Goal: Task Accomplishment & Management: Manage account settings

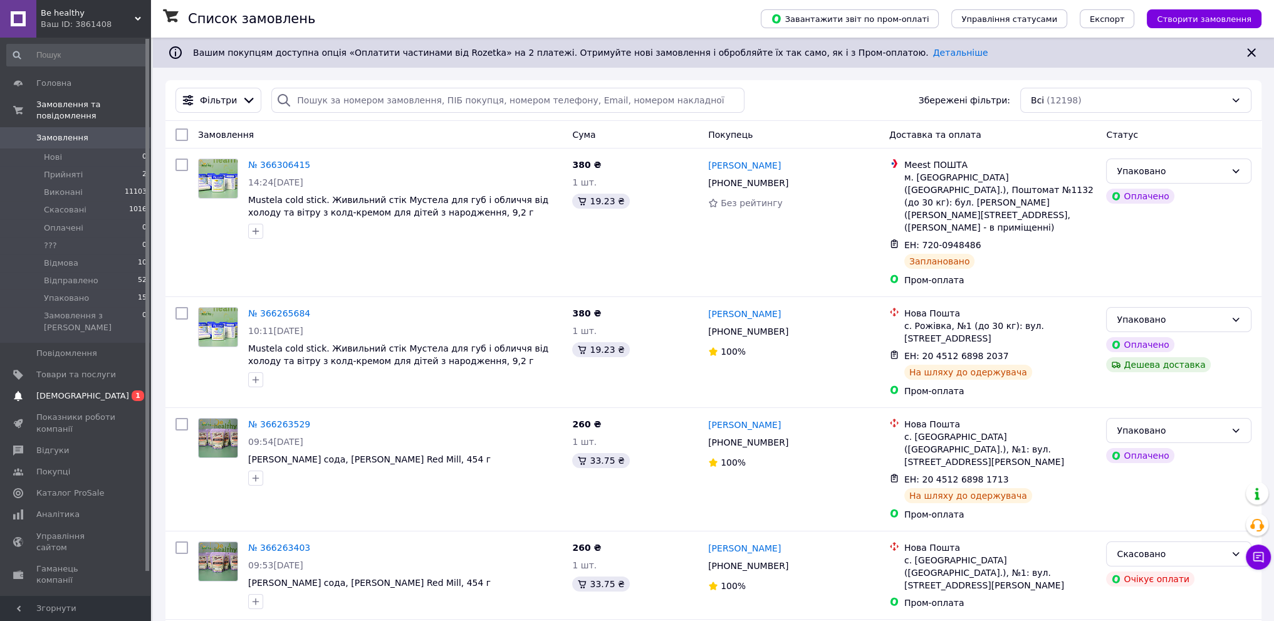
click at [125, 390] on span "0 1" at bounding box center [133, 395] width 34 height 11
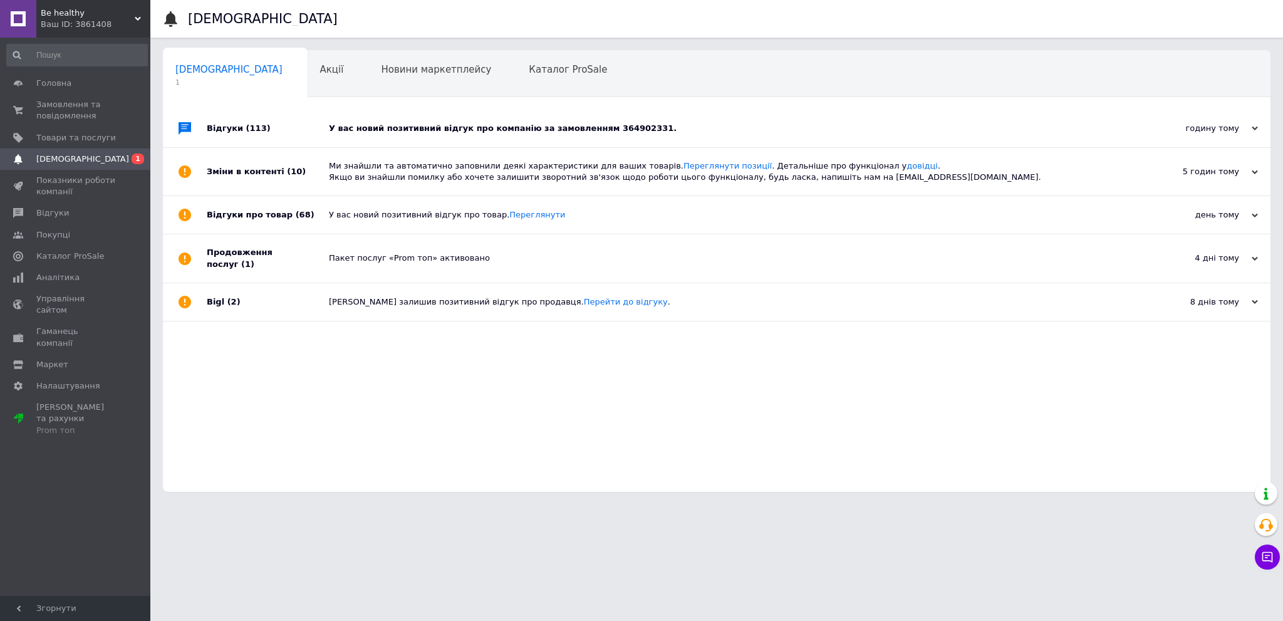
click at [581, 128] on div "У вас новий позитивний відгук про компанію за замовленням 364902331." at bounding box center [731, 128] width 804 height 11
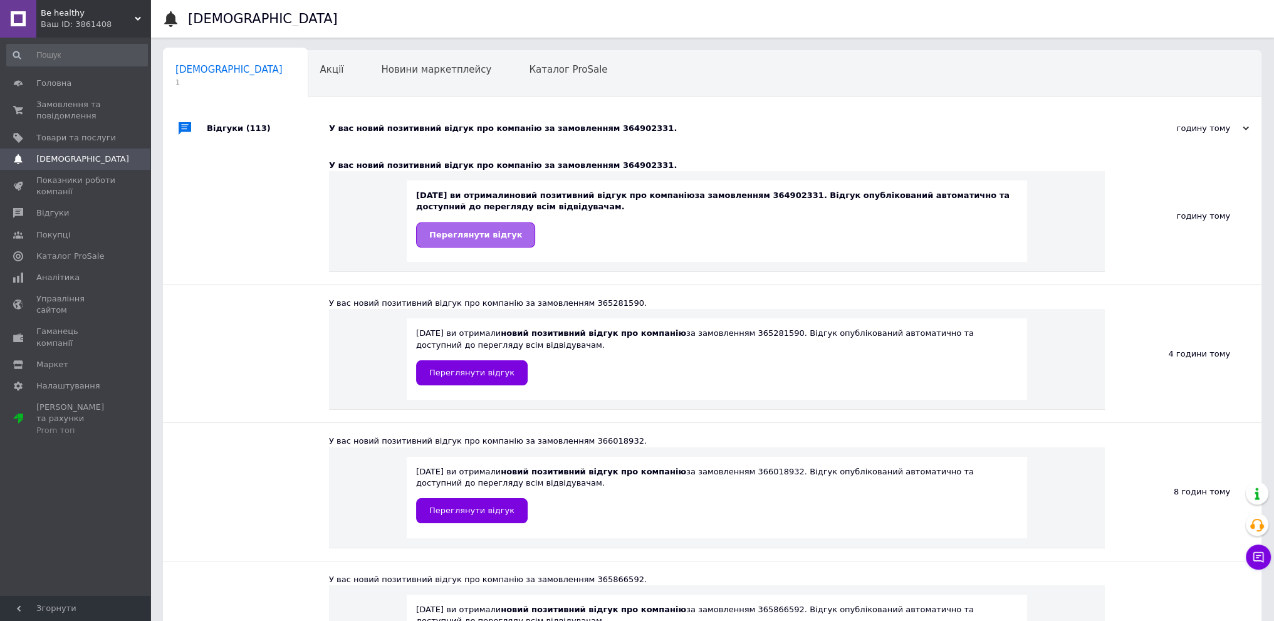
click at [476, 232] on span "Переглянути відгук" at bounding box center [475, 234] width 93 height 9
click at [95, 101] on span "Замовлення та повідомлення" at bounding box center [76, 110] width 80 height 23
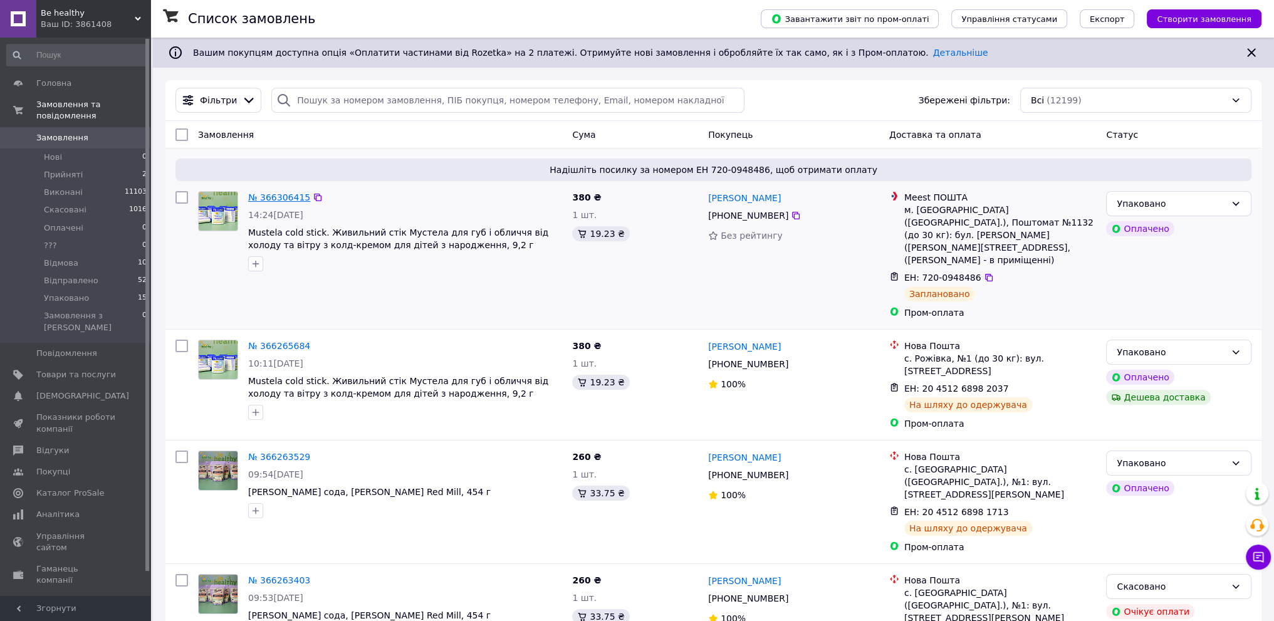
click at [274, 197] on link "№ 366306415" at bounding box center [279, 197] width 62 height 10
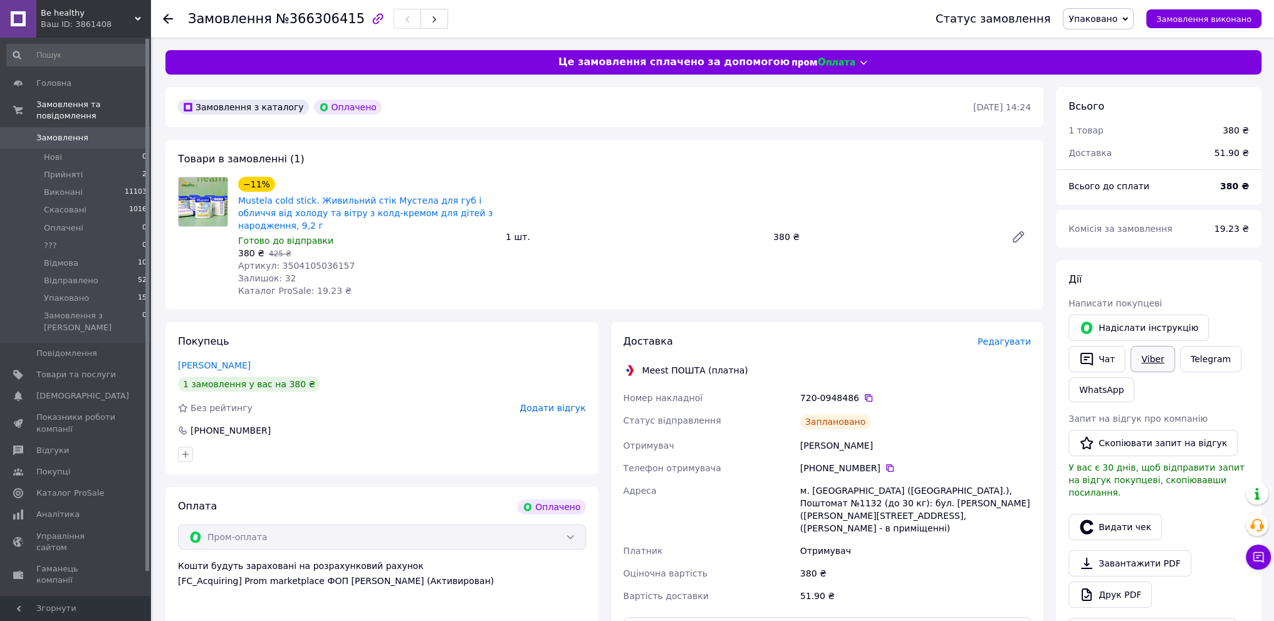
click at [1153, 362] on link "Viber" at bounding box center [1152, 359] width 44 height 26
click at [490, 343] on div "Покупець Вікторія Лукіна 1 замовлення у вас на 380 ₴ Без рейтингу Додати відгук…" at bounding box center [381, 398] width 433 height 152
click at [118, 289] on li "Упаковано 15" at bounding box center [77, 298] width 154 height 18
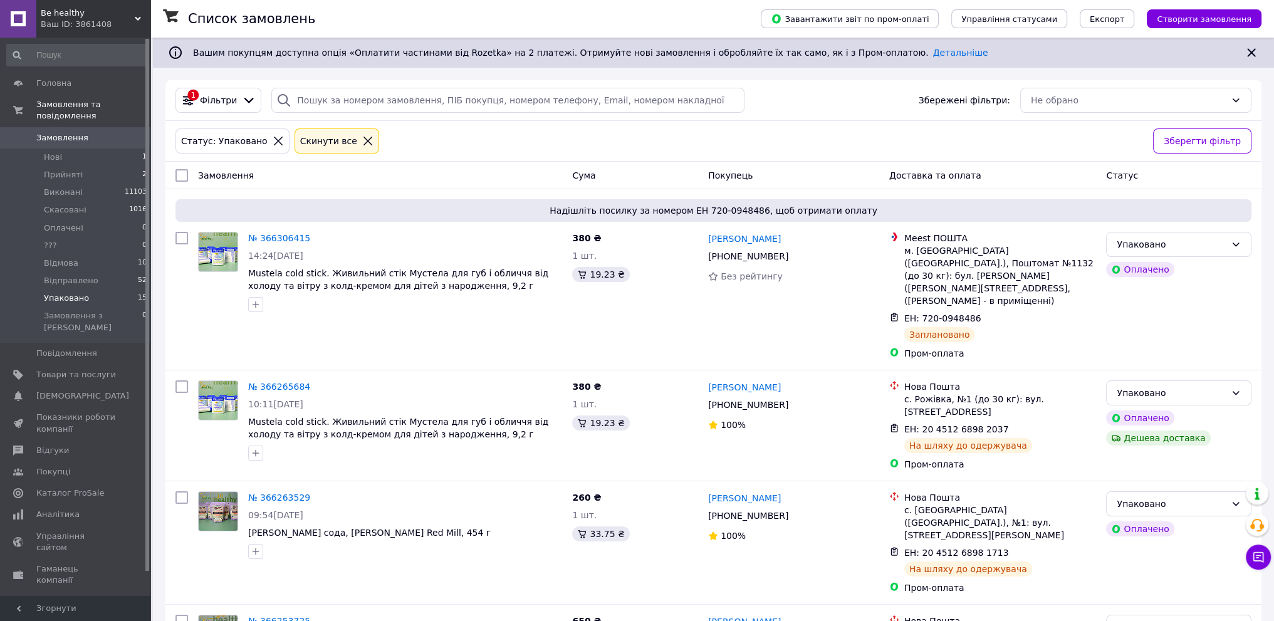
click at [100, 132] on span "Замовлення" at bounding box center [76, 137] width 80 height 11
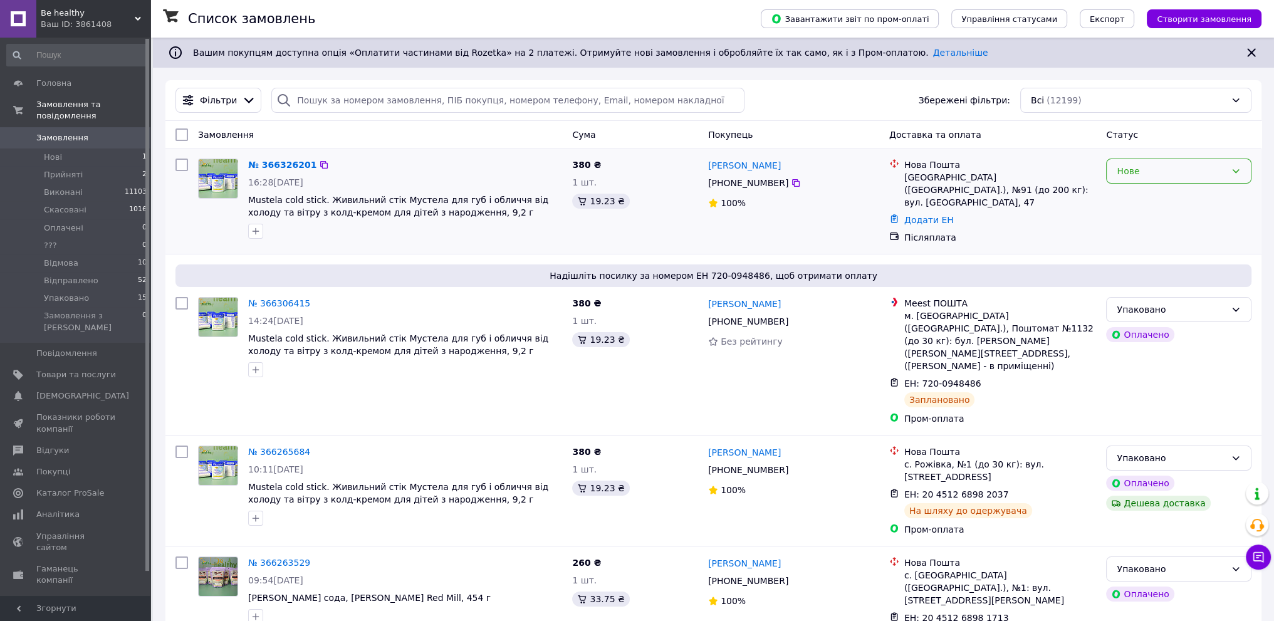
click at [1165, 170] on div "Нове" at bounding box center [1170, 171] width 109 height 14
click at [1145, 196] on li "Прийнято" at bounding box center [1178, 198] width 144 height 23
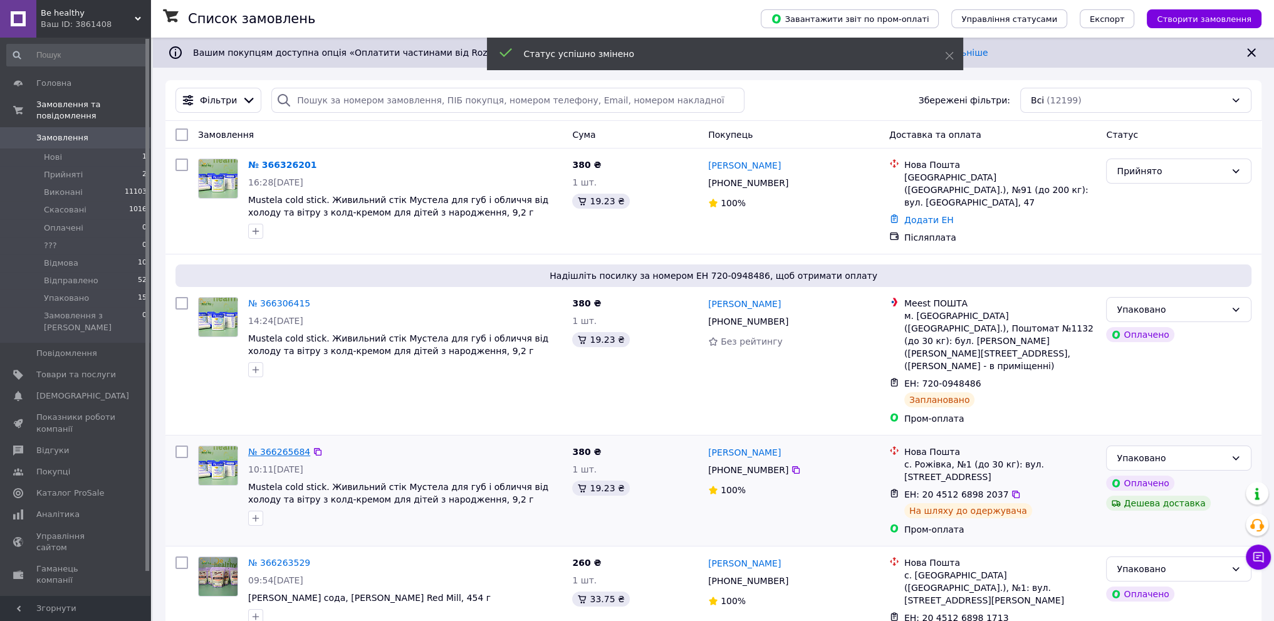
click at [267, 447] on link "№ 366265684" at bounding box center [279, 452] width 62 height 10
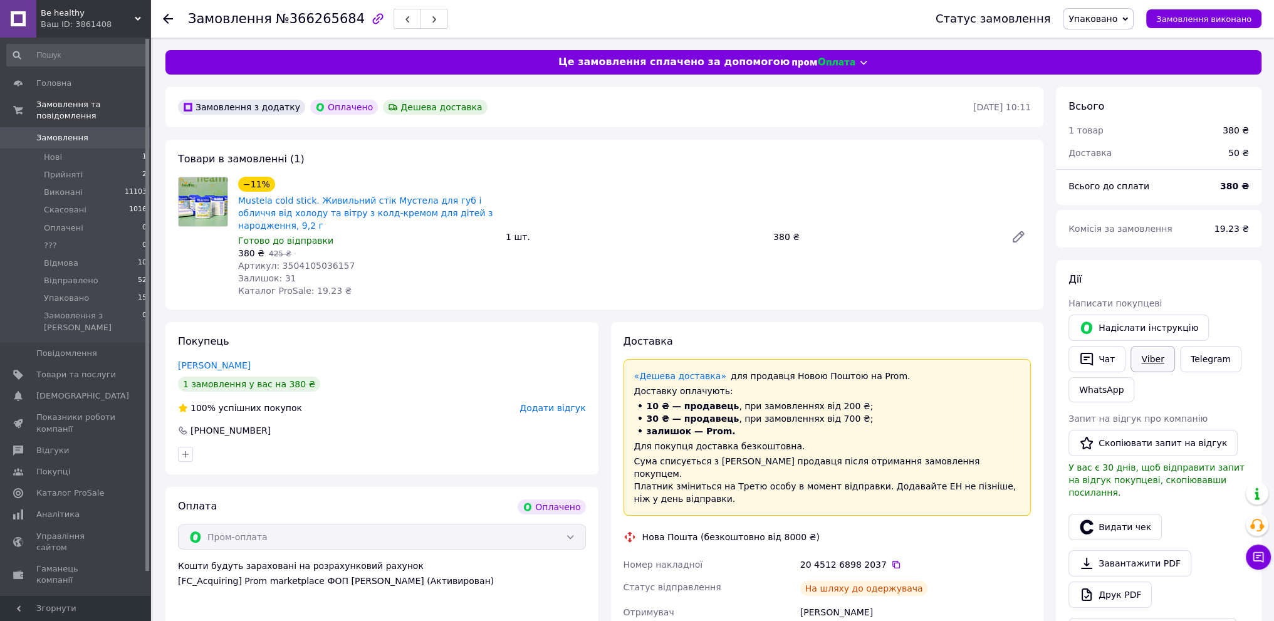
click at [1151, 355] on link "Viber" at bounding box center [1152, 359] width 44 height 26
click at [466, 402] on div "100% успішних покупок Додати відгук" at bounding box center [382, 408] width 408 height 13
click at [891, 559] on icon at bounding box center [896, 564] width 10 height 10
click at [1133, 23] on span "Упаковано" at bounding box center [1097, 18] width 71 height 21
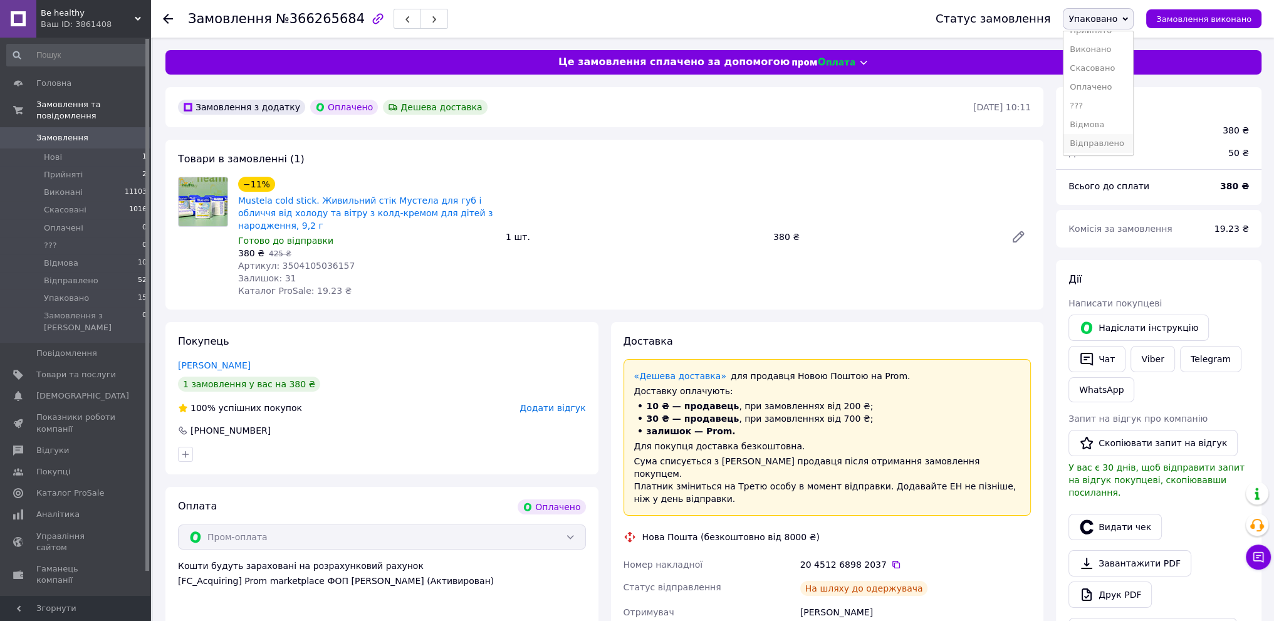
click at [1104, 141] on li "Відправлено" at bounding box center [1098, 143] width 70 height 19
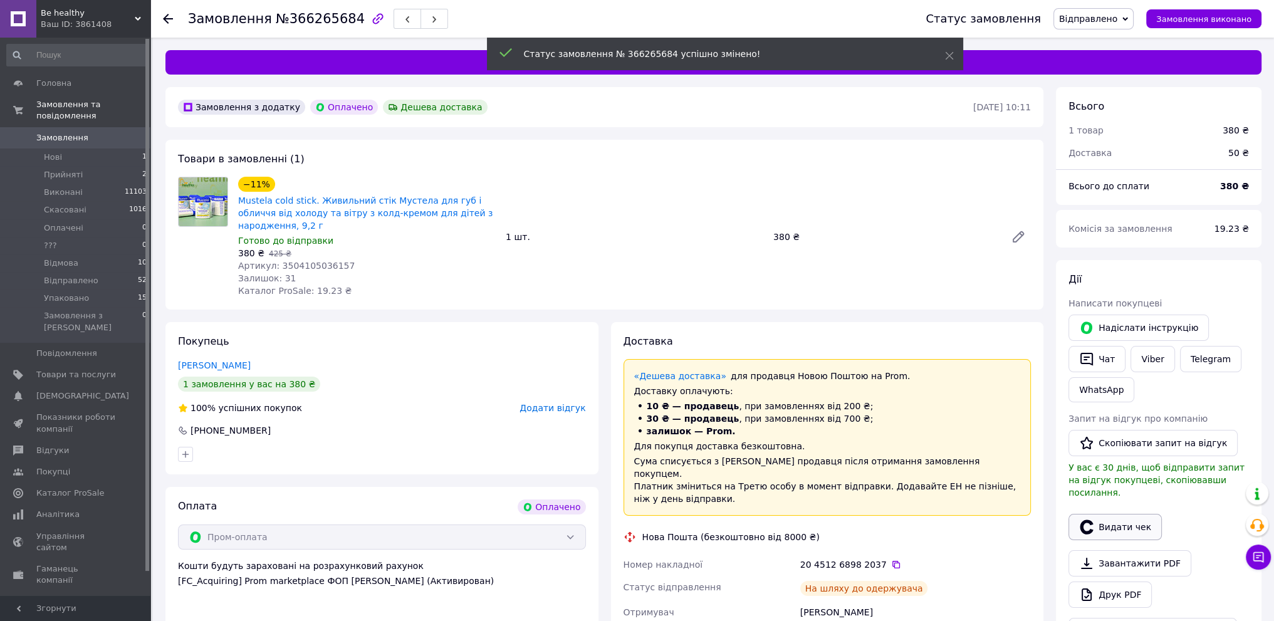
click at [1113, 515] on button "Видати чек" at bounding box center [1114, 527] width 93 height 26
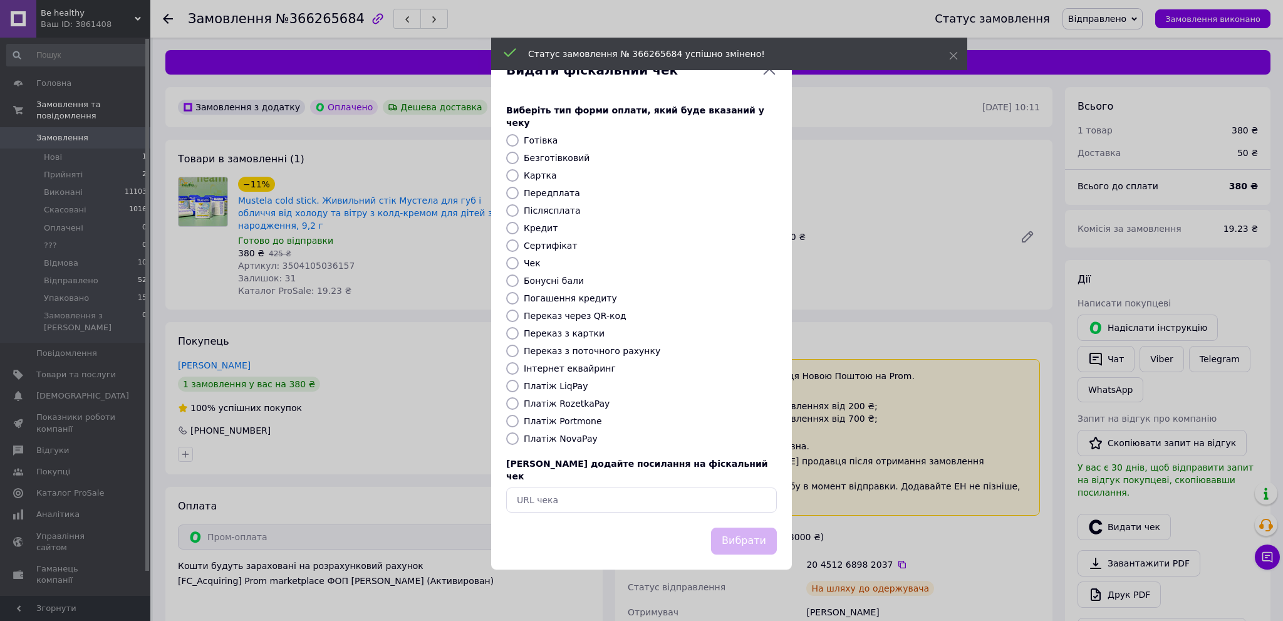
click at [513, 403] on input "Платіж RozetkaPay" at bounding box center [512, 403] width 13 height 13
radio input "true"
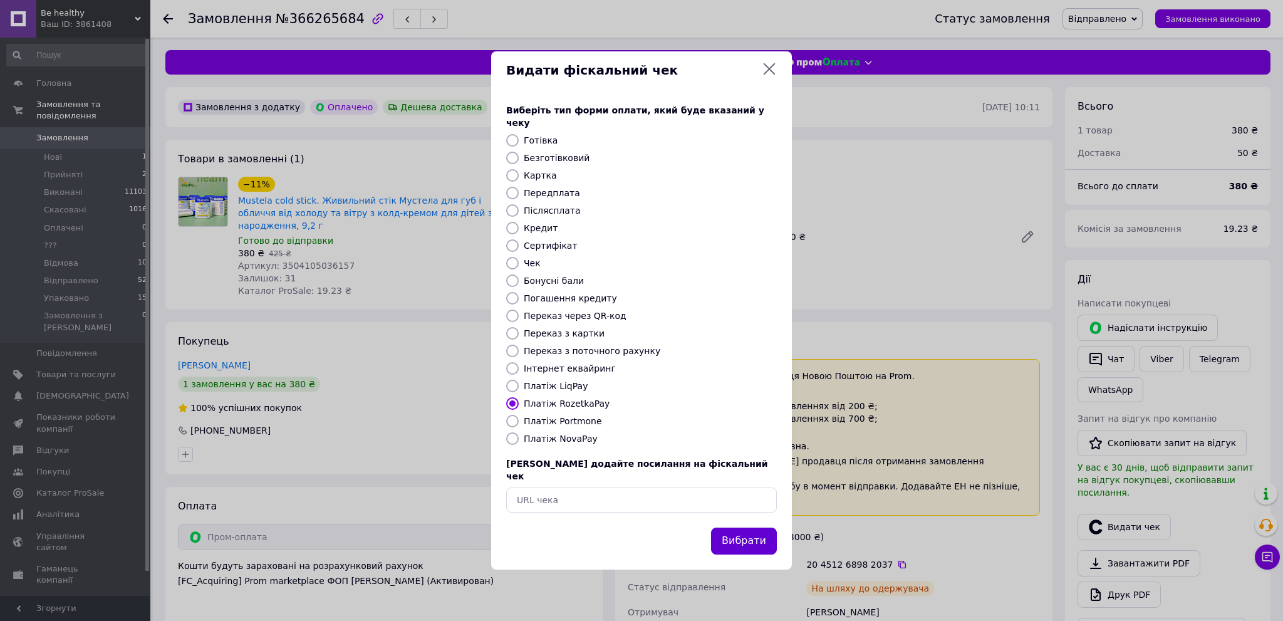
click at [729, 531] on button "Вибрати" at bounding box center [744, 540] width 66 height 27
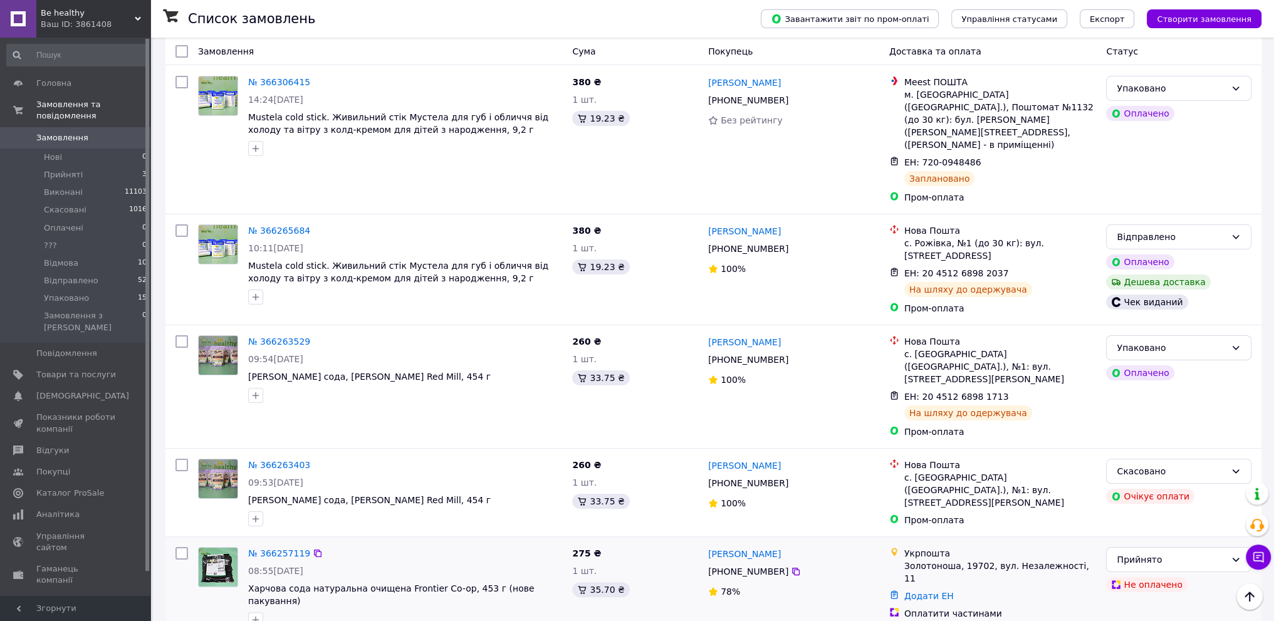
scroll to position [313, 0]
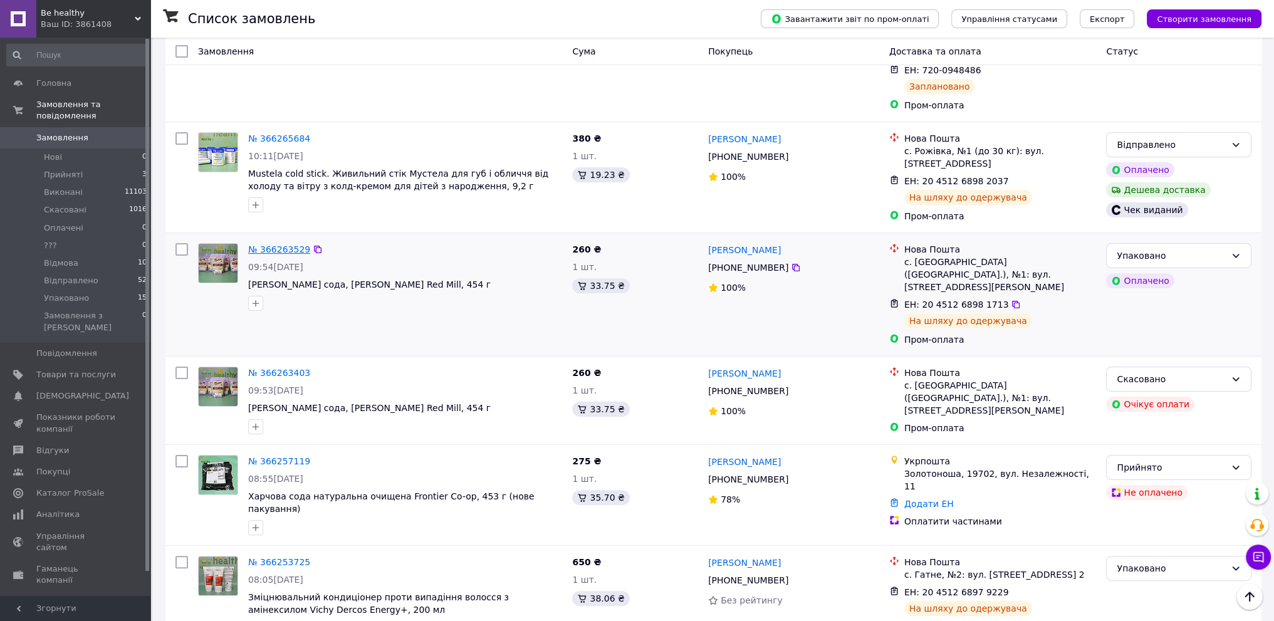
click at [271, 244] on link "№ 366263529" at bounding box center [279, 249] width 62 height 10
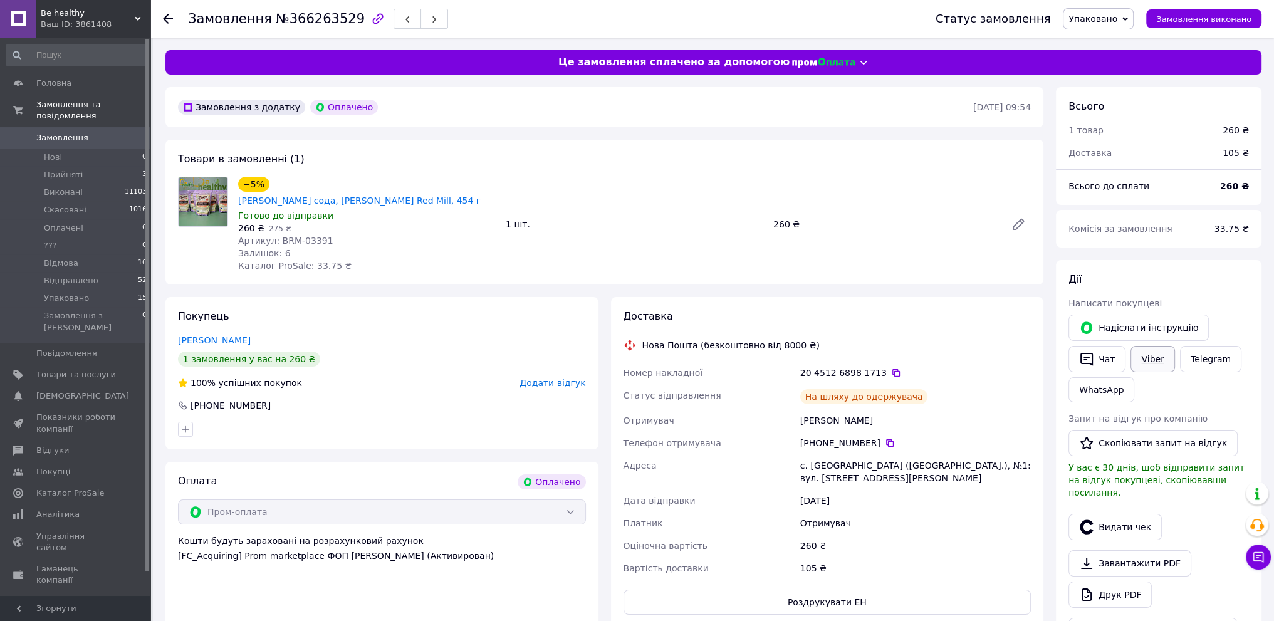
click at [1154, 361] on link "Viber" at bounding box center [1152, 359] width 44 height 26
drag, startPoint x: 416, startPoint y: 394, endPoint x: 460, endPoint y: 399, distance: 44.1
click at [416, 399] on div "[PHONE_NUMBER]" at bounding box center [382, 405] width 410 height 13
click at [891, 368] on icon at bounding box center [896, 373] width 10 height 10
drag, startPoint x: 452, startPoint y: 391, endPoint x: 496, endPoint y: 373, distance: 47.5
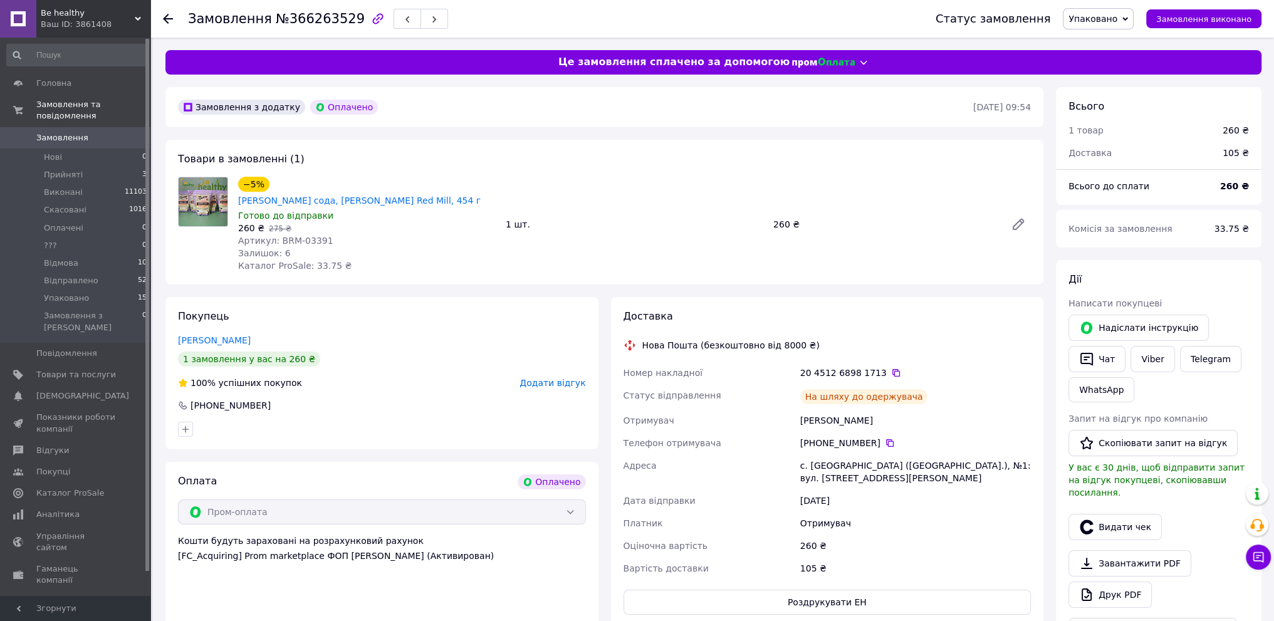
click at [452, 399] on div "[PHONE_NUMBER]" at bounding box center [382, 405] width 410 height 13
click at [1128, 11] on span "Упаковано" at bounding box center [1097, 18] width 71 height 21
click at [1116, 140] on li "Відправлено" at bounding box center [1098, 143] width 70 height 19
click at [1123, 514] on button "Видати чек" at bounding box center [1114, 527] width 93 height 26
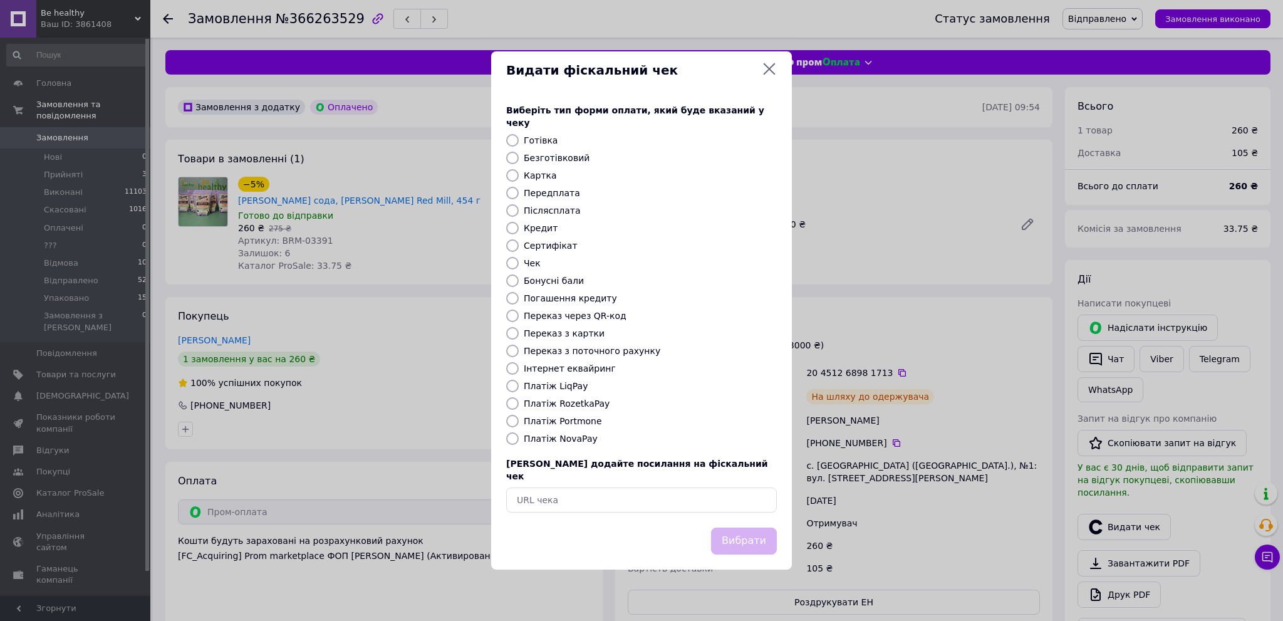
click at [514, 403] on input "Платіж RozetkaPay" at bounding box center [512, 403] width 13 height 13
radio input "true"
click at [744, 531] on button "Вибрати" at bounding box center [744, 540] width 66 height 27
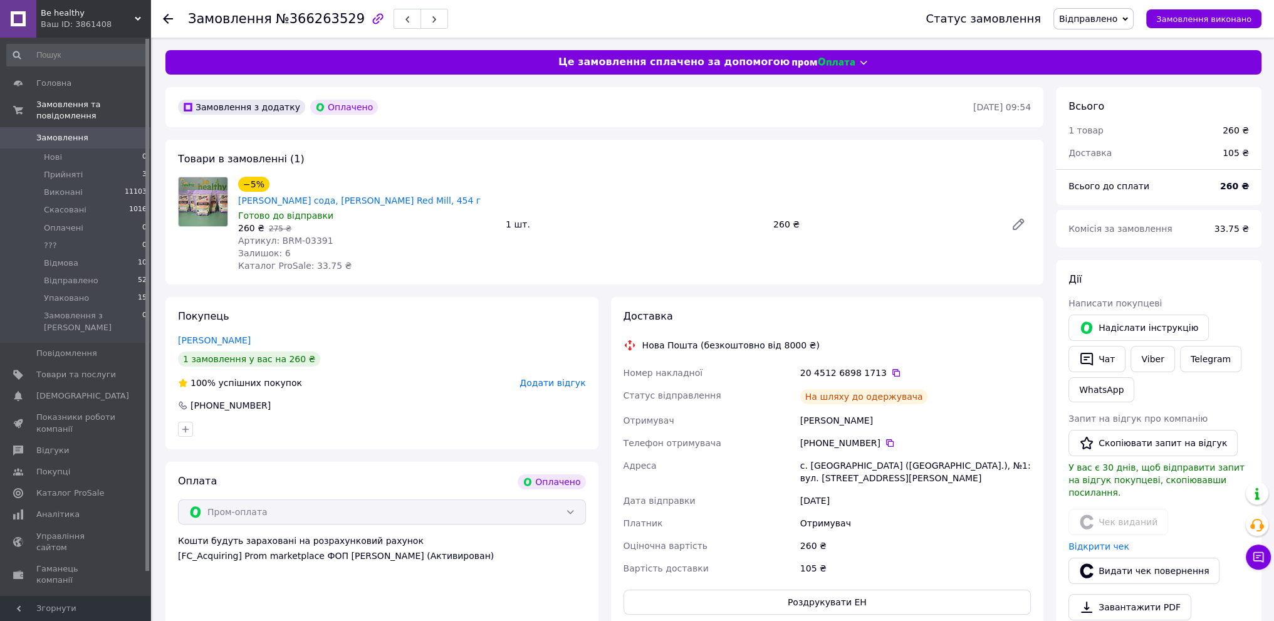
click at [464, 381] on div "Покупець Читакова Анастасия 1 замовлення у вас на 260 ₴ 100% успішних покупок Д…" at bounding box center [381, 373] width 433 height 152
click at [131, 289] on li "Упаковано 15" at bounding box center [77, 298] width 154 height 18
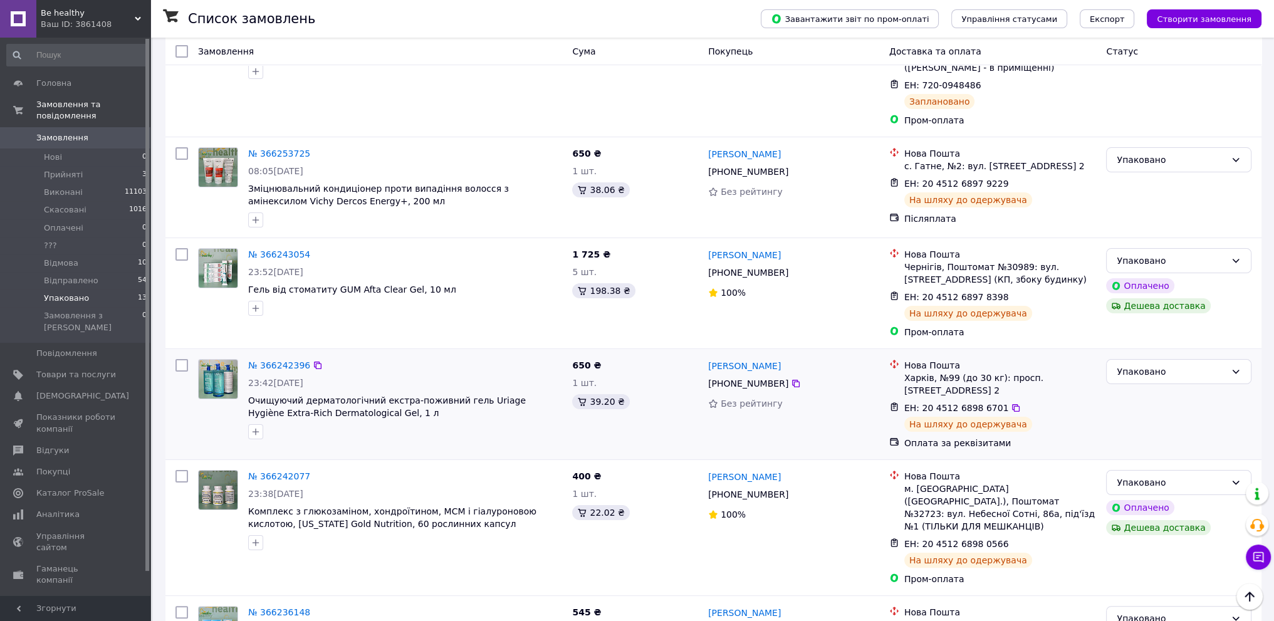
scroll to position [251, 0]
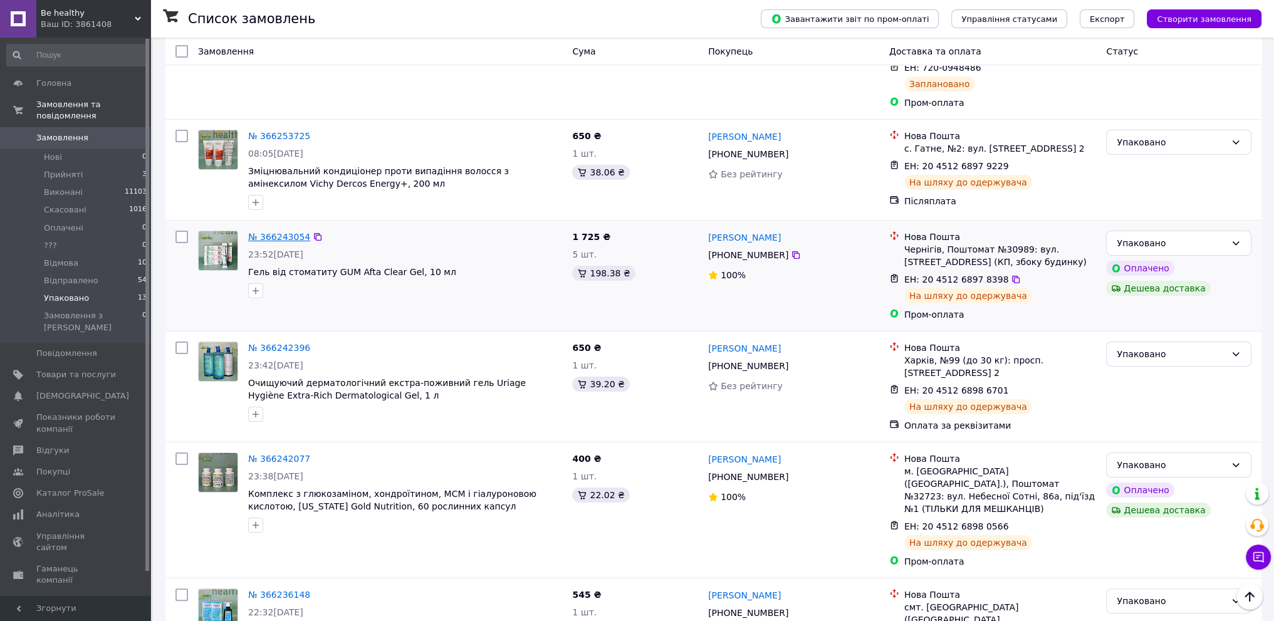
click at [273, 232] on link "№ 366243054" at bounding box center [279, 237] width 62 height 10
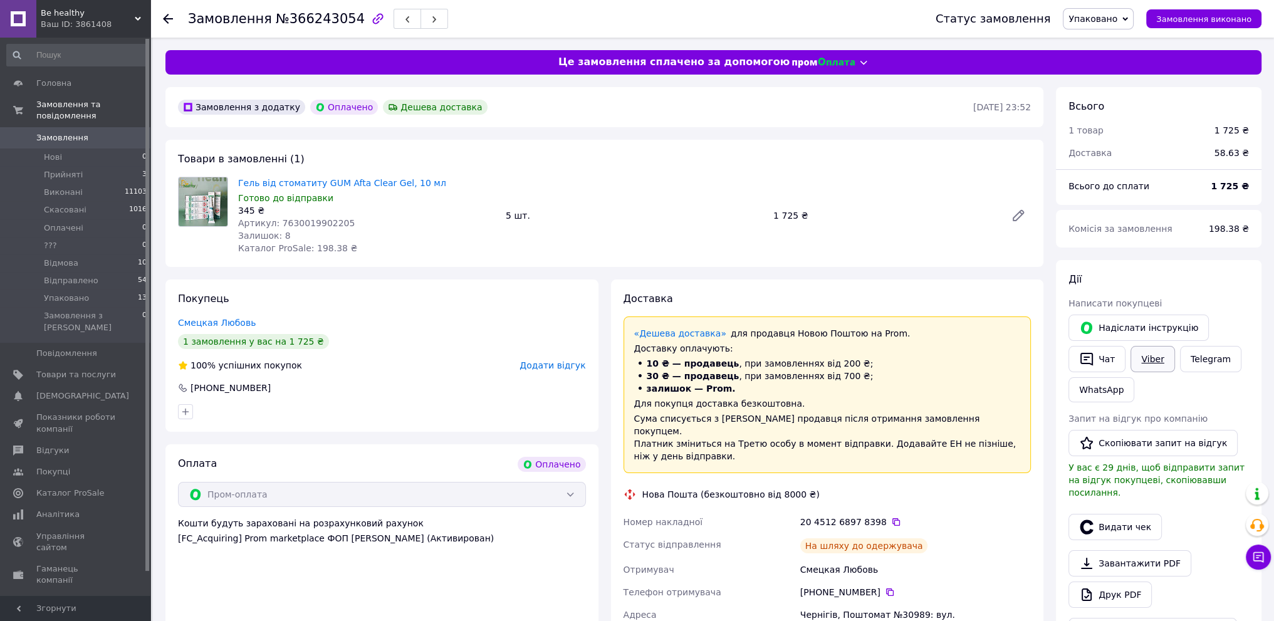
click at [1148, 358] on link "Viber" at bounding box center [1152, 359] width 44 height 26
click at [389, 403] on div at bounding box center [381, 412] width 413 height 20
click at [892, 518] on icon at bounding box center [896, 522] width 8 height 8
click at [489, 383] on div "[PHONE_NUMBER]" at bounding box center [382, 388] width 410 height 13
click at [1131, 18] on span "Упаковано" at bounding box center [1097, 18] width 71 height 21
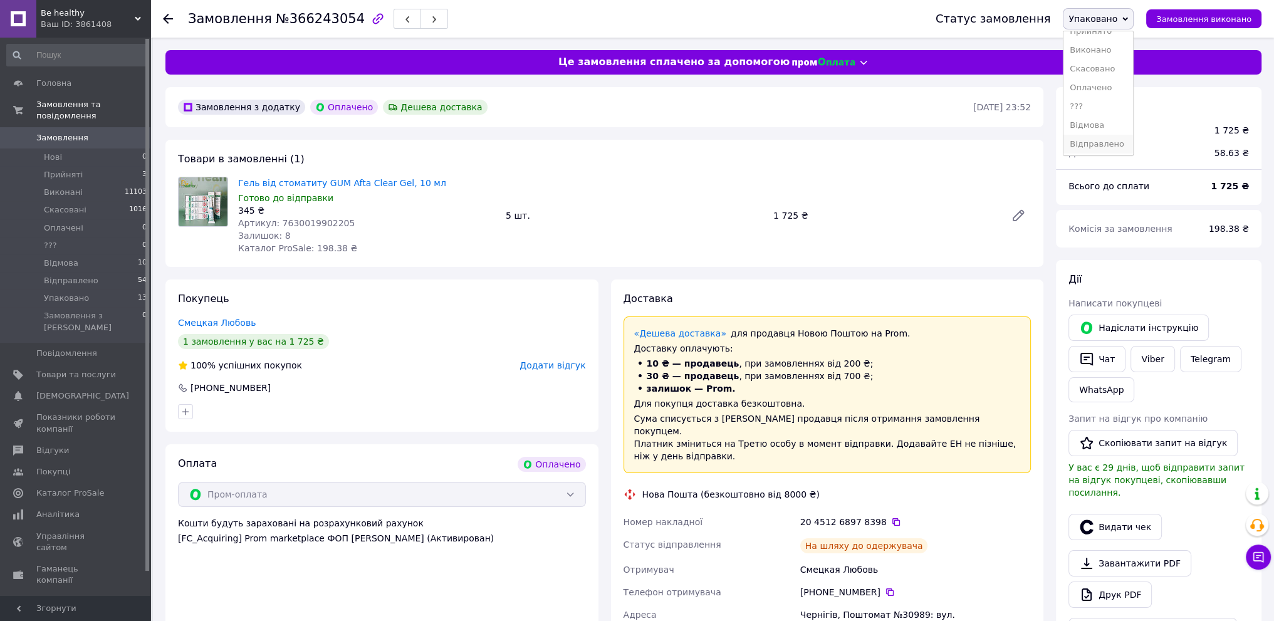
scroll to position [13, 0]
click at [1099, 143] on li "Відправлено" at bounding box center [1098, 143] width 70 height 19
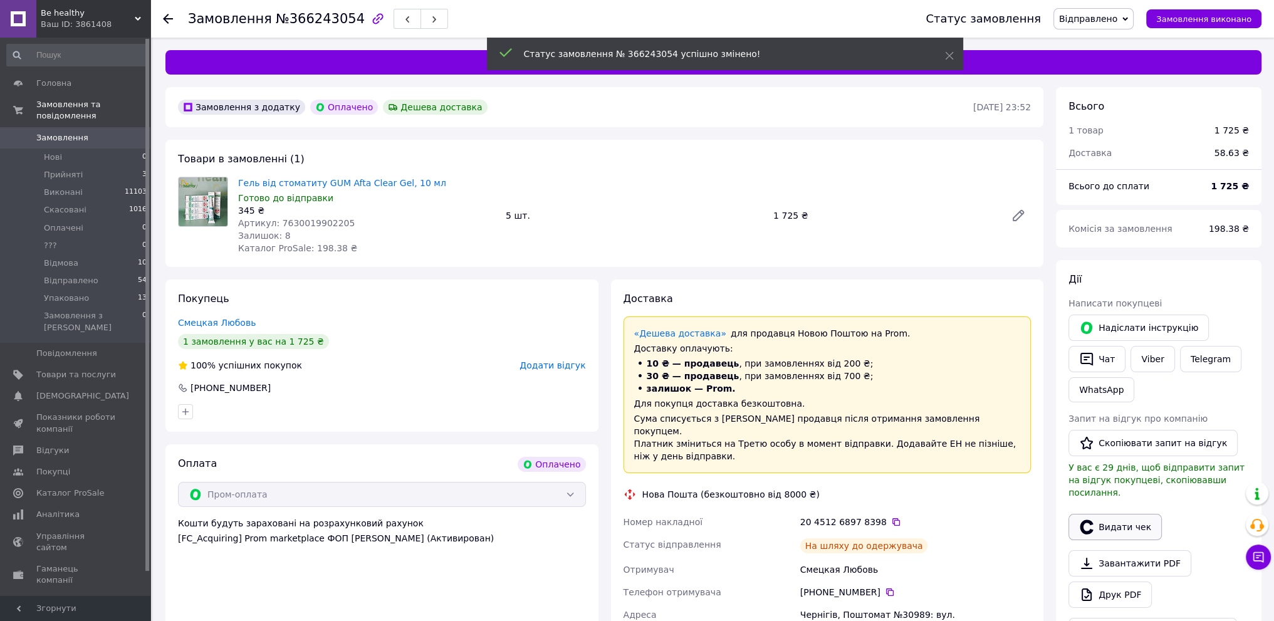
click at [1111, 514] on button "Видати чек" at bounding box center [1114, 527] width 93 height 26
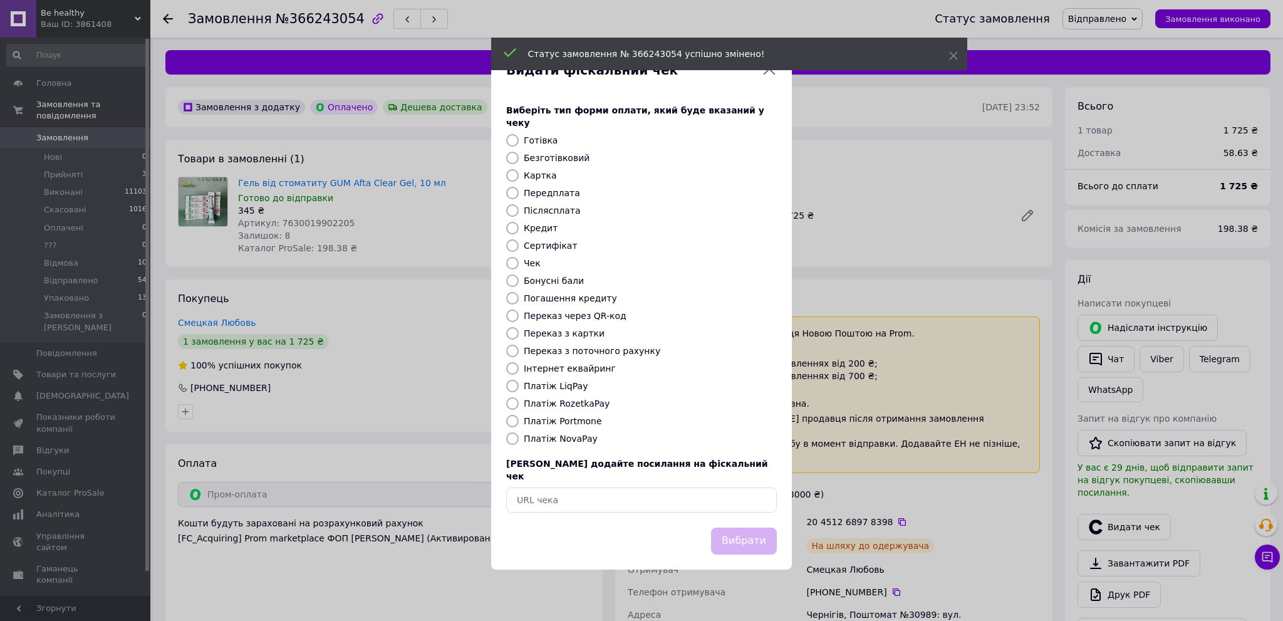
click at [511, 403] on input "Платіж RozetkaPay" at bounding box center [512, 403] width 13 height 13
radio input "true"
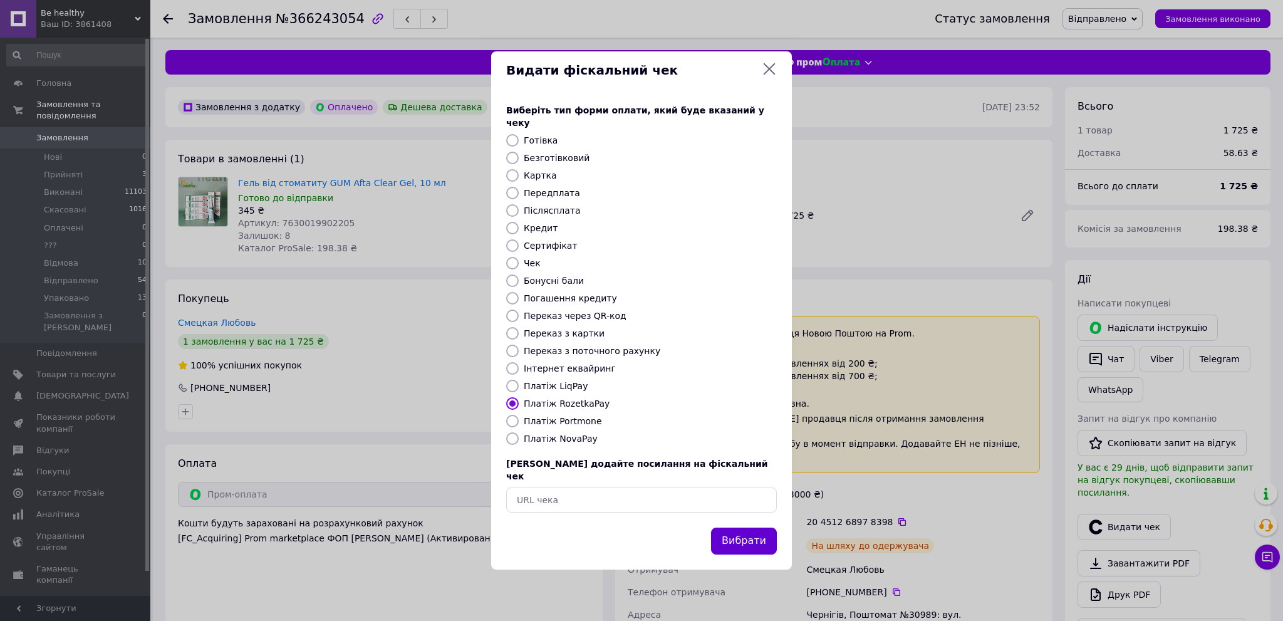
click at [734, 528] on button "Вибрати" at bounding box center [744, 540] width 66 height 27
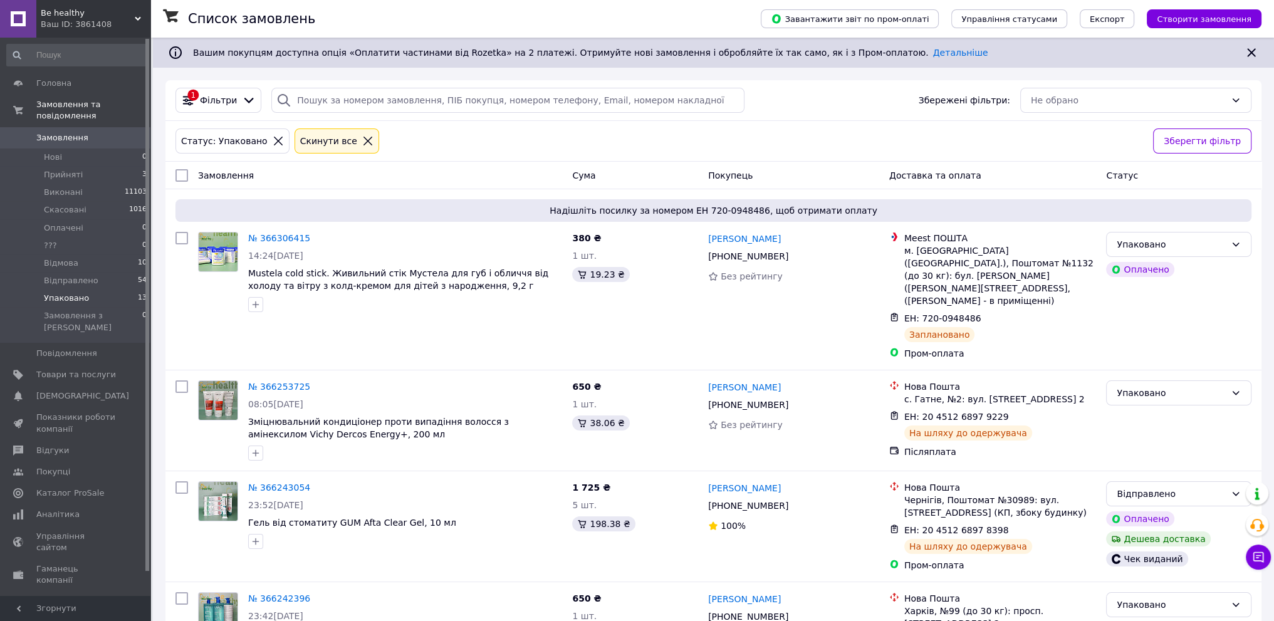
drag, startPoint x: 118, startPoint y: 285, endPoint x: 124, endPoint y: 286, distance: 6.3
click at [118, 289] on li "Упаковано 13" at bounding box center [77, 298] width 154 height 18
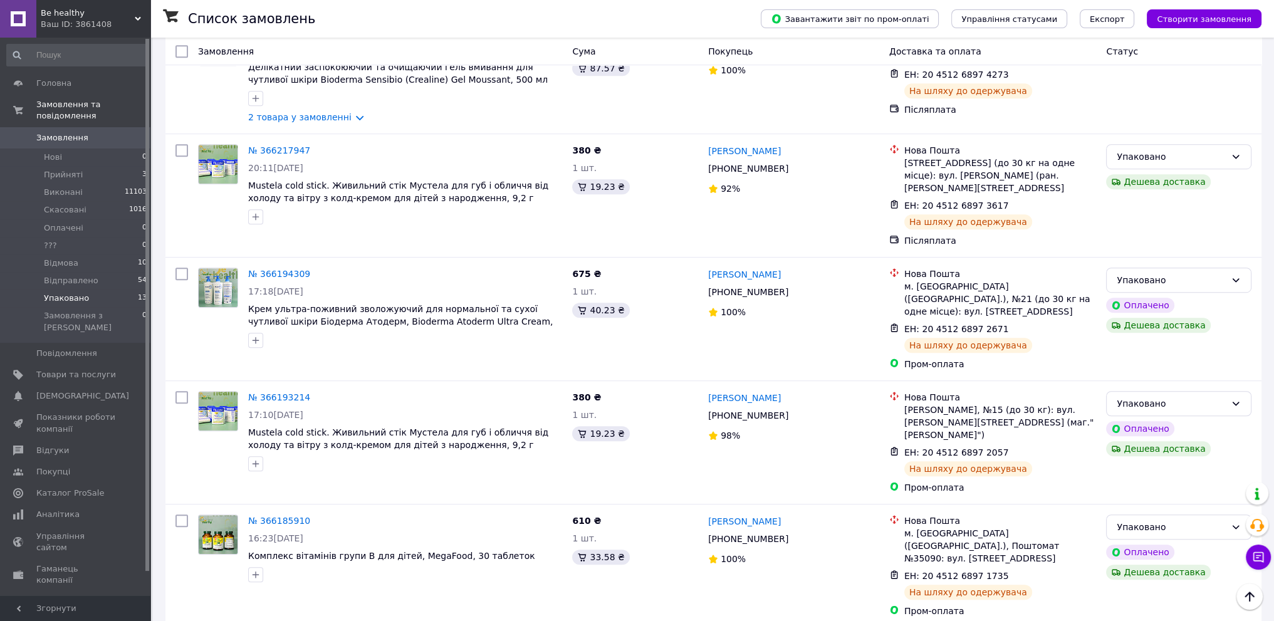
scroll to position [1105, 0]
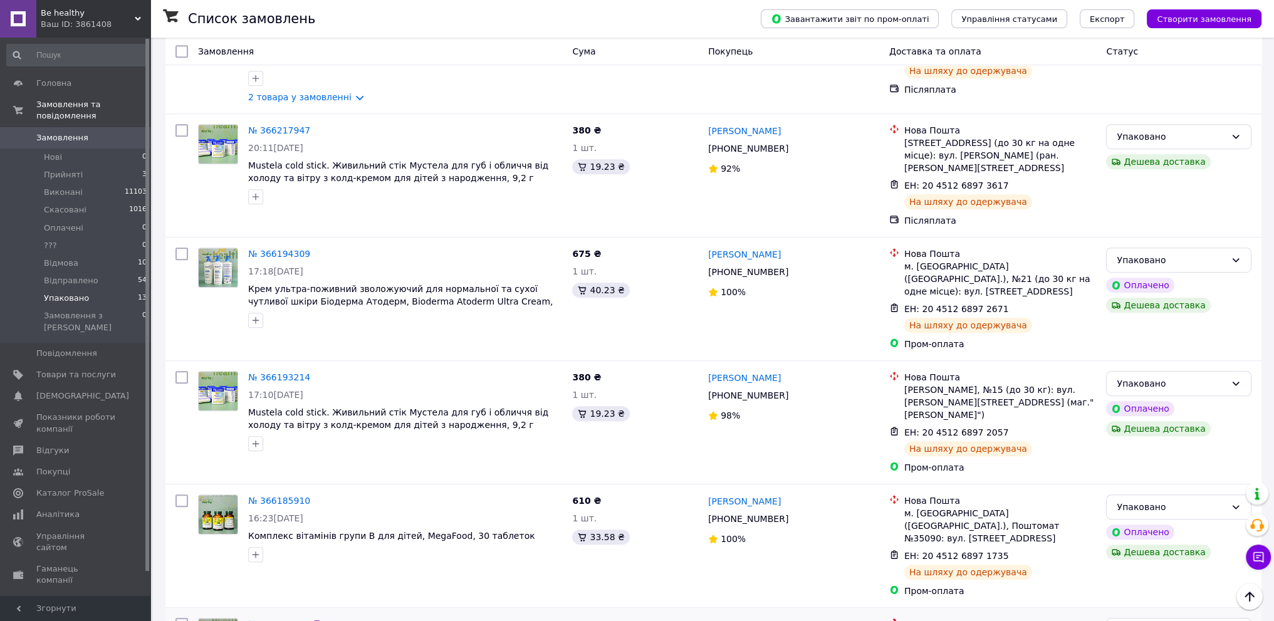
click at [264, 619] on link "№ 366184466" at bounding box center [279, 624] width 62 height 10
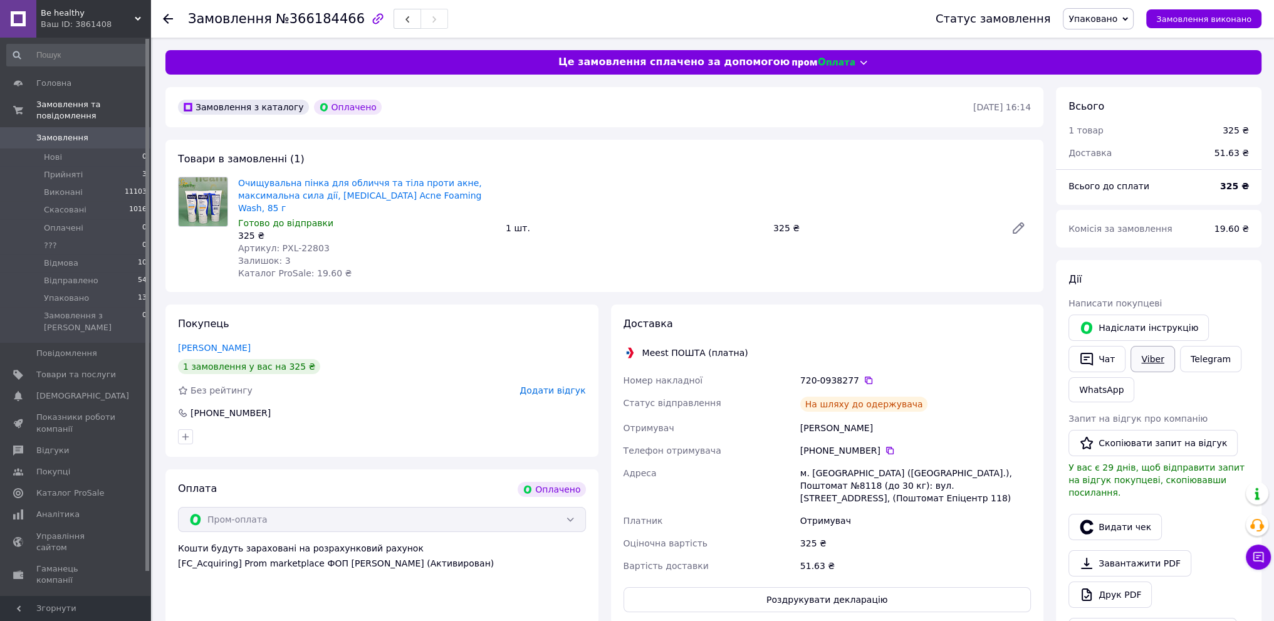
click at [1152, 356] on link "Viber" at bounding box center [1152, 359] width 44 height 26
click at [381, 409] on div "Покупець Турик Ірина 1 замовлення у вас на 325 ₴ Без рейтингу Додати відгук +38…" at bounding box center [381, 380] width 433 height 152
click at [863, 375] on icon at bounding box center [868, 380] width 10 height 10
click at [389, 427] on div at bounding box center [381, 437] width 413 height 20
click at [1129, 19] on span "Упаковано" at bounding box center [1097, 18] width 71 height 21
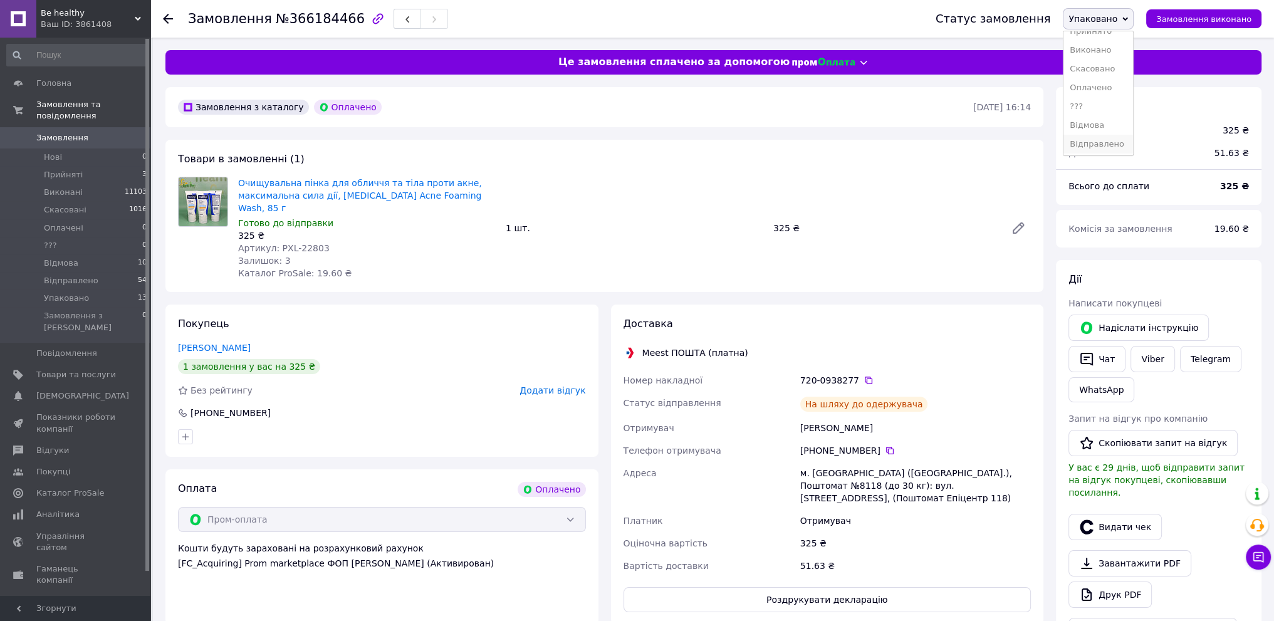
scroll to position [13, 0]
click at [1114, 140] on li "Відправлено" at bounding box center [1098, 143] width 70 height 19
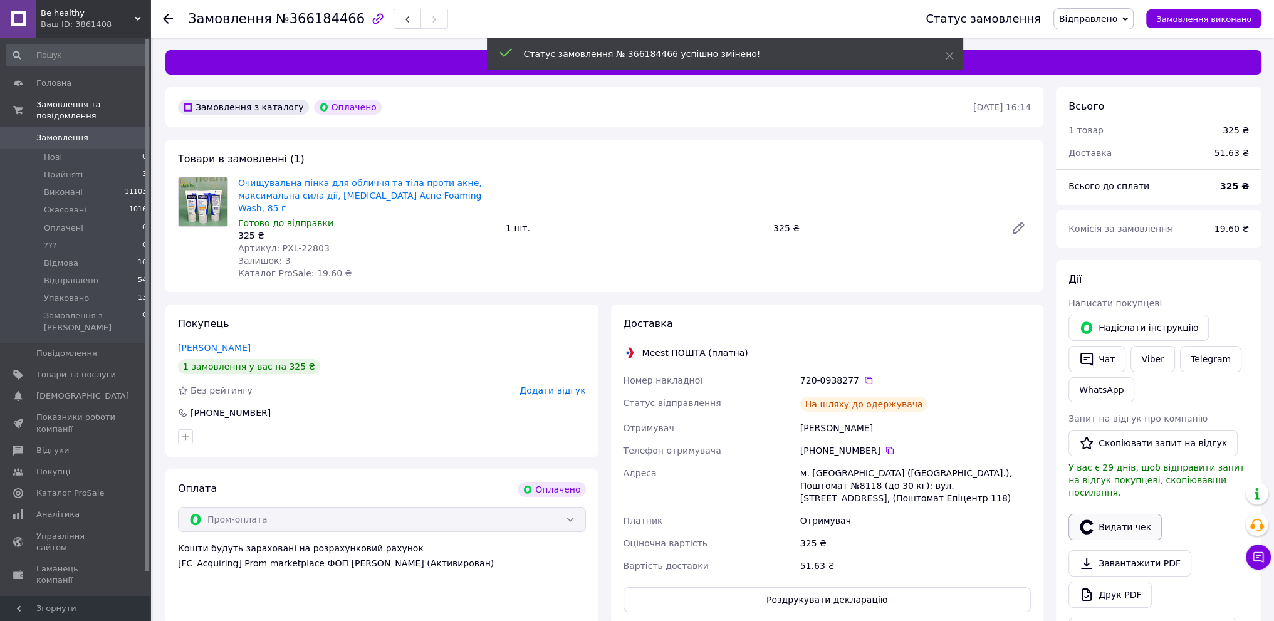
click at [1128, 514] on button "Видати чек" at bounding box center [1114, 527] width 93 height 26
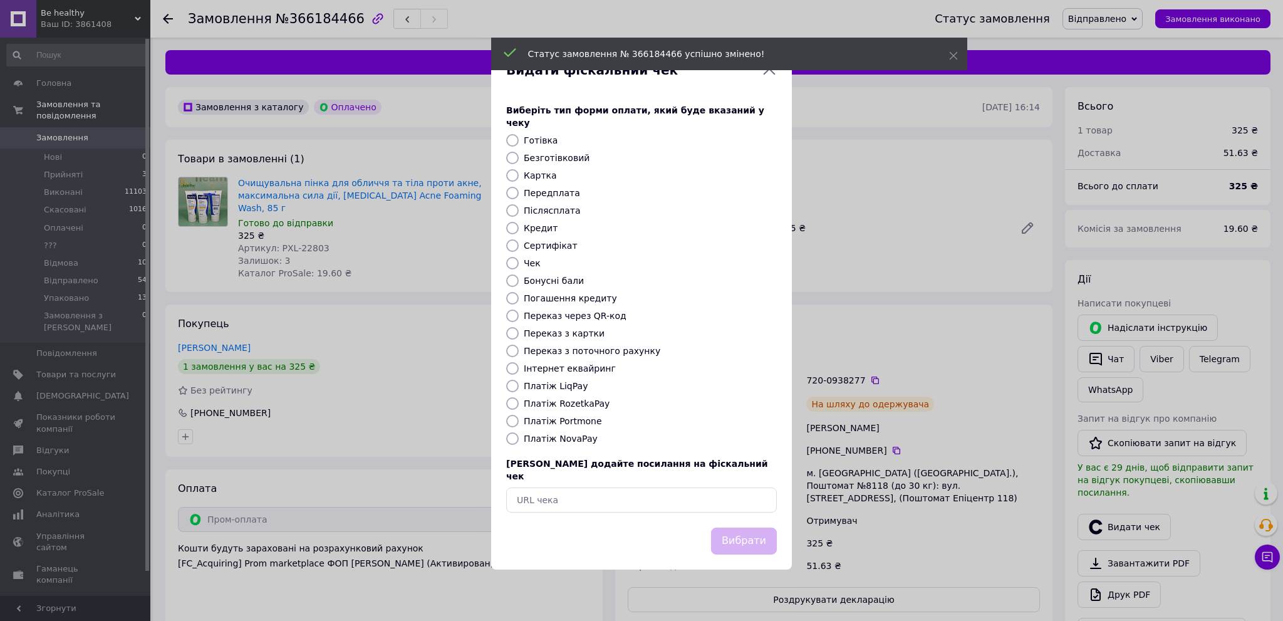
click at [516, 409] on input "Платіж RozetkaPay" at bounding box center [512, 403] width 13 height 13
radio input "true"
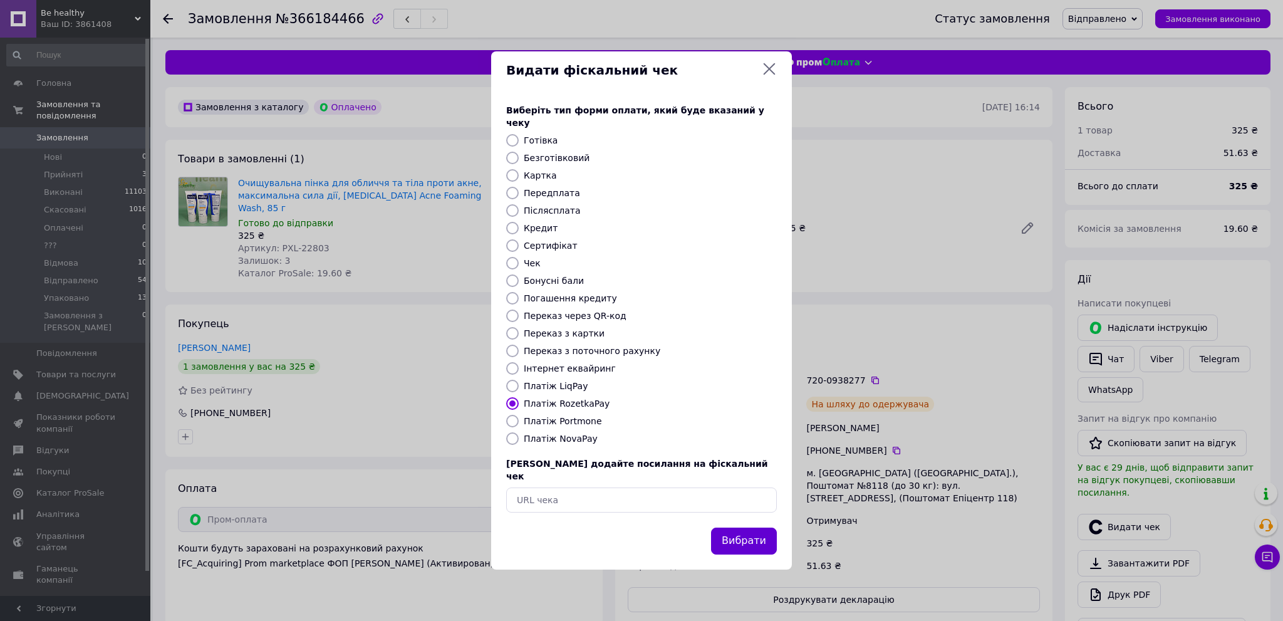
click at [733, 527] on button "Вибрати" at bounding box center [744, 540] width 66 height 27
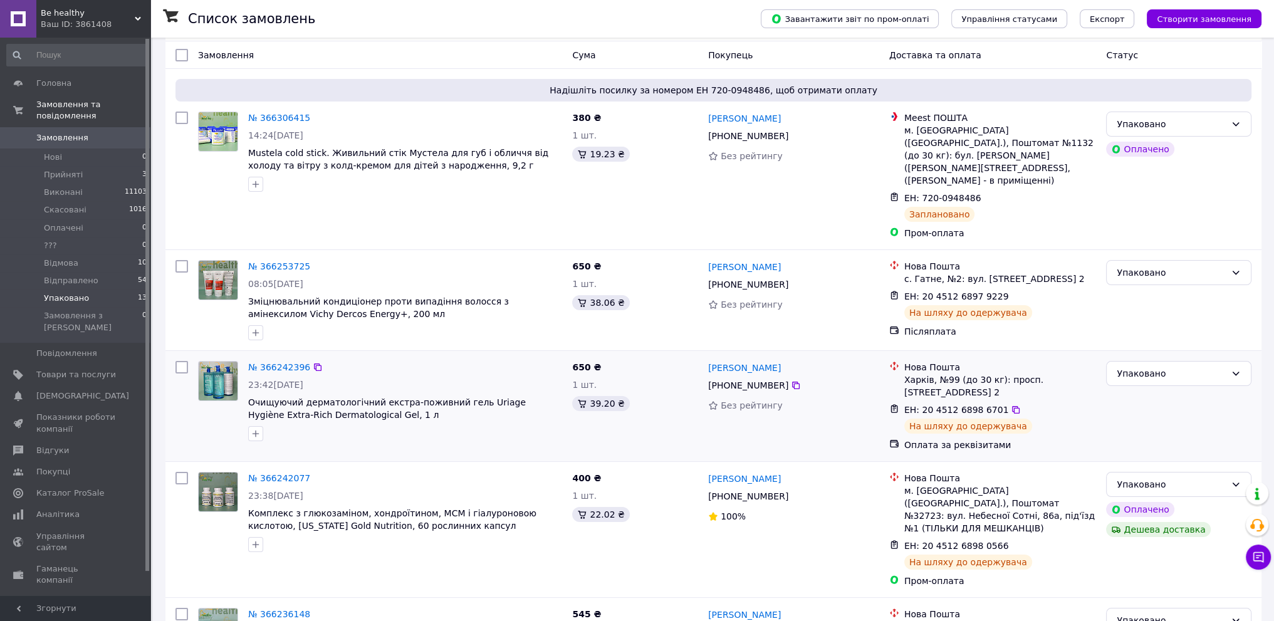
scroll to position [188, 0]
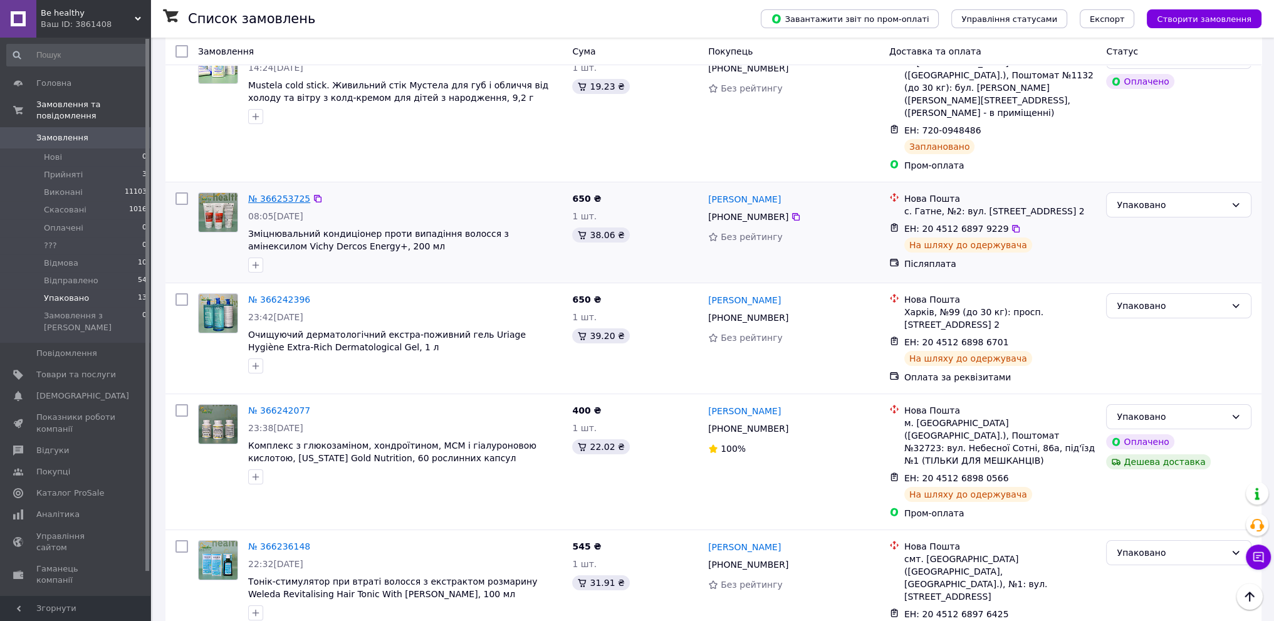
click at [260, 194] on link "№ 366253725" at bounding box center [279, 199] width 62 height 10
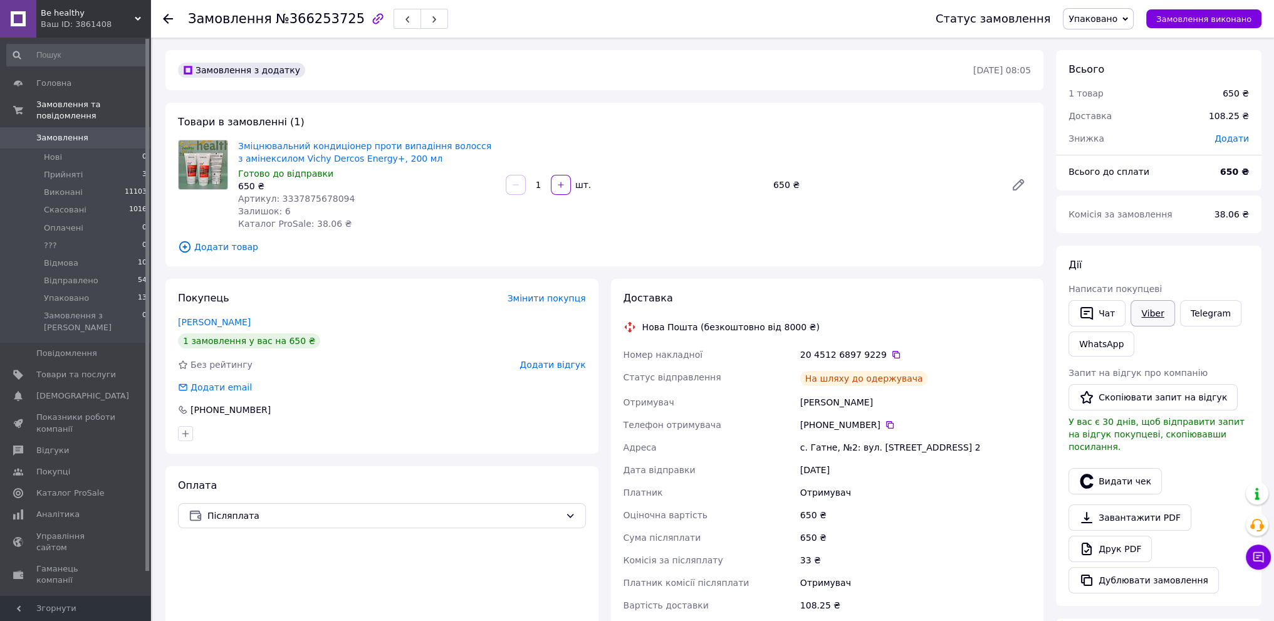
click at [1147, 309] on link "Viber" at bounding box center [1152, 313] width 44 height 26
click at [483, 444] on div "Покупець Змінити покупця Поліщук Олена 1 замовлення у вас на 650 ₴ Без рейтингу…" at bounding box center [381, 366] width 433 height 175
click at [892, 351] on icon at bounding box center [896, 355] width 8 height 8
click at [476, 560] on div "Оплата Післяплата" at bounding box center [381, 565] width 433 height 198
click at [1117, 19] on span "Упаковано" at bounding box center [1092, 19] width 49 height 10
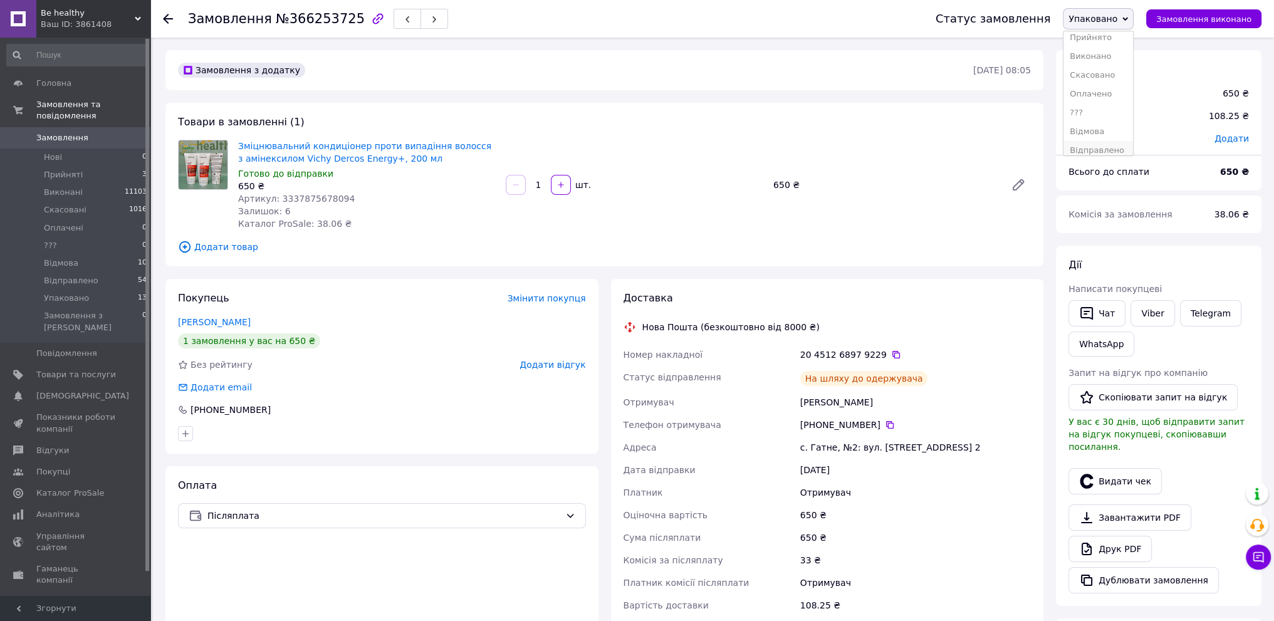
scroll to position [13, 0]
click at [1101, 140] on li "Відправлено" at bounding box center [1098, 143] width 70 height 19
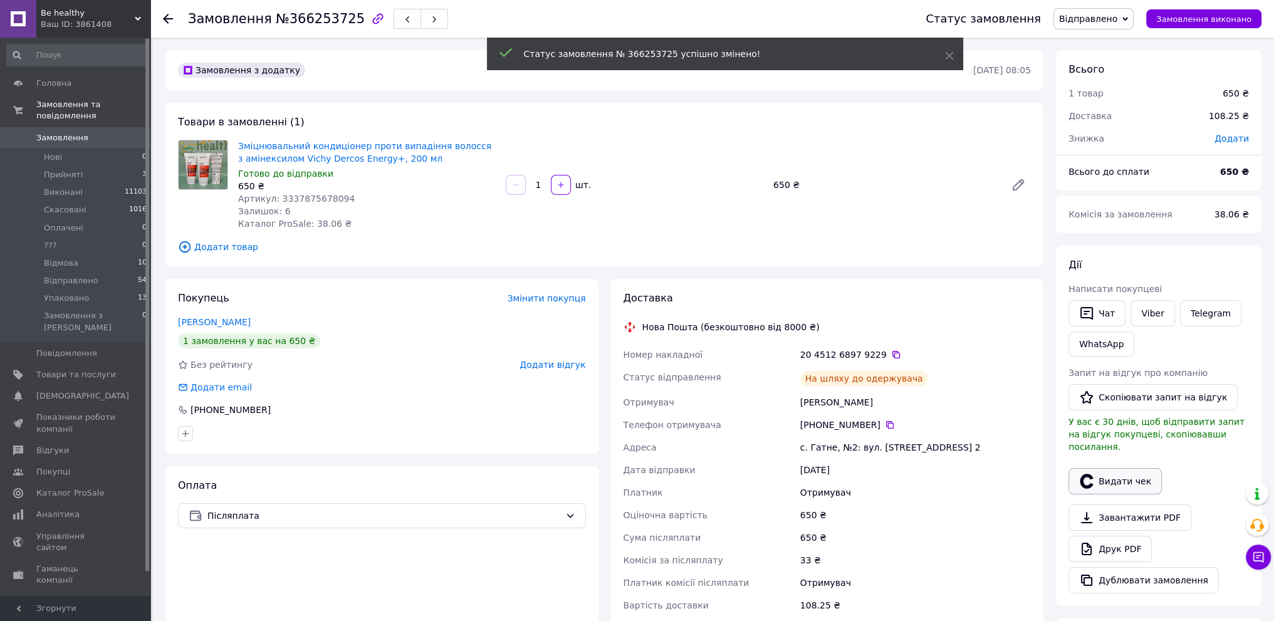
click at [1116, 468] on button "Видати чек" at bounding box center [1114, 481] width 93 height 26
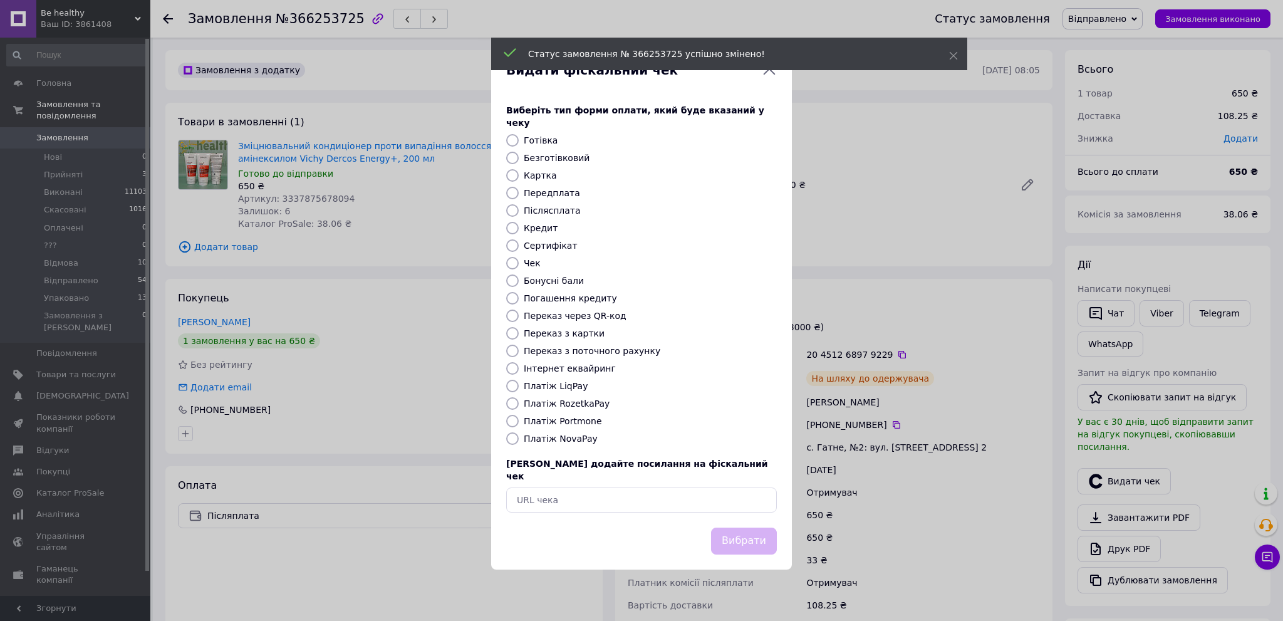
click at [512, 440] on input "Платіж NovaPay" at bounding box center [512, 438] width 13 height 13
radio input "true"
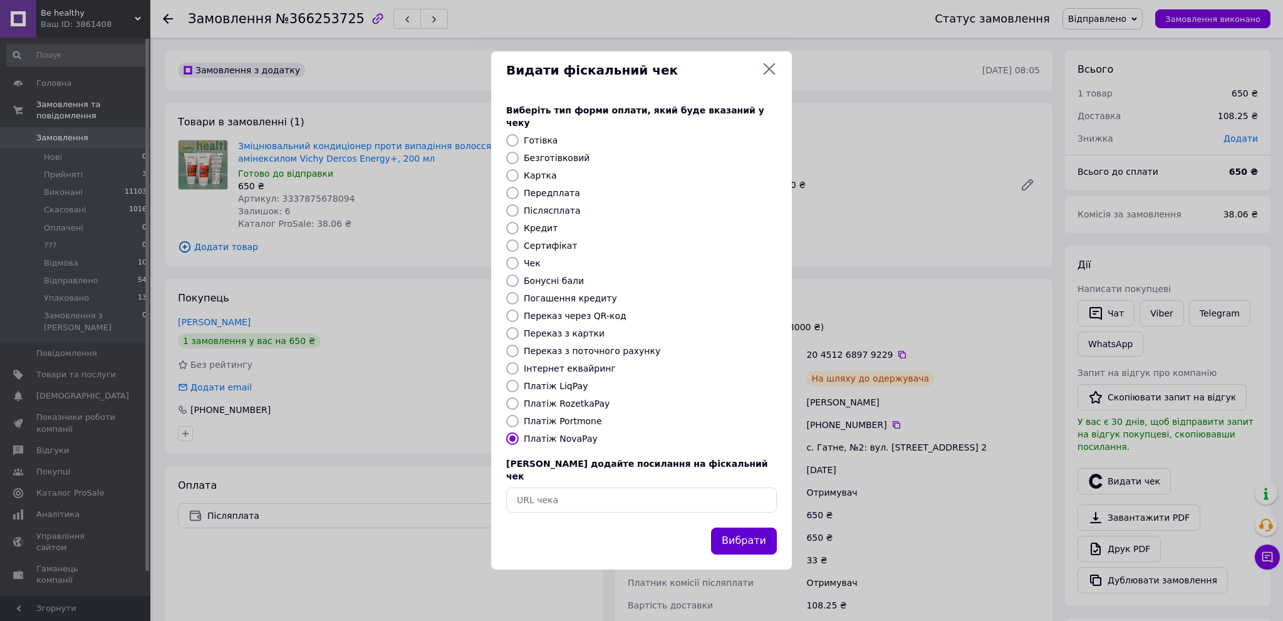
click at [743, 533] on button "Вибрати" at bounding box center [744, 540] width 66 height 27
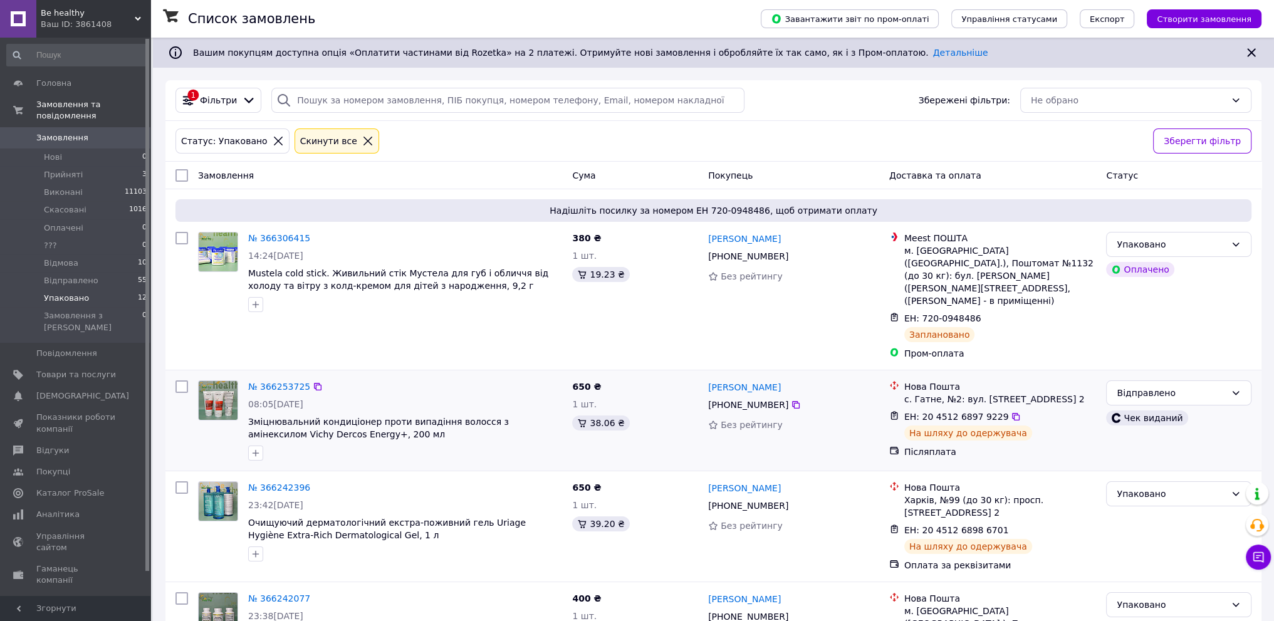
click at [456, 443] on div at bounding box center [405, 453] width 319 height 20
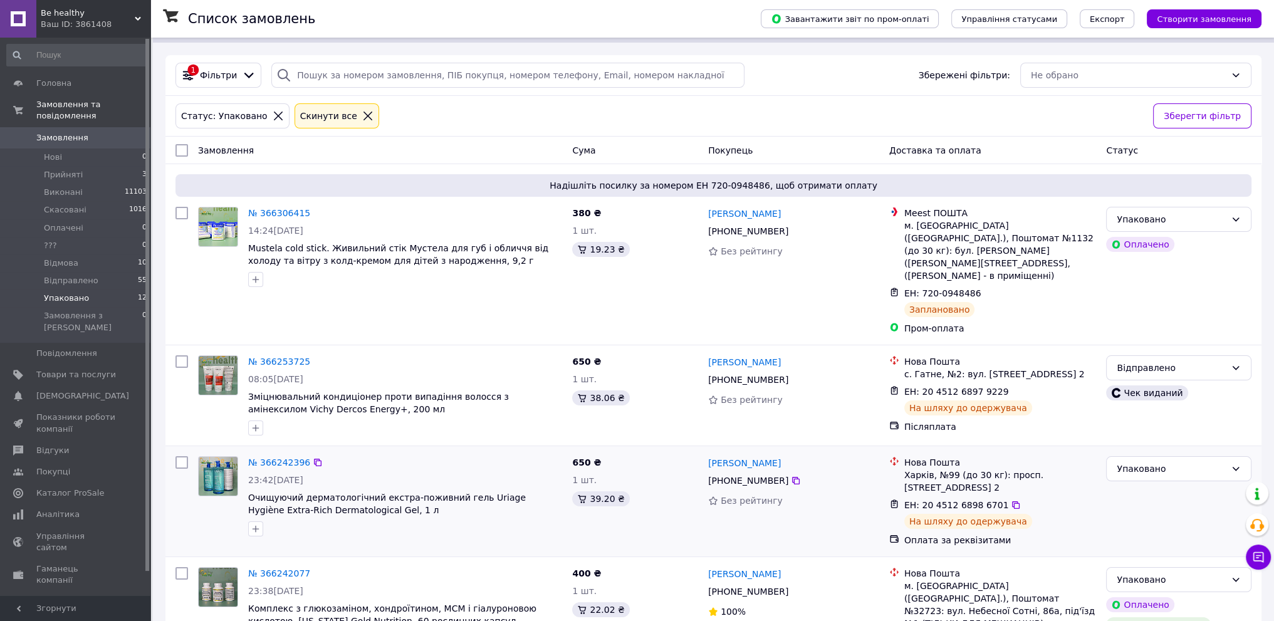
scroll to position [125, 0]
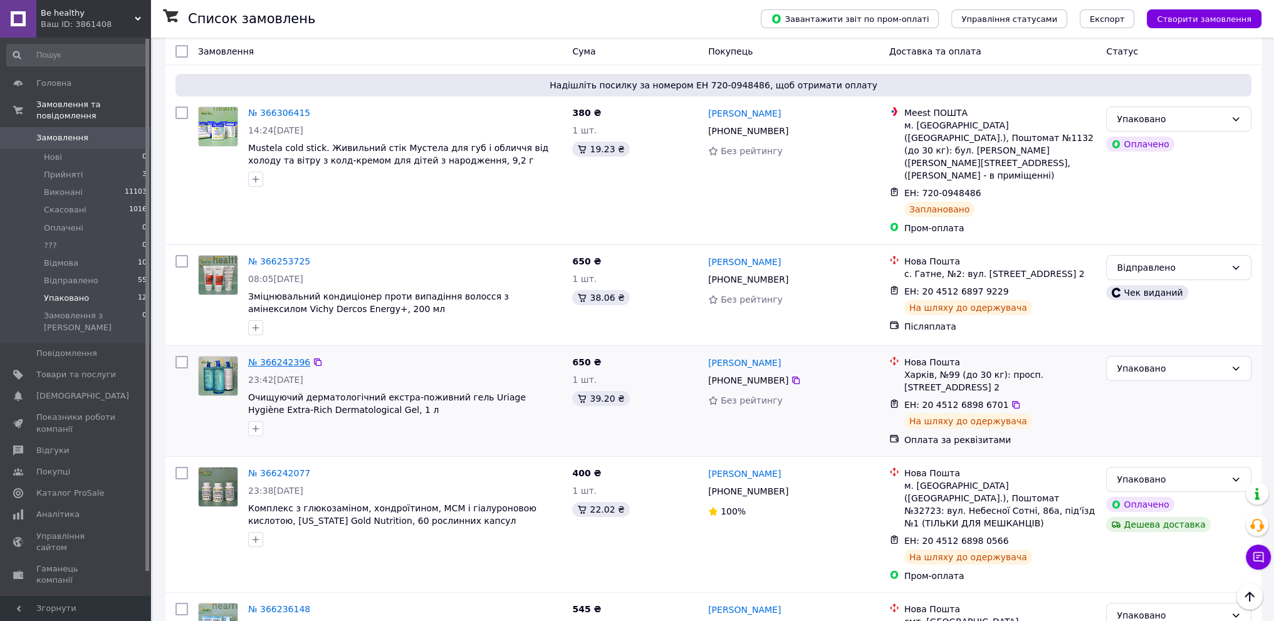
click at [284, 355] on div "№ 366242396" at bounding box center [279, 362] width 65 height 15
click at [281, 357] on link "№ 366242396" at bounding box center [279, 362] width 62 height 10
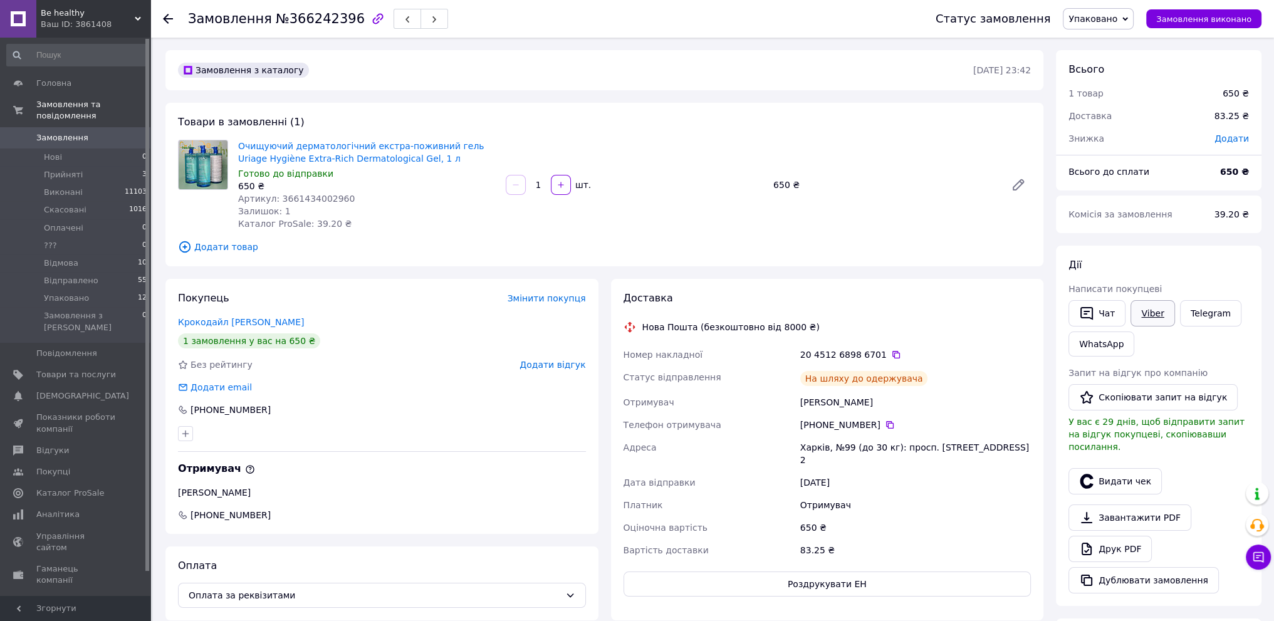
click at [1155, 313] on link "Viber" at bounding box center [1152, 313] width 44 height 26
click at [423, 496] on div "Галкіна Ольга" at bounding box center [382, 492] width 408 height 13
click at [892, 358] on icon at bounding box center [896, 355] width 8 height 8
drag, startPoint x: 434, startPoint y: 410, endPoint x: 460, endPoint y: 398, distance: 29.1
click at [435, 410] on div "[PHONE_NUMBER]" at bounding box center [382, 409] width 408 height 13
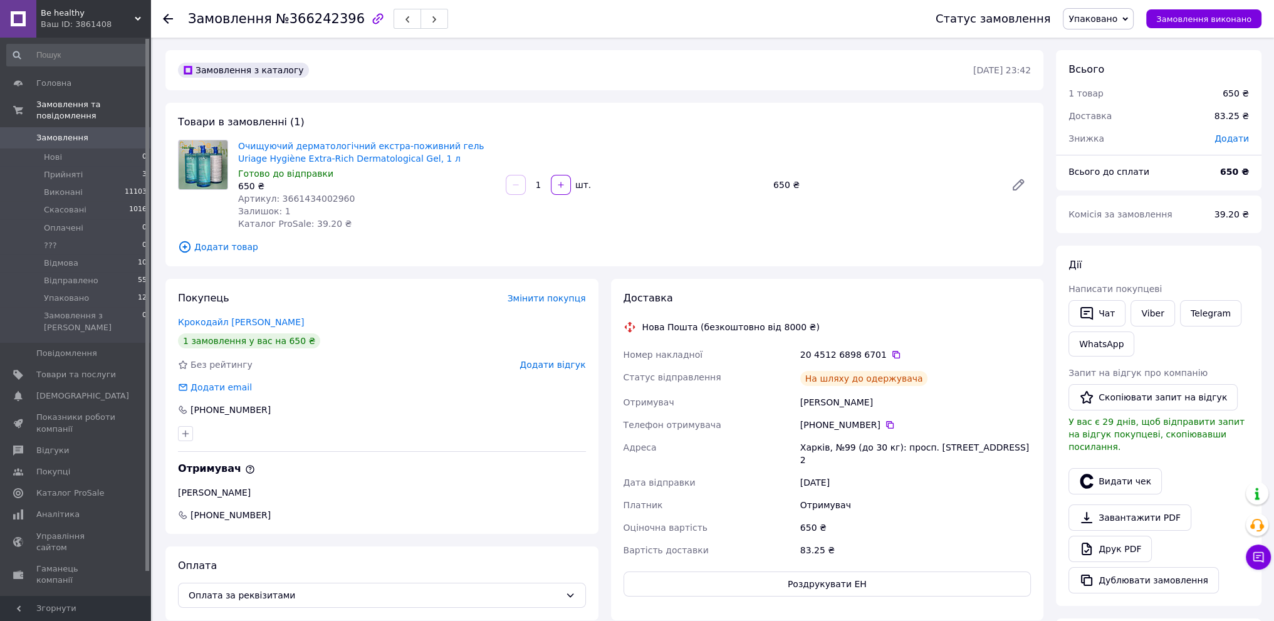
click at [1129, 11] on span "Упаковано" at bounding box center [1097, 18] width 71 height 21
click at [1109, 143] on li "Відправлено" at bounding box center [1098, 143] width 70 height 19
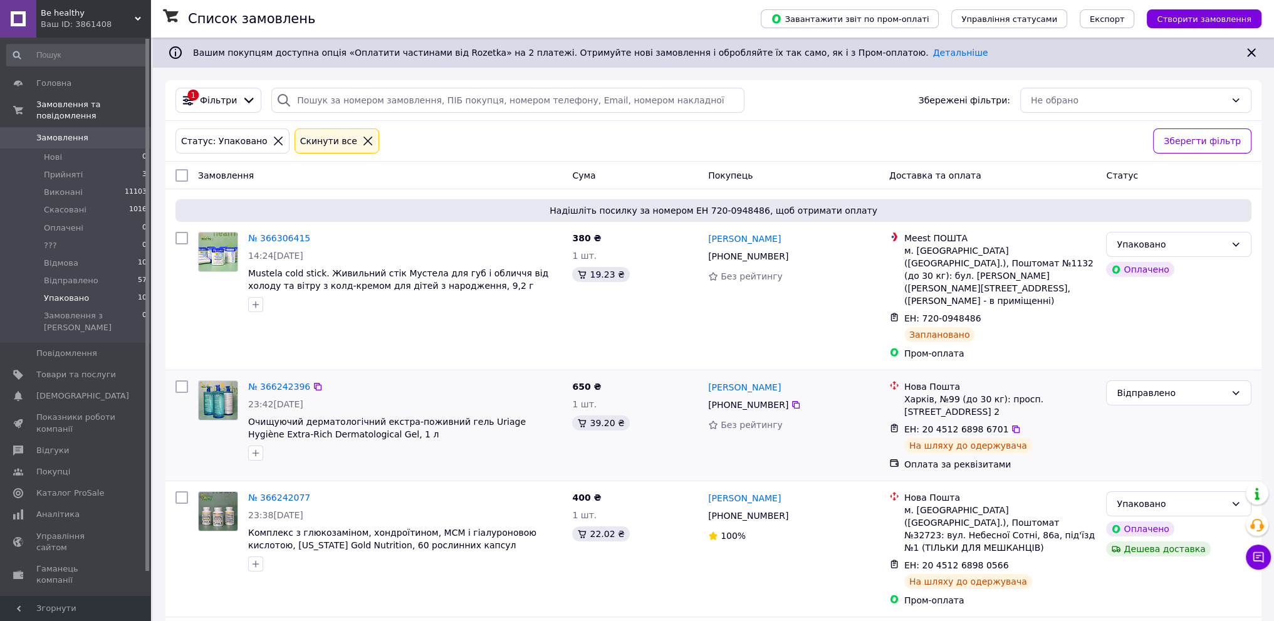
click at [509, 443] on div at bounding box center [405, 453] width 319 height 20
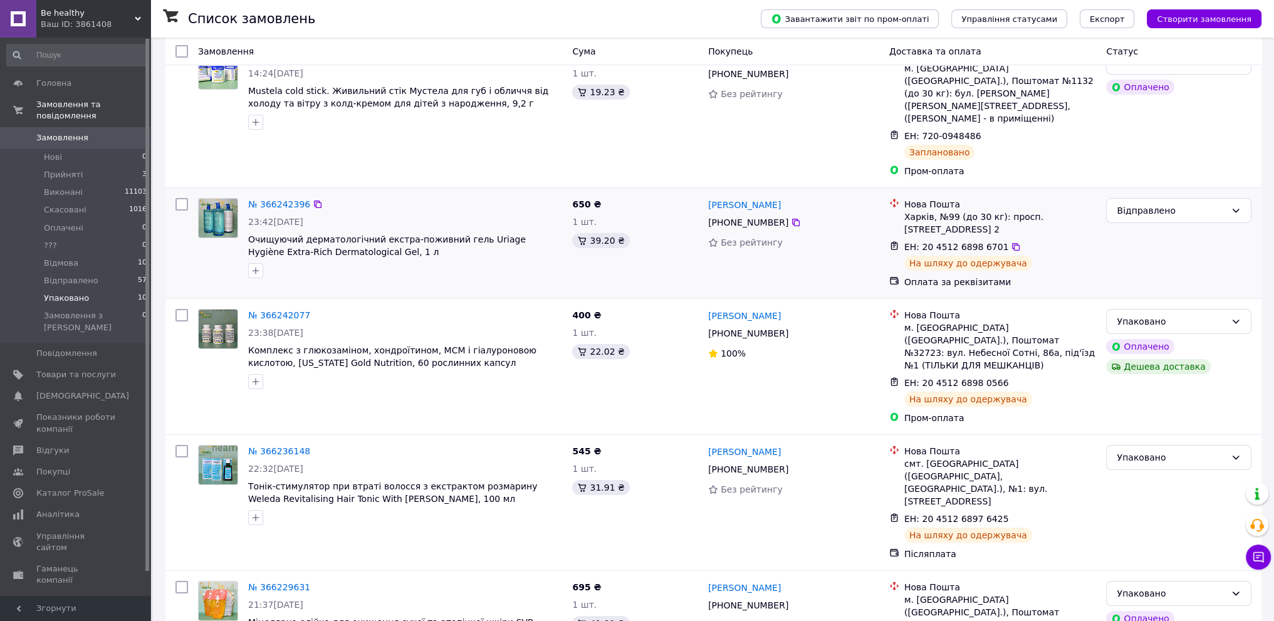
scroll to position [188, 0]
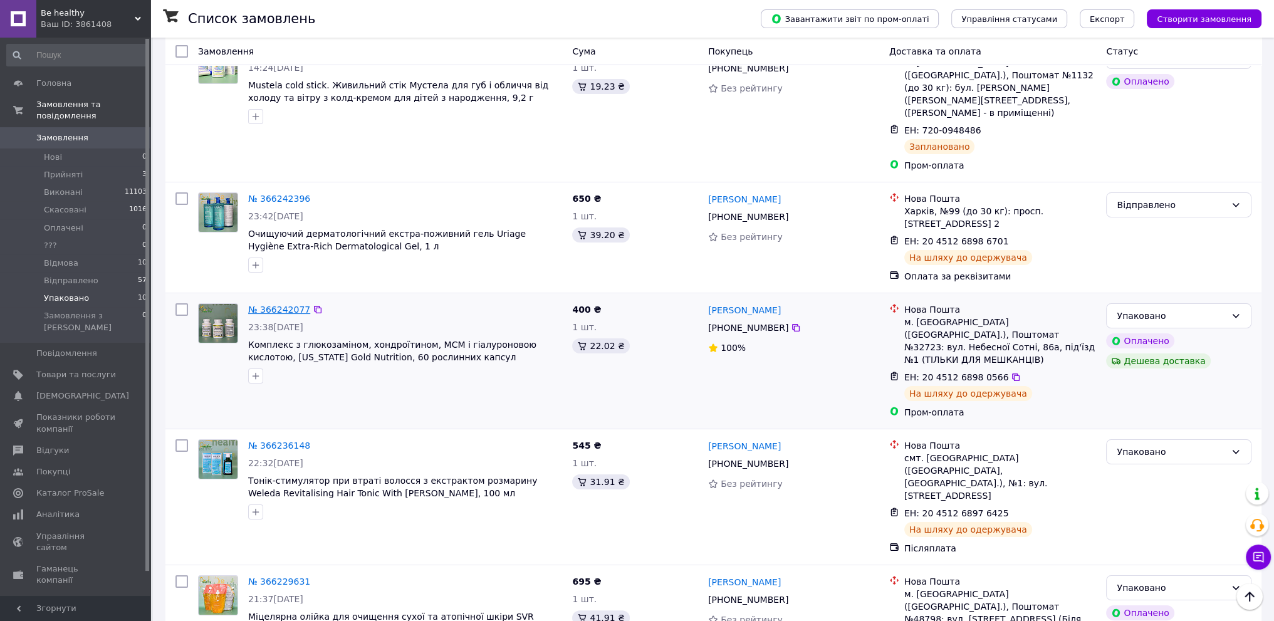
click at [274, 304] on link "№ 366242077" at bounding box center [279, 309] width 62 height 10
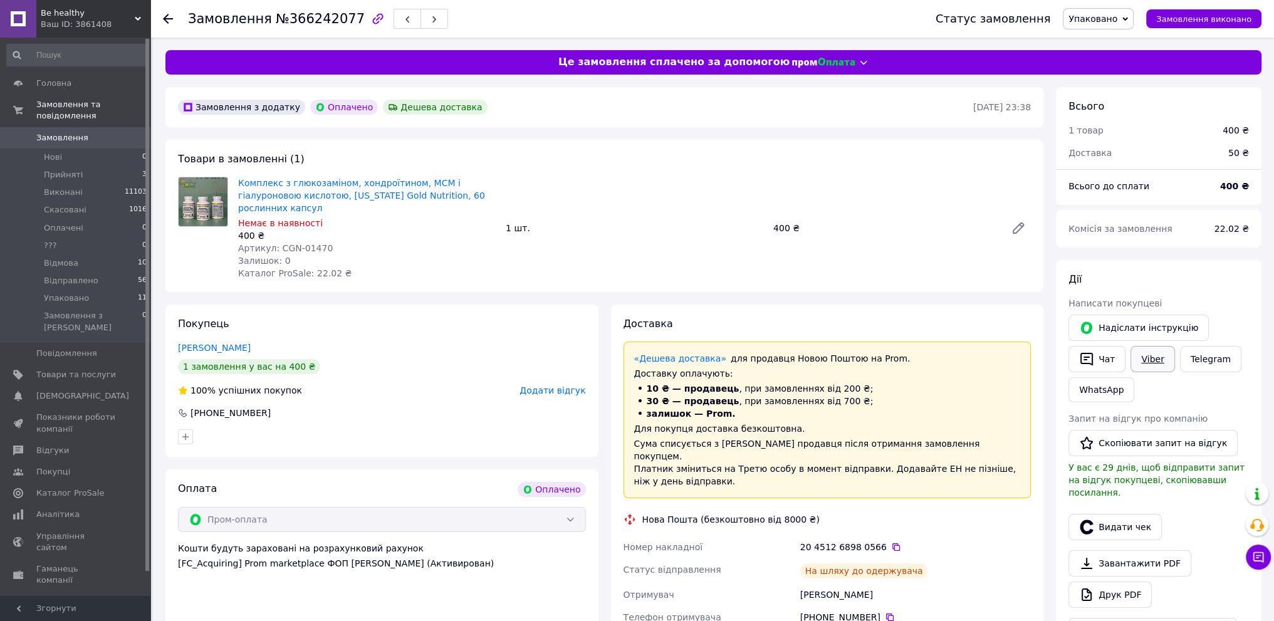
click at [1150, 358] on link "Viber" at bounding box center [1152, 359] width 44 height 26
drag, startPoint x: 398, startPoint y: 408, endPoint x: 507, endPoint y: 410, distance: 108.4
click at [398, 408] on div "Покупець Кравчук Юлия 1 замовлення у вас на 400 ₴ 100% успішних покупок Додати …" at bounding box center [381, 380] width 433 height 152
click at [891, 542] on icon at bounding box center [896, 547] width 10 height 10
drag, startPoint x: 408, startPoint y: 426, endPoint x: 445, endPoint y: 415, distance: 39.2
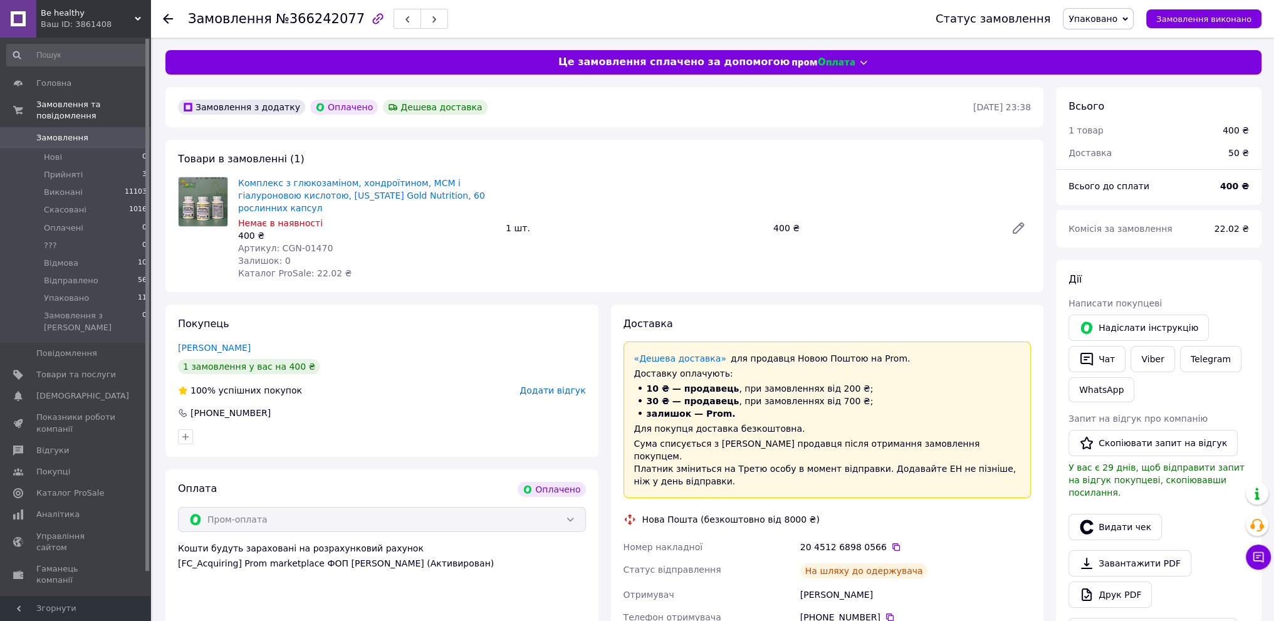
click at [409, 427] on div at bounding box center [381, 437] width 413 height 20
click at [1117, 18] on span "Упаковано" at bounding box center [1092, 19] width 49 height 10
click at [1116, 140] on li "Відправлено" at bounding box center [1098, 143] width 70 height 19
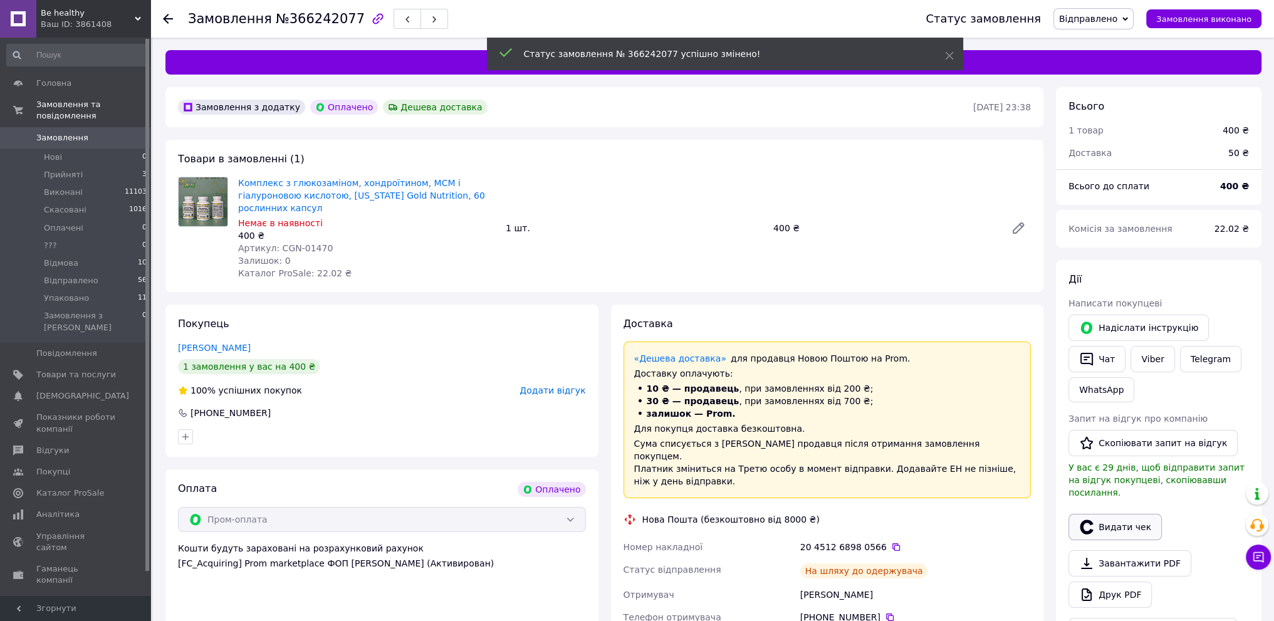
click at [1123, 514] on button "Видати чек" at bounding box center [1114, 527] width 93 height 26
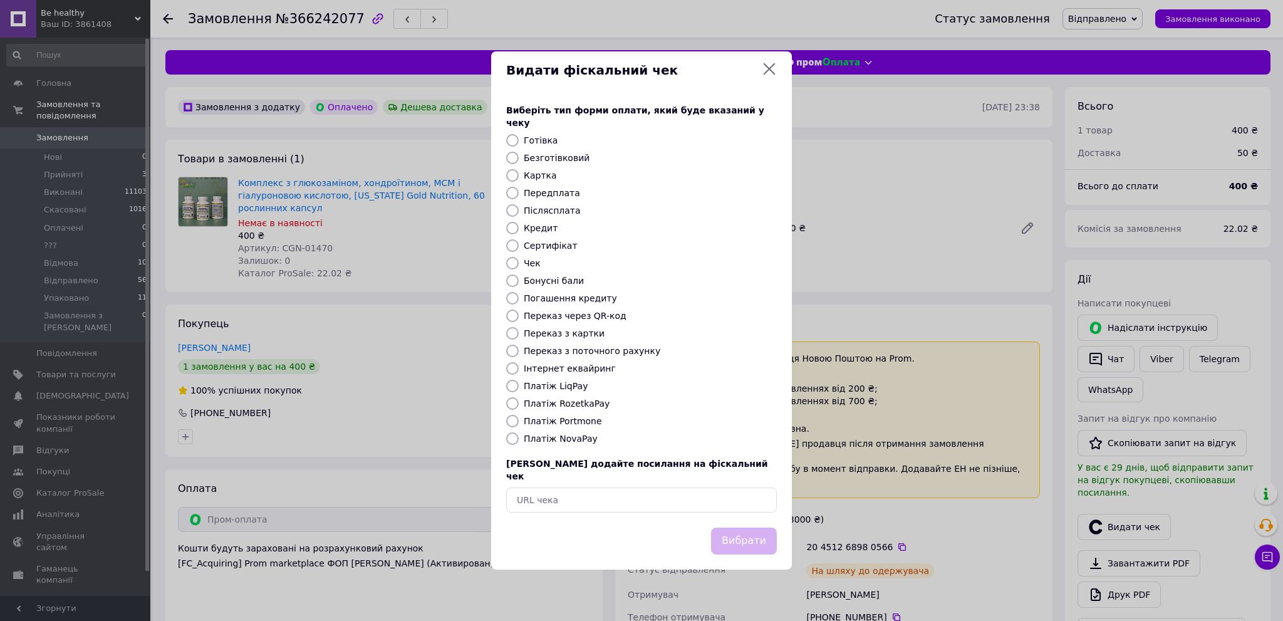
click at [514, 403] on input "Платіж RozetkaPay" at bounding box center [512, 403] width 13 height 13
radio input "true"
click at [749, 527] on button "Вибрати" at bounding box center [744, 540] width 66 height 27
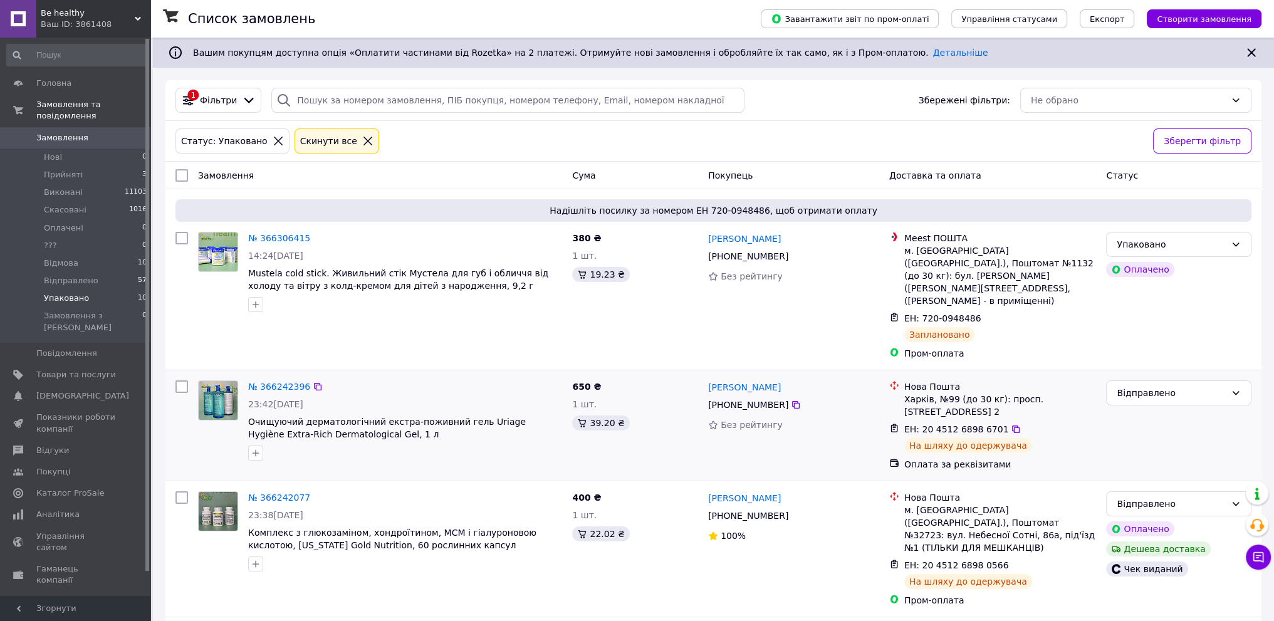
click at [471, 379] on div "№ 366242396" at bounding box center [405, 386] width 316 height 15
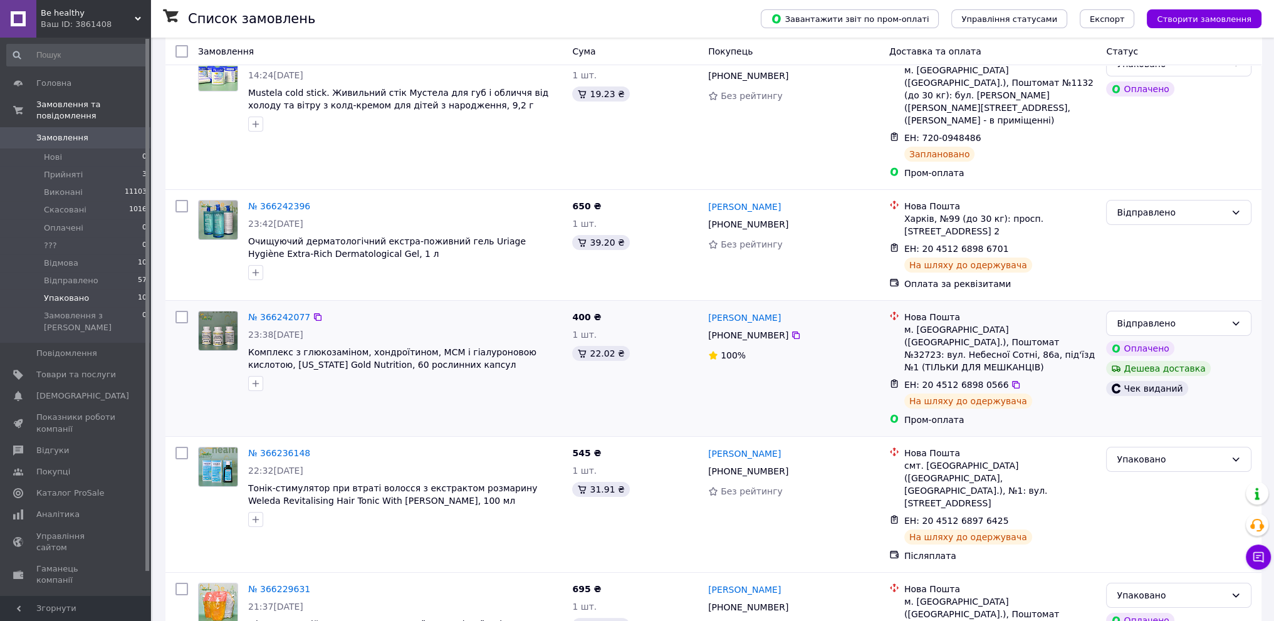
scroll to position [188, 0]
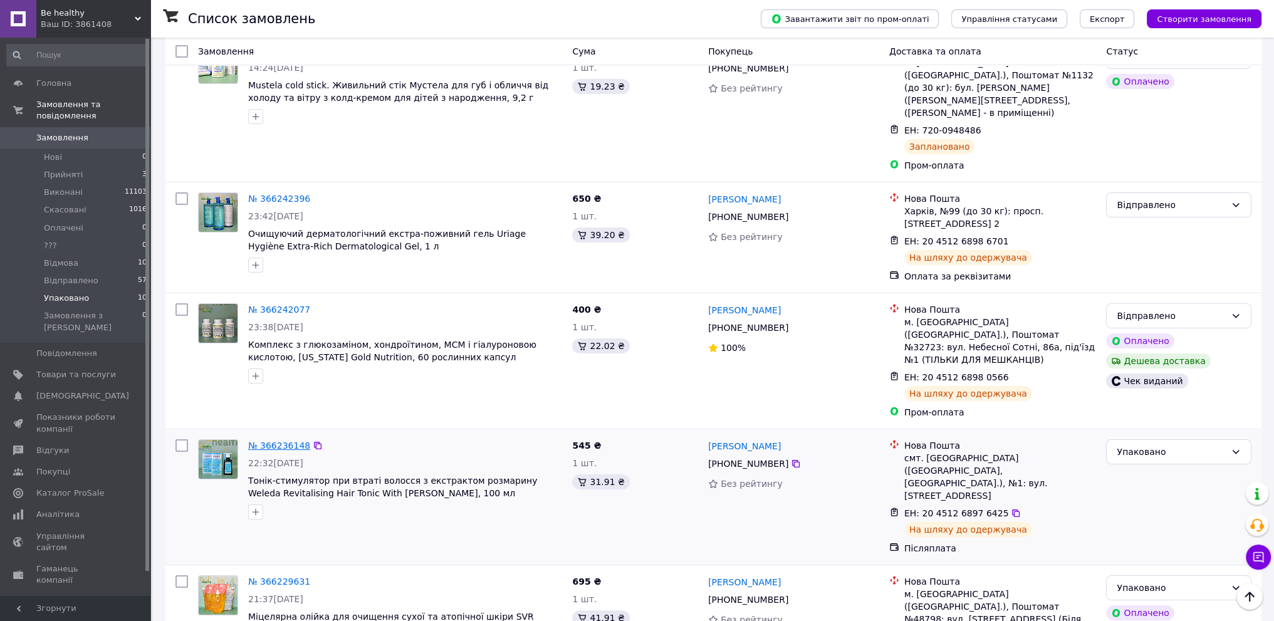
click at [278, 440] on link "№ 366236148" at bounding box center [279, 445] width 62 height 10
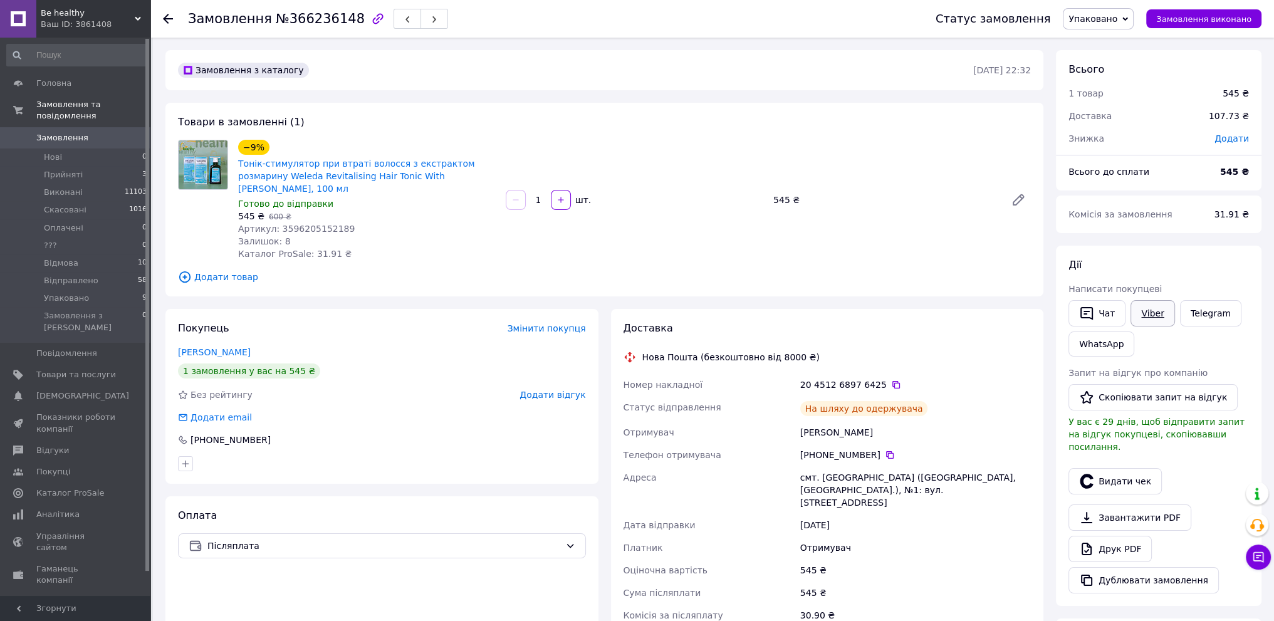
click at [1150, 309] on link "Viber" at bounding box center [1152, 313] width 44 height 26
click at [1105, 310] on button "Чат" at bounding box center [1096, 313] width 57 height 26
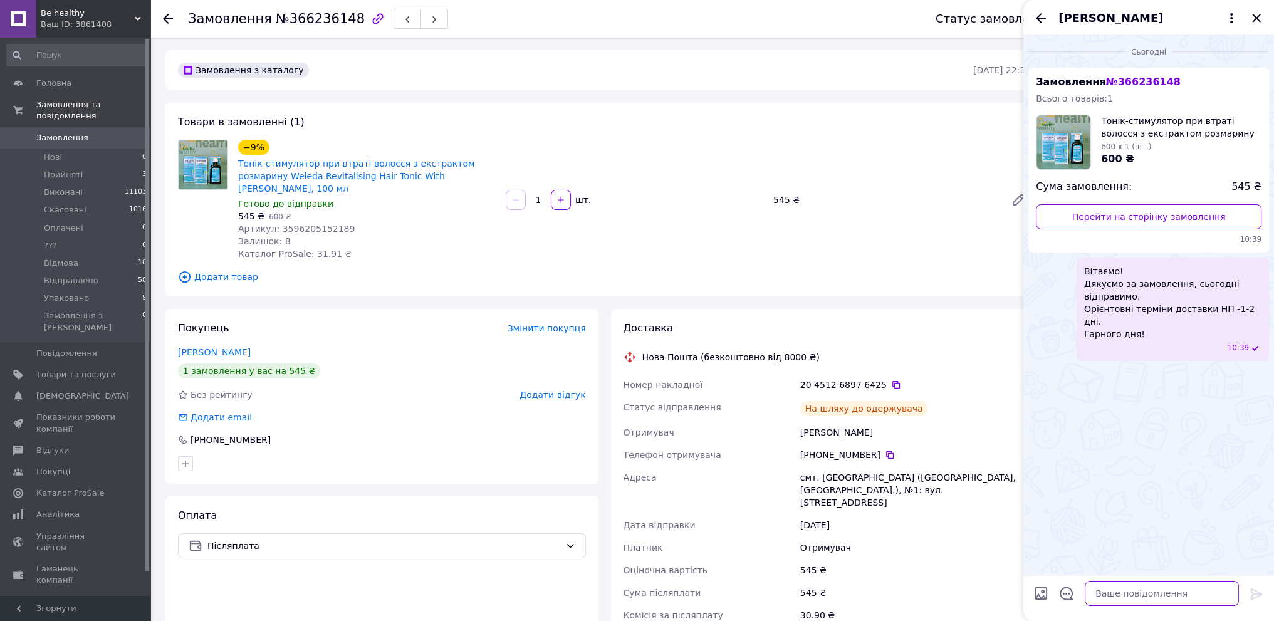
click at [1113, 596] on textarea at bounding box center [1161, 593] width 154 height 25
paste textarea "Ваше замовлення відправлено. Будемо вдячні за відгук про нашу роботу. 204512689…"
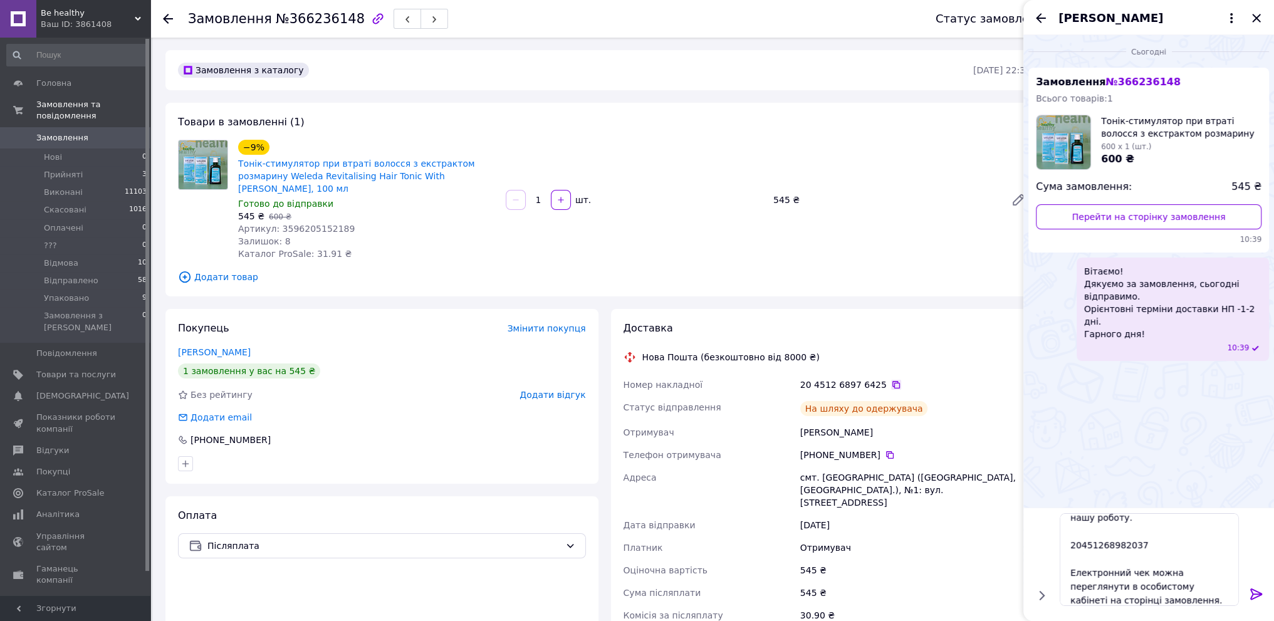
click at [892, 381] on icon at bounding box center [896, 385] width 8 height 8
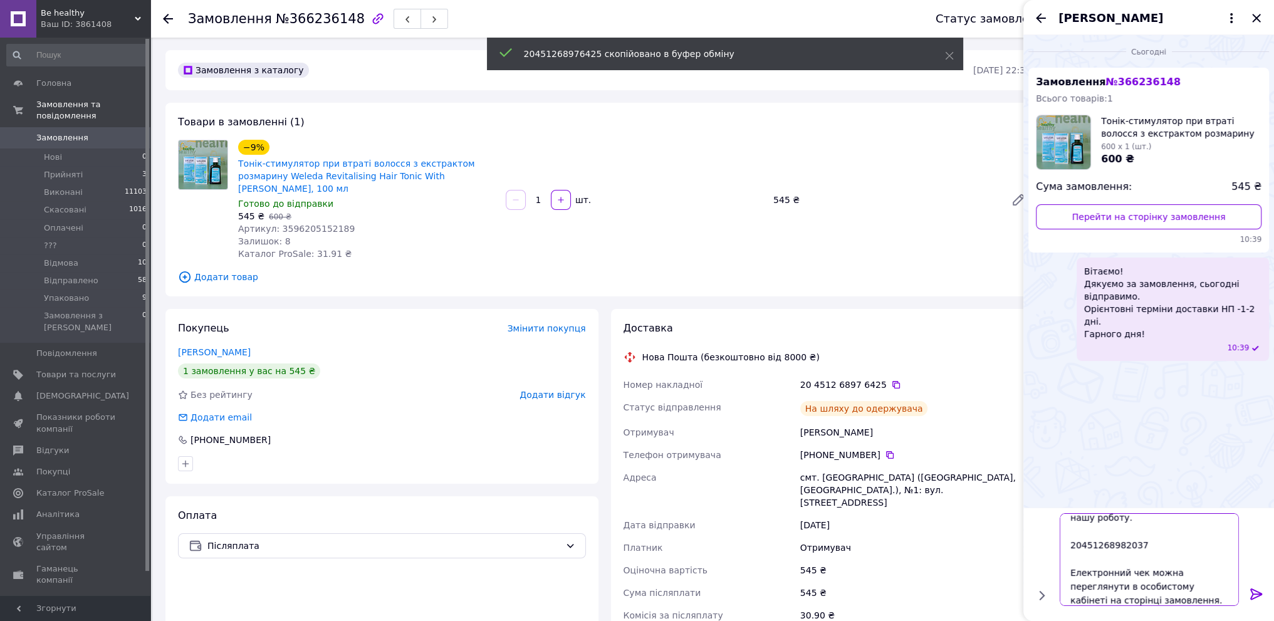
drag, startPoint x: 1142, startPoint y: 543, endPoint x: 1070, endPoint y: 543, distance: 72.0
click at [1070, 543] on textarea "Ваше замовлення відправлено. Будемо вдячні за відгук про нашу роботу. 204512689…" at bounding box center [1148, 559] width 179 height 93
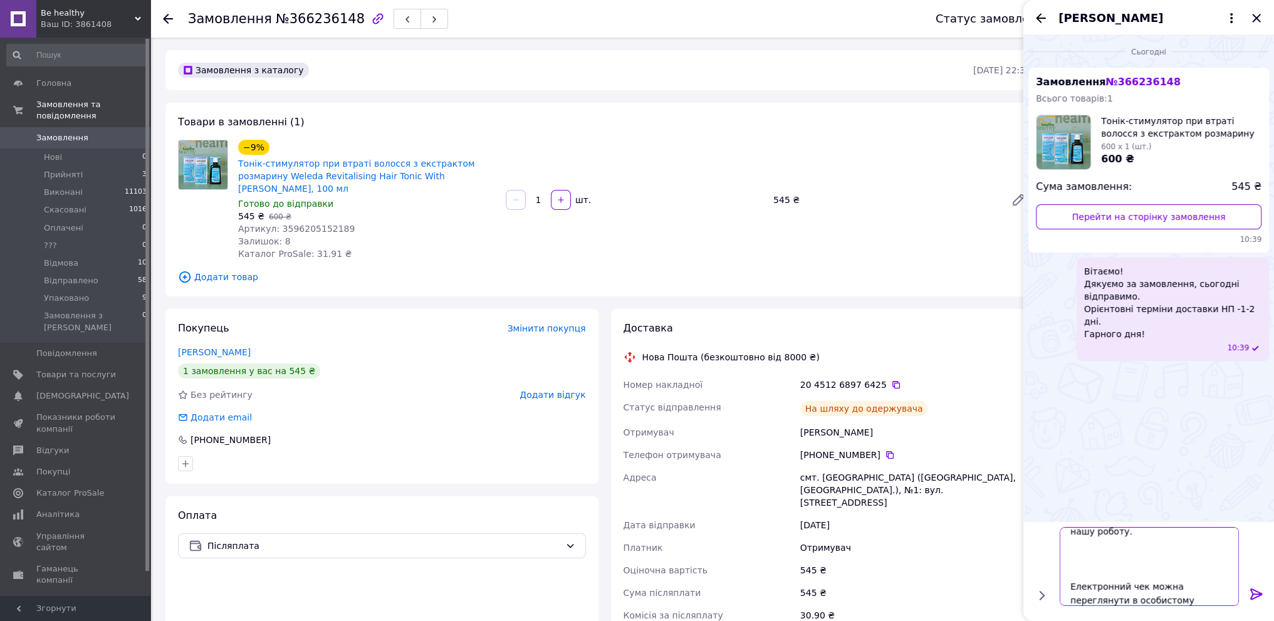
paste textarea "20451268976425"
type textarea "Ваше замовлення відправлено. Будемо вдячні за відгук про нашу роботу. 204512689…"
click at [1254, 593] on icon at bounding box center [1256, 593] width 15 height 15
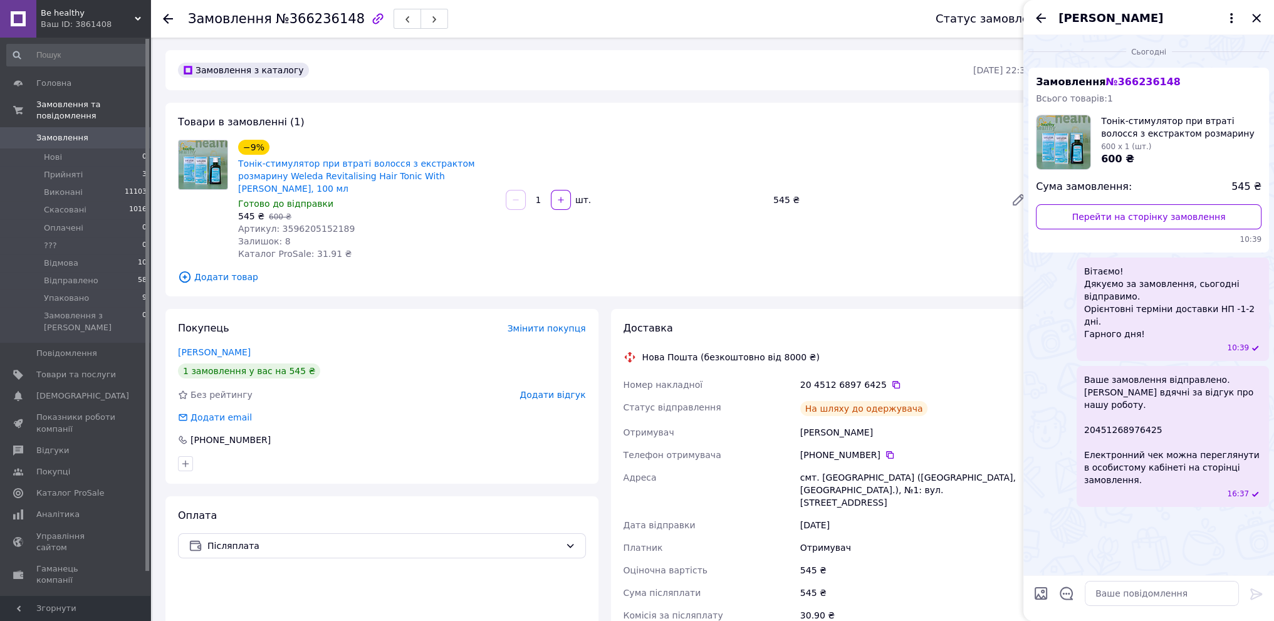
drag, startPoint x: 1255, startPoint y: 14, endPoint x: 1237, endPoint y: 8, distance: 19.2
click at [1256, 14] on icon "Закрити" at bounding box center [1256, 18] width 15 height 15
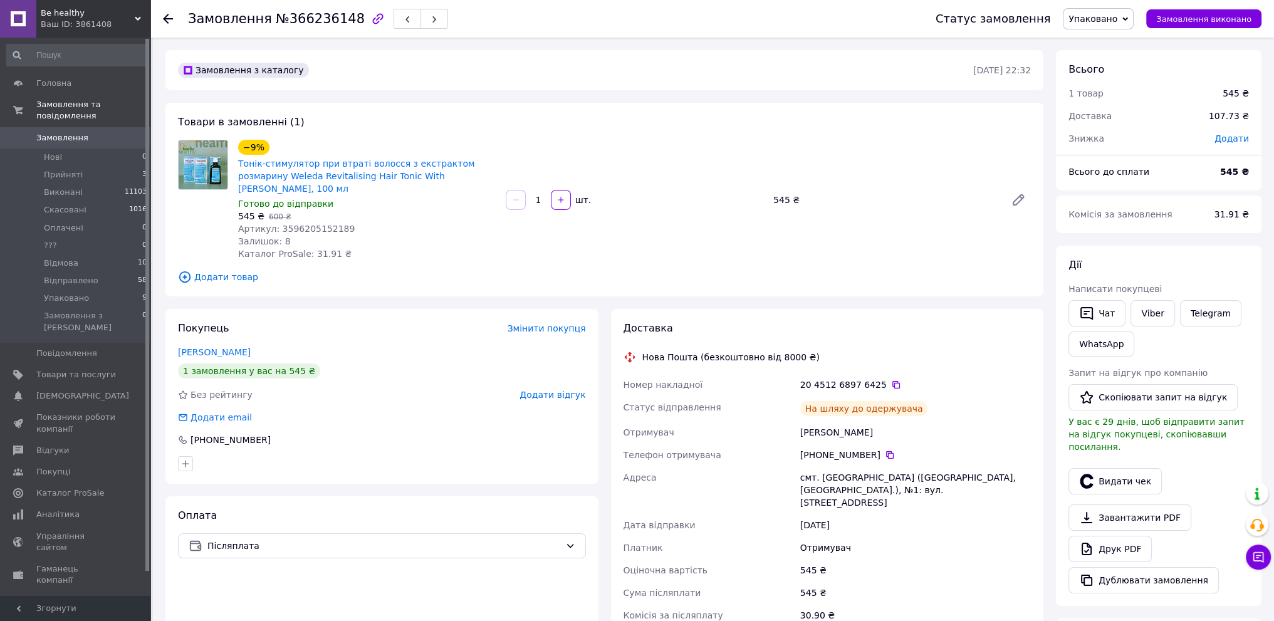
click at [1117, 22] on span "Упаковано" at bounding box center [1092, 19] width 49 height 10
click at [1108, 145] on li "Відправлено" at bounding box center [1098, 143] width 70 height 19
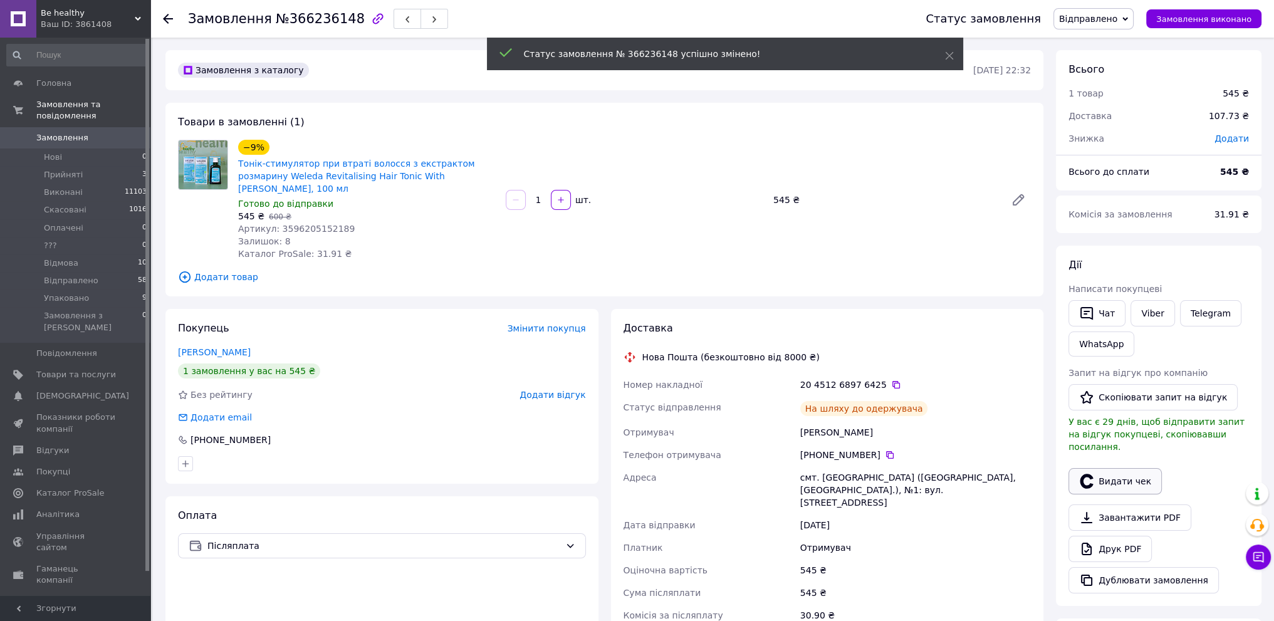
click at [1120, 469] on button "Видати чек" at bounding box center [1114, 481] width 93 height 26
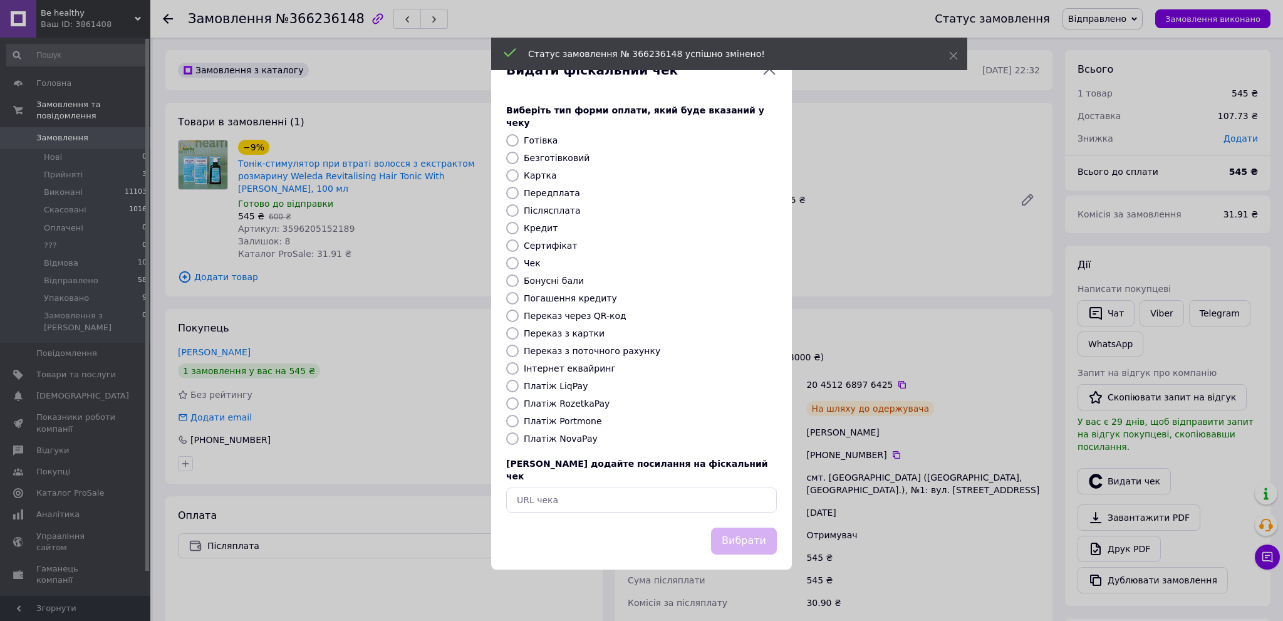
click at [513, 438] on input "Платіж NovaPay" at bounding box center [512, 438] width 13 height 13
radio input "true"
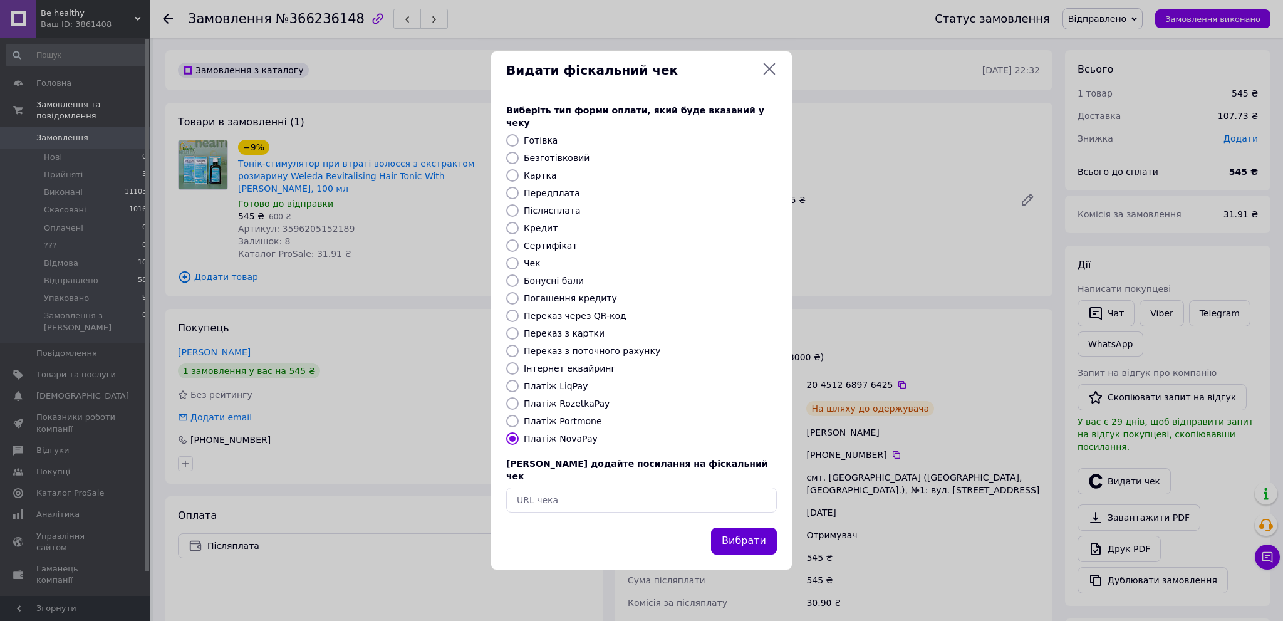
click at [731, 527] on button "Вибрати" at bounding box center [744, 540] width 66 height 27
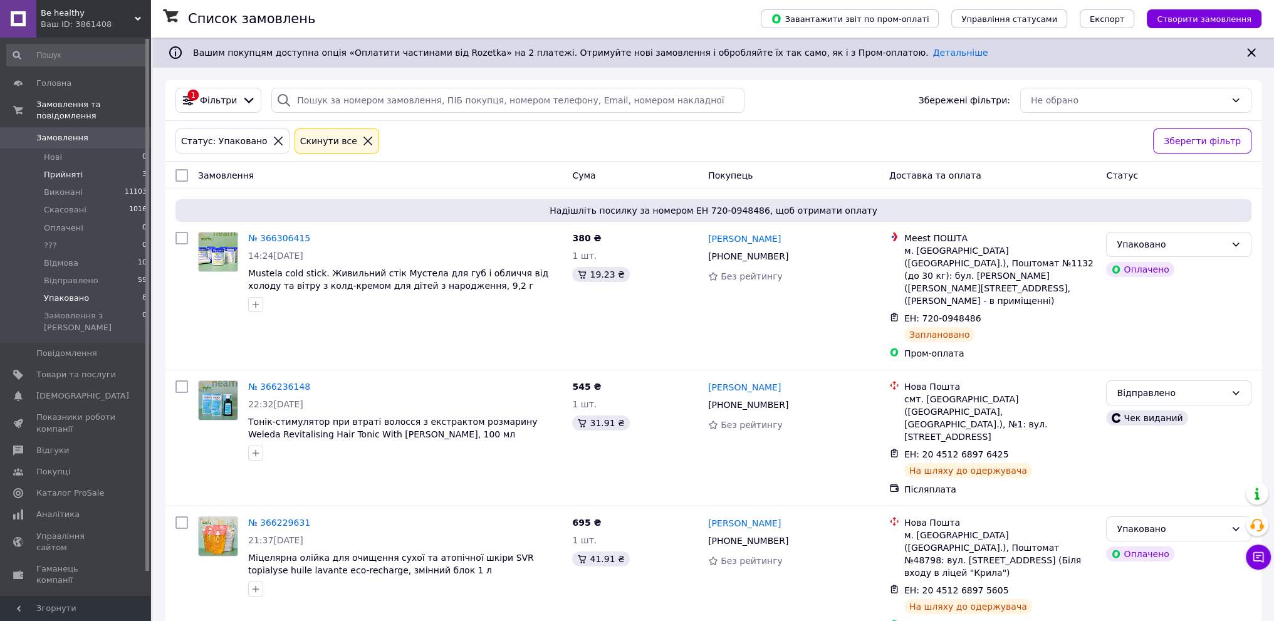
click at [127, 166] on li "Прийняті 3" at bounding box center [77, 175] width 154 height 18
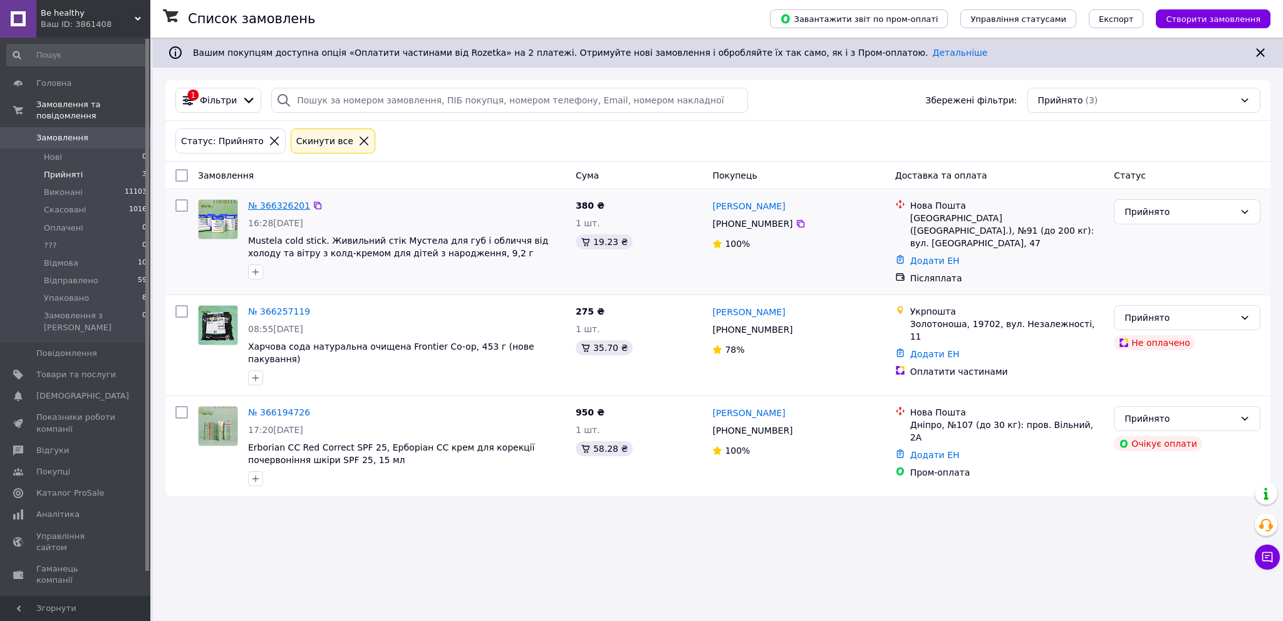
click at [278, 205] on link "№ 366326201" at bounding box center [279, 205] width 62 height 10
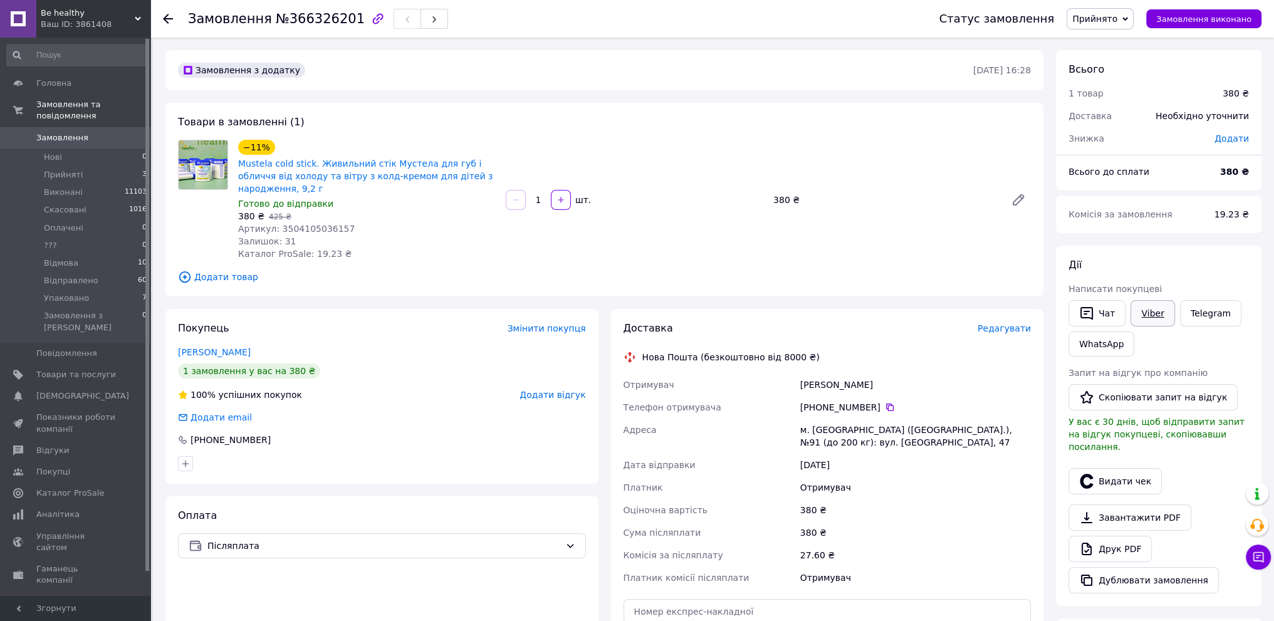
click at [1153, 315] on link "Viber" at bounding box center [1152, 313] width 44 height 26
click at [474, 363] on div "1 замовлення у вас на 380 ₴" at bounding box center [382, 370] width 408 height 15
click at [133, 289] on li "Упаковано 7" at bounding box center [77, 298] width 154 height 18
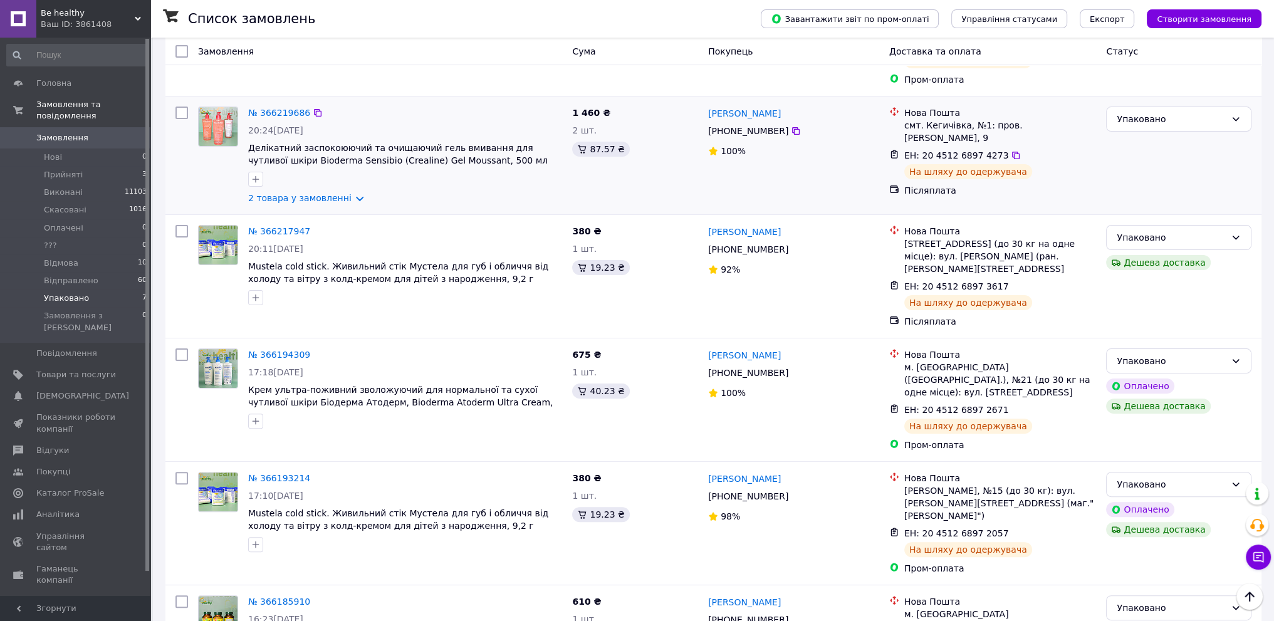
scroll to position [423, 0]
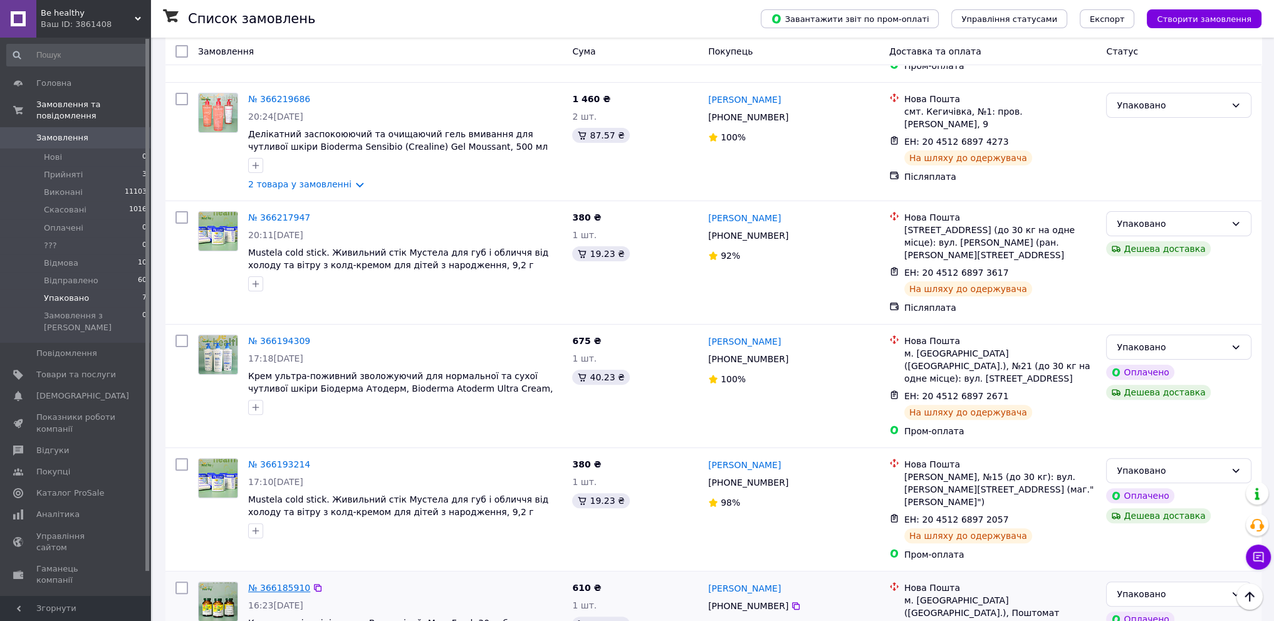
click at [271, 583] on link "№ 366185910" at bounding box center [279, 588] width 62 height 10
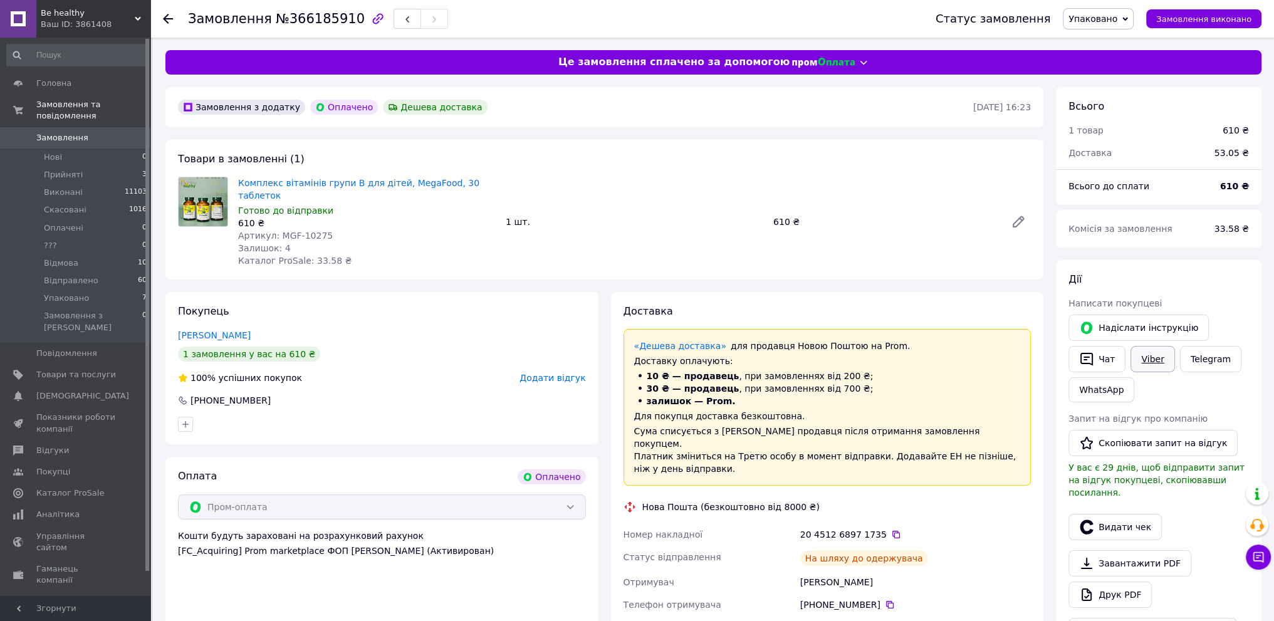
click at [1144, 358] on link "Viber" at bounding box center [1152, 359] width 44 height 26
drag, startPoint x: 408, startPoint y: 392, endPoint x: 429, endPoint y: 402, distance: 23.0
click at [408, 394] on div "+380 97 994 02 24" at bounding box center [382, 400] width 410 height 13
click at [892, 531] on icon at bounding box center [896, 535] width 8 height 8
drag, startPoint x: 454, startPoint y: 403, endPoint x: 462, endPoint y: 402, distance: 7.5
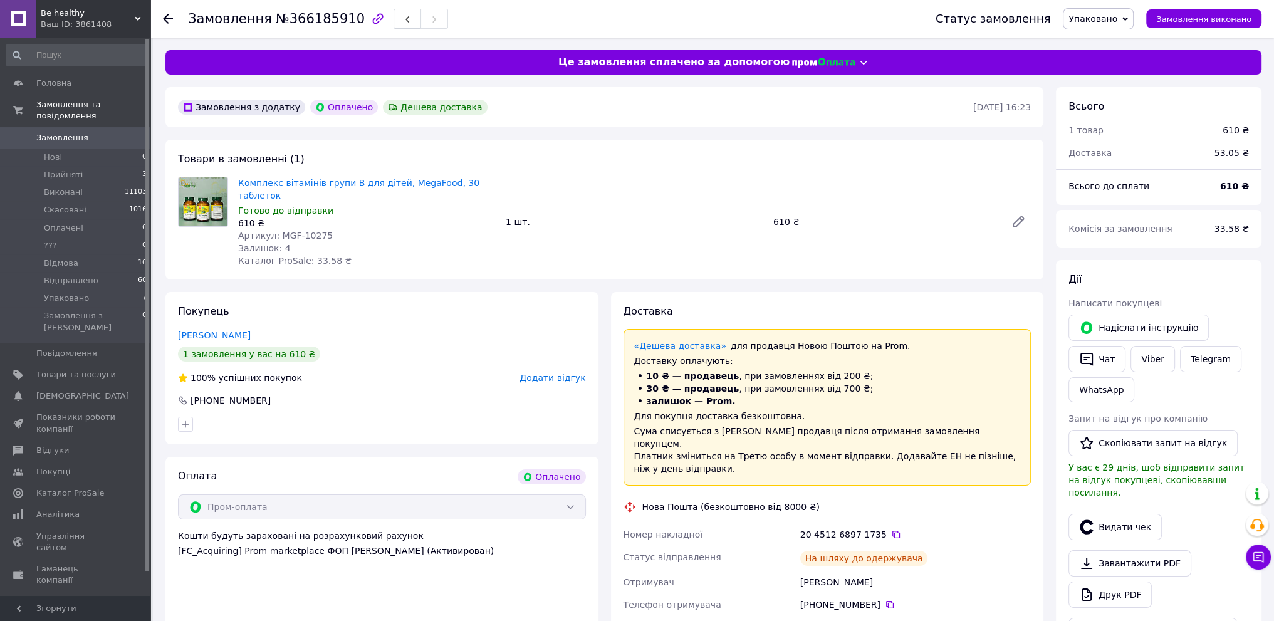
click at [455, 414] on div at bounding box center [381, 424] width 413 height 20
click at [1148, 350] on link "Viber" at bounding box center [1152, 359] width 44 height 26
click at [360, 414] on div at bounding box center [381, 424] width 413 height 20
click at [1117, 18] on span "Упаковано" at bounding box center [1092, 19] width 49 height 10
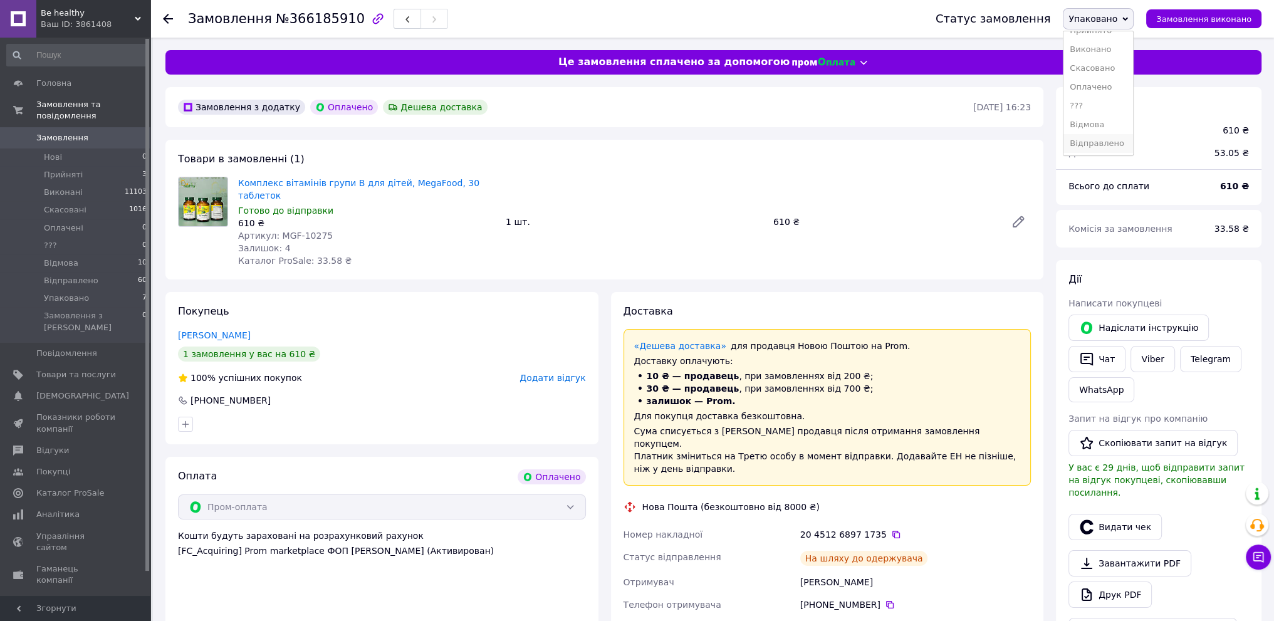
click at [1114, 141] on li "Відправлено" at bounding box center [1098, 143] width 70 height 19
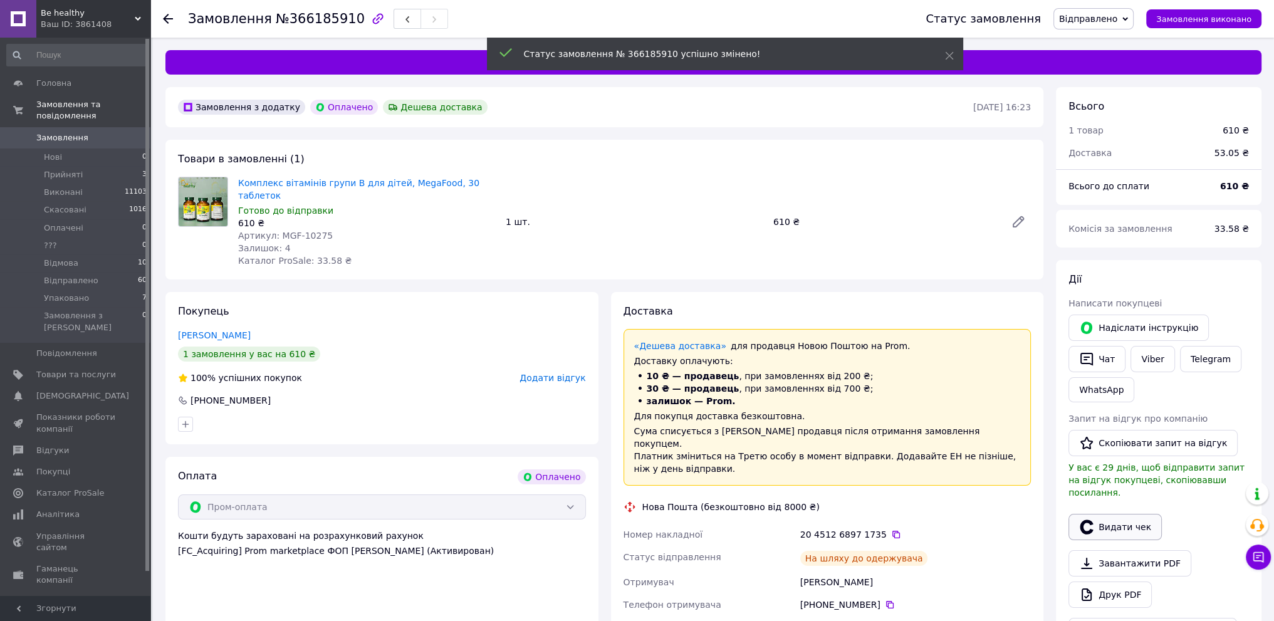
click at [1118, 514] on button "Видати чек" at bounding box center [1114, 527] width 93 height 26
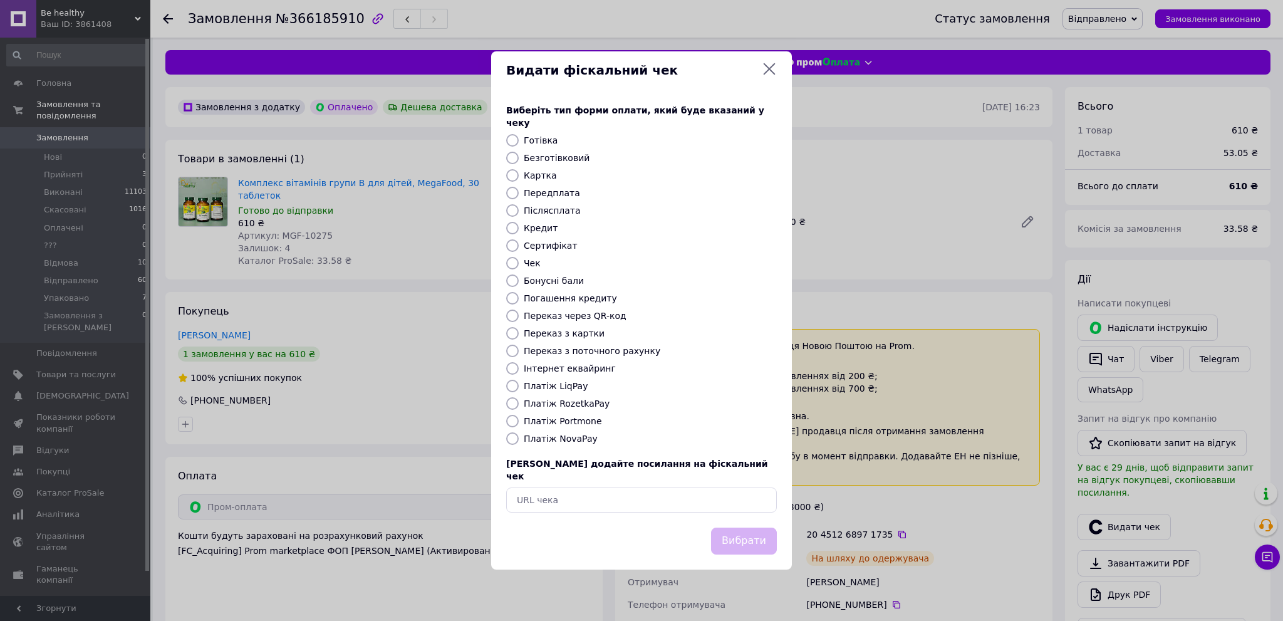
click at [509, 403] on input "Платіж RozetkaPay" at bounding box center [512, 403] width 13 height 13
radio input "true"
click at [767, 527] on button "Вибрати" at bounding box center [744, 540] width 66 height 27
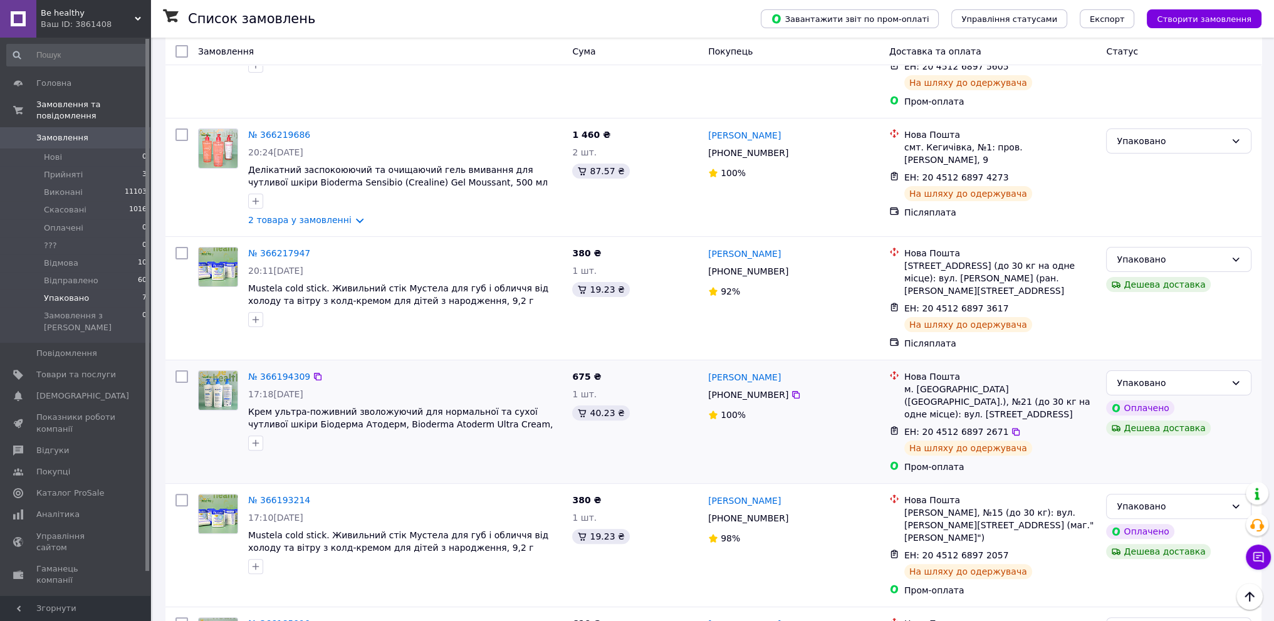
scroll to position [423, 0]
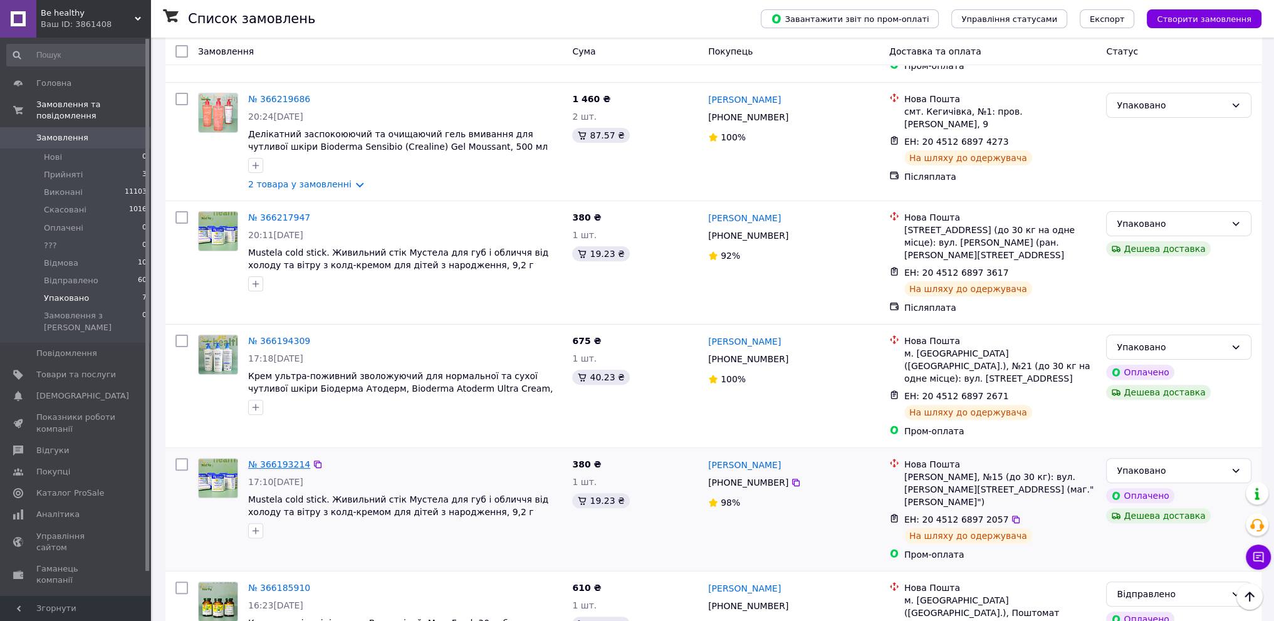
click at [283, 459] on link "№ 366193214" at bounding box center [279, 464] width 62 height 10
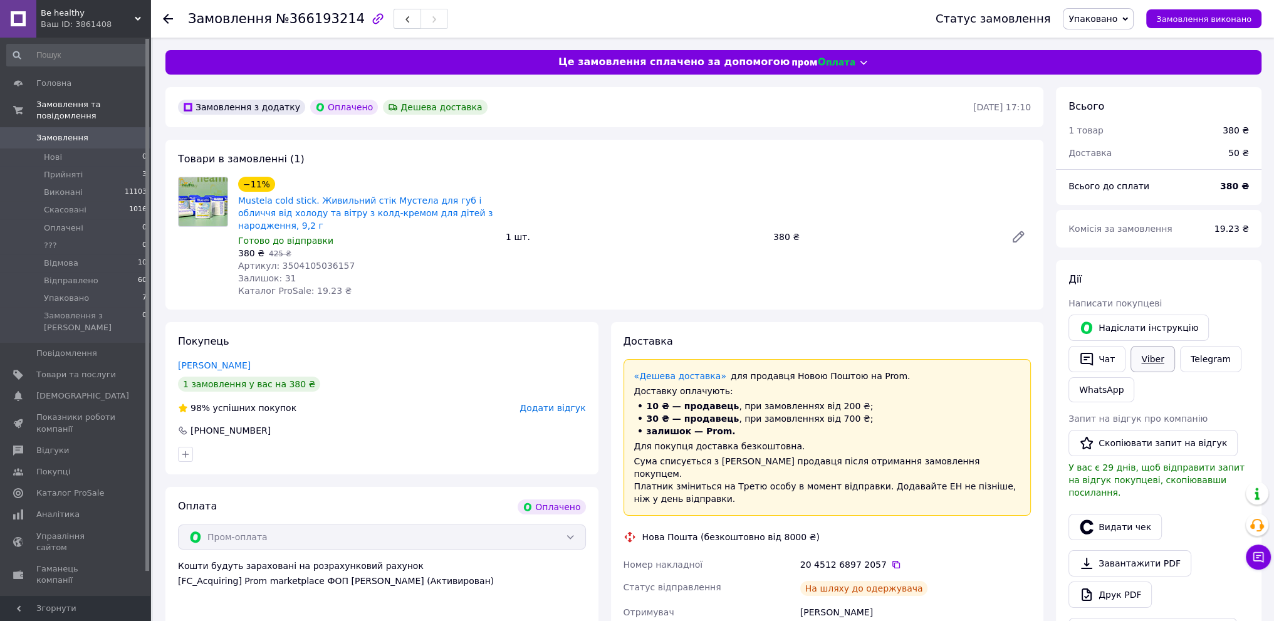
click at [1155, 359] on link "Viber" at bounding box center [1152, 359] width 44 height 26
click at [431, 424] on div "[PHONE_NUMBER]" at bounding box center [382, 430] width 410 height 13
click at [892, 561] on icon at bounding box center [896, 565] width 8 height 8
drag, startPoint x: 470, startPoint y: 413, endPoint x: 582, endPoint y: 351, distance: 128.1
click at [470, 424] on div "[PHONE_NUMBER]" at bounding box center [382, 430] width 410 height 13
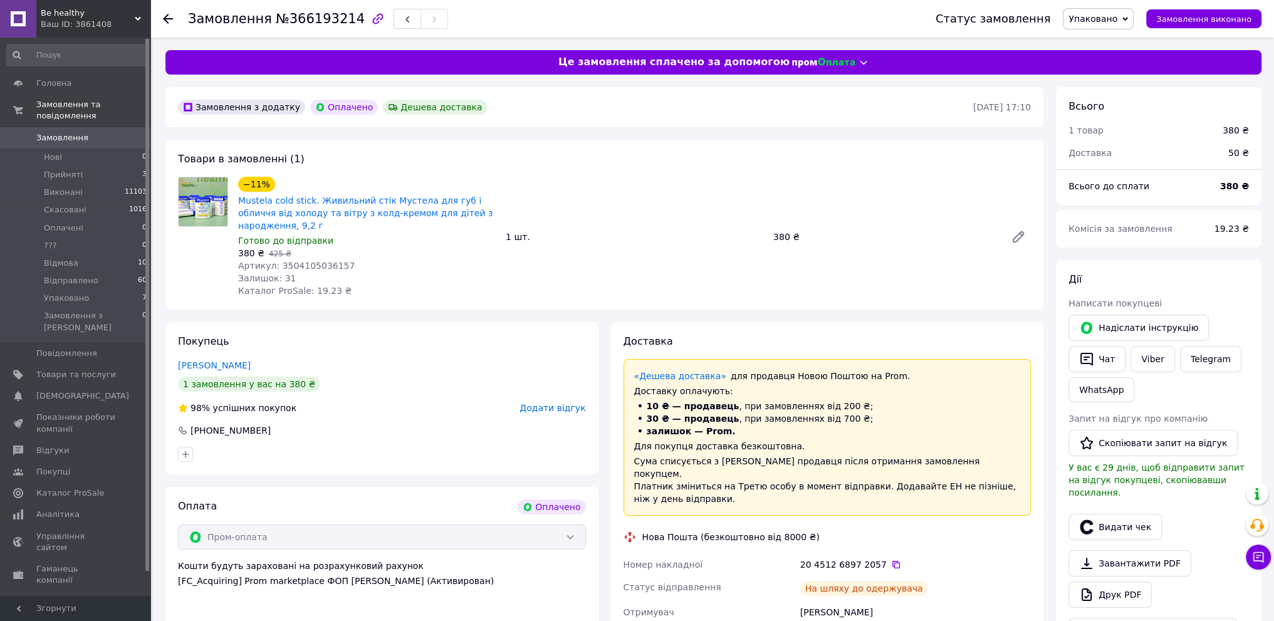
click at [1111, 18] on span "Упаковано" at bounding box center [1092, 19] width 49 height 10
click at [1101, 143] on li "Відправлено" at bounding box center [1098, 143] width 70 height 19
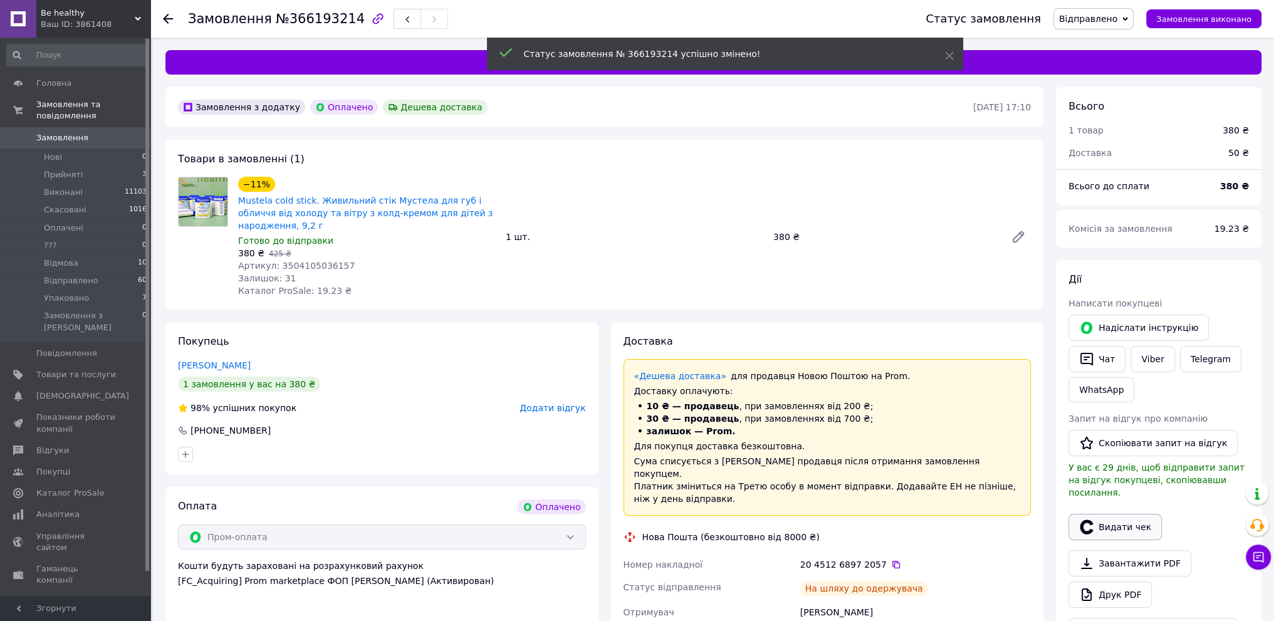
click at [1115, 514] on button "Видати чек" at bounding box center [1114, 527] width 93 height 26
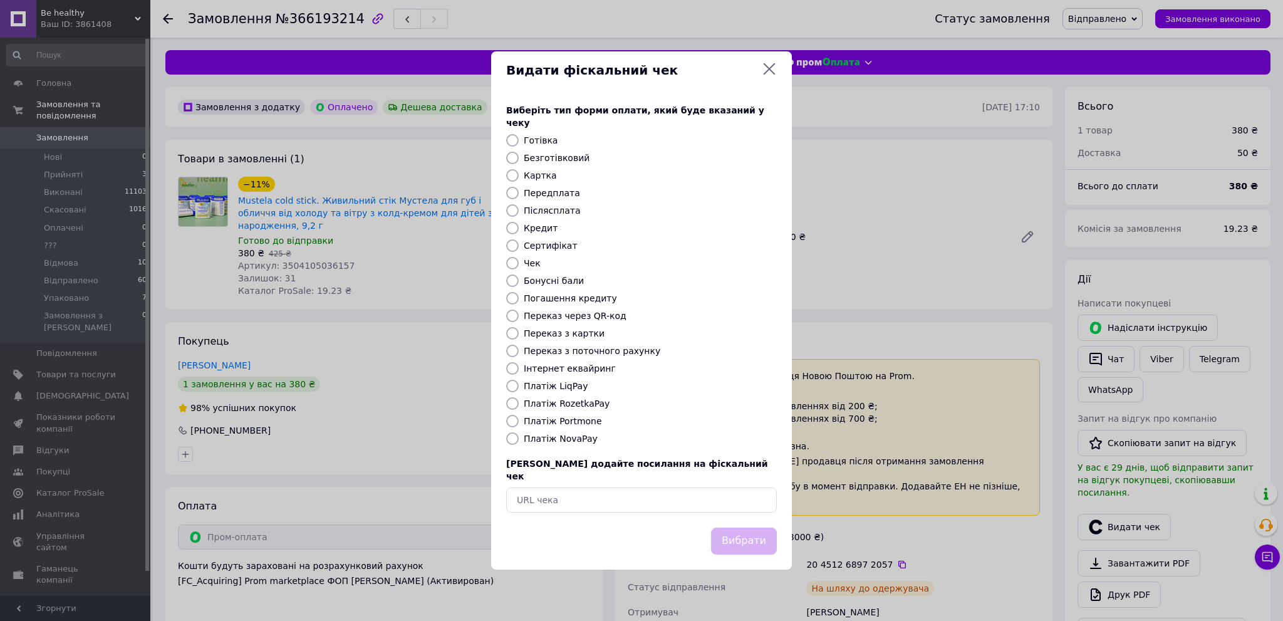
click at [511, 403] on input "Платіж RozetkaPay" at bounding box center [512, 403] width 13 height 13
radio input "true"
click at [752, 534] on button "Вибрати" at bounding box center [744, 540] width 66 height 27
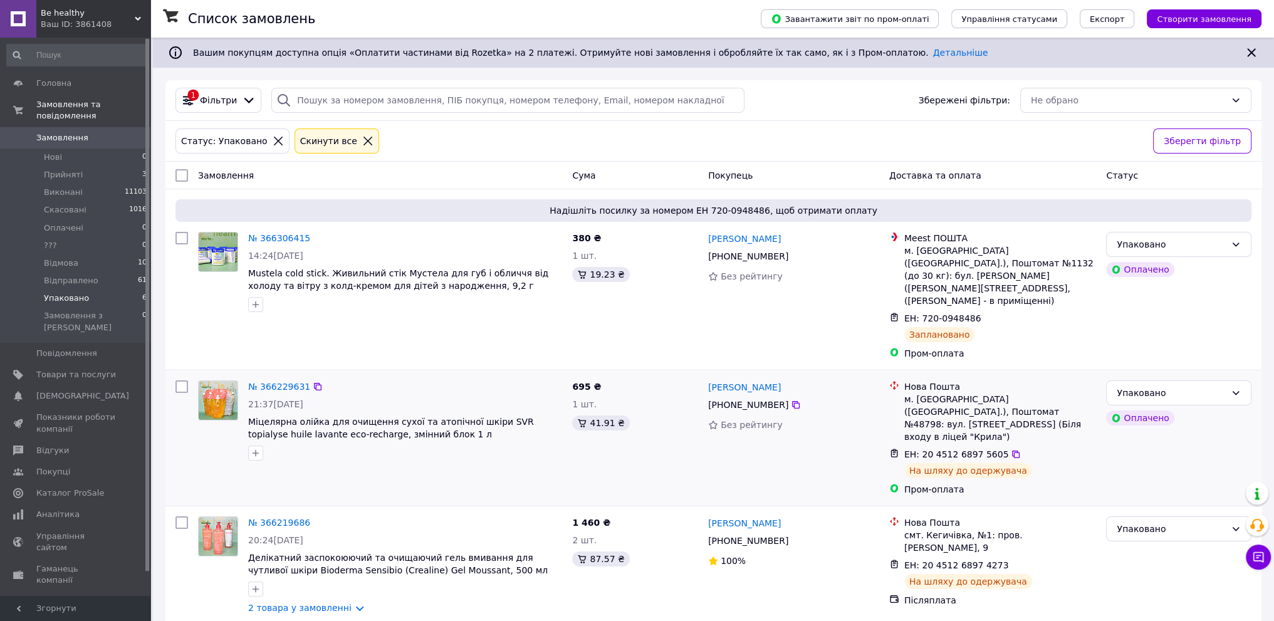
click at [454, 443] on div at bounding box center [405, 453] width 319 height 20
click at [124, 289] on li "Упаковано 6" at bounding box center [77, 298] width 154 height 18
click at [273, 382] on link "№ 366229631" at bounding box center [279, 387] width 62 height 10
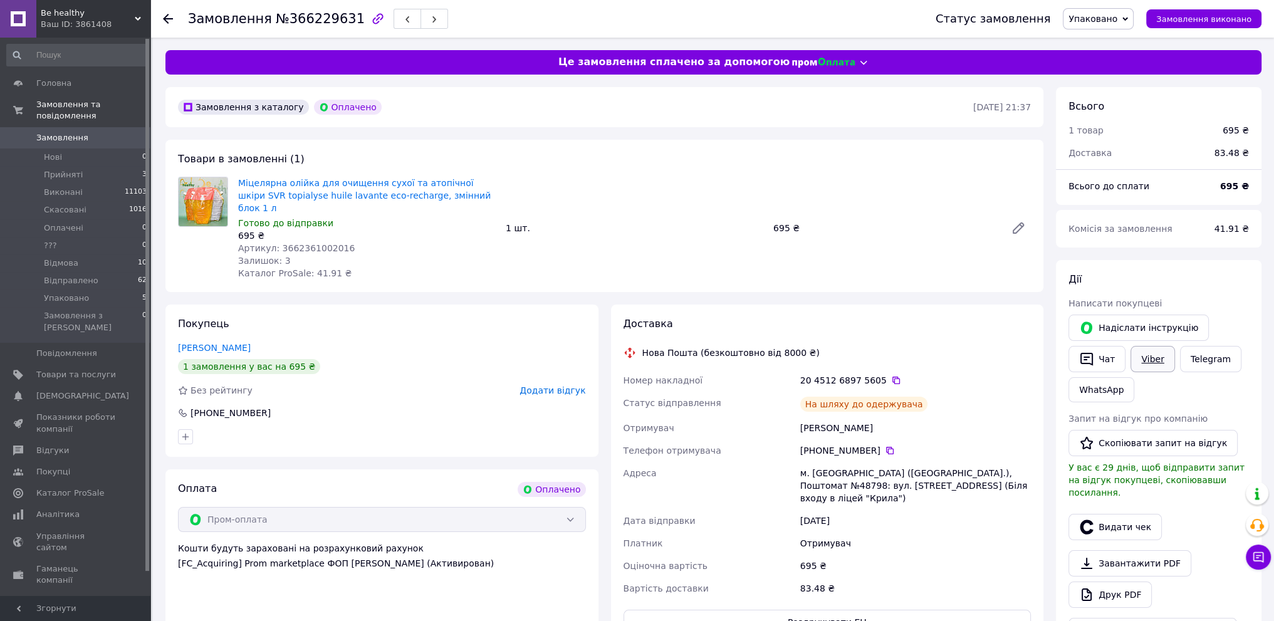
click at [1150, 357] on link "Viber" at bounding box center [1152, 359] width 44 height 26
click at [1104, 363] on button "Чат" at bounding box center [1096, 359] width 57 height 26
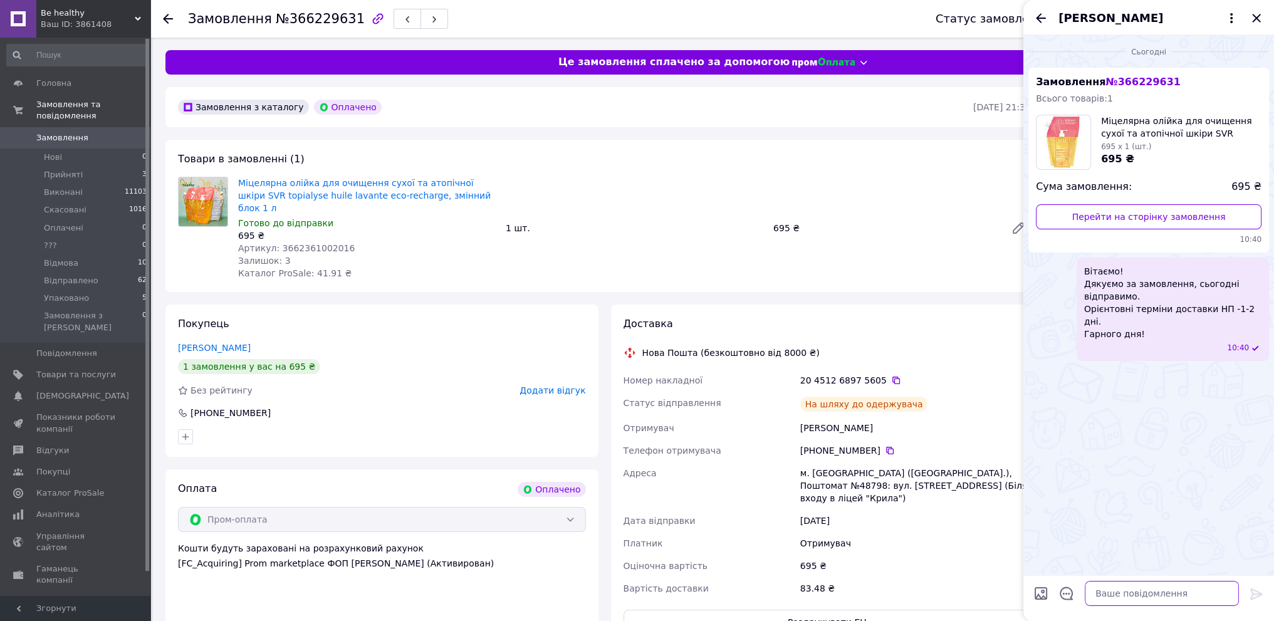
click at [1127, 593] on textarea at bounding box center [1161, 593] width 154 height 25
paste textarea "Ваше замовлення відправлено. Будемо вдячні за відгук про нашу роботу. 204512689…"
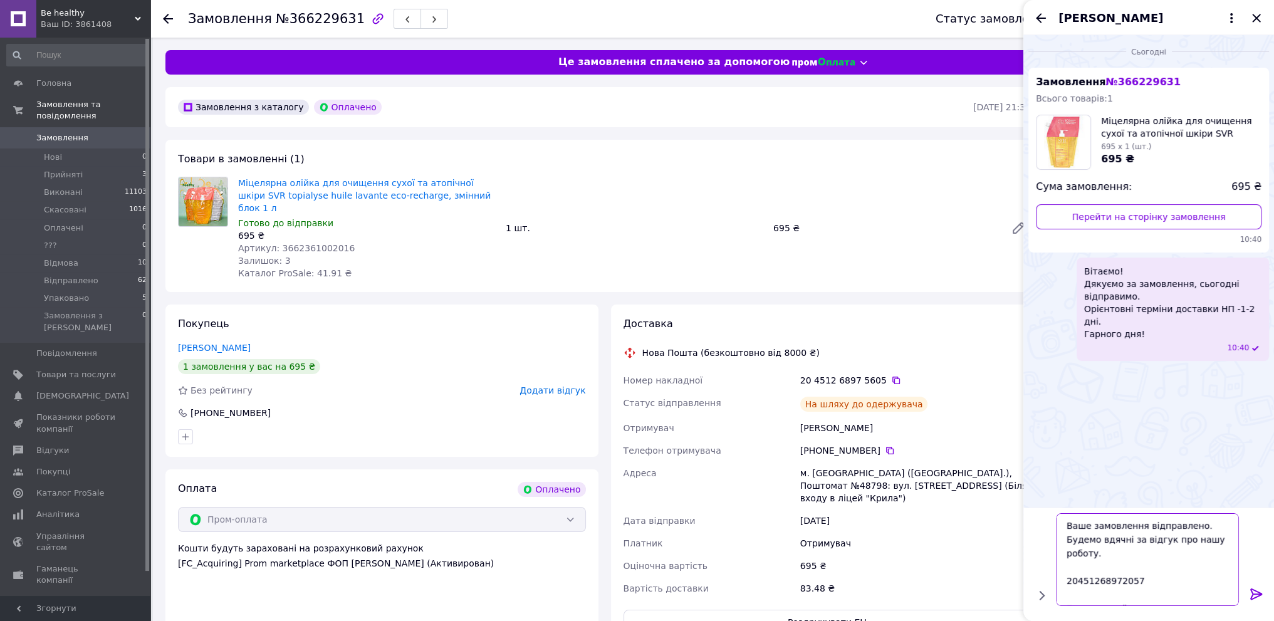
scroll to position [36, 0]
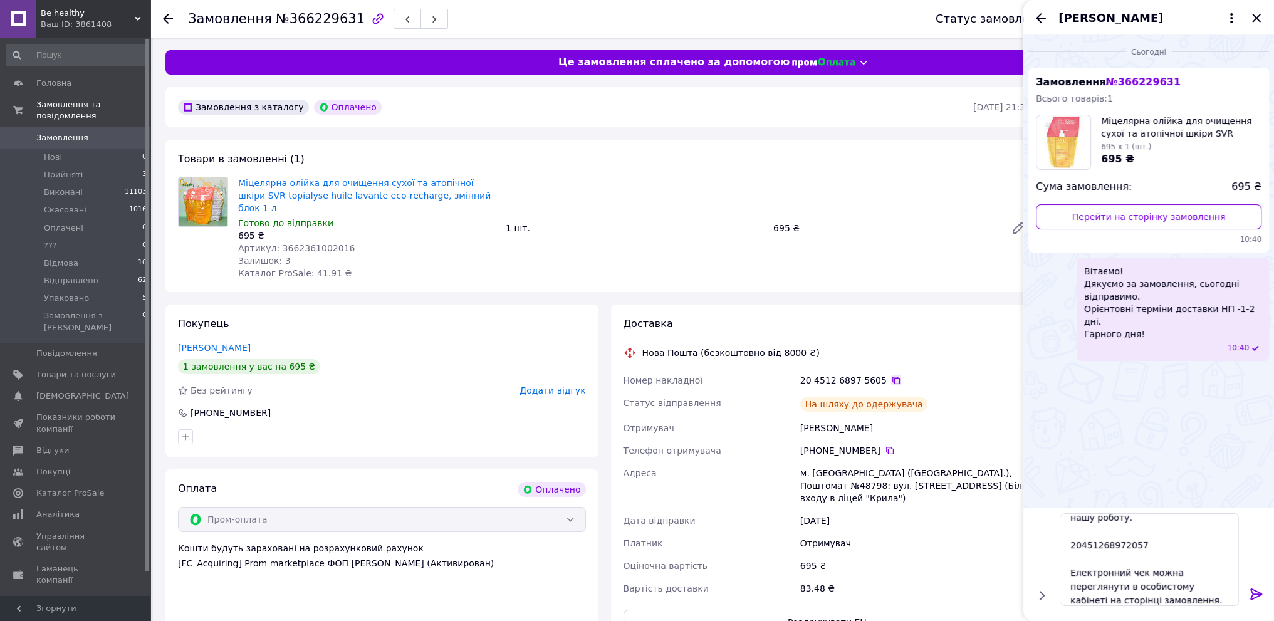
click at [892, 376] on icon at bounding box center [896, 380] width 8 height 8
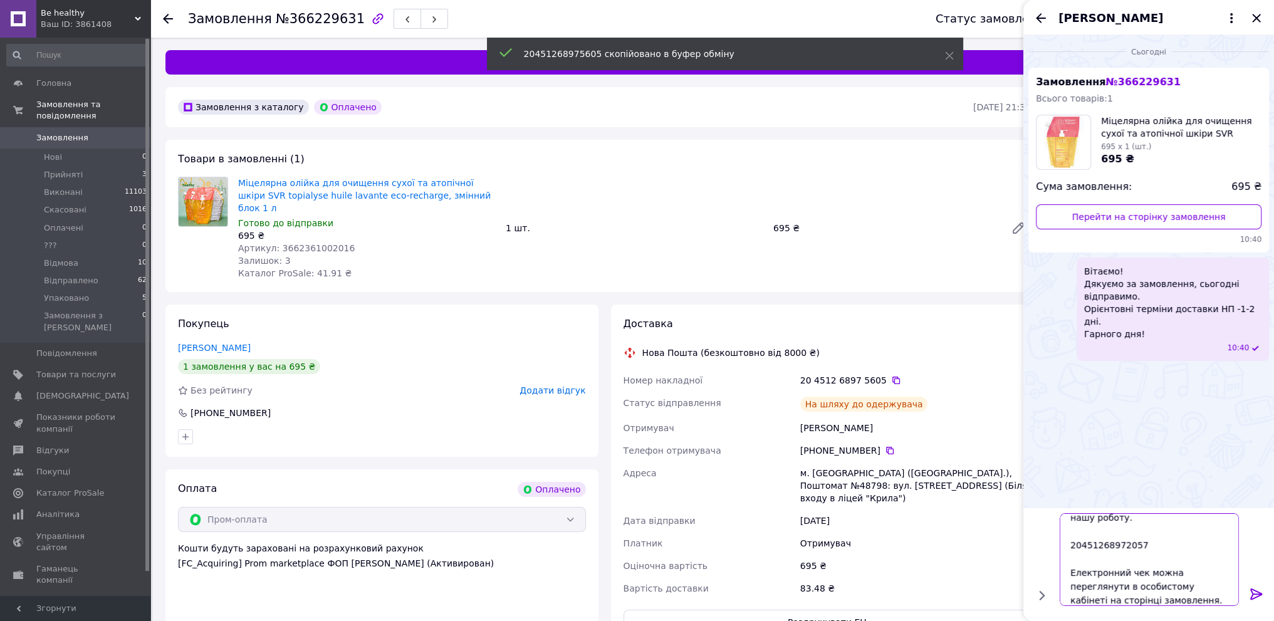
click at [1096, 541] on textarea "Ваше замовлення відправлено. Будемо вдячні за відгук про нашу роботу. 204512689…" at bounding box center [1148, 559] width 179 height 93
paste textarea "20451268975605"
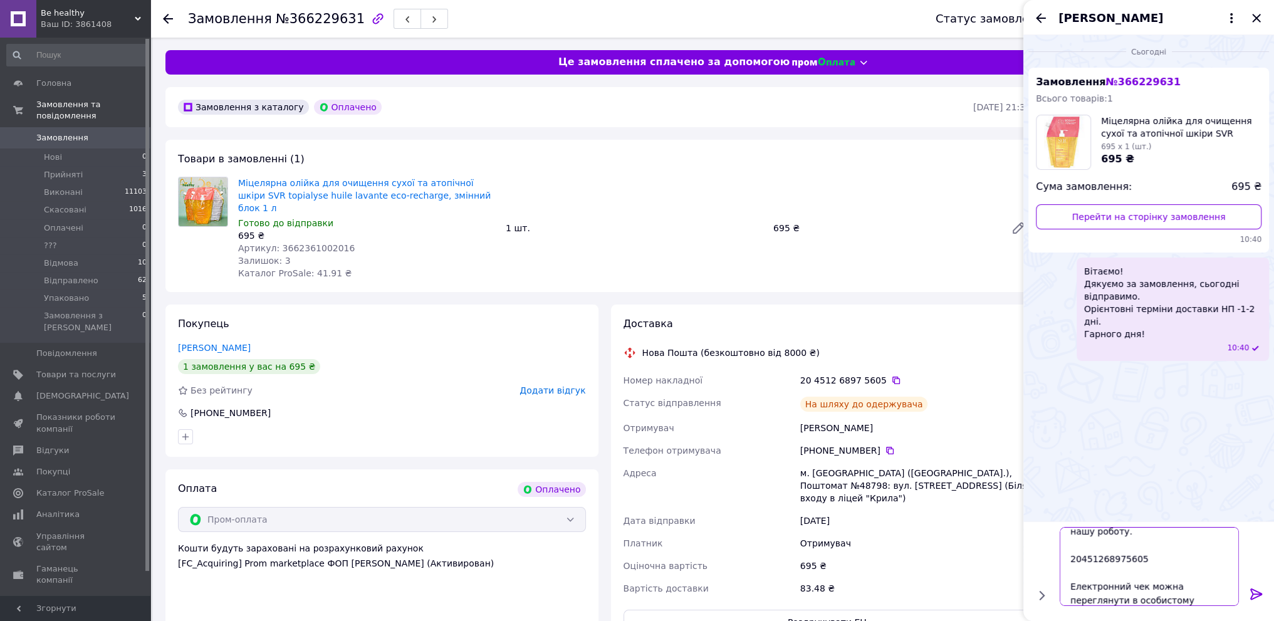
type textarea "Ваше замовлення відправлено. Будемо вдячні за відгук про нашу роботу. 204512689…"
click at [1253, 591] on icon at bounding box center [1256, 593] width 15 height 15
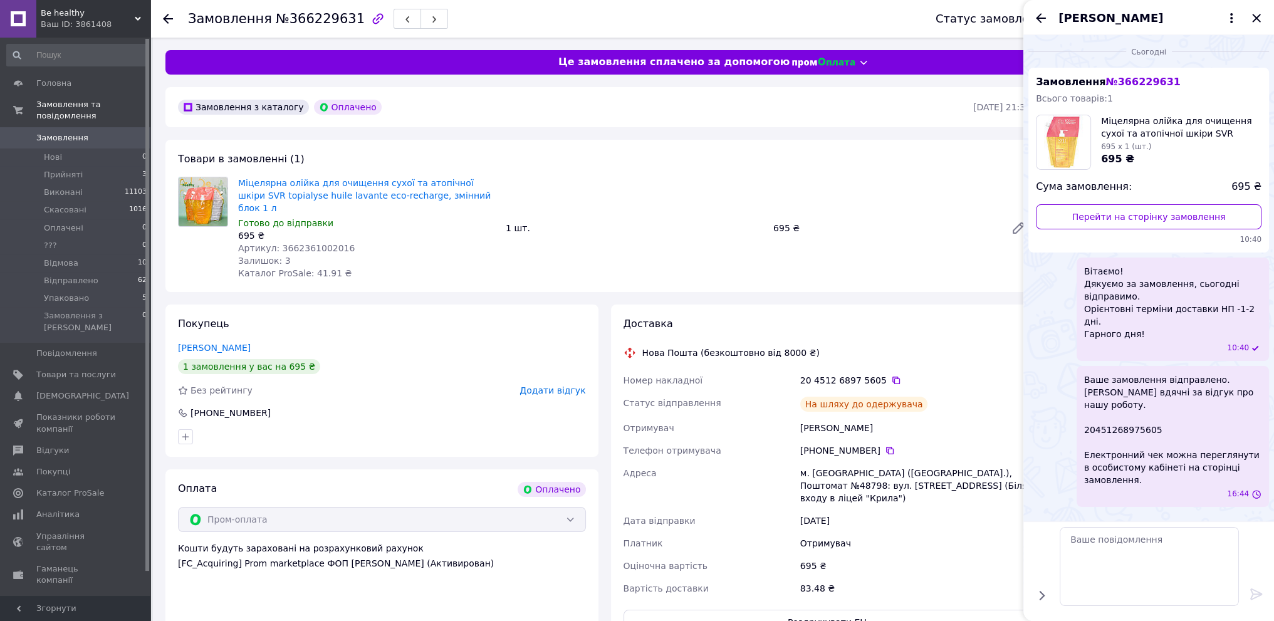
scroll to position [0, 0]
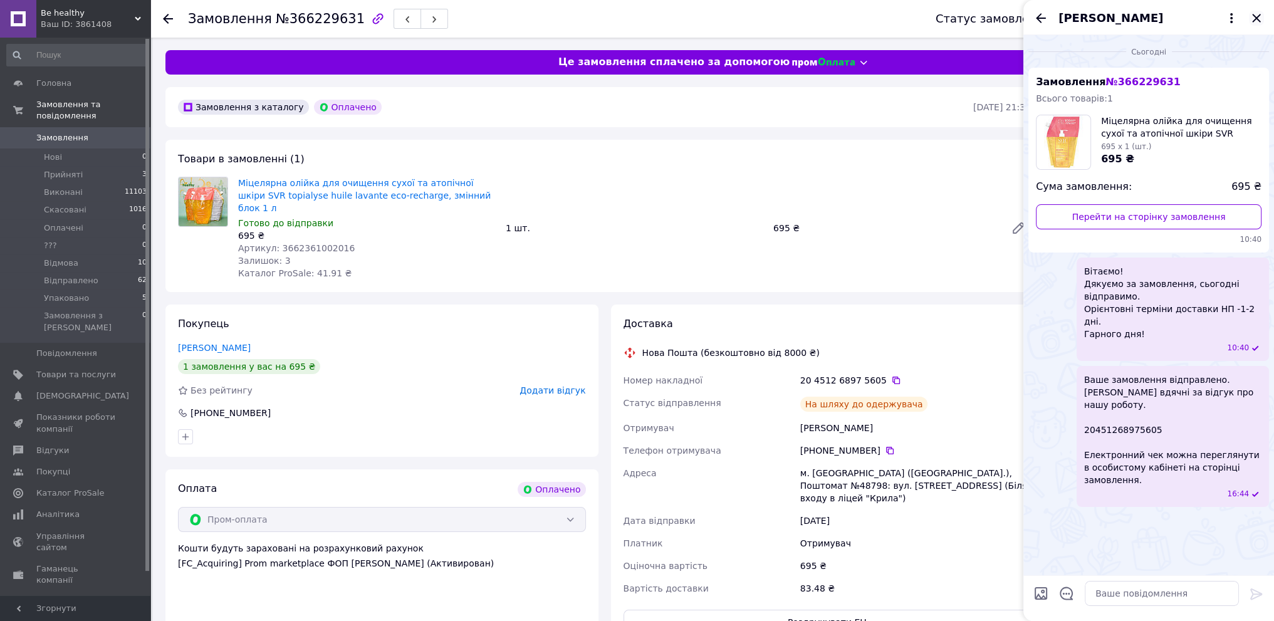
click at [1259, 18] on icon "Закрити" at bounding box center [1256, 18] width 15 height 15
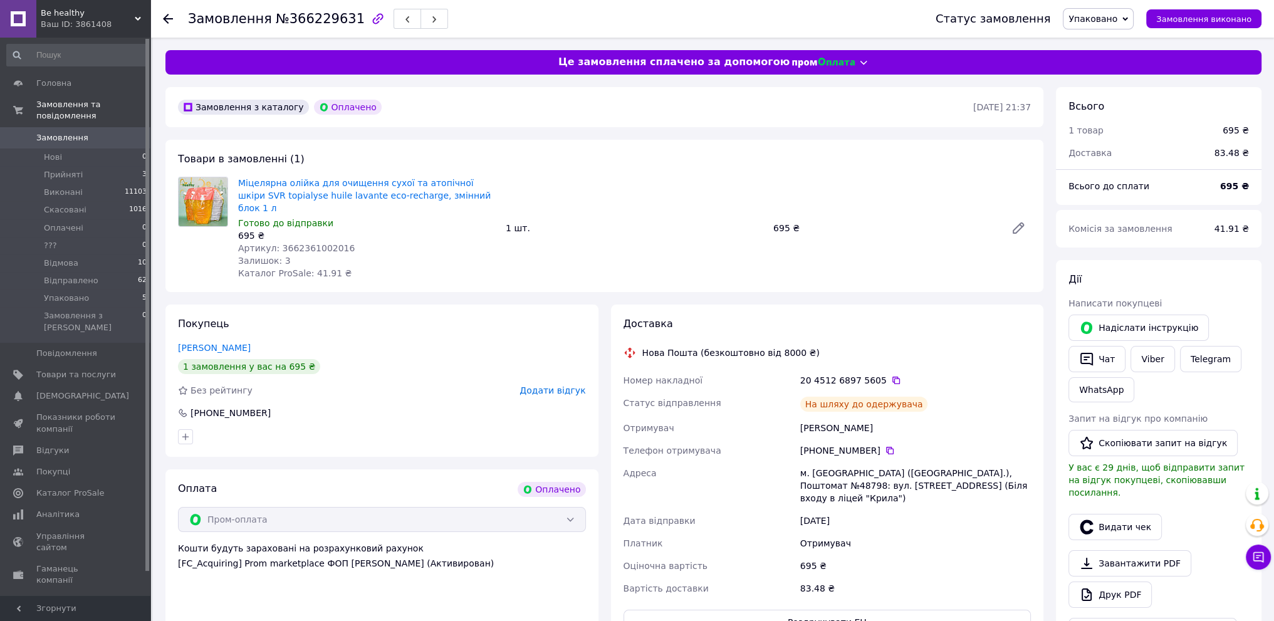
click at [1133, 24] on span "Упаковано" at bounding box center [1097, 18] width 71 height 21
click at [1119, 138] on li "Відправлено" at bounding box center [1098, 143] width 70 height 19
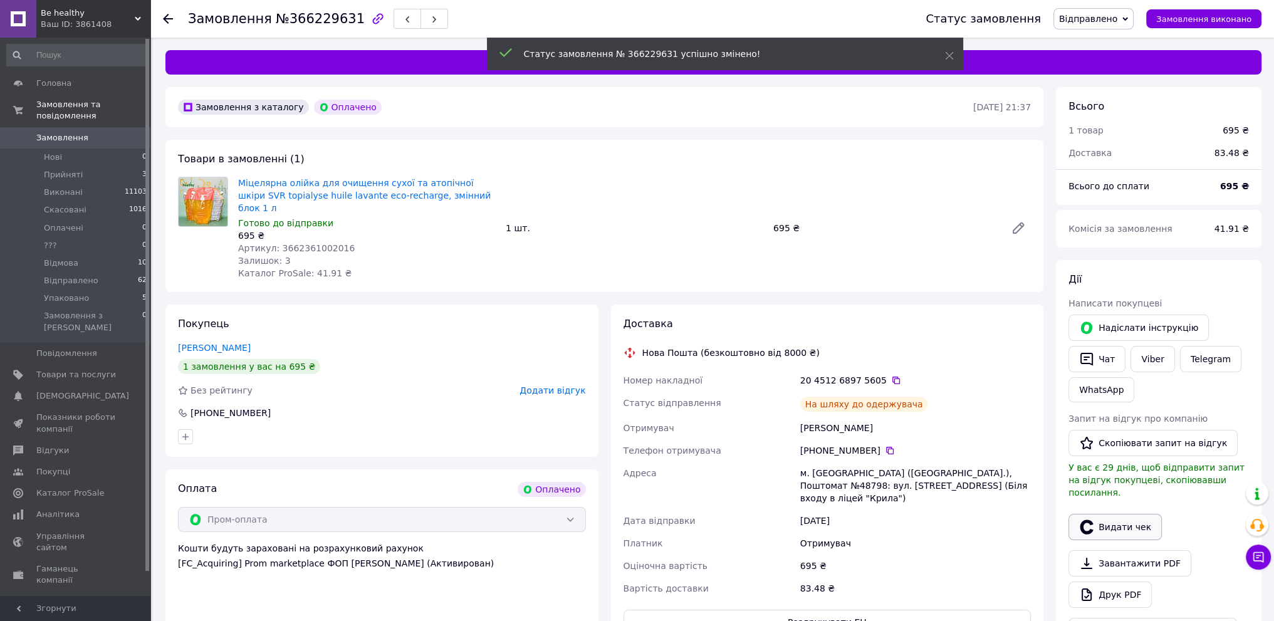
click at [1106, 514] on button "Видати чек" at bounding box center [1114, 527] width 93 height 26
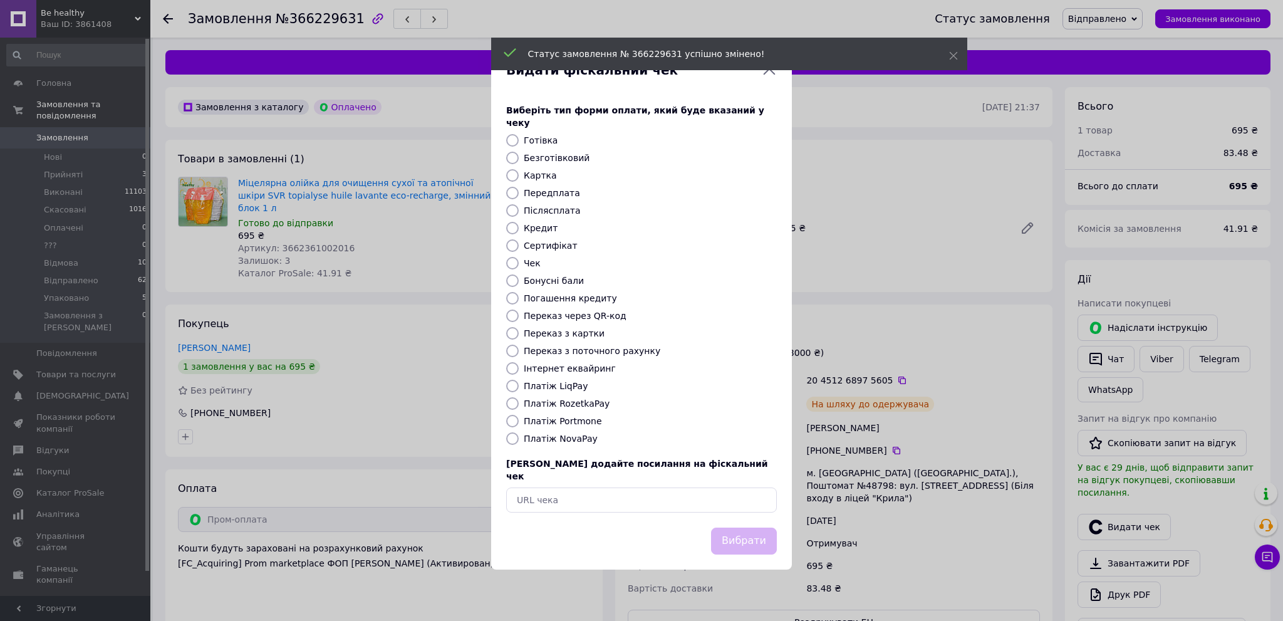
click at [514, 403] on input "Платіж RozetkaPay" at bounding box center [512, 403] width 13 height 13
radio input "true"
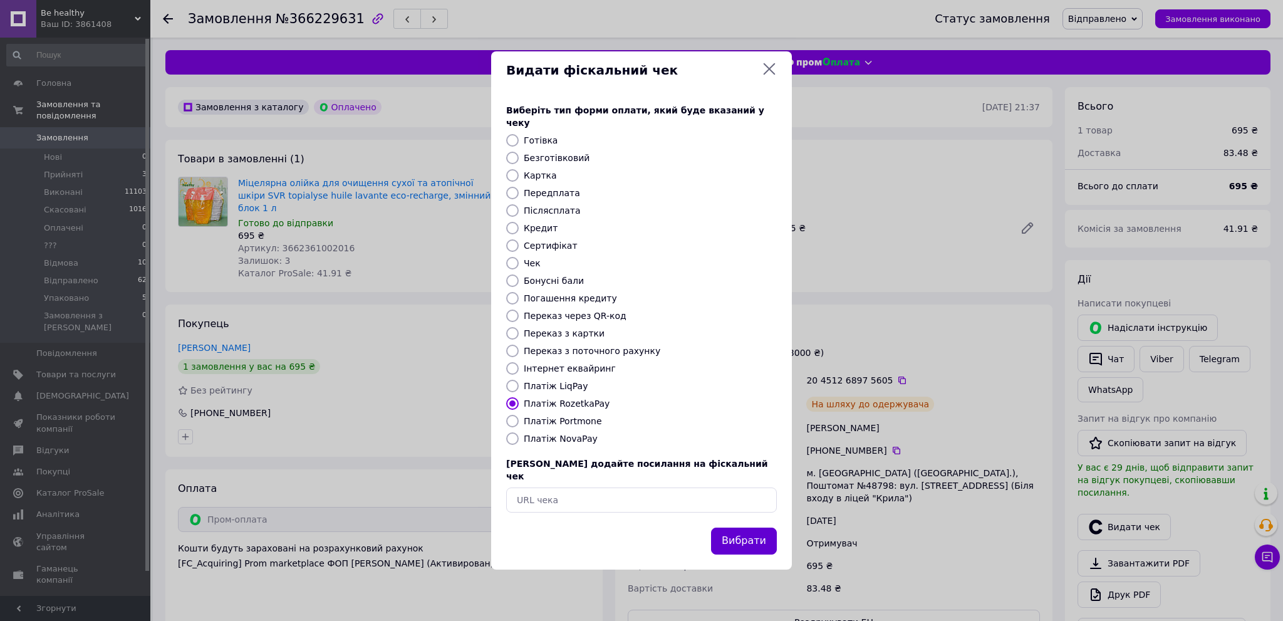
click at [740, 529] on button "Вибрати" at bounding box center [744, 540] width 66 height 27
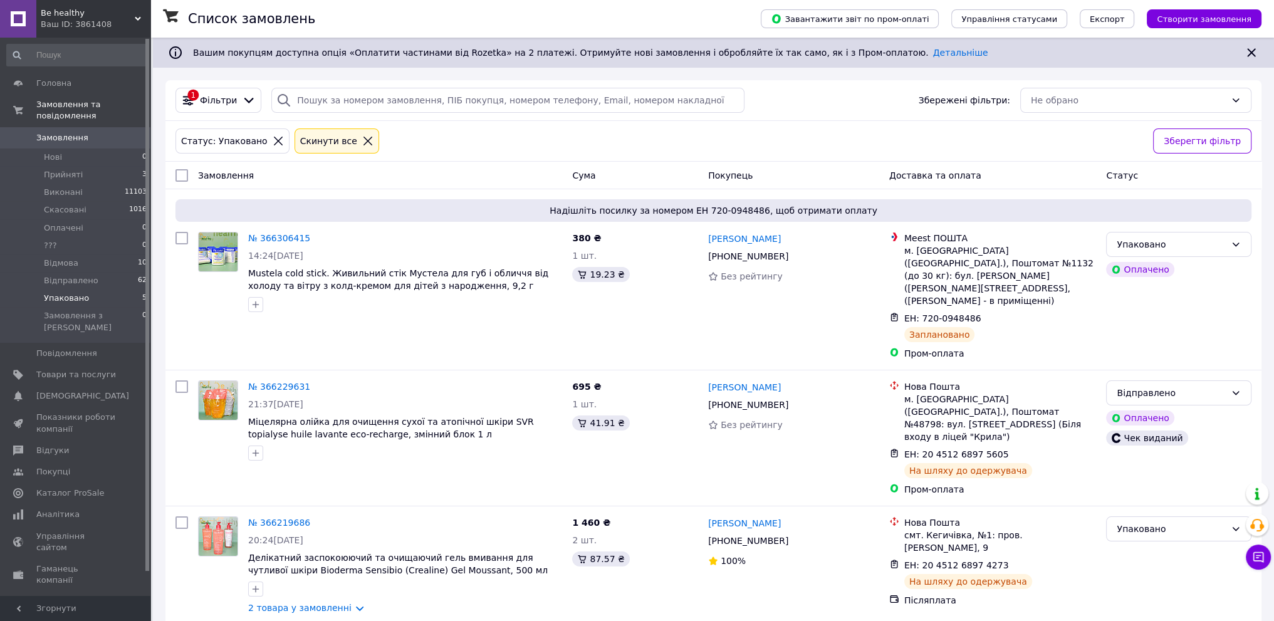
click at [91, 132] on span "Замовлення" at bounding box center [76, 137] width 80 height 11
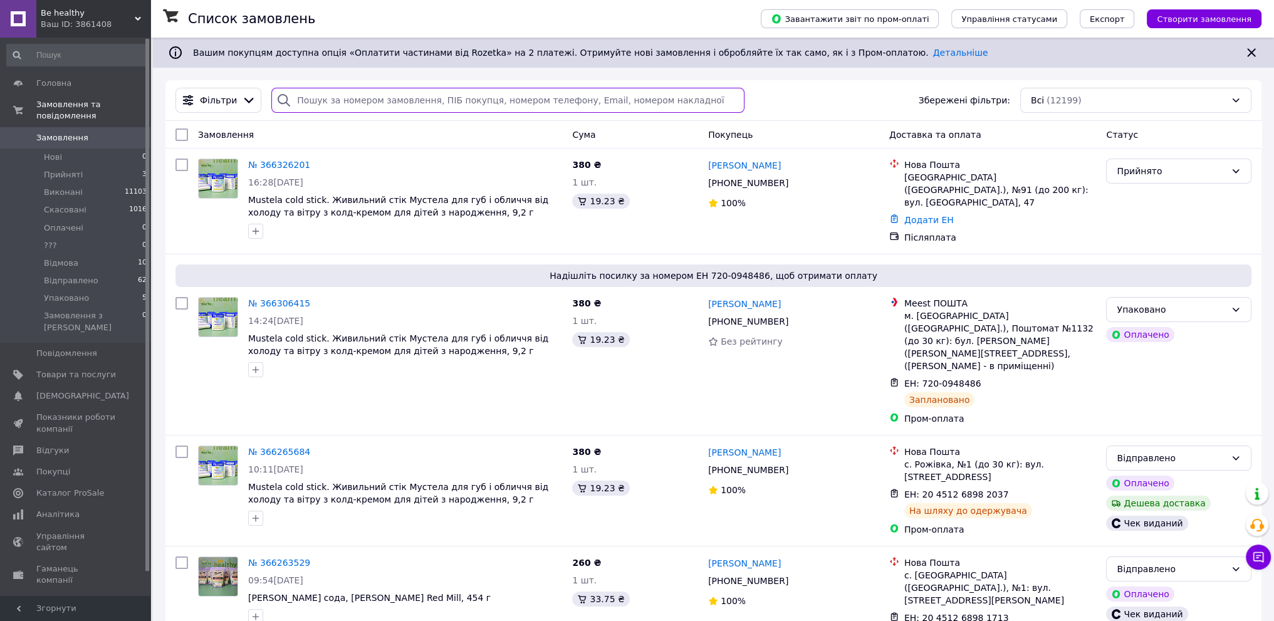
click at [318, 99] on input "search" at bounding box center [507, 100] width 472 height 25
paste input "+380663296757"
type input "+380663296757"
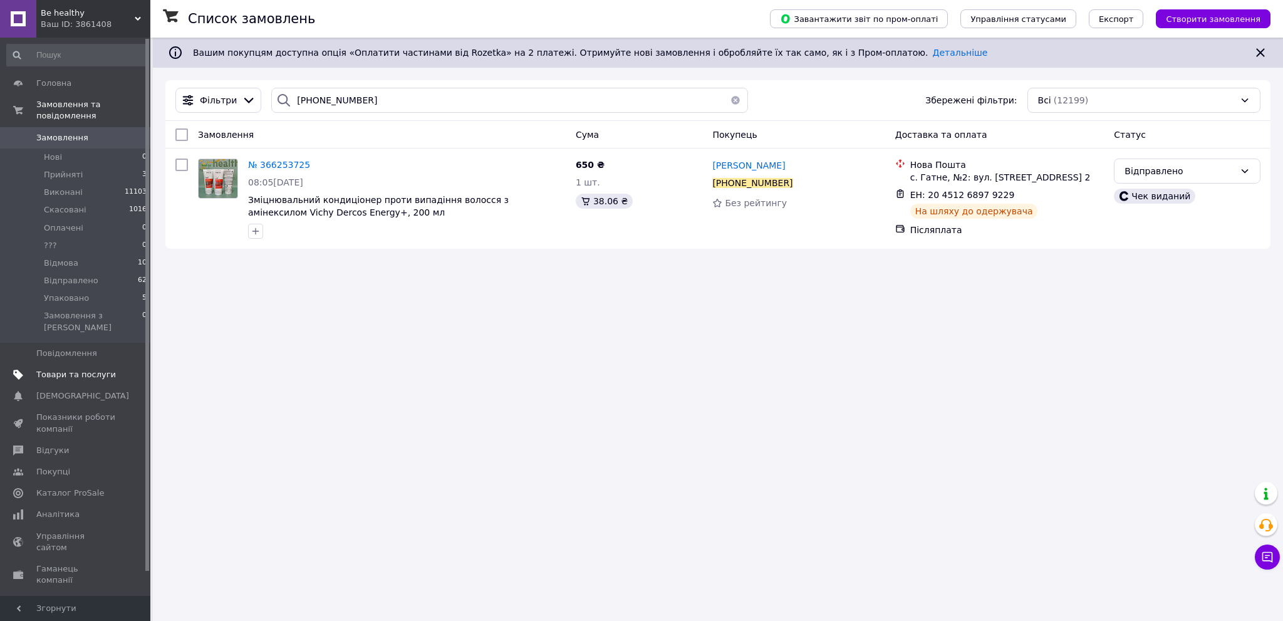
click at [69, 369] on span "Товари та послуги" at bounding box center [76, 374] width 80 height 11
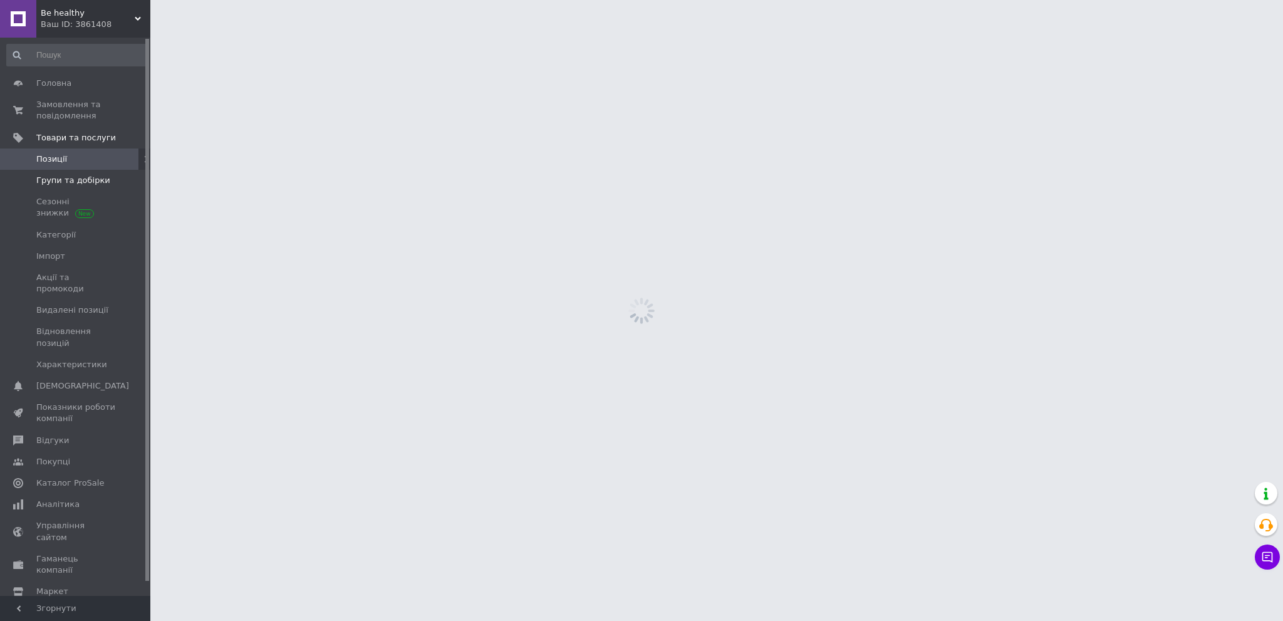
click at [84, 180] on span "Групи та добірки" at bounding box center [73, 180] width 74 height 11
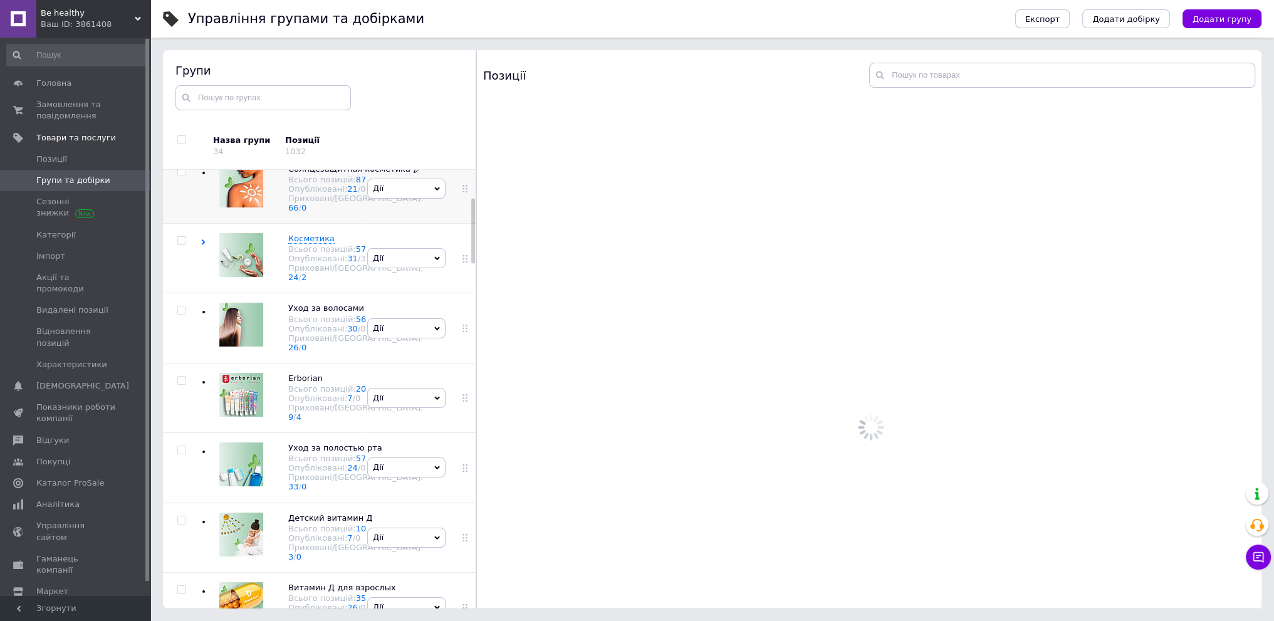
scroll to position [251, 0]
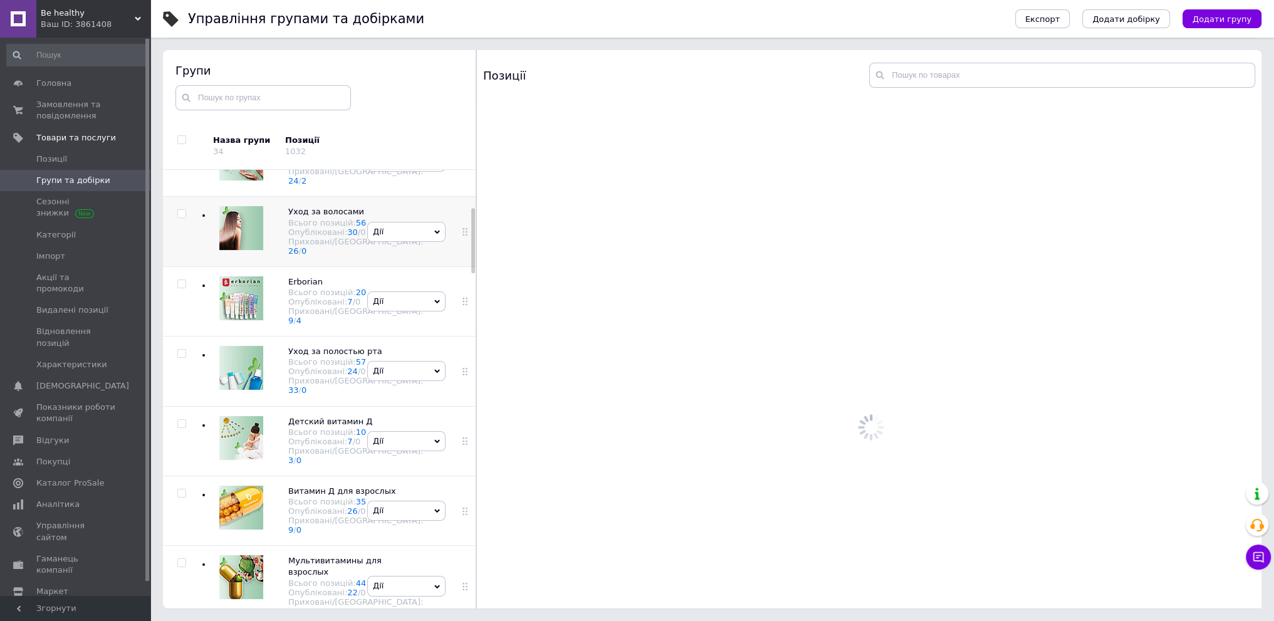
click at [398, 266] on div "Дії Приховати групу Редагувати групу Додати підгрупу Додати товар Видалити групу" at bounding box center [406, 232] width 85 height 70
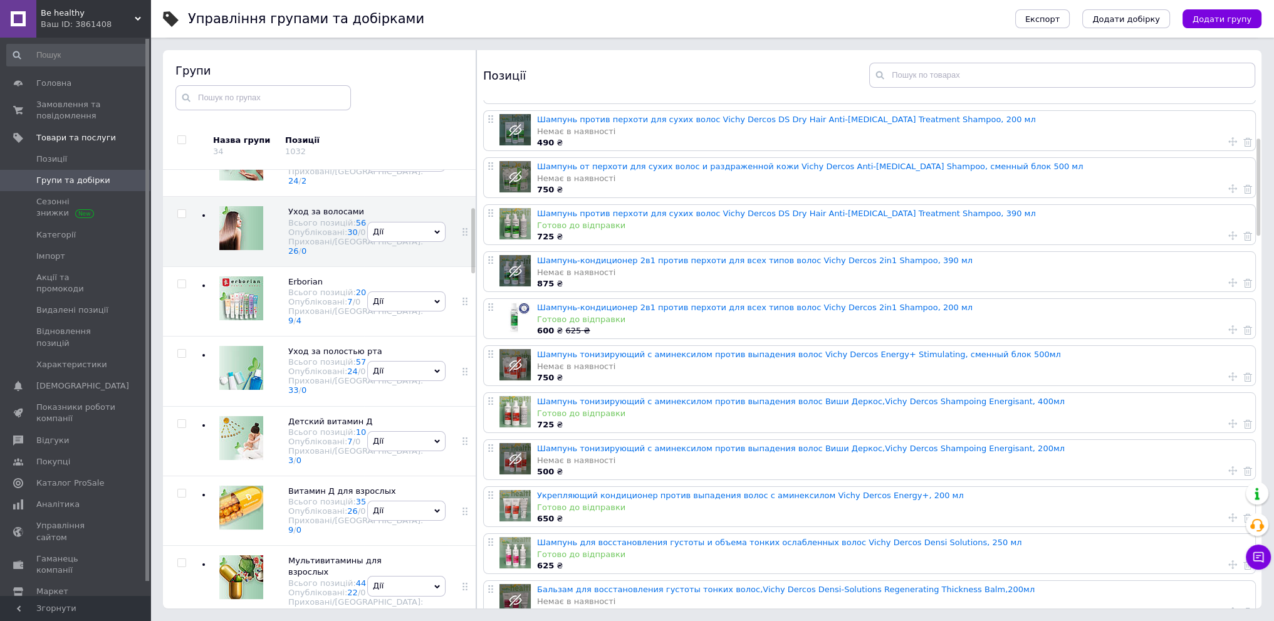
scroll to position [376, 0]
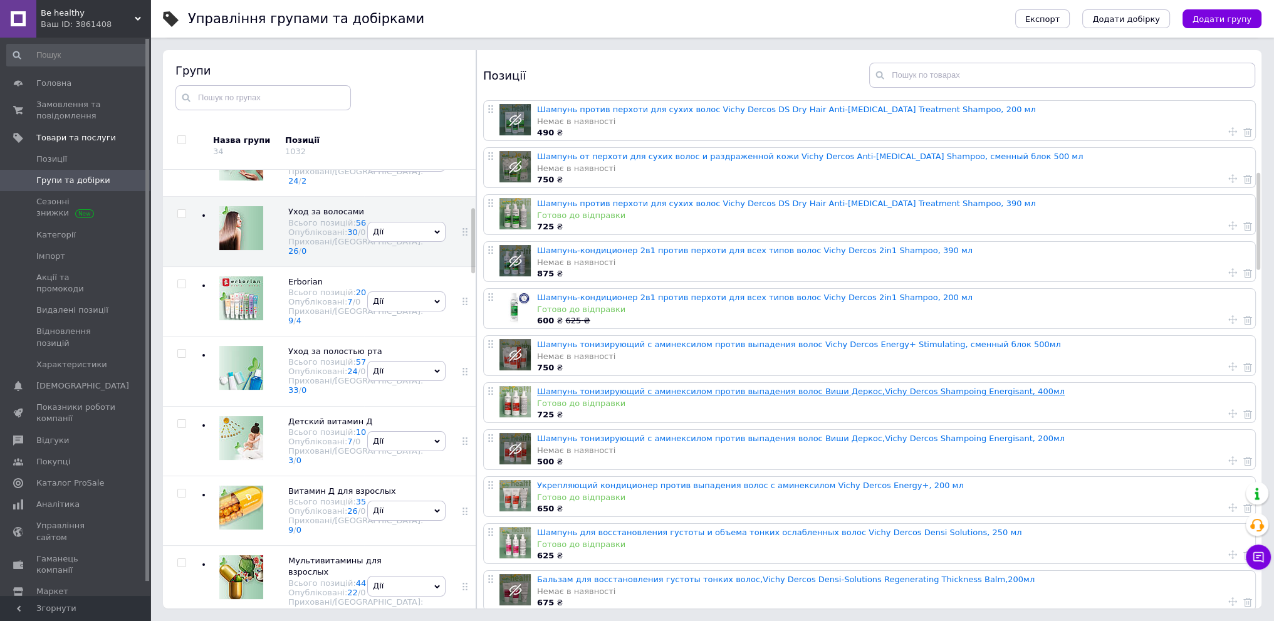
click at [678, 387] on link "Шампунь тонизирующий с аминексилом против выпадения волос Виши Деркос,Vichy Der…" at bounding box center [800, 391] width 527 height 9
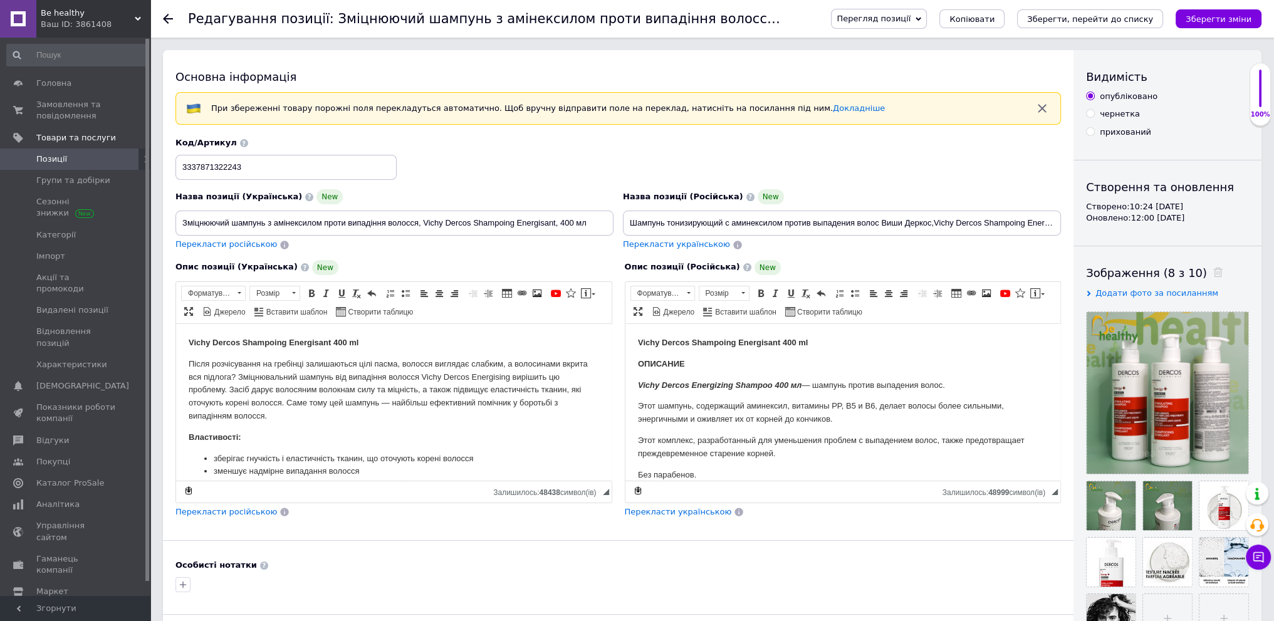
click at [921, 19] on icon at bounding box center [918, 19] width 6 height 6
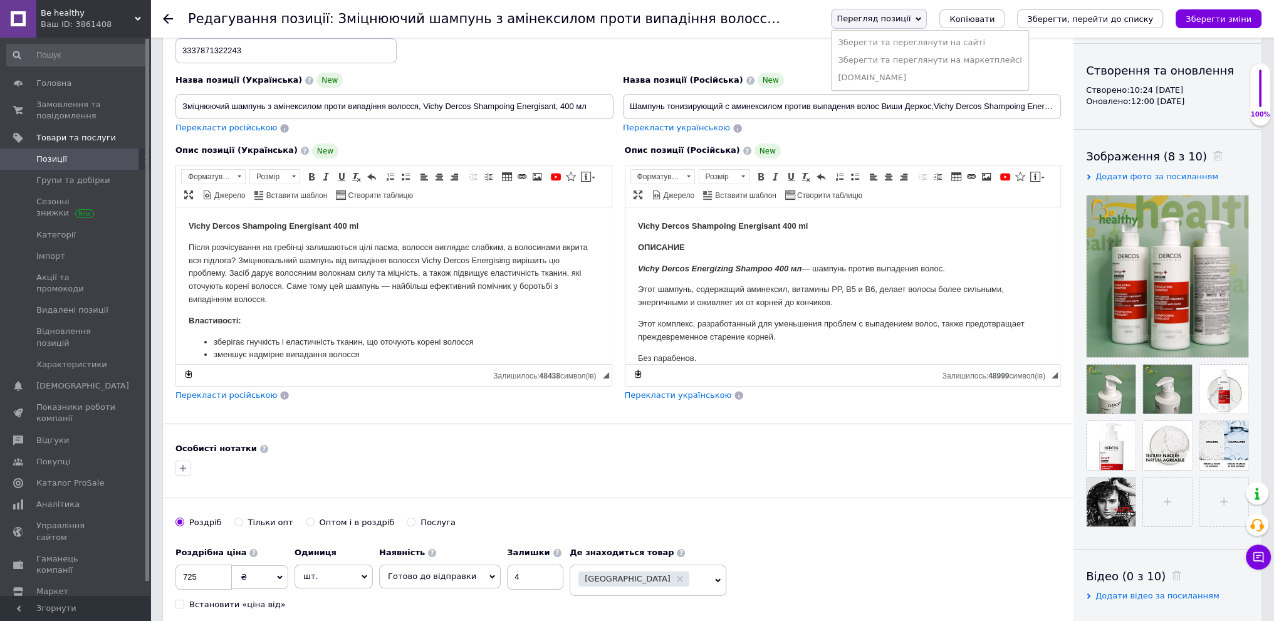
scroll to position [125, 0]
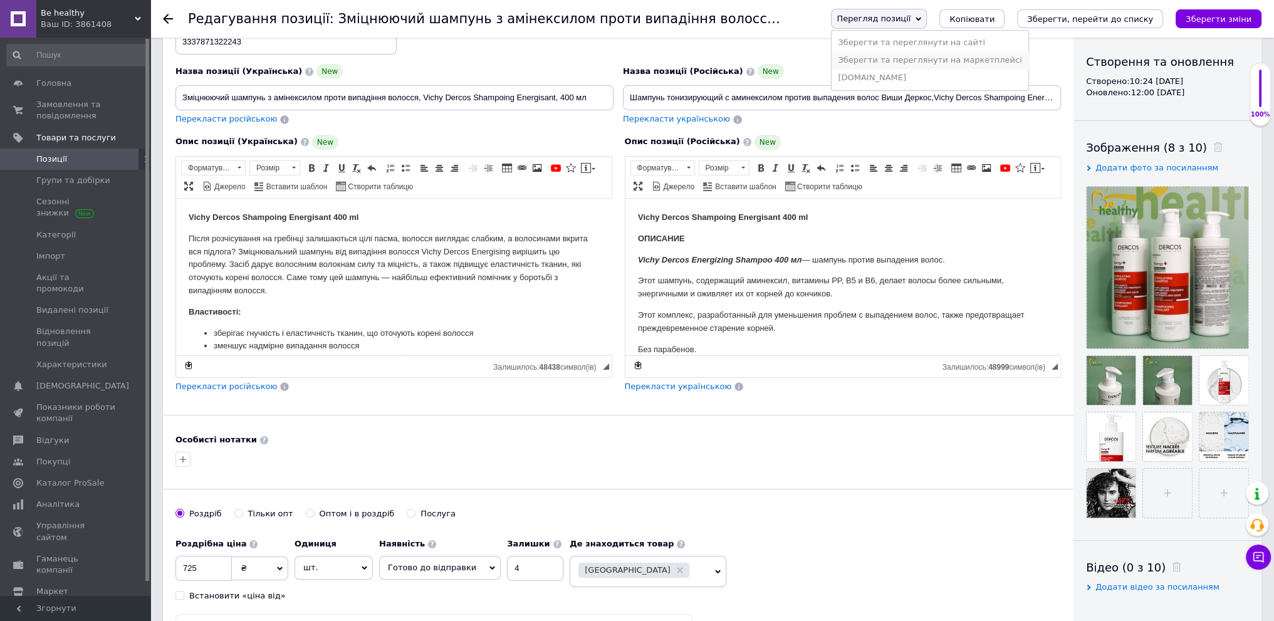
click at [931, 63] on li "Зберегти та переглянути на маркетплейсі" at bounding box center [929, 60] width 196 height 18
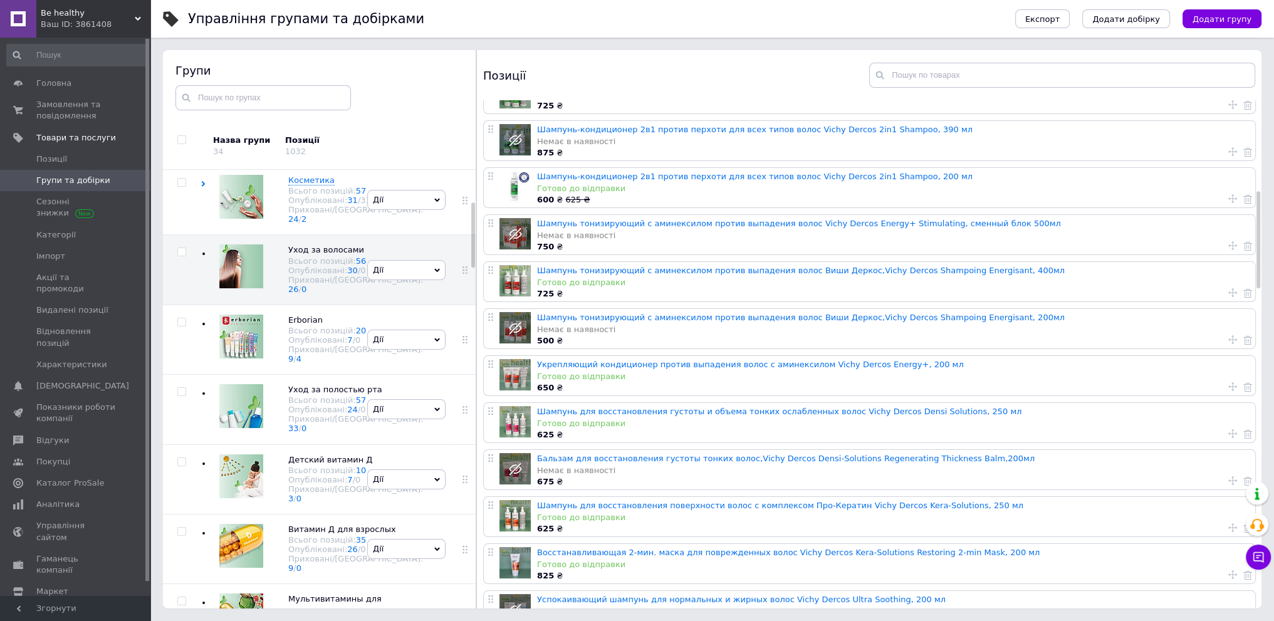
scroll to position [501, 0]
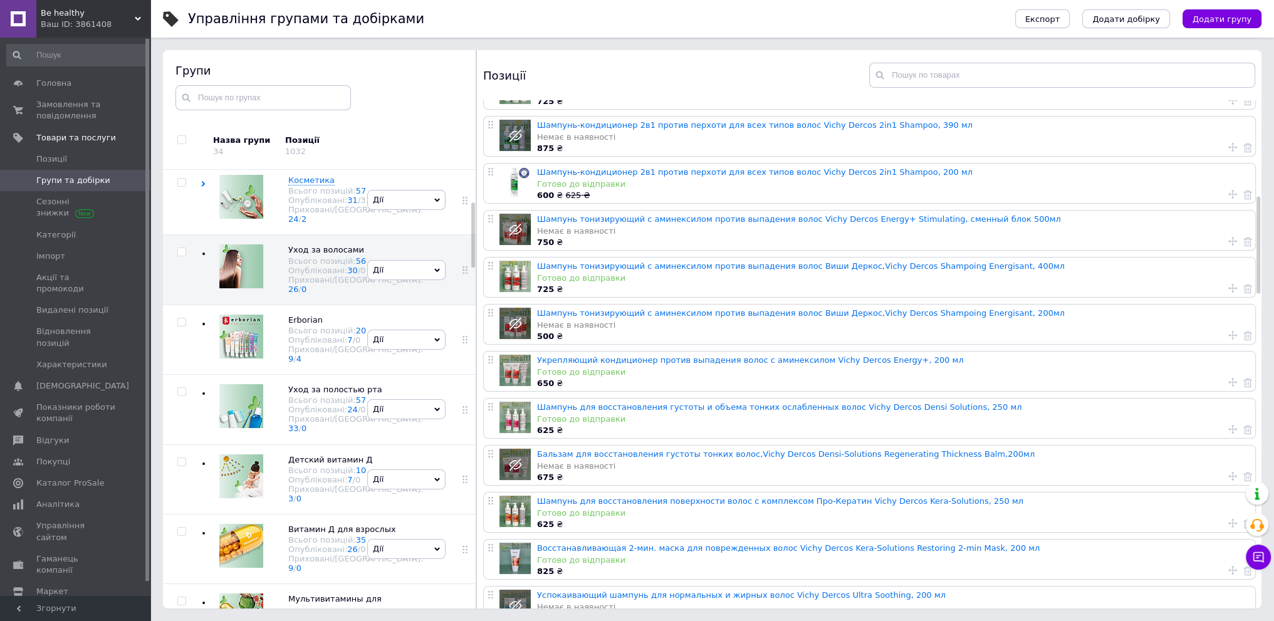
click at [546, 59] on div "Позиції" at bounding box center [869, 75] width 784 height 50
click at [67, 104] on span "Замовлення та повідомлення" at bounding box center [76, 110] width 80 height 23
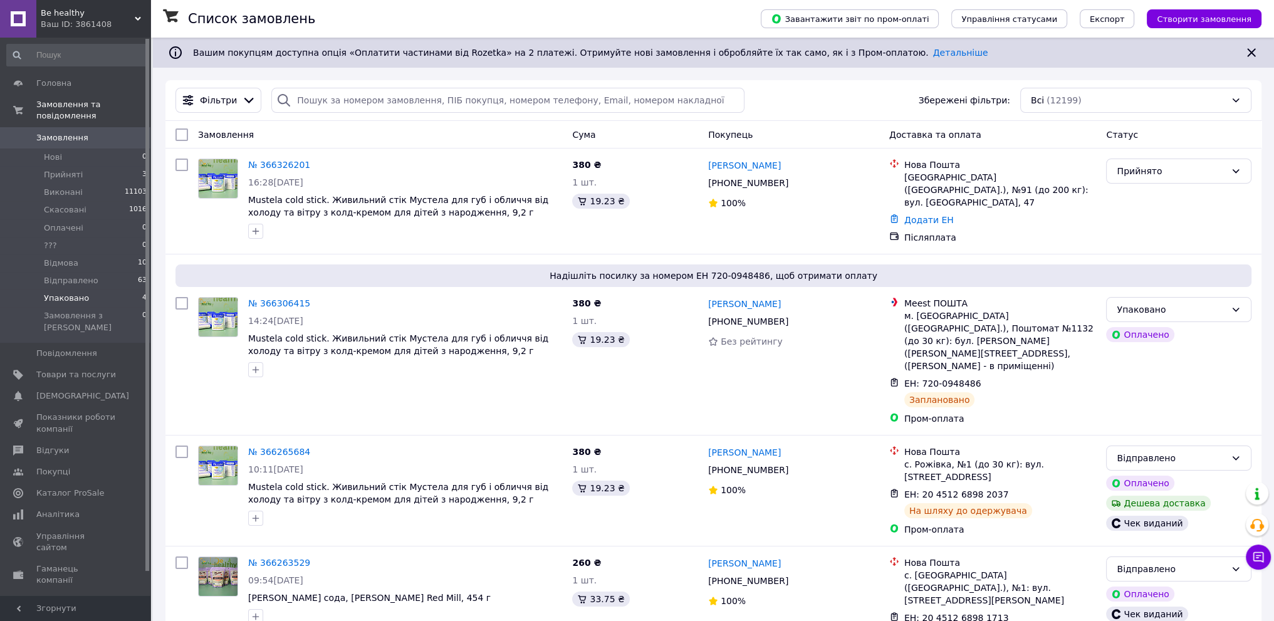
click at [125, 289] on li "Упаковано 4" at bounding box center [77, 298] width 154 height 18
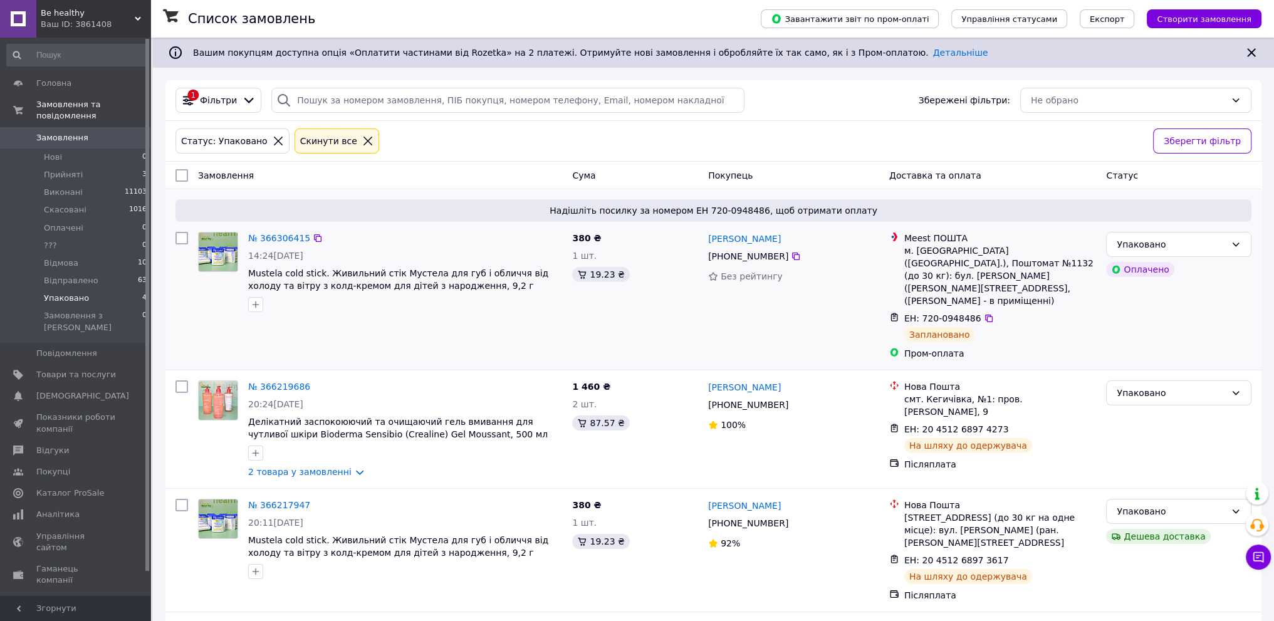
click at [431, 318] on div "№ 366306415 14:24, 12.10.2025 Mustela cold stick. Живильний стік Мустела для гу…" at bounding box center [380, 296] width 374 height 138
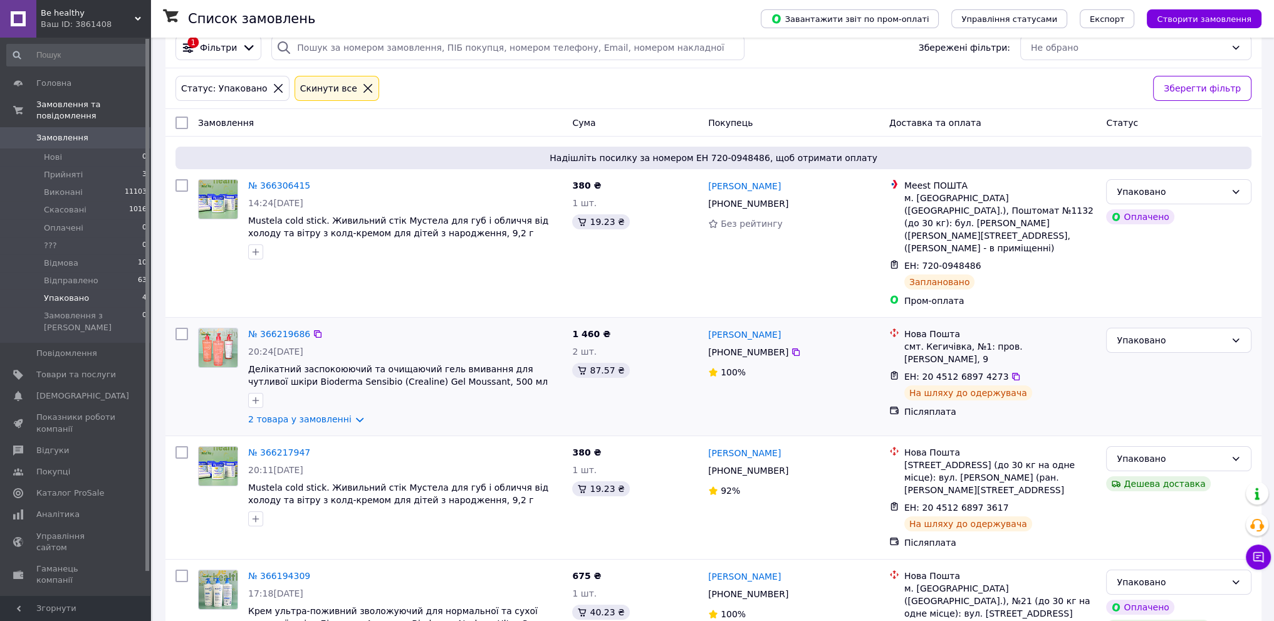
scroll to position [90, 0]
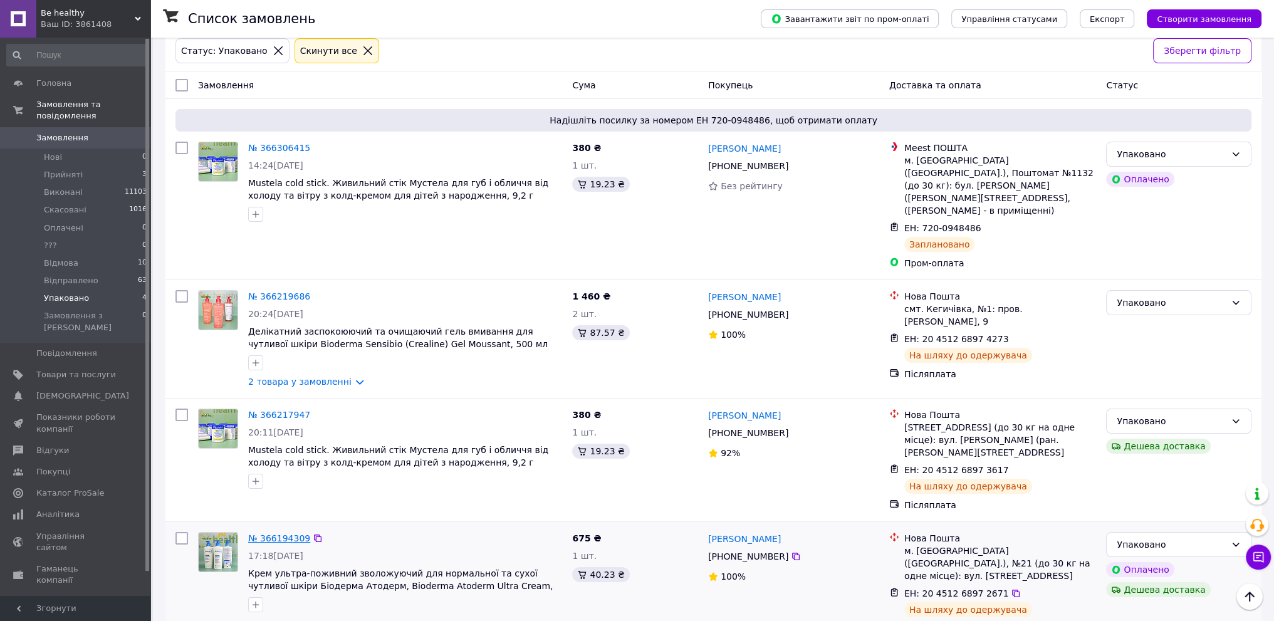
click at [276, 533] on link "№ 366194309" at bounding box center [279, 538] width 62 height 10
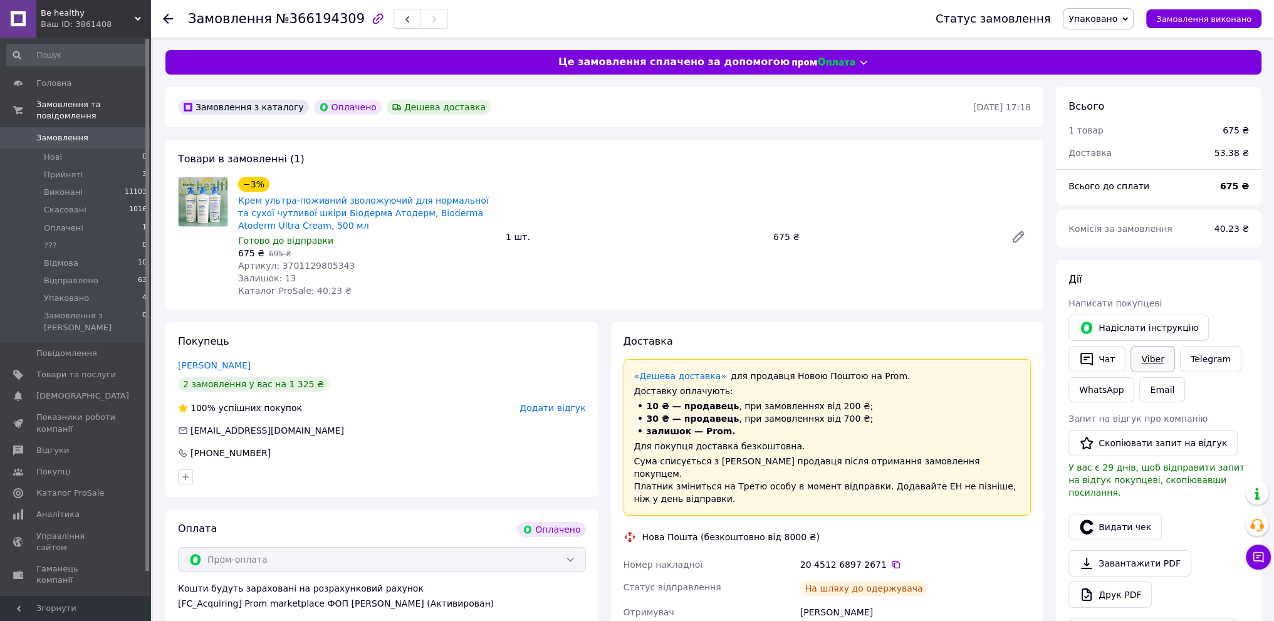
click at [1157, 358] on link "Viber" at bounding box center [1152, 359] width 44 height 26
click at [339, 415] on div "Покупець Караїм Анастасія 2 замовлення у вас на 1 325 ₴ 100% успішних покупок Д…" at bounding box center [381, 409] width 433 height 175
click at [891, 559] on icon at bounding box center [896, 564] width 10 height 10
click at [512, 470] on div at bounding box center [381, 477] width 413 height 20
click at [1117, 24] on span "Упаковано" at bounding box center [1092, 19] width 49 height 10
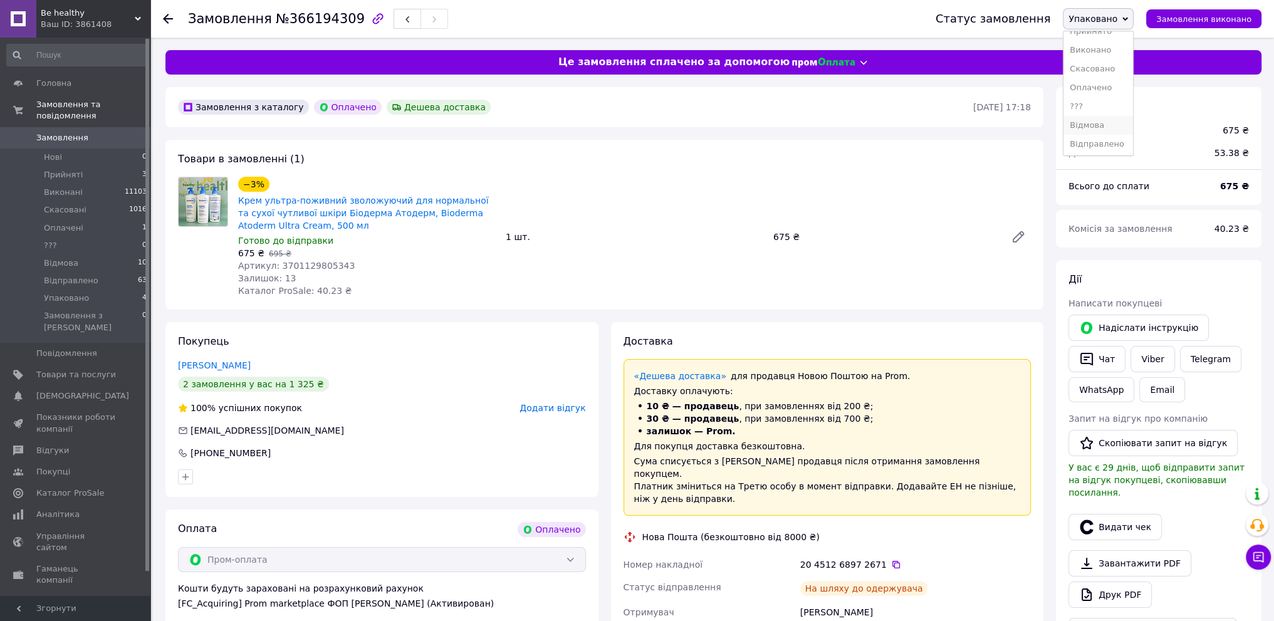
scroll to position [13, 0]
click at [1118, 149] on li "Відправлено" at bounding box center [1098, 143] width 70 height 19
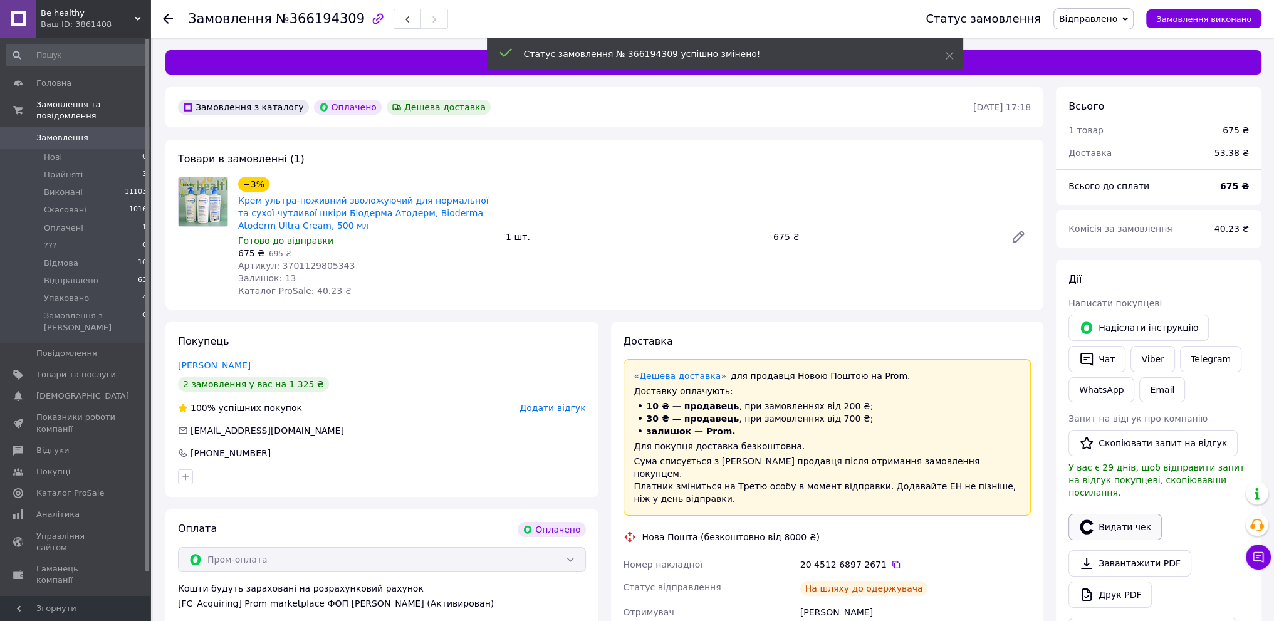
click at [1116, 514] on button "Видати чек" at bounding box center [1114, 527] width 93 height 26
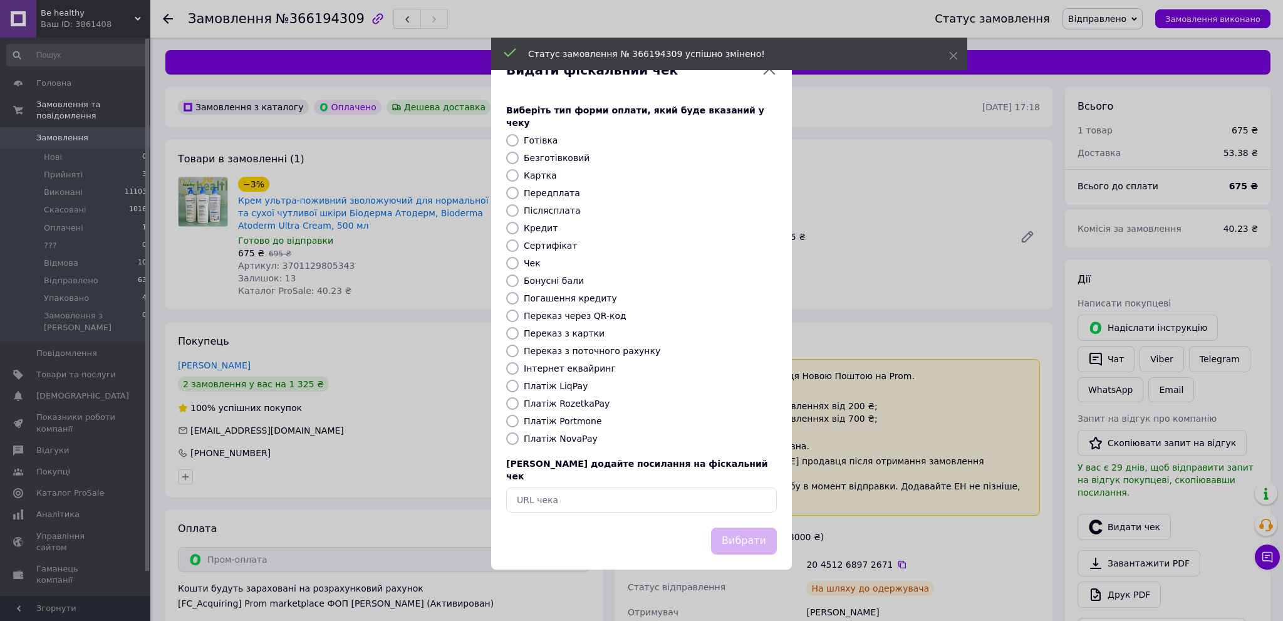
click at [509, 404] on input "Платіж RozetkaPay" at bounding box center [512, 403] width 13 height 13
radio input "true"
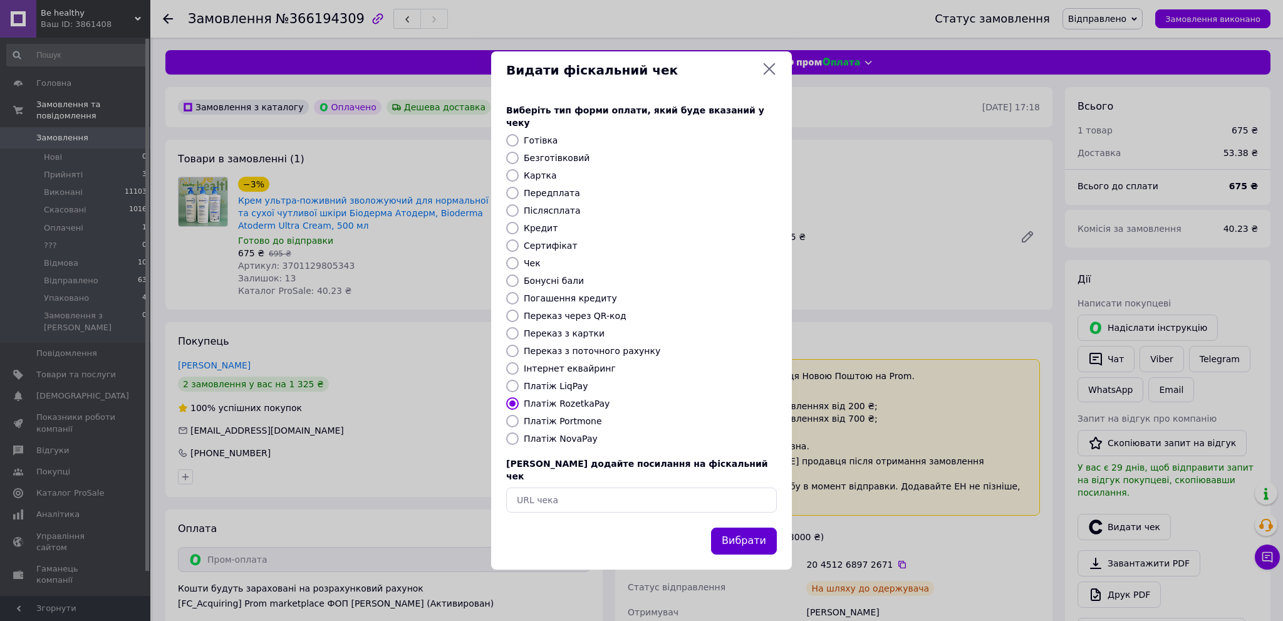
click at [737, 531] on button "Вибрати" at bounding box center [744, 540] width 66 height 27
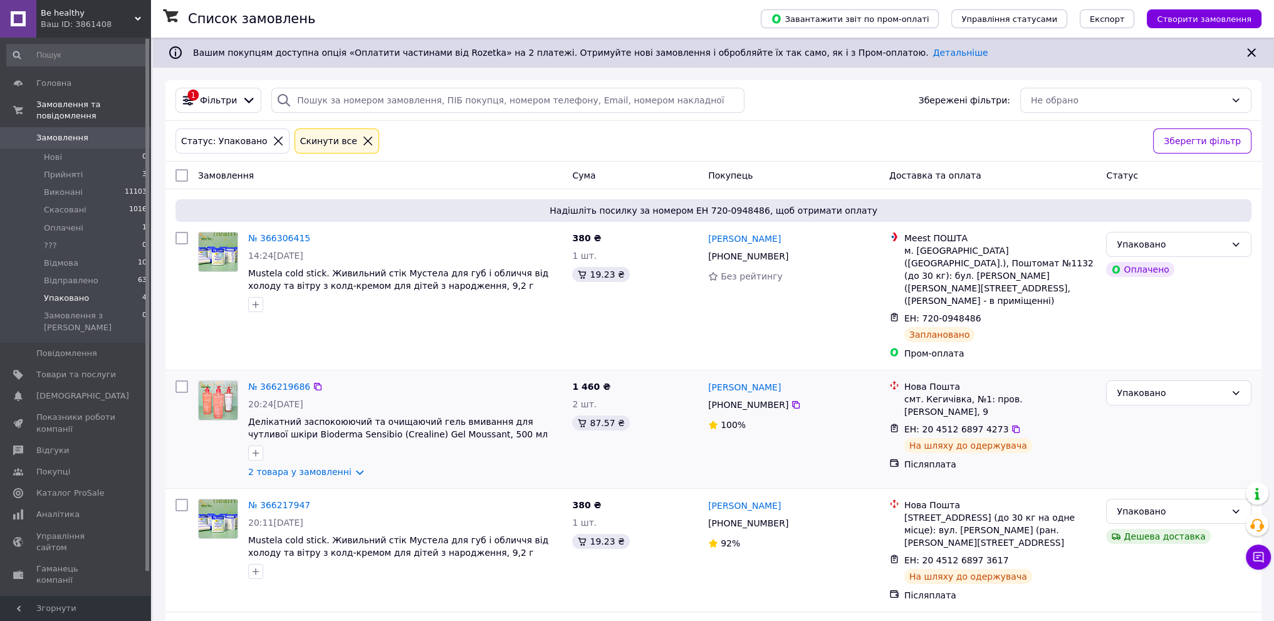
click at [418, 370] on div "№ 366219686 20:24, 11.10.2025 Делікатний заспокоюючий та очищаючий гель вмиванн…" at bounding box center [713, 429] width 1096 height 118
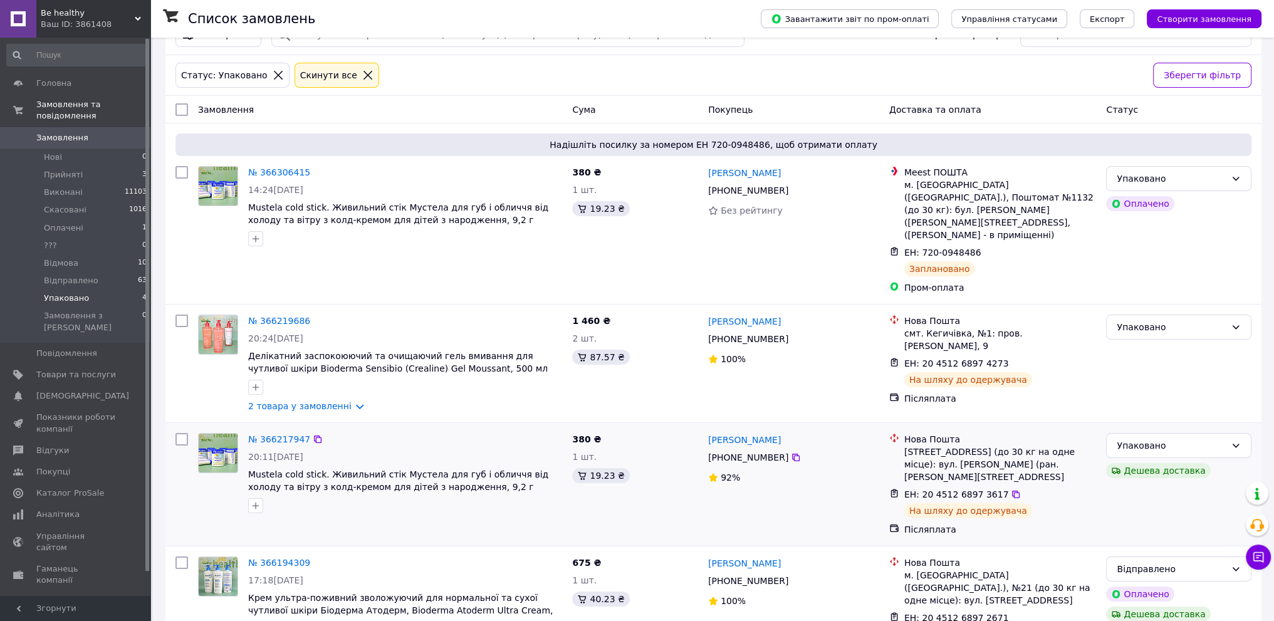
scroll to position [90, 0]
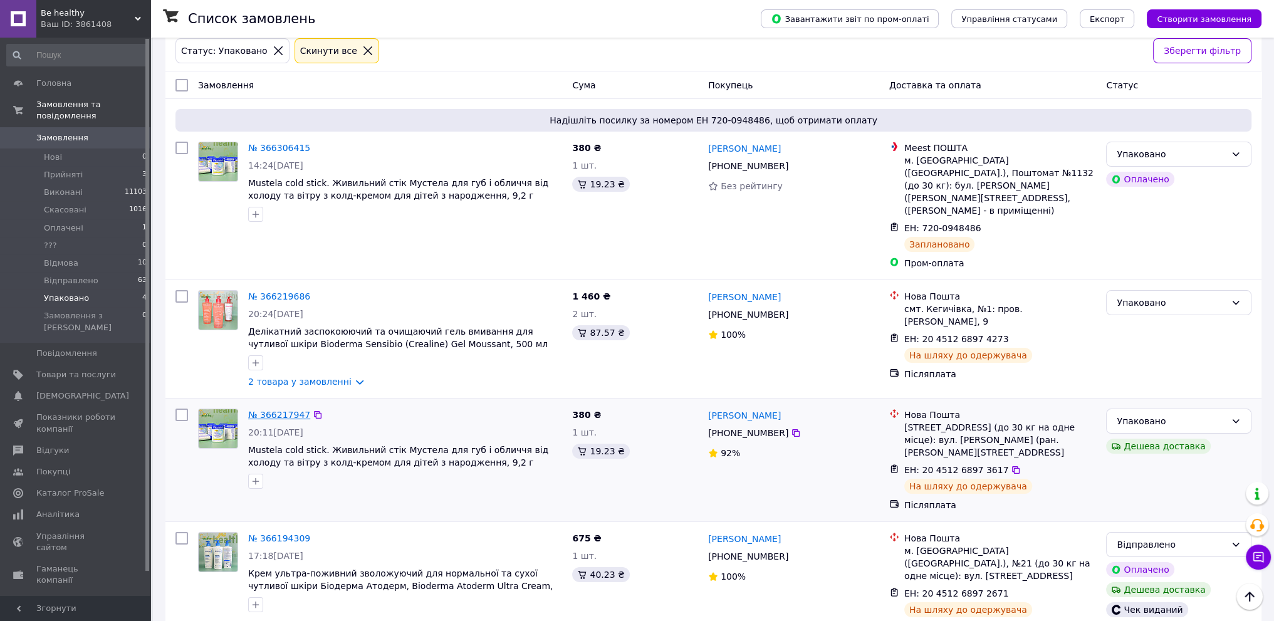
click at [277, 410] on link "№ 366217947" at bounding box center [279, 415] width 62 height 10
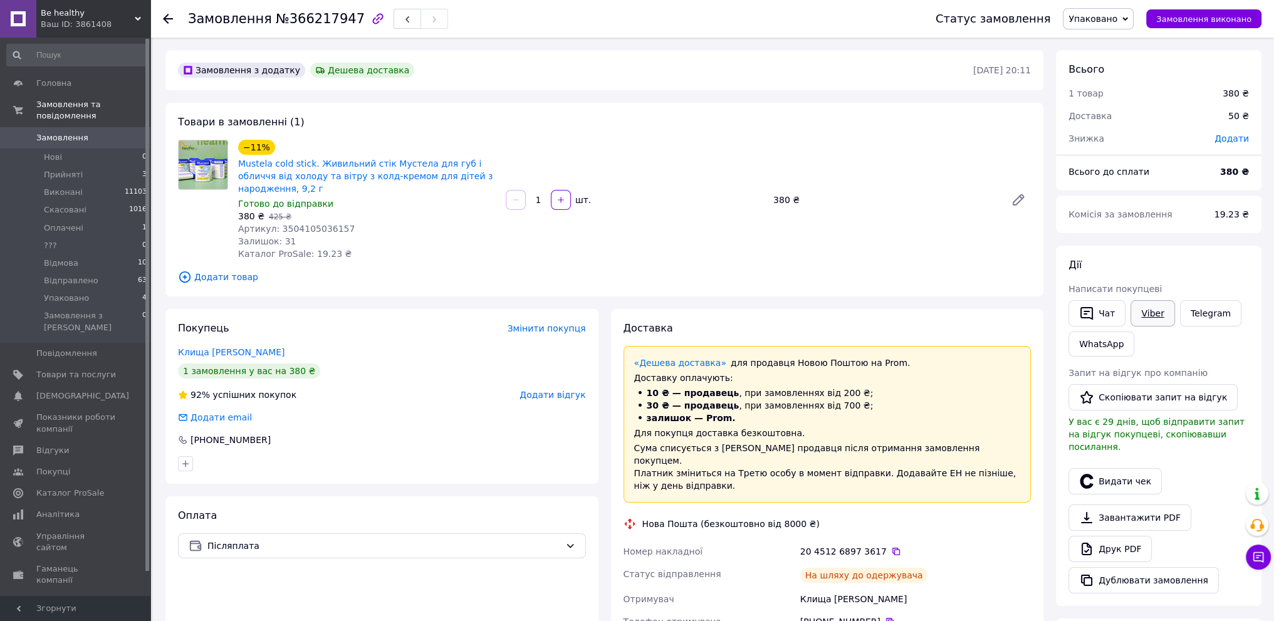
click at [1152, 312] on link "Viber" at bounding box center [1152, 313] width 44 height 26
click at [892, 548] on icon at bounding box center [896, 552] width 8 height 8
click at [422, 434] on div "[PHONE_NUMBER]" at bounding box center [382, 440] width 408 height 13
click at [1117, 23] on span "Упаковано" at bounding box center [1092, 19] width 49 height 10
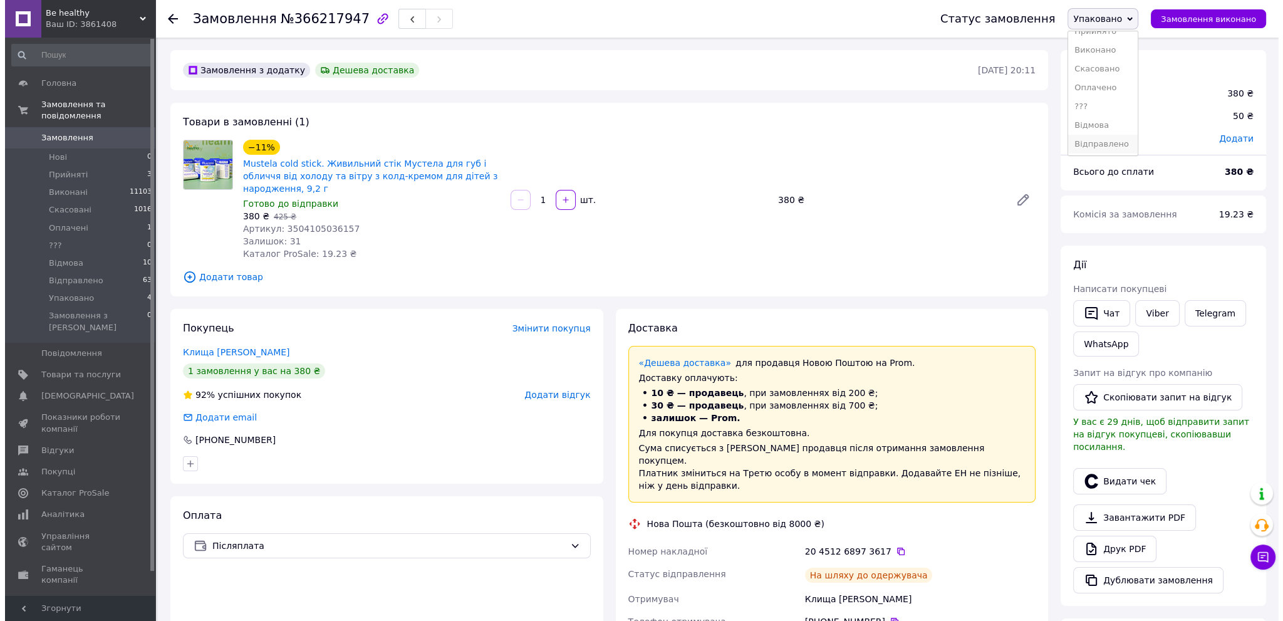
scroll to position [13, 0]
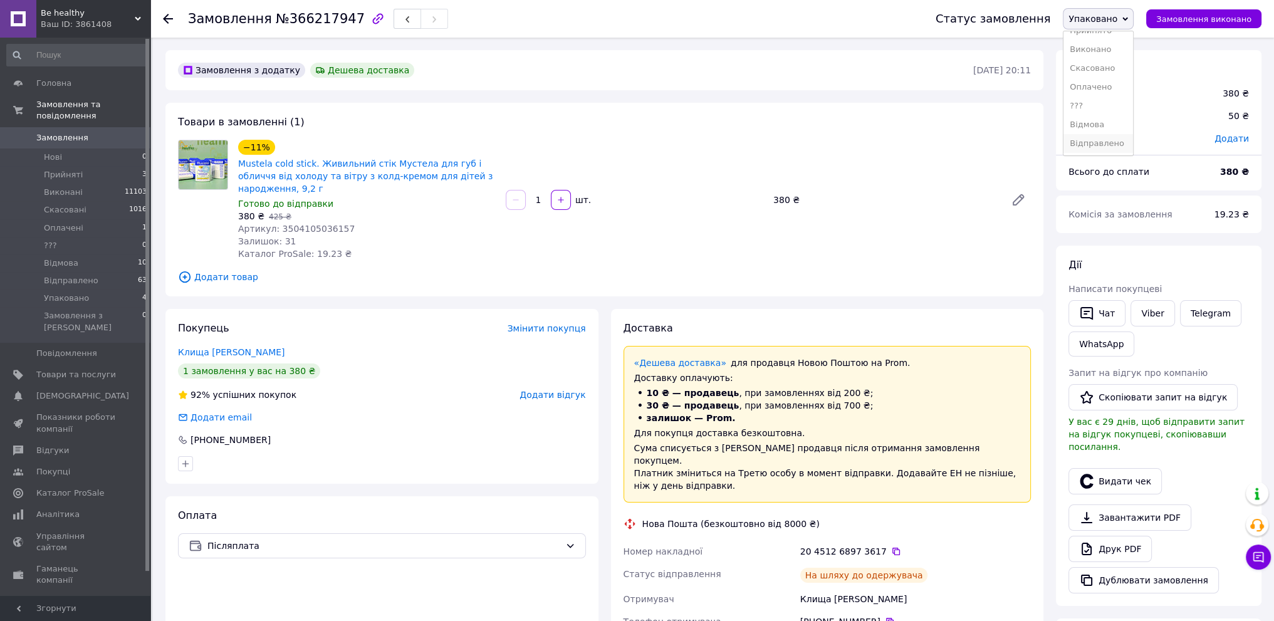
click at [1111, 142] on li "Відправлено" at bounding box center [1098, 143] width 70 height 19
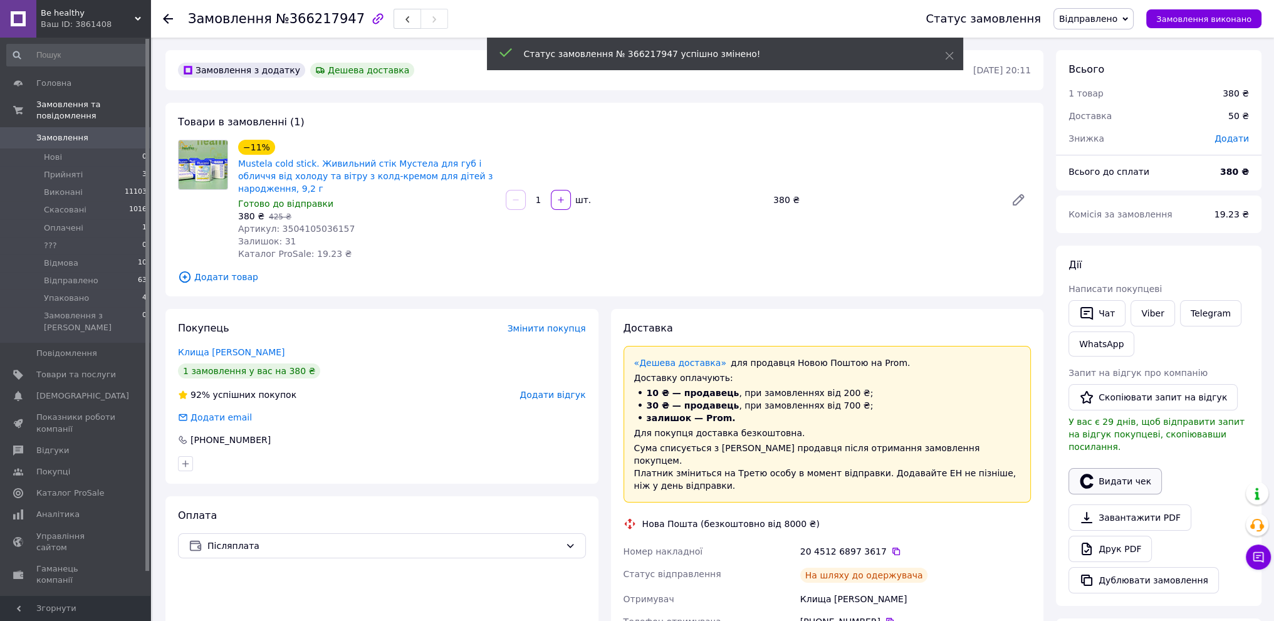
click at [1106, 471] on button "Видати чек" at bounding box center [1114, 481] width 93 height 26
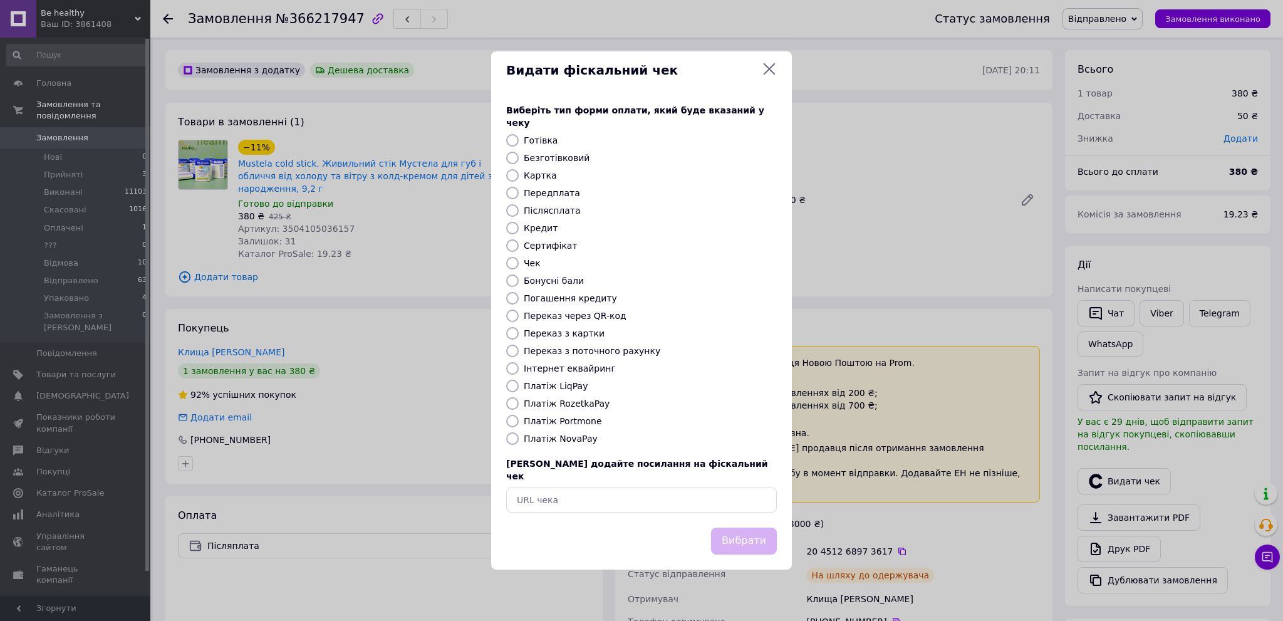
click at [514, 439] on input "Платіж NovaPay" at bounding box center [512, 438] width 13 height 13
radio input "true"
click at [745, 533] on button "Вибрати" at bounding box center [744, 540] width 66 height 27
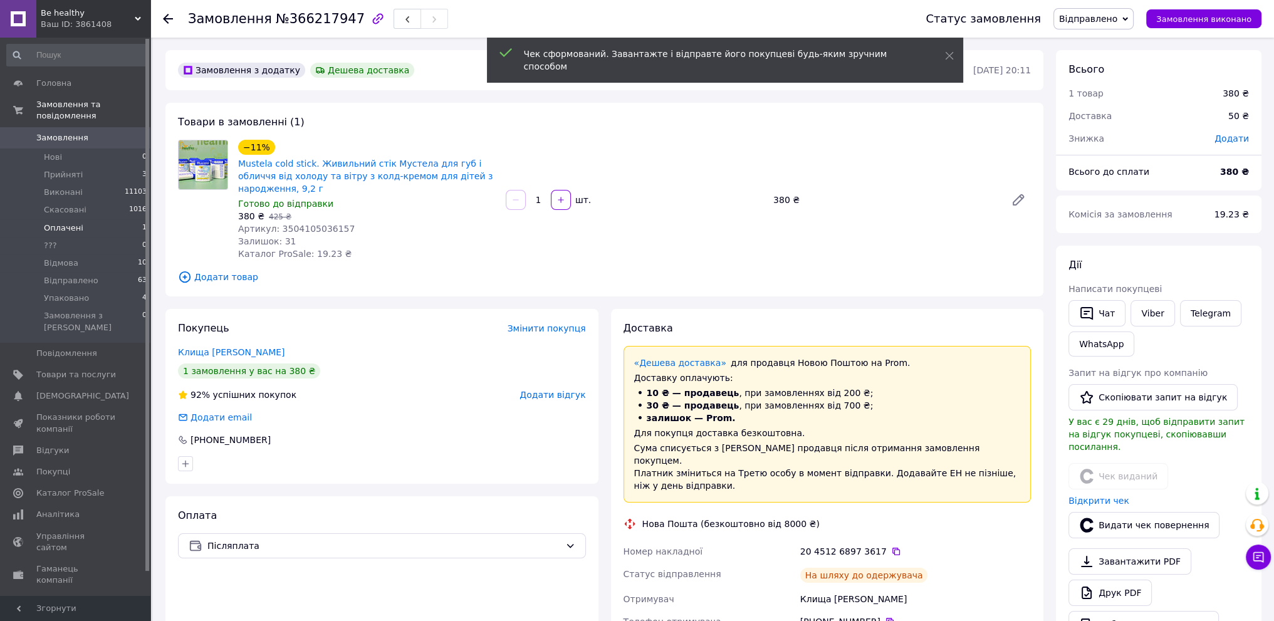
click at [130, 219] on li "Оплачені 1" at bounding box center [77, 228] width 154 height 18
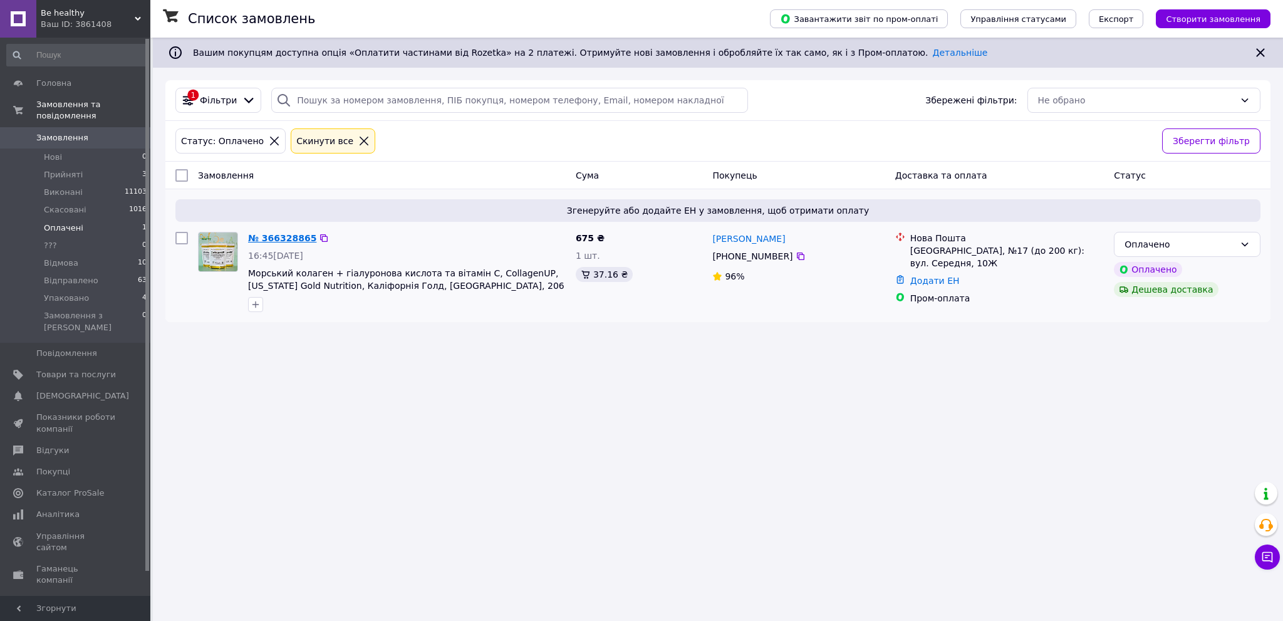
click at [283, 240] on link "№ 366328865" at bounding box center [282, 238] width 68 height 10
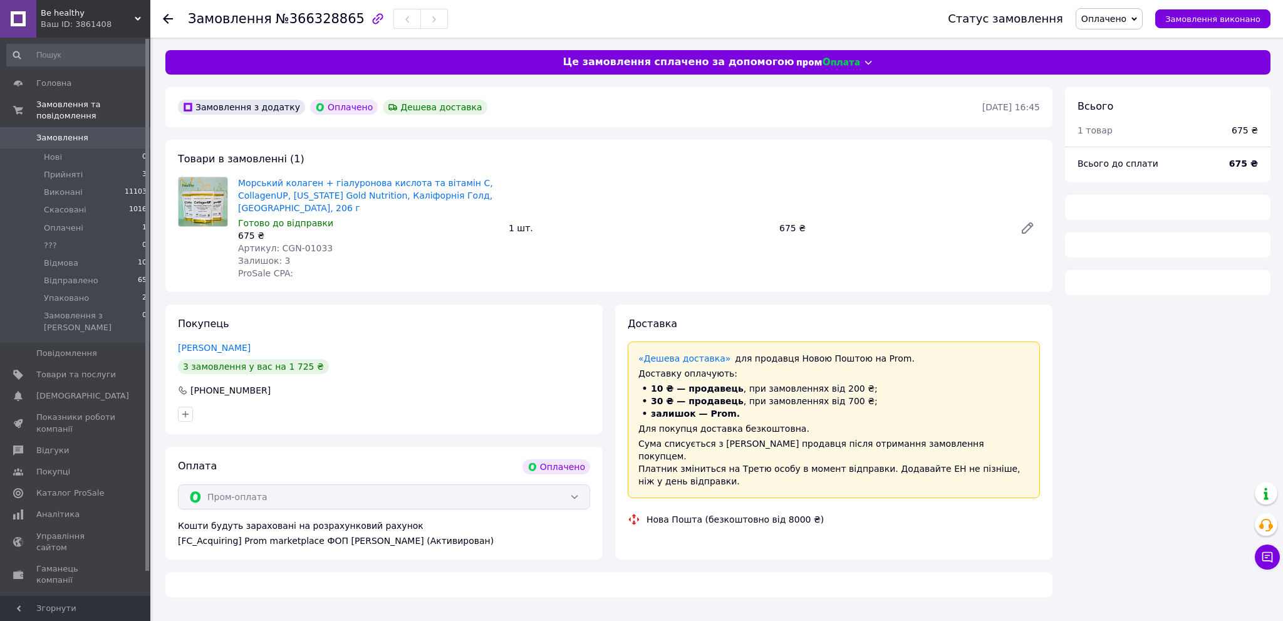
click at [1126, 21] on span "Оплачено" at bounding box center [1103, 19] width 45 height 10
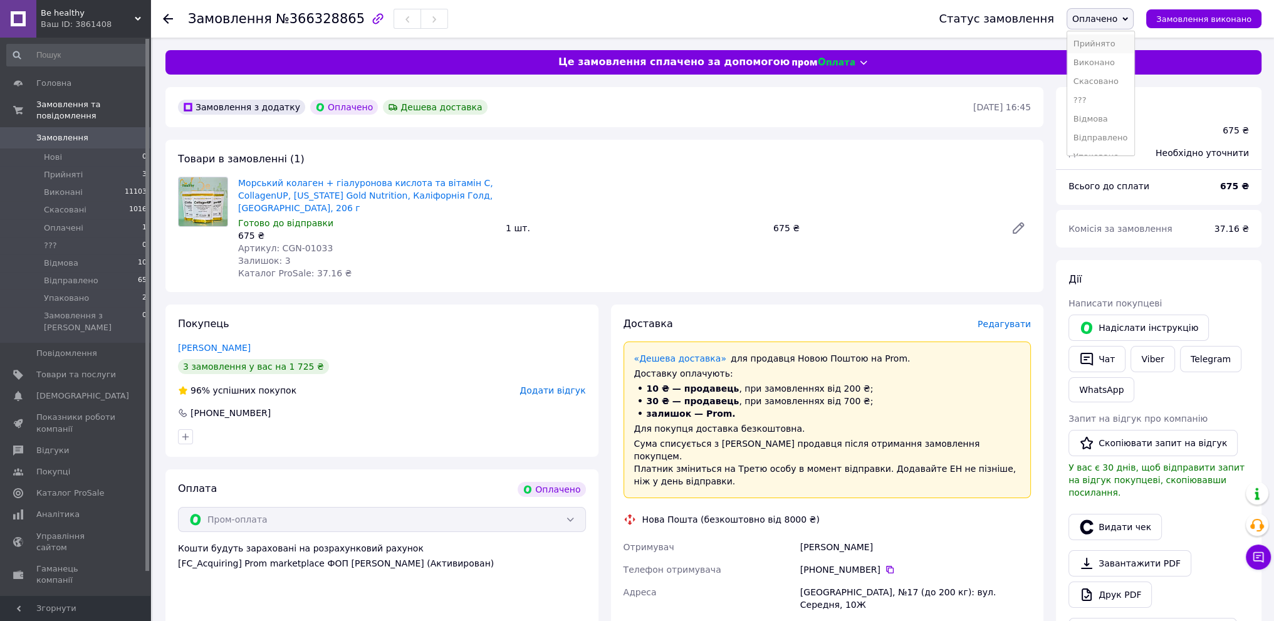
click at [1119, 43] on li "Прийнято" at bounding box center [1100, 43] width 67 height 19
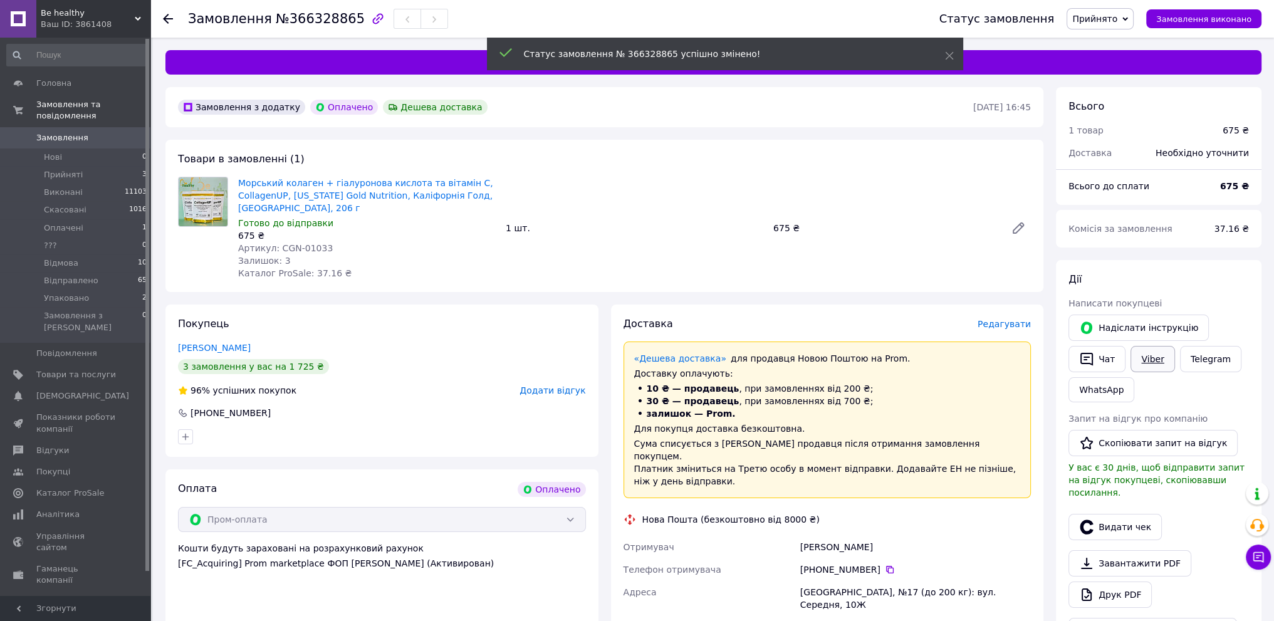
click at [1143, 358] on link "Viber" at bounding box center [1152, 359] width 44 height 26
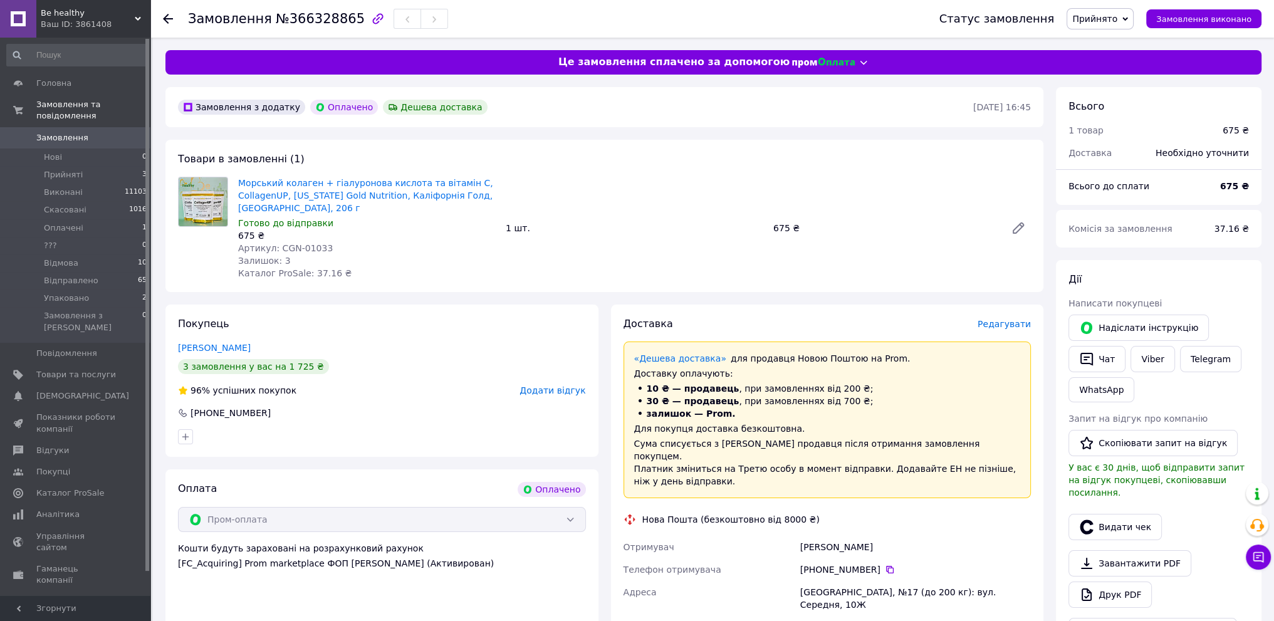
click at [415, 423] on div "Покупець Ківарков Павло 3 замовлення у вас на 1 725 ₴ 96% успішних покупок Дода…" at bounding box center [381, 380] width 433 height 152
click at [81, 132] on span "Замовлення" at bounding box center [62, 137] width 52 height 11
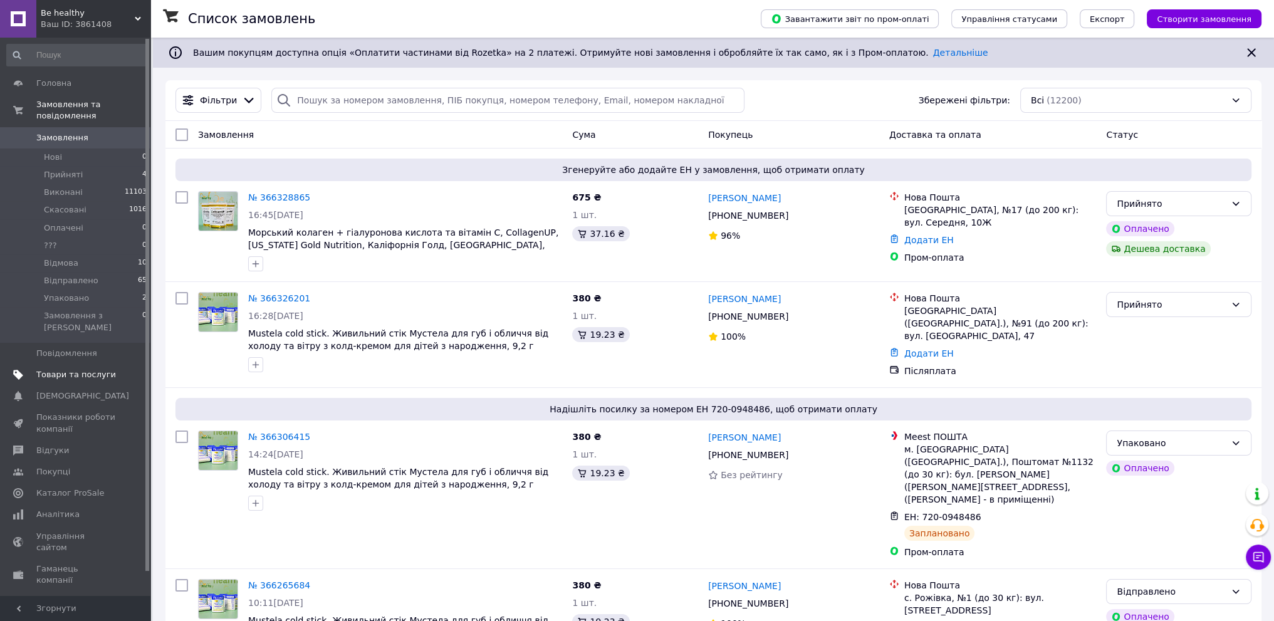
click at [96, 369] on span "Товари та послуги" at bounding box center [76, 374] width 80 height 11
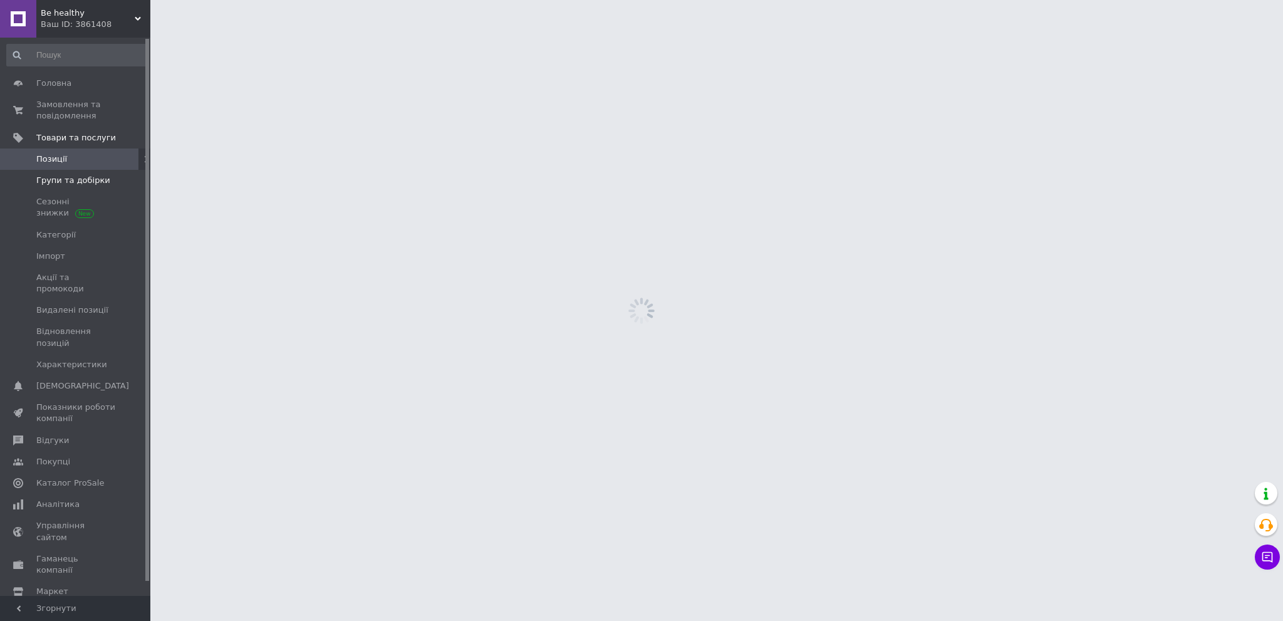
click at [97, 179] on span "Групи та добірки" at bounding box center [73, 180] width 74 height 11
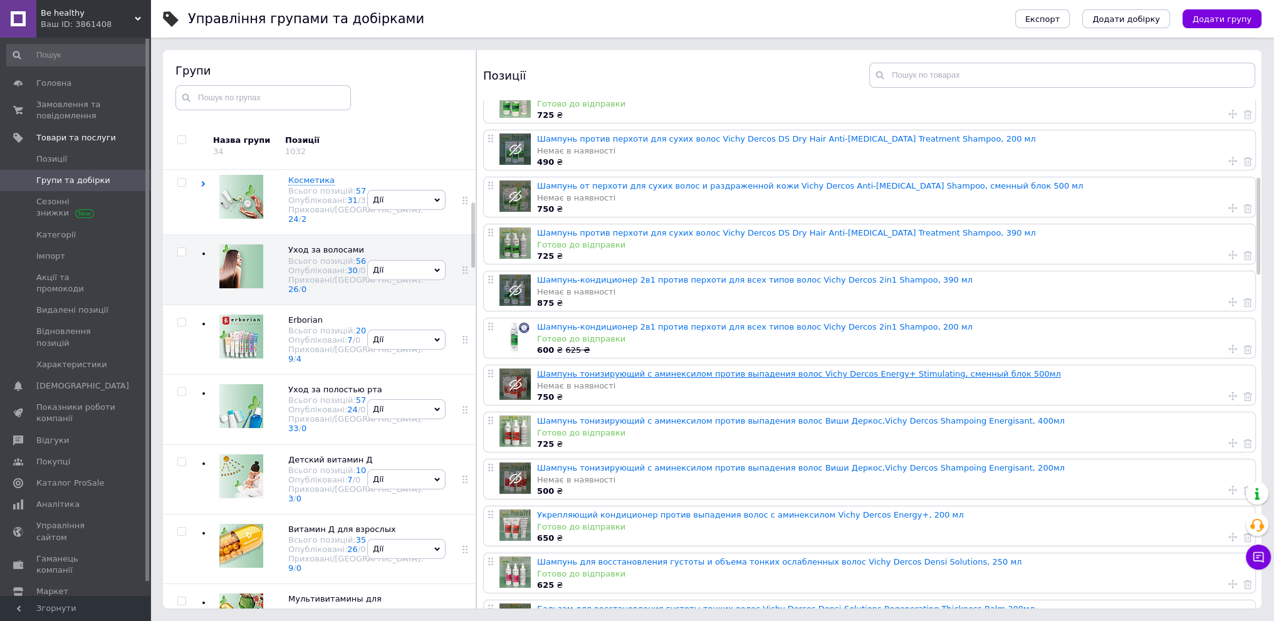
scroll to position [564, 0]
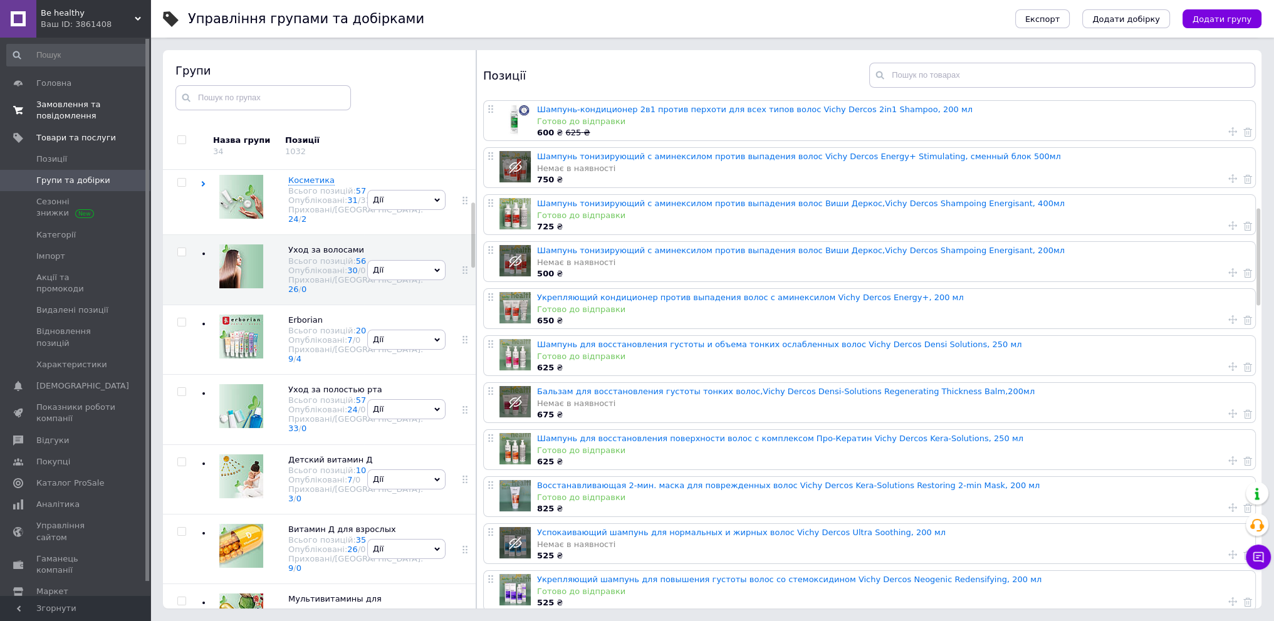
click at [98, 107] on span "Замовлення та повідомлення" at bounding box center [76, 110] width 80 height 23
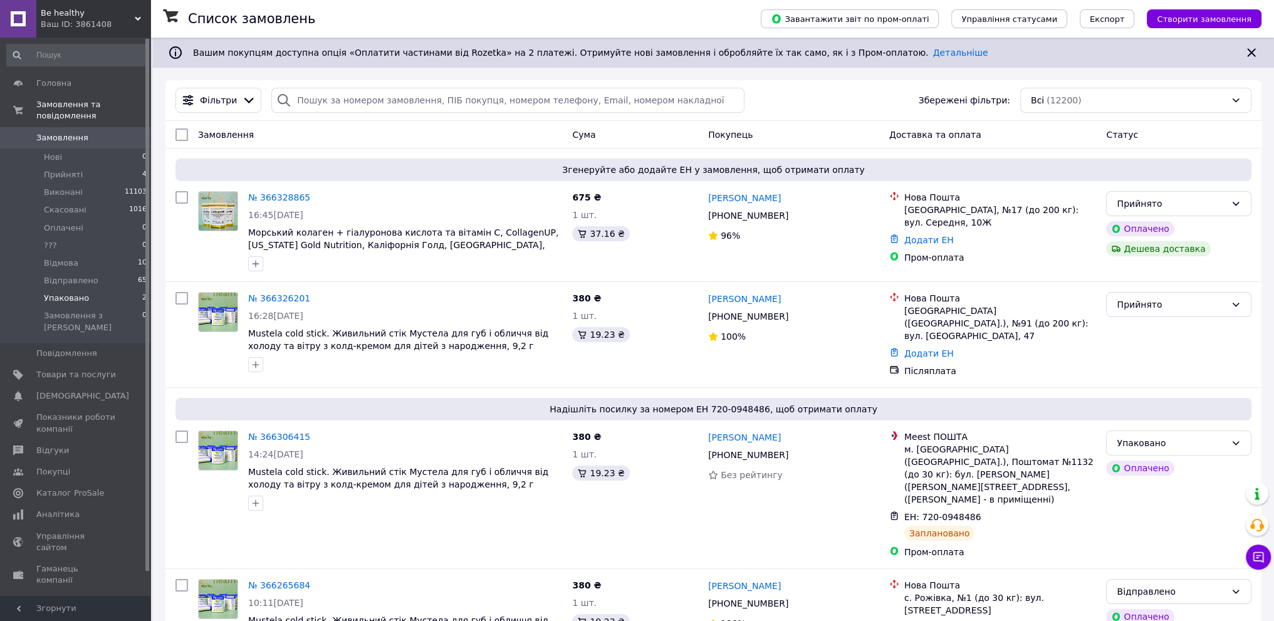
click at [132, 289] on li "Упаковано 2" at bounding box center [77, 298] width 154 height 18
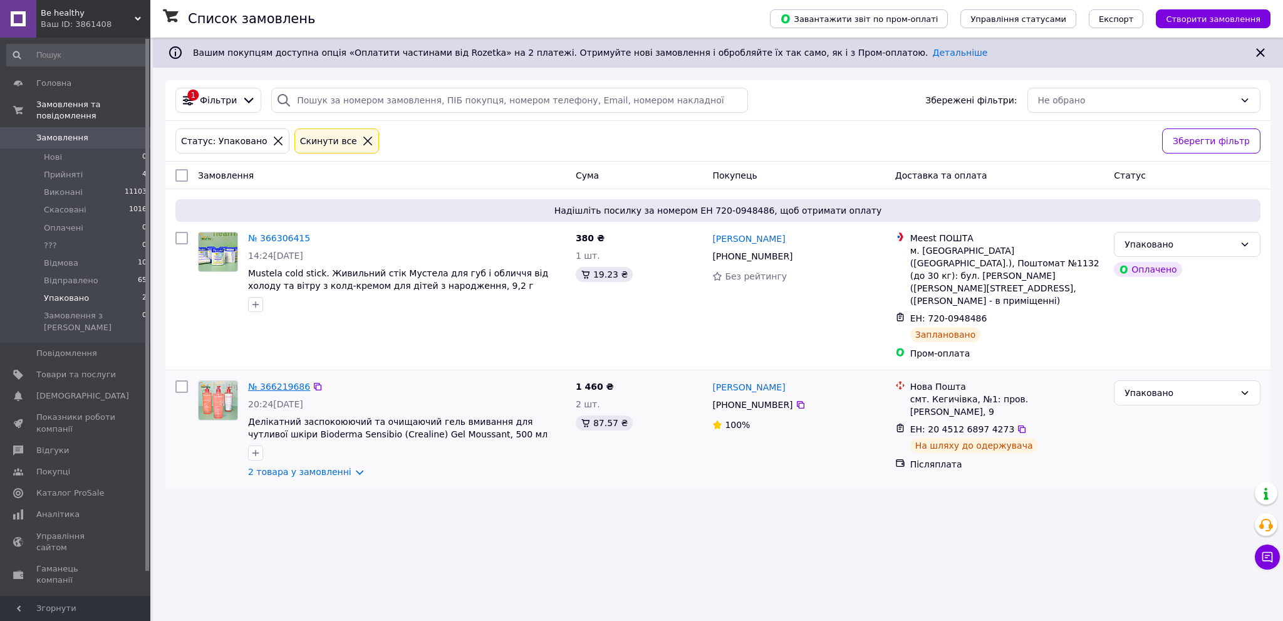
click at [274, 382] on link "№ 366219686" at bounding box center [279, 387] width 62 height 10
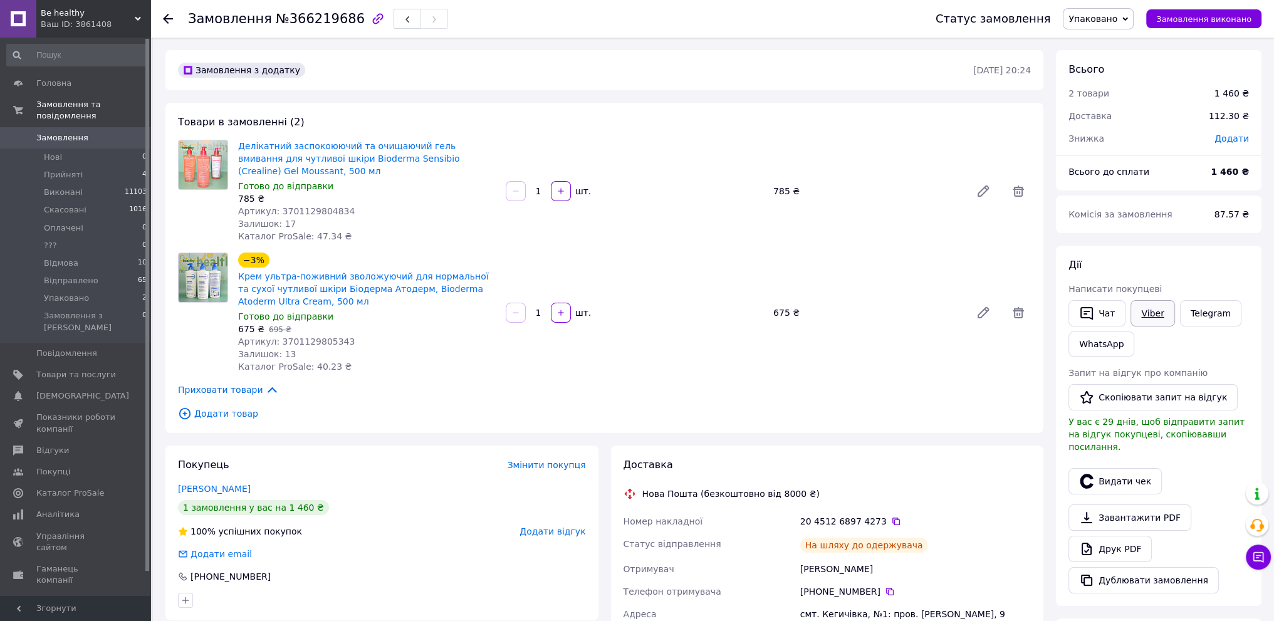
click at [1153, 316] on link "Viber" at bounding box center [1152, 313] width 44 height 26
drag, startPoint x: 496, startPoint y: 499, endPoint x: 603, endPoint y: 485, distance: 108.1
click at [497, 499] on div "Покупець Змінити покупця Островерх Анна 1 замовлення у вас на 1 460 ₴ 100% успі…" at bounding box center [381, 532] width 433 height 175
click at [892, 520] on icon at bounding box center [896, 521] width 8 height 8
drag, startPoint x: 536, startPoint y: 501, endPoint x: 544, endPoint y: 501, distance: 8.1
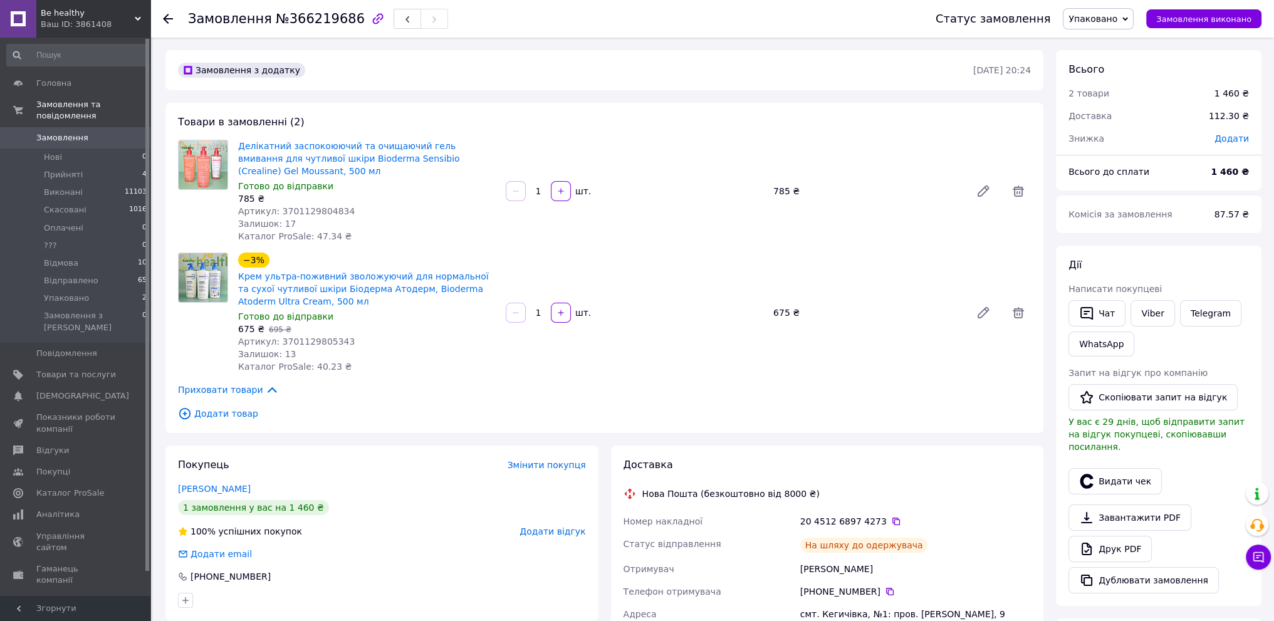
click at [536, 501] on div "1 замовлення у вас на 1 460 ₴" at bounding box center [382, 507] width 408 height 15
click at [1117, 14] on span "Упаковано" at bounding box center [1092, 19] width 49 height 10
click at [1114, 140] on li "Відправлено" at bounding box center [1098, 143] width 70 height 19
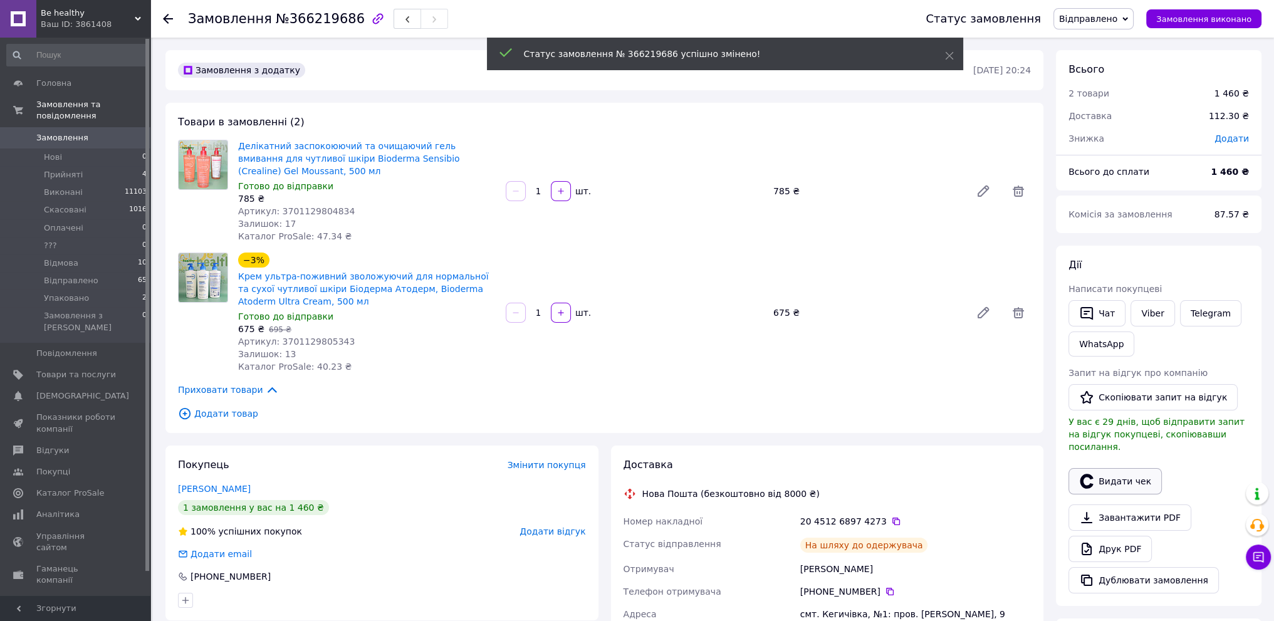
click at [1125, 470] on button "Видати чек" at bounding box center [1114, 481] width 93 height 26
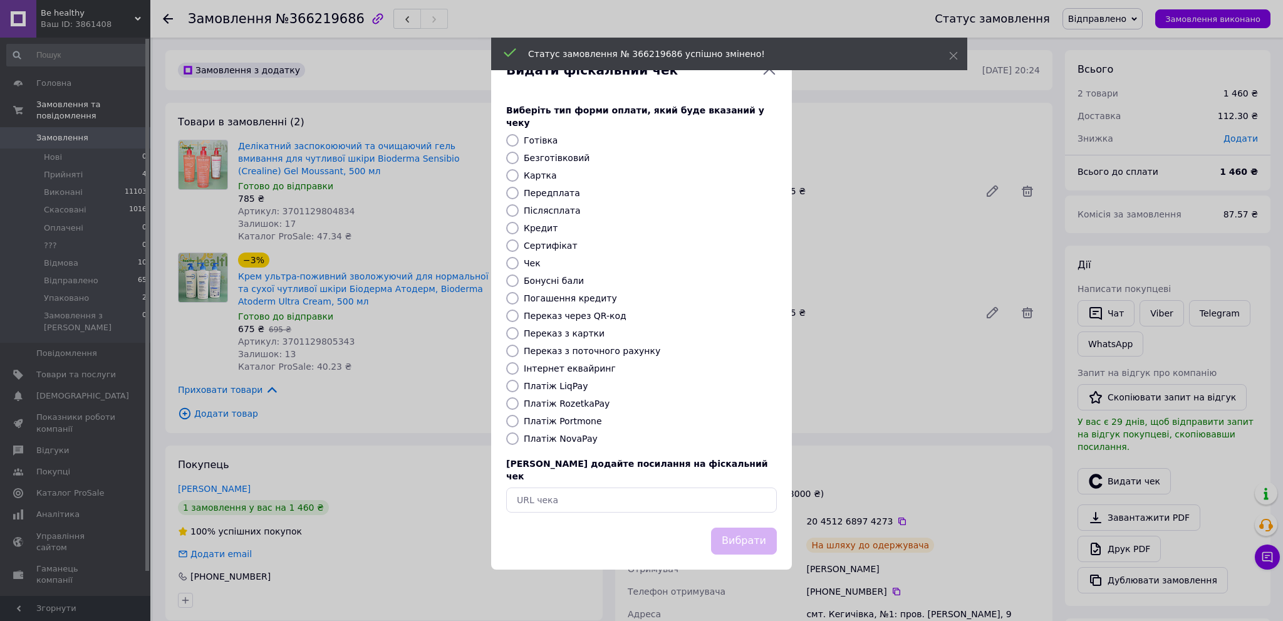
click at [530, 440] on label "Платіж NovaPay" at bounding box center [561, 439] width 74 height 10
click at [519, 440] on input "Платіж NovaPay" at bounding box center [512, 438] width 13 height 13
radio input "true"
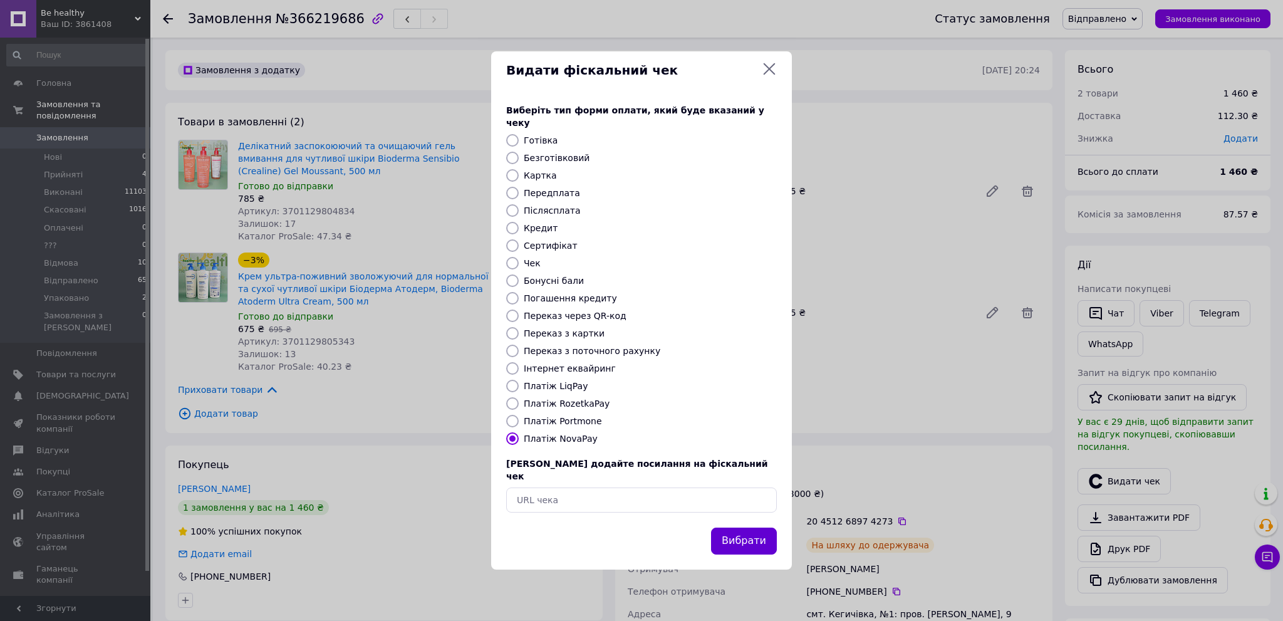
click at [755, 530] on button "Вибрати" at bounding box center [744, 540] width 66 height 27
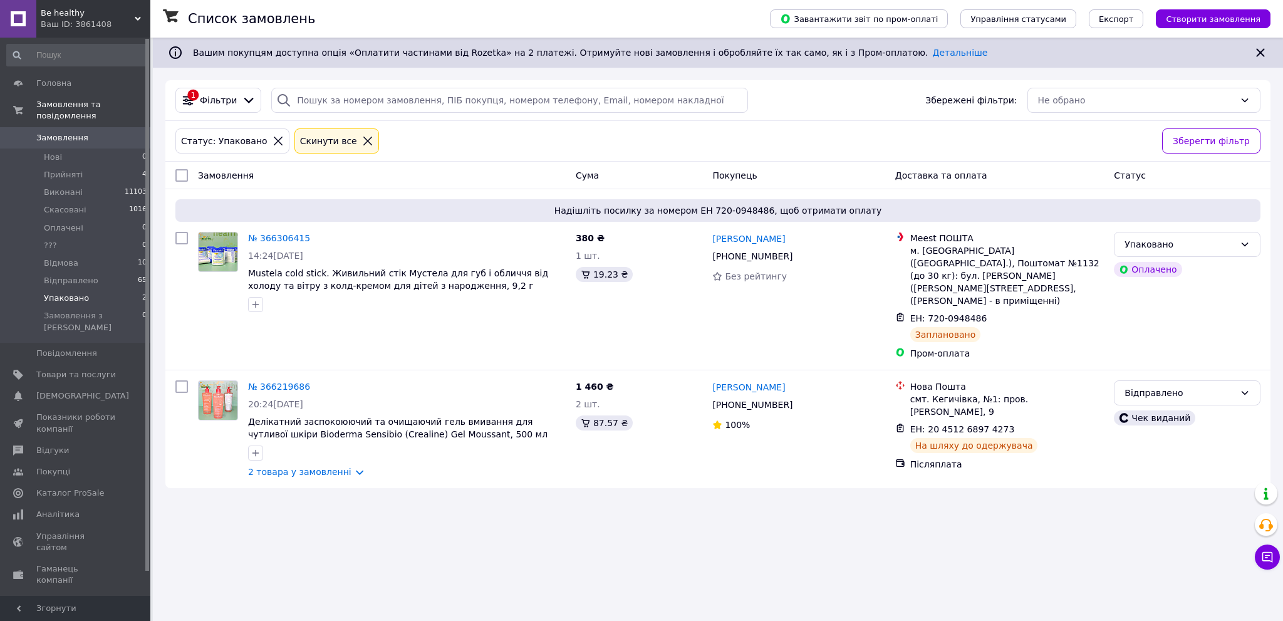
click at [101, 132] on span "Замовлення" at bounding box center [76, 137] width 80 height 11
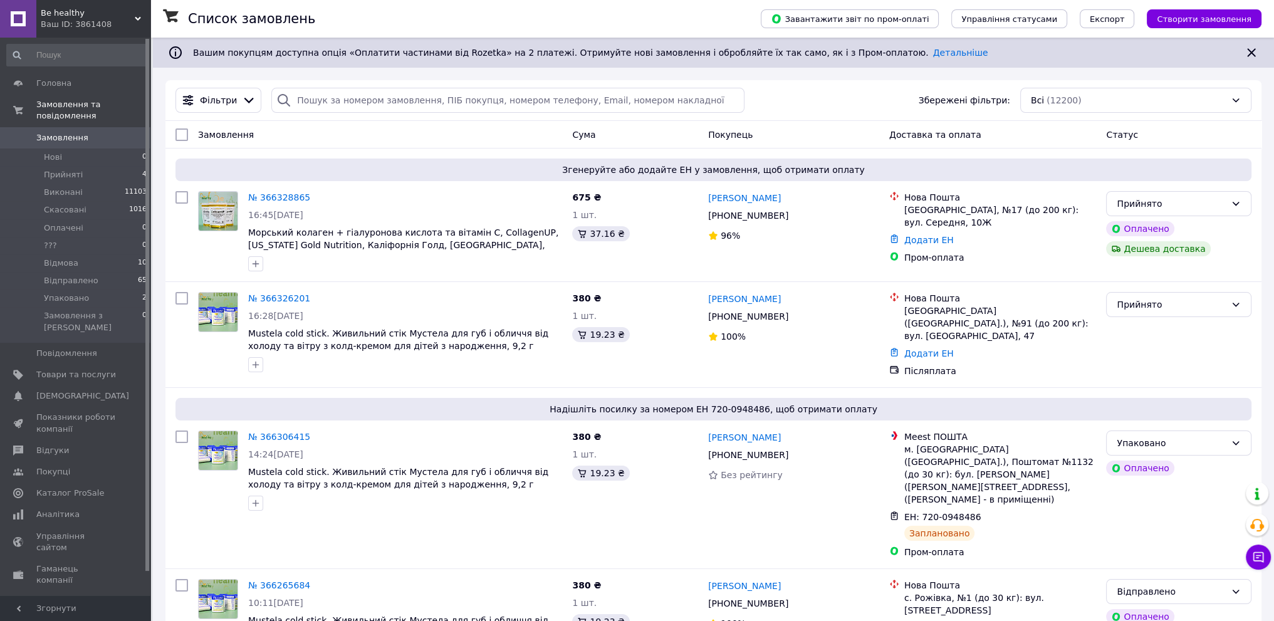
click at [479, 141] on div "Замовлення" at bounding box center [380, 134] width 374 height 23
drag, startPoint x: 123, startPoint y: 269, endPoint x: 132, endPoint y: 271, distance: 8.9
click at [123, 272] on li "Відправлено 66" at bounding box center [77, 281] width 154 height 18
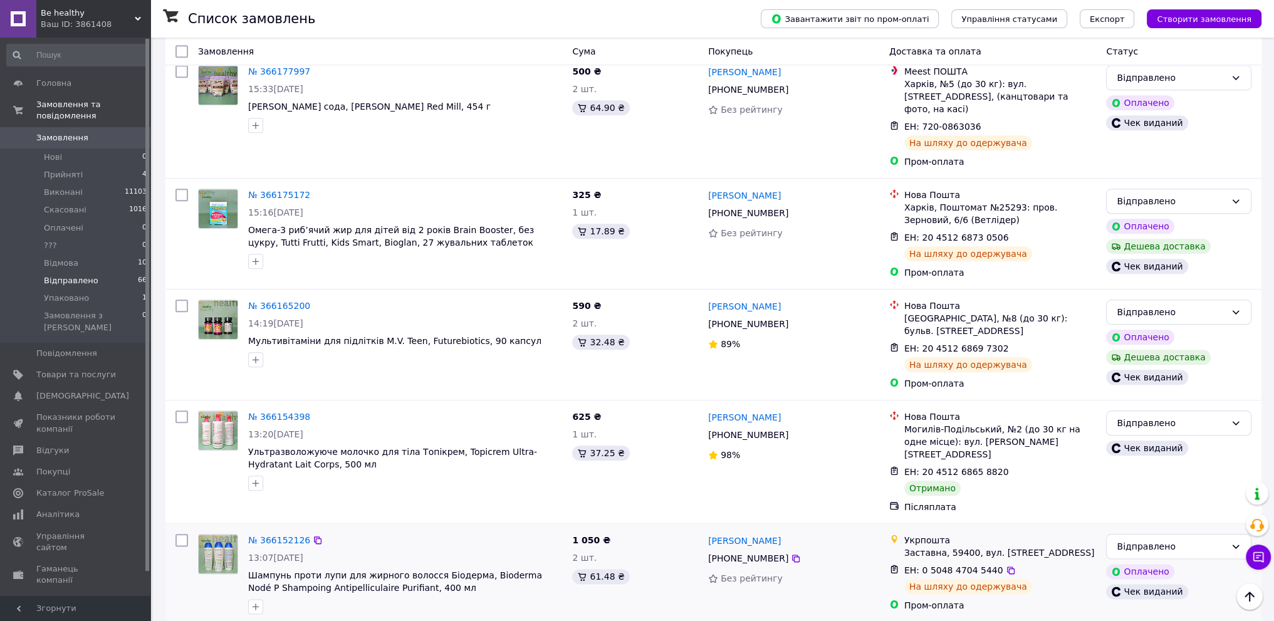
scroll to position [1862, 0]
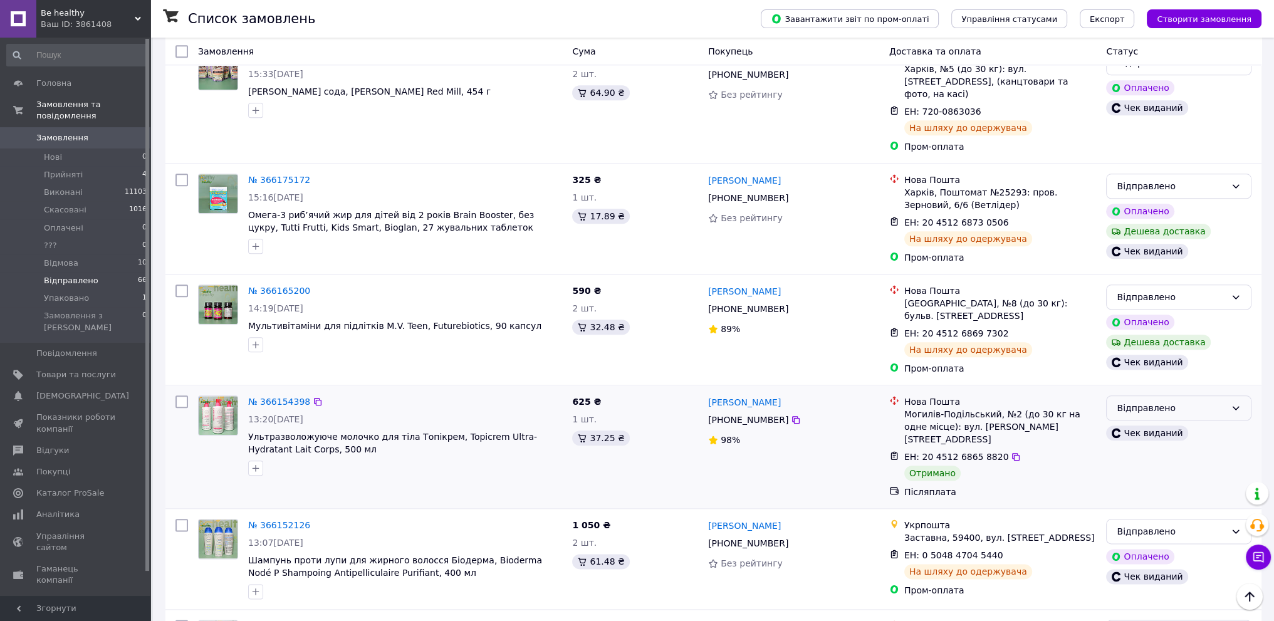
click at [1179, 401] on div "Відправлено" at bounding box center [1170, 408] width 109 height 14
click at [1135, 316] on li "Виконано" at bounding box center [1178, 318] width 144 height 23
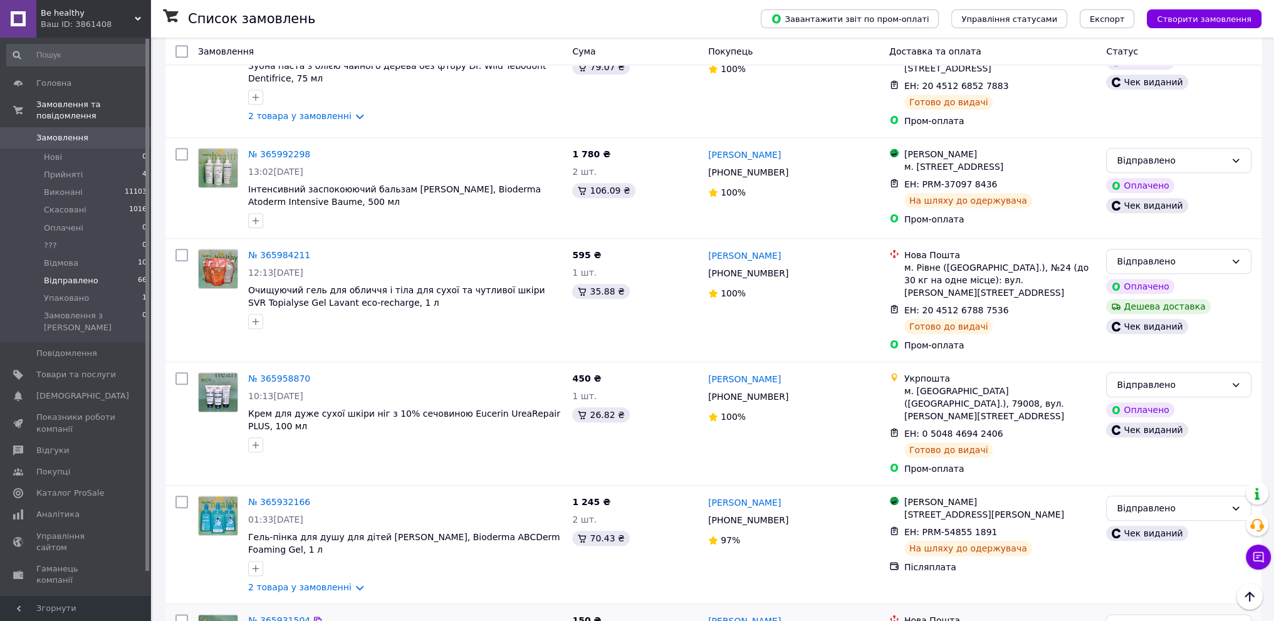
scroll to position [1844, 0]
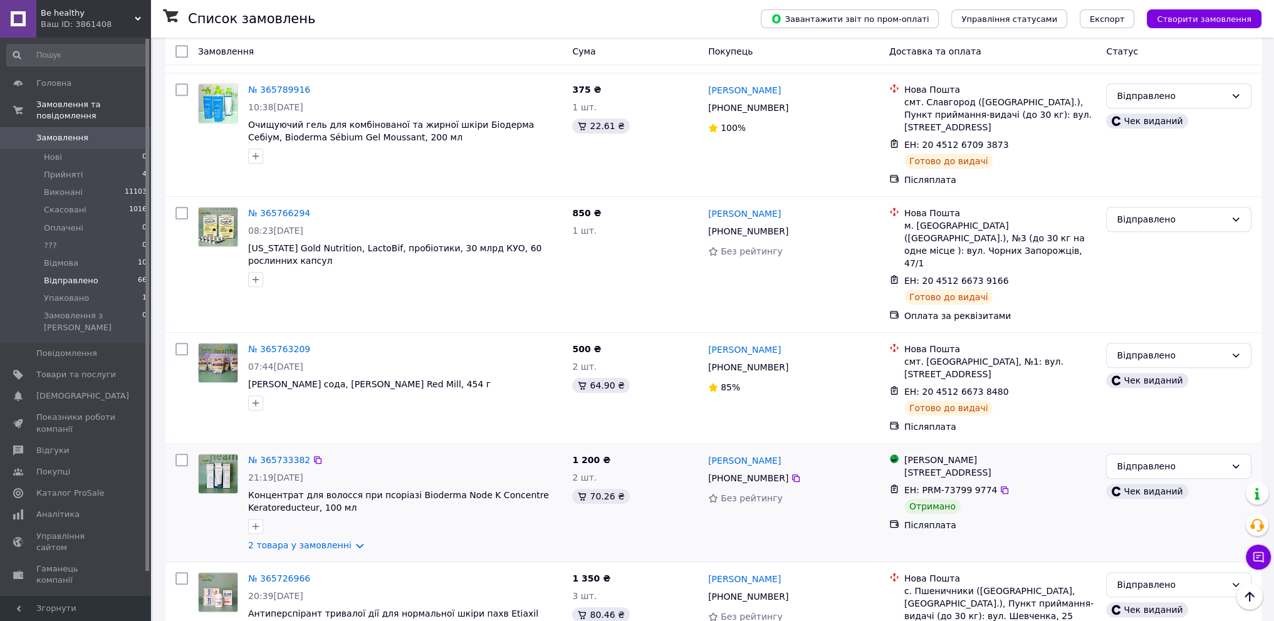
scroll to position [1316, 0]
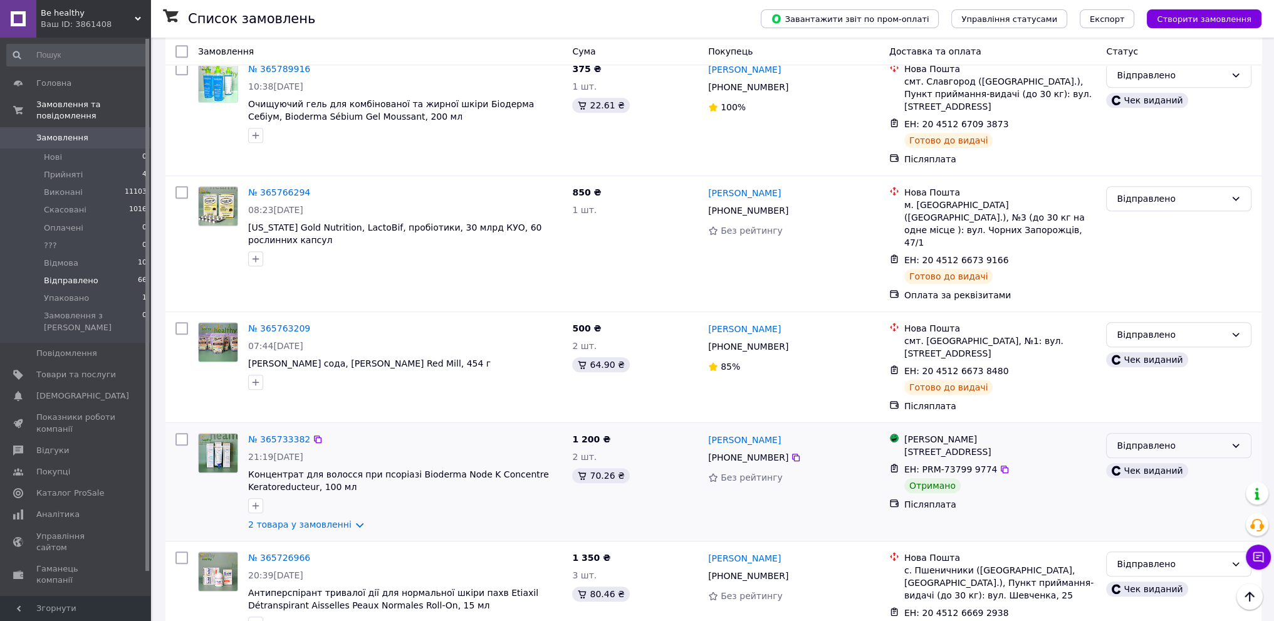
click at [1222, 439] on div "Відправлено" at bounding box center [1170, 446] width 109 height 14
click at [1148, 394] on li "Виконано" at bounding box center [1178, 394] width 144 height 23
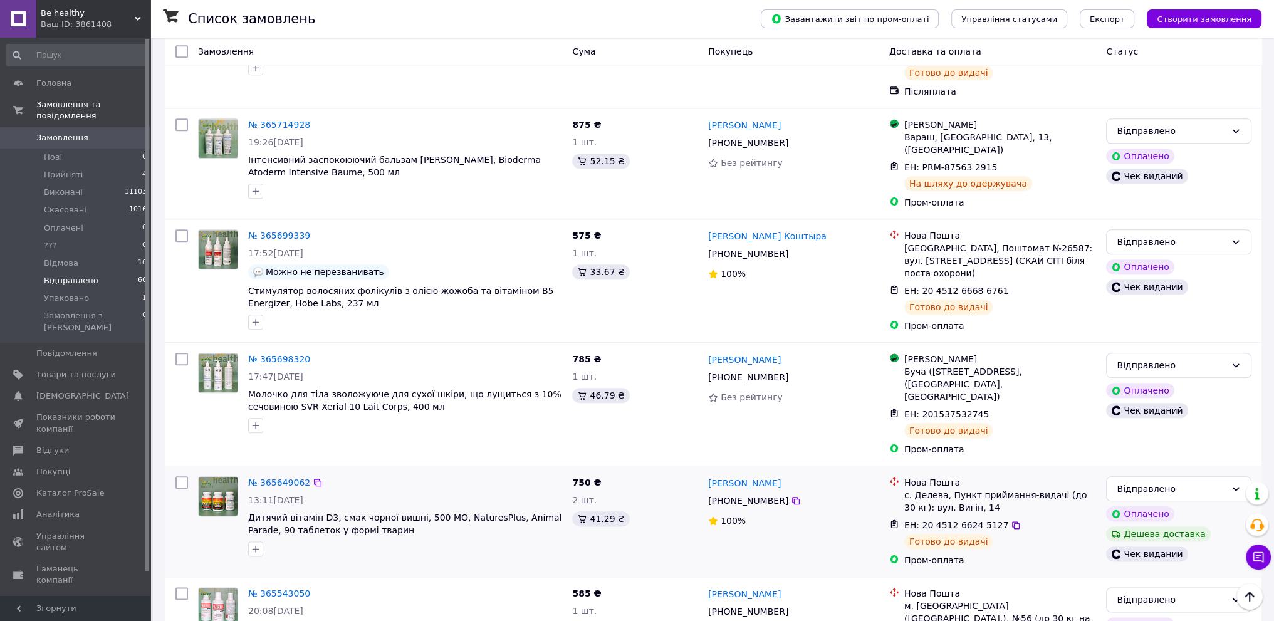
scroll to position [1877, 0]
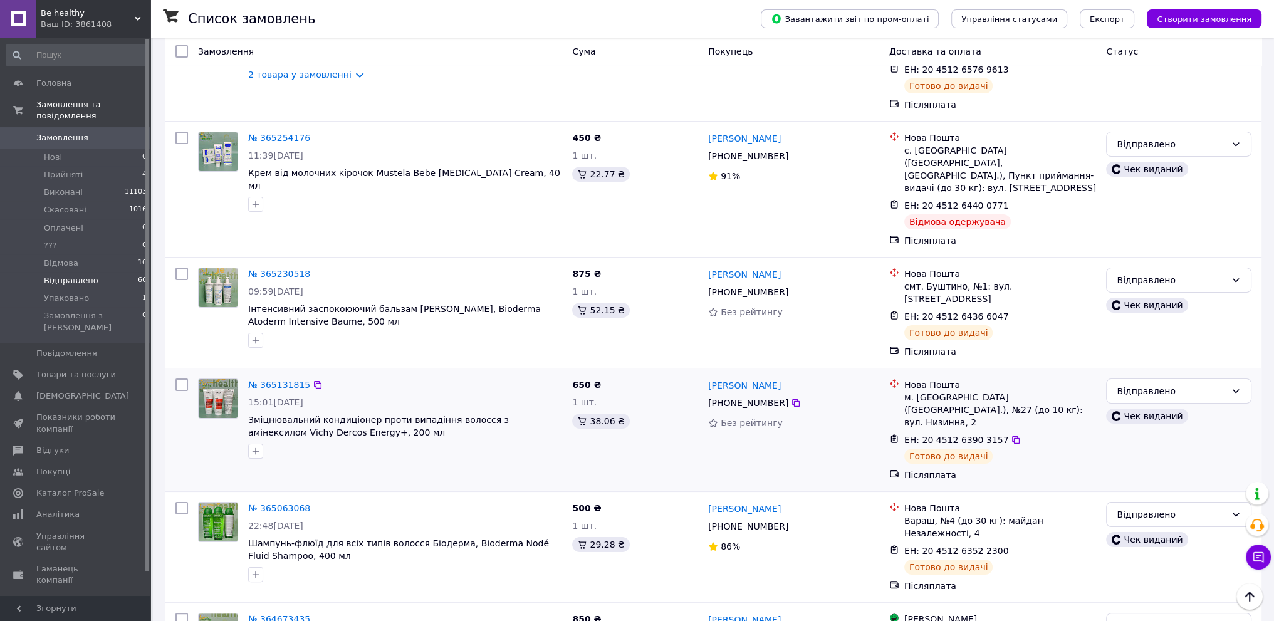
scroll to position [291, 0]
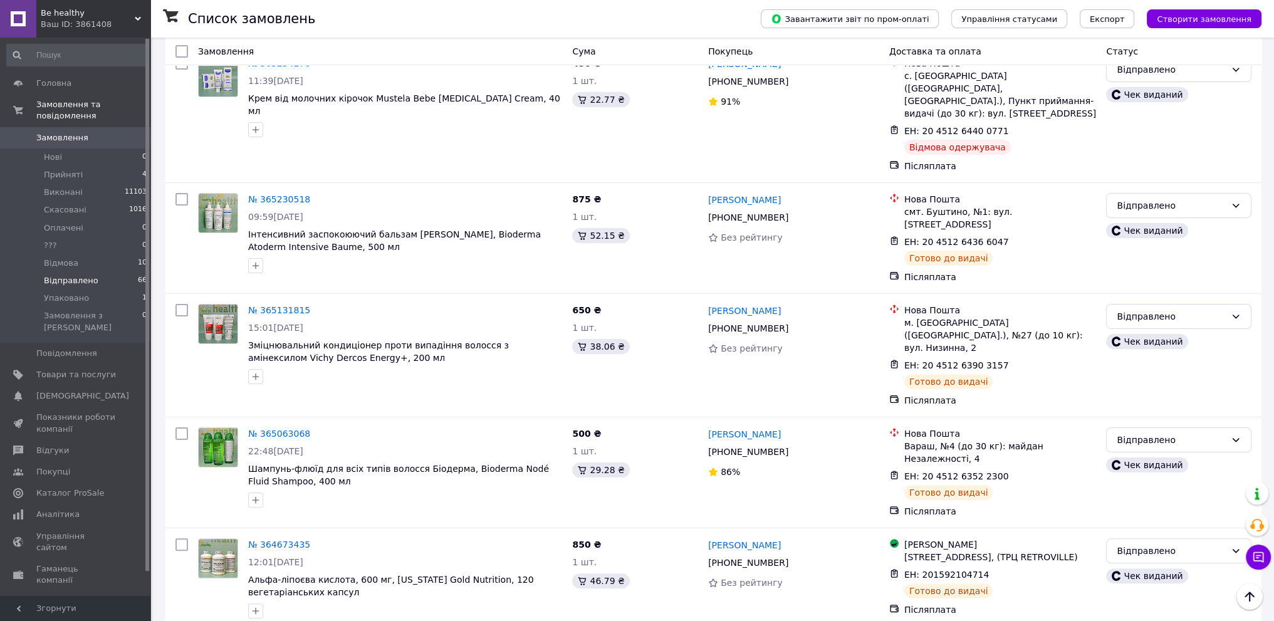
click at [88, 132] on span "Замовлення" at bounding box center [76, 137] width 80 height 11
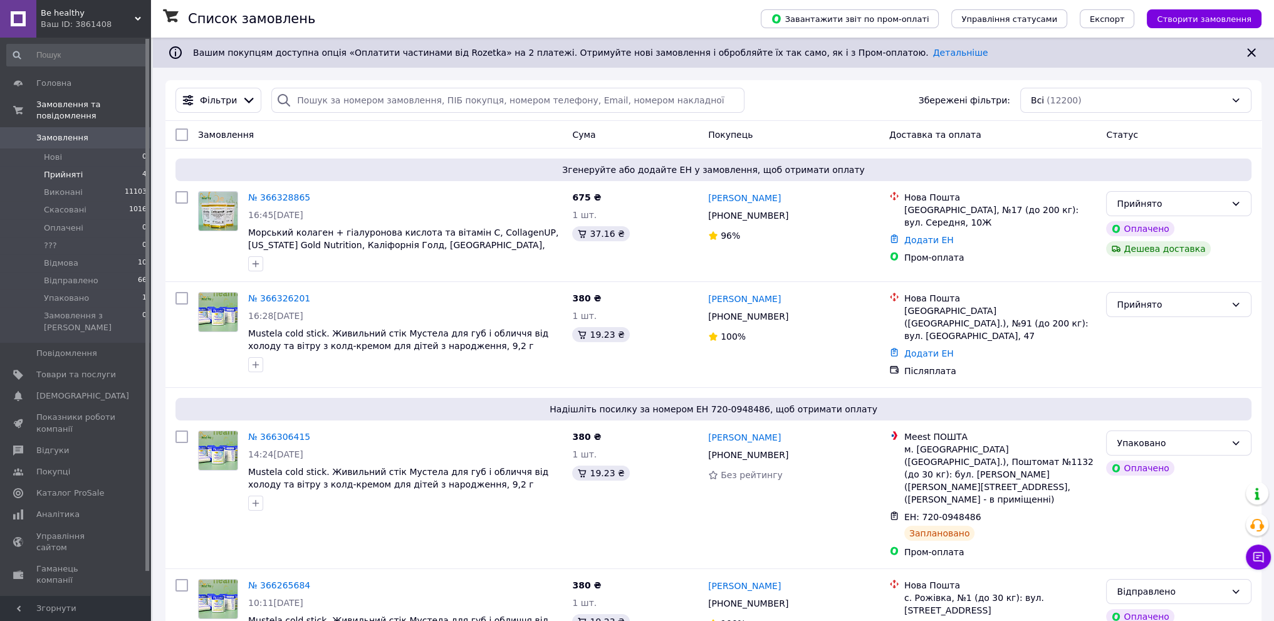
click at [127, 166] on li "Прийняті 4" at bounding box center [77, 175] width 154 height 18
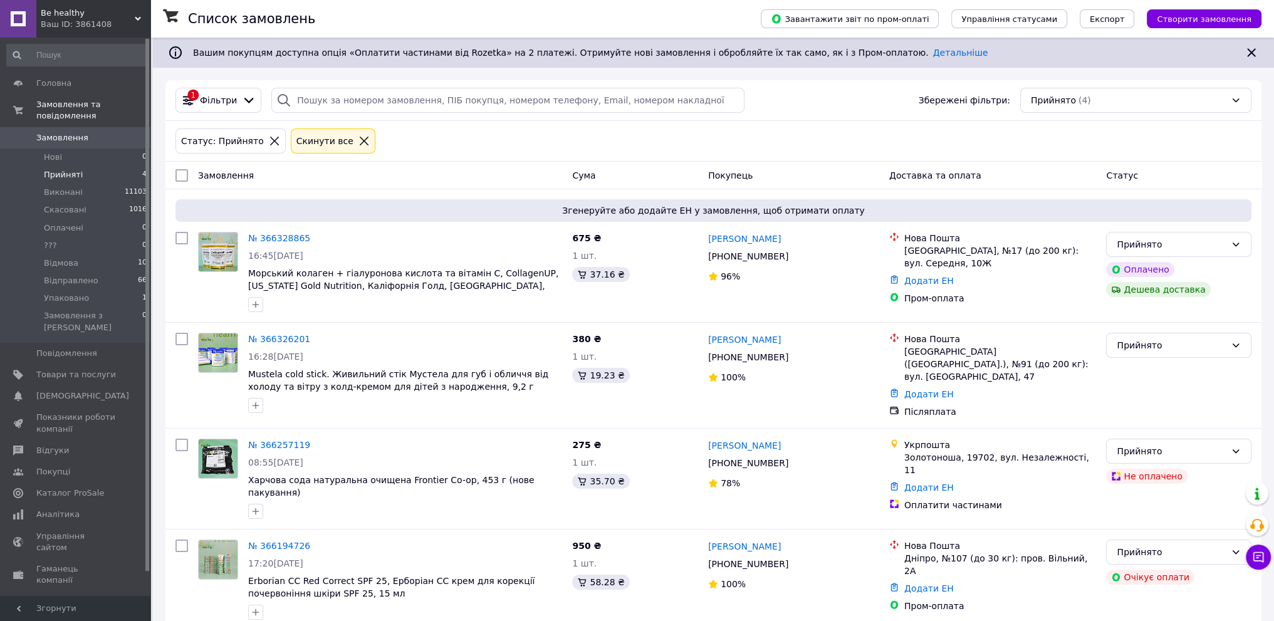
click at [107, 132] on span "Замовлення" at bounding box center [76, 137] width 80 height 11
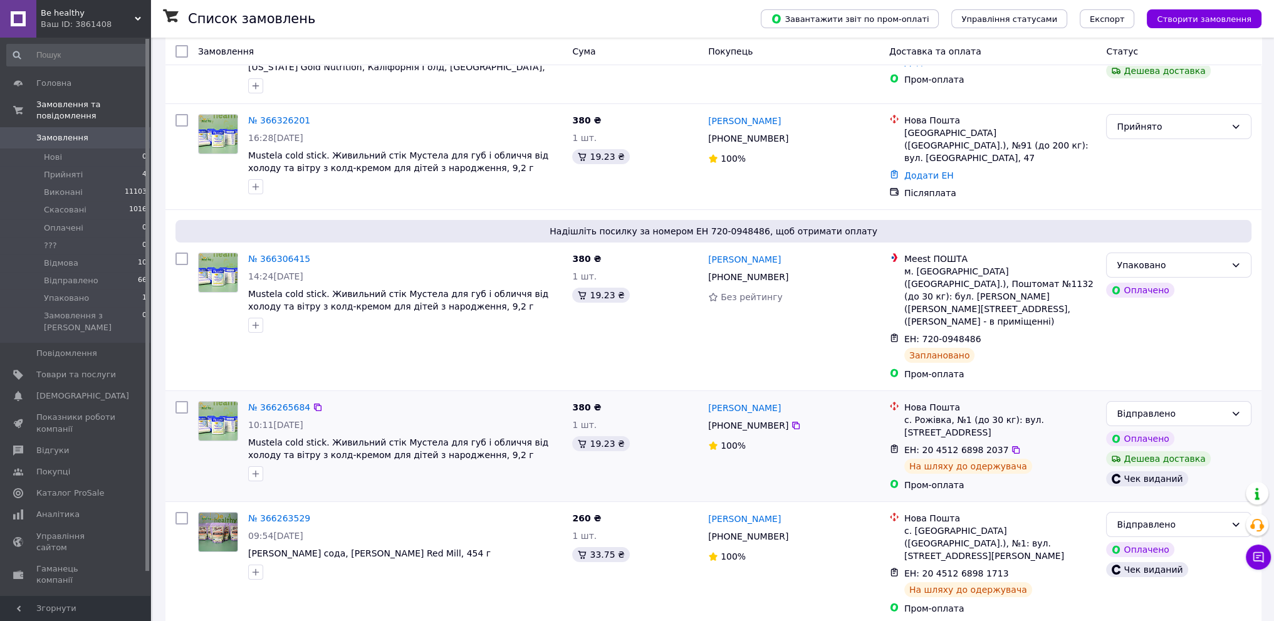
scroll to position [188, 0]
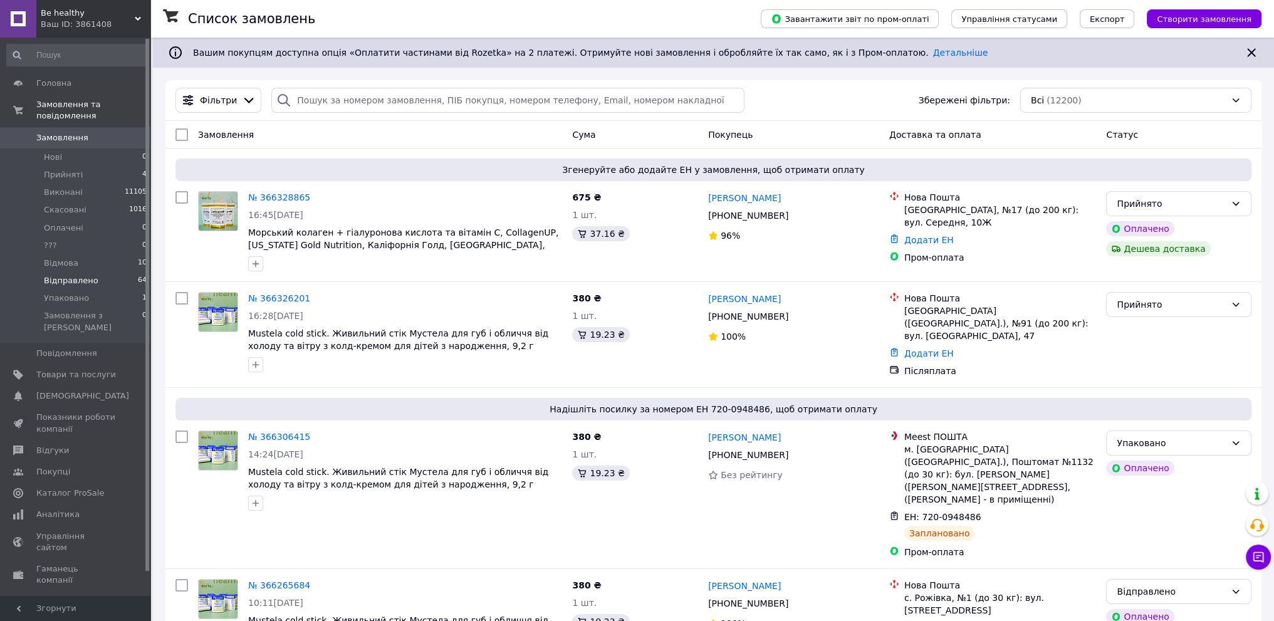
click at [127, 272] on li "Відправлено 64" at bounding box center [77, 281] width 154 height 18
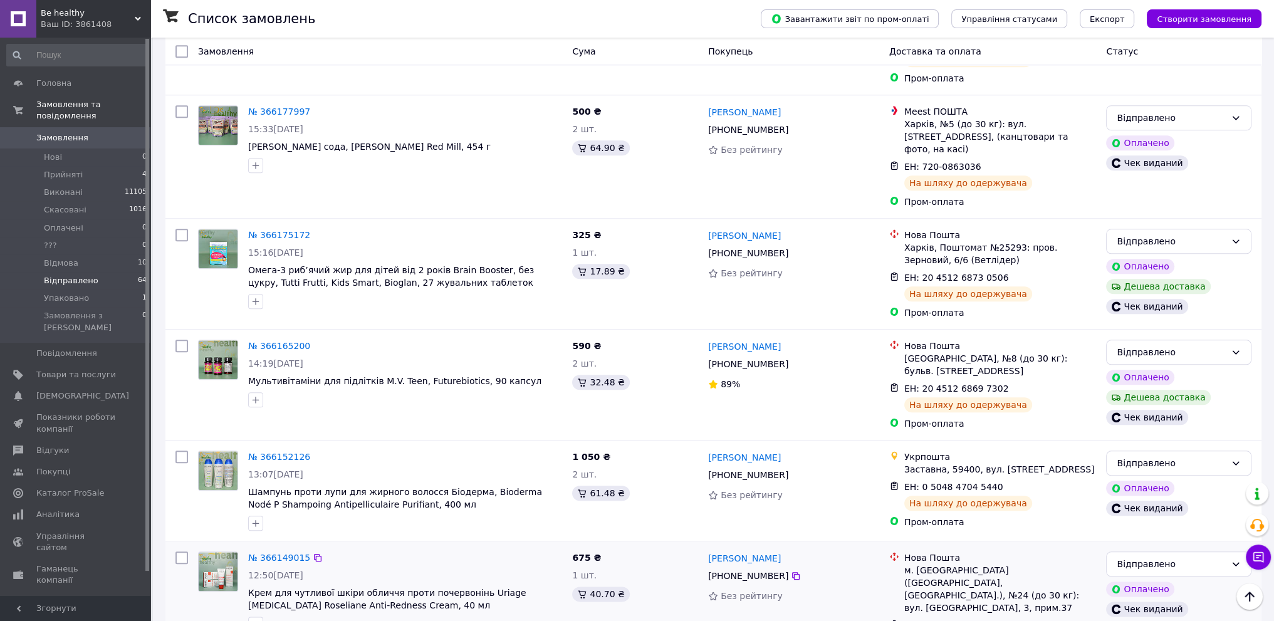
scroll to position [1862, 0]
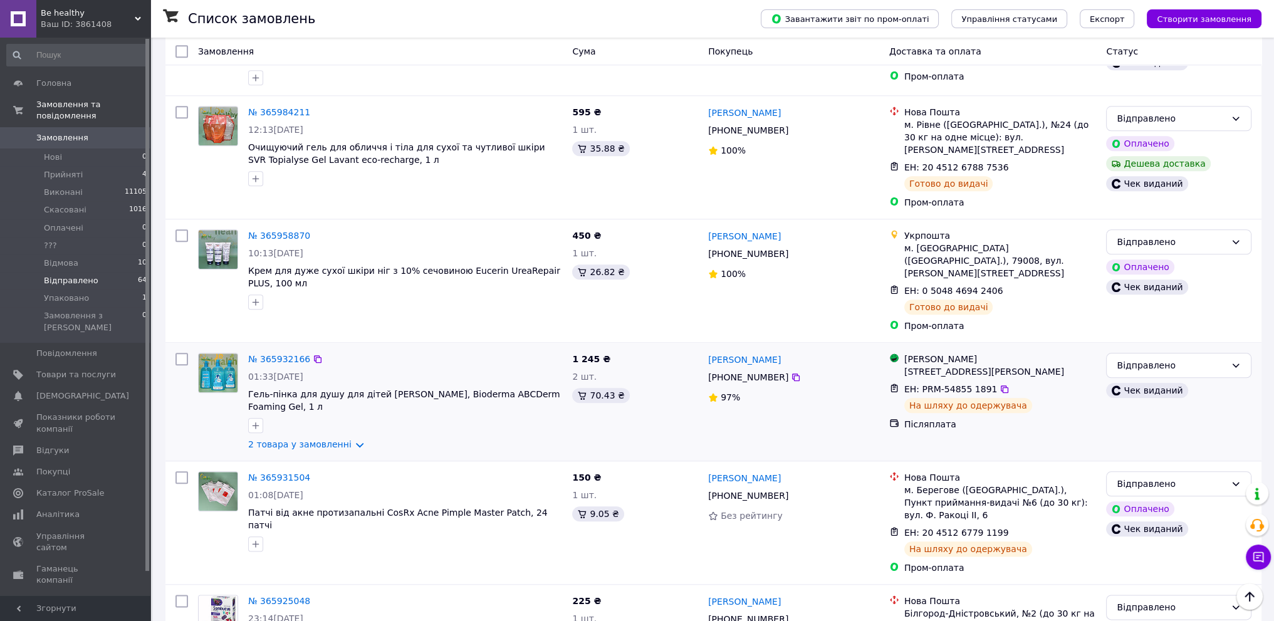
scroll to position [1857, 0]
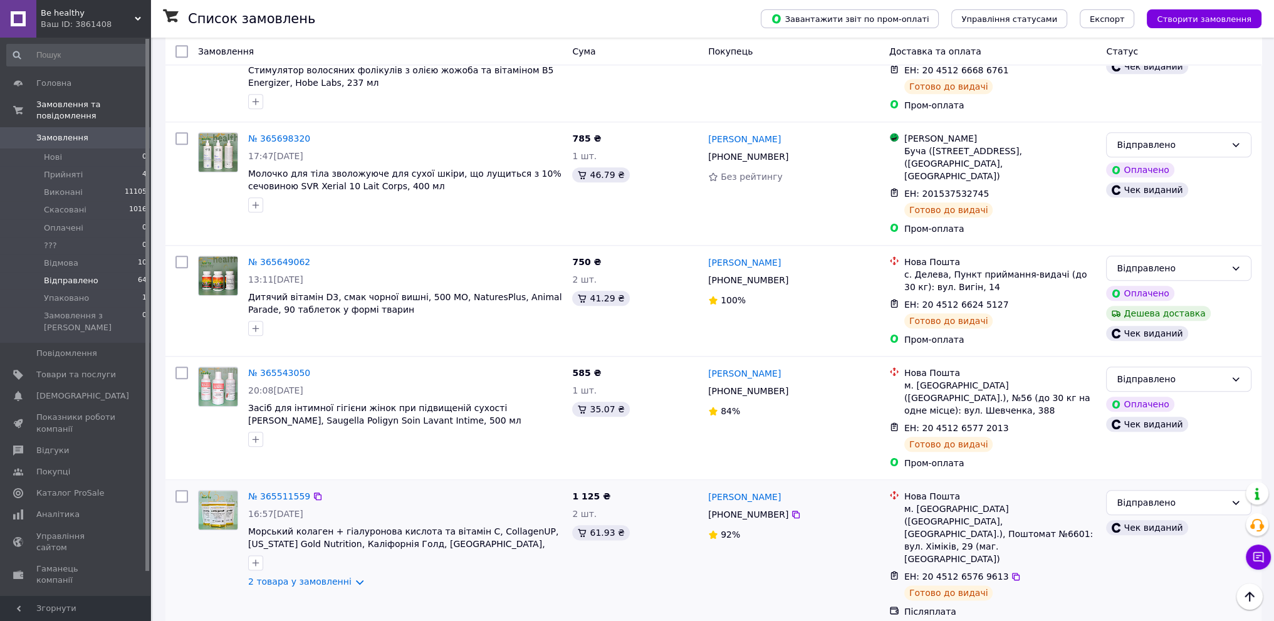
scroll to position [1881, 0]
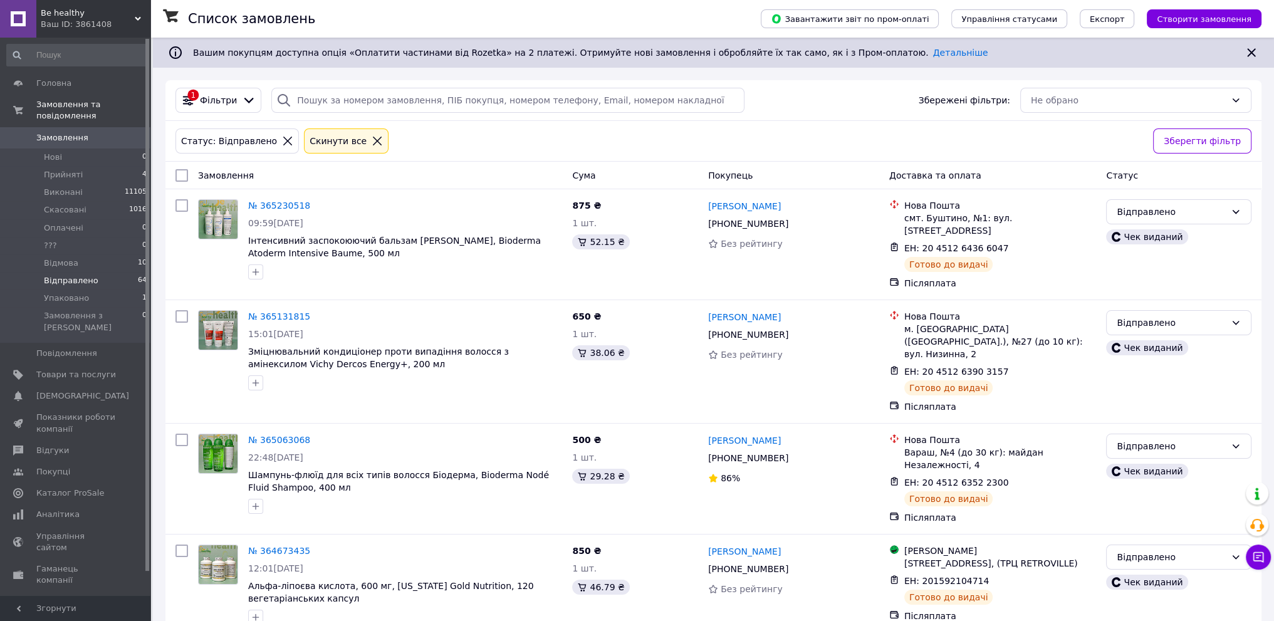
click at [125, 132] on span "0" at bounding box center [133, 137] width 34 height 11
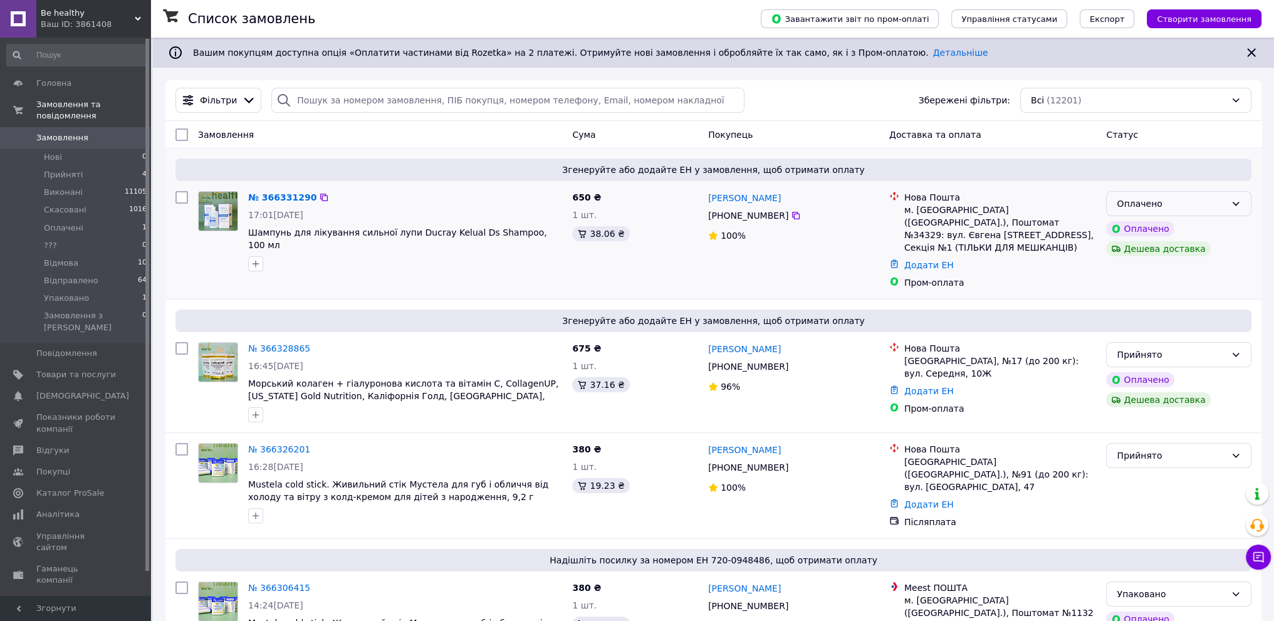
click at [1215, 201] on div "Оплачено" at bounding box center [1170, 204] width 109 height 14
click at [1145, 229] on li "Прийнято" at bounding box center [1178, 231] width 144 height 23
click at [275, 194] on link "№ 366331290" at bounding box center [279, 197] width 62 height 10
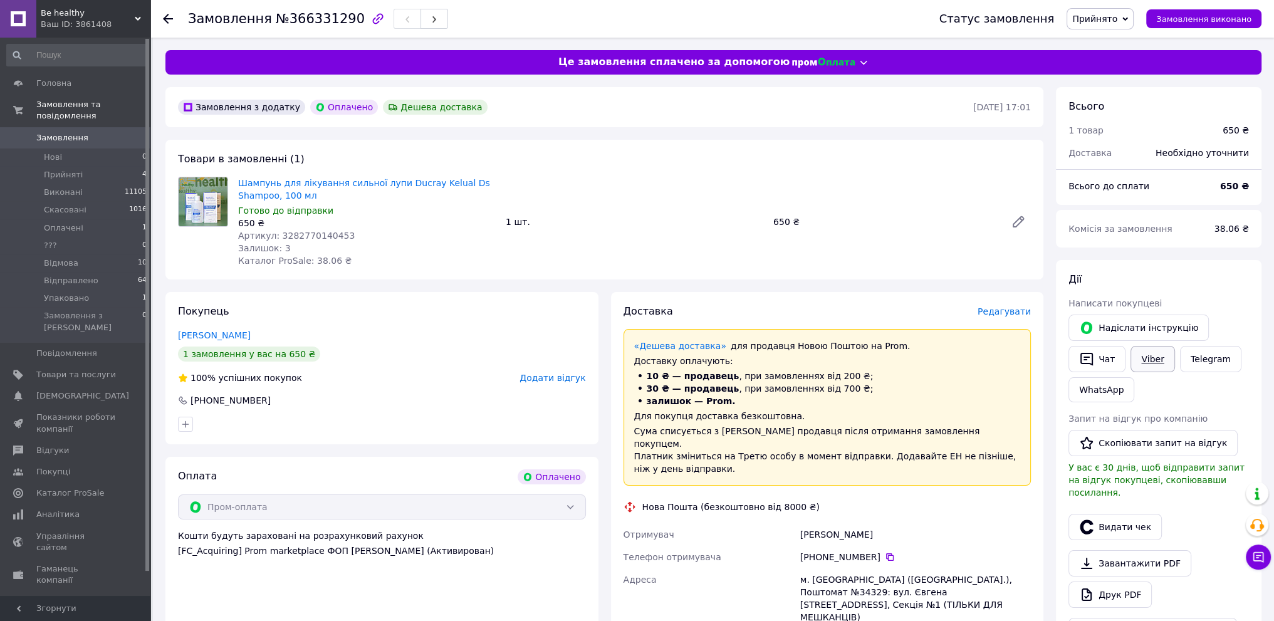
click at [1156, 365] on link "Viber" at bounding box center [1152, 359] width 44 height 26
click at [88, 132] on span "Замовлення" at bounding box center [76, 137] width 80 height 11
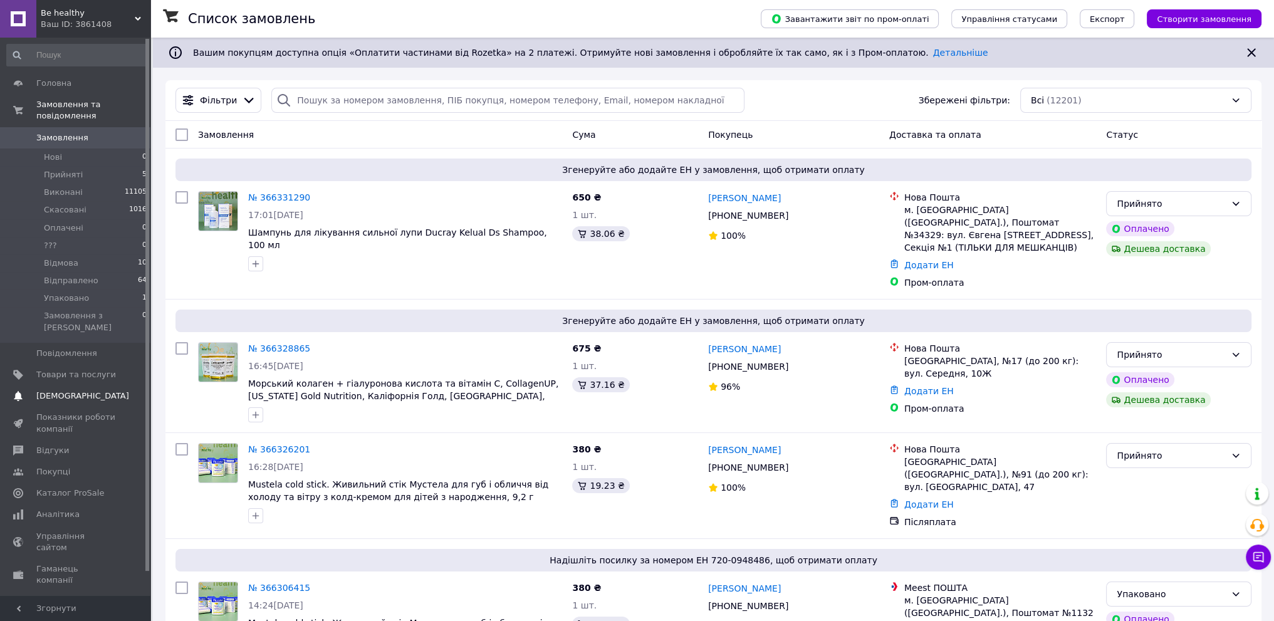
click at [68, 369] on span "Товари та послуги" at bounding box center [76, 374] width 80 height 11
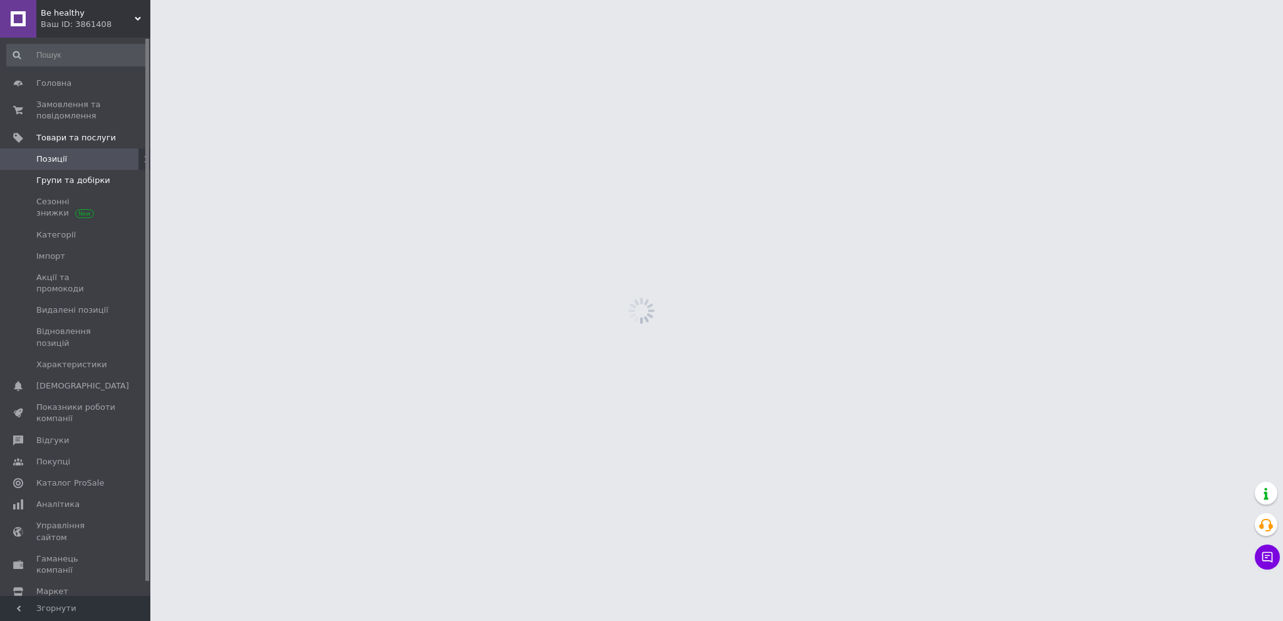
click at [86, 176] on span "Групи та добірки" at bounding box center [73, 180] width 74 height 11
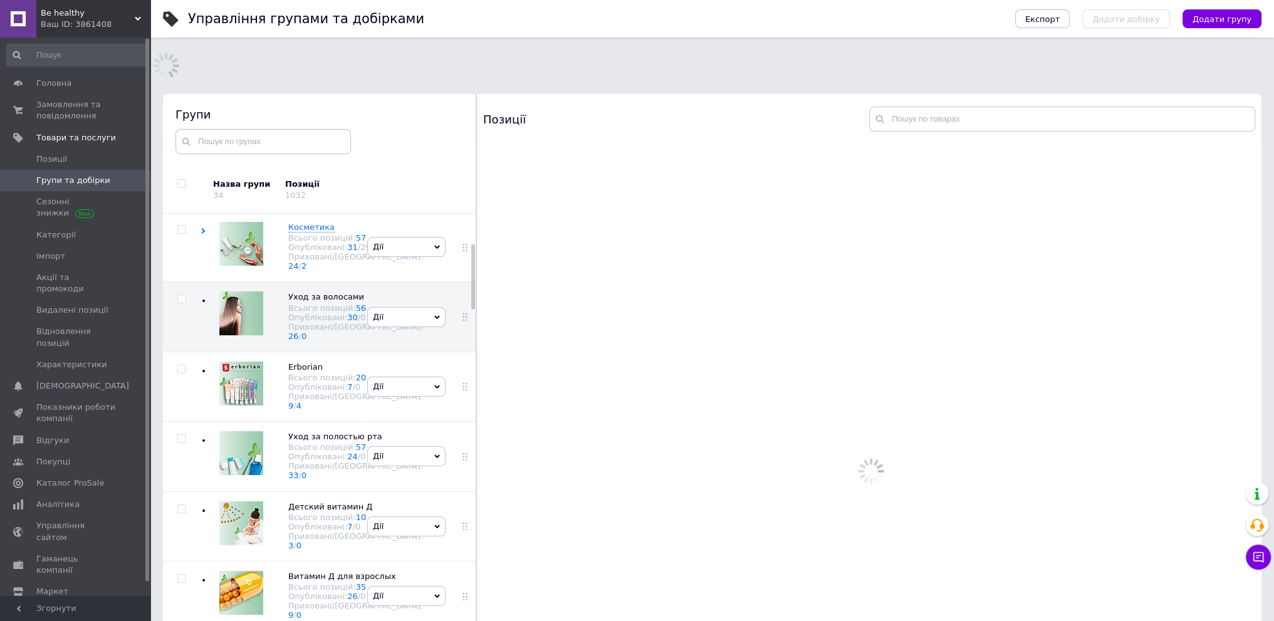
scroll to position [212, 0]
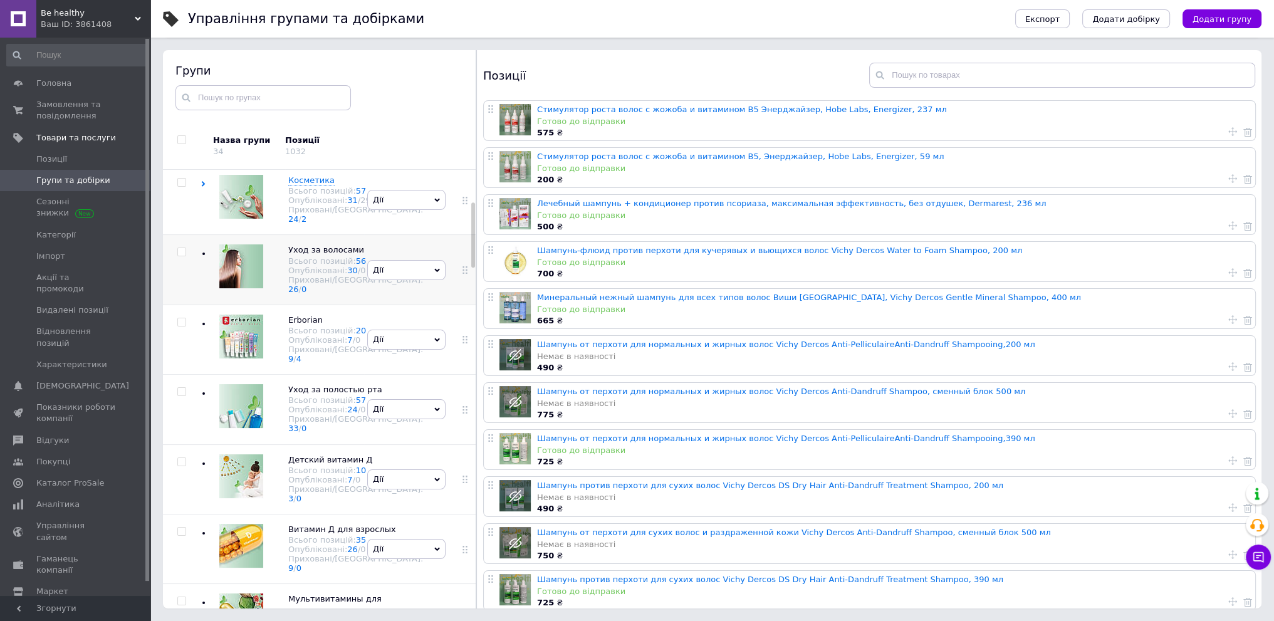
click at [418, 304] on div "[PERSON_NAME] групу Редагувати групу Додати підгрупу Додати товар Видалити групу" at bounding box center [406, 270] width 85 height 70
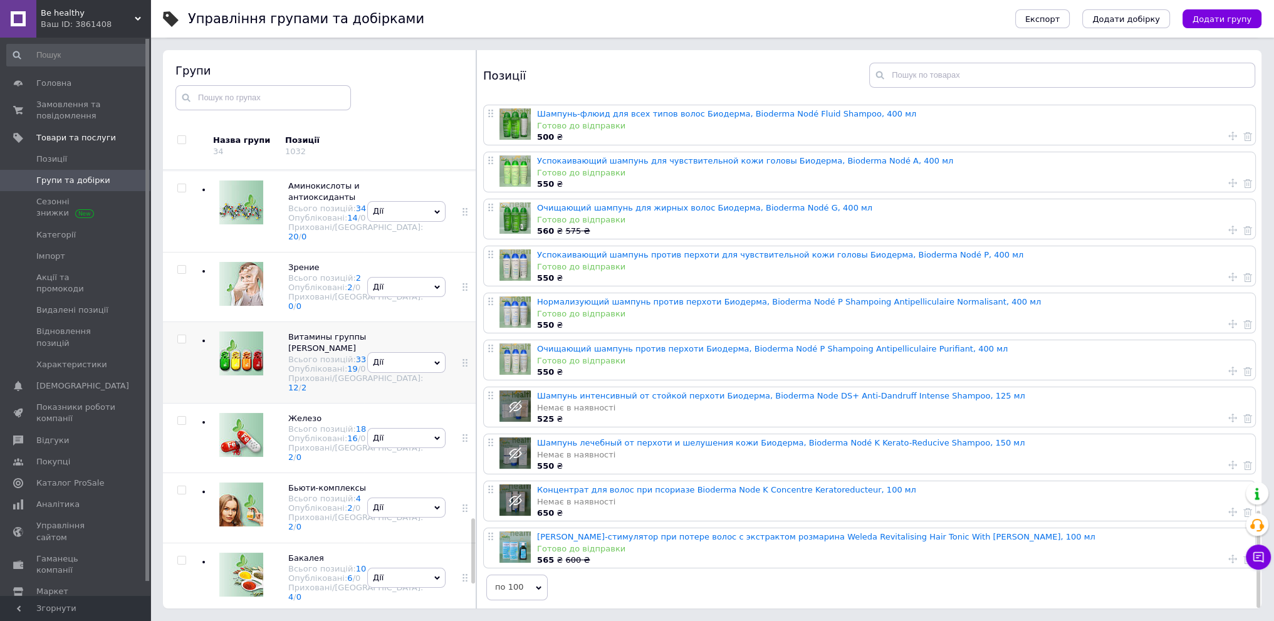
scroll to position [2507, 0]
click at [417, 473] on div "[PERSON_NAME] групу Редагувати групу Додати підгрупу Додати товар Видалити групу" at bounding box center [406, 508] width 85 height 70
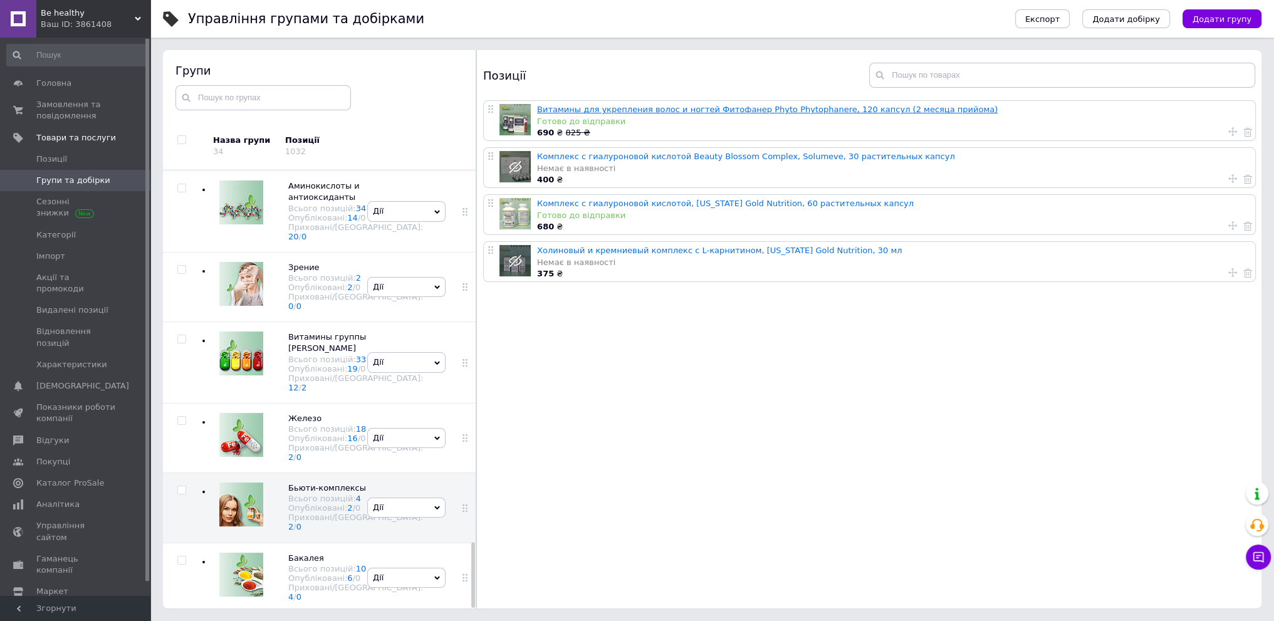
click at [594, 110] on link "Витамины для укрепления волос и ногтей Фитофанер Phyto Phytophanеre, 120 капсул…" at bounding box center [767, 109] width 460 height 9
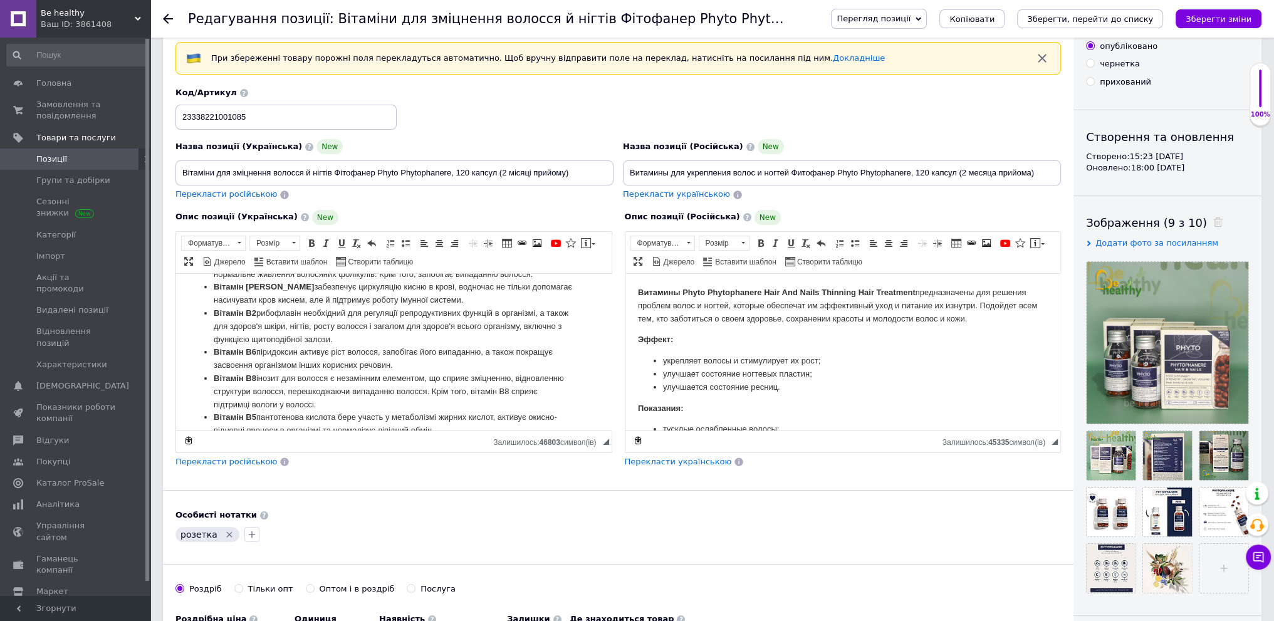
scroll to position [251, 0]
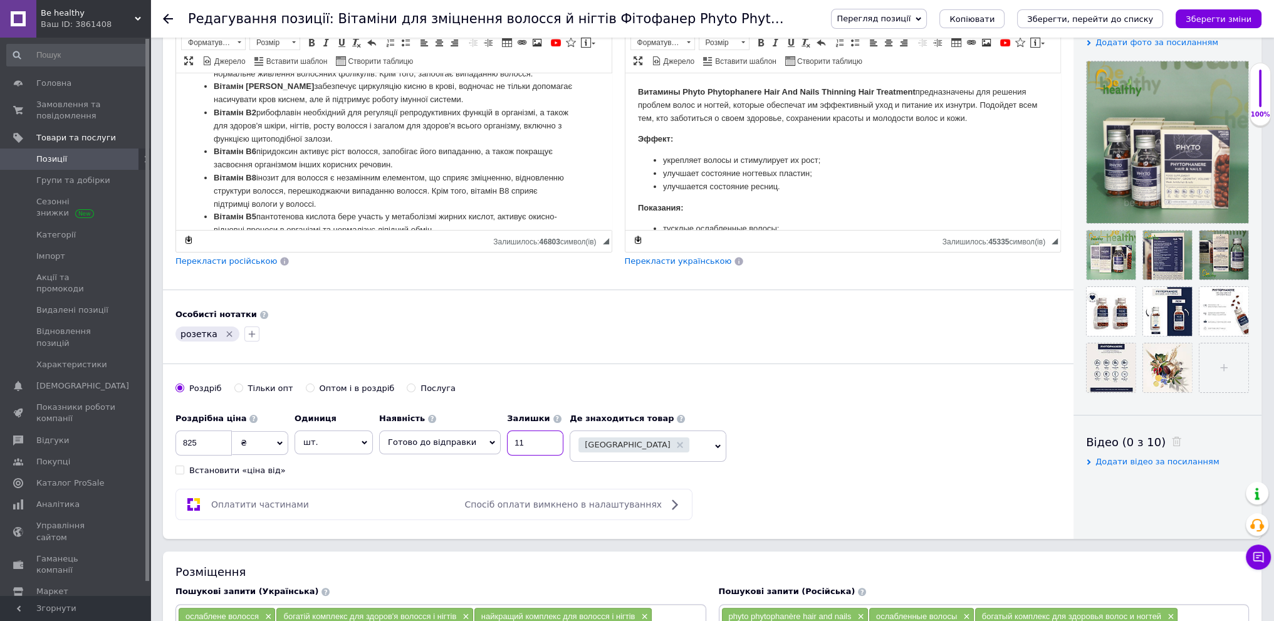
click at [527, 444] on input "11" at bounding box center [535, 442] width 56 height 25
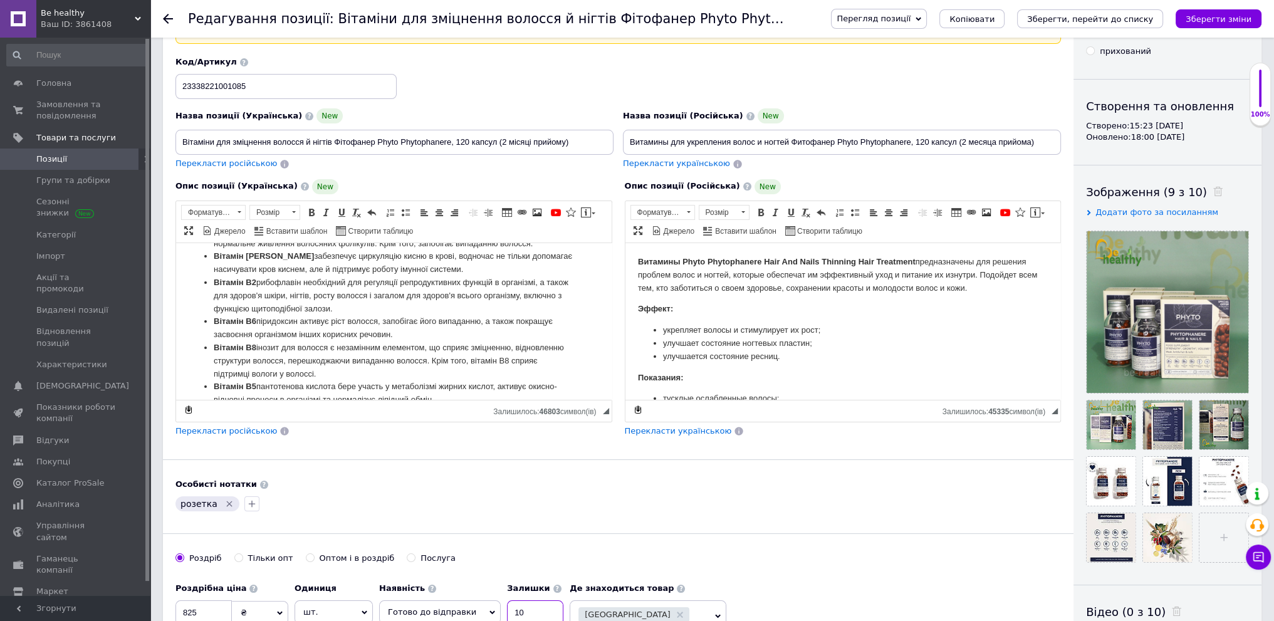
scroll to position [63, 0]
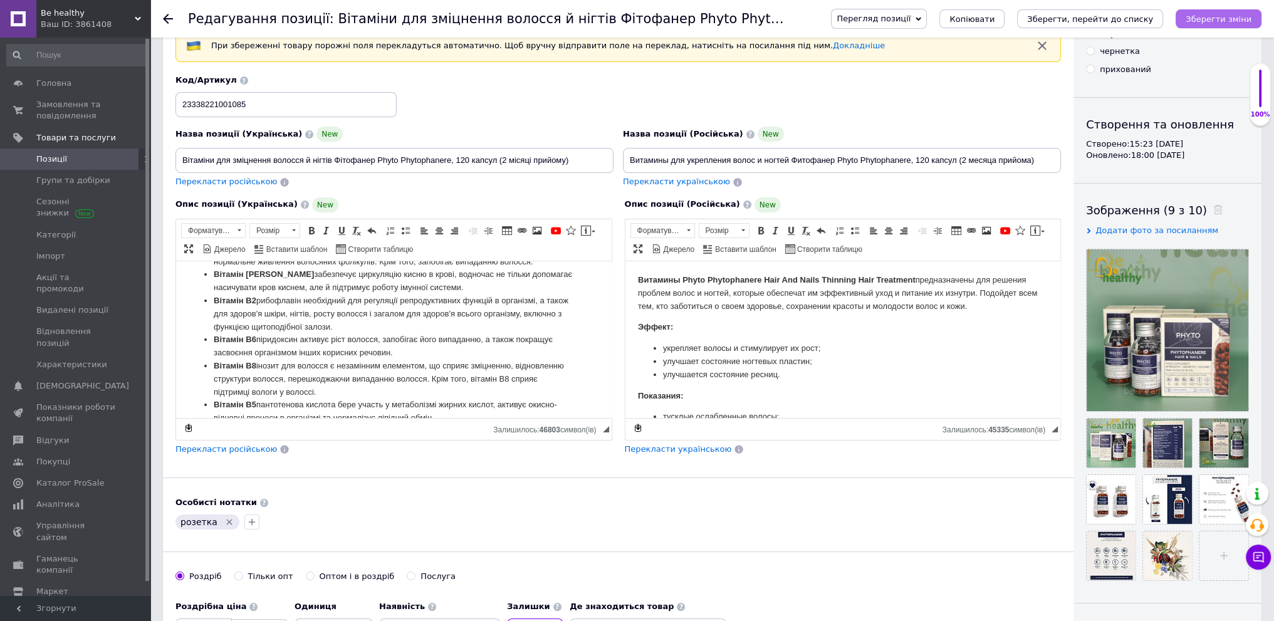
type input "10"
click at [1220, 17] on icon "Зберегти зміни" at bounding box center [1218, 18] width 66 height 9
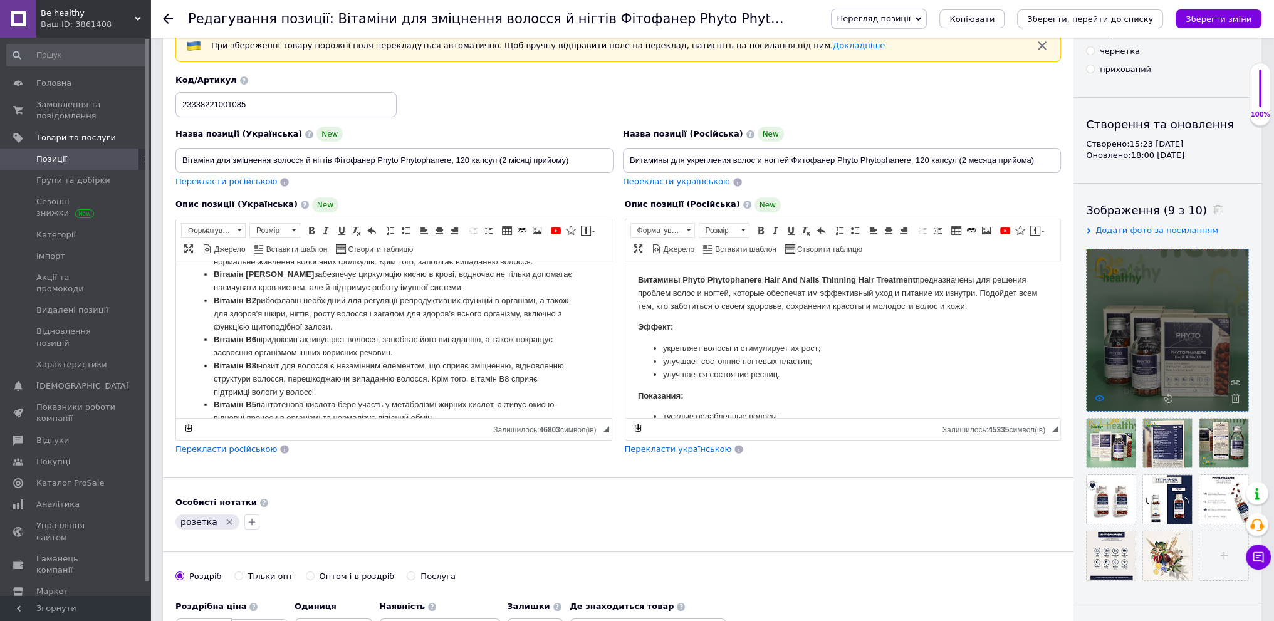
click at [1100, 395] on use at bounding box center [1098, 398] width 9 height 6
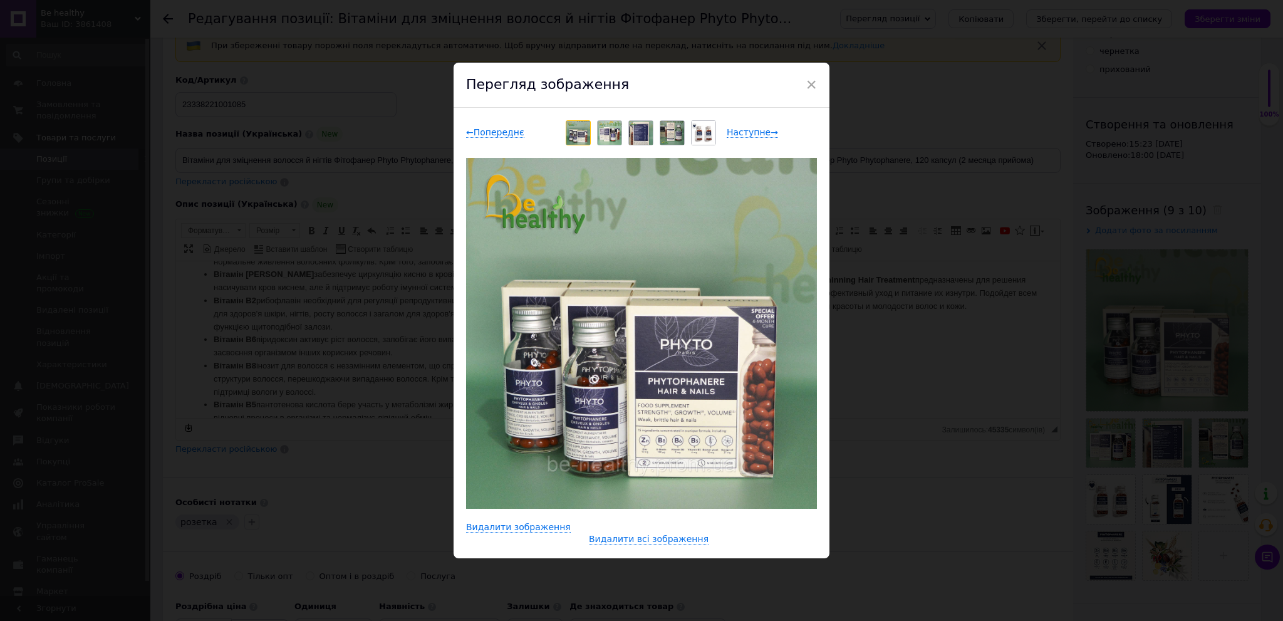
click at [601, 130] on img at bounding box center [610, 133] width 24 height 24
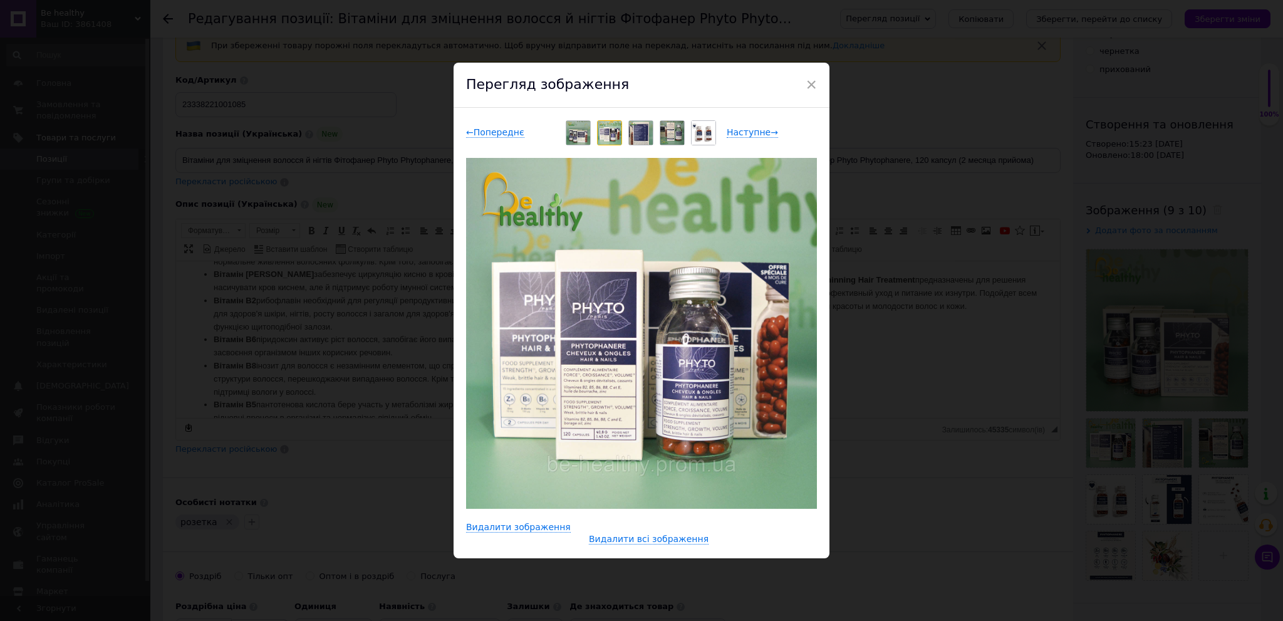
click at [639, 135] on img at bounding box center [641, 133] width 24 height 24
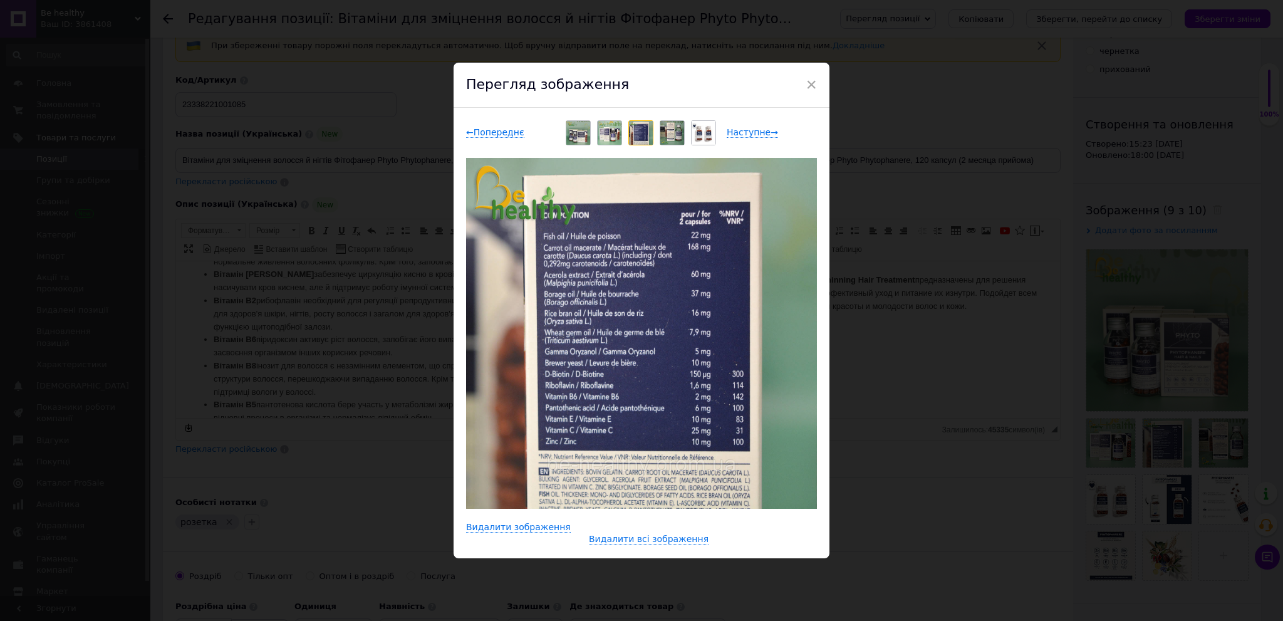
click at [669, 131] on img at bounding box center [672, 133] width 24 height 24
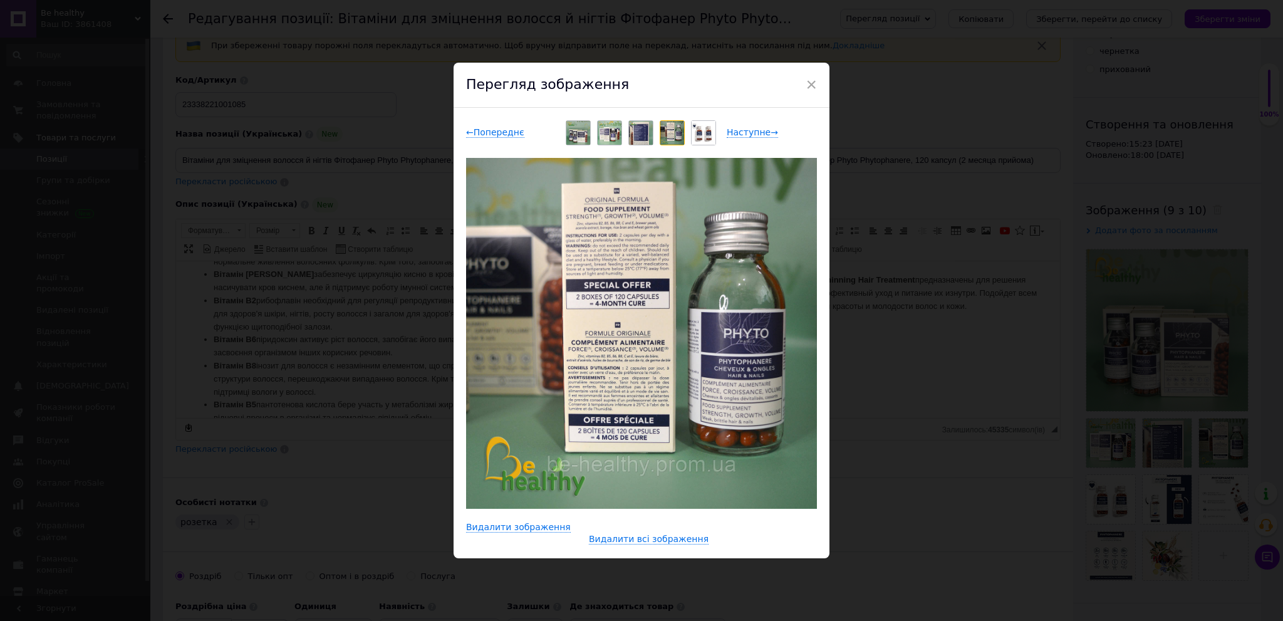
click at [700, 133] on img at bounding box center [704, 133] width 24 height 24
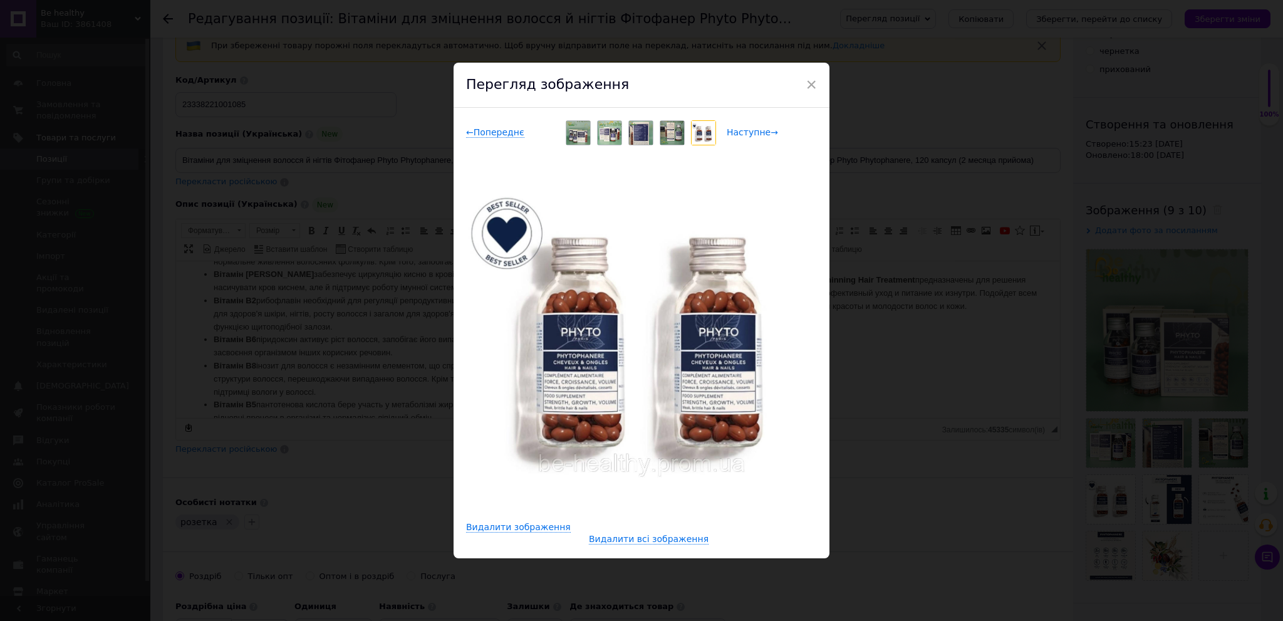
click at [737, 130] on span "Наступне →" at bounding box center [752, 132] width 51 height 11
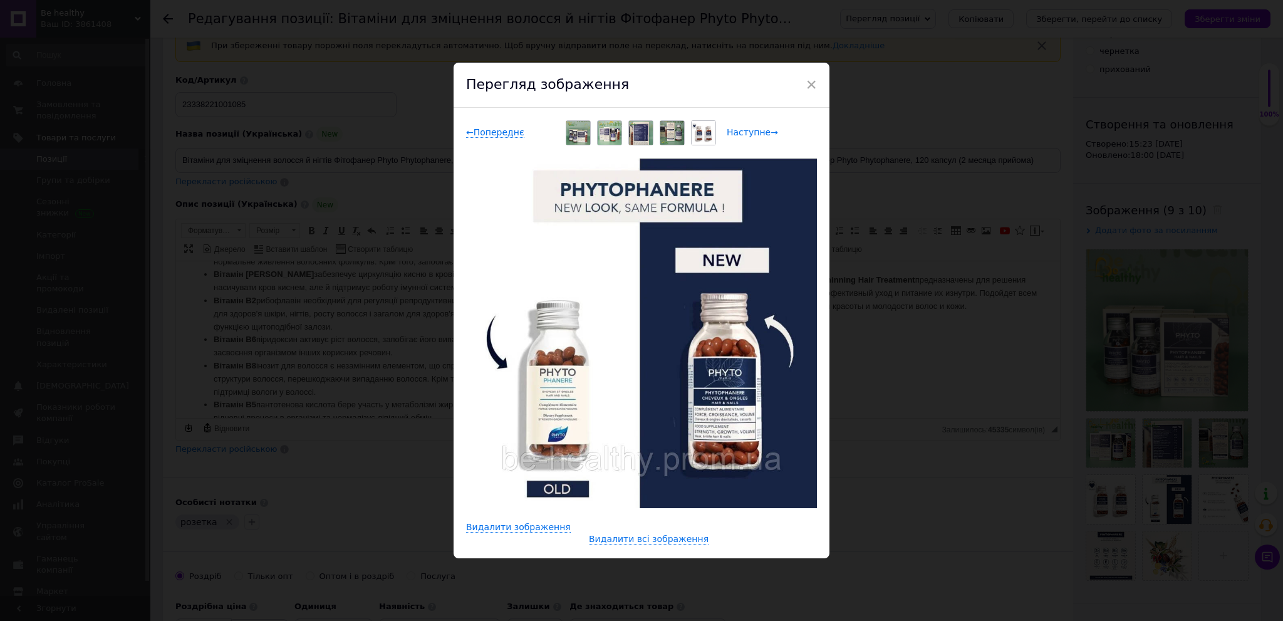
click at [736, 130] on span "Наступне →" at bounding box center [752, 132] width 51 height 11
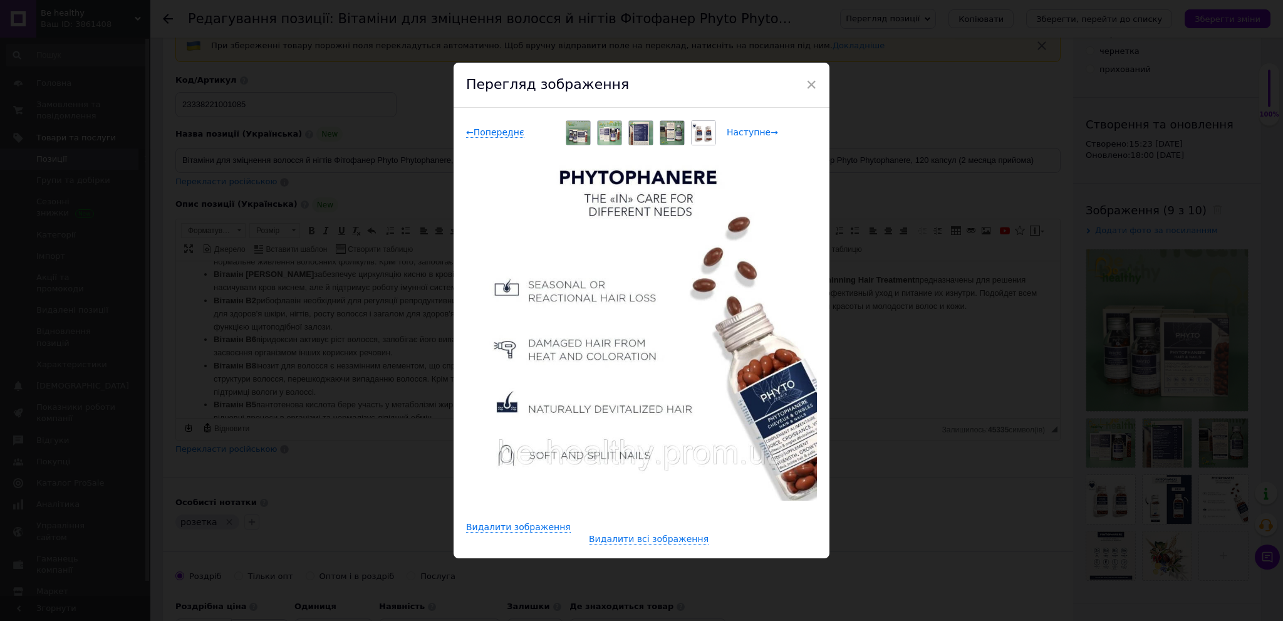
click at [736, 130] on span "Наступне →" at bounding box center [752, 132] width 51 height 11
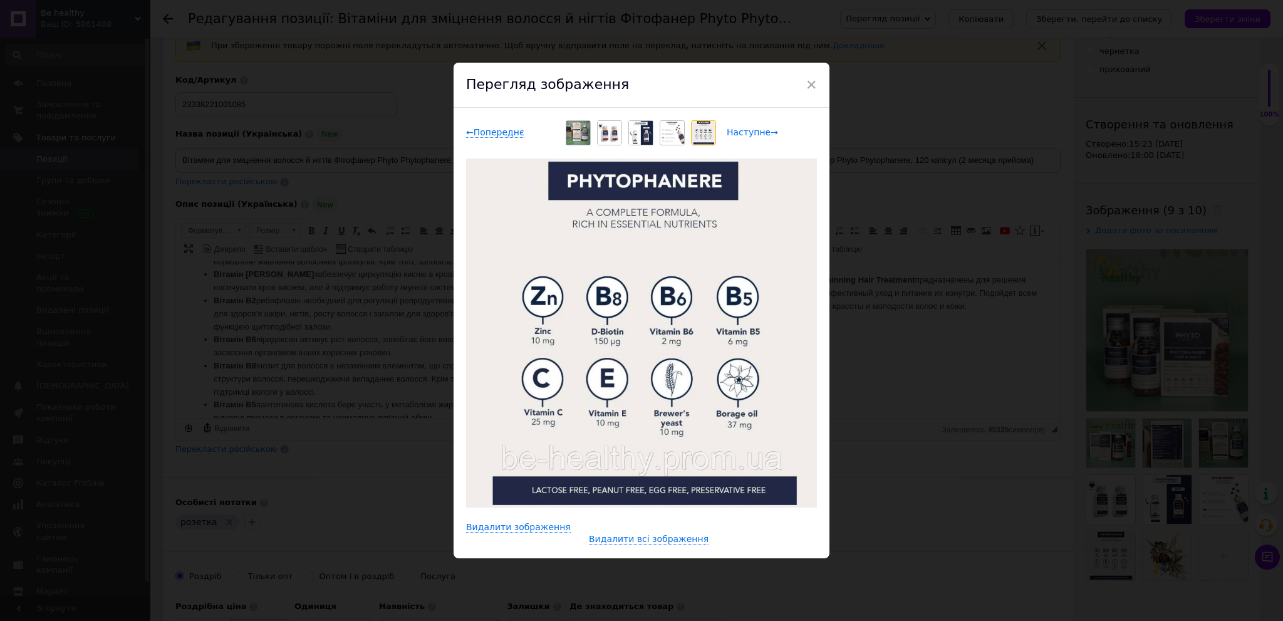
click at [734, 130] on span "Наступне →" at bounding box center [752, 132] width 51 height 11
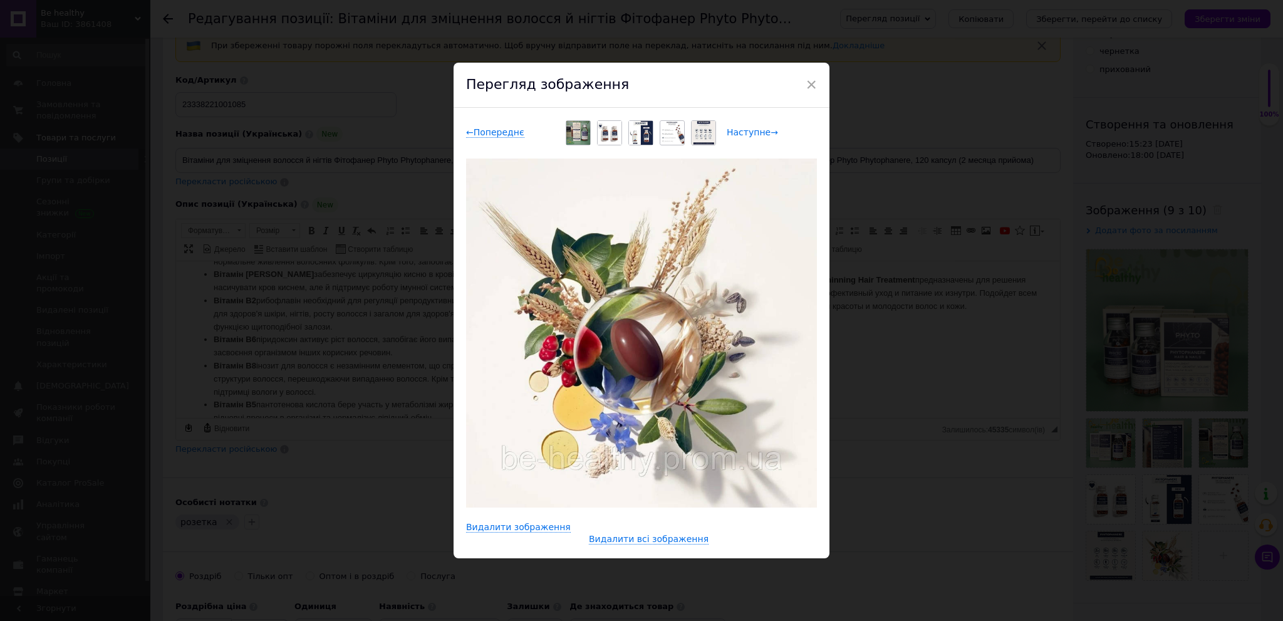
click at [734, 130] on span "Наступне →" at bounding box center [752, 132] width 51 height 11
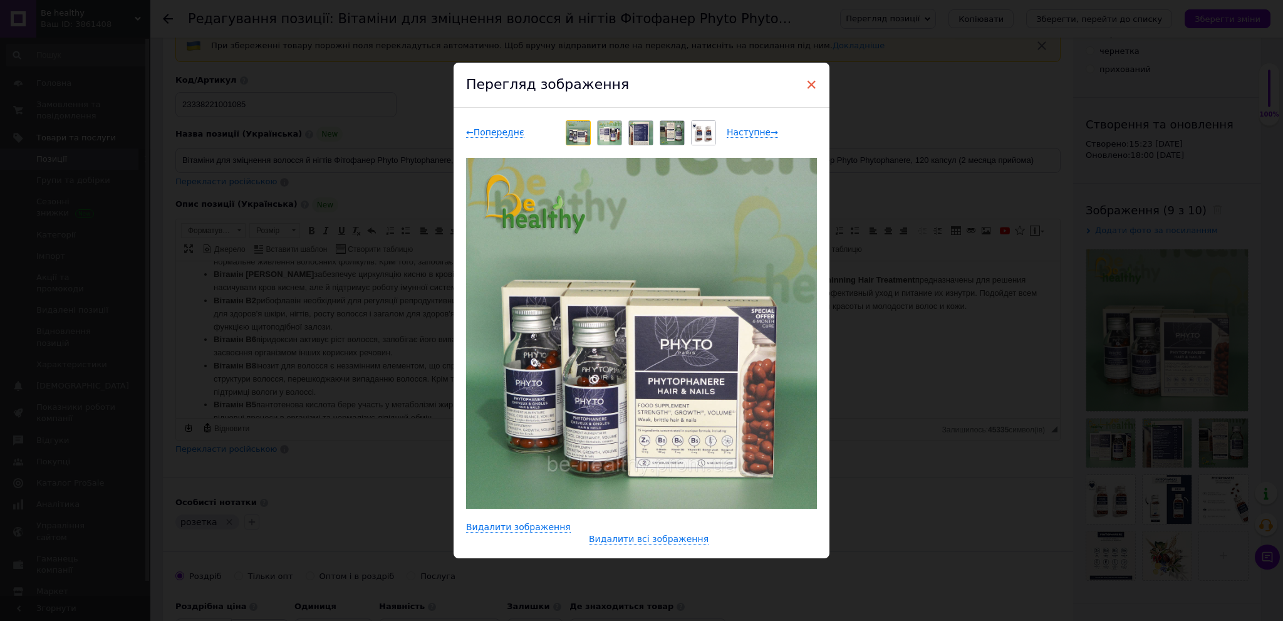
click at [812, 85] on span "×" at bounding box center [811, 84] width 11 height 21
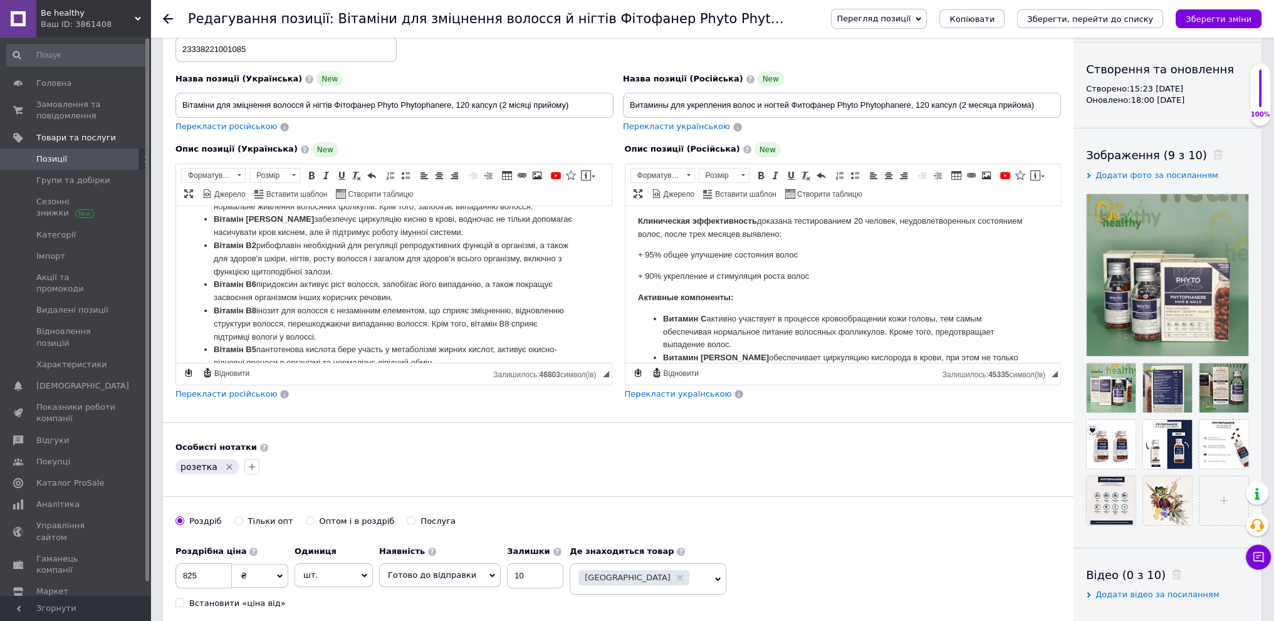
scroll to position [313, 0]
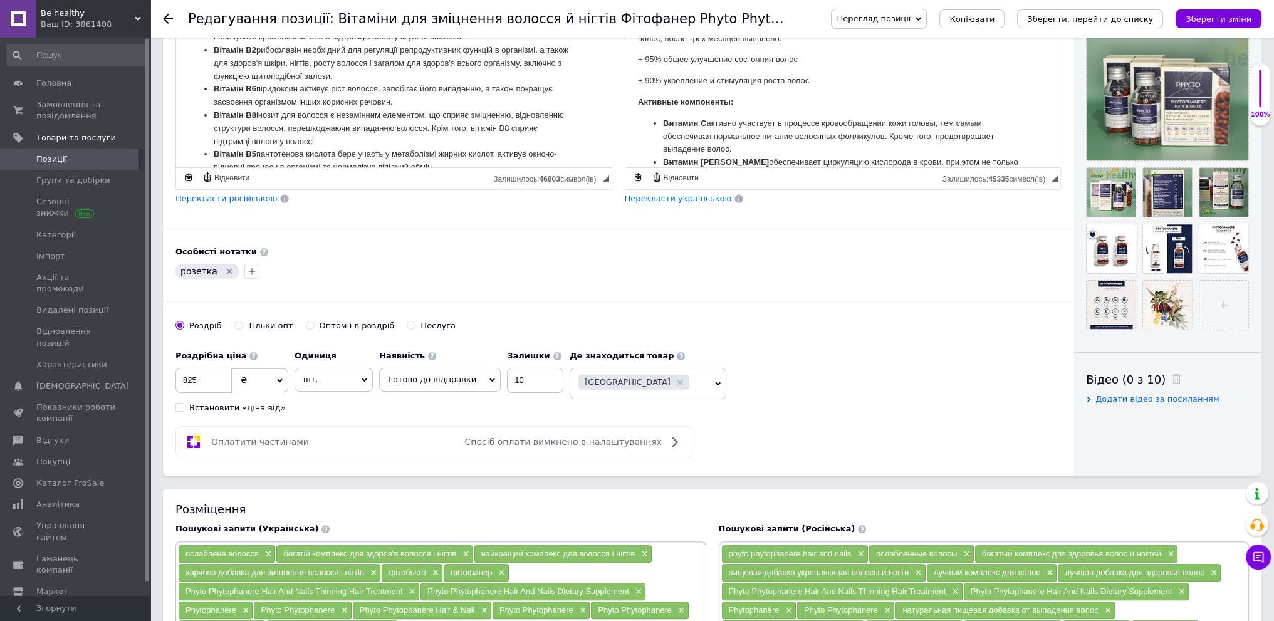
click at [1215, 17] on icon "Зберегти зміни" at bounding box center [1218, 18] width 66 height 9
click at [1229, 14] on icon "Зберегти зміни" at bounding box center [1218, 18] width 66 height 9
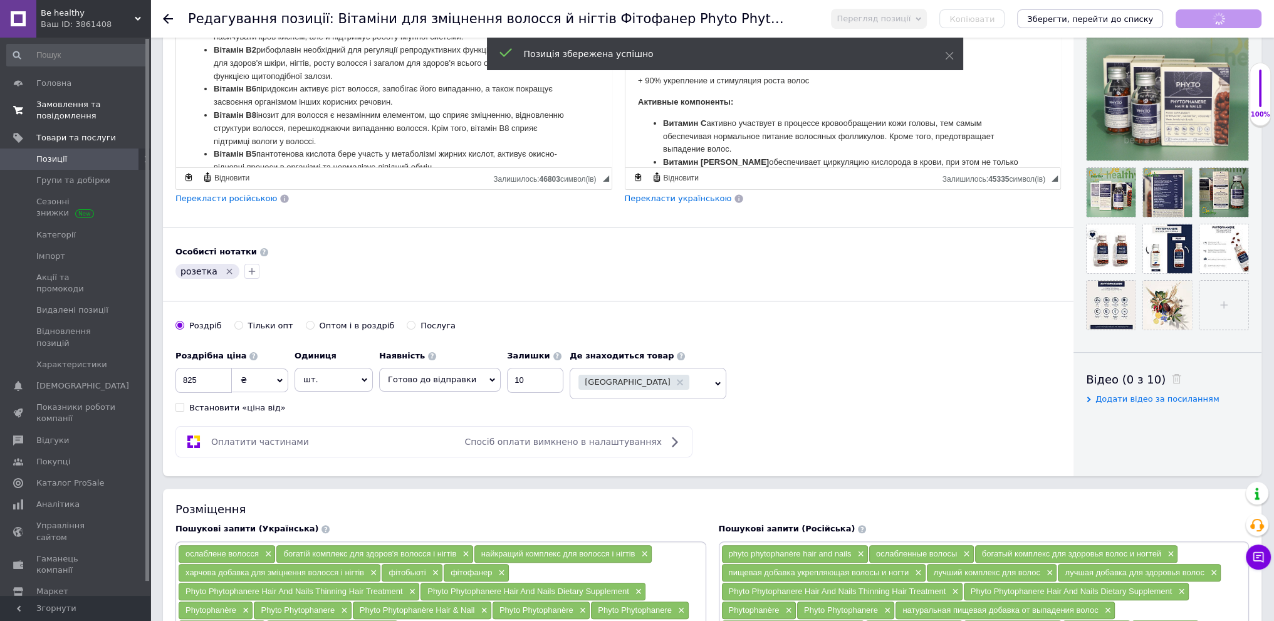
click at [75, 105] on span "Замовлення та повідомлення" at bounding box center [76, 110] width 80 height 23
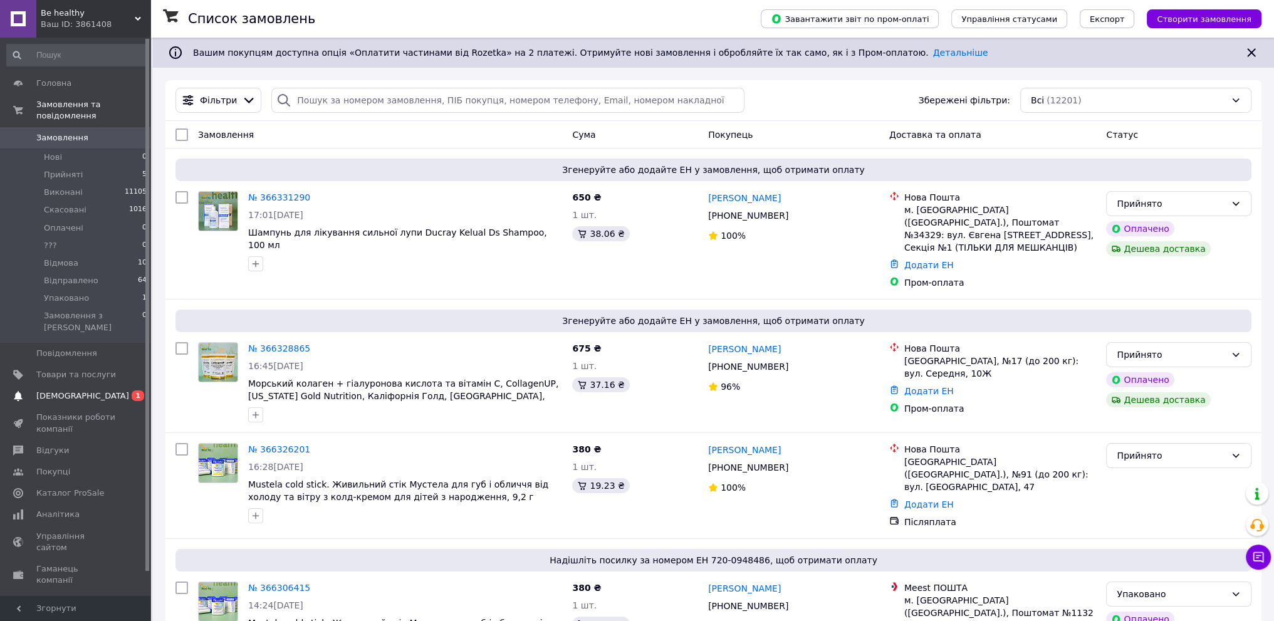
click at [116, 390] on span "0 1" at bounding box center [133, 395] width 34 height 11
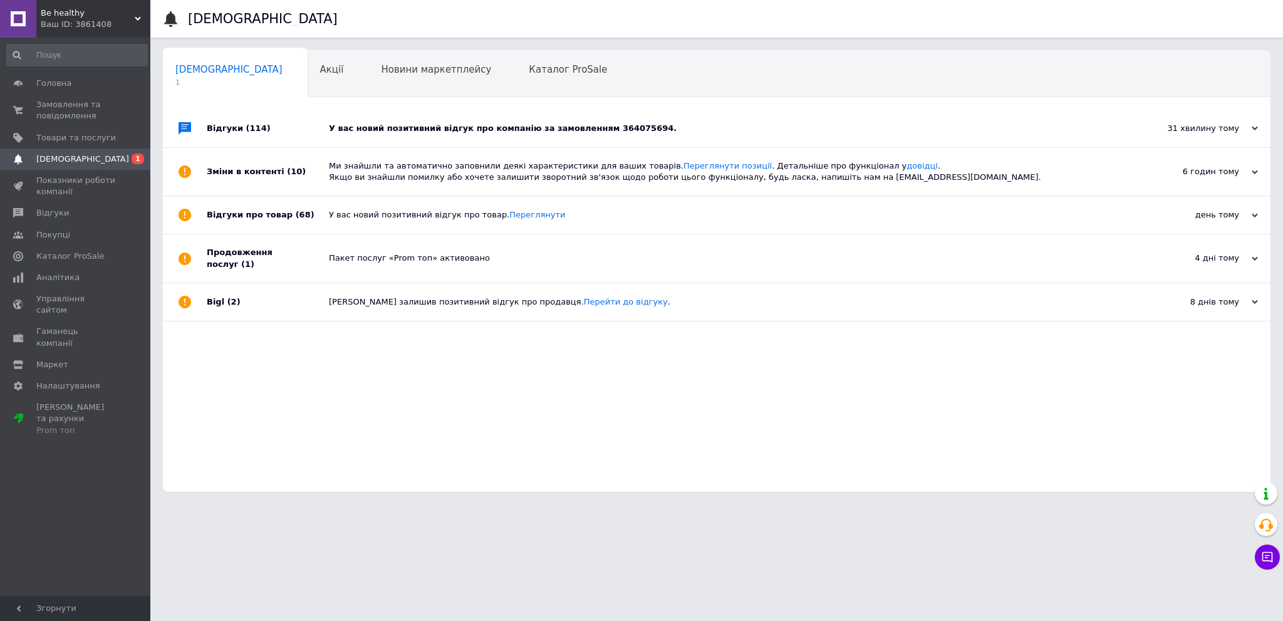
click at [507, 128] on div "У вас новий позитивний відгук про компанію за замовленням 364075694." at bounding box center [731, 128] width 804 height 11
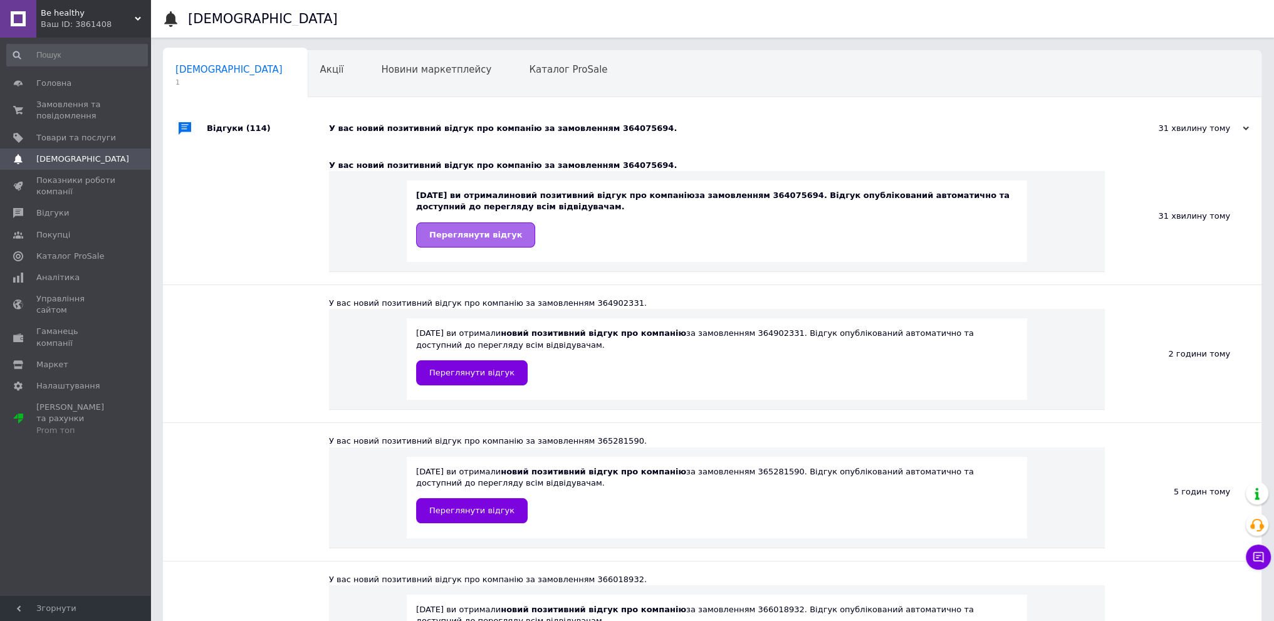
click at [484, 234] on span "Переглянути відгук" at bounding box center [475, 234] width 93 height 9
click at [78, 112] on span "Замовлення та повідомлення" at bounding box center [76, 110] width 80 height 23
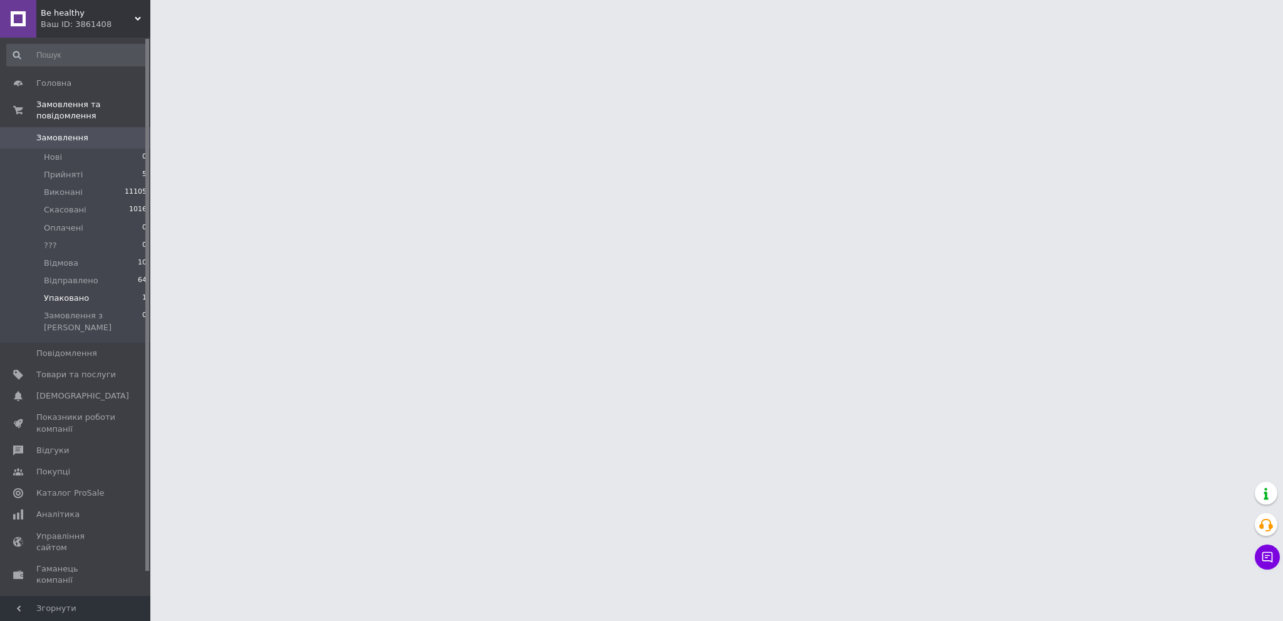
click at [120, 292] on li "Упаковано 1" at bounding box center [77, 298] width 154 height 18
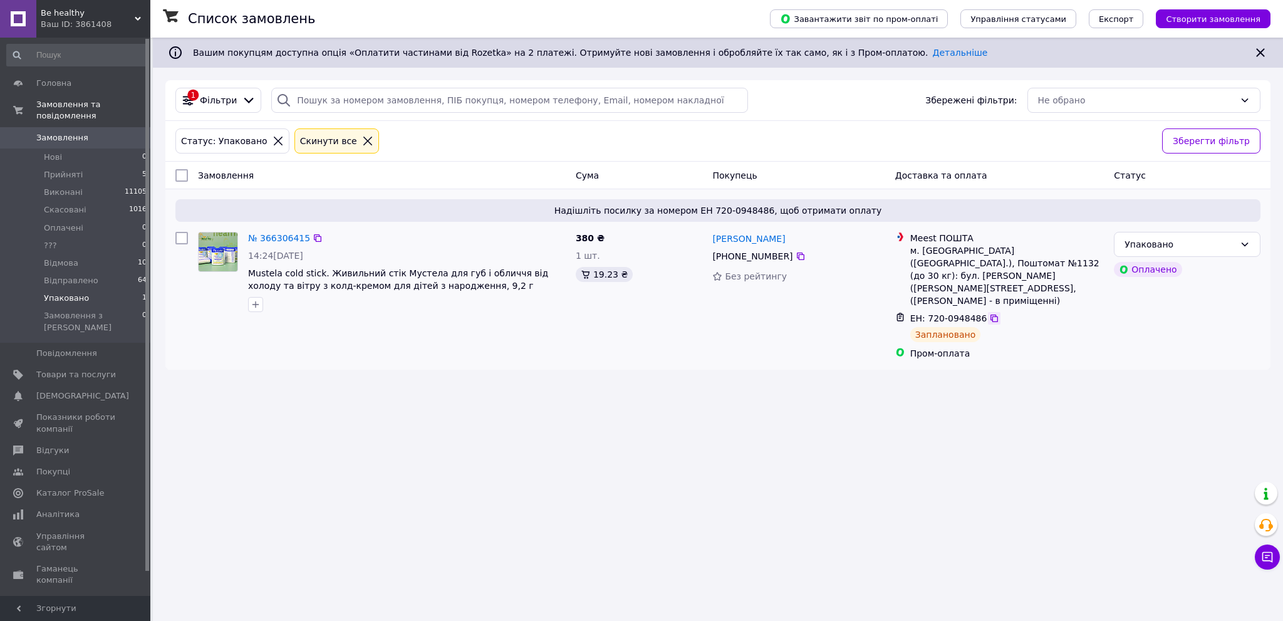
click at [989, 313] on icon at bounding box center [994, 318] width 10 height 10
click at [264, 237] on link "№ 366306415" at bounding box center [279, 238] width 62 height 10
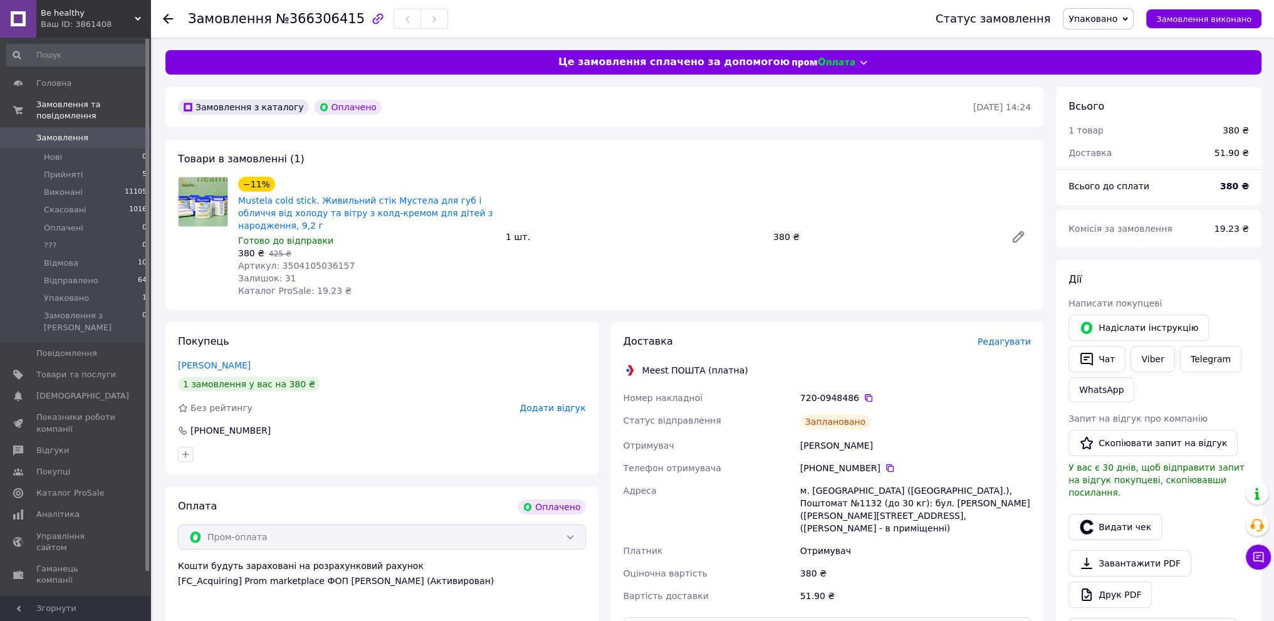
click at [1130, 22] on span "Упаковано" at bounding box center [1097, 18] width 71 height 21
click at [1105, 143] on li "Відправлено" at bounding box center [1098, 143] width 70 height 19
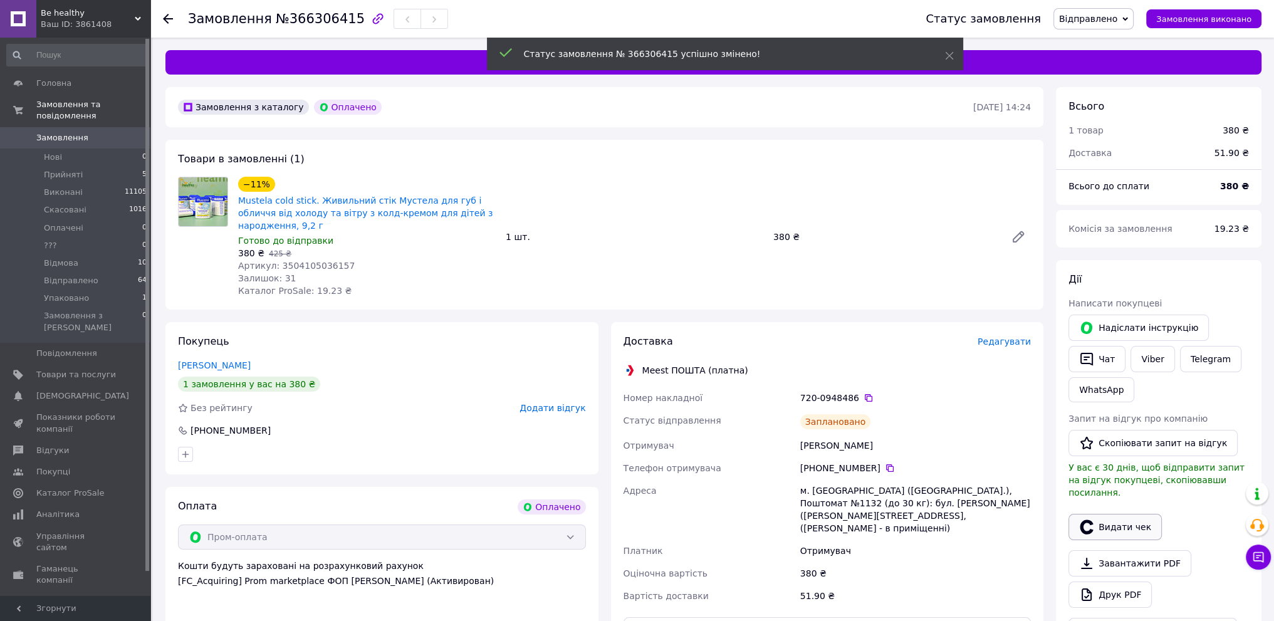
click at [1118, 516] on button "Видати чек" at bounding box center [1114, 527] width 93 height 26
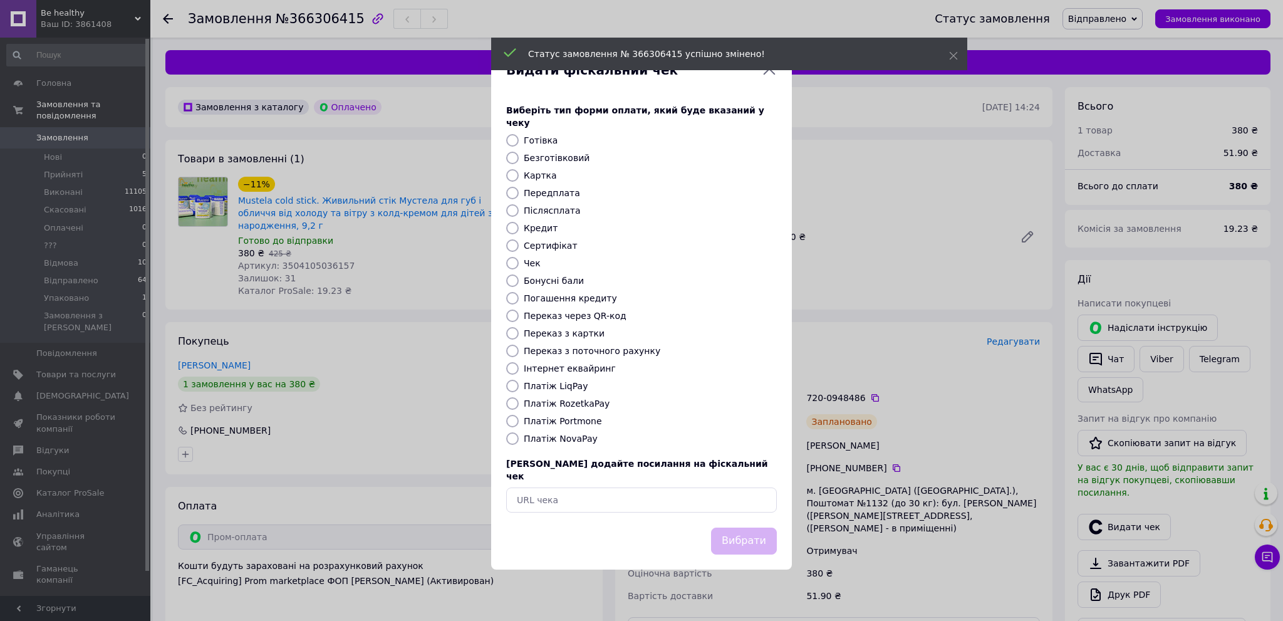
click at [511, 407] on input "Платіж RozetkaPay" at bounding box center [512, 403] width 13 height 13
radio input "true"
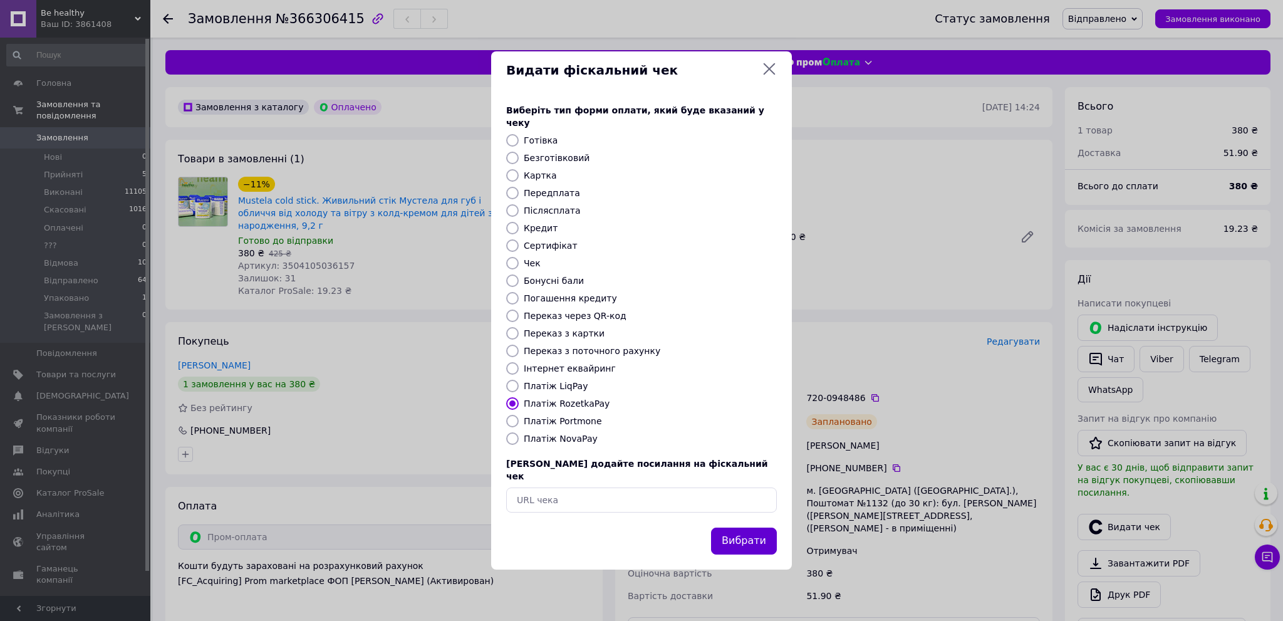
click at [745, 531] on button "Вибрати" at bounding box center [744, 540] width 66 height 27
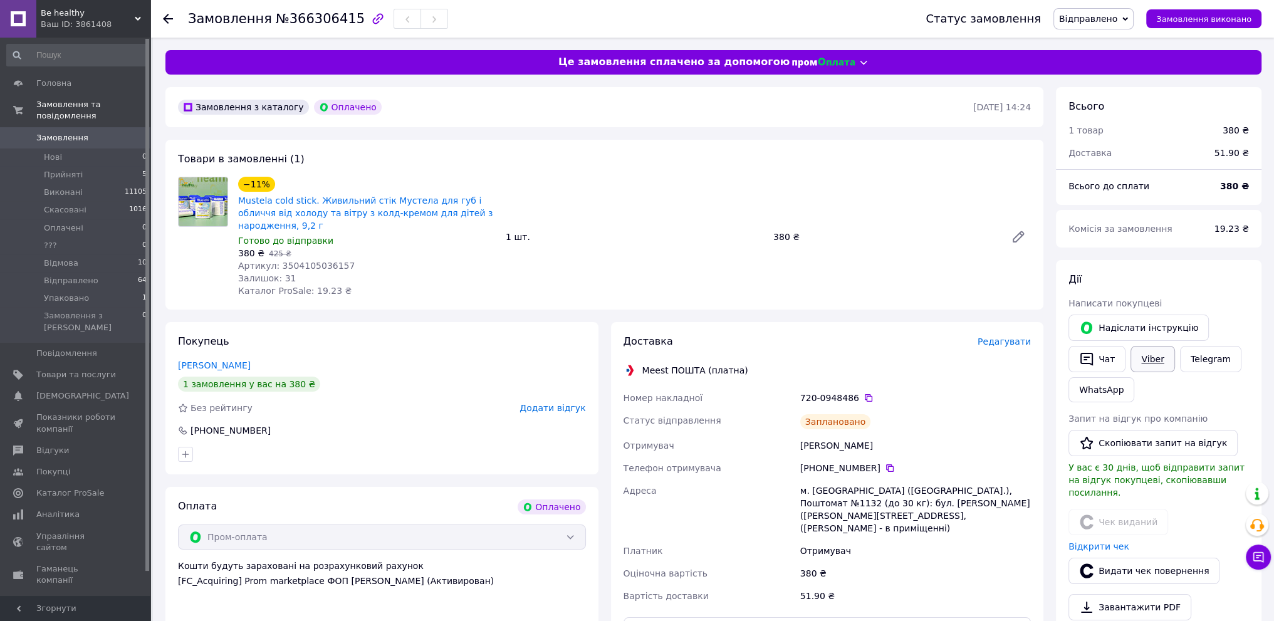
click at [1144, 359] on link "Viber" at bounding box center [1152, 359] width 44 height 26
drag, startPoint x: 469, startPoint y: 354, endPoint x: 484, endPoint y: 357, distance: 14.7
click at [469, 359] on div "[PERSON_NAME]" at bounding box center [382, 365] width 408 height 13
click at [863, 393] on icon at bounding box center [868, 398] width 10 height 10
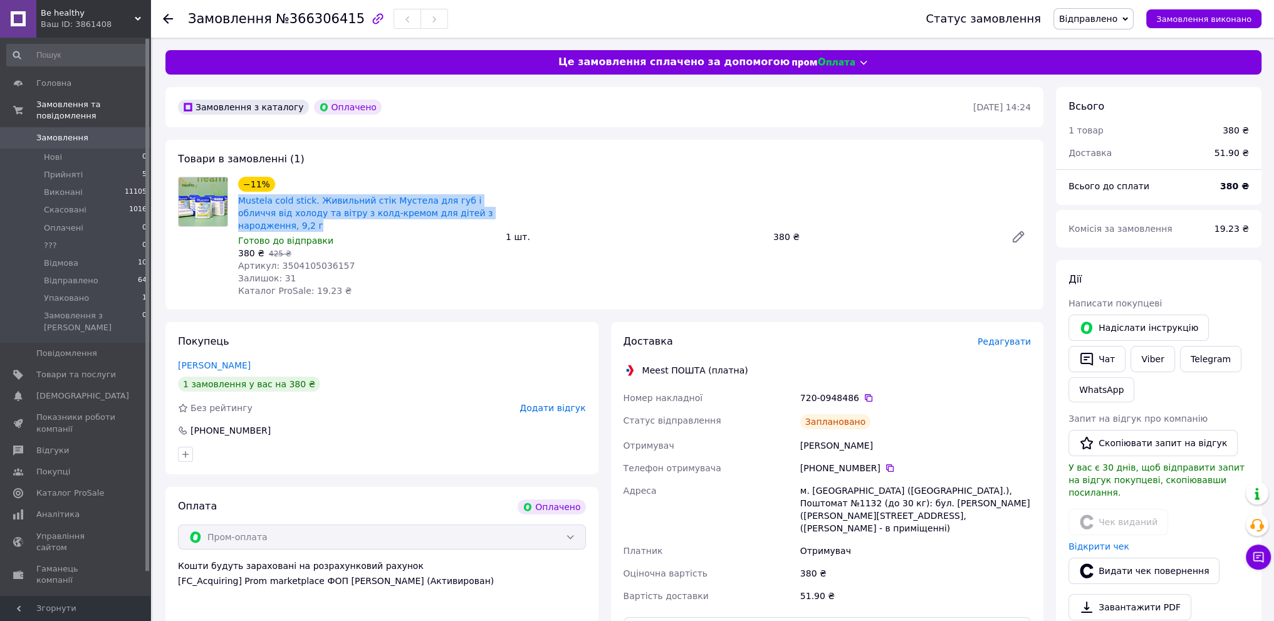
drag, startPoint x: 502, startPoint y: 212, endPoint x: 237, endPoint y: 202, distance: 264.6
click at [237, 202] on div "−11% Mustela cold stick. Живильний стік Мустела для губ і обличчя від холоду та…" at bounding box center [634, 236] width 802 height 125
copy link "Mustela cold stick. Живильний стік Мустела для губ і обличчя від холоду та вітр…"
click at [440, 424] on div "[PHONE_NUMBER]" at bounding box center [382, 430] width 410 height 13
click at [113, 132] on span "Замовлення" at bounding box center [76, 137] width 80 height 11
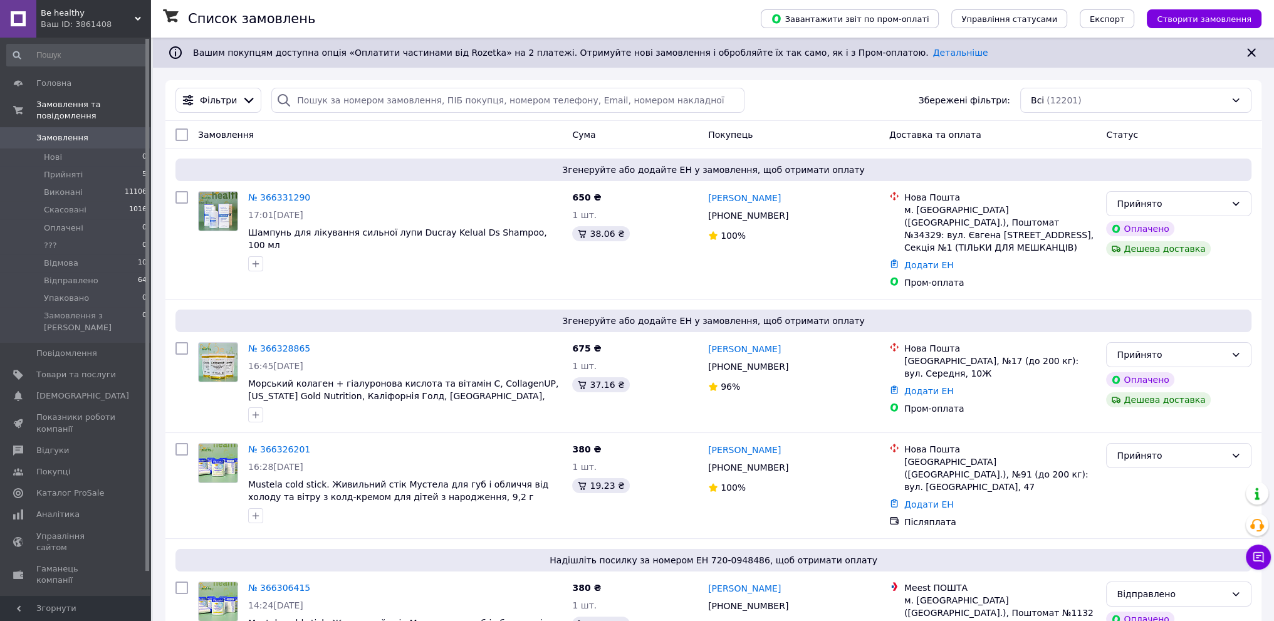
drag, startPoint x: 126, startPoint y: 267, endPoint x: 147, endPoint y: 266, distance: 20.8
click at [127, 272] on li "Відправлено 64" at bounding box center [77, 281] width 154 height 18
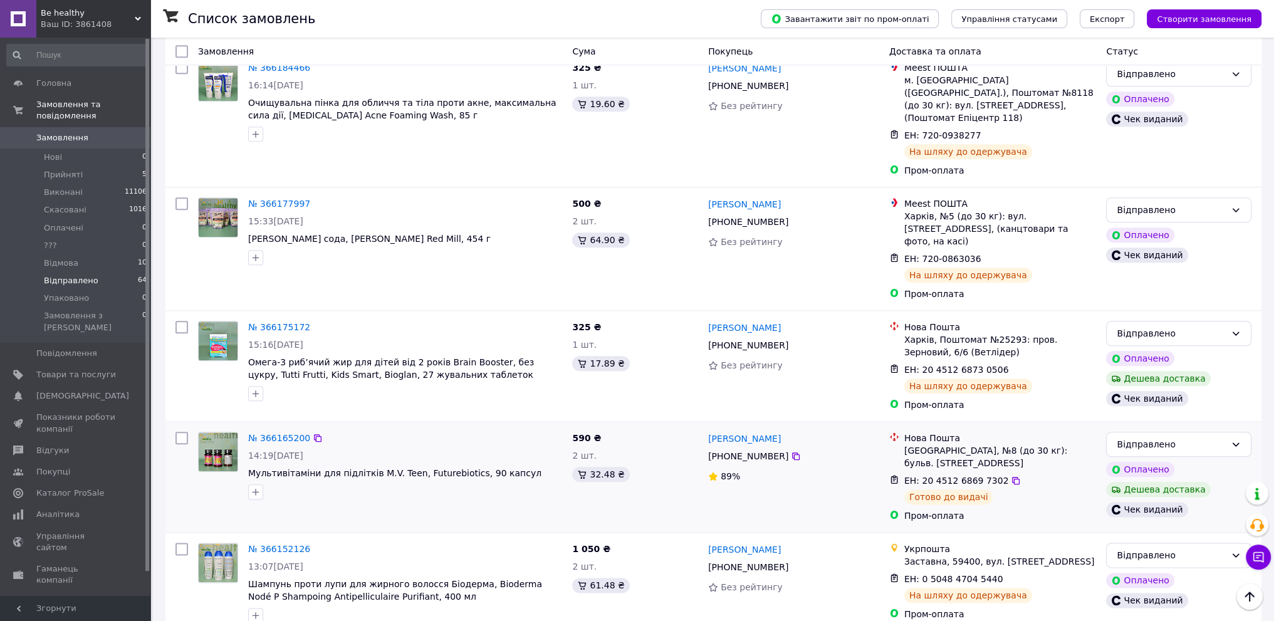
scroll to position [1907, 0]
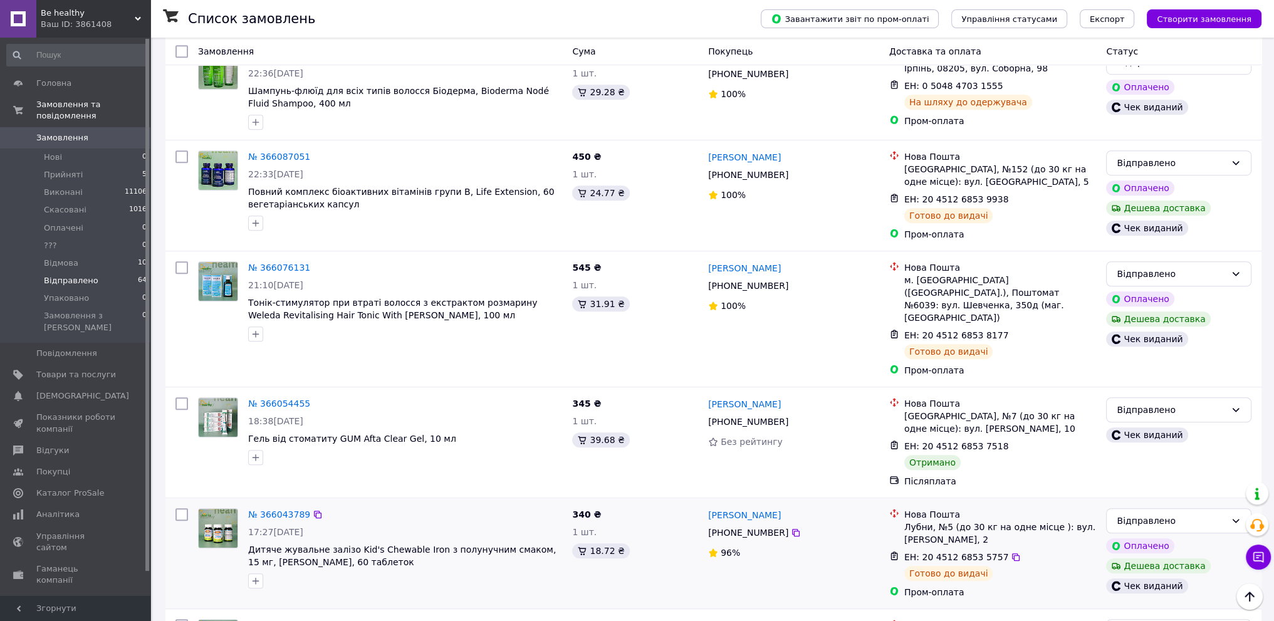
scroll to position [1253, 0]
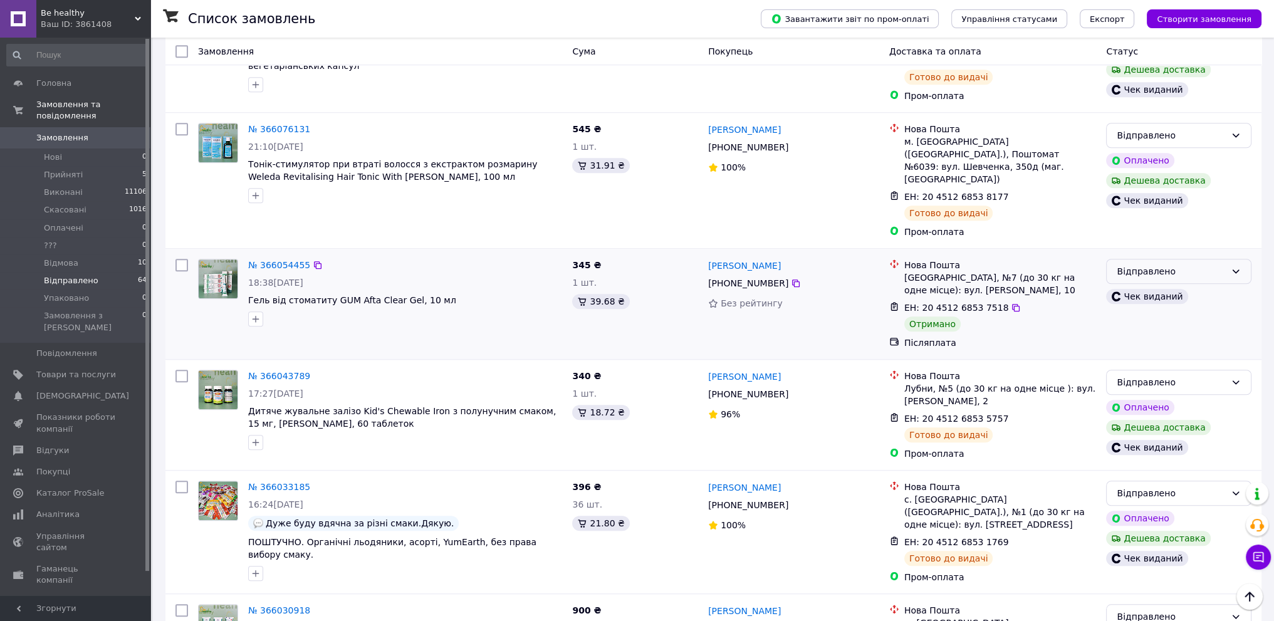
click at [1222, 264] on div "Відправлено" at bounding box center [1170, 271] width 109 height 14
click at [1143, 227] on li "Виконано" at bounding box center [1178, 226] width 144 height 23
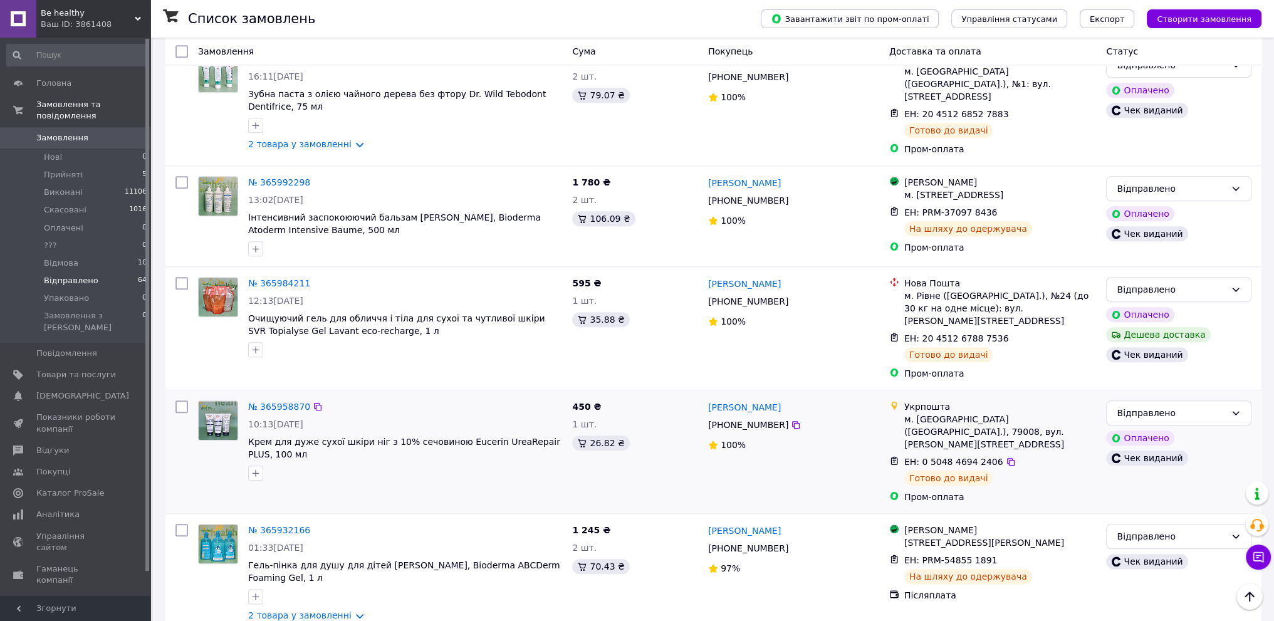
scroll to position [1844, 0]
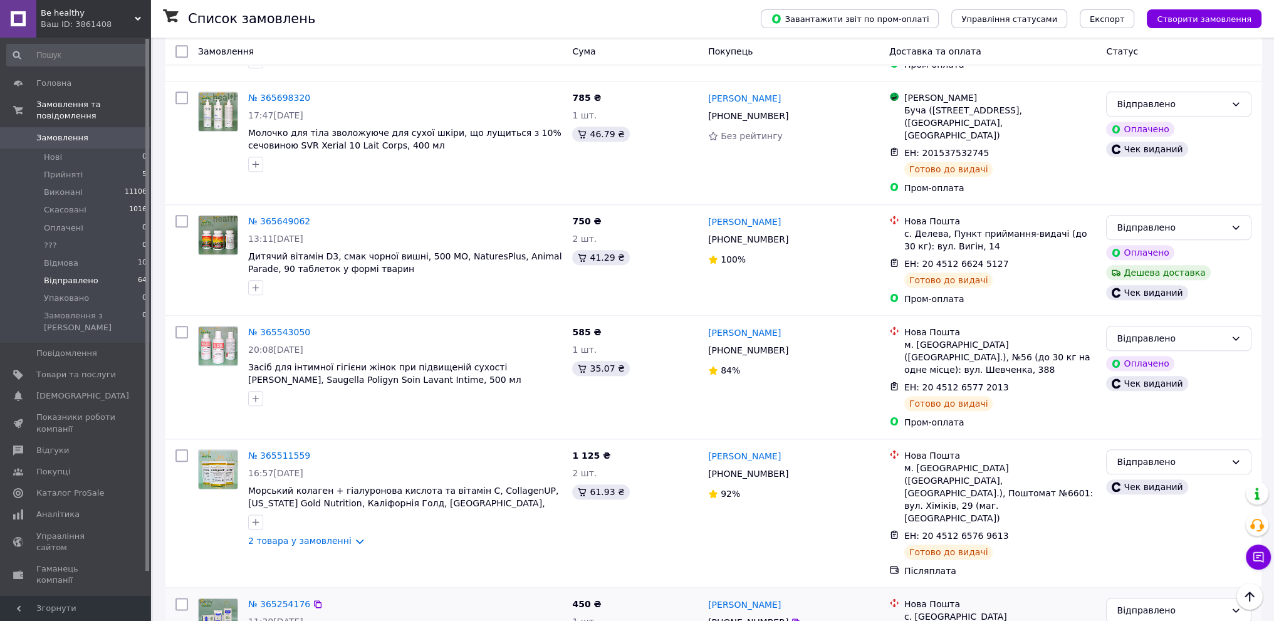
scroll to position [1893, 0]
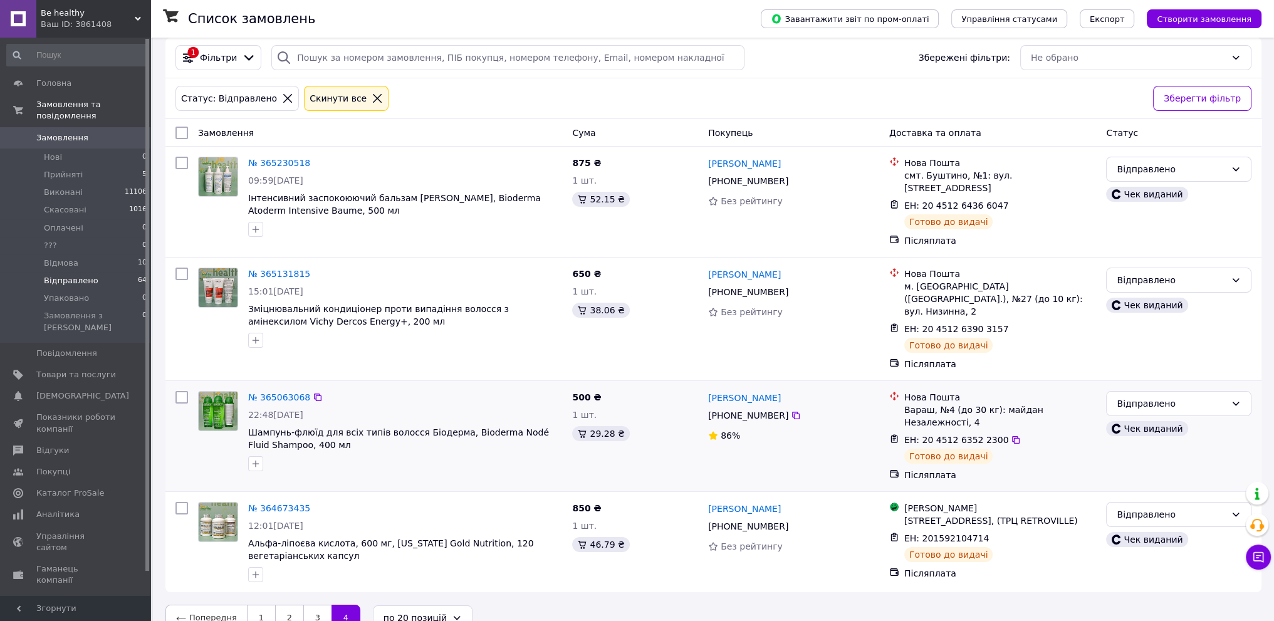
scroll to position [44, 0]
click at [101, 132] on span "Замовлення" at bounding box center [76, 137] width 80 height 11
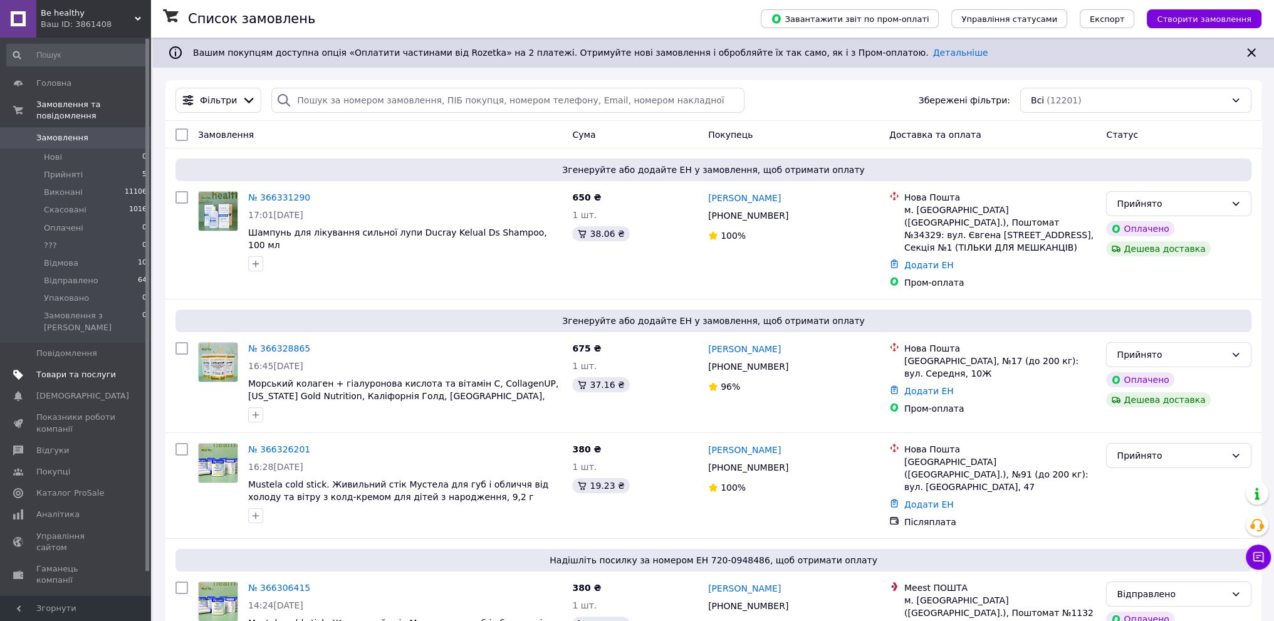
click at [93, 369] on span "Товари та послуги" at bounding box center [76, 374] width 80 height 11
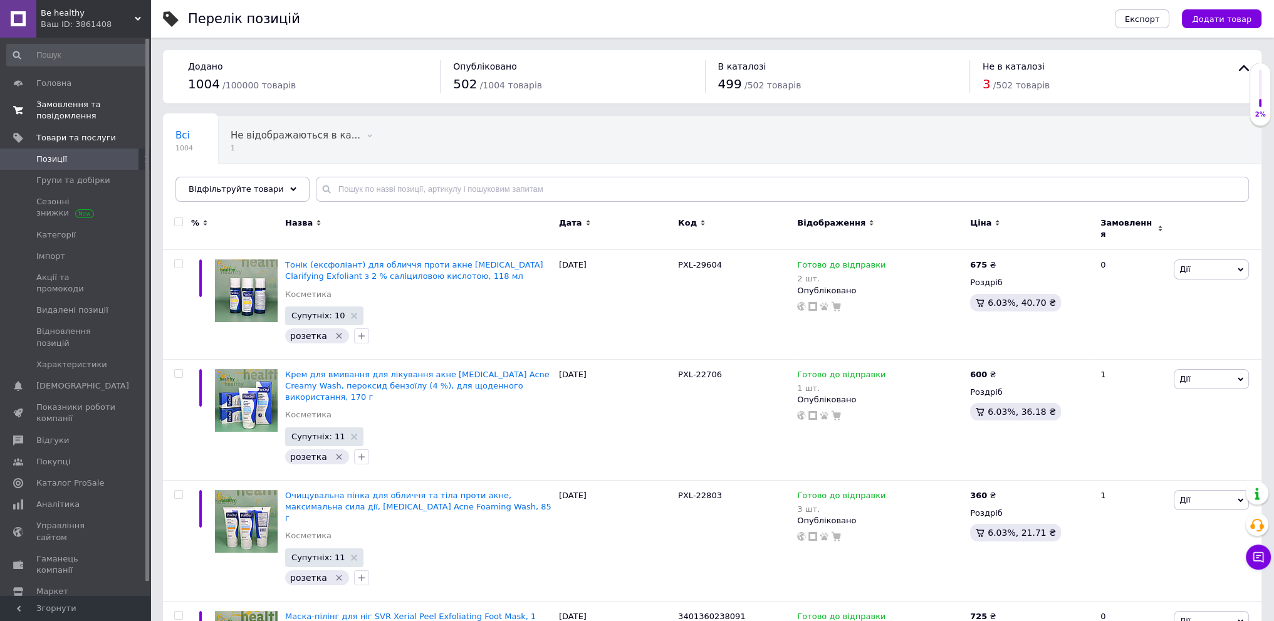
click at [76, 108] on span "Замовлення та повідомлення" at bounding box center [76, 110] width 80 height 23
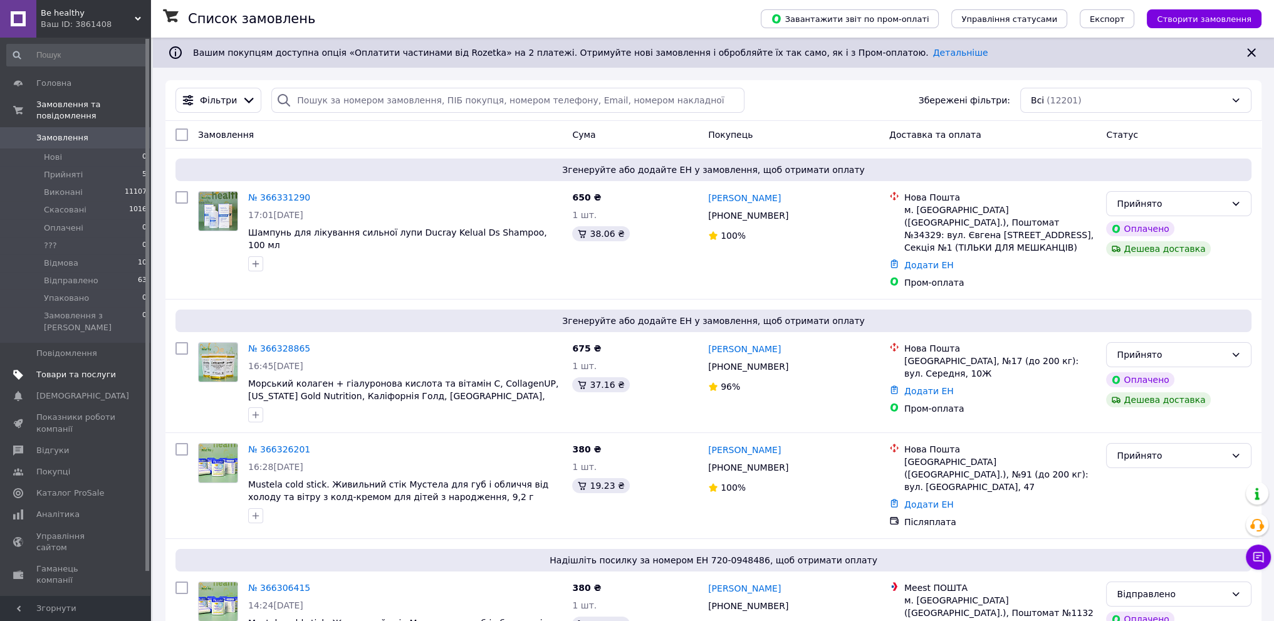
click at [85, 369] on span "Товари та послуги" at bounding box center [76, 374] width 80 height 11
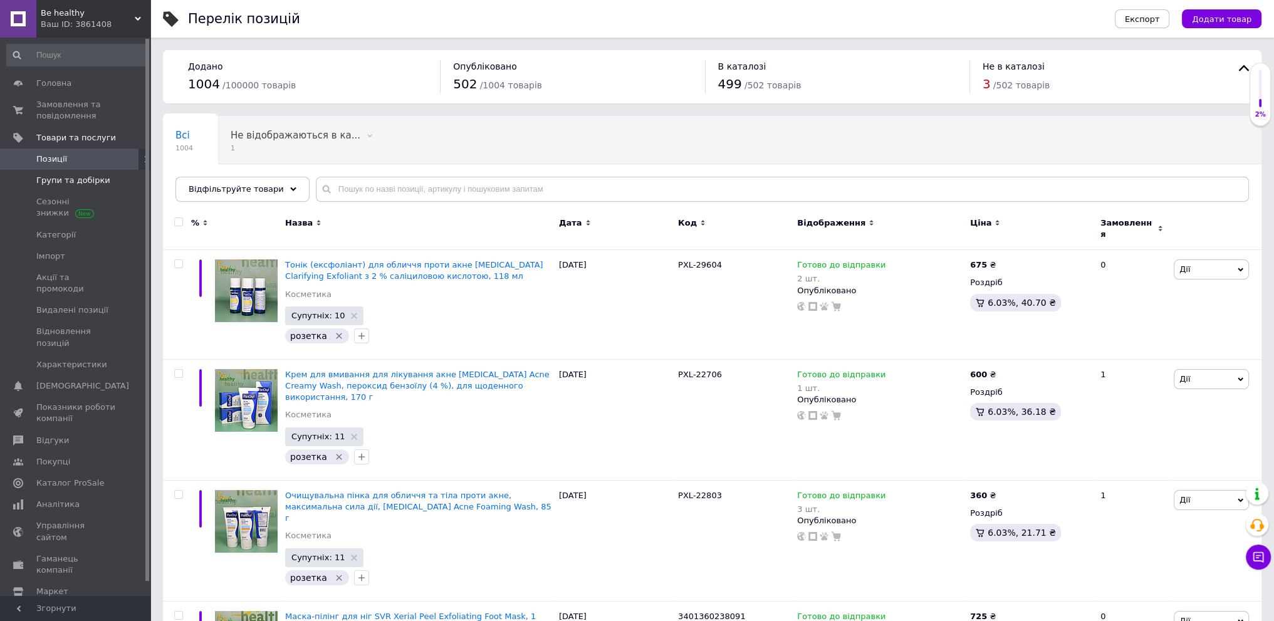
click at [76, 180] on span "Групи та добірки" at bounding box center [73, 180] width 74 height 11
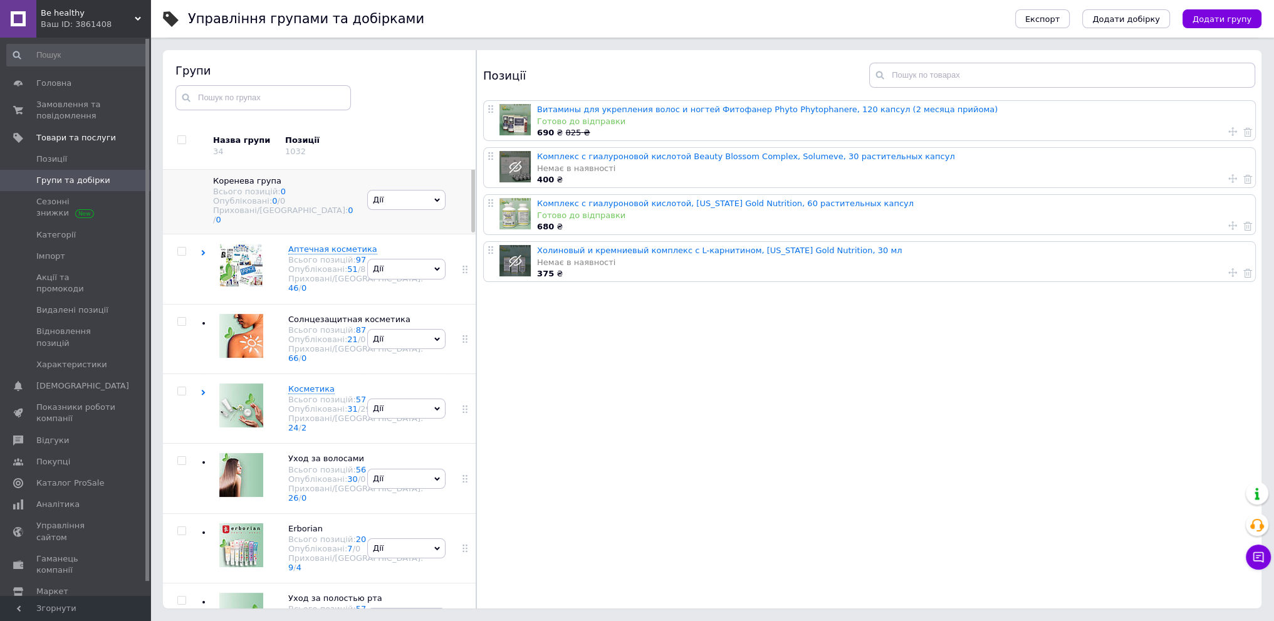
drag, startPoint x: 471, startPoint y: 560, endPoint x: 465, endPoint y: 175, distance: 385.3
click at [465, 175] on div "Коренева група Всього позицій: 0 Опубліковані: 0 / 0 Приховані/Видалені: 0 / 0 …" at bounding box center [319, 389] width 313 height 439
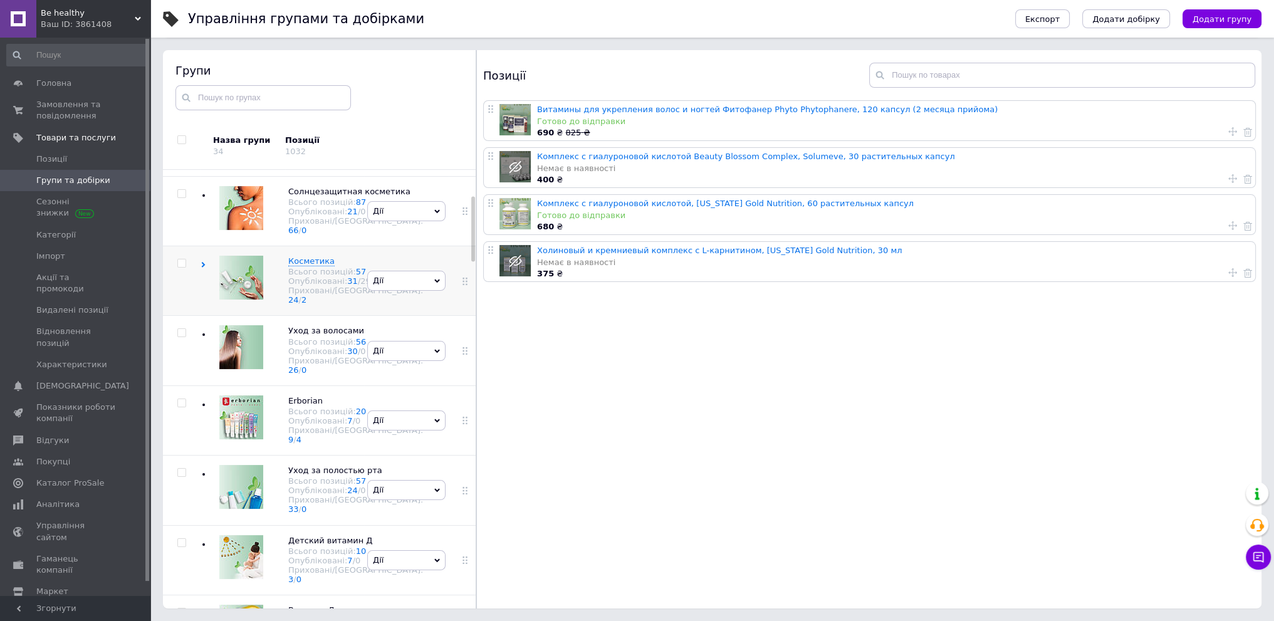
scroll to position [125, 0]
click at [395, 318] on div "[PERSON_NAME] групу Редагувати групу Додати підгрупу Додати товар Видалити групу" at bounding box center [406, 284] width 85 height 70
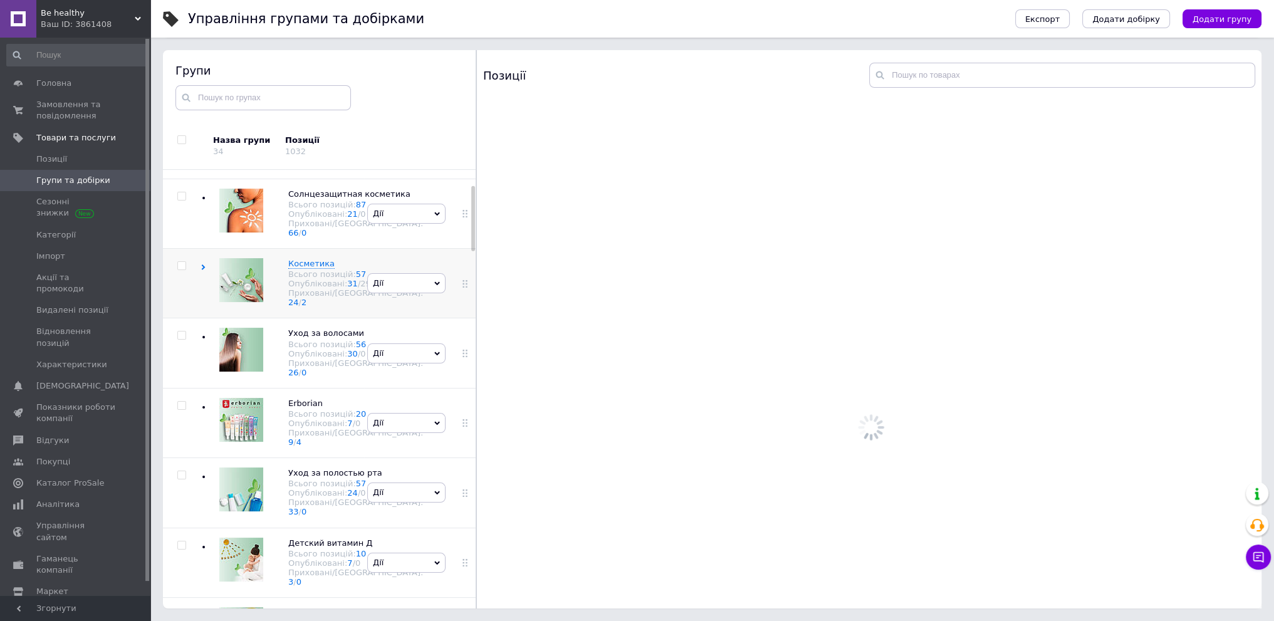
click at [200, 270] on icon at bounding box center [203, 267] width 6 height 6
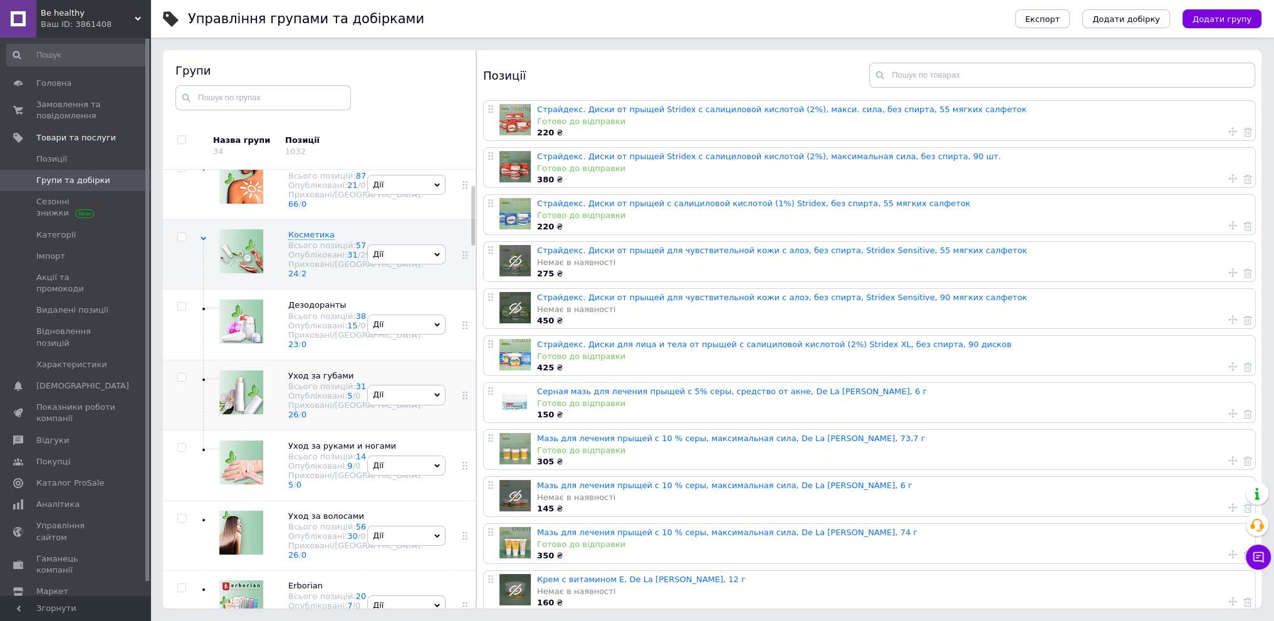
scroll to position [251, 0]
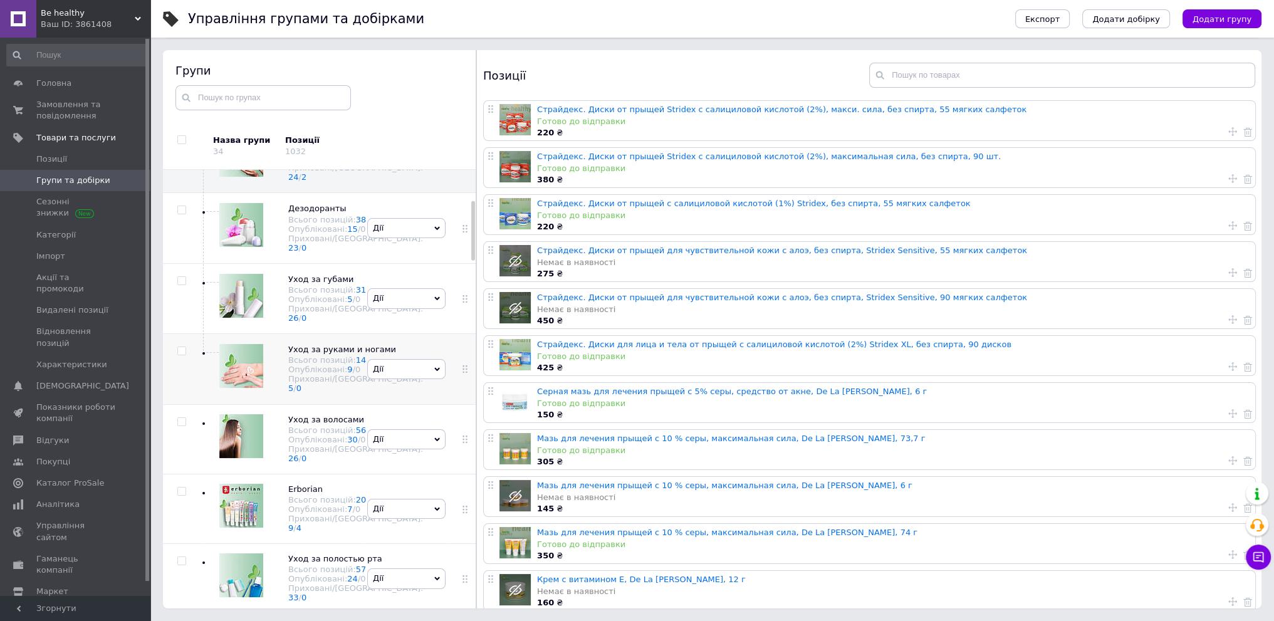
drag, startPoint x: 420, startPoint y: 497, endPoint x: 428, endPoint y: 495, distance: 8.5
click at [420, 404] on div "[PERSON_NAME] групу Редагувати групу Додати підгрупу Додати товар Видалити групу" at bounding box center [406, 369] width 85 height 70
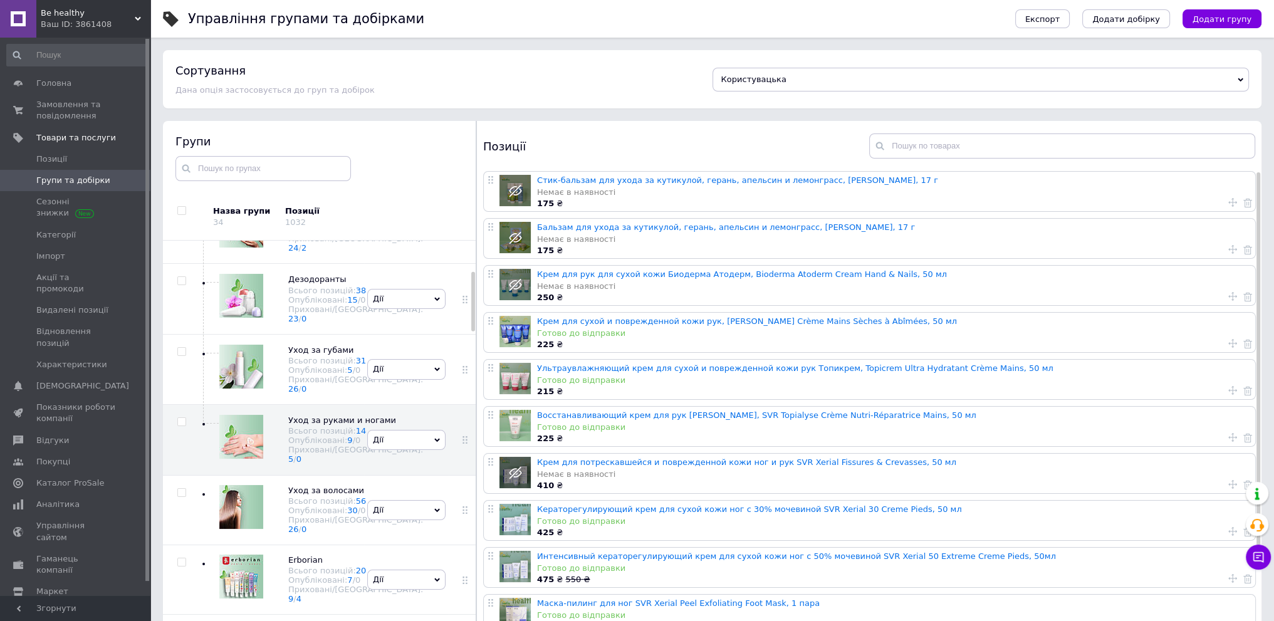
scroll to position [0, 0]
click at [420, 334] on div "[PERSON_NAME] групу Редагувати групу Додати підгрупу Додати товар Видалити групу" at bounding box center [406, 299] width 85 height 70
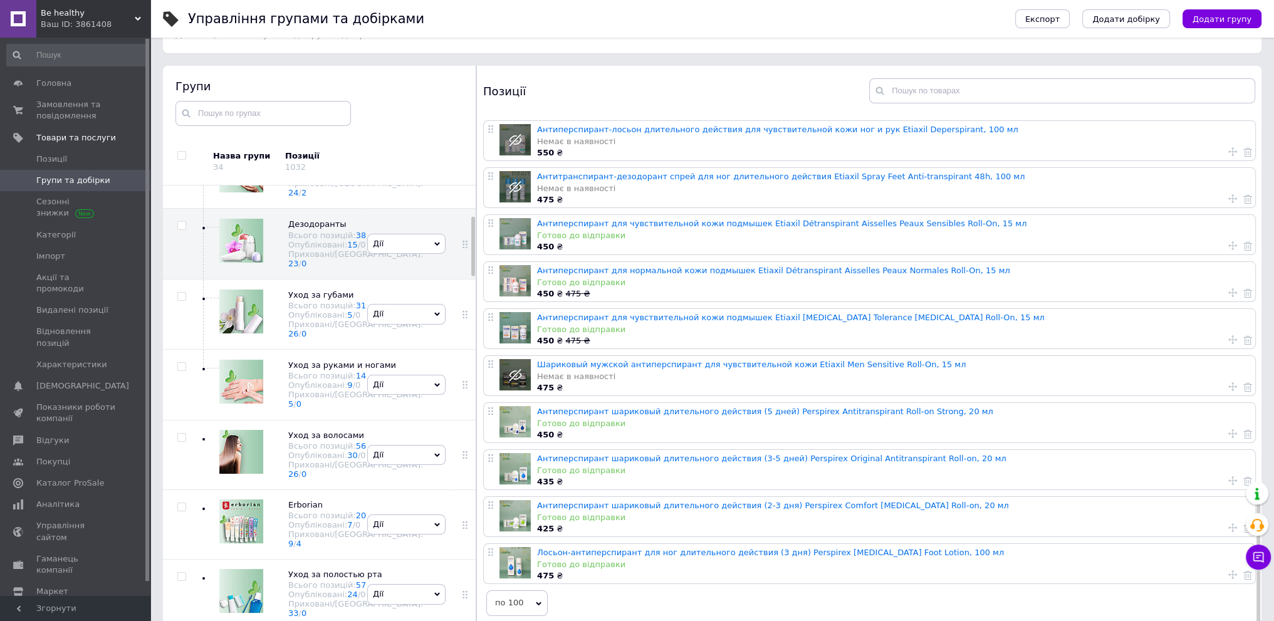
scroll to position [71, 0]
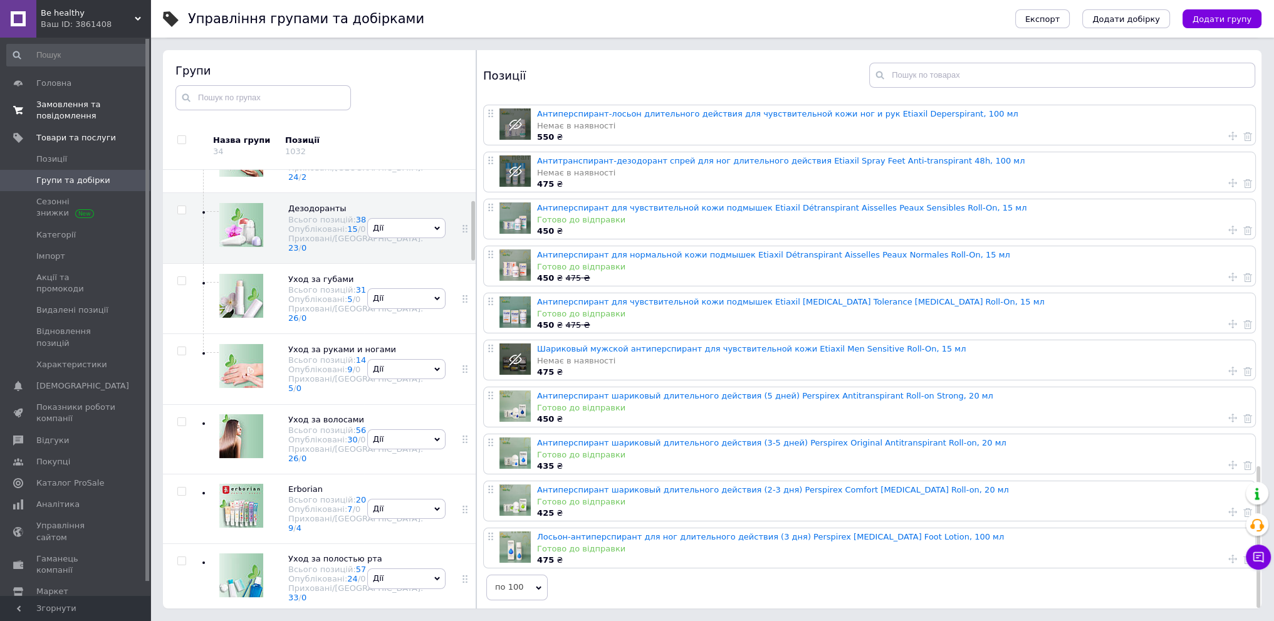
click at [98, 110] on span "Замовлення та повідомлення" at bounding box center [76, 110] width 80 height 23
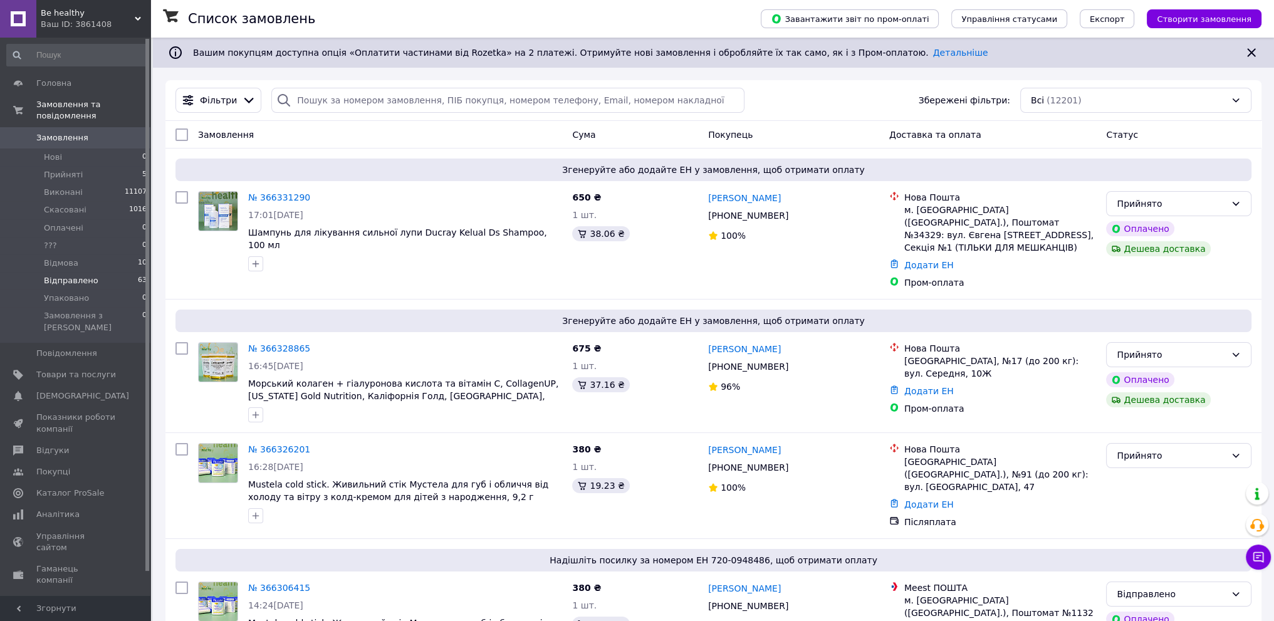
click at [135, 273] on li "Відправлено 63" at bounding box center [77, 281] width 154 height 18
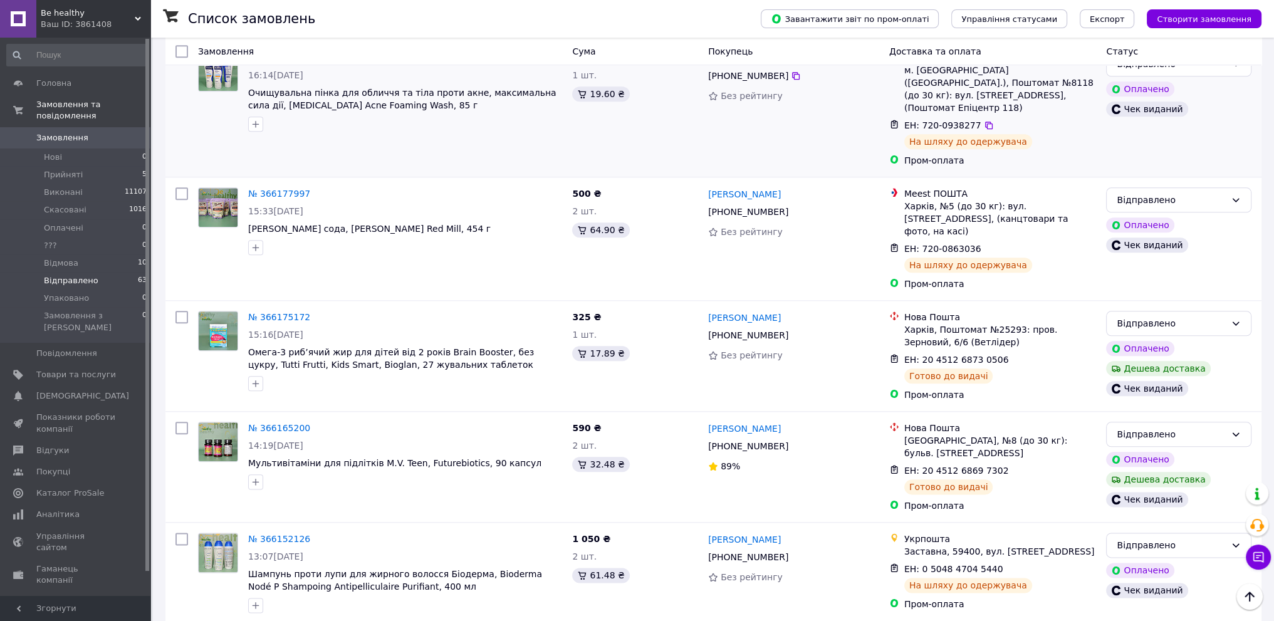
scroll to position [1907, 0]
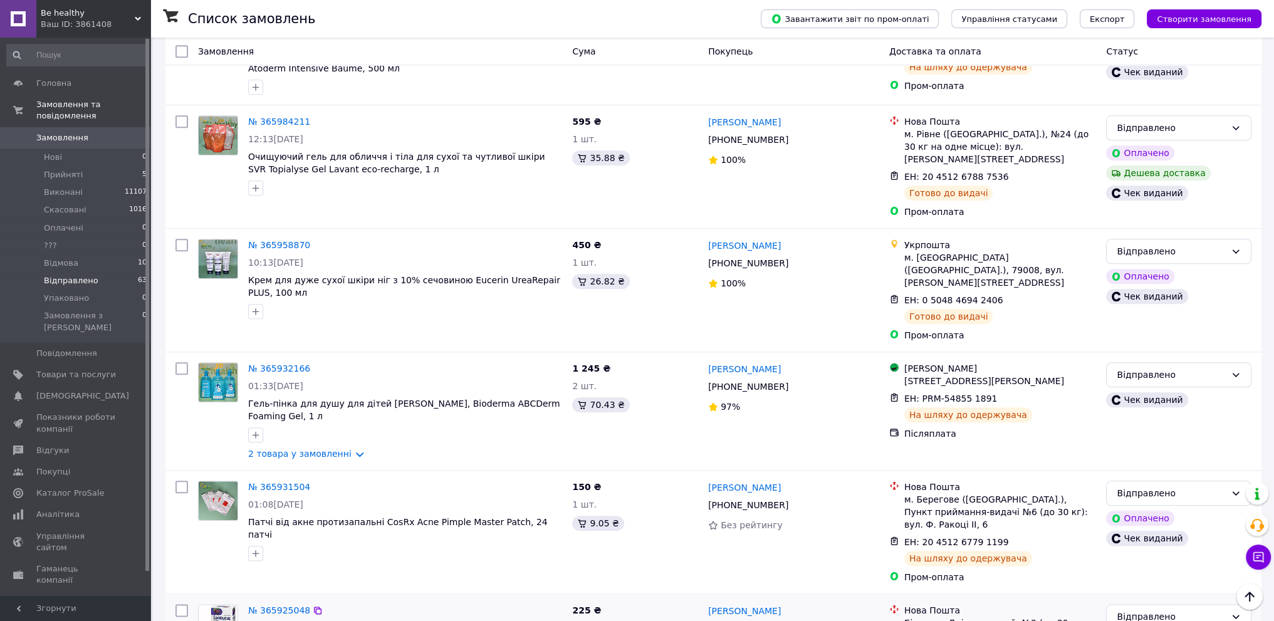
scroll to position [1857, 0]
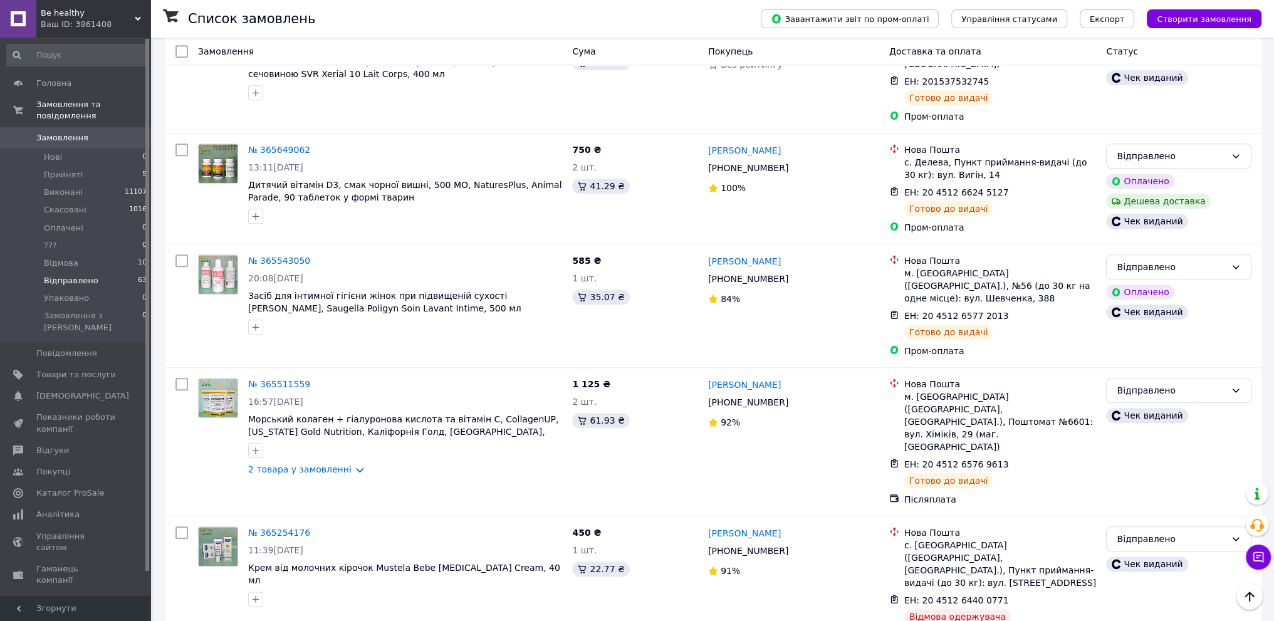
scroll to position [1871, 0]
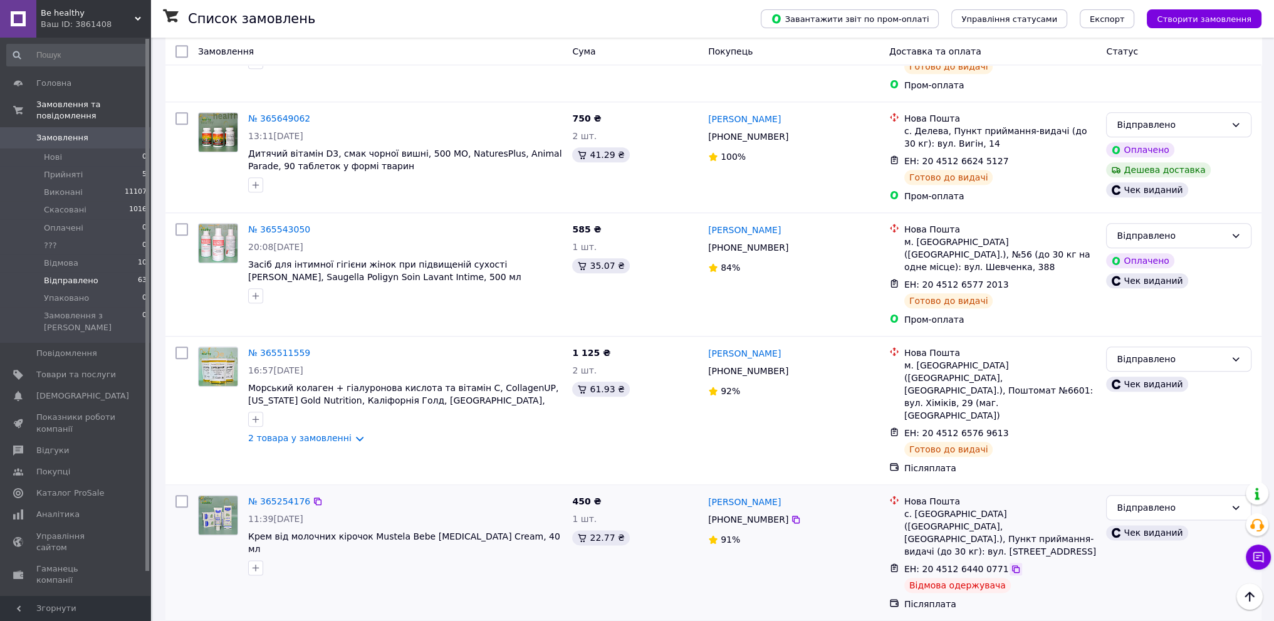
click at [1010, 564] on icon at bounding box center [1015, 569] width 10 height 10
click at [283, 496] on link "№ 365254176" at bounding box center [279, 501] width 62 height 10
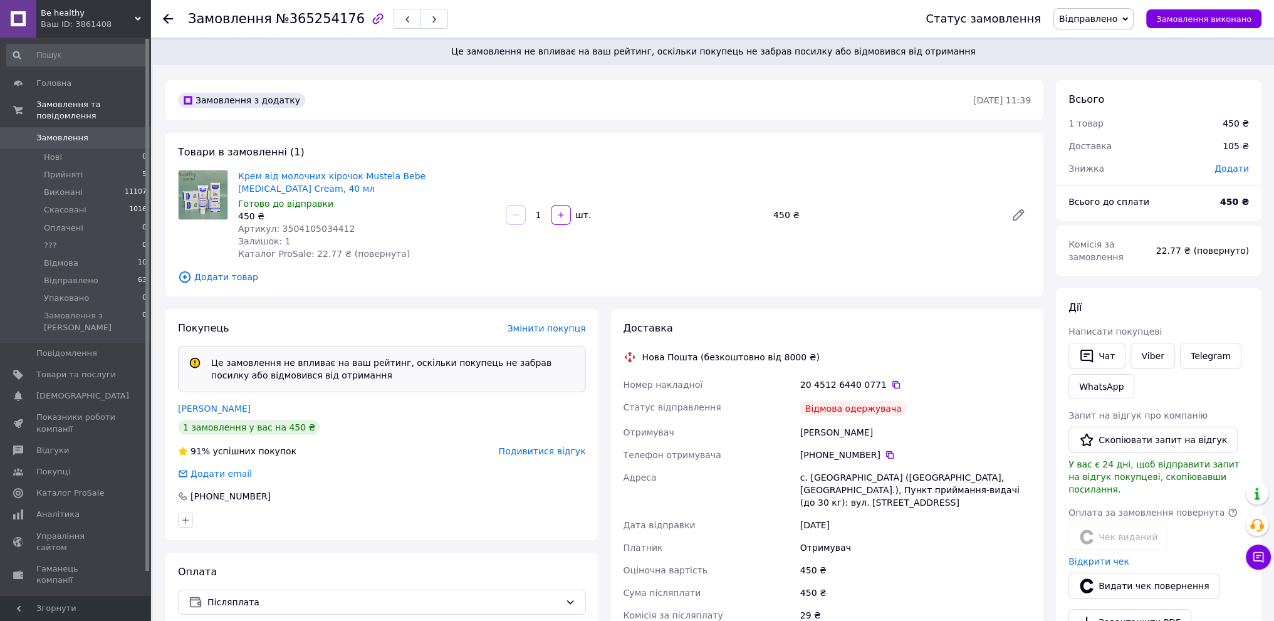
click at [1117, 14] on span "Відправлено" at bounding box center [1088, 19] width 58 height 10
click at [1115, 573] on button "Видати чек повернення" at bounding box center [1143, 586] width 151 height 26
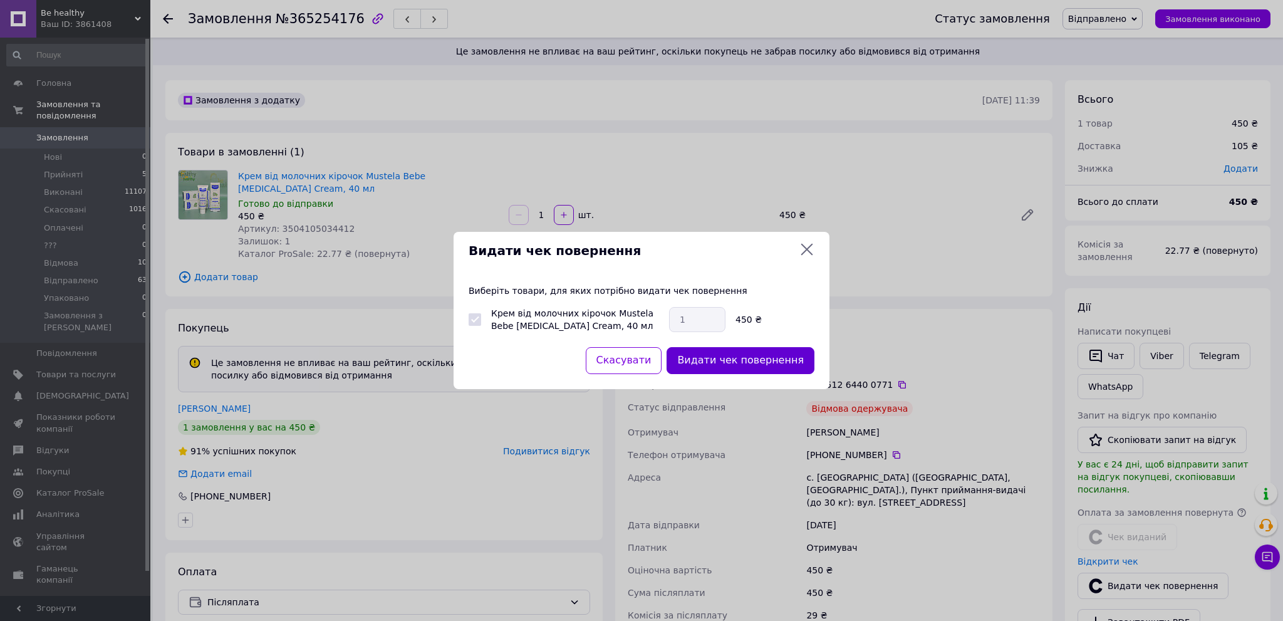
click at [742, 360] on button "Видати чек повернення" at bounding box center [741, 360] width 148 height 27
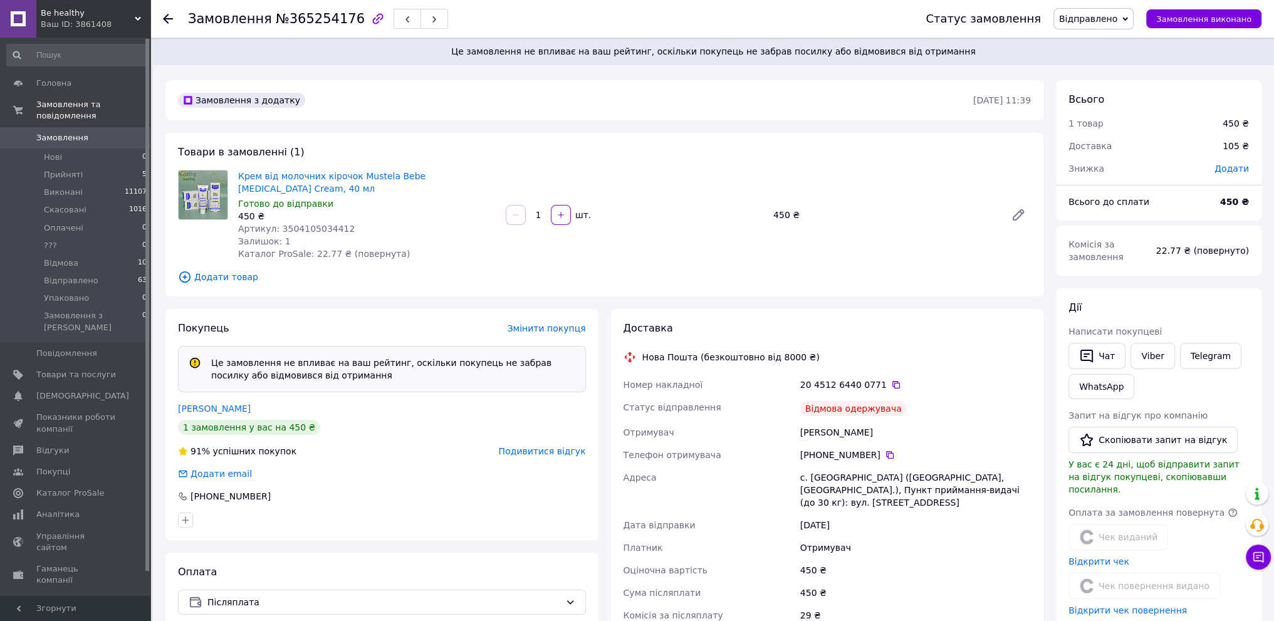
click at [539, 450] on span "Подивитися відгук" at bounding box center [542, 451] width 87 height 10
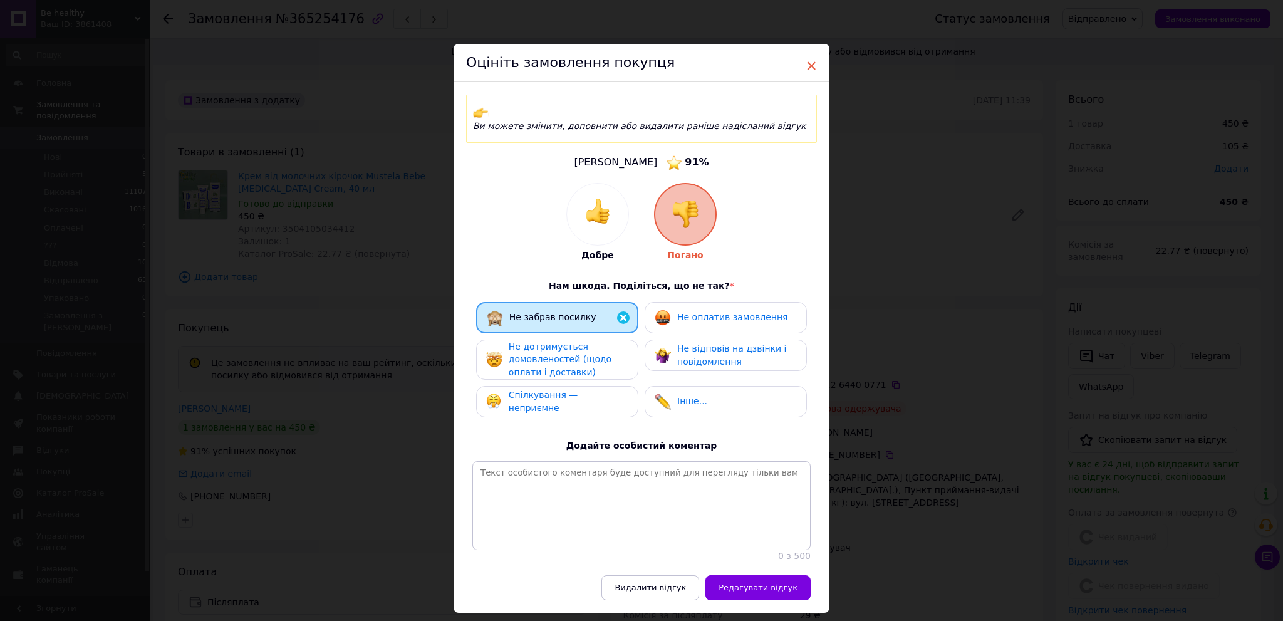
click at [811, 62] on span "×" at bounding box center [811, 65] width 11 height 21
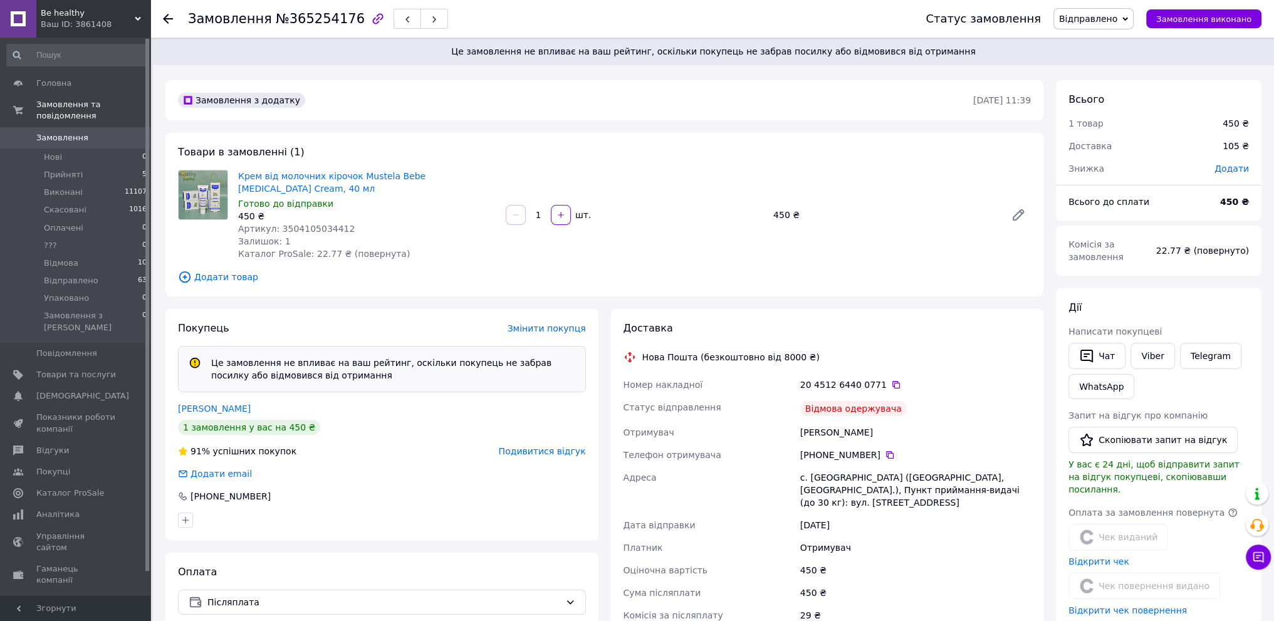
click at [1133, 13] on span "Відправлено" at bounding box center [1093, 18] width 80 height 21
click at [1101, 81] on li "Скасовано" at bounding box center [1093, 81] width 79 height 19
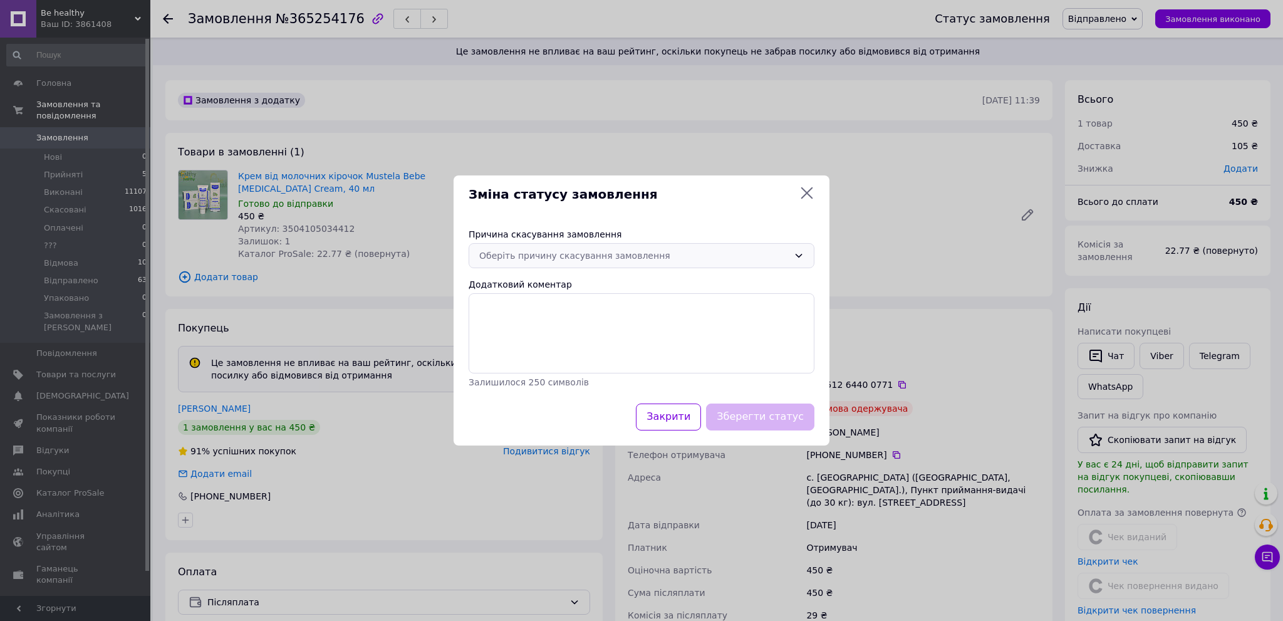
click at [554, 252] on div "Оберіть причину скасування замовлення" at bounding box center [633, 256] width 309 height 14
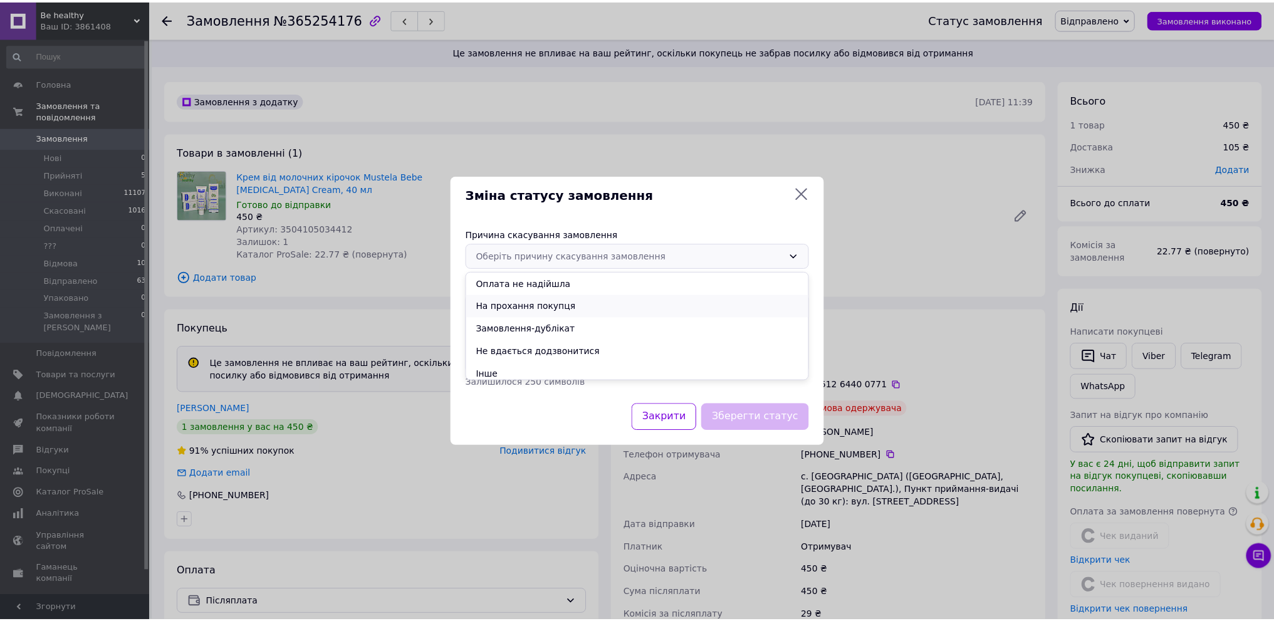
scroll to position [50, 0]
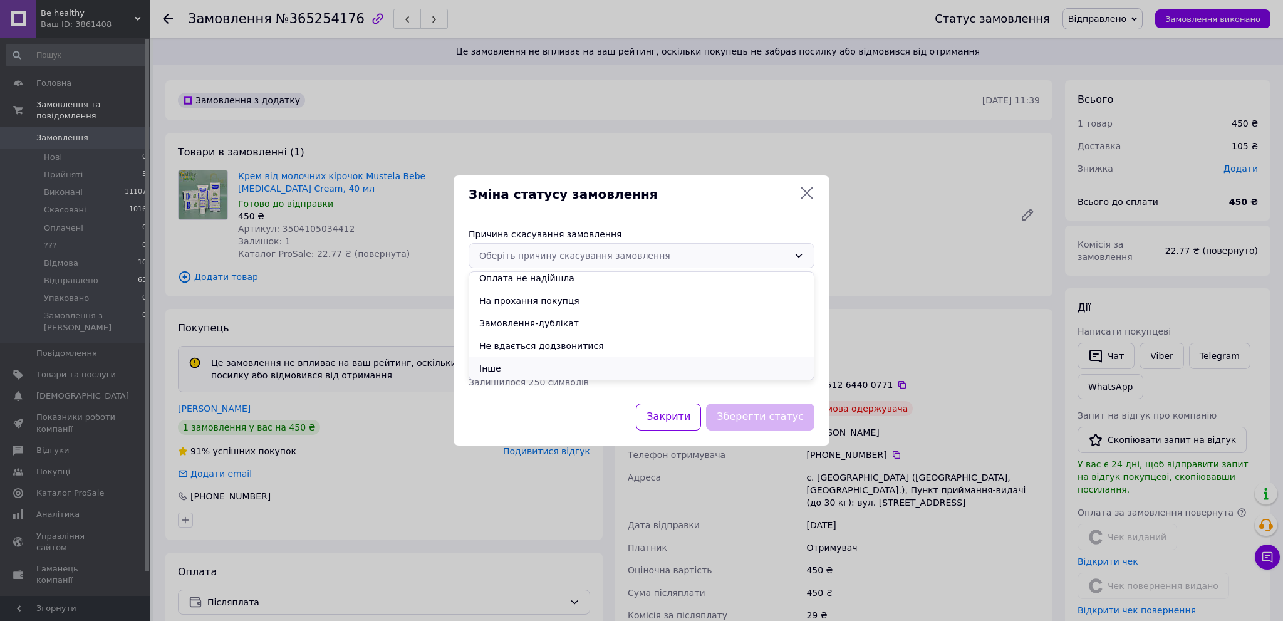
click at [514, 368] on li "Інше" at bounding box center [641, 368] width 345 height 23
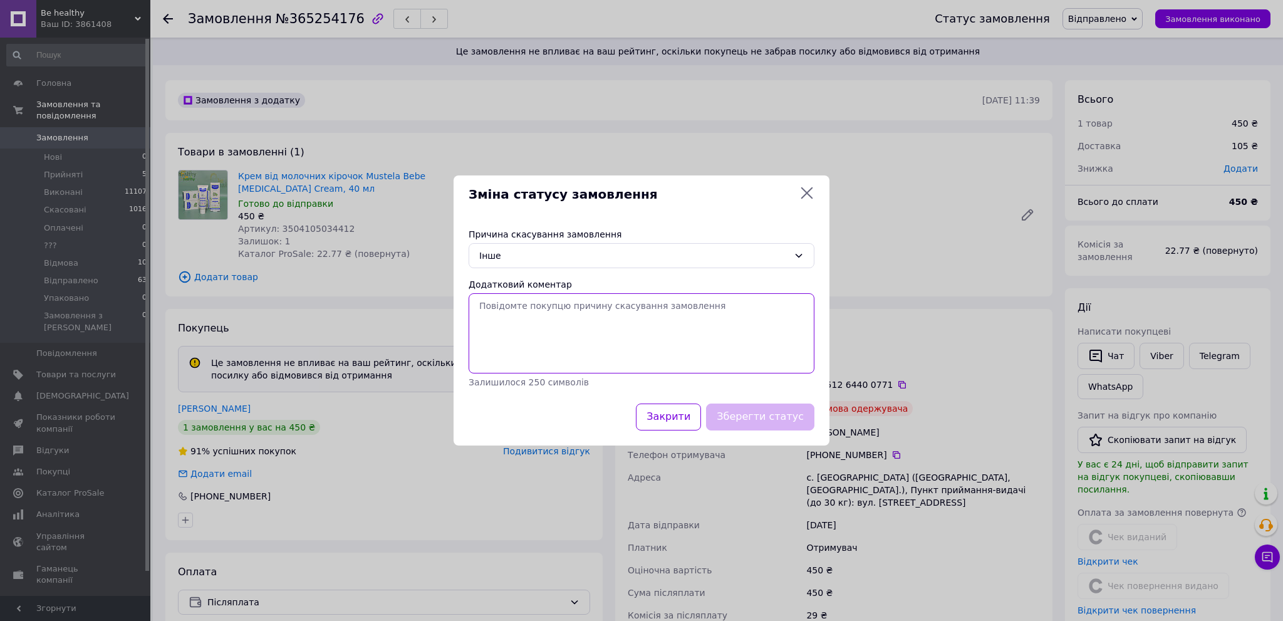
click at [502, 309] on textarea "Додатковий коментар" at bounding box center [642, 333] width 346 height 80
type textarea "G"
type textarea "Покупець не забрав посилку."
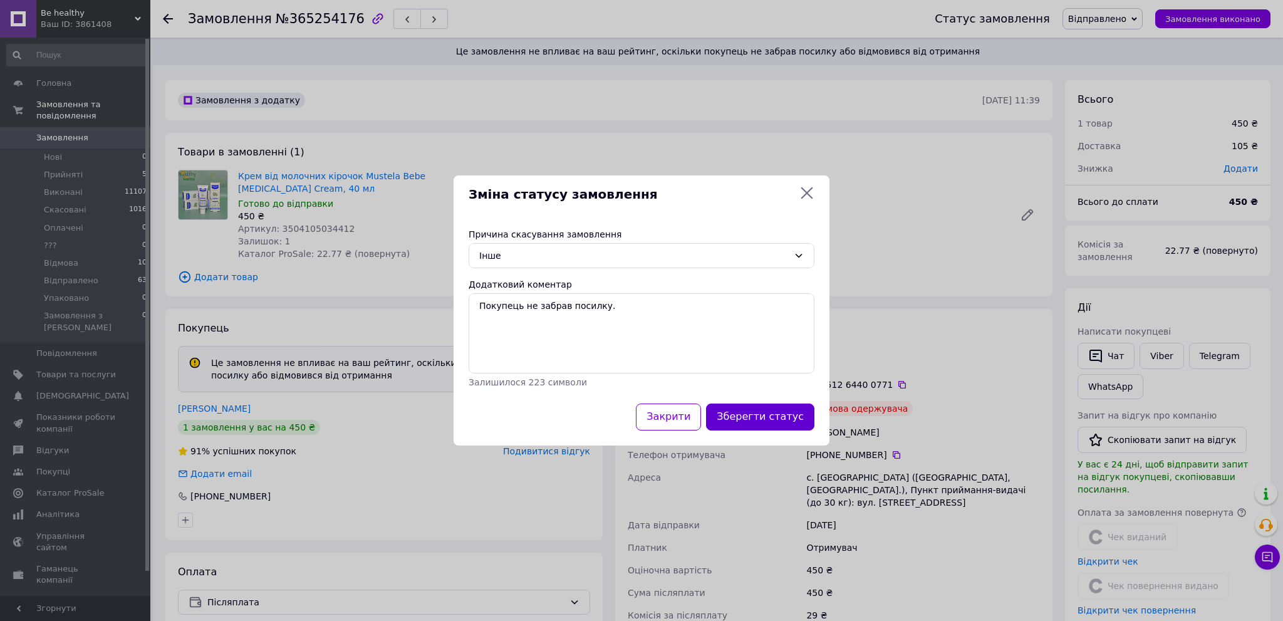
click at [753, 420] on button "Зберегти статус" at bounding box center [760, 416] width 108 height 27
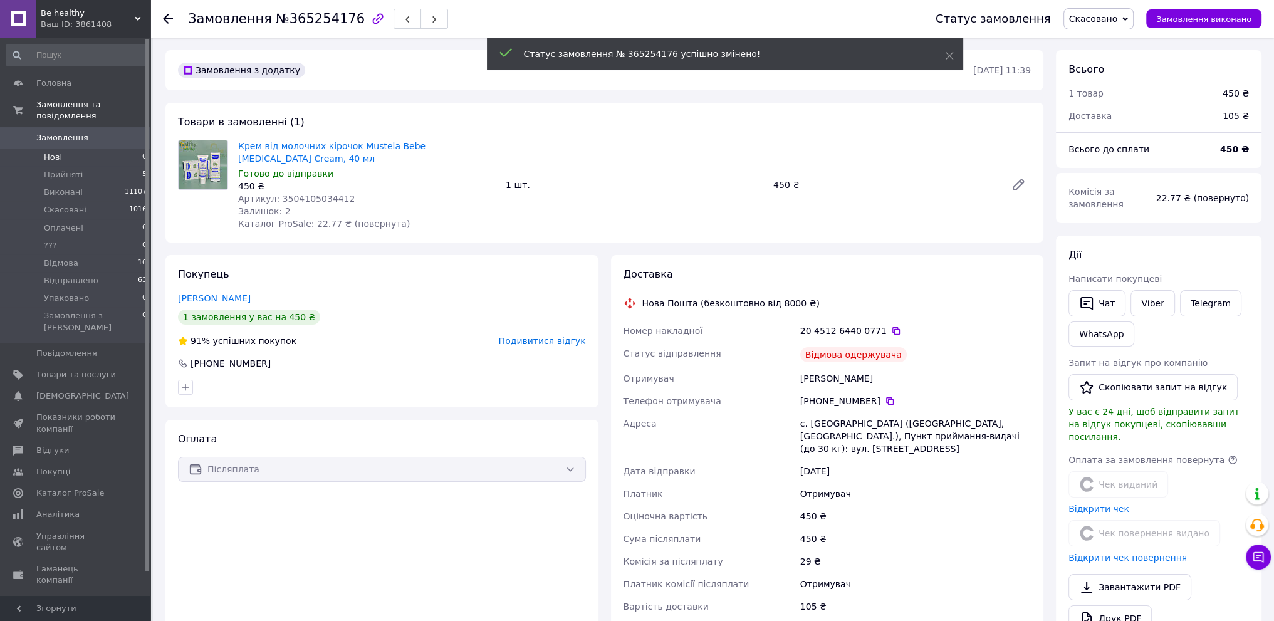
scroll to position [13, 0]
click at [70, 132] on span "Замовлення" at bounding box center [62, 137] width 52 height 11
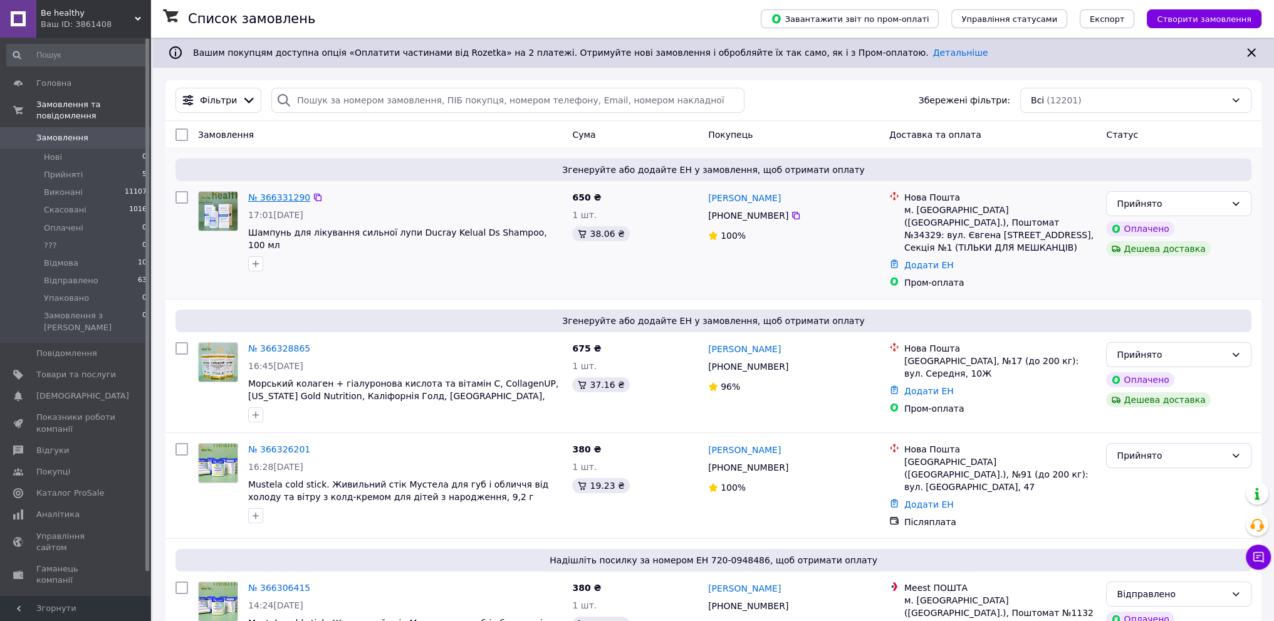
click at [266, 197] on link "№ 366331290" at bounding box center [279, 197] width 62 height 10
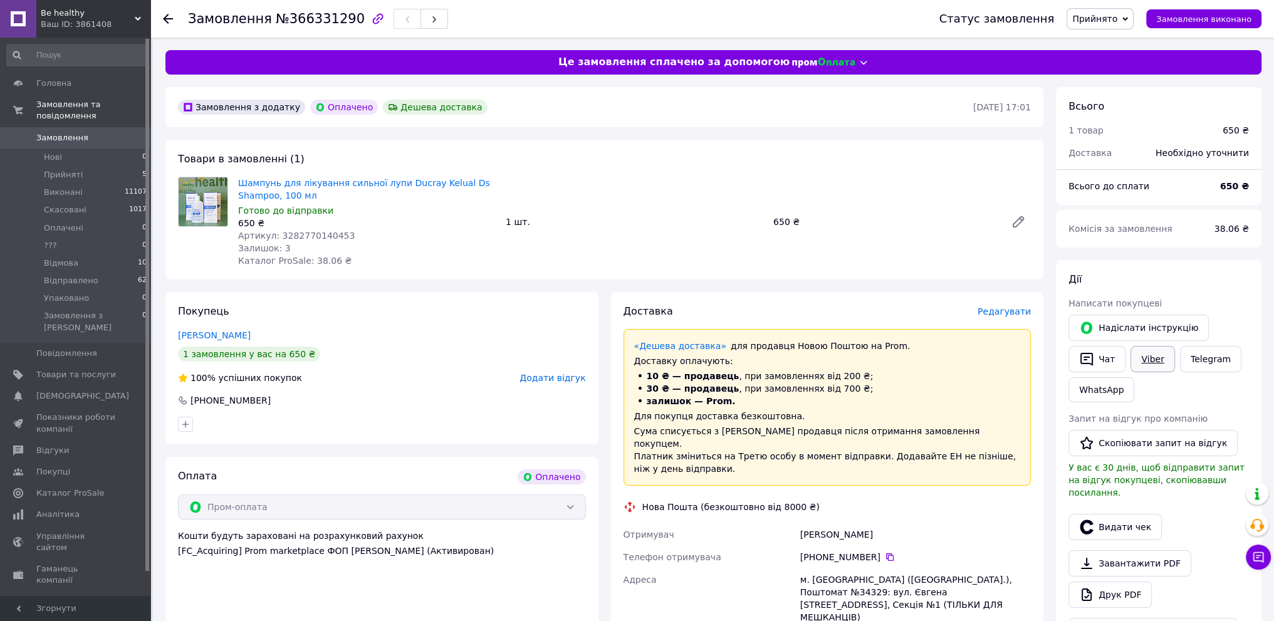
click at [1163, 360] on link "Viber" at bounding box center [1152, 359] width 44 height 26
click at [381, 413] on div "Покупець [PERSON_NAME] 1 замовлення у вас на 650 ₴ 100% успішних покупок Додати…" at bounding box center [381, 368] width 433 height 152
click at [108, 132] on span "Замовлення" at bounding box center [76, 137] width 80 height 11
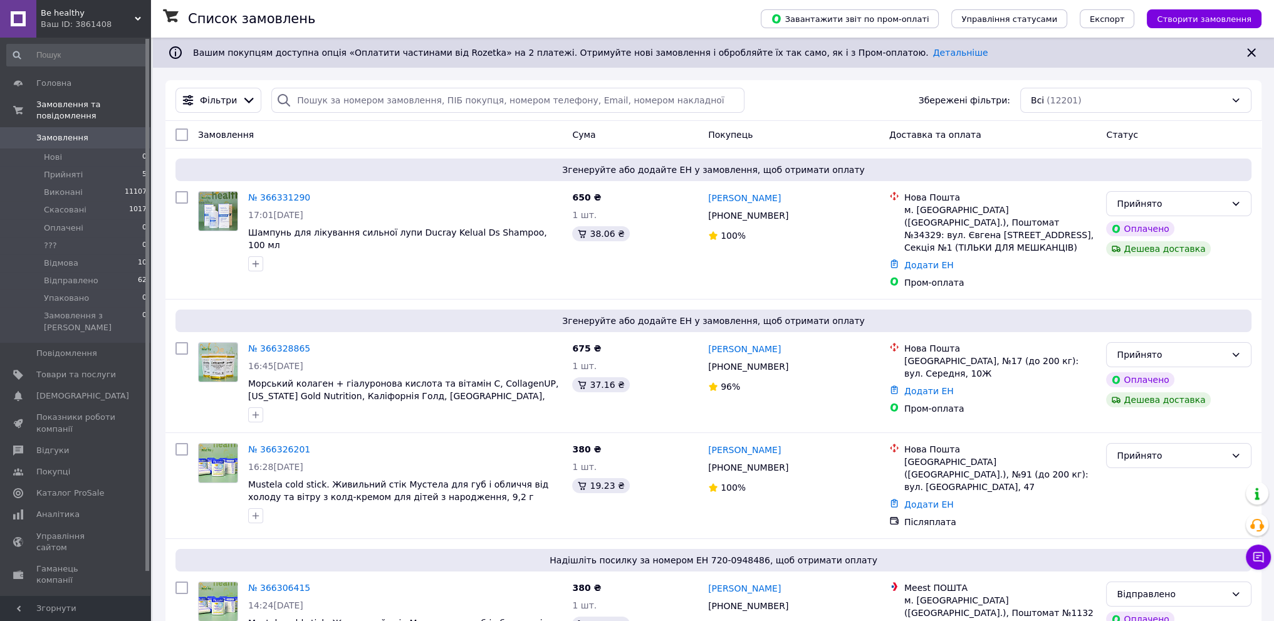
click at [140, 19] on icon at bounding box center [138, 19] width 6 height 6
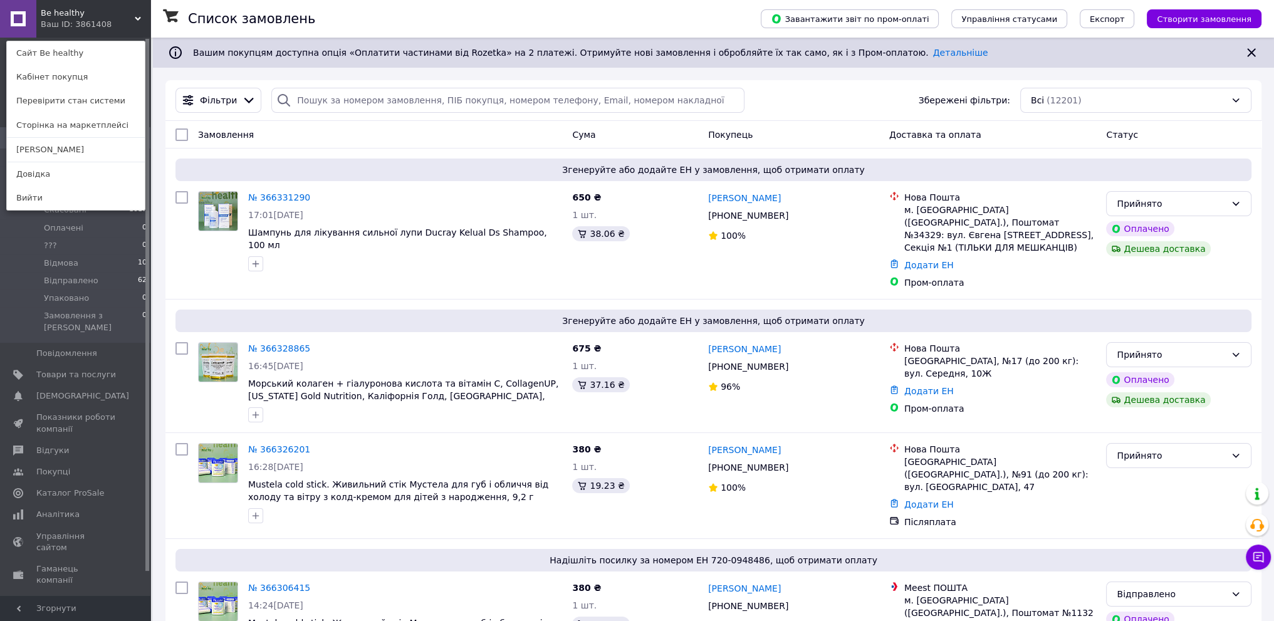
click at [120, 30] on div "Be healthy Ваш ID: 3861408 Сайт Be healthy Кабінет покупця Перевірити стан сист…" at bounding box center [75, 19] width 150 height 38
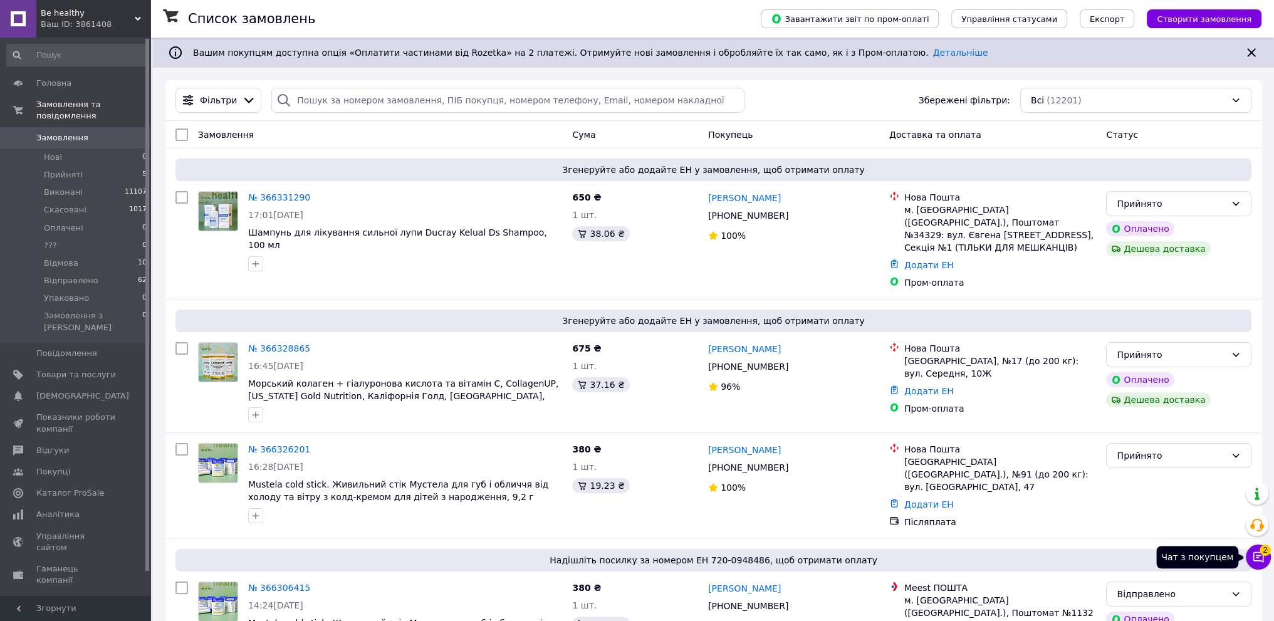
click at [1250, 559] on button "Чат з покупцем 2" at bounding box center [1257, 556] width 25 height 25
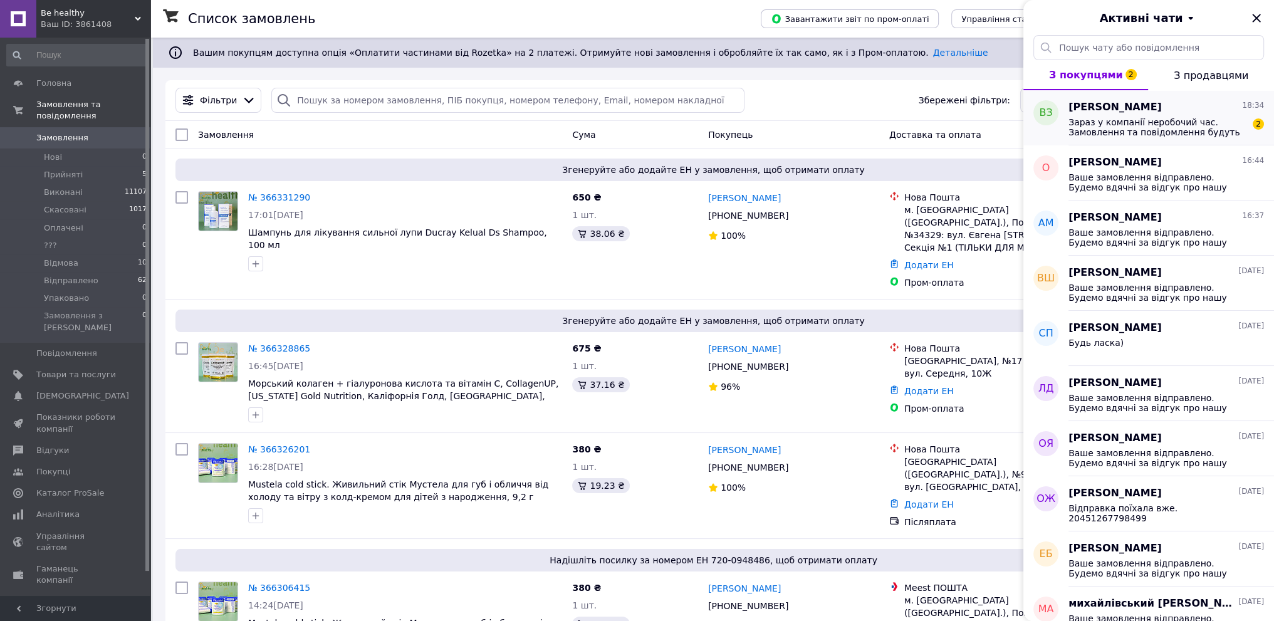
click at [1191, 126] on span "Зараз у компанії неробочий час. Замовлення та повідомлення будуть оброблені з 1…" at bounding box center [1157, 127] width 178 height 20
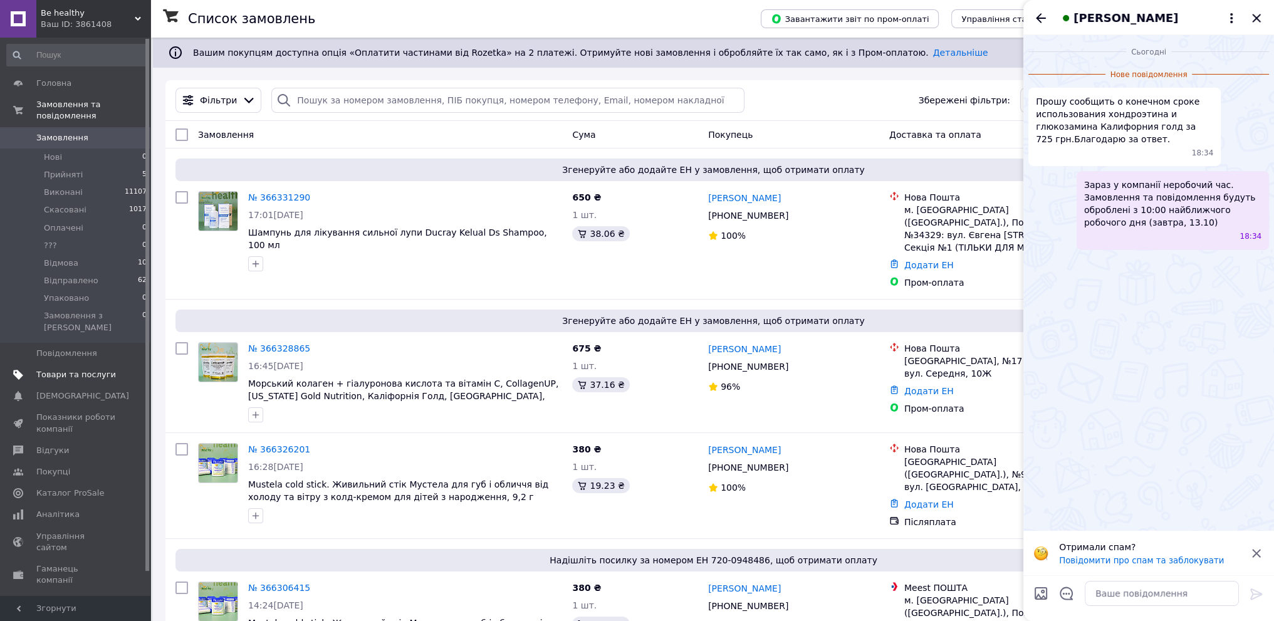
click at [100, 369] on span "Товари та послуги" at bounding box center [76, 374] width 80 height 11
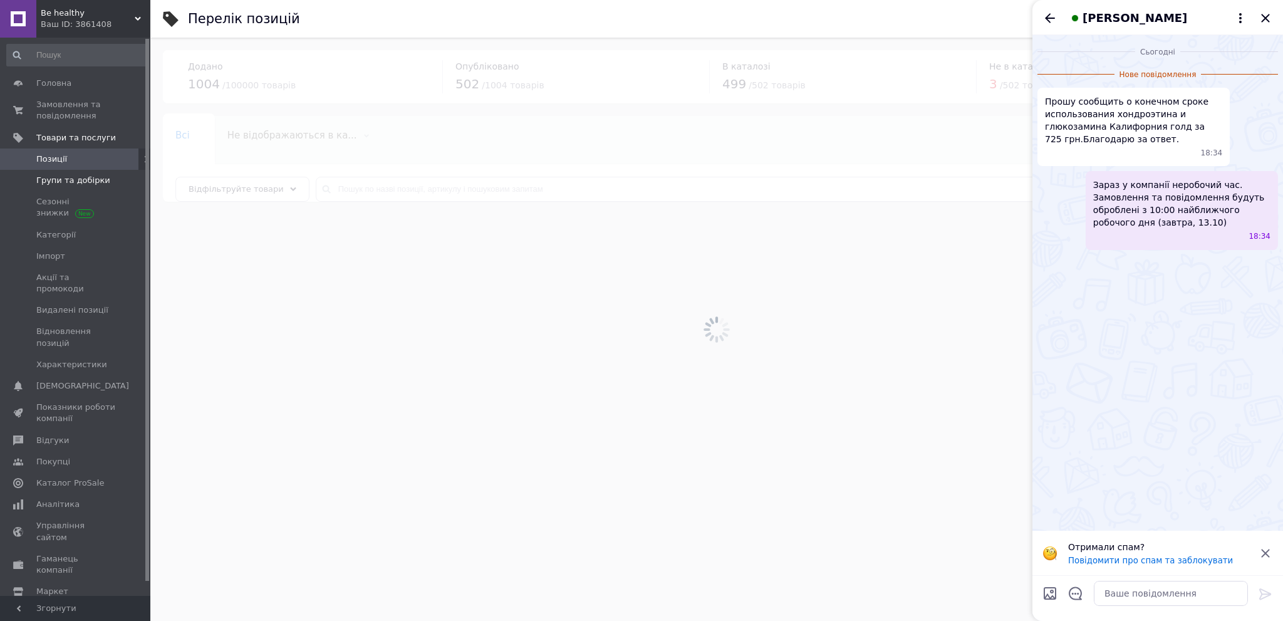
click at [103, 180] on span "Групи та добірки" at bounding box center [76, 180] width 80 height 11
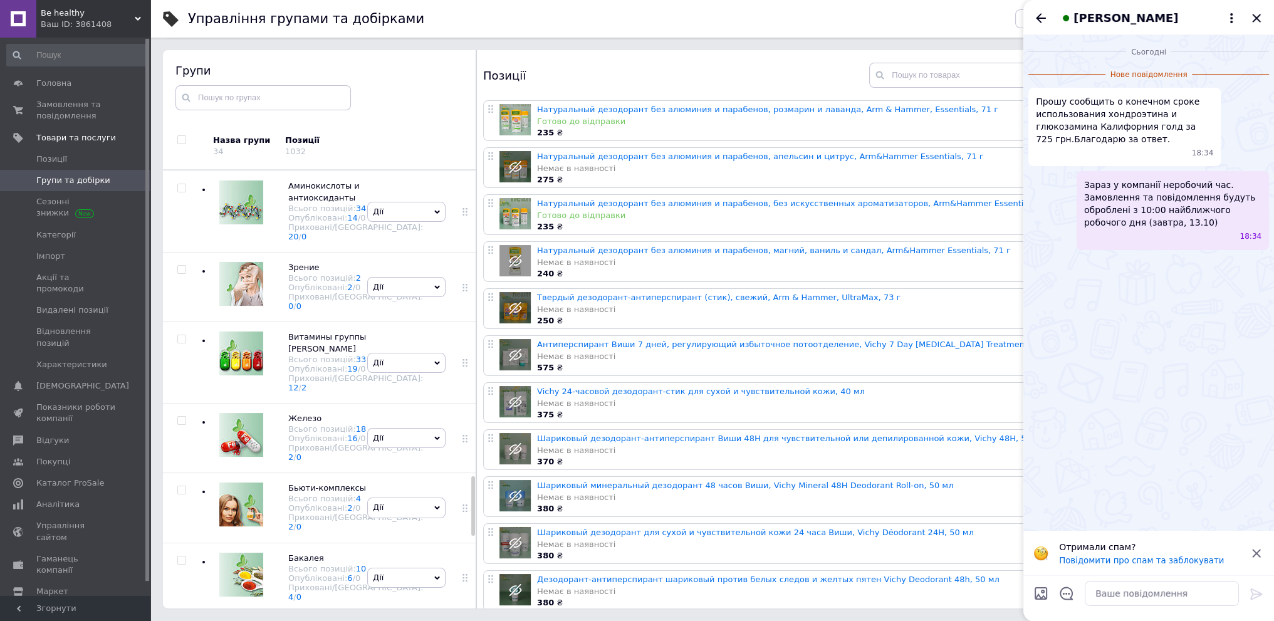
scroll to position [2275, 0]
click at [433, 171] on div "[PERSON_NAME] групу Редагувати групу Додати підгрупу Додати товар Видалити групу" at bounding box center [406, 136] width 85 height 70
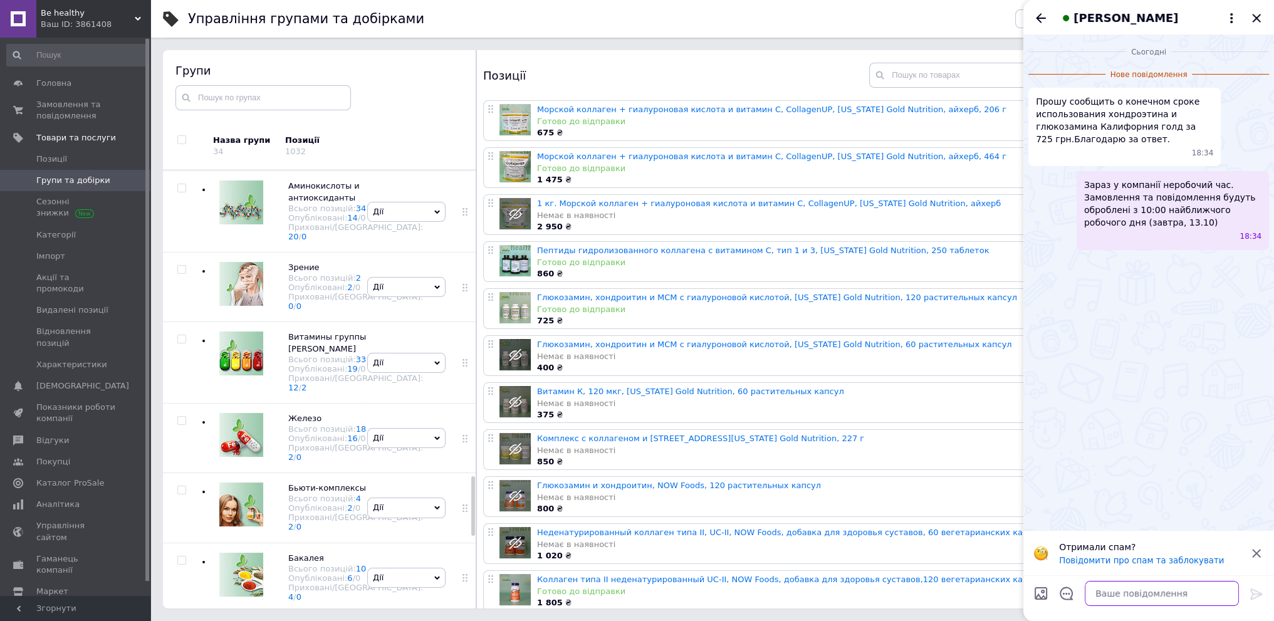
click at [1101, 596] on textarea at bounding box center [1161, 593] width 154 height 25
type textarea "Вітаю. [GEOGRAPHIC_DATA] на складі і напишу Вам."
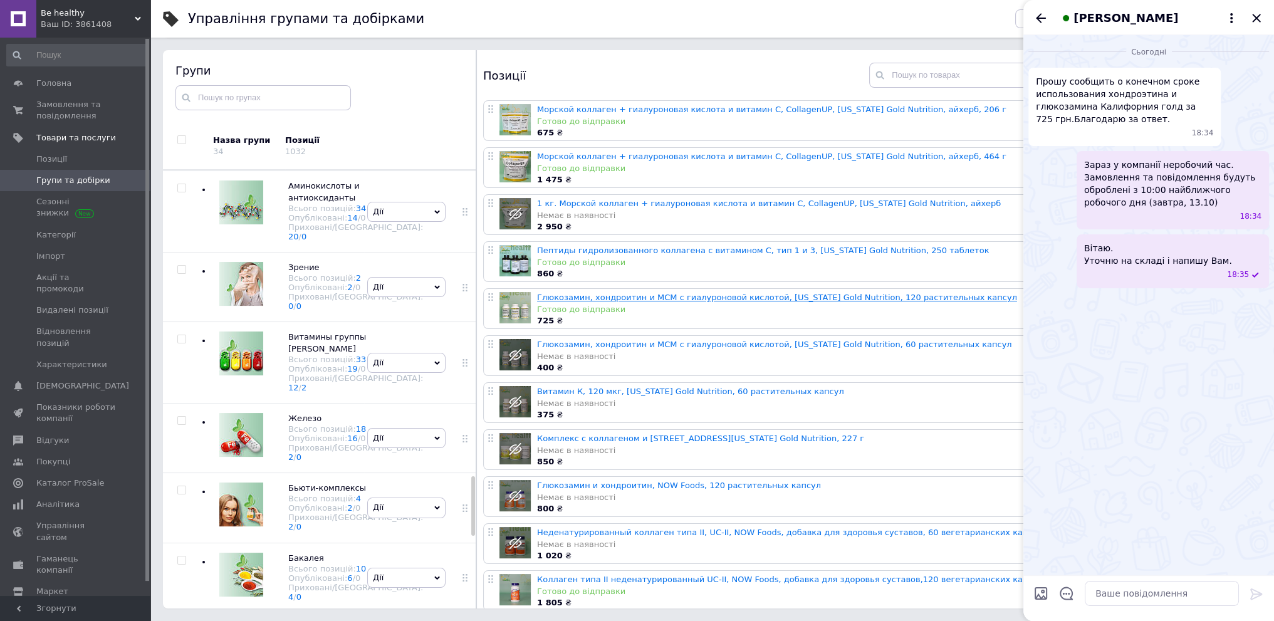
click at [591, 298] on link "Глюкозамин, хондроитин и МСМ с гиалуроновой кислотой, [US_STATE] Gold Nutrition…" at bounding box center [777, 297] width 480 height 9
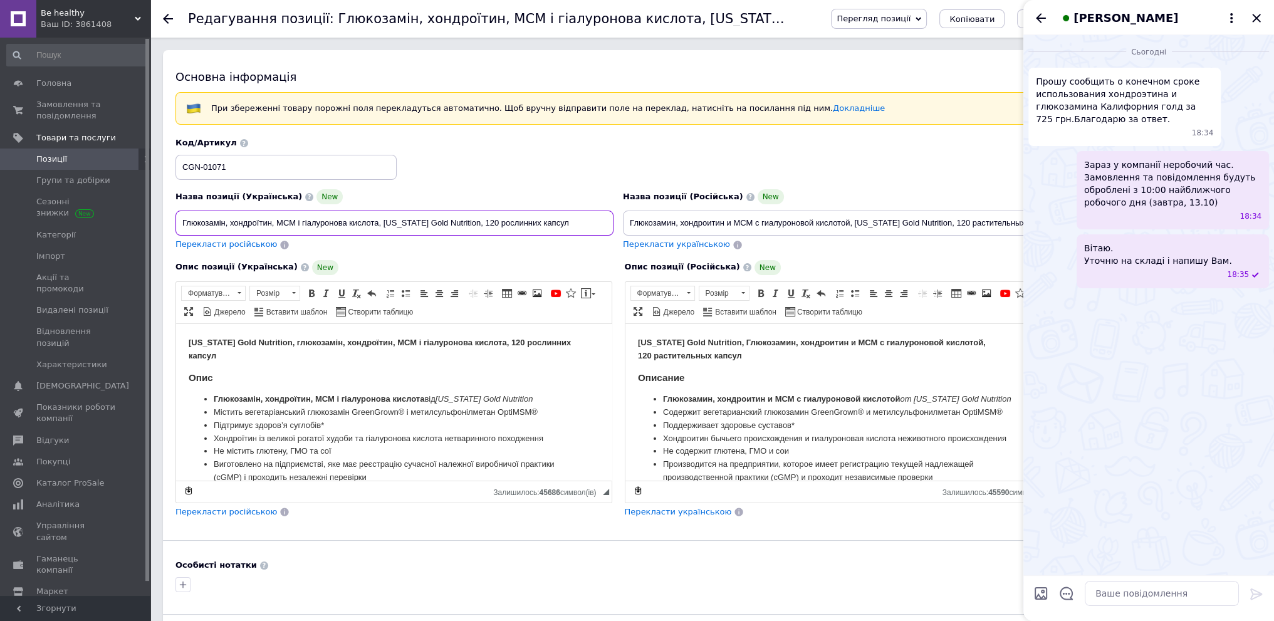
drag, startPoint x: 566, startPoint y: 222, endPoint x: 180, endPoint y: 225, distance: 385.9
click at [180, 226] on input "Глюкозамін, хондроїтин, МСМ і гіалуронова кислота, California Gold Nutrition, 1…" at bounding box center [394, 222] width 438 height 25
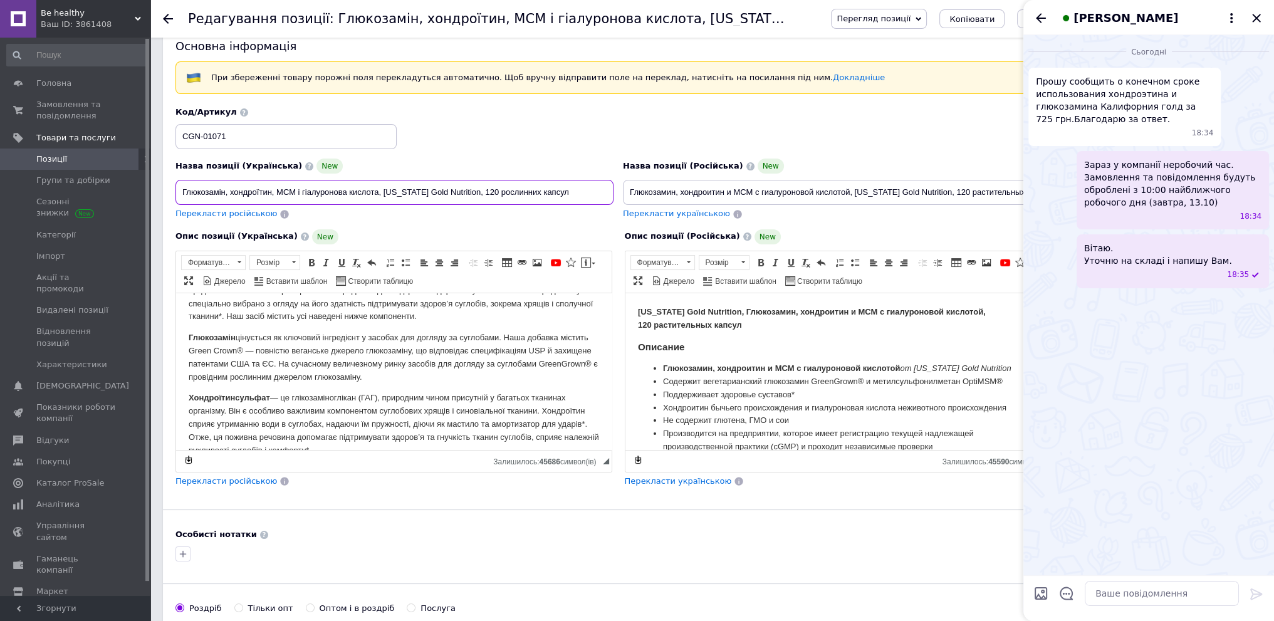
scroll to position [251, 0]
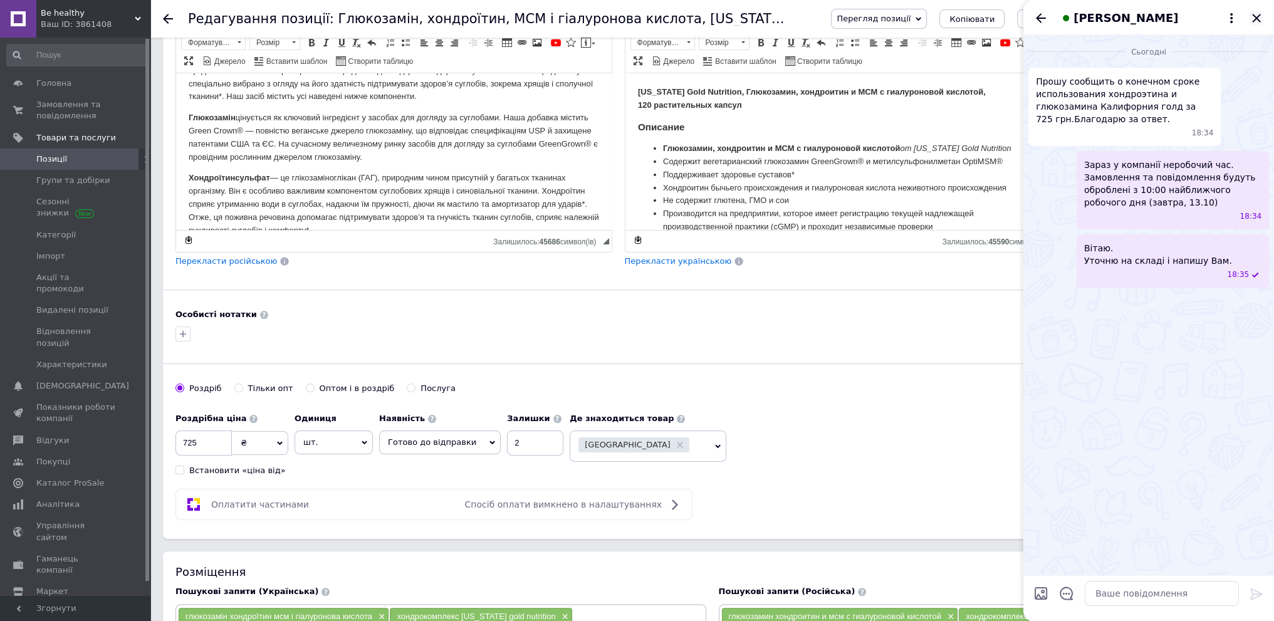
click at [1262, 18] on icon "Закрити" at bounding box center [1256, 18] width 15 height 15
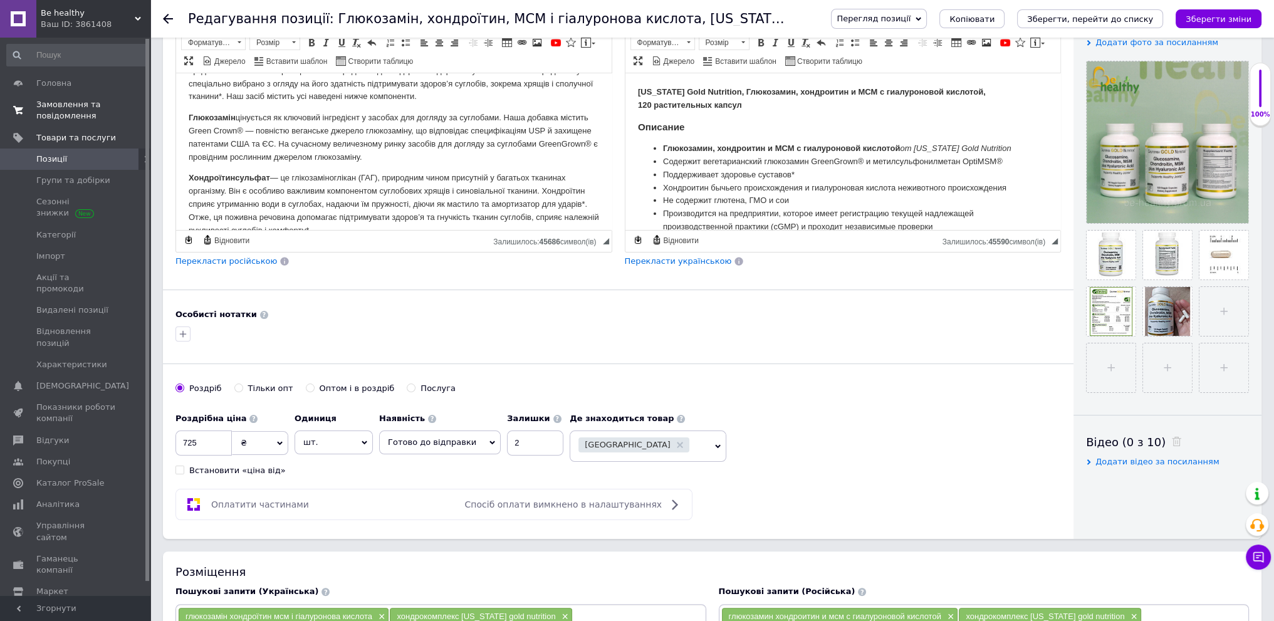
click at [71, 110] on span "Замовлення та повідомлення" at bounding box center [76, 110] width 80 height 23
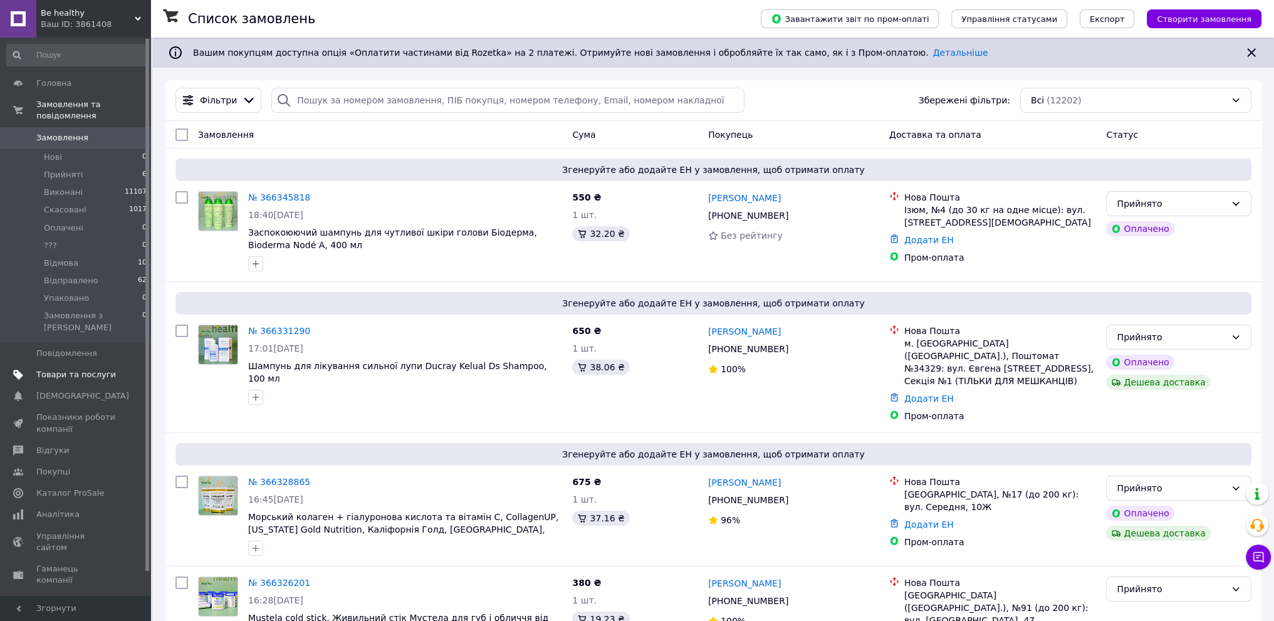
click at [95, 369] on span "Товари та послуги" at bounding box center [76, 374] width 80 height 11
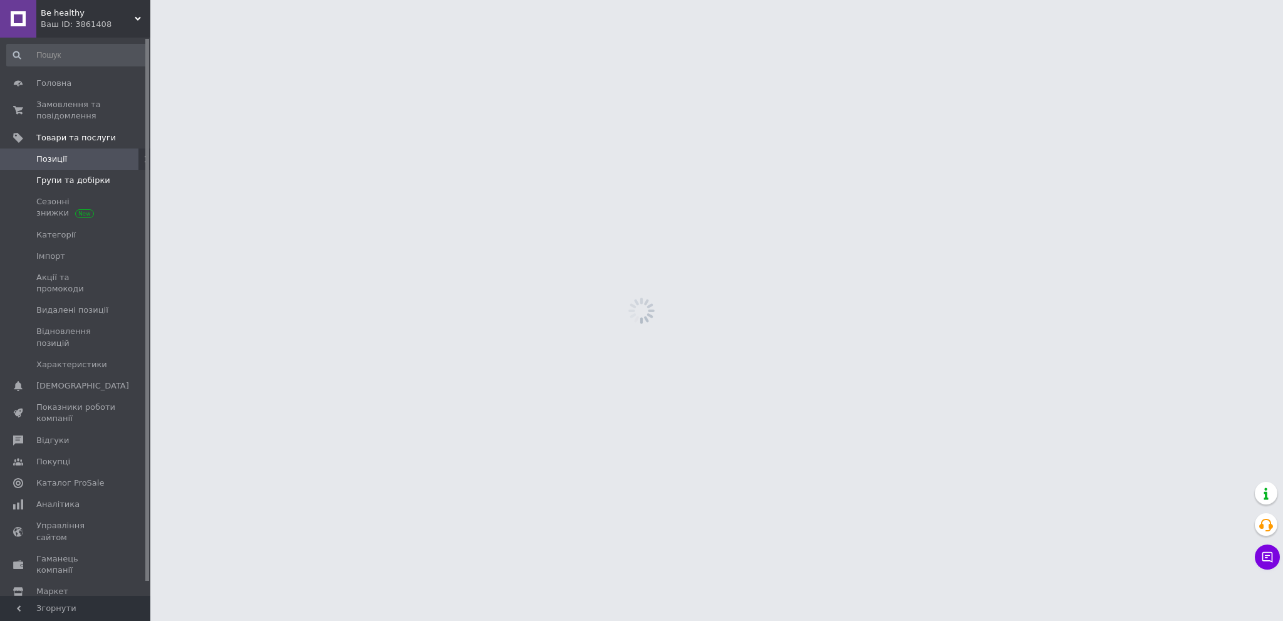
click at [84, 174] on link "Групи та добірки" at bounding box center [77, 180] width 154 height 21
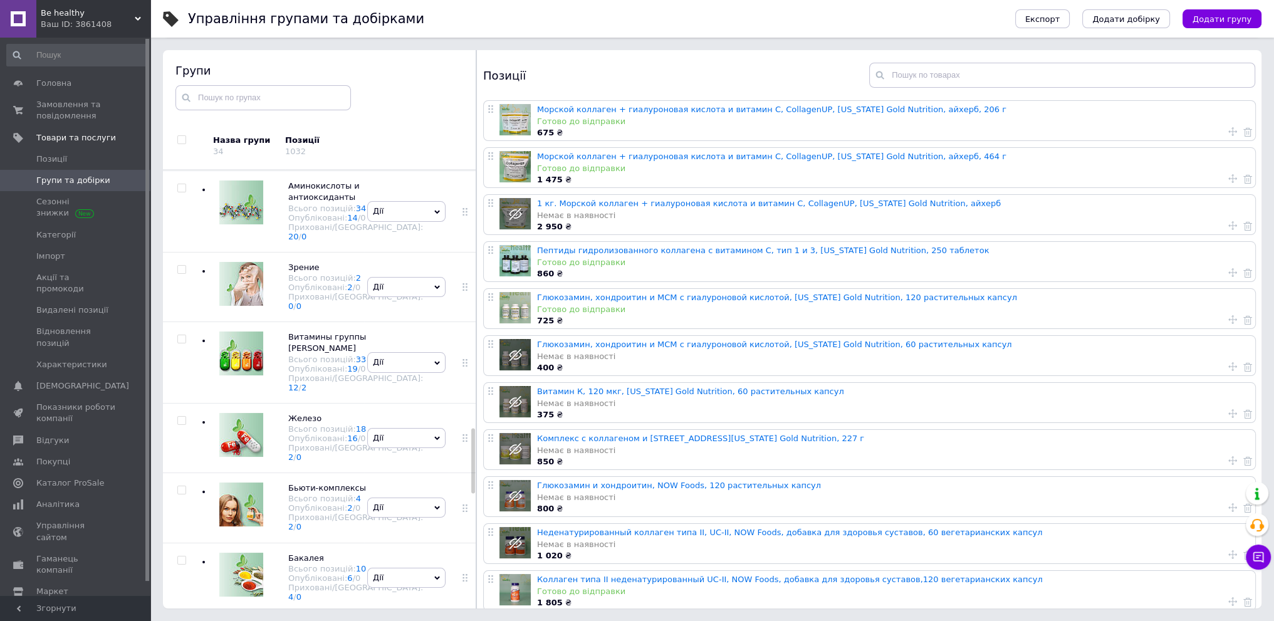
scroll to position [1668, 0]
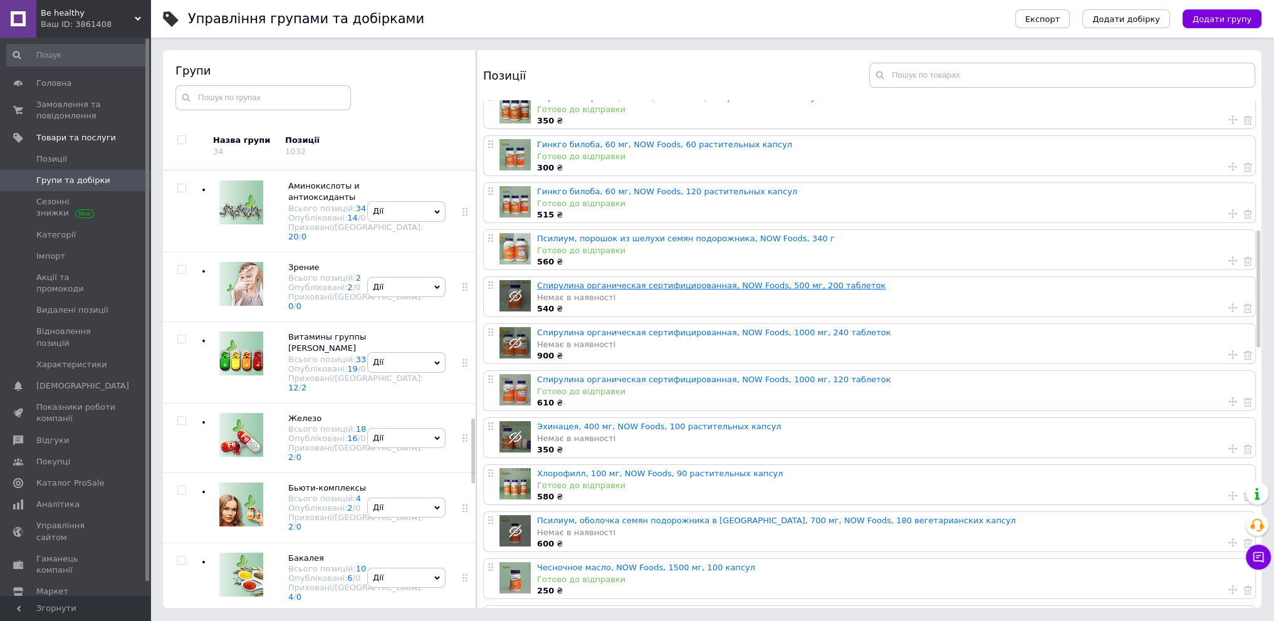
scroll to position [564, 0]
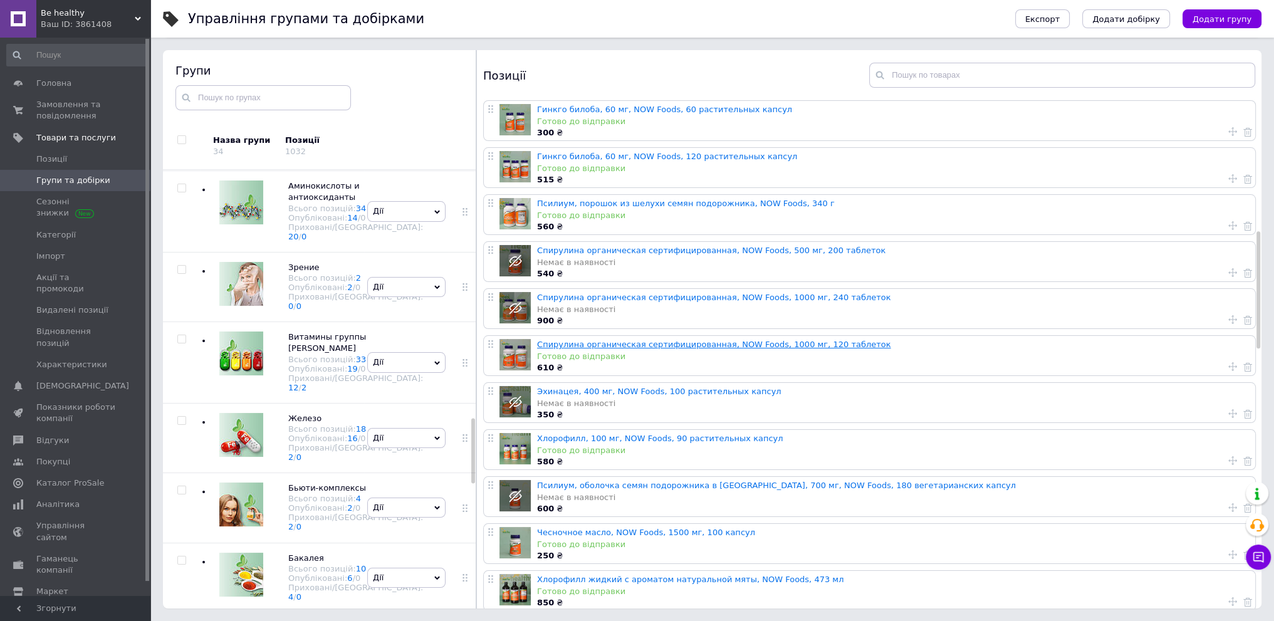
click at [635, 343] on link "Спирулина органическая сертифицированная, NOW Foods, 1000 мг, 120 таблеток" at bounding box center [714, 344] width 354 height 9
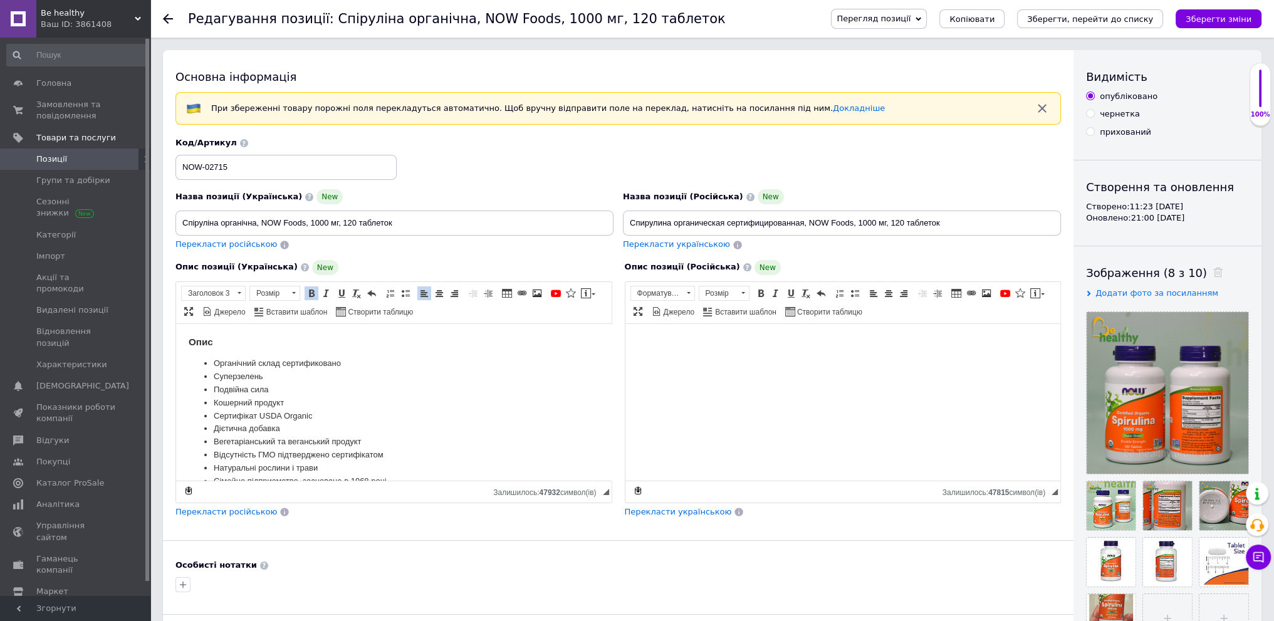
drag, startPoint x: 487, startPoint y: 380, endPoint x: 492, endPoint y: 375, distance: 7.1
click at [487, 379] on li "Суперзелень" at bounding box center [394, 376] width 360 height 13
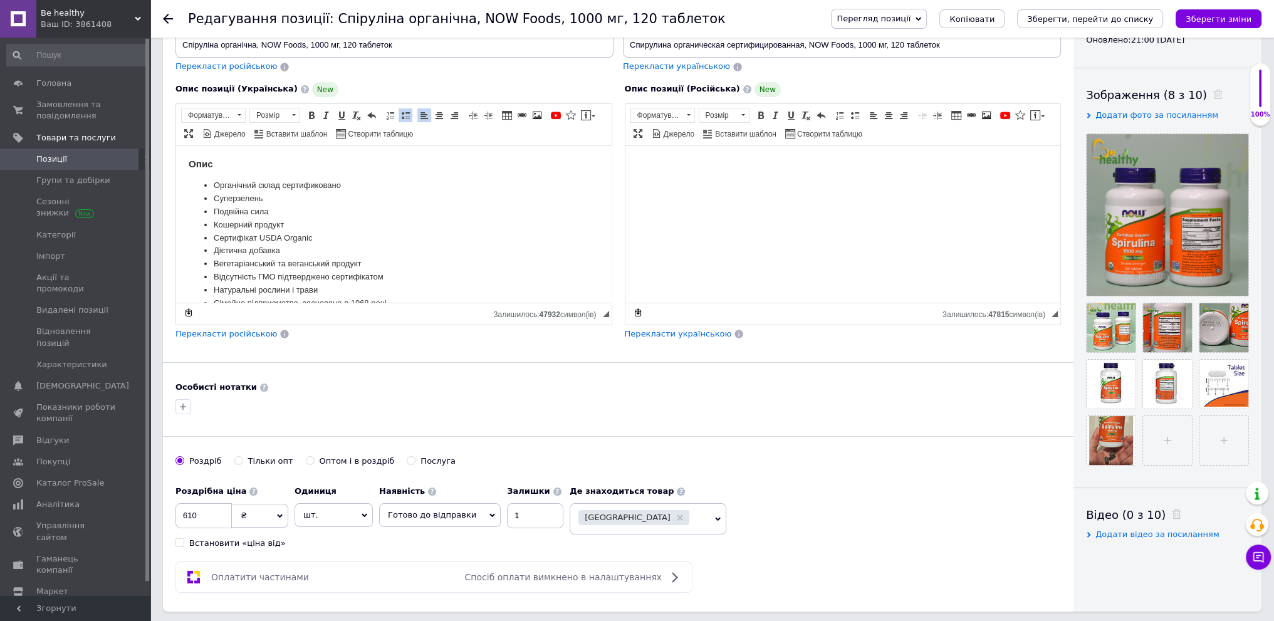
scroll to position [188, 0]
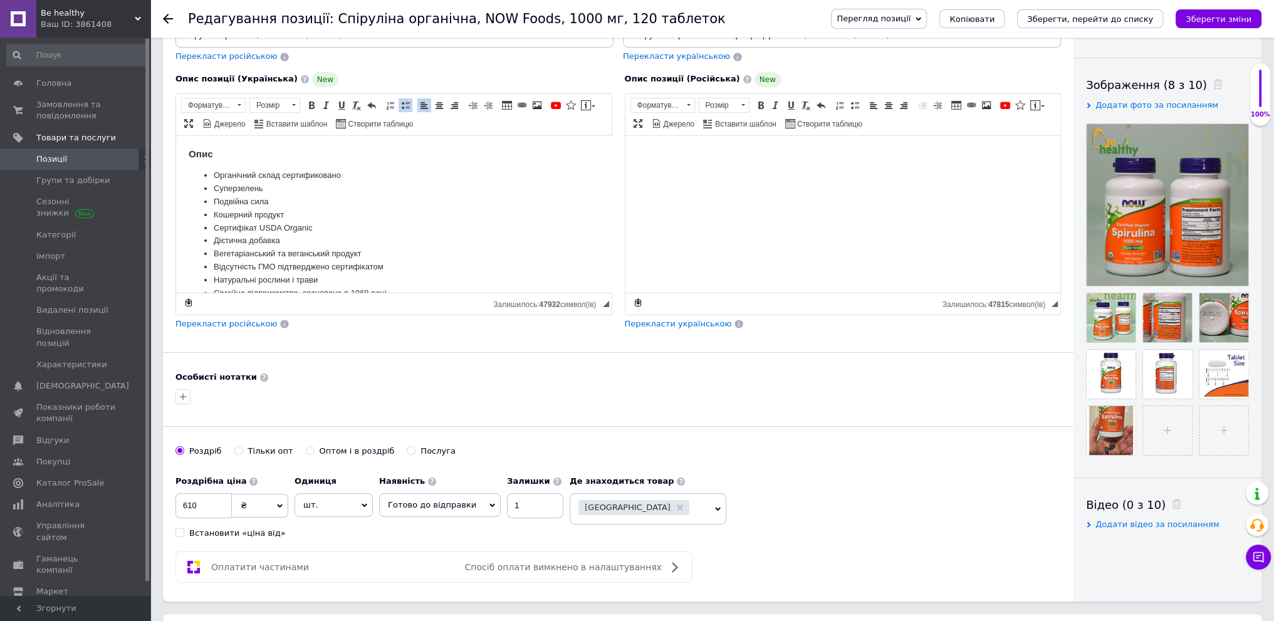
click at [910, 19] on span "Перегляд позиції" at bounding box center [873, 18] width 74 height 9
click at [949, 62] on li "Зберегти та переглянути на маркетплейсі" at bounding box center [929, 60] width 196 height 18
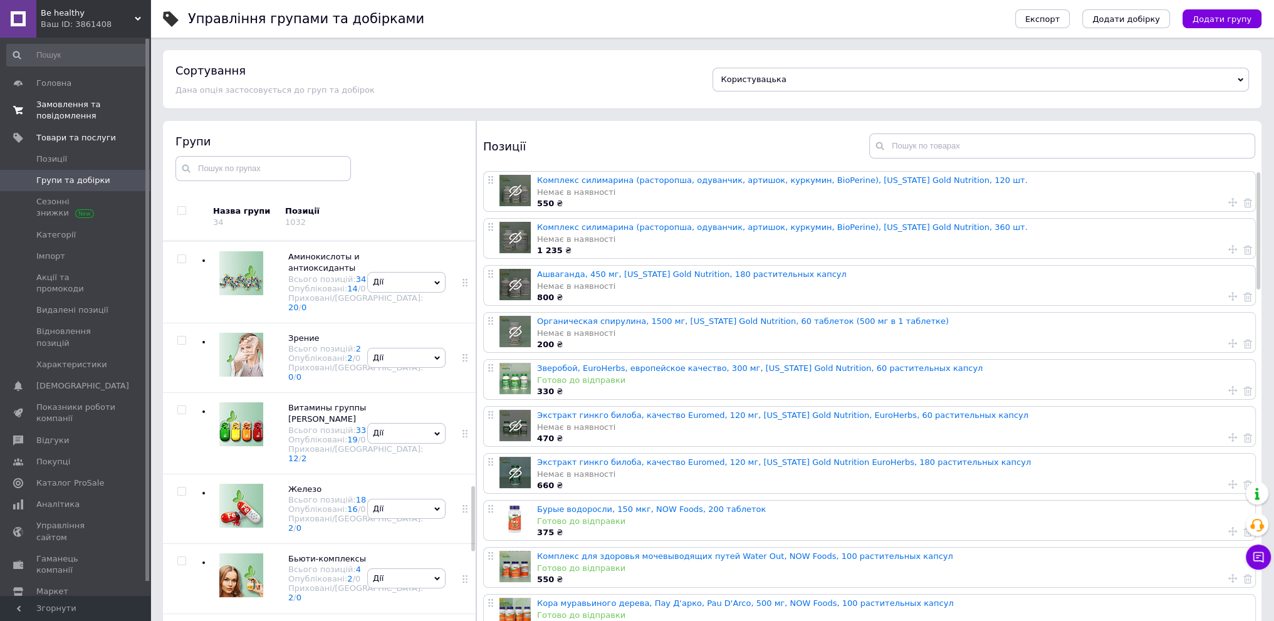
click at [44, 102] on span "Замовлення та повідомлення" at bounding box center [76, 110] width 80 height 23
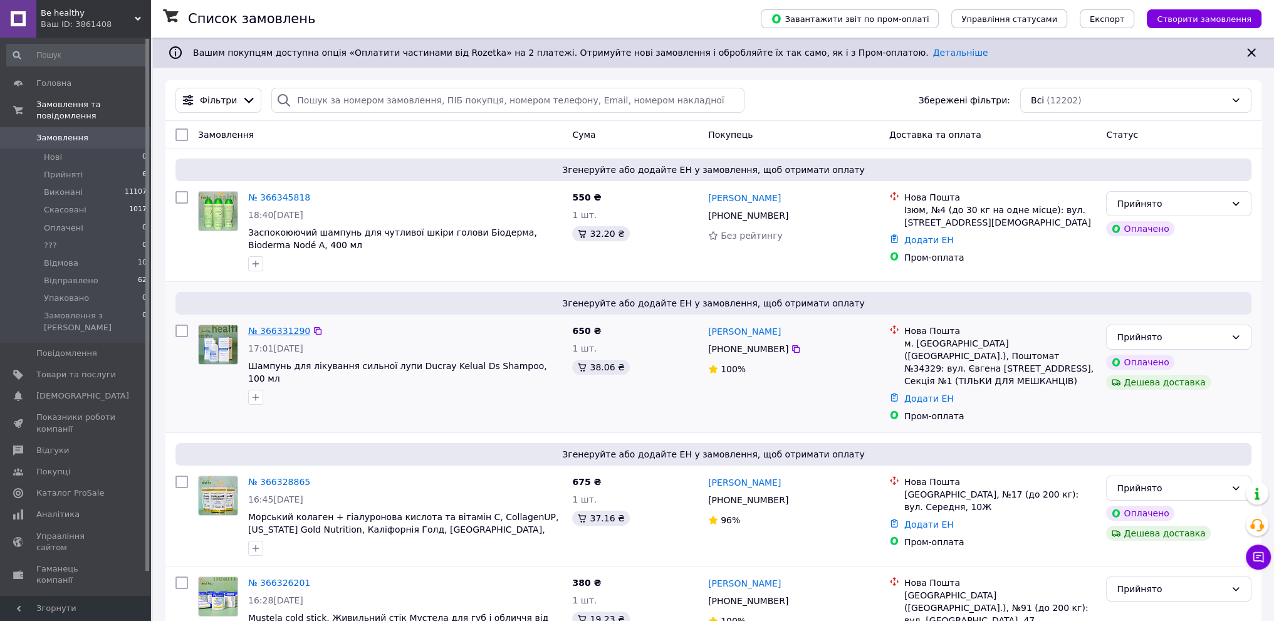
click at [278, 328] on link "№ 366331290" at bounding box center [279, 331] width 62 height 10
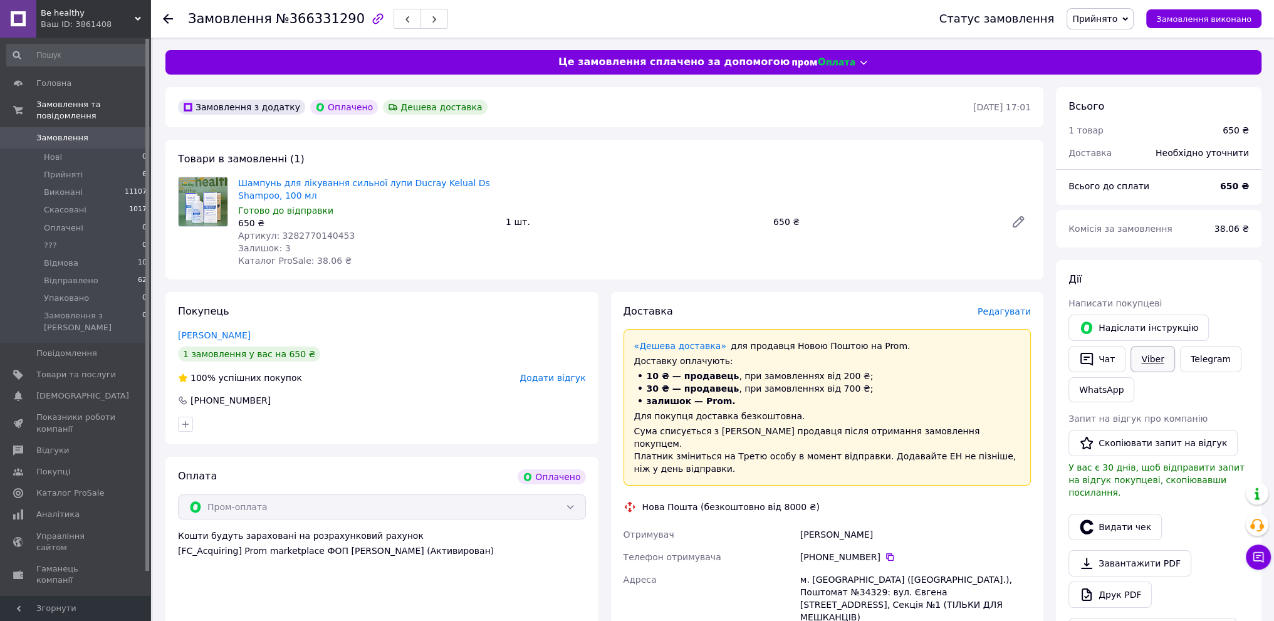
click at [1153, 359] on link "Viber" at bounding box center [1152, 359] width 44 height 26
click at [1151, 356] on link "Viber" at bounding box center [1152, 359] width 44 height 26
click at [95, 132] on span "Замовлення" at bounding box center [76, 137] width 80 height 11
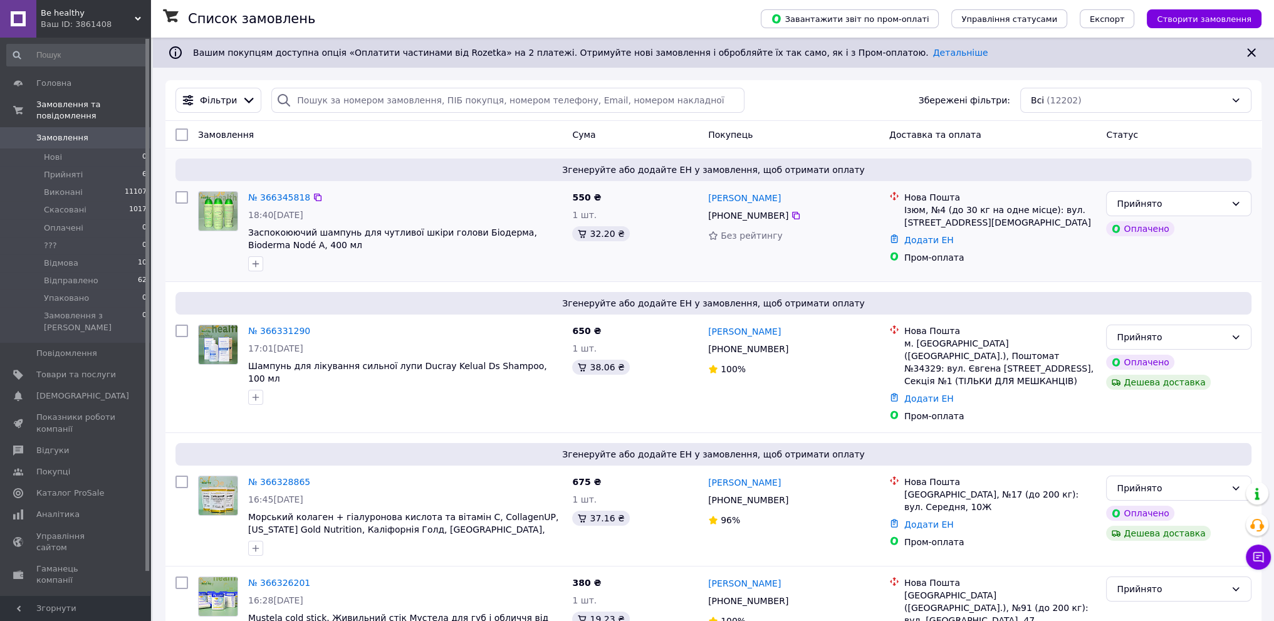
click at [266, 190] on div "№ 366345818 18:40[DATE] Заспокоюючий шампунь для чутливої шкіри голови Біодерма…" at bounding box center [405, 231] width 324 height 90
click at [267, 193] on link "№ 366345818" at bounding box center [279, 197] width 62 height 10
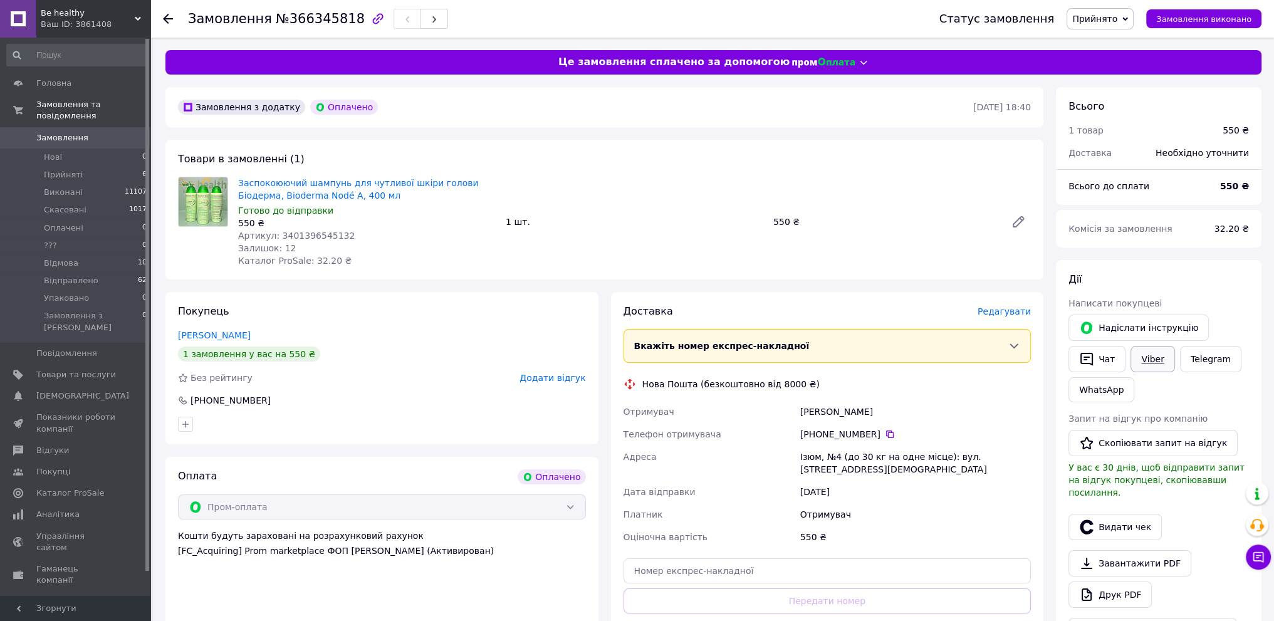
click at [1150, 353] on link "Viber" at bounding box center [1152, 359] width 44 height 26
click at [1103, 359] on button "Чат" at bounding box center [1096, 359] width 57 height 26
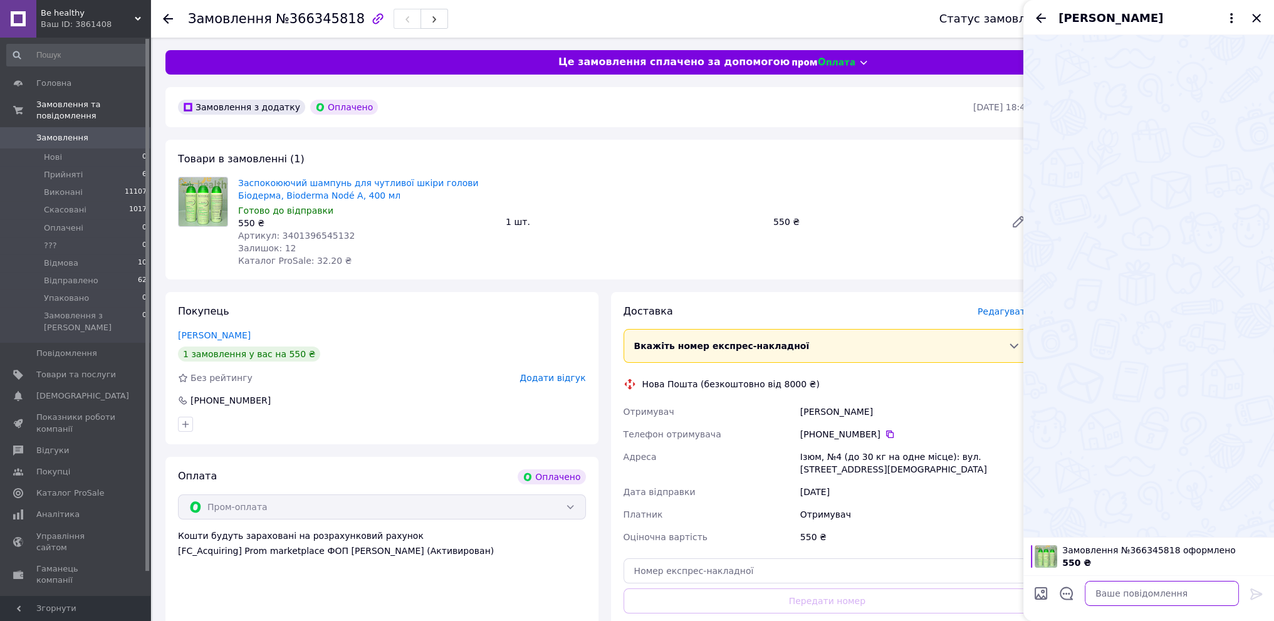
click at [1104, 594] on textarea at bounding box center [1161, 593] width 154 height 25
paste textarea "Вітаємо! Дякуємо за замовлення, завтра відправимо. Орієнтовні терміни доставки …"
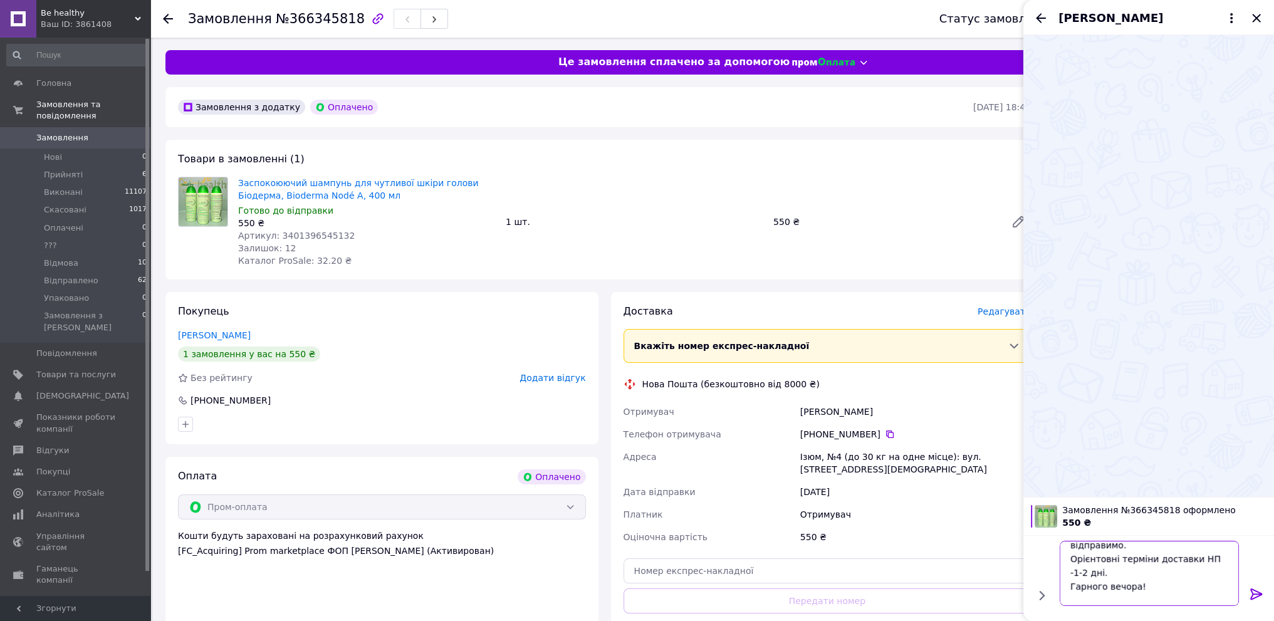
scroll to position [50, 0]
type textarea "Вітаємо! Дякуємо за замовлення, завтра відправимо. Орієнтовні терміни доставки …"
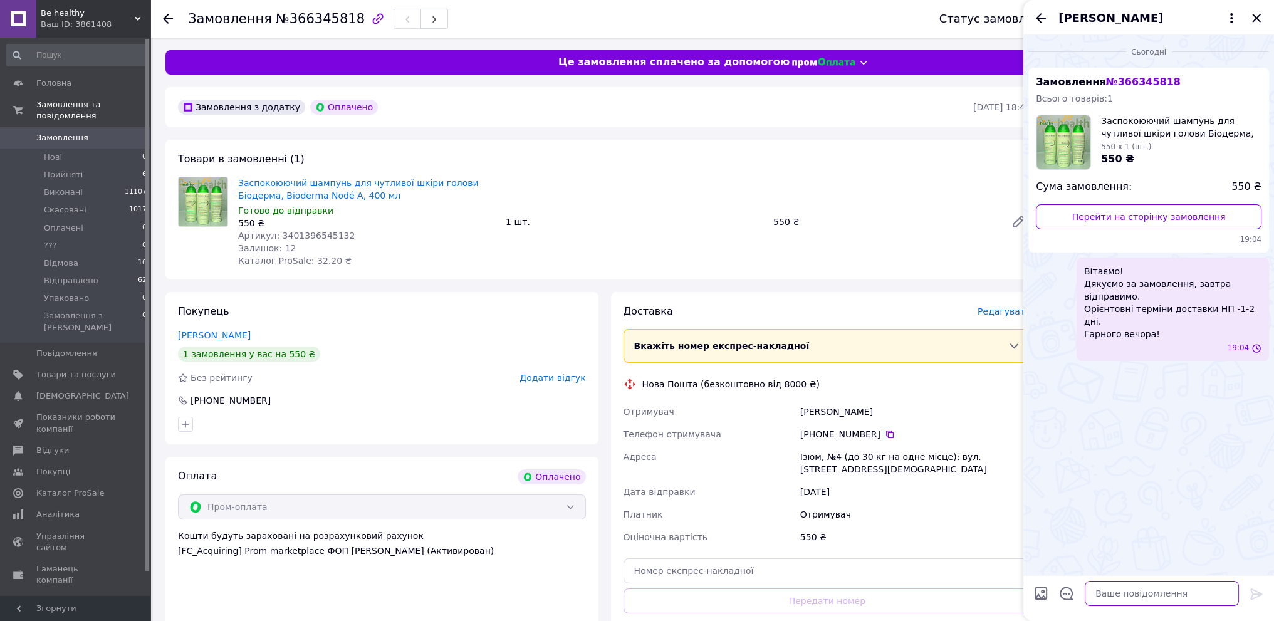
scroll to position [0, 0]
click at [1255, 19] on icon "Закрити" at bounding box center [1256, 18] width 8 height 8
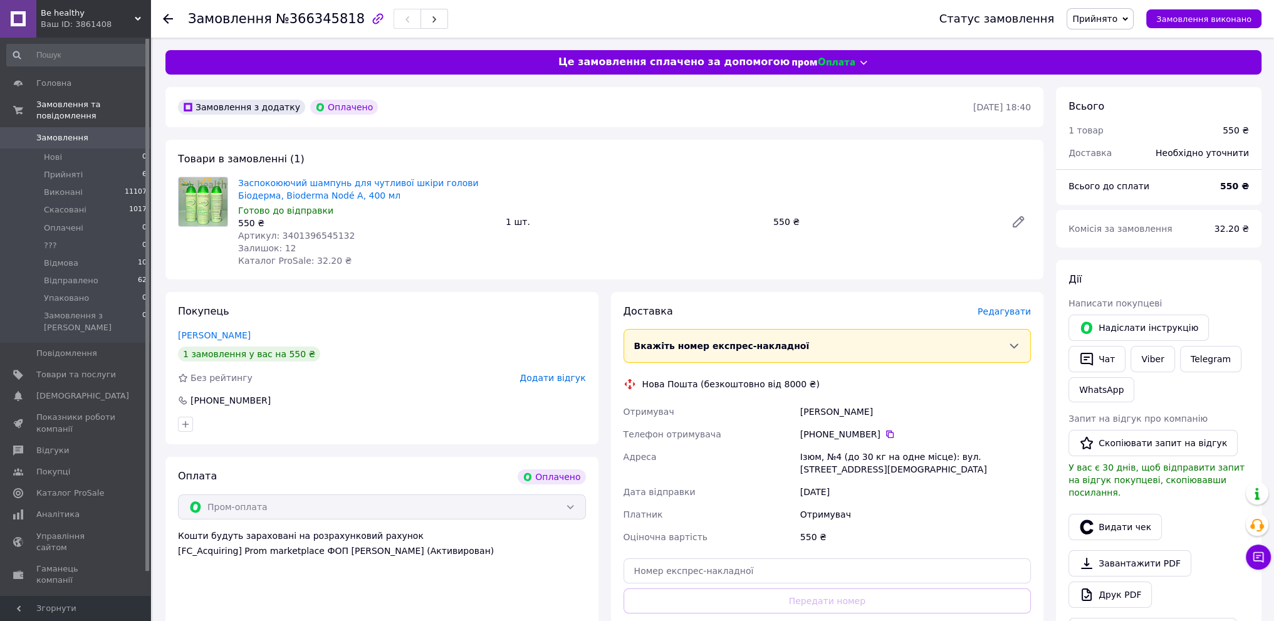
click at [85, 132] on span "Замовлення" at bounding box center [76, 137] width 80 height 11
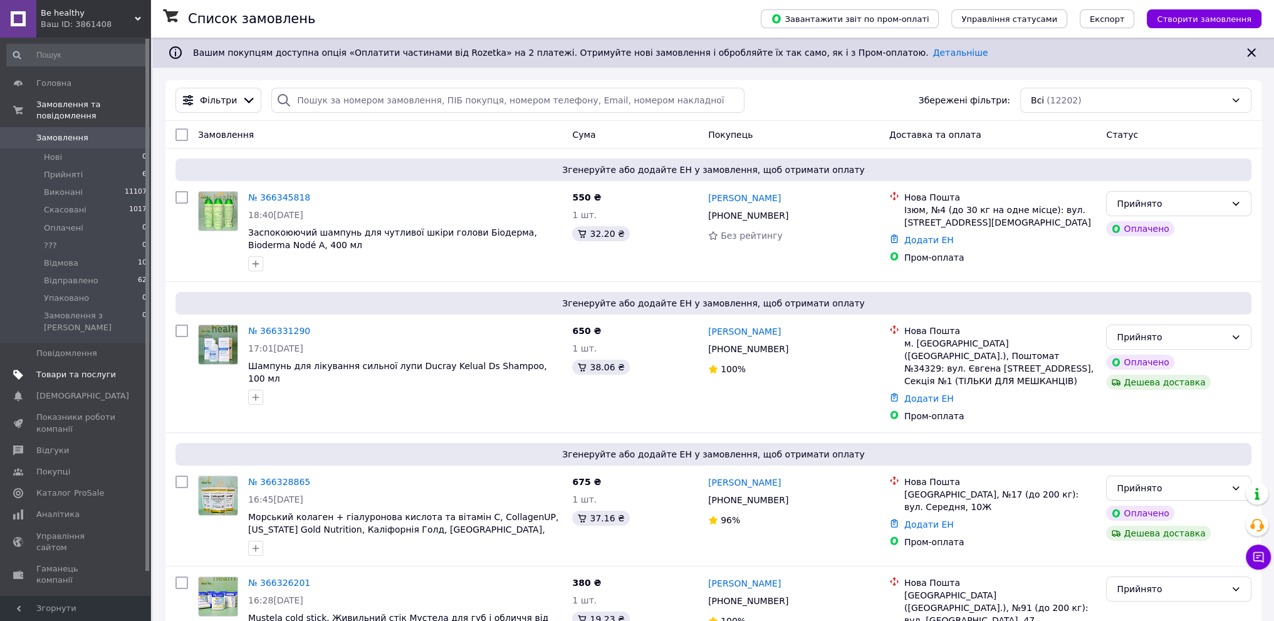
click at [85, 369] on span "Товари та послуги" at bounding box center [76, 374] width 80 height 11
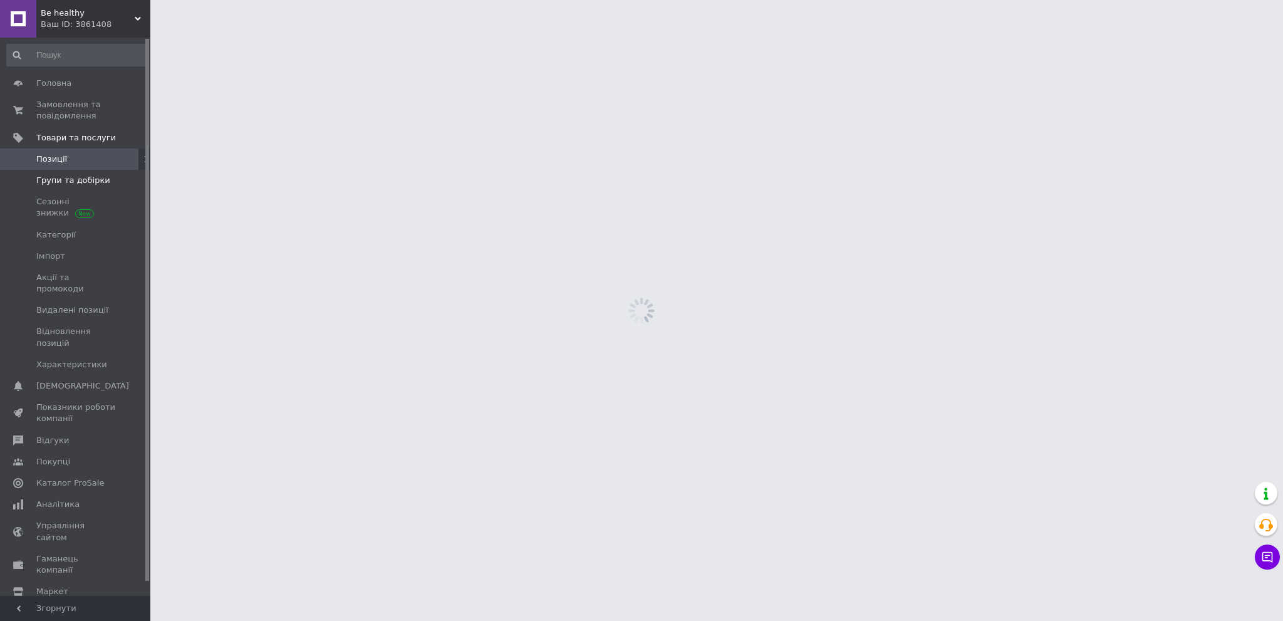
click at [93, 182] on span "Групи та добірки" at bounding box center [73, 180] width 74 height 11
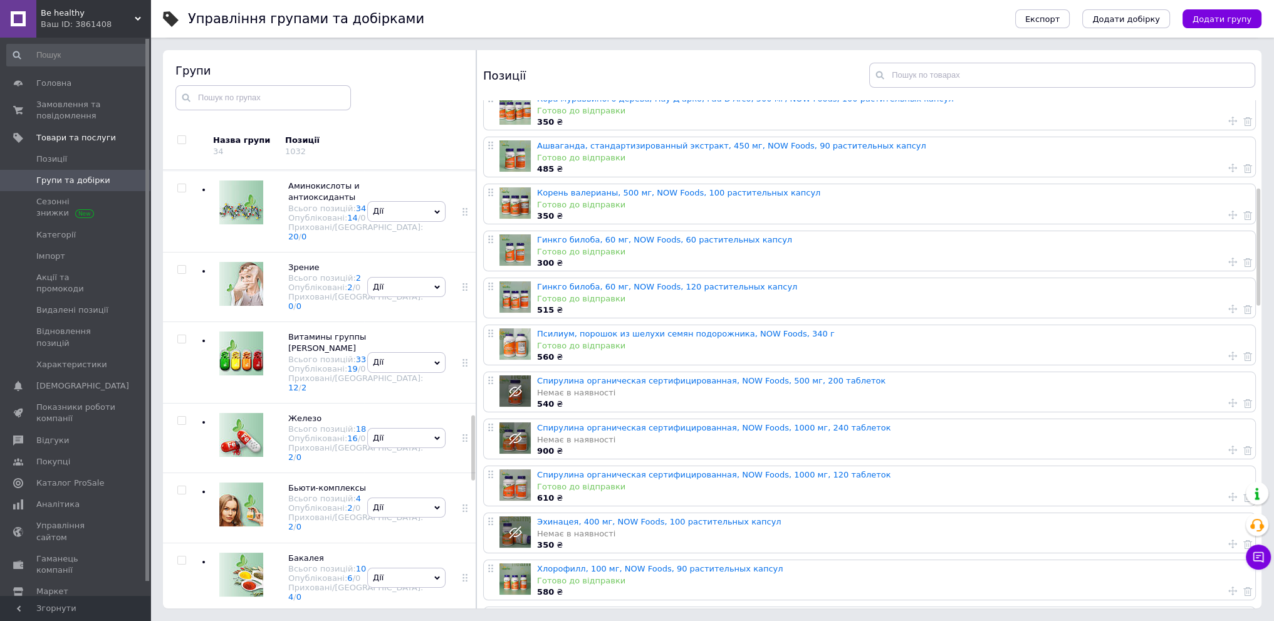
scroll to position [439, 0]
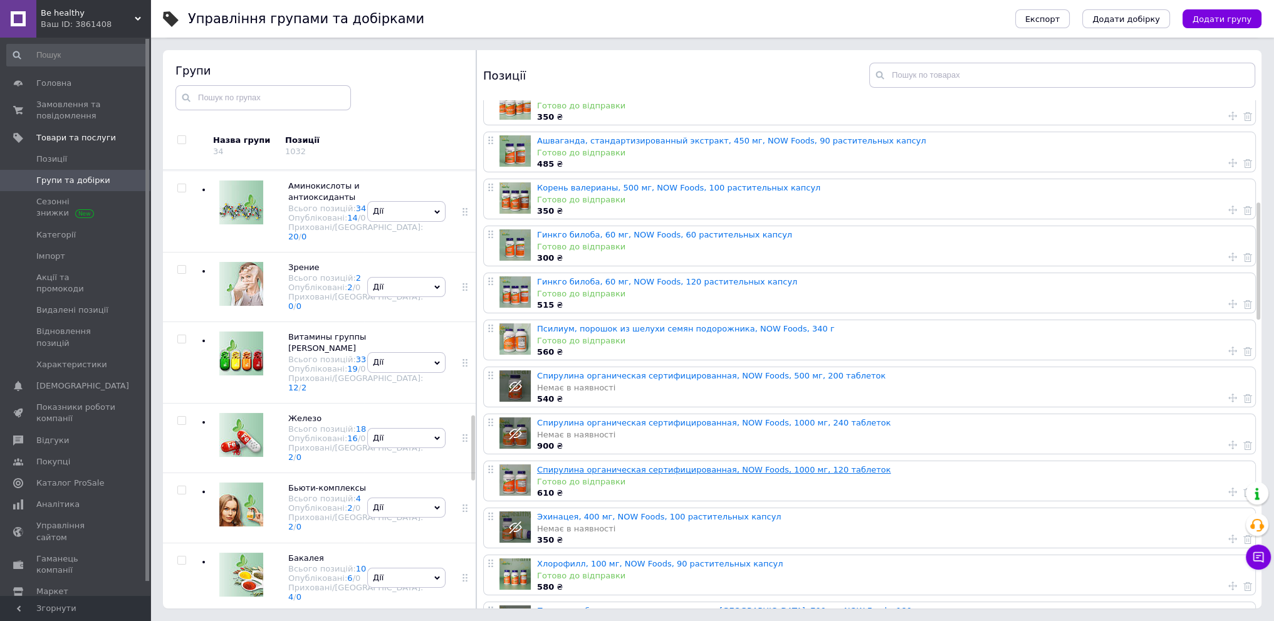
click at [657, 469] on link "Спирулина органическая сертифицированная, NOW Foods, 1000 мг, 120 таблеток" at bounding box center [714, 469] width 354 height 9
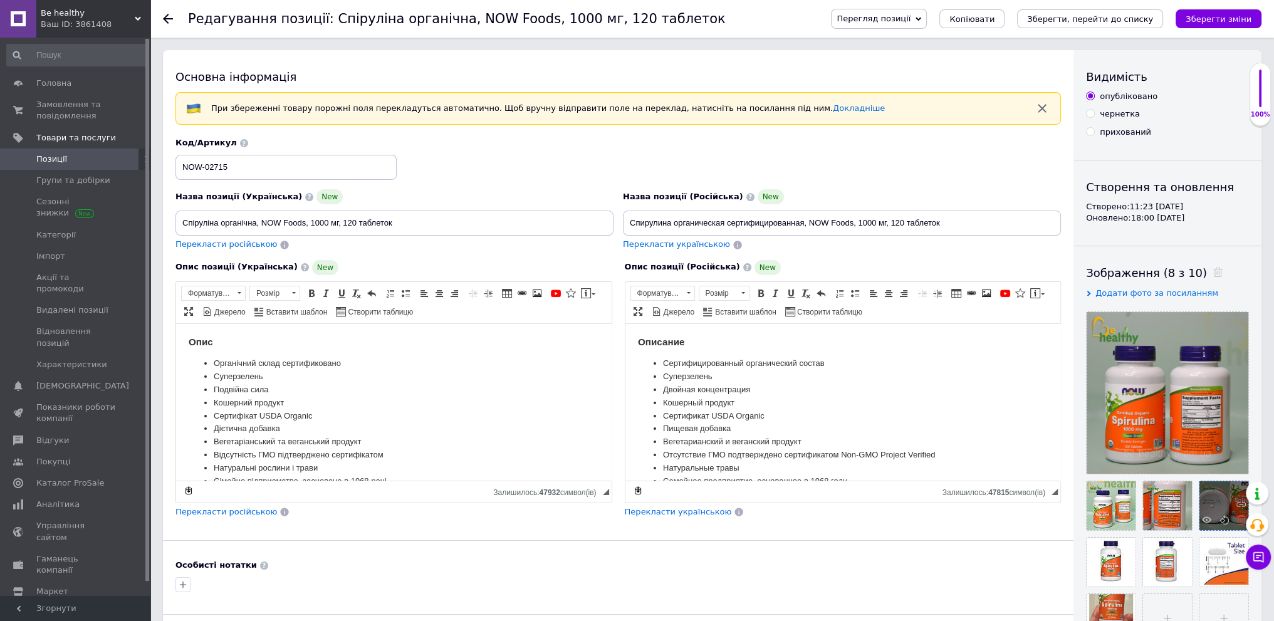
click at [1238, 520] on icon at bounding box center [1240, 519] width 9 height 9
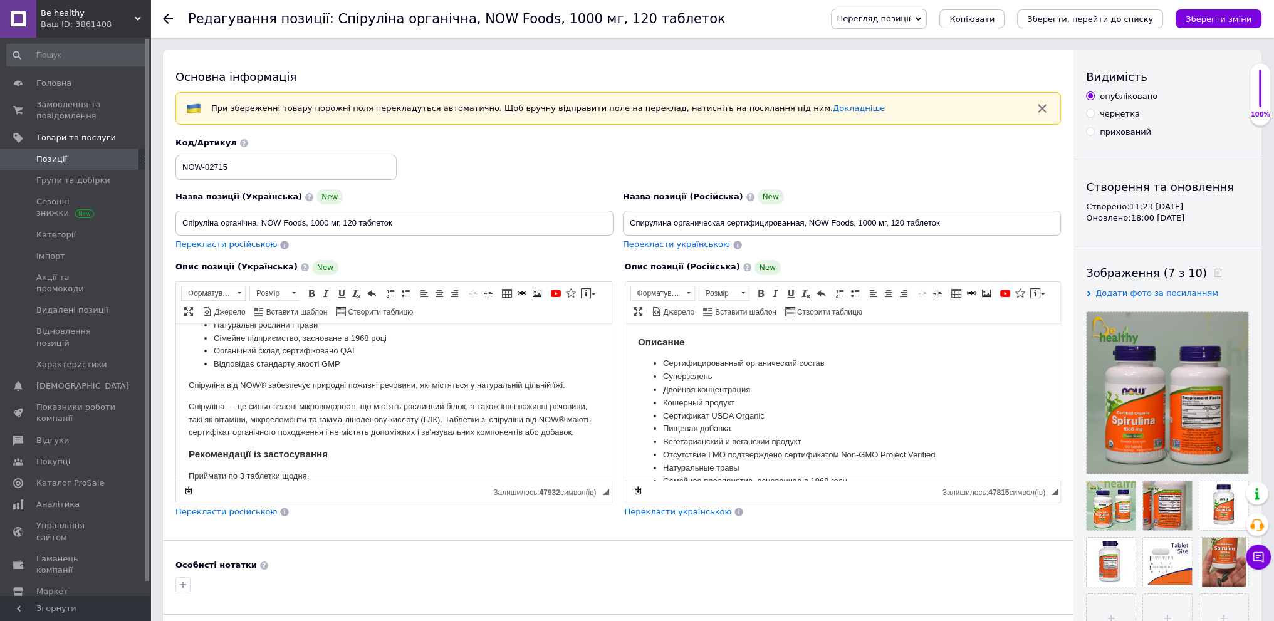
scroll to position [188, 0]
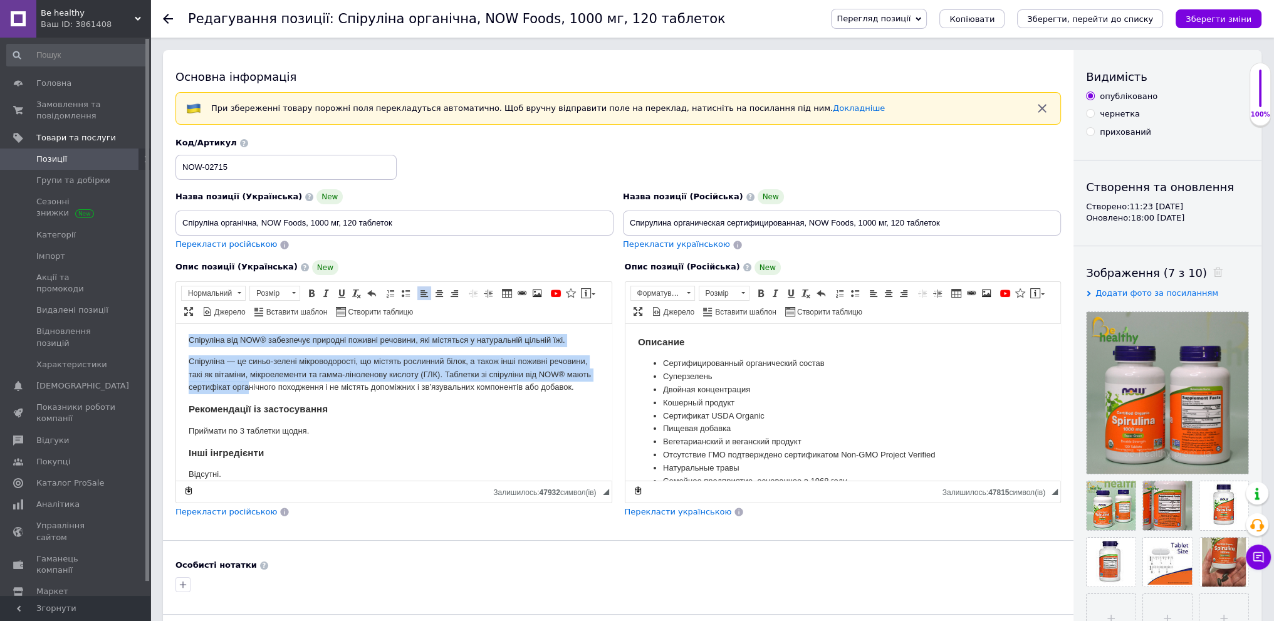
drag, startPoint x: 185, startPoint y: 340, endPoint x: 276, endPoint y: 387, distance: 102.0
click at [275, 385] on html "Опис Органічний склад сертификовано Суперзелень Подвійна сила Кошерний продукт …" at bounding box center [393, 532] width 435 height 793
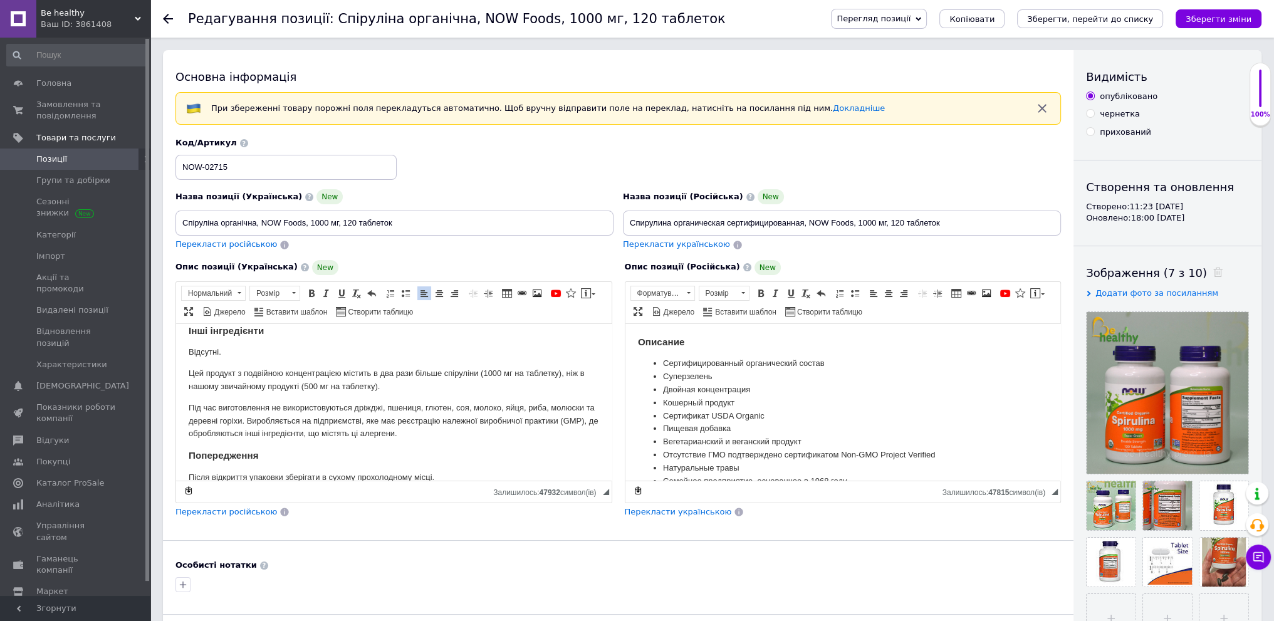
scroll to position [313, 0]
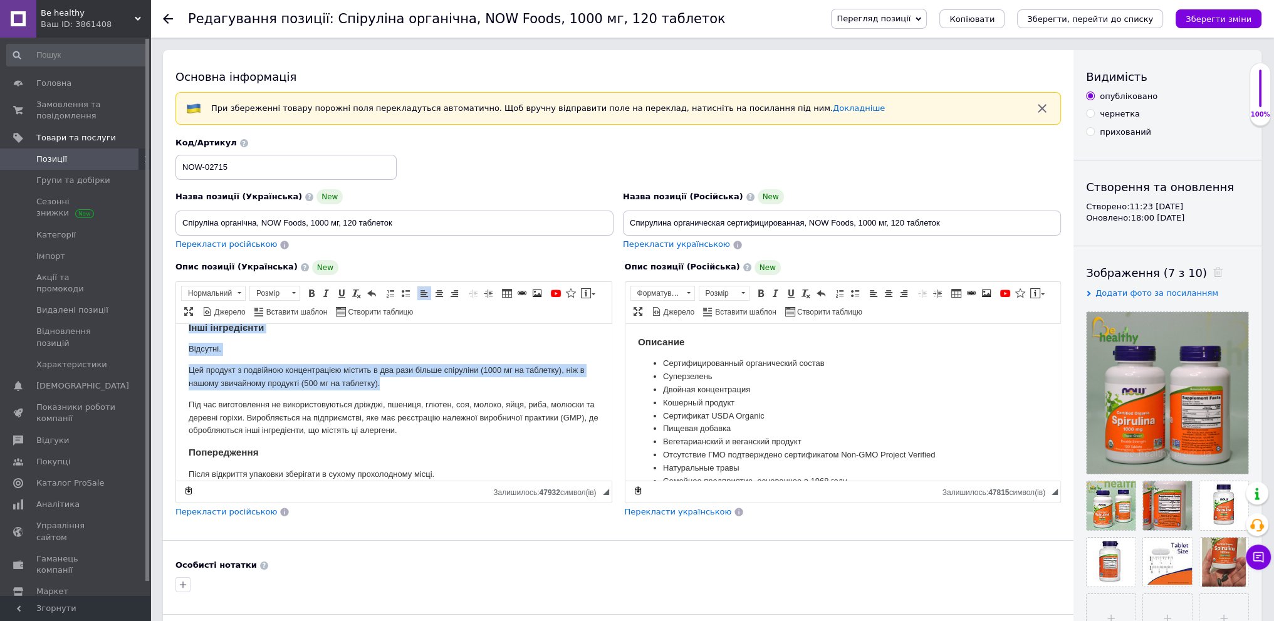
click at [393, 390] on p "Цей продукт з подвійною концентрацією містить в два рази більше спіруліни (1000…" at bounding box center [394, 377] width 410 height 26
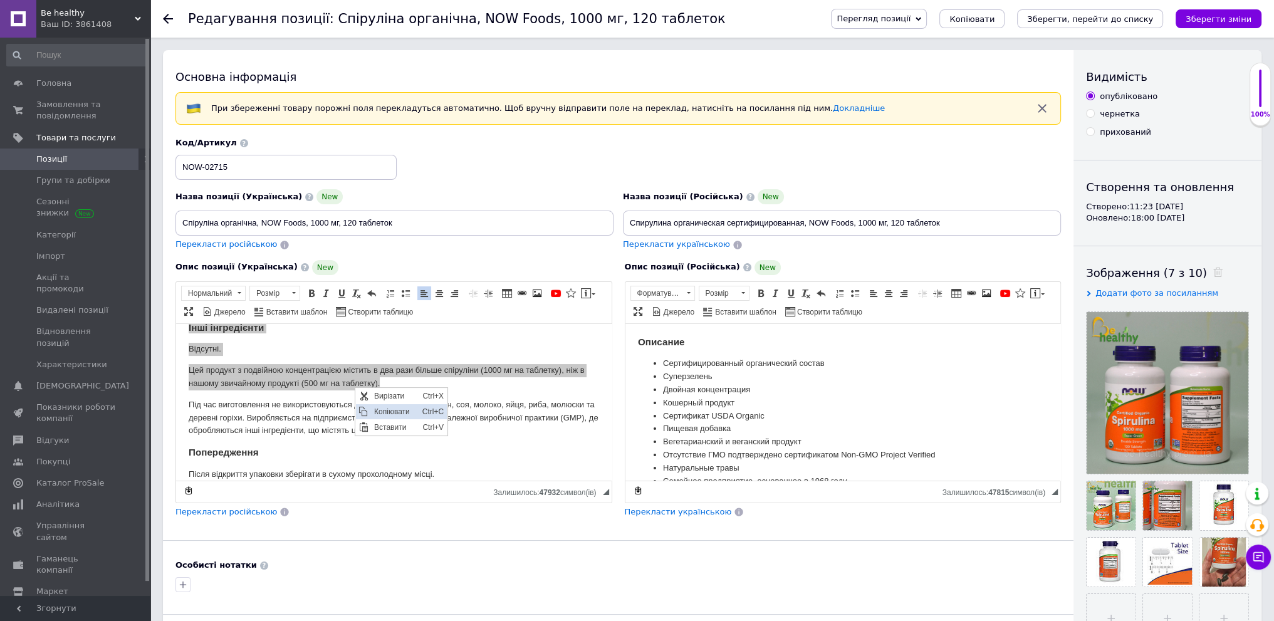
scroll to position [0, 0]
click at [382, 411] on span "Копіювати" at bounding box center [394, 411] width 48 height 15
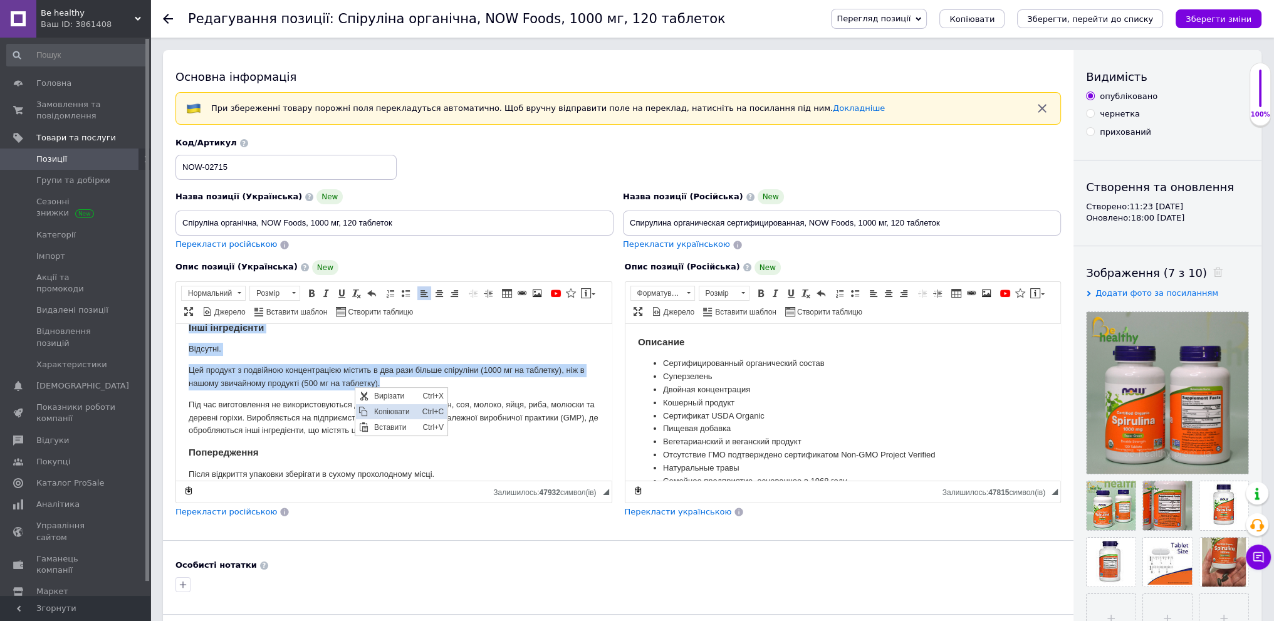
copy body "Спіруліна від NOW® забезпечує природні поживні речовини, які містяться у натура…"
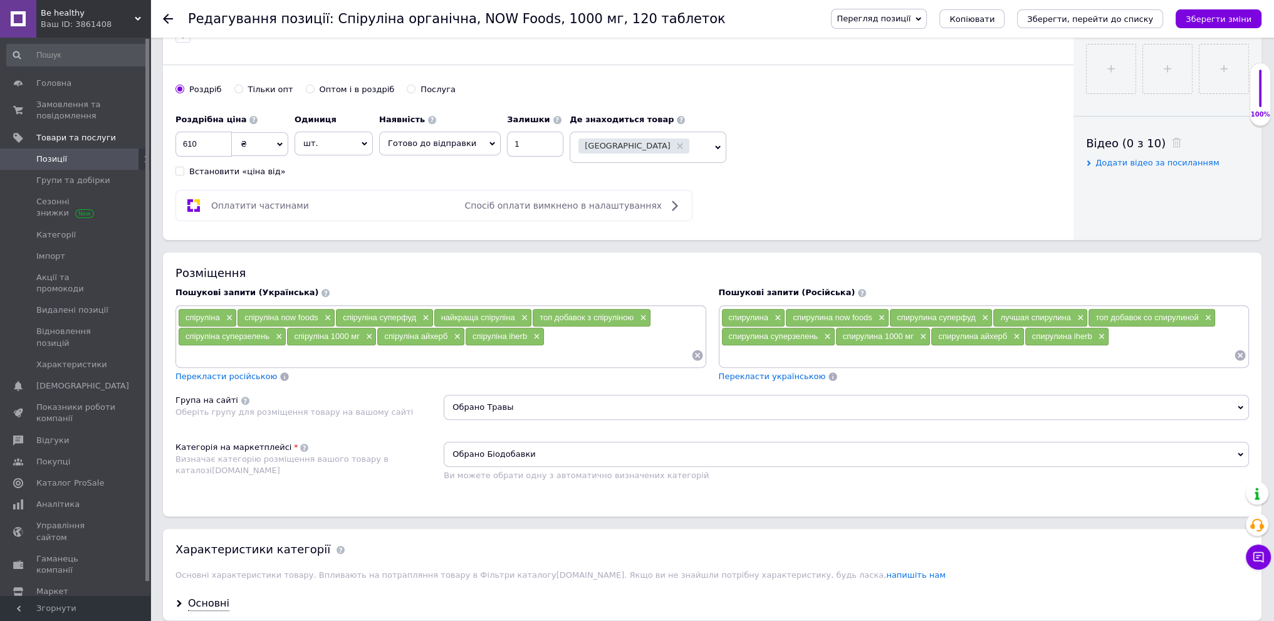
scroll to position [752, 0]
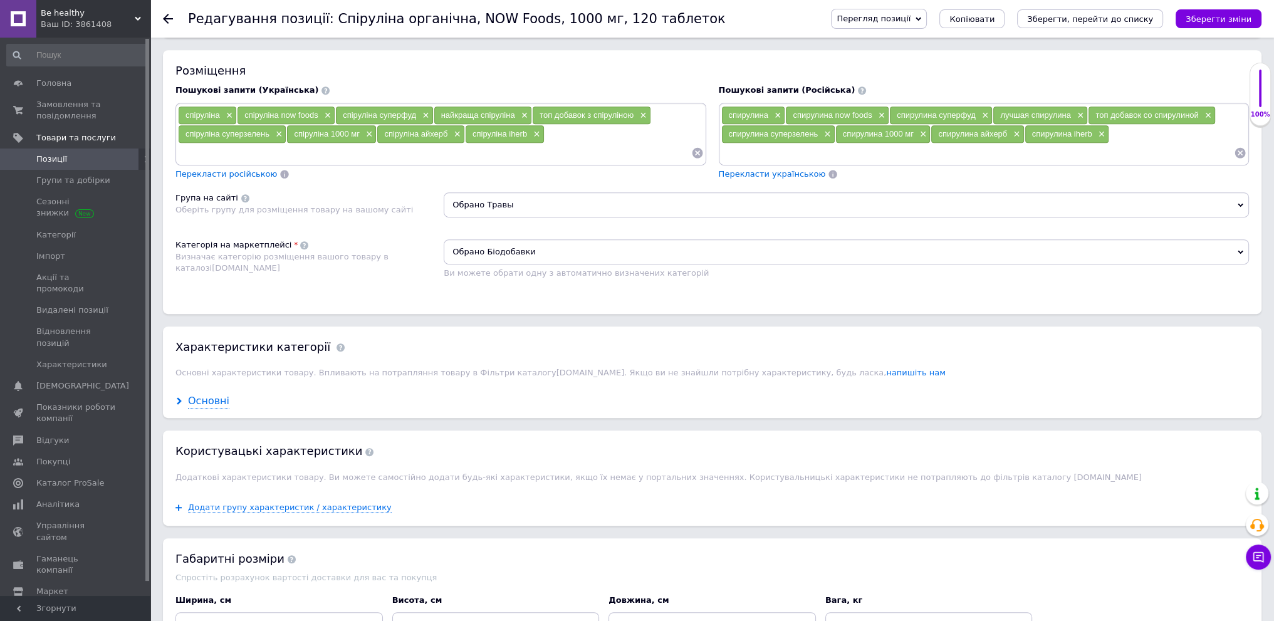
click at [213, 402] on div "Основні" at bounding box center [208, 401] width 41 height 14
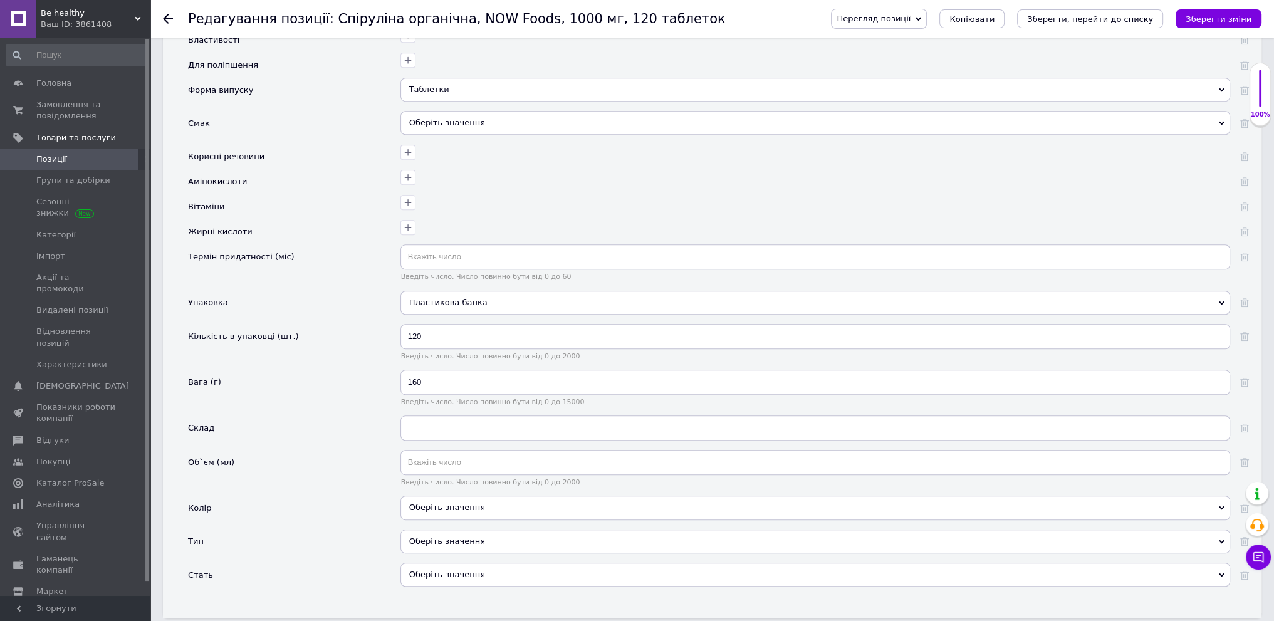
scroll to position [1316, 0]
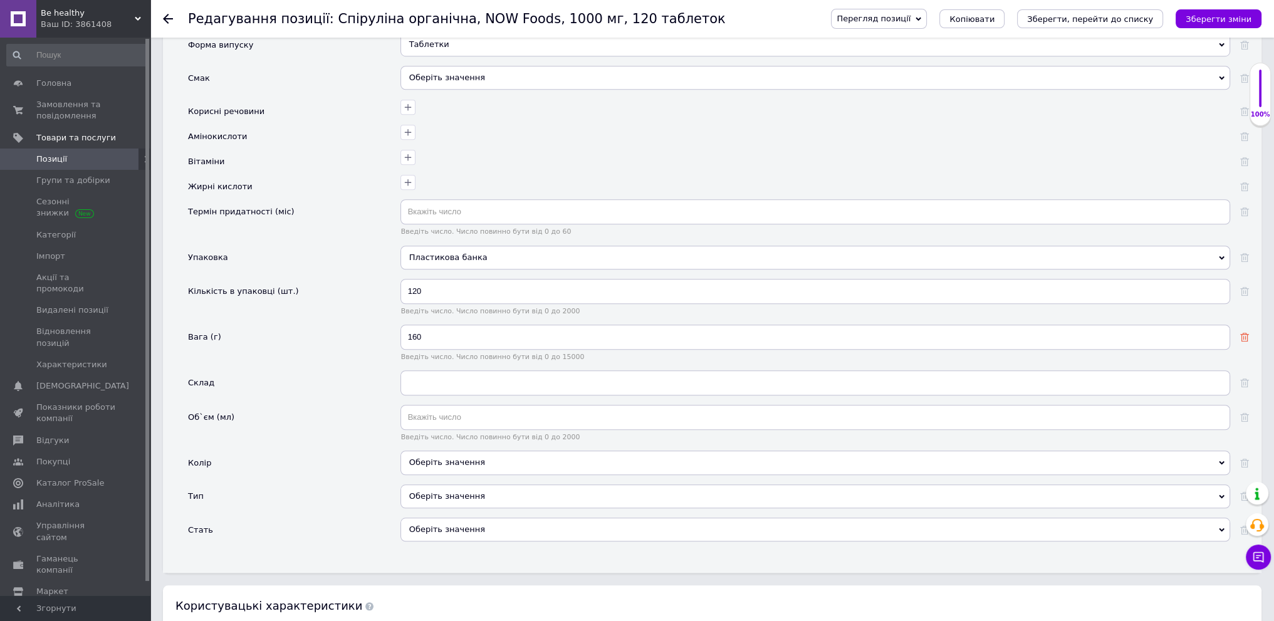
click at [1247, 333] on use at bounding box center [1244, 337] width 9 height 9
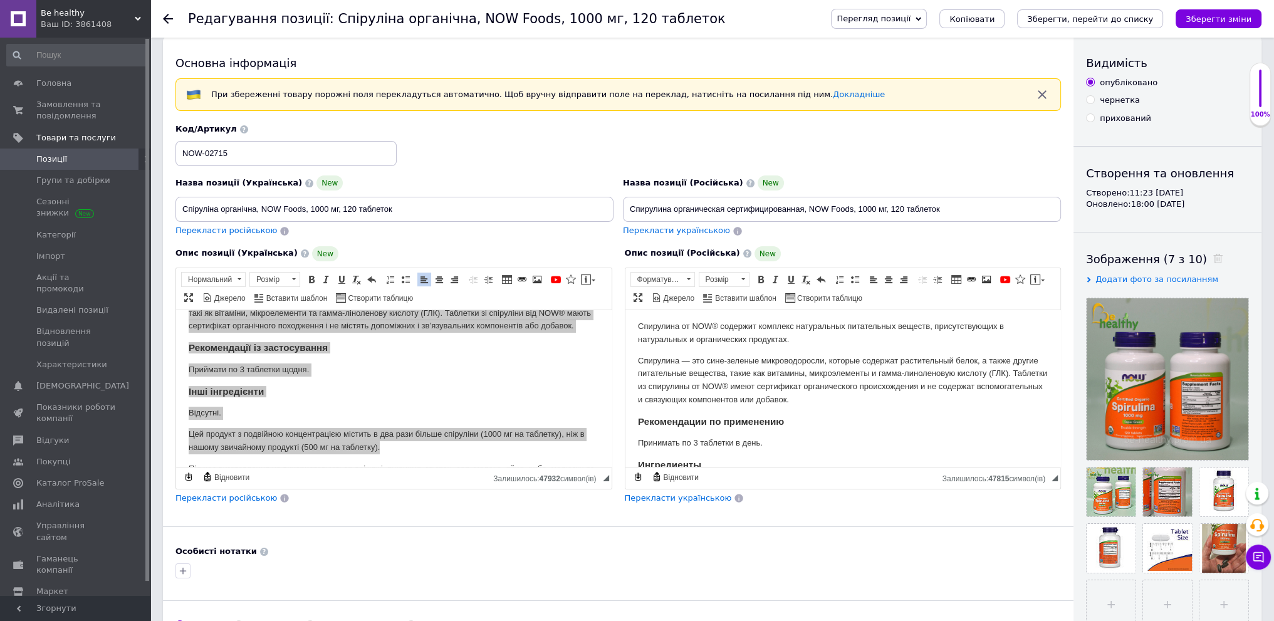
scroll to position [0, 0]
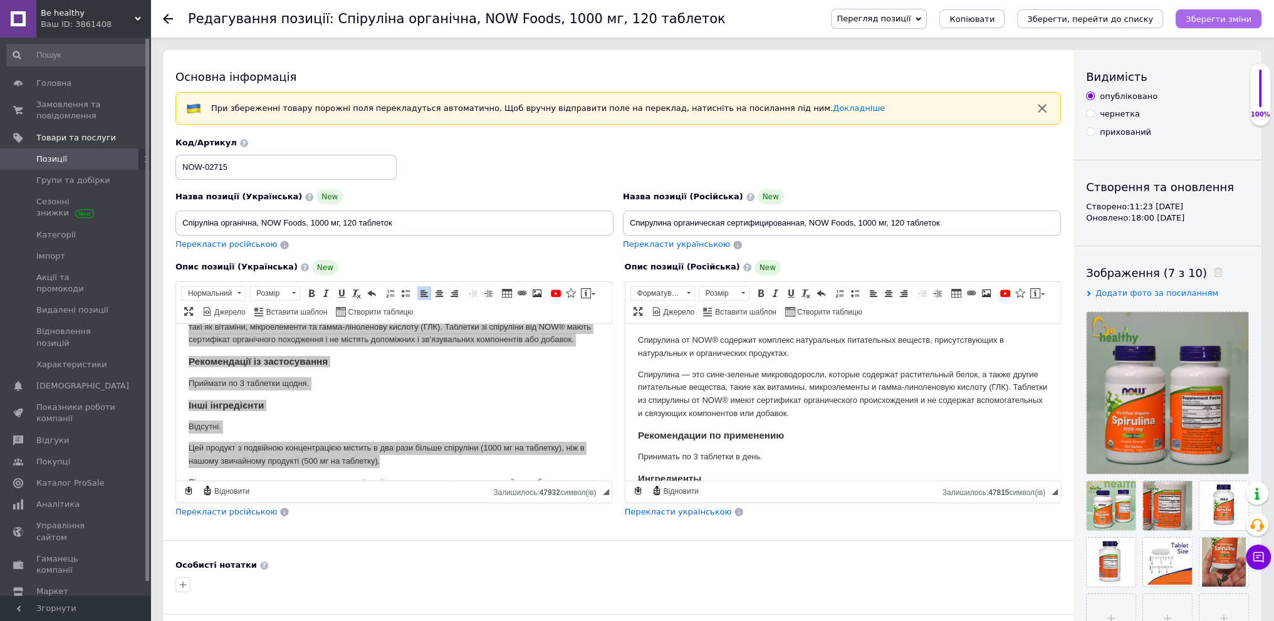
click at [1215, 24] on button "Зберегти зміни" at bounding box center [1218, 18] width 86 height 19
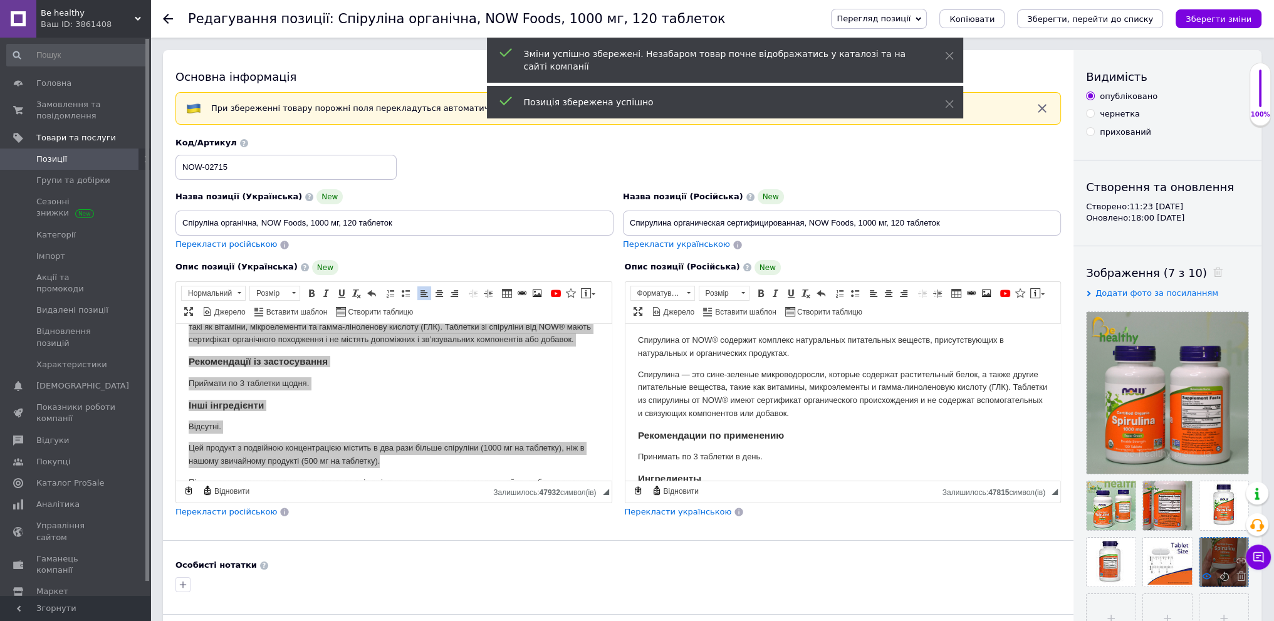
click at [1206, 576] on icon at bounding box center [1206, 575] width 9 height 9
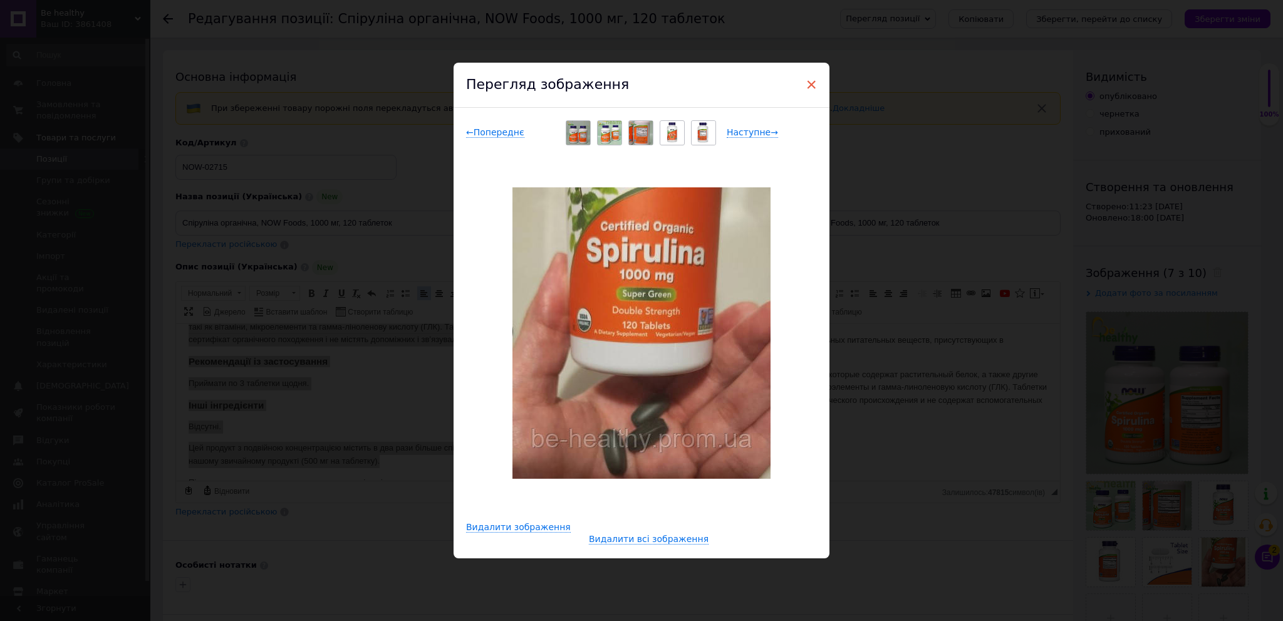
click at [806, 85] on span "×" at bounding box center [811, 84] width 11 height 21
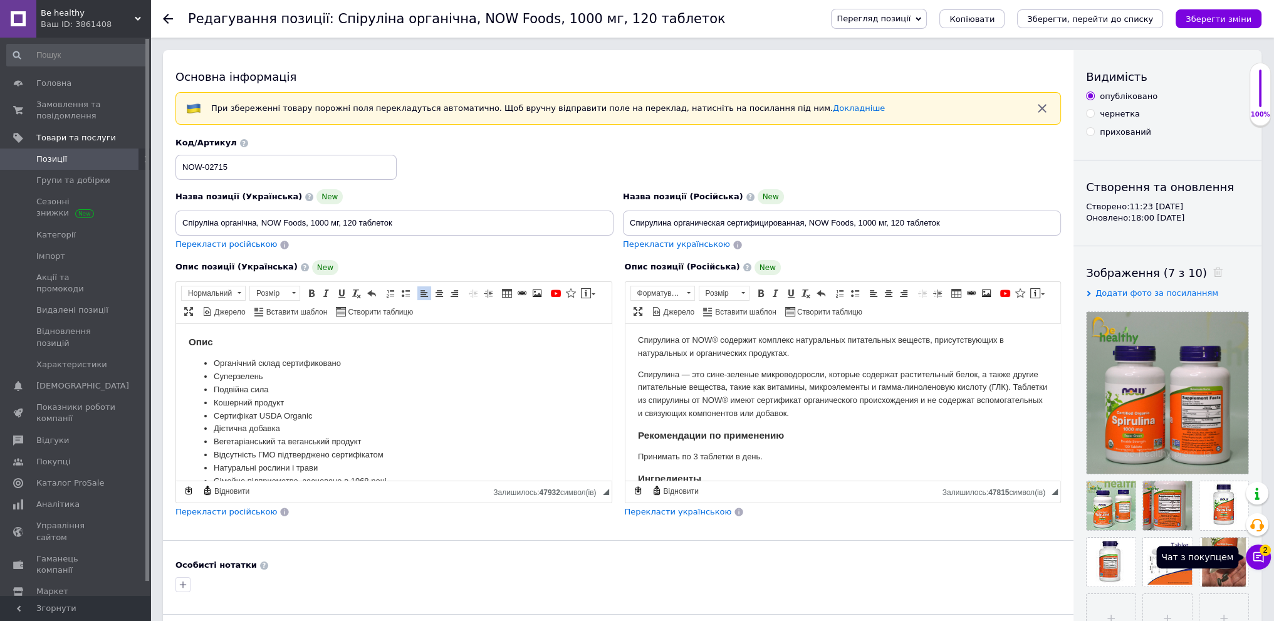
click at [1260, 559] on icon at bounding box center [1258, 557] width 13 height 13
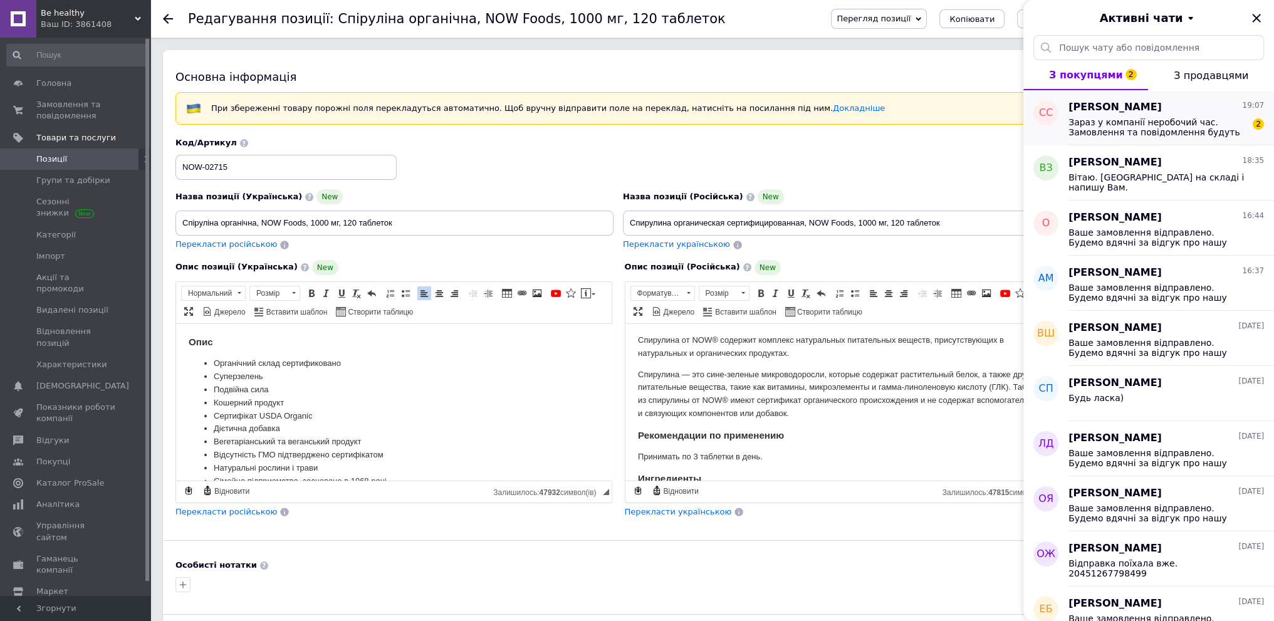
click at [1155, 122] on span "Зараз у компанії неробочий час. Замовлення та повідомлення будуть оброблені з 1…" at bounding box center [1157, 127] width 178 height 20
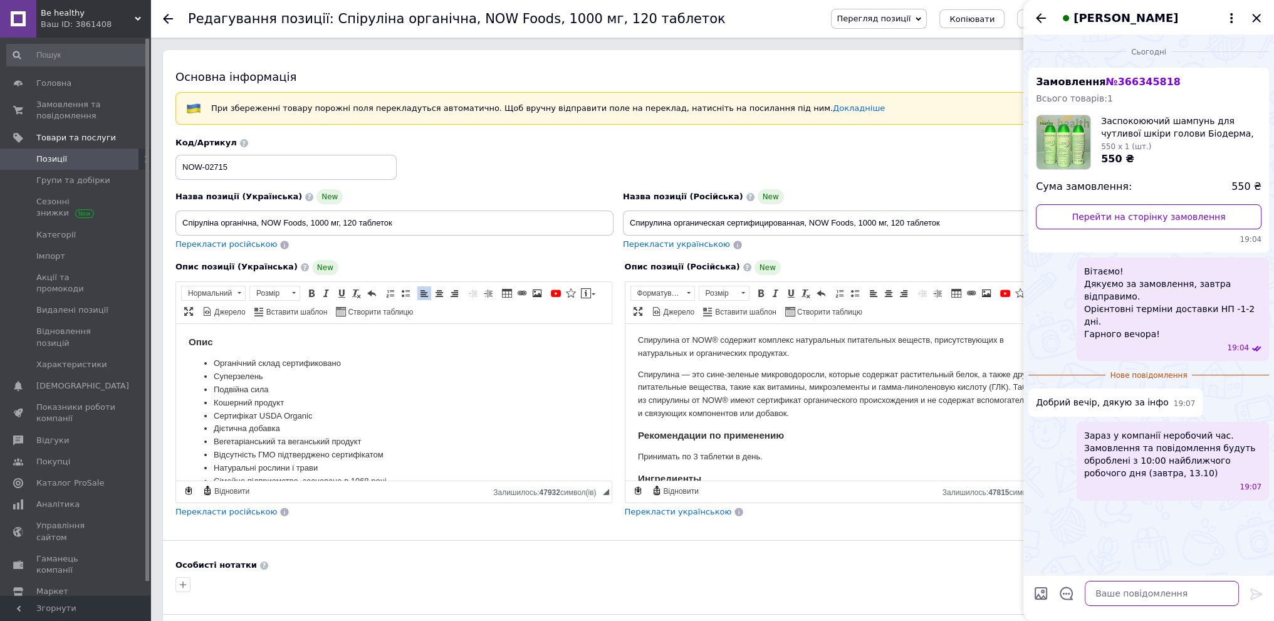
click at [1133, 589] on textarea at bounding box center [1161, 593] width 154 height 25
type textarea "Будь ласка)"
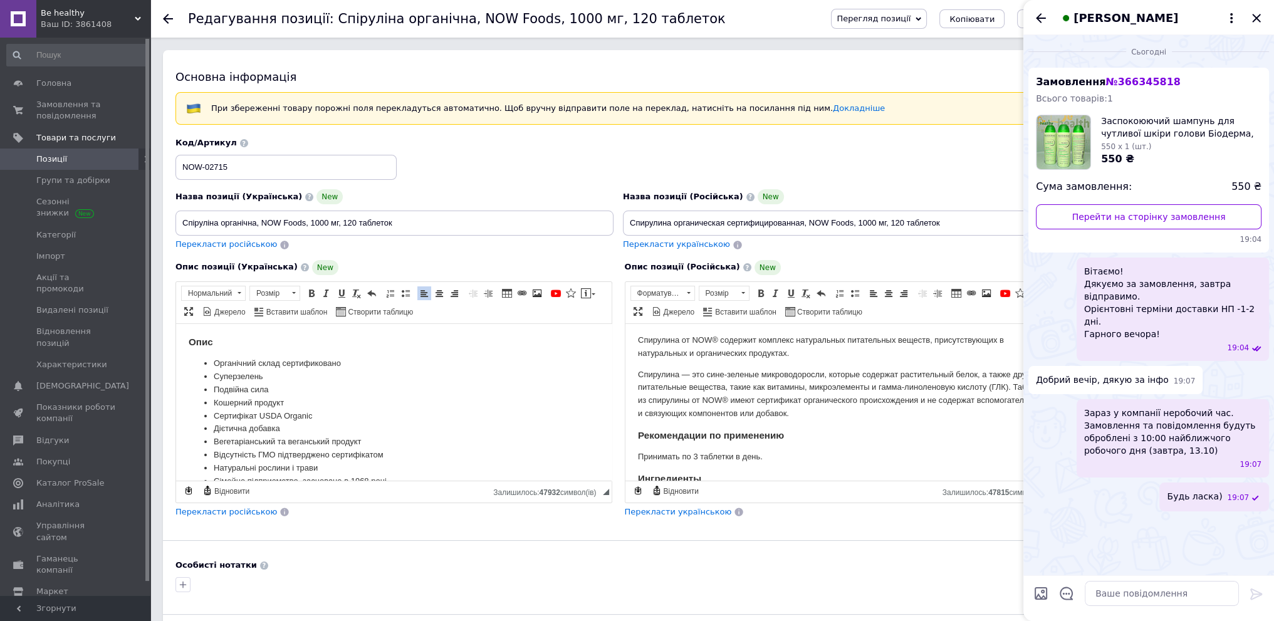
drag, startPoint x: 1257, startPoint y: 18, endPoint x: 1250, endPoint y: 18, distance: 6.9
click at [1256, 18] on icon "Закрити" at bounding box center [1256, 18] width 15 height 15
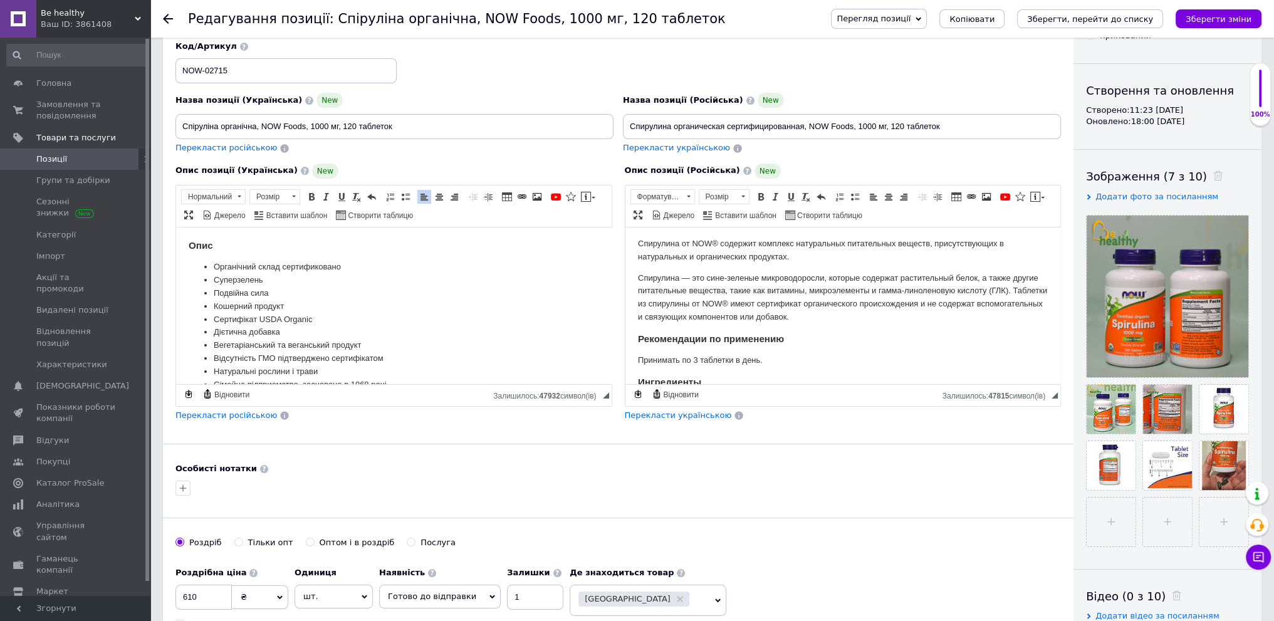
scroll to position [188, 0]
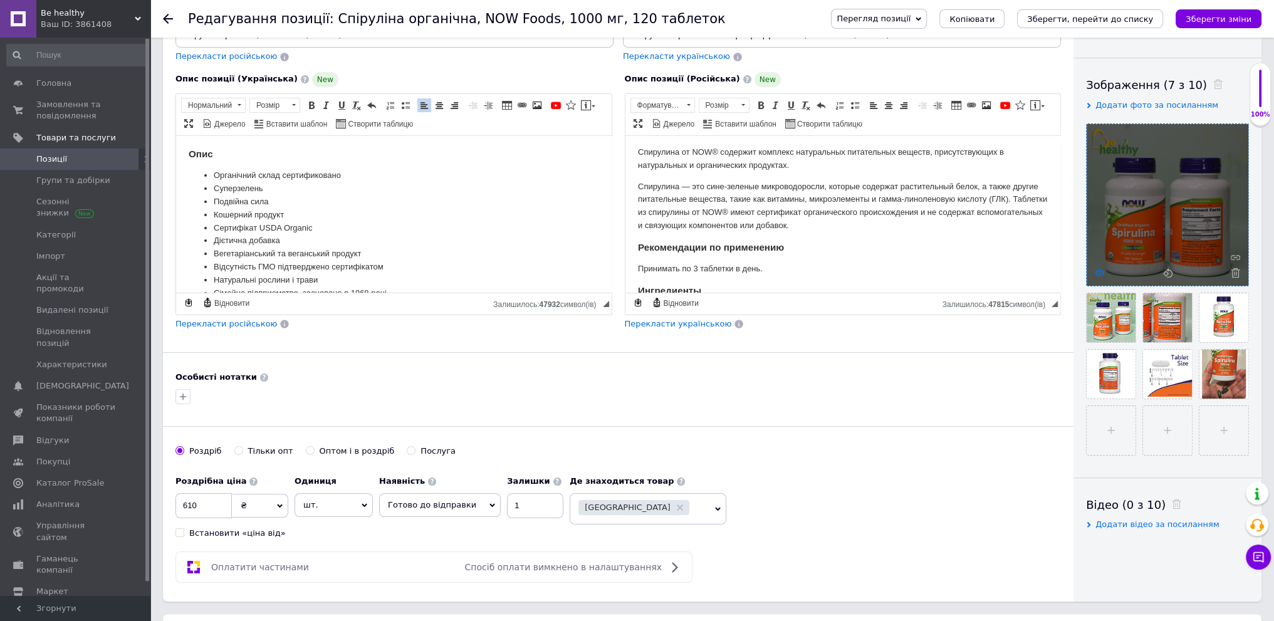
click at [1100, 273] on icon at bounding box center [1098, 272] width 9 height 9
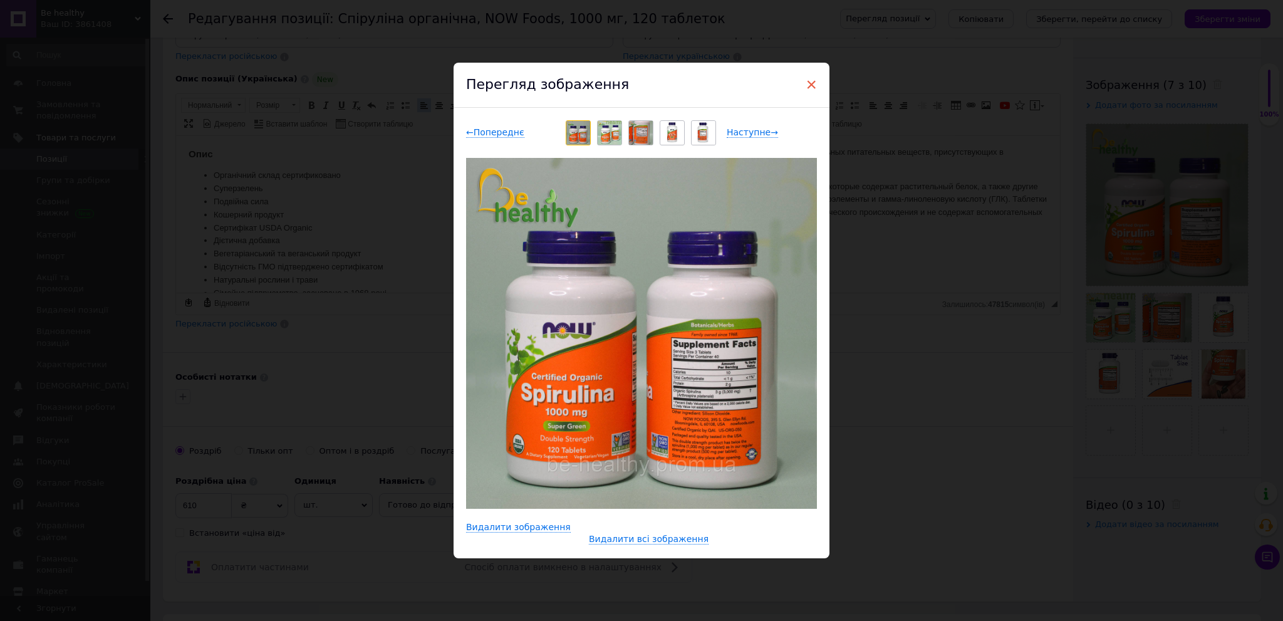
click at [811, 90] on span "×" at bounding box center [811, 84] width 11 height 21
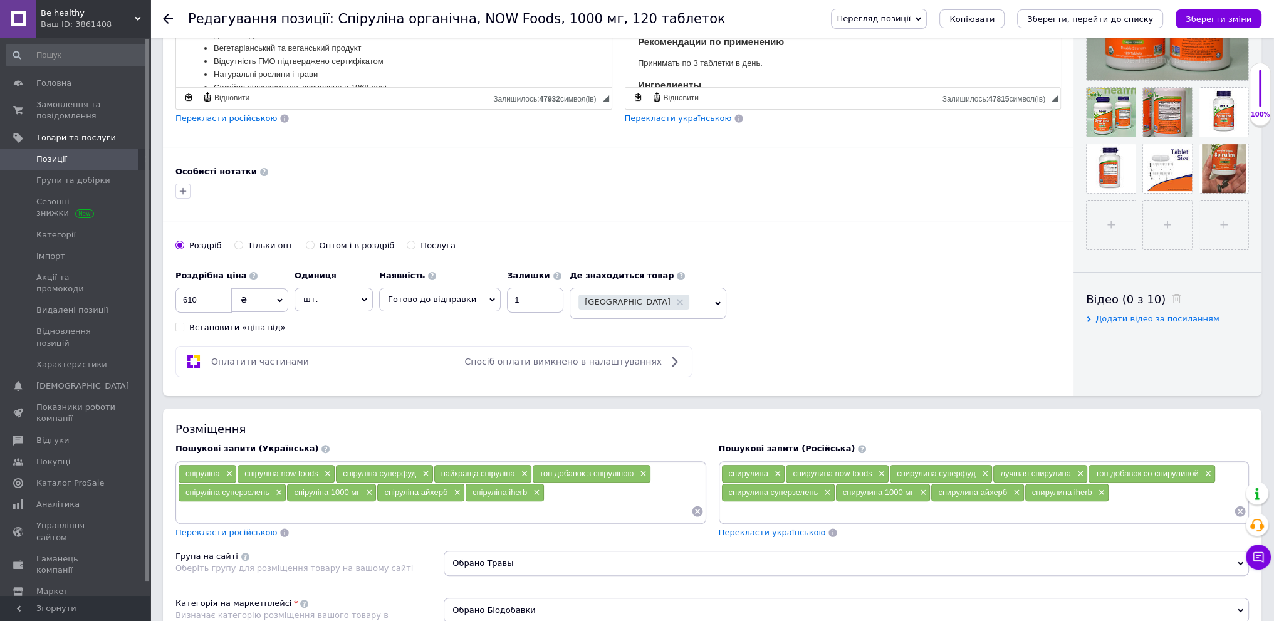
scroll to position [439, 0]
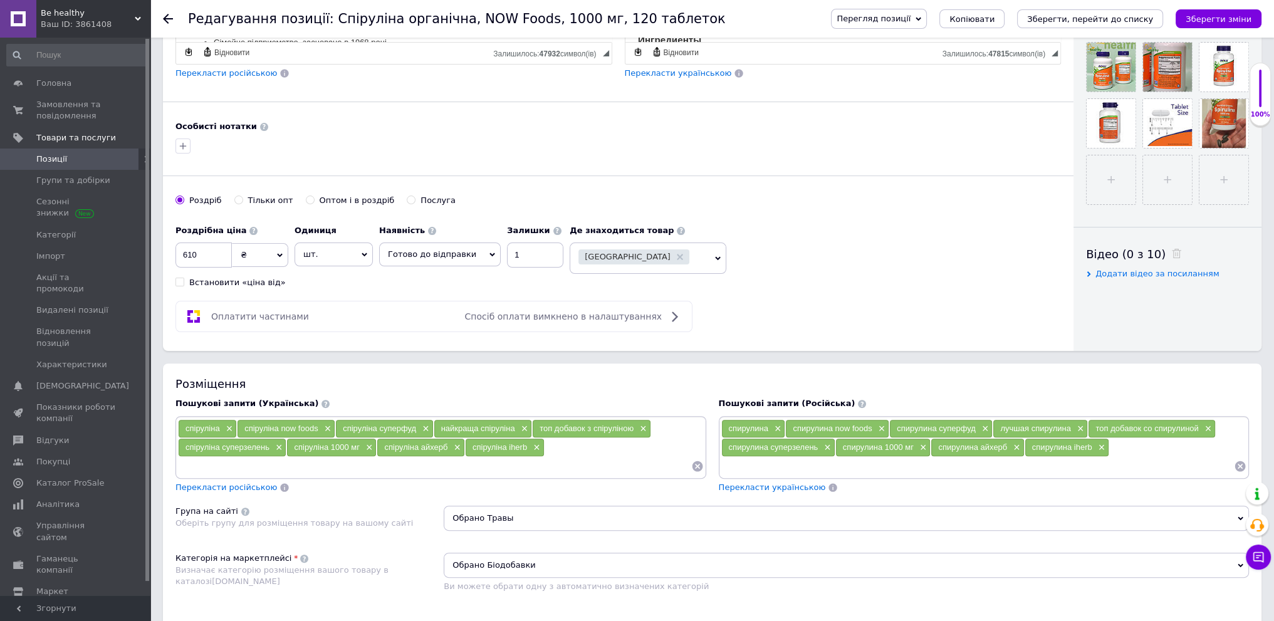
click at [199, 425] on span "спіруліна" at bounding box center [202, 427] width 34 height 9
copy span "спіруліна"
click at [266, 461] on input at bounding box center [434, 466] width 513 height 19
paste input "спіруліна"
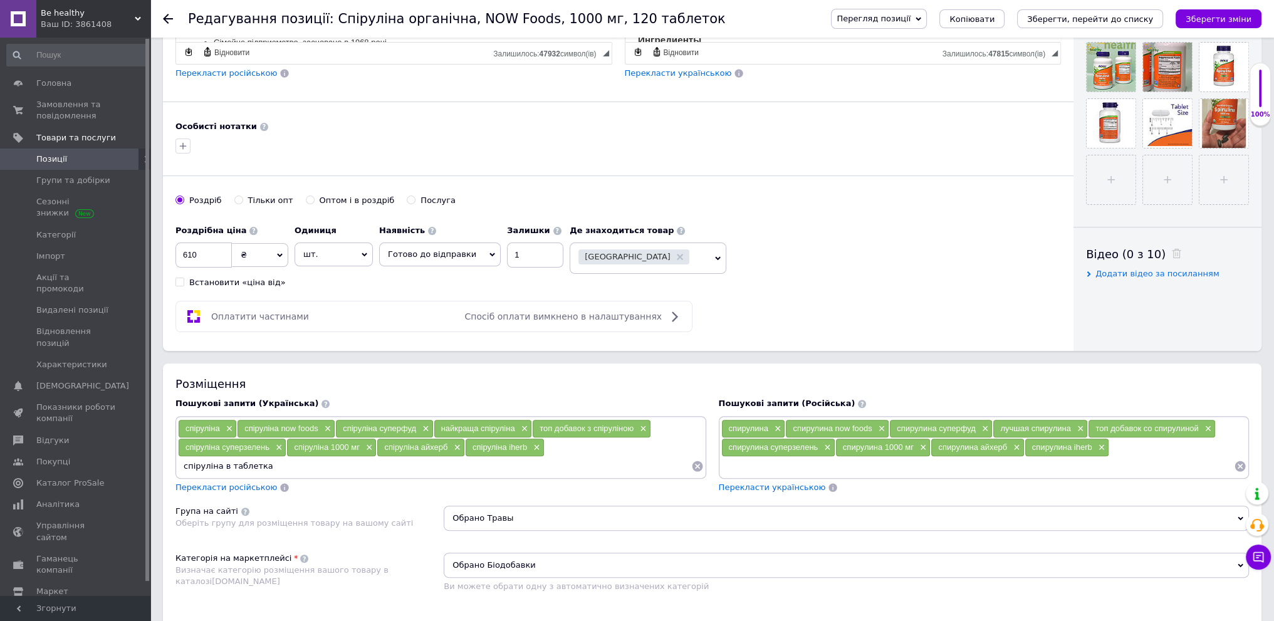
type input "спіруліна в таблетках"
paste input "спіруліна"
type input "спіруліна нау"
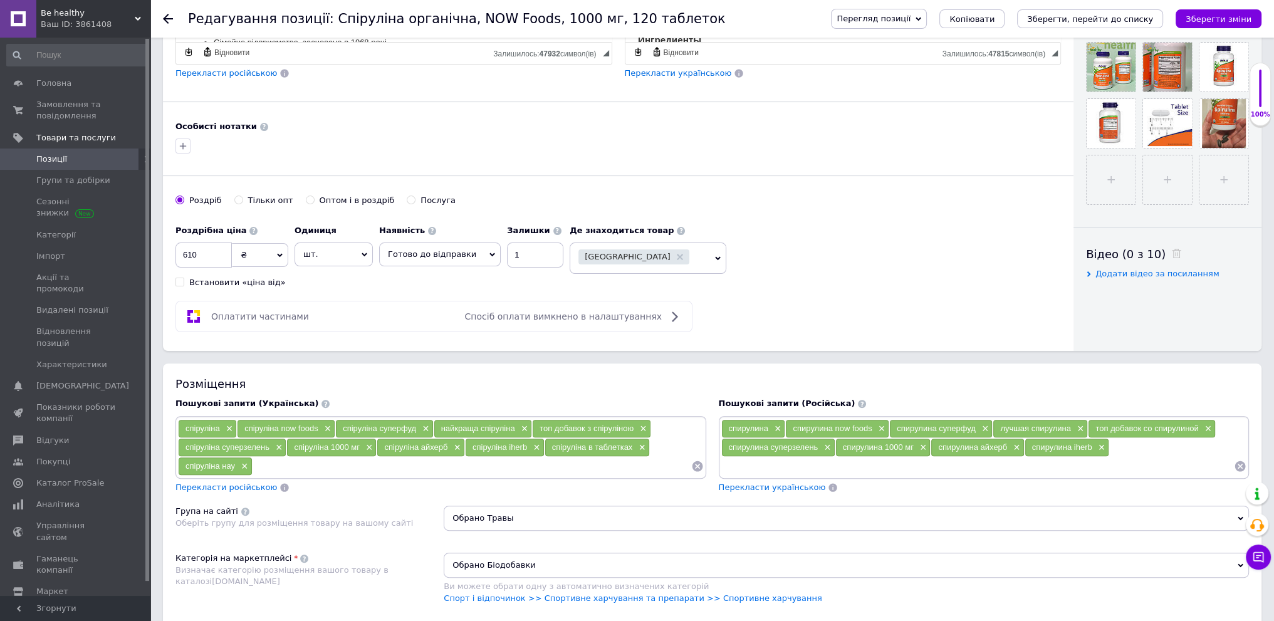
paste input "спіруліна"
type input "спіруліна нау фудс"
paste input "спіруліна"
type input "американська спіруліна"
paste input "спіруліна"
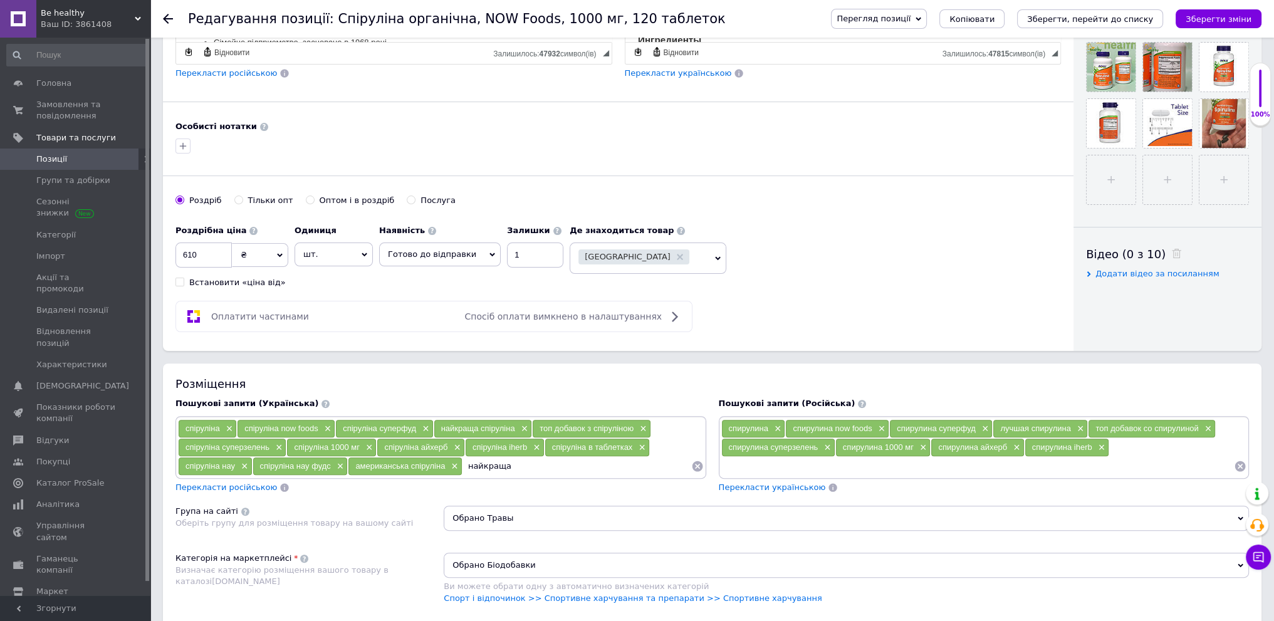
type input "найкраща спіруліна"
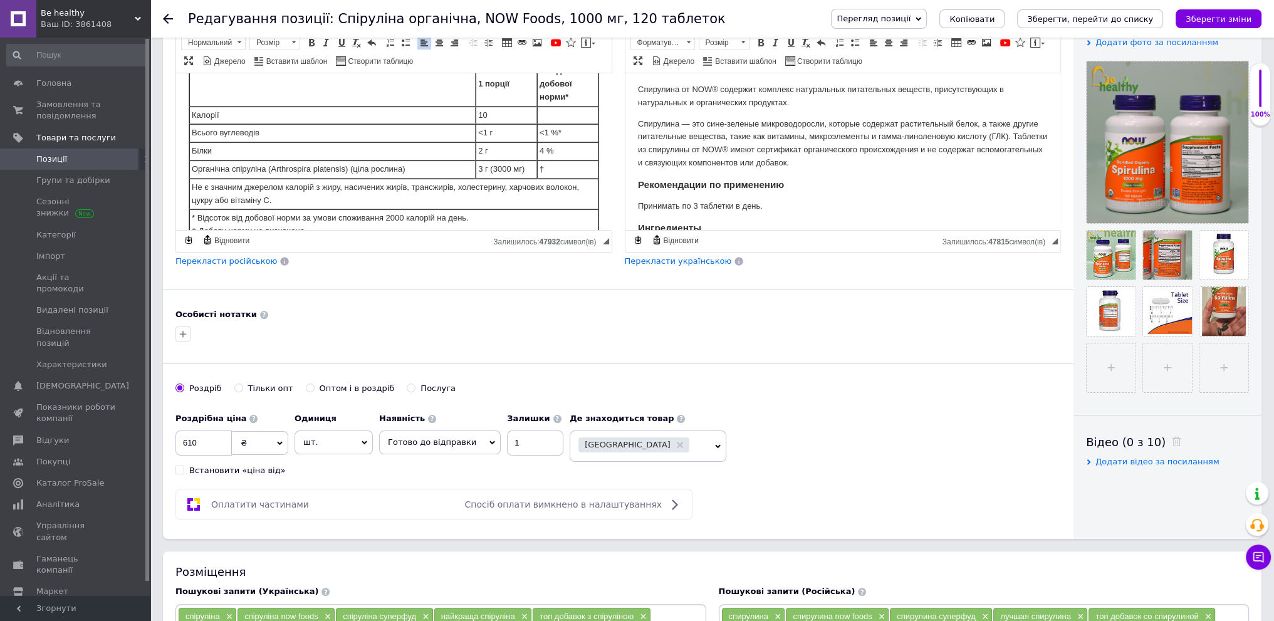
scroll to position [626, 0]
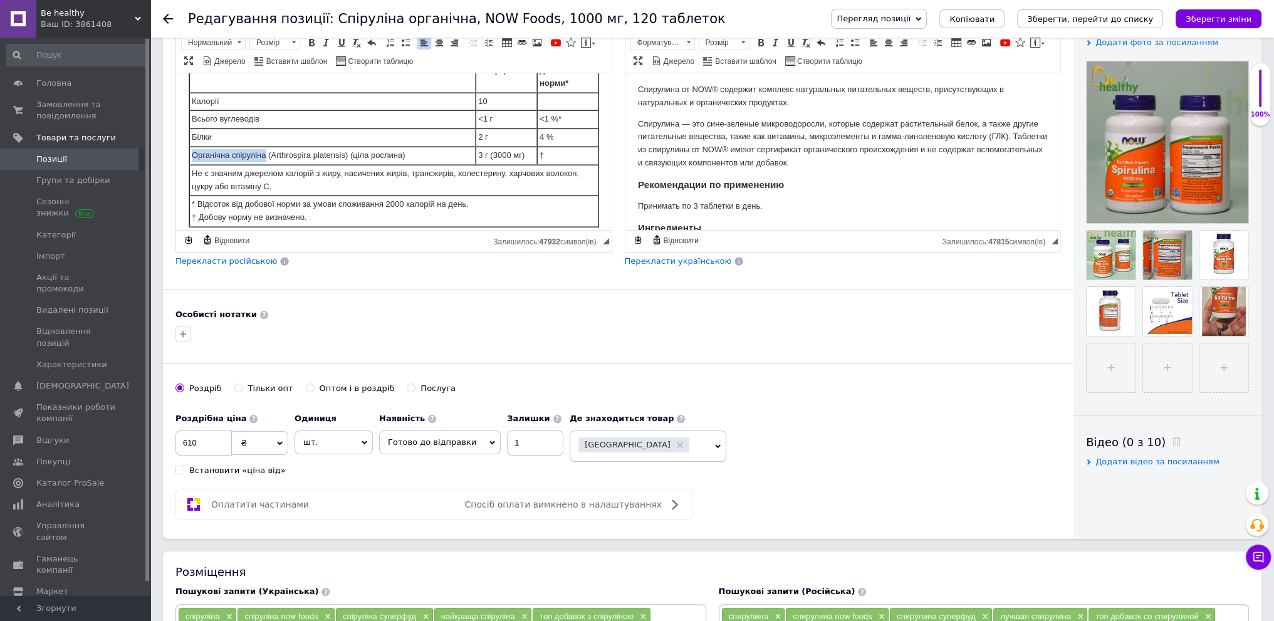
drag, startPoint x: 191, startPoint y: 166, endPoint x: 266, endPoint y: 160, distance: 74.8
click at [266, 160] on td "Органічна спіруліна (Arthrospira platensis) (ціла рослина)" at bounding box center [332, 155] width 286 height 18
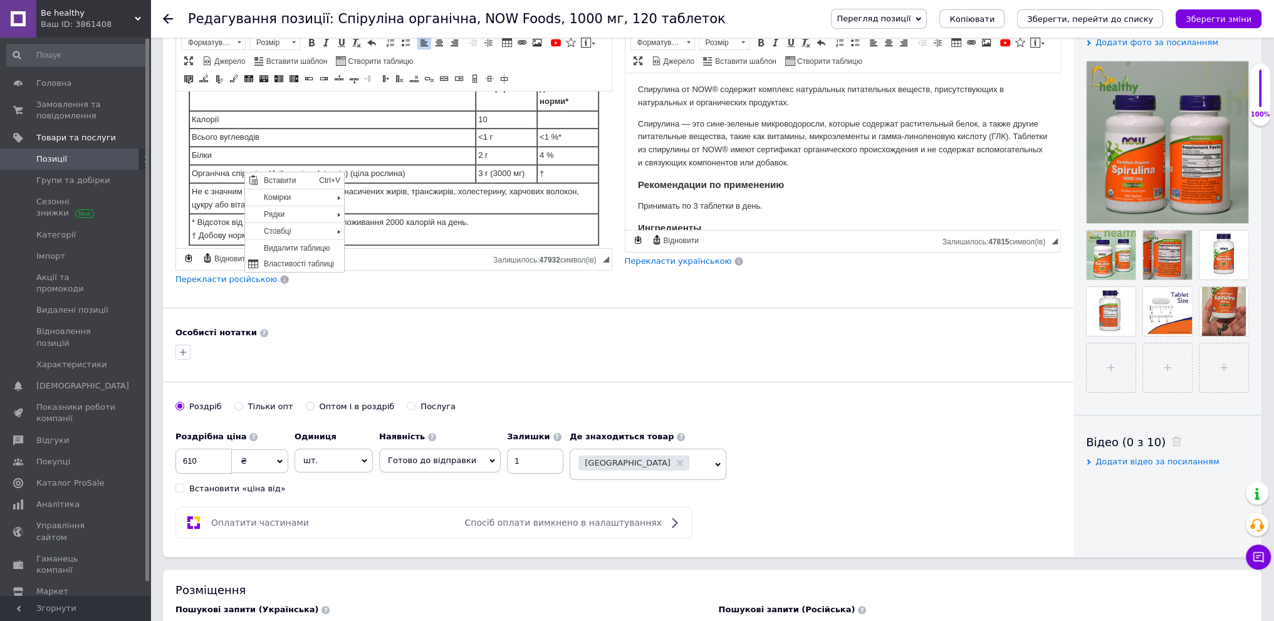
click at [190, 182] on td "Органічна спіруліна (Arthrospira platensis) (ціла рослина)" at bounding box center [332, 173] width 286 height 18
drag, startPoint x: 194, startPoint y: 184, endPoint x: 266, endPoint y: 184, distance: 72.7
click at [266, 182] on td "Органічна спіруліна (Arthrospira platensis) (ціла рослина)" at bounding box center [332, 173] width 286 height 18
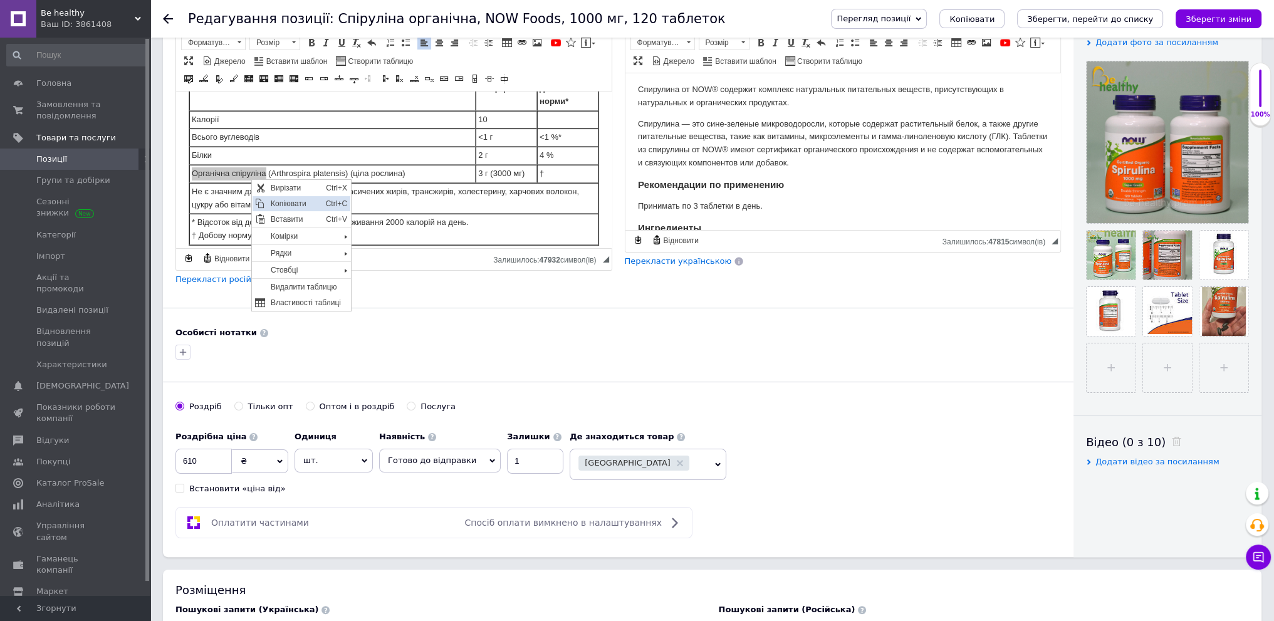
drag, startPoint x: 283, startPoint y: 205, endPoint x: 359, endPoint y: 296, distance: 117.8
click at [283, 205] on span "Копіювати" at bounding box center [294, 202] width 55 height 15
copy td "Органічна спіруліна"
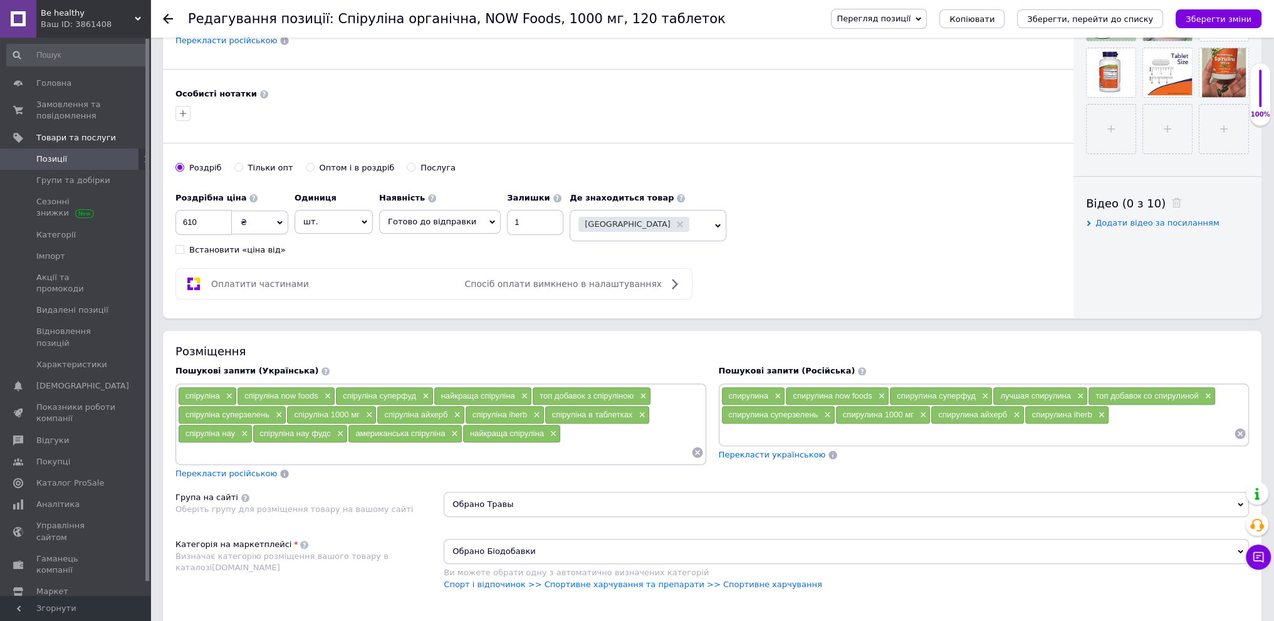
scroll to position [501, 0]
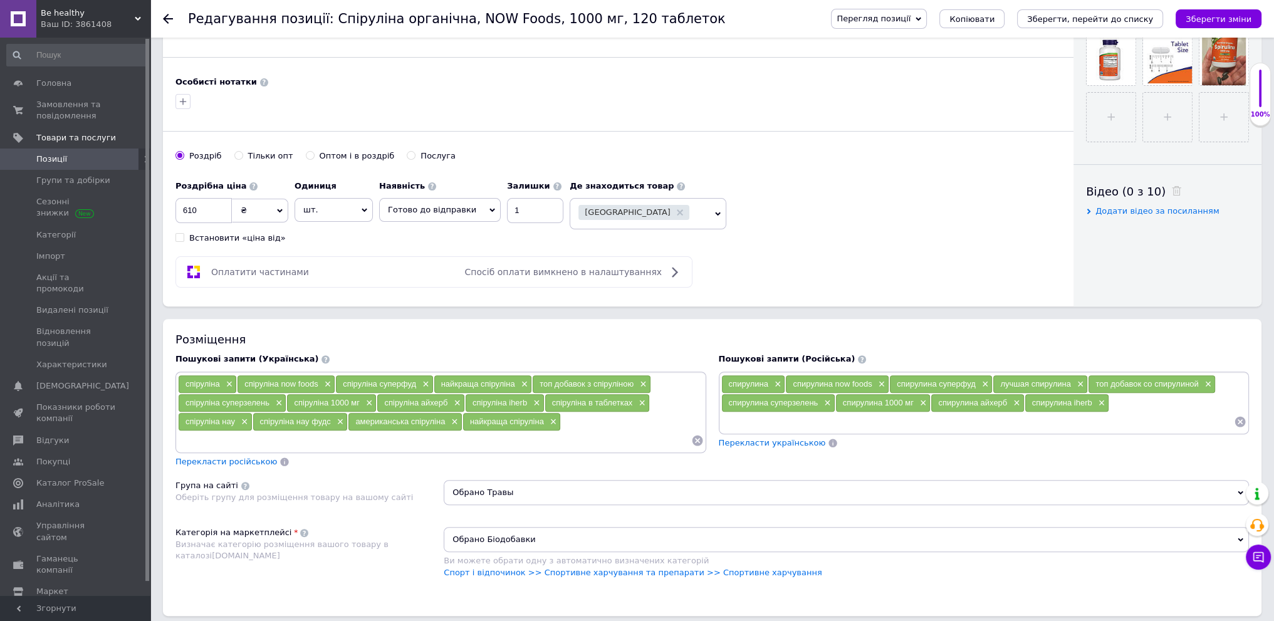
click at [262, 439] on input at bounding box center [434, 440] width 513 height 19
type input "Органічна спіруліна"
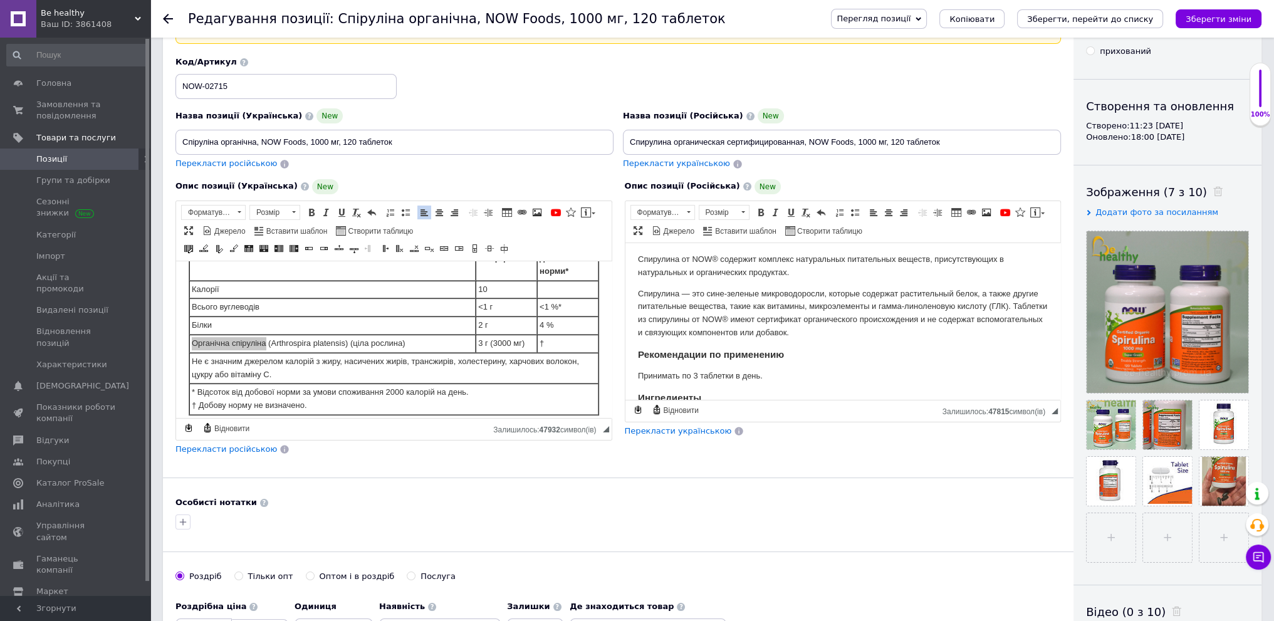
scroll to position [0, 0]
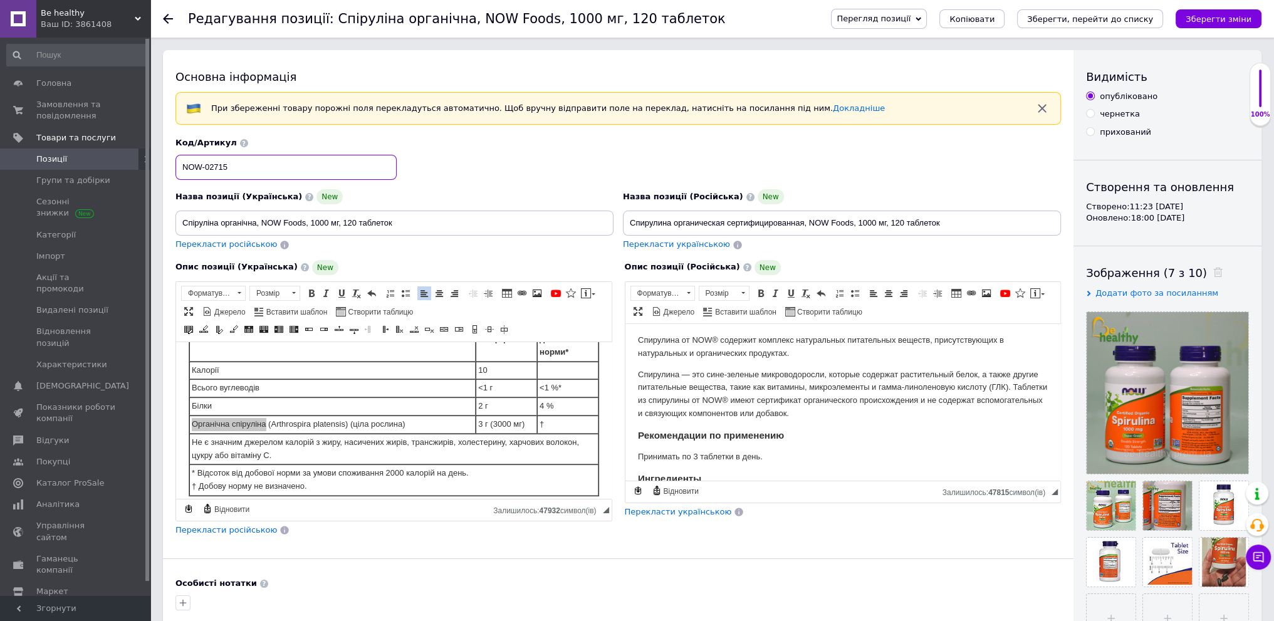
click at [193, 170] on input "NOW-02715" at bounding box center [285, 167] width 221 height 25
click at [194, 170] on input "NOW-02715" at bounding box center [285, 167] width 221 height 25
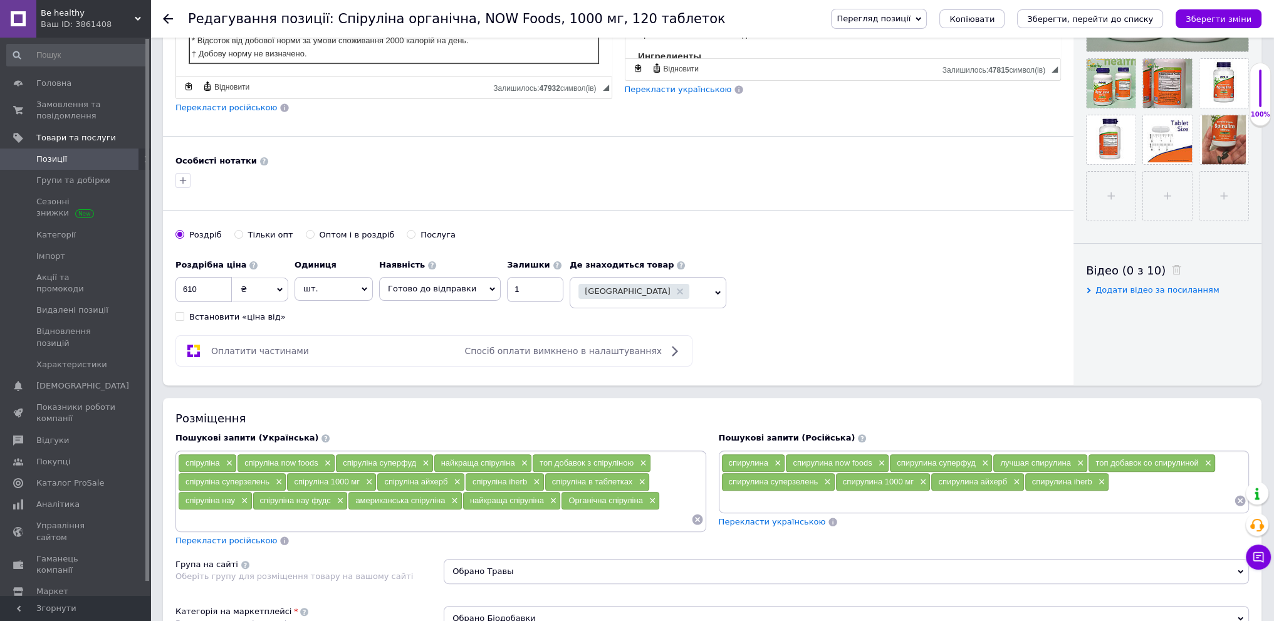
scroll to position [439, 0]
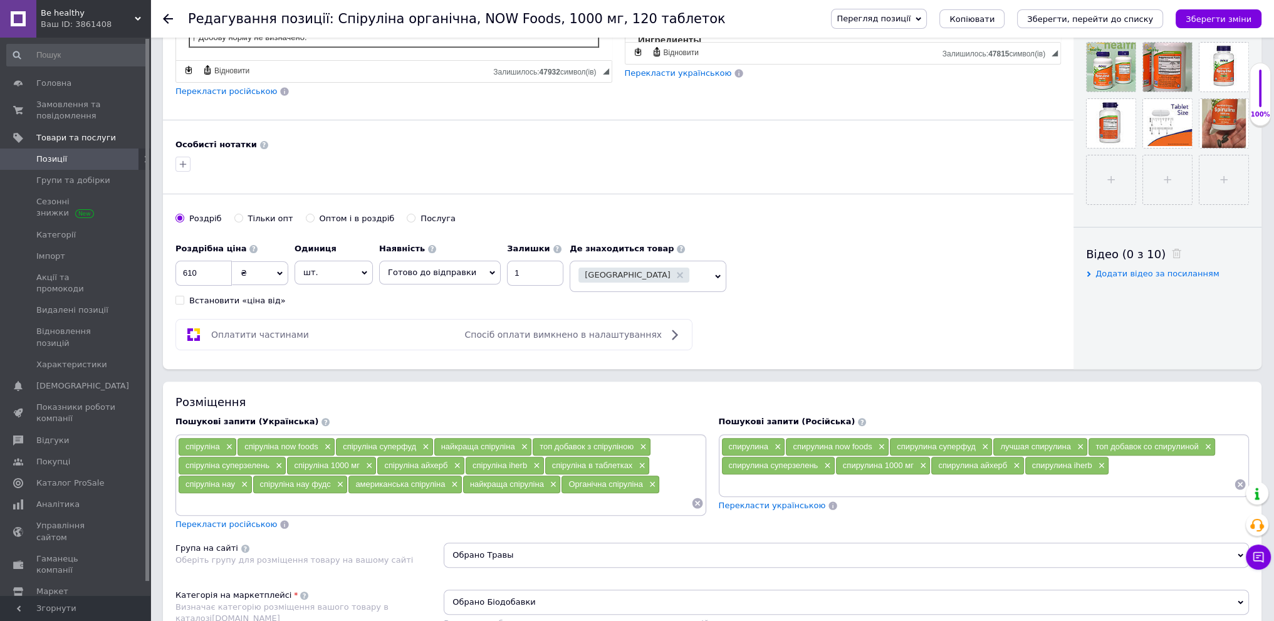
click at [404, 499] on input at bounding box center [434, 503] width 513 height 19
paste input "NOW-02715"
type input "NOW-02715"
click at [755, 480] on input at bounding box center [977, 484] width 513 height 19
paste input "NOW-02715"
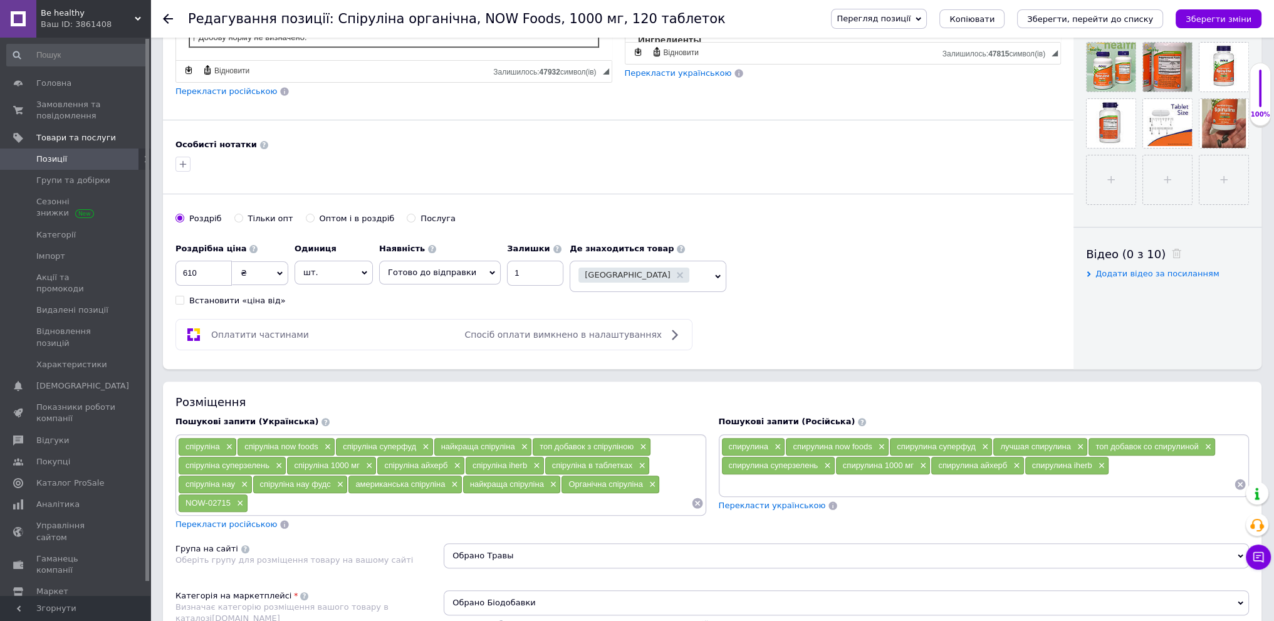
type input "NOW-02715"
click at [1228, 16] on icon "Зберегти зміни" at bounding box center [1218, 18] width 66 height 9
click at [205, 497] on input at bounding box center [434, 503] width 513 height 19
paste input "сертифікована органічна спіруліна"
type input "сертифікована органічна спіруліна"
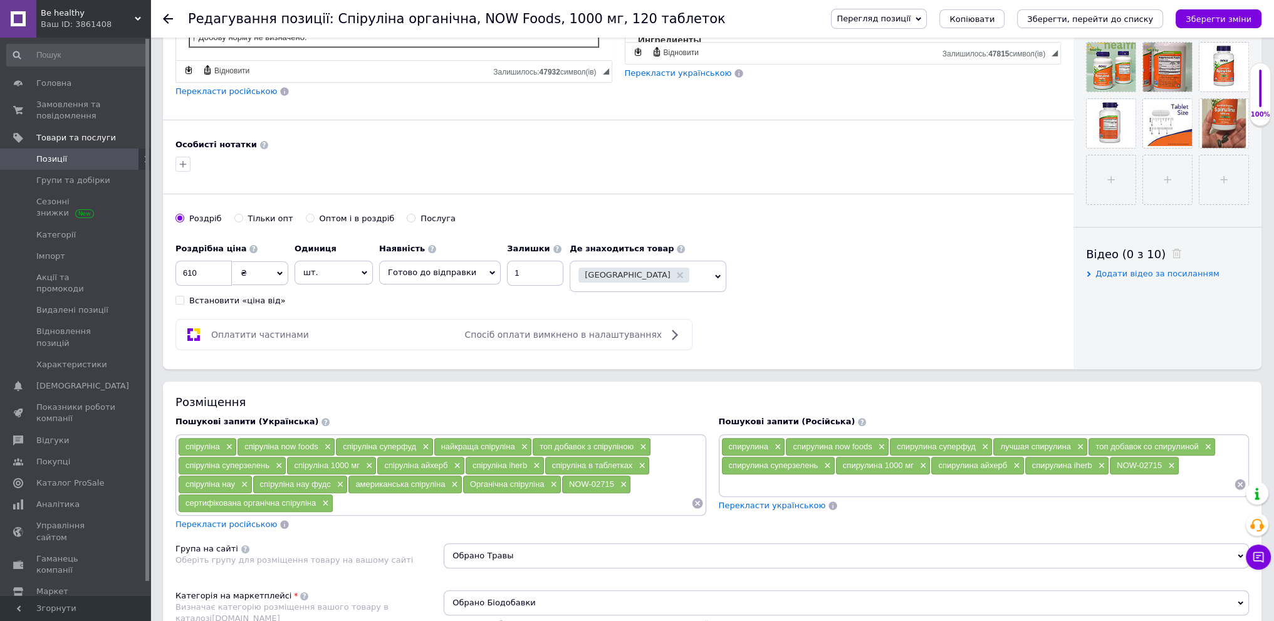
click at [359, 504] on input at bounding box center [512, 503] width 358 height 19
paste input "Спіруліна від NOW"
type input "Спіруліна від NOW"
drag, startPoint x: 1208, startPoint y: 16, endPoint x: 1200, endPoint y: 19, distance: 9.5
click at [1208, 16] on icon "Зберегти зміни" at bounding box center [1218, 18] width 66 height 9
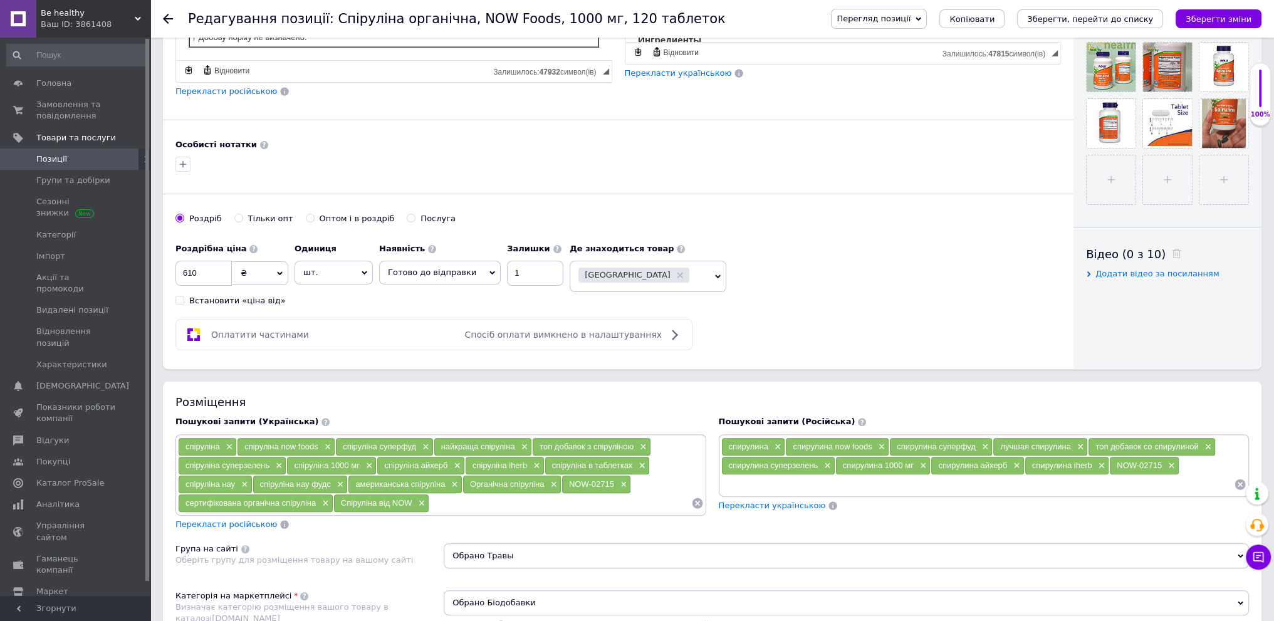
click at [447, 499] on input at bounding box center [559, 503] width 261 height 19
paste input "Arthrospira platensis"
type input "Arthrospira platensis"
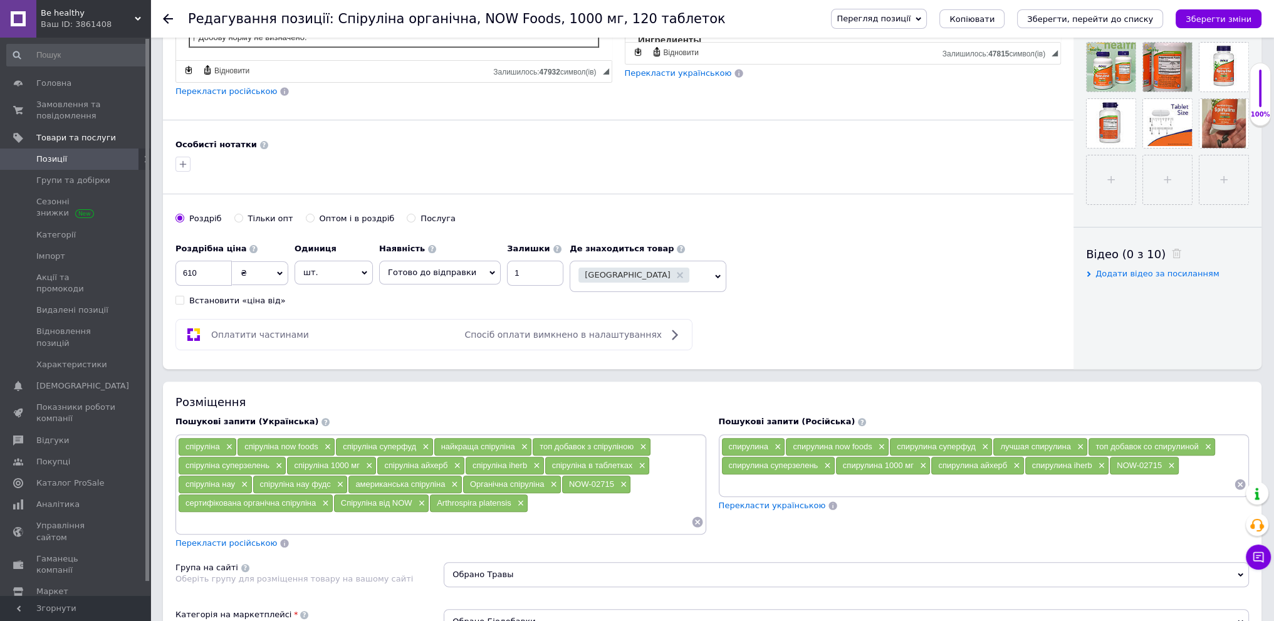
click at [744, 479] on input at bounding box center [977, 484] width 513 height 19
paste input "Arthrospira platensis"
type input "Arthrospira platensis"
paste input "Spirulina"
type input "Spirulina"
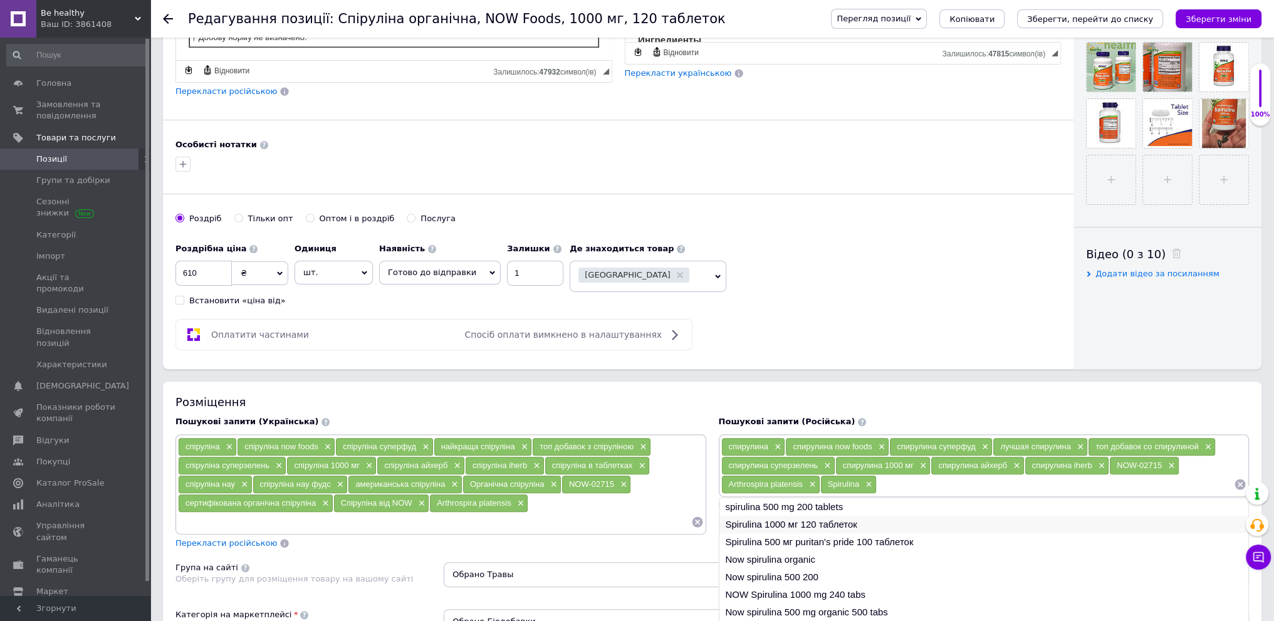
click at [759, 522] on li "Spirulina 1000 мг 120 таблеток" at bounding box center [983, 525] width 529 height 18
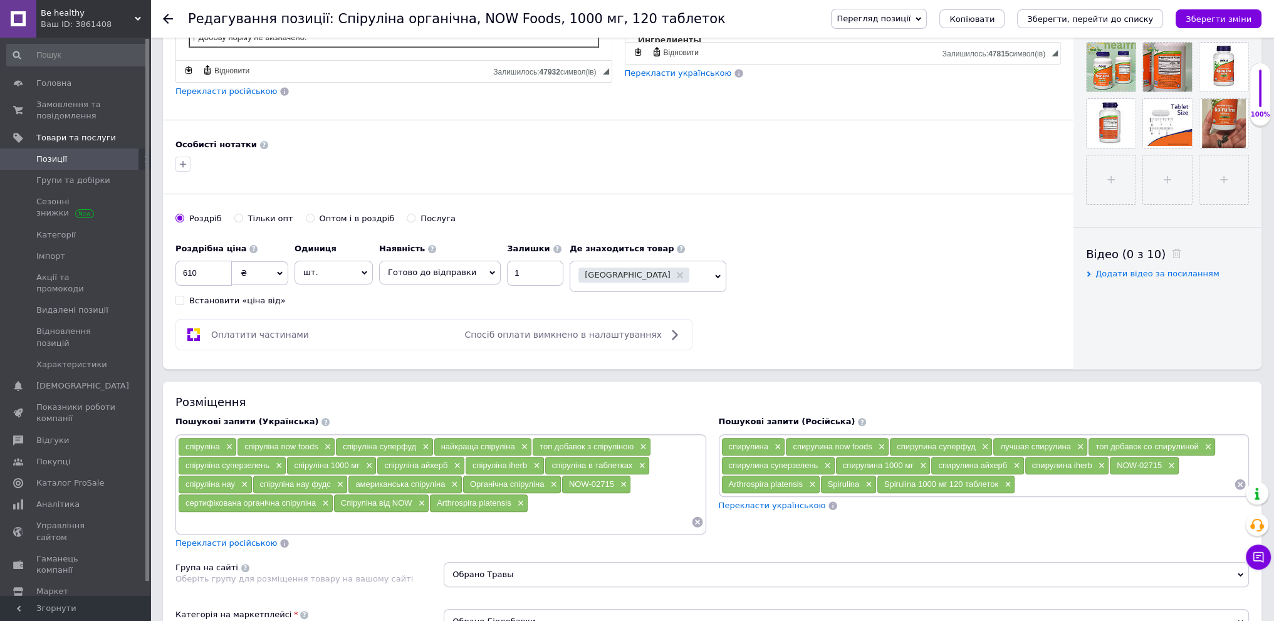
click at [579, 506] on div "спіруліна × спіруліна now foods × спіруліна суперфуд × найкраща спіруліна × топ…" at bounding box center [441, 484] width 526 height 94
click at [551, 502] on div "спіруліна × спіруліна now foods × спіруліна суперфуд × найкраща спіруліна × топ…" at bounding box center [441, 484] width 526 height 94
click at [244, 518] on input at bounding box center [434, 521] width 513 height 19
paste input "Spirulina"
type input "Spirulina"
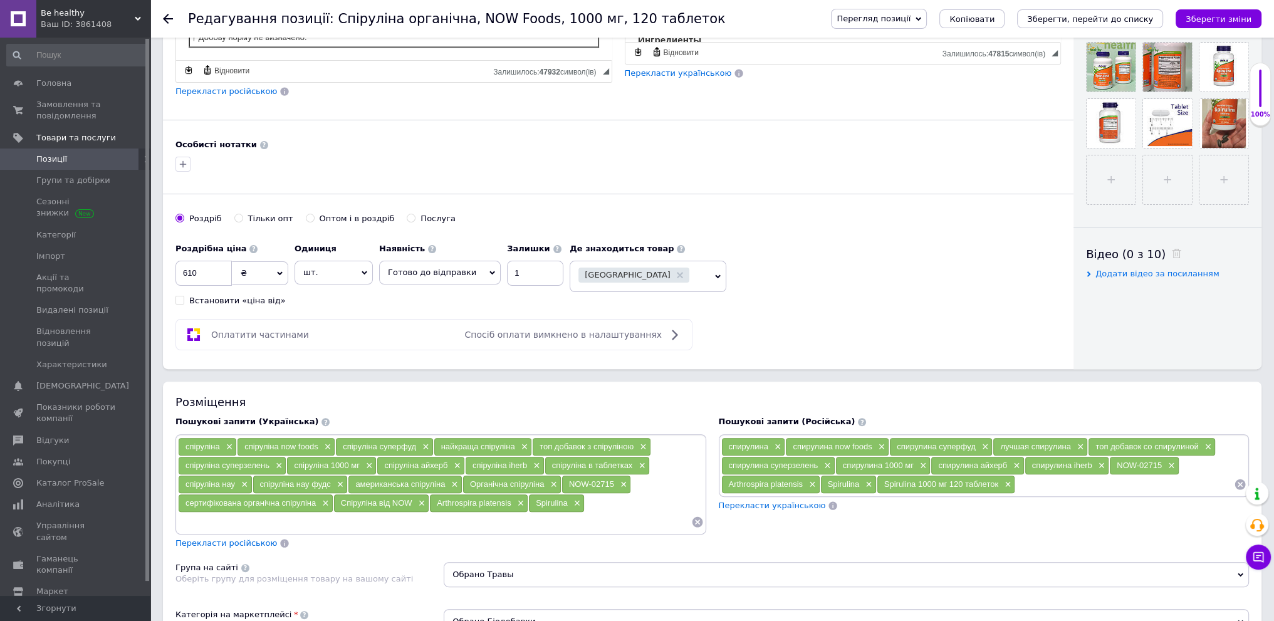
paste input "Spirulina"
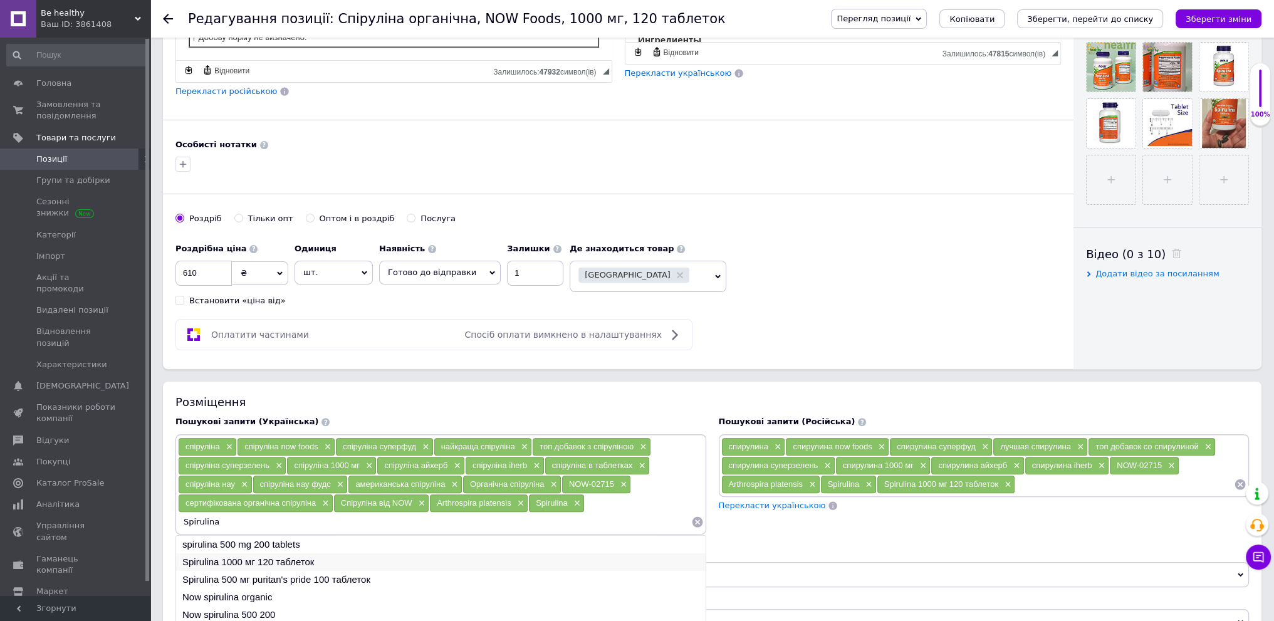
type input "Spirulina"
click at [266, 561] on li "Spirulina 1000 мг 120 таблеток" at bounding box center [440, 562] width 529 height 18
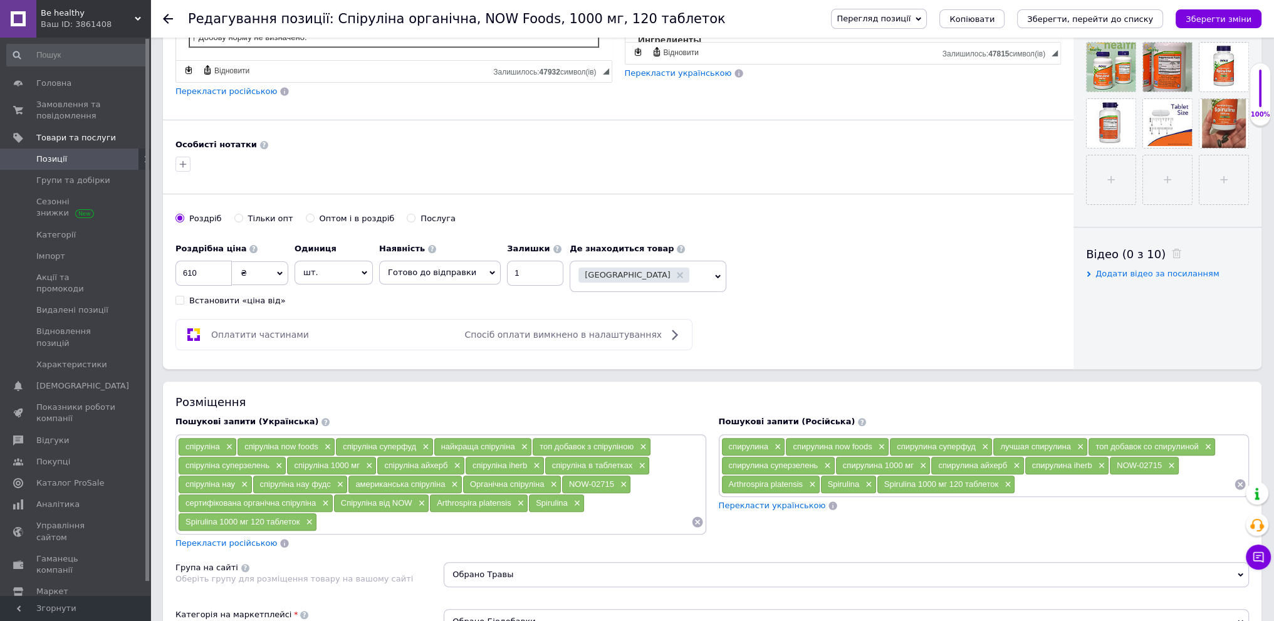
click at [341, 517] on input at bounding box center [504, 521] width 374 height 19
paste input "Spirulina"
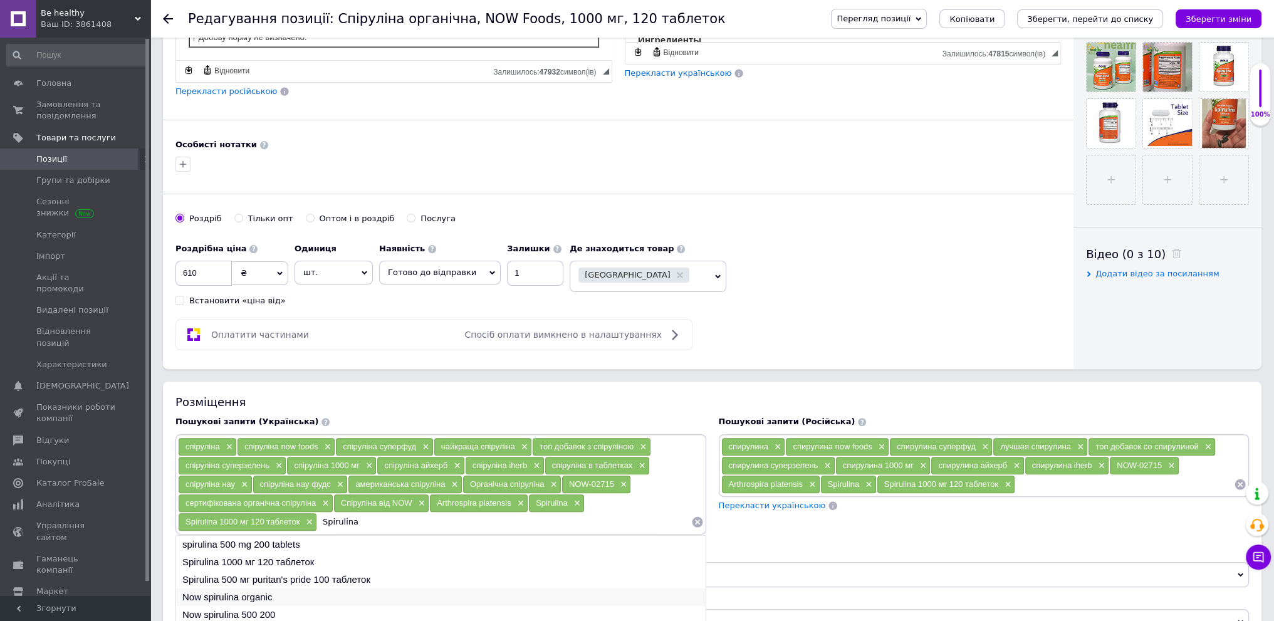
type input "Spirulina"
click at [291, 591] on li "Now spirulina organic" at bounding box center [440, 597] width 529 height 18
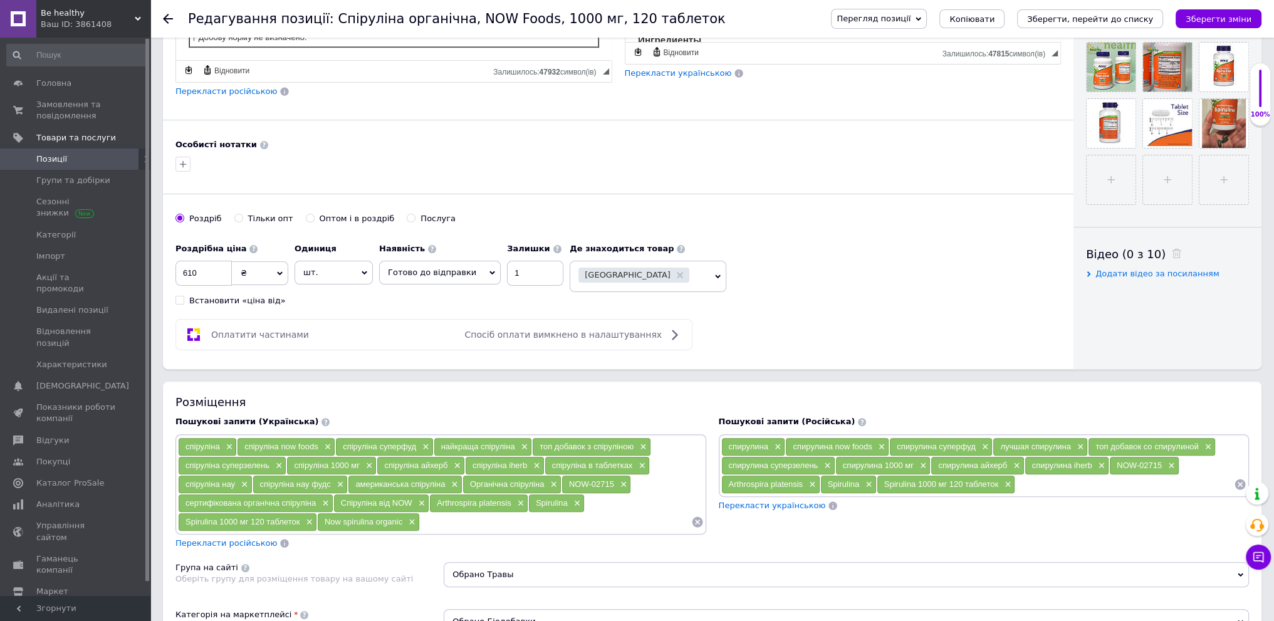
click at [1057, 480] on input at bounding box center [1124, 484] width 219 height 19
paste input "Spirulina"
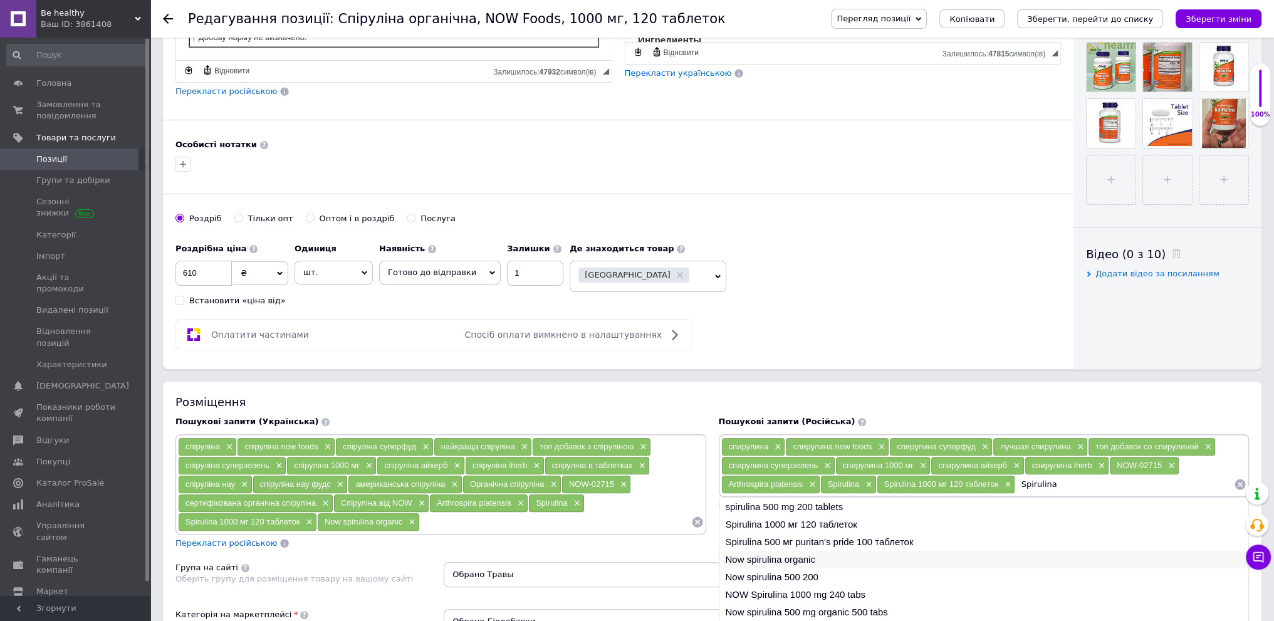
type input "Spirulina"
click at [790, 556] on li "Now spirulina organic" at bounding box center [983, 560] width 529 height 18
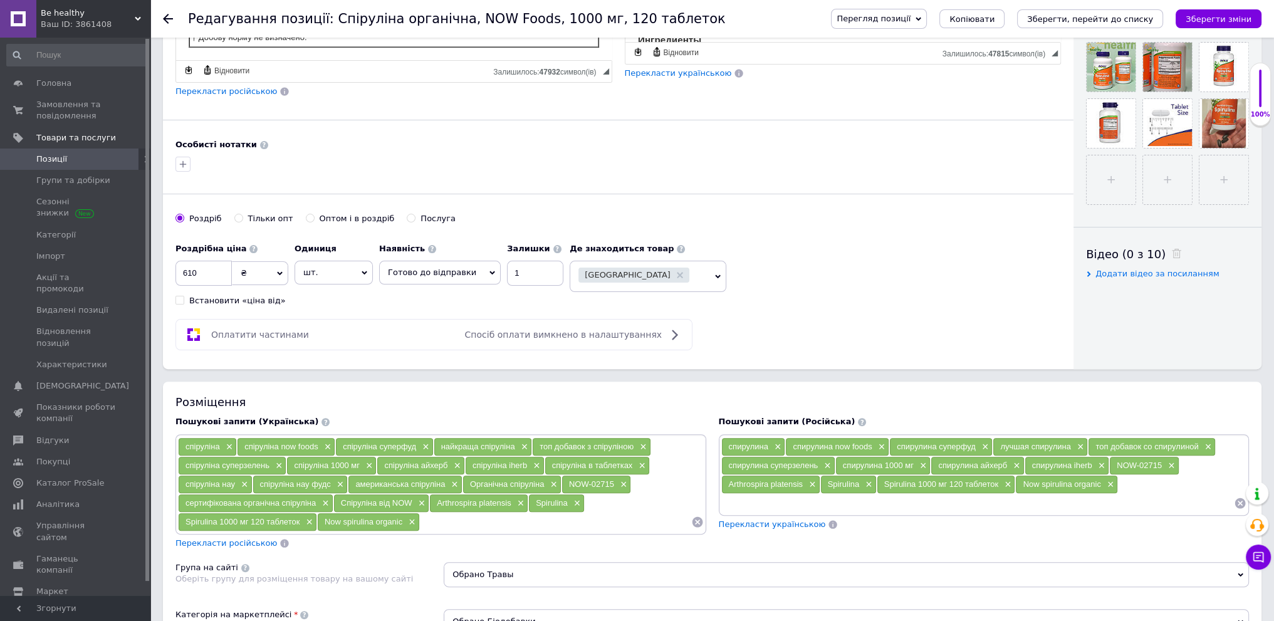
click at [960, 497] on input at bounding box center [977, 503] width 513 height 19
paste input "Spirulina"
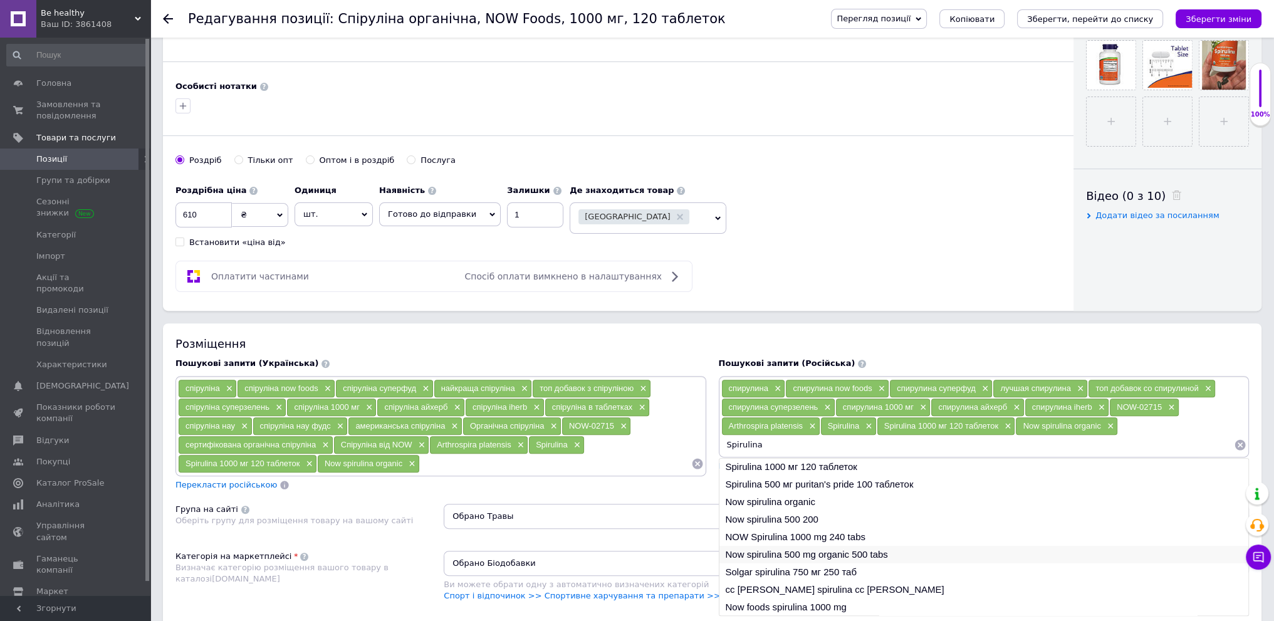
scroll to position [501, 0]
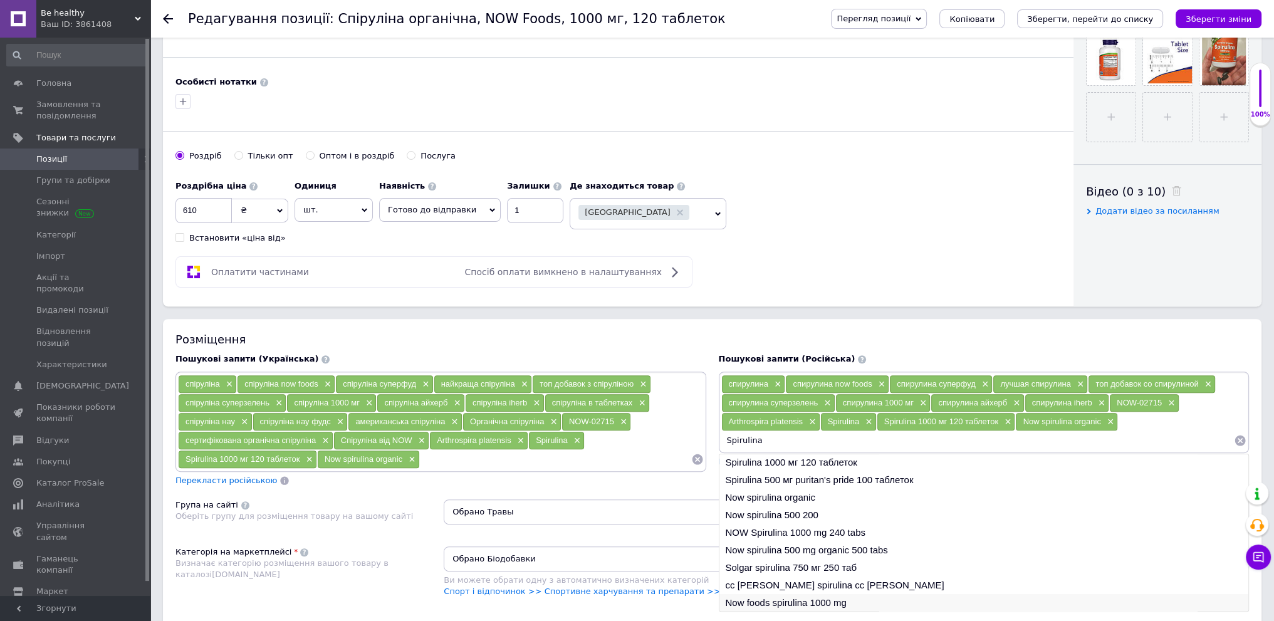
type input "Spirulina"
click at [844, 599] on li "Now foods spirulina 1000 mg" at bounding box center [983, 603] width 529 height 18
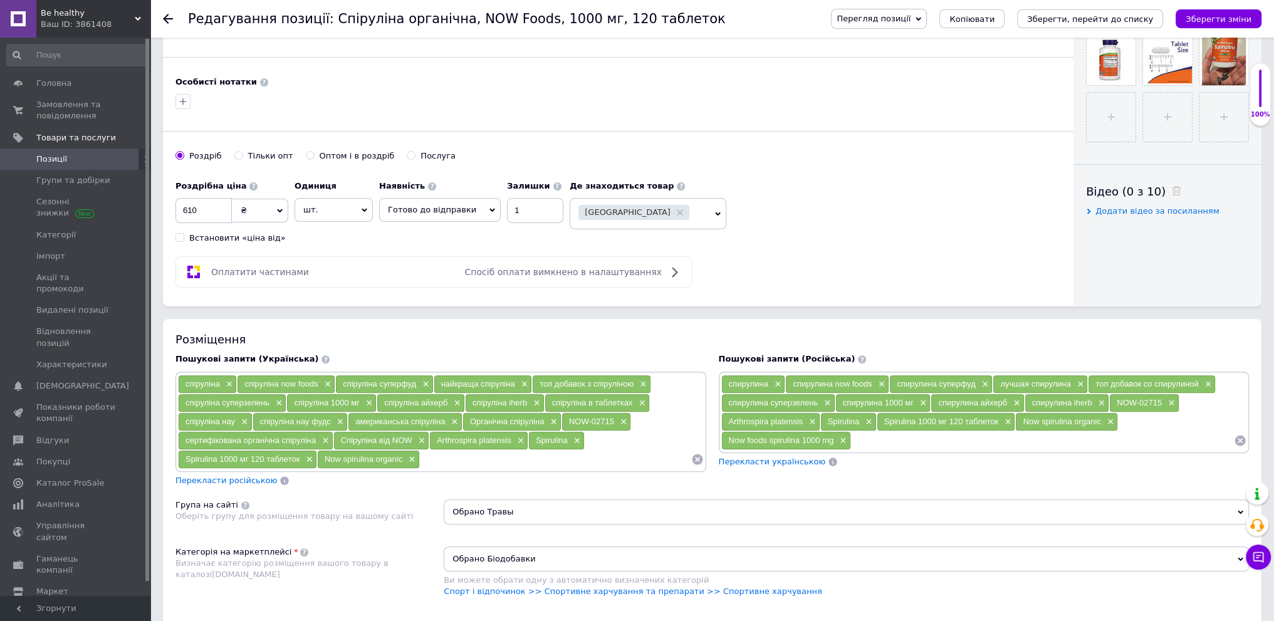
click at [460, 459] on input at bounding box center [555, 459] width 271 height 19
paste input "Spirulina"
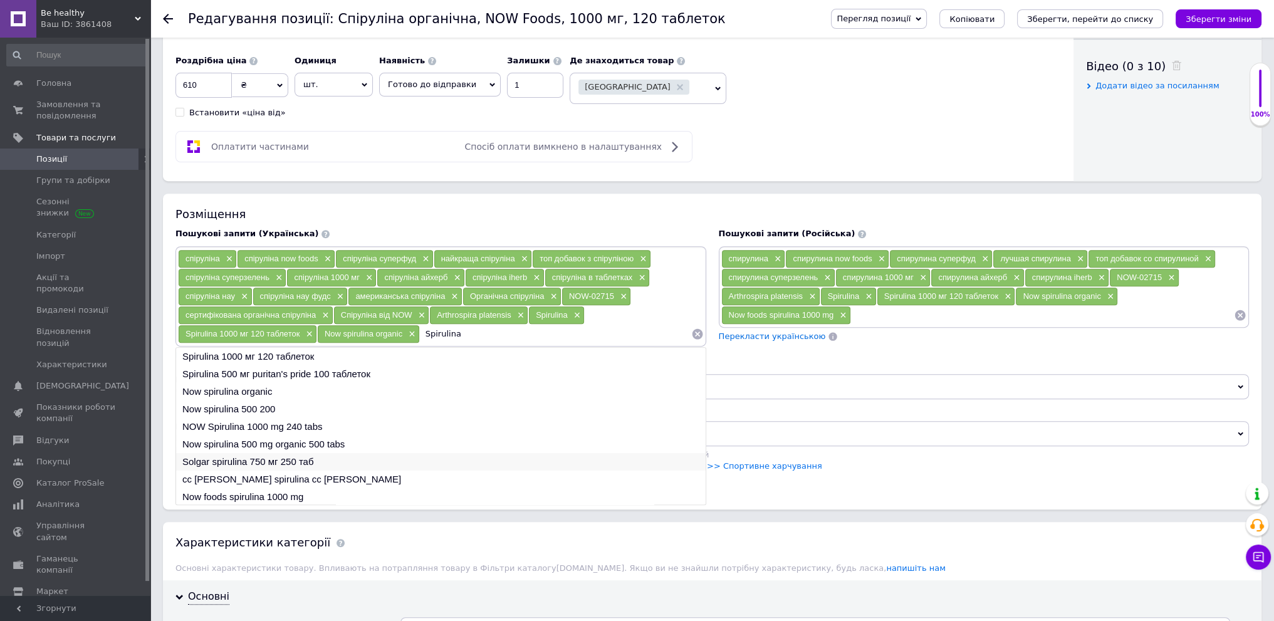
scroll to position [18, 0]
type input "Spirulina"
click at [230, 491] on li "Now foods spirulina 1000 mg" at bounding box center [440, 496] width 529 height 18
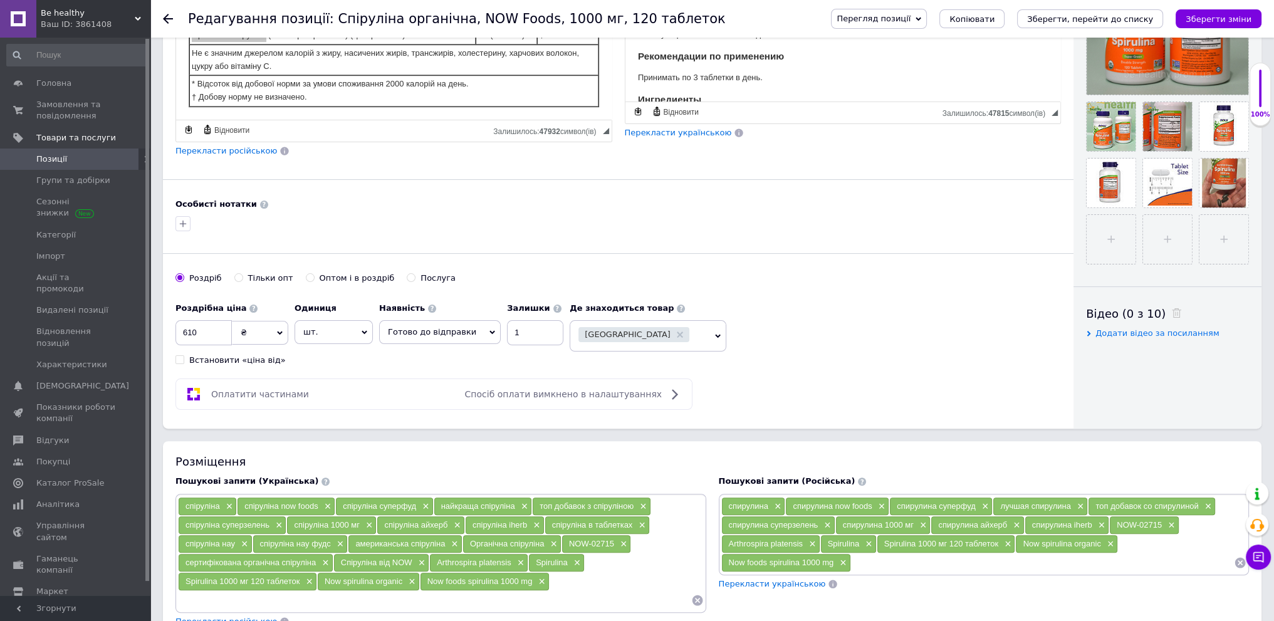
scroll to position [376, 0]
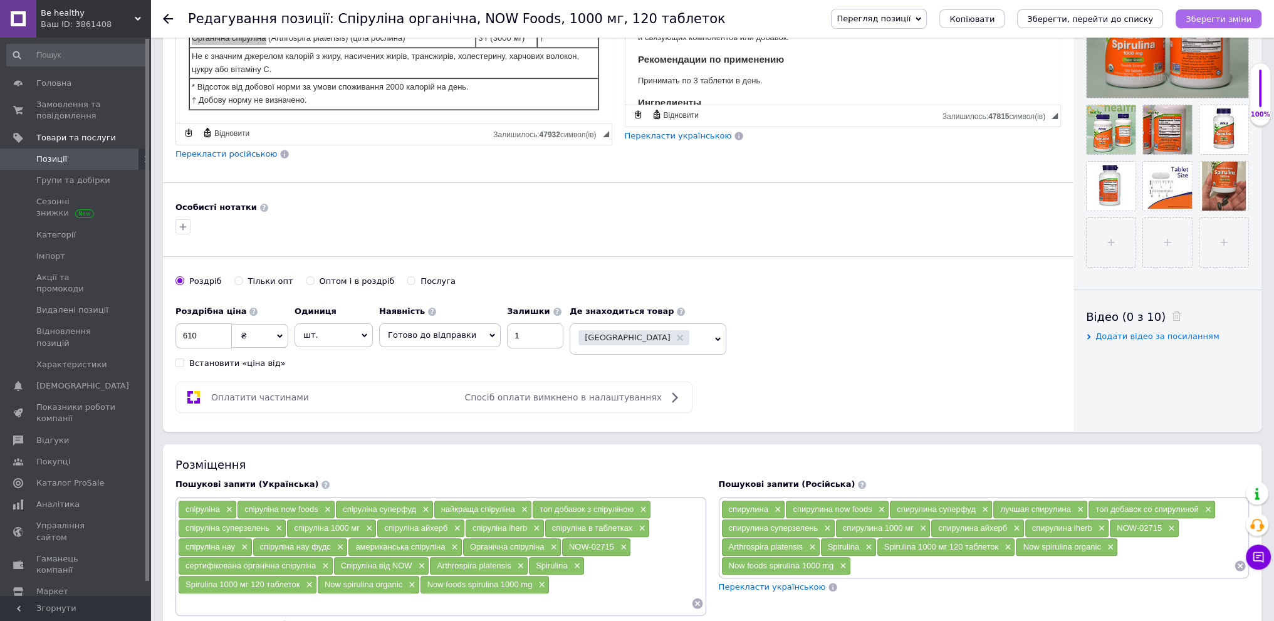
click at [1204, 14] on icon "Зберегти зміни" at bounding box center [1218, 18] width 66 height 9
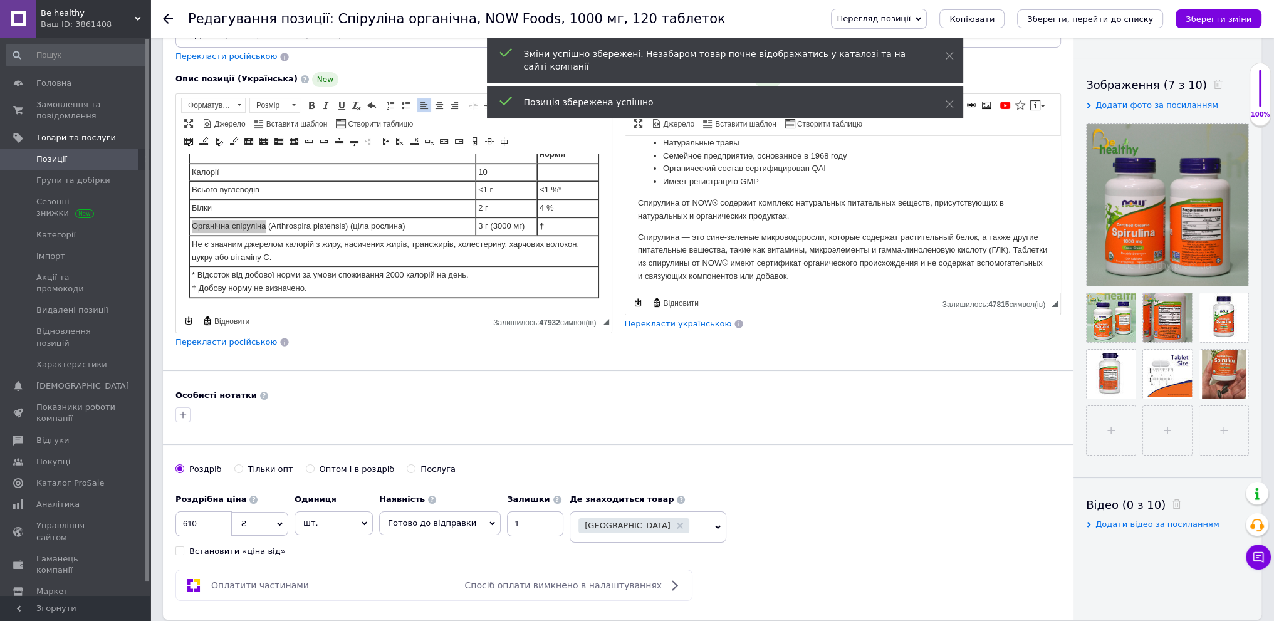
scroll to position [125, 0]
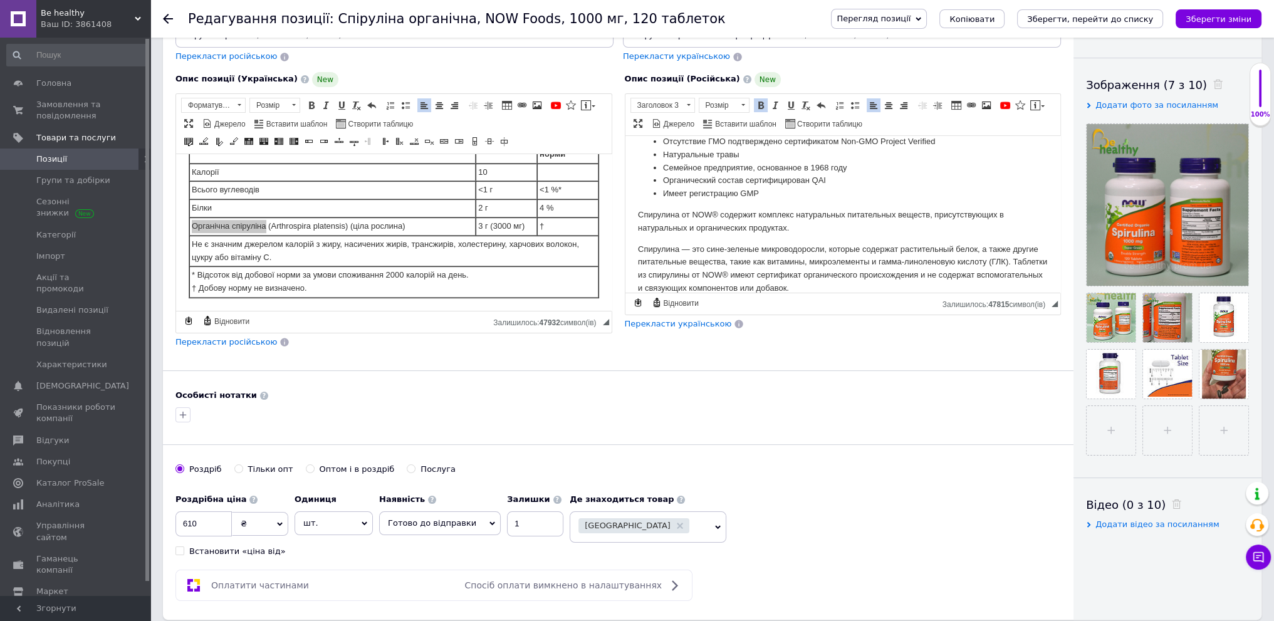
click at [652, 209] on p "Спирулина от NOW® содержит комплекс натуральных питательных веществ, присутству…" at bounding box center [842, 221] width 410 height 26
click at [638, 212] on p "Спирулина от NOW® содержит комплекс натуральных питательных веществ, присутству…" at bounding box center [842, 221] width 410 height 26
drag, startPoint x: 635, startPoint y: 213, endPoint x: 708, endPoint y: 210, distance: 72.7
click at [708, 210] on html "Описание Сертифицированный органический состав Суперзелень Двойная концентрация…" at bounding box center [842, 426] width 435 height 832
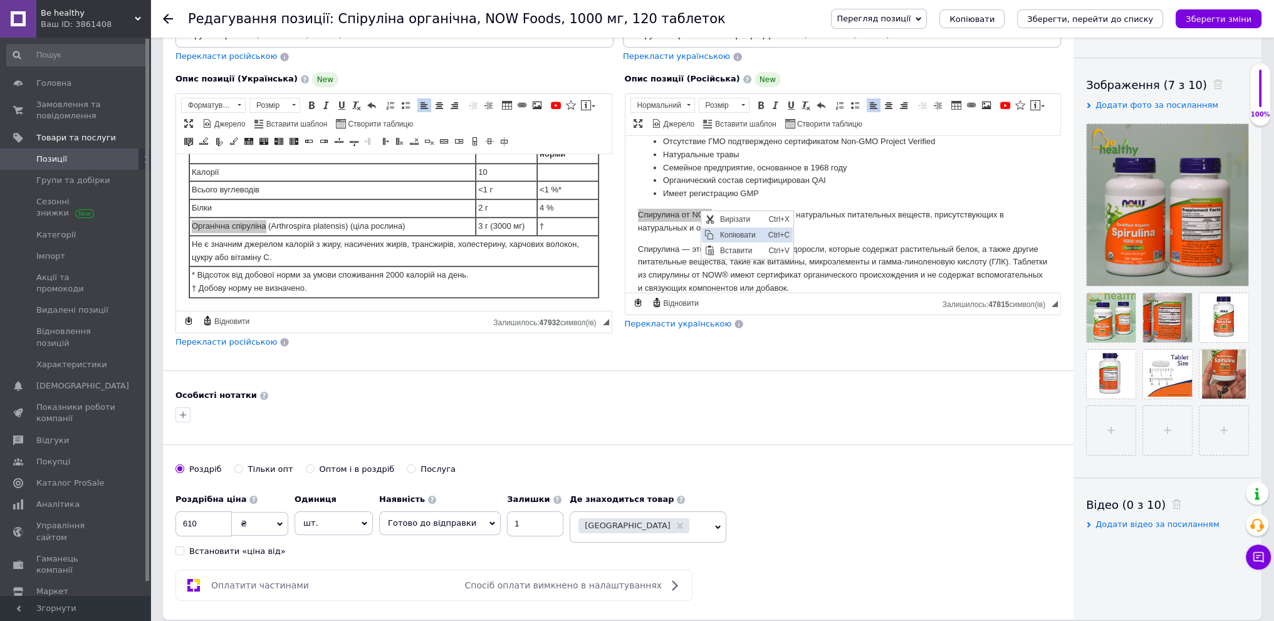
click at [729, 234] on span "Копіювати" at bounding box center [741, 234] width 48 height 15
copy p "Спирулина от NOW"
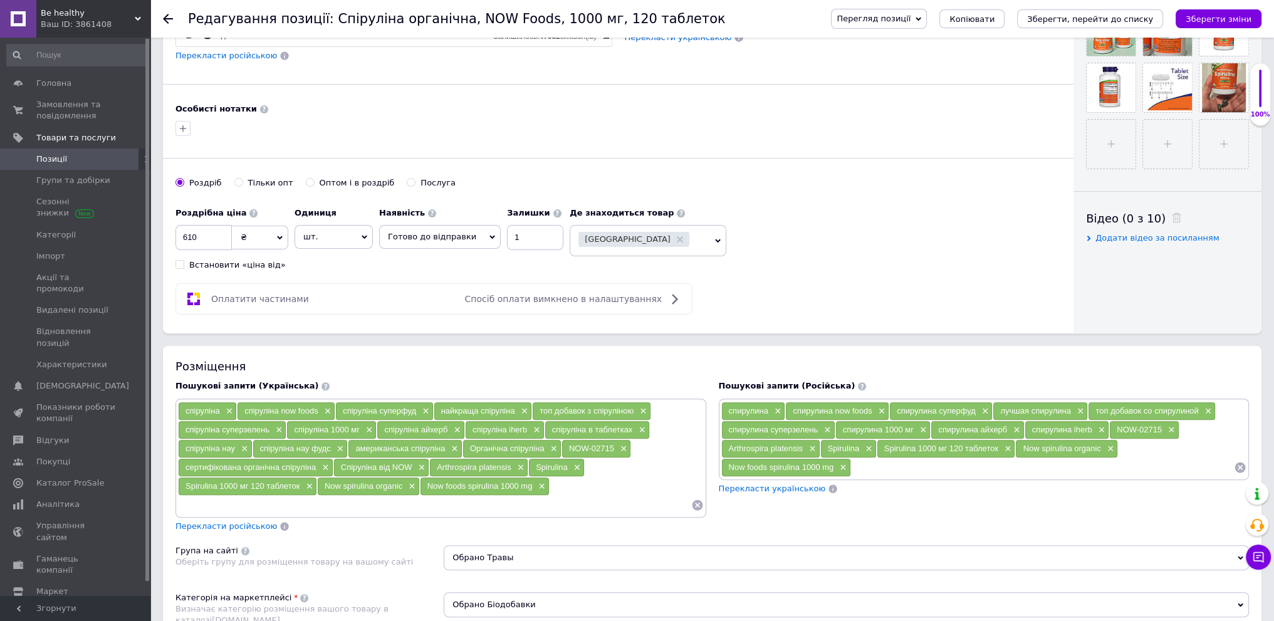
scroll to position [564, 0]
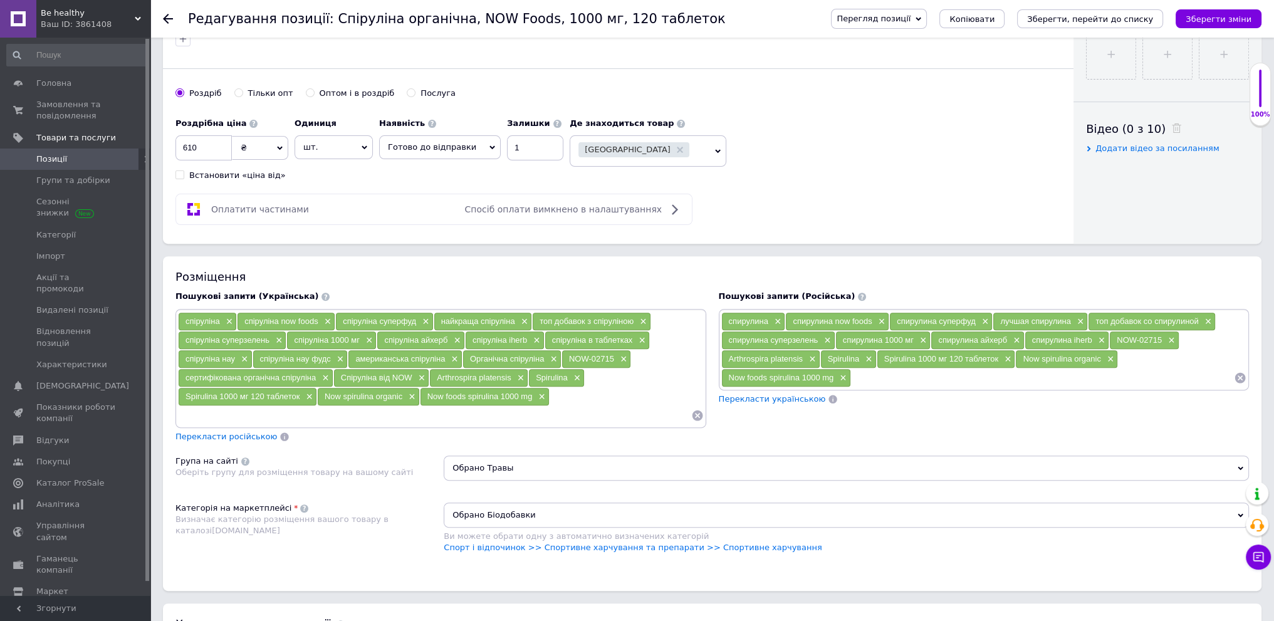
click at [864, 371] on input at bounding box center [1042, 377] width 383 height 19
paste input "Спирулина от NOW"
type input "Спирулина от NOW"
paste input "Спирулина от NOW"
drag, startPoint x: 955, startPoint y: 373, endPoint x: 992, endPoint y: 373, distance: 37.6
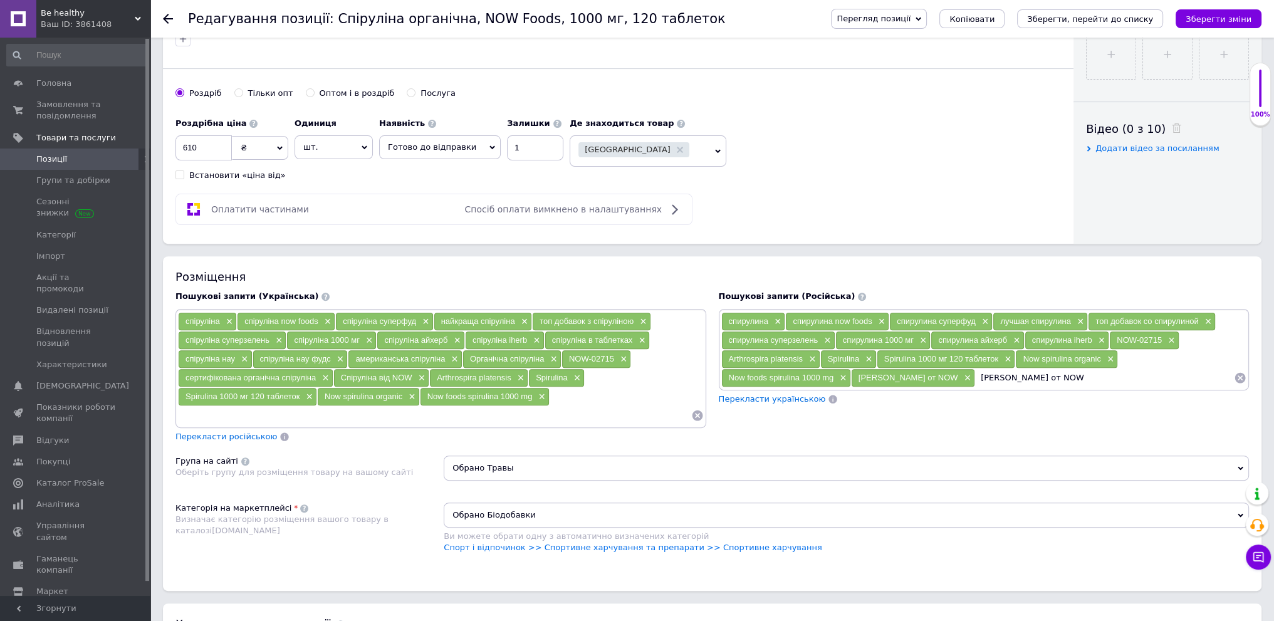
click at [992, 373] on input "Спирулина от NOW" at bounding box center [1104, 377] width 259 height 19
click at [975, 373] on input "Спирулина от NOW" at bounding box center [1104, 377] width 259 height 19
click at [975, 375] on input "Спирулина от NOW" at bounding box center [1104, 377] width 259 height 19
click at [975, 374] on input "спирулина от NOW" at bounding box center [1104, 377] width 259 height 19
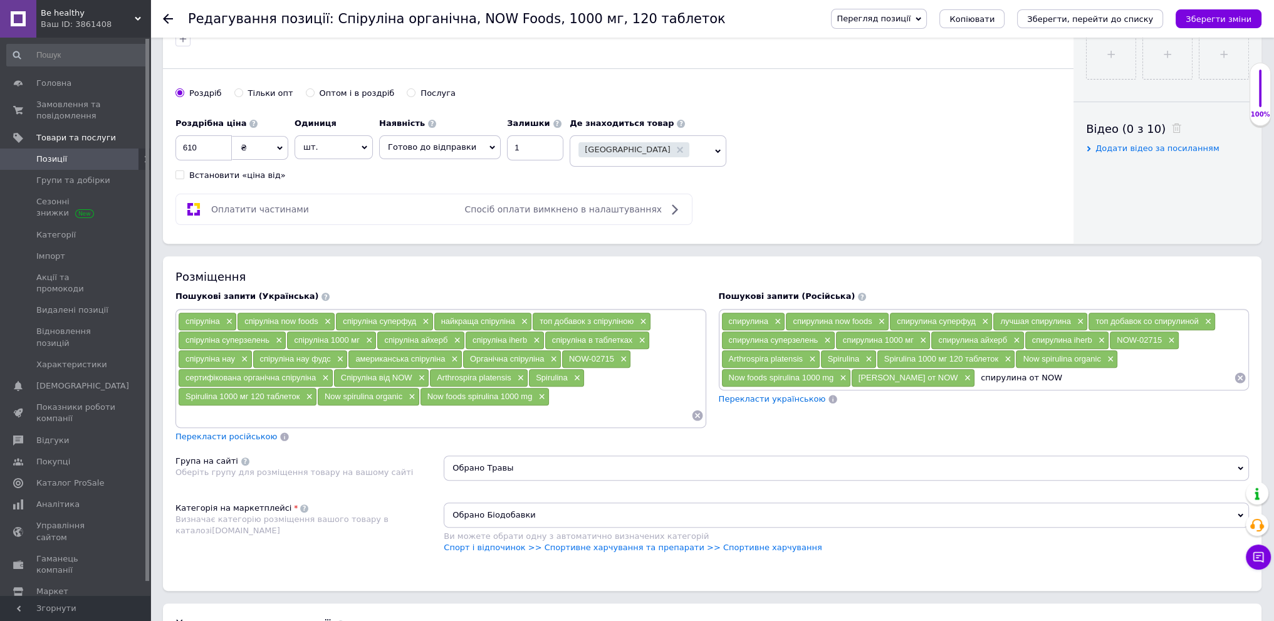
click at [975, 374] on input "спирулина от NOW" at bounding box center [1104, 377] width 259 height 19
drag, startPoint x: 1035, startPoint y: 369, endPoint x: 992, endPoint y: 370, distance: 42.6
click at [992, 370] on input "спирулина от NOW" at bounding box center [1104, 377] width 259 height 19
paste input "спирулина"
type input "спирулина нау"
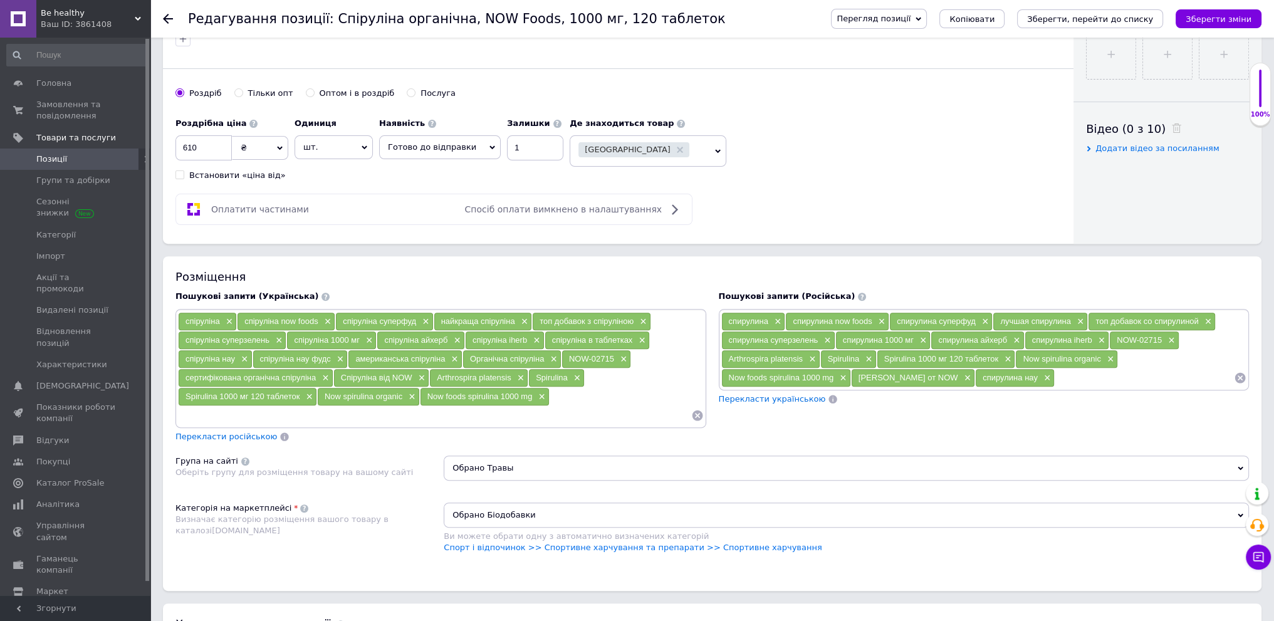
paste input "спирулина"
type input "спирулина 1000 мг"
paste input "спирулина"
type input "лучшая спирулина"
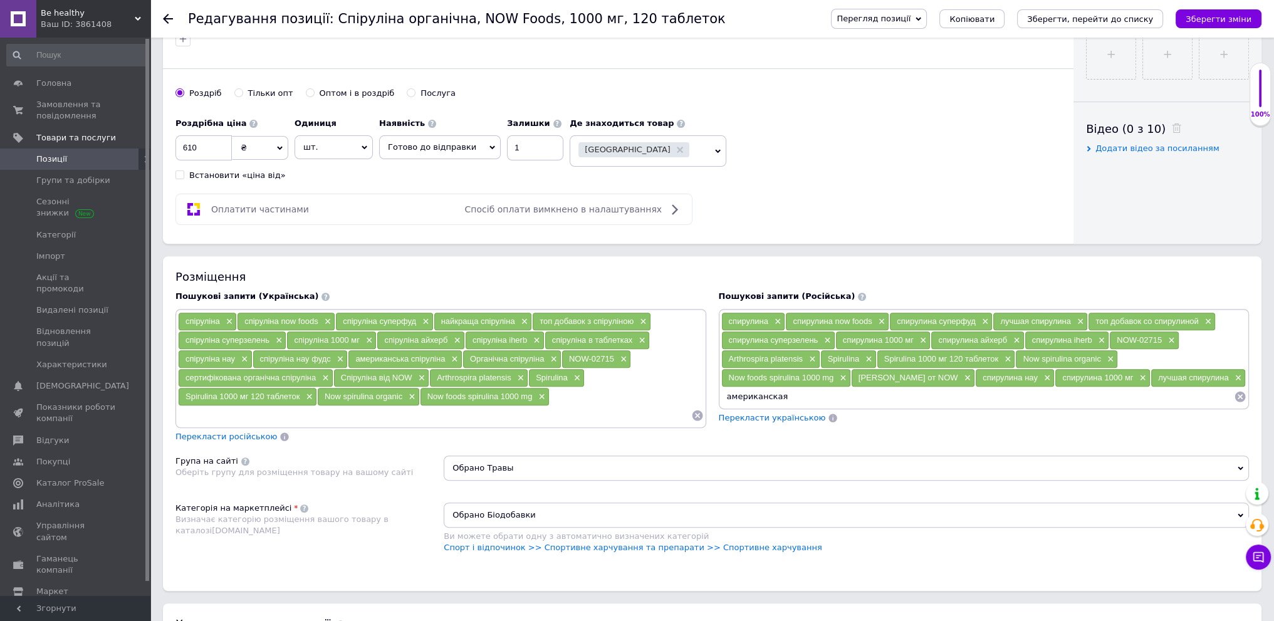
paste input "спирулина"
type input "американская спирулина"
click at [1208, 20] on icon "Зберегти зміни" at bounding box center [1218, 18] width 66 height 9
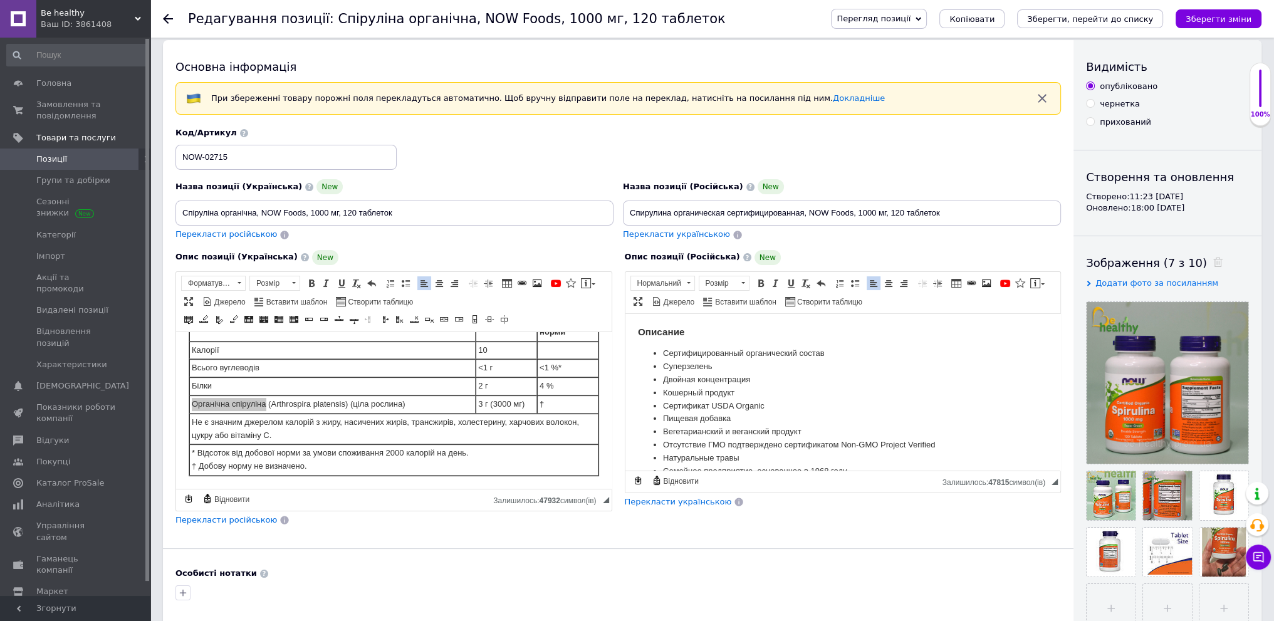
scroll to position [0, 0]
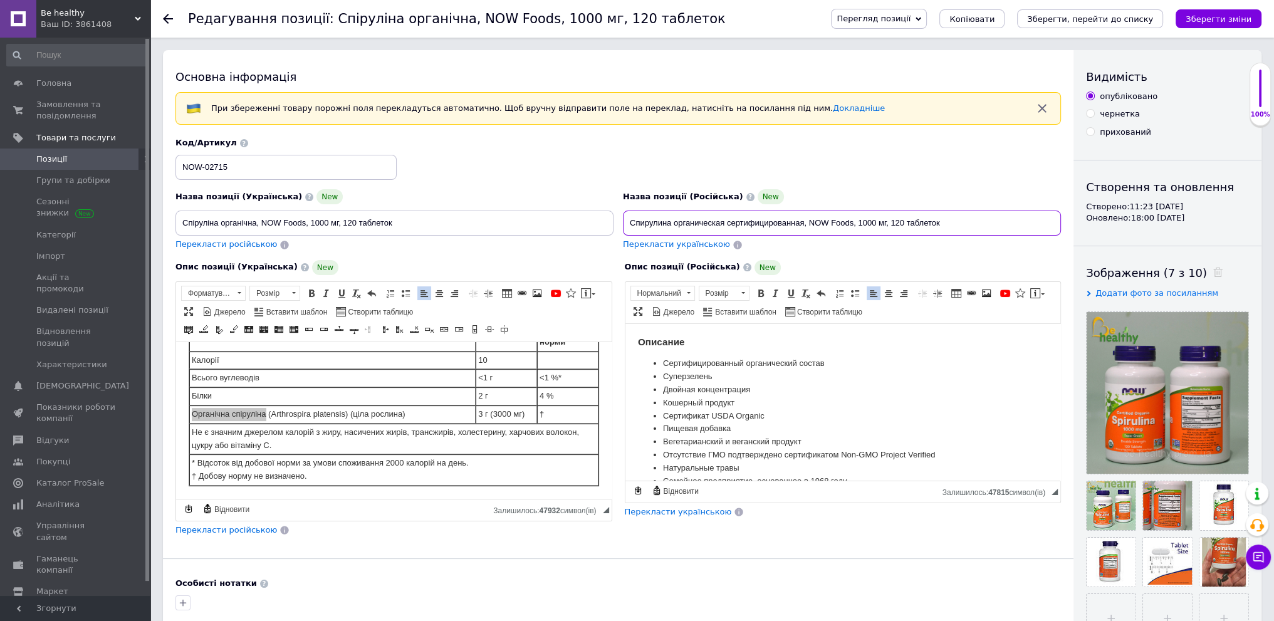
click at [677, 221] on input "Спирулина органическая сертифицированная, NOW Foods, 1000 мг, 120 таблеток" at bounding box center [842, 222] width 438 height 25
drag, startPoint x: 630, startPoint y: 220, endPoint x: 802, endPoint y: 220, distance: 171.6
click at [802, 220] on input "Спирулина органическая сертифицированная, NOW Foods, 1000 мг, 120 таблеток" at bounding box center [842, 222] width 438 height 25
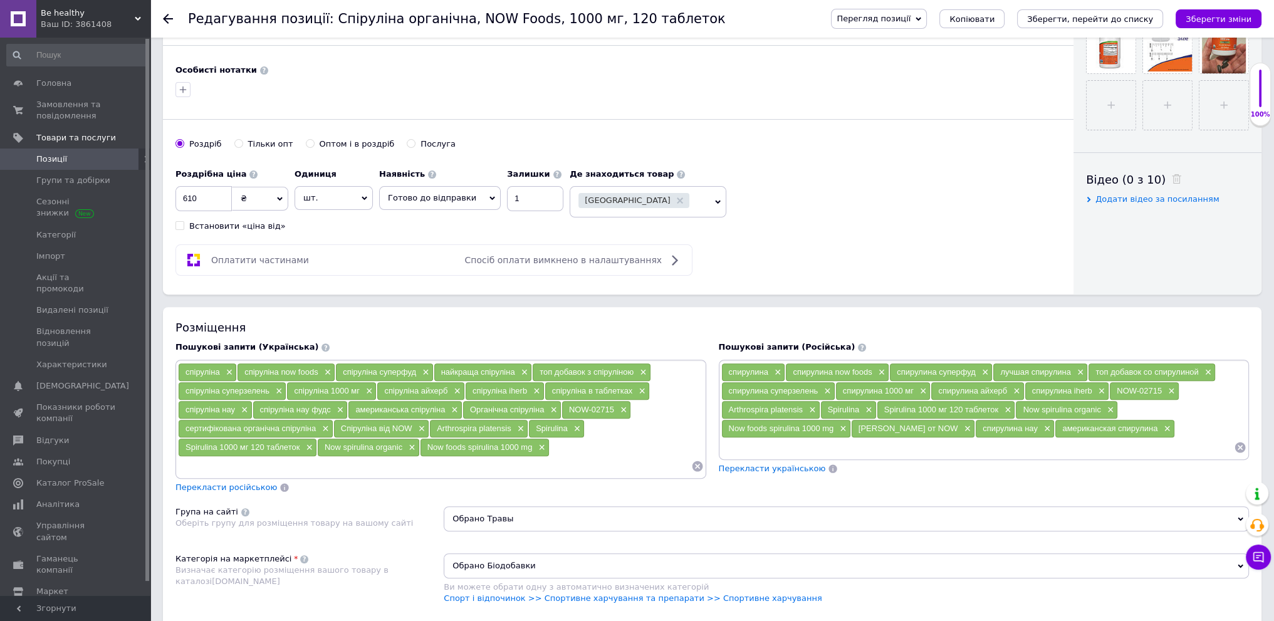
scroll to position [564, 0]
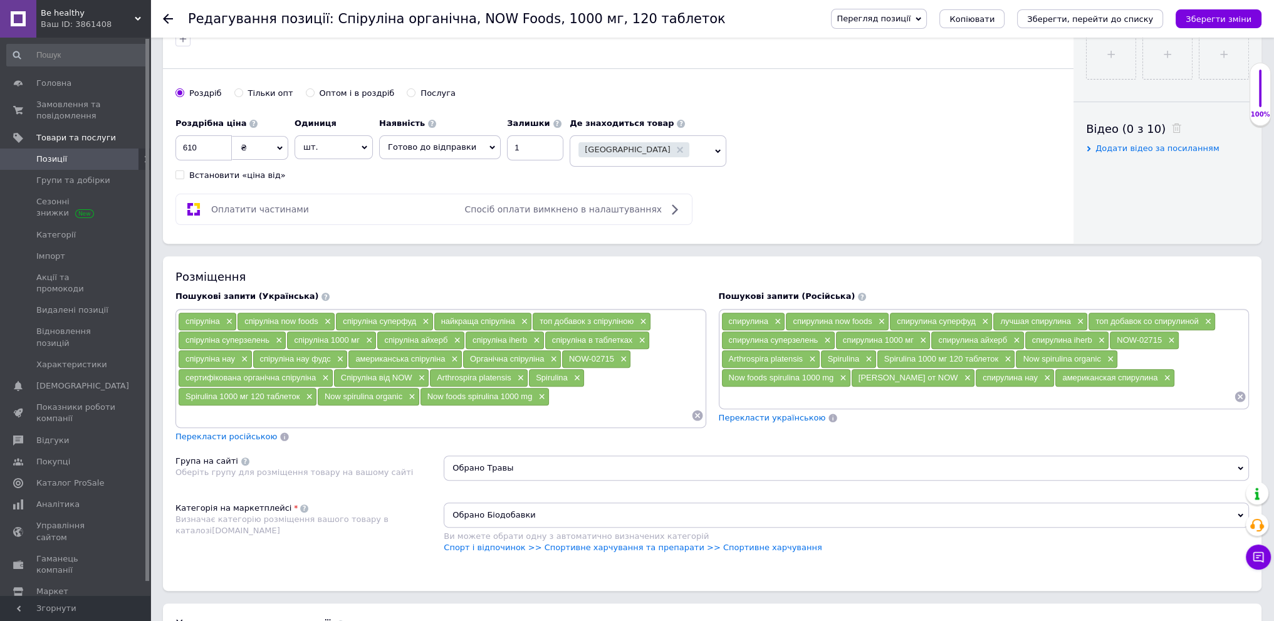
click at [749, 392] on input at bounding box center [977, 396] width 513 height 19
paste input "Спирулина органическая сертифицированная"
type input "Спирулина органическая сертифицированная"
click at [1198, 23] on icon "Зберегти зміни" at bounding box center [1218, 18] width 66 height 9
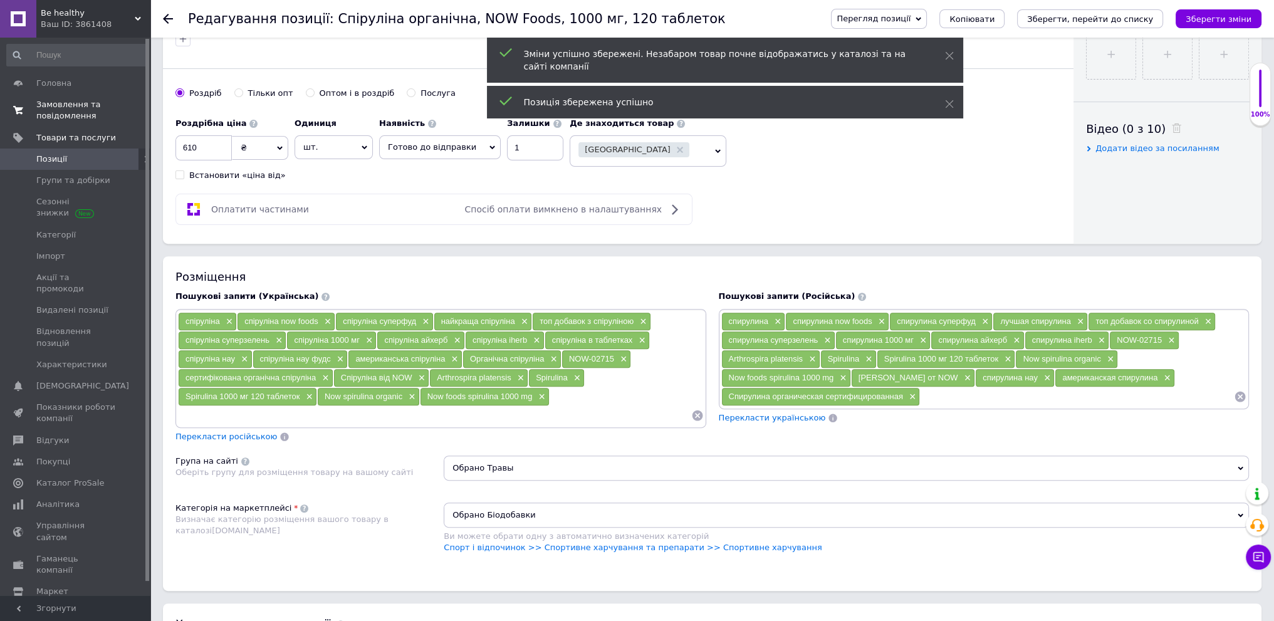
click at [98, 106] on span "Замовлення та повідомлення" at bounding box center [76, 110] width 80 height 23
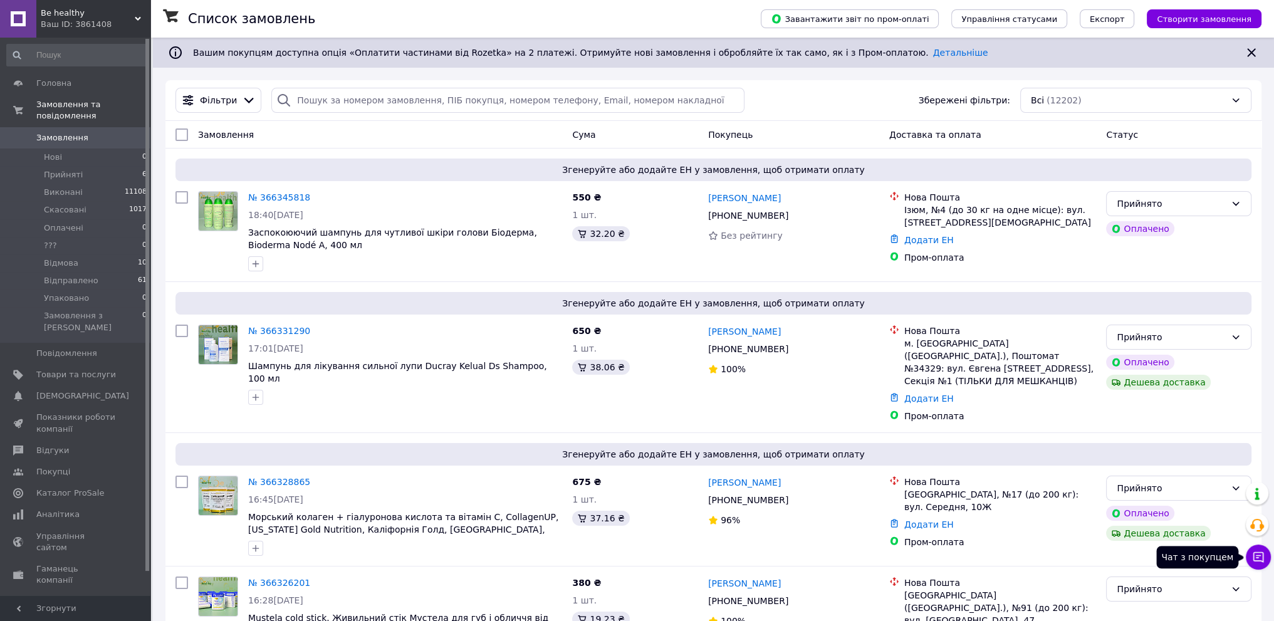
click at [1261, 556] on icon at bounding box center [1258, 557] width 13 height 13
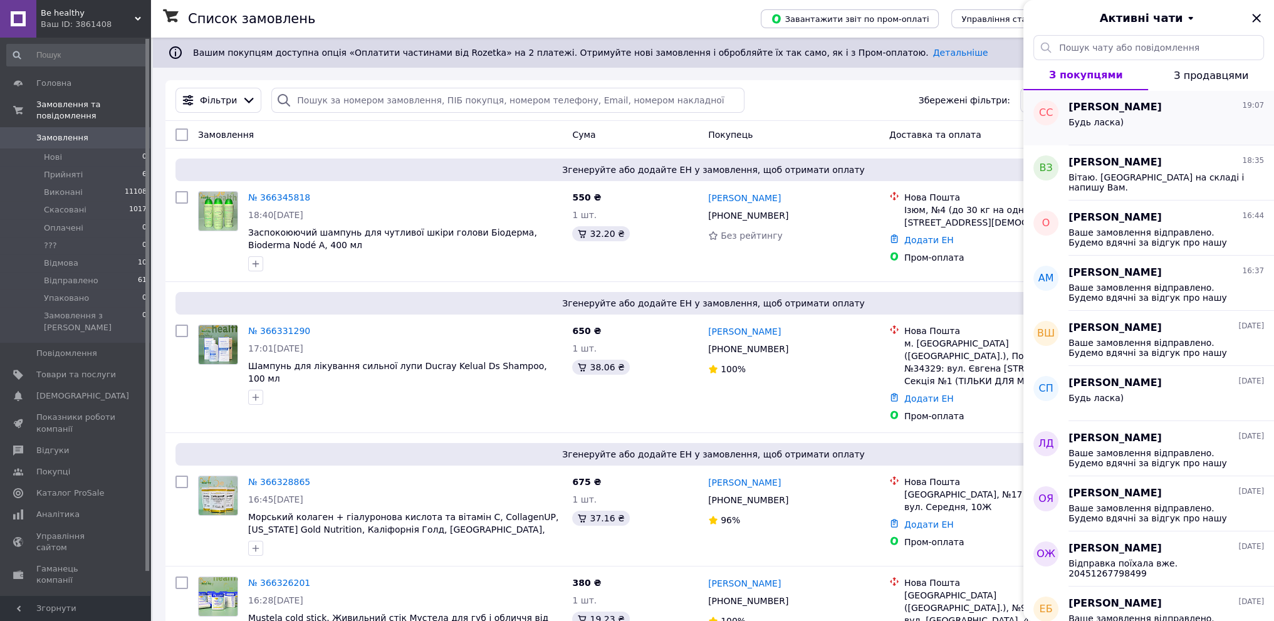
click at [1156, 113] on span "Світлана Стопикіна" at bounding box center [1114, 107] width 93 height 14
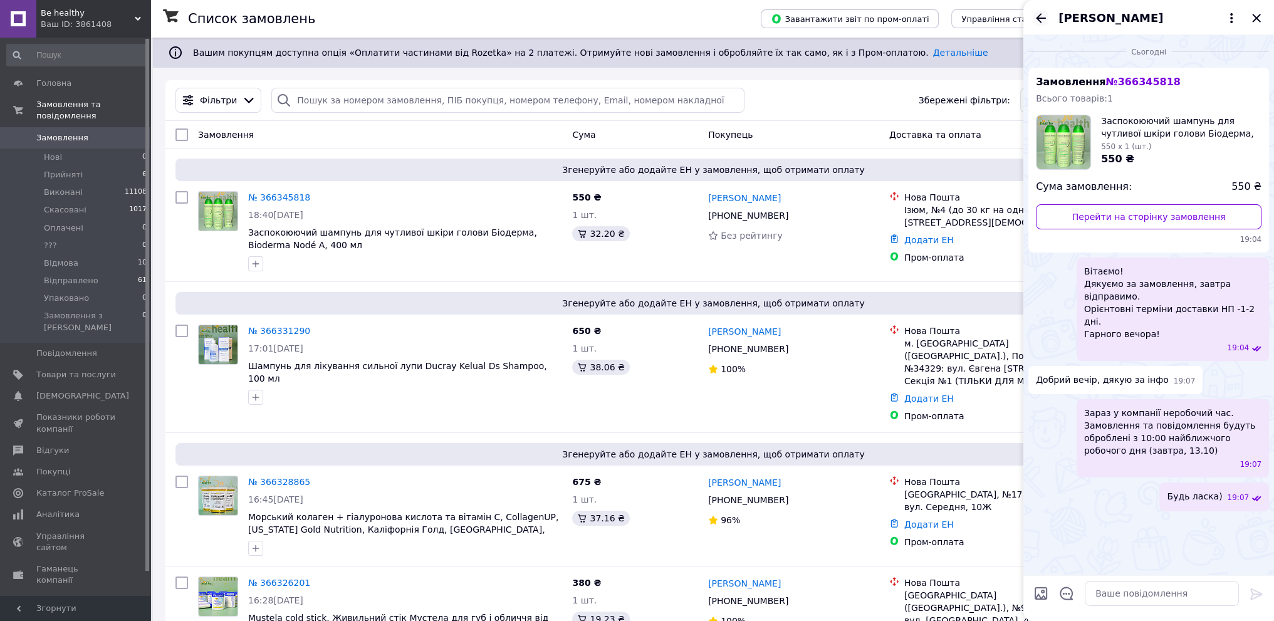
click at [1040, 13] on icon "Назад" at bounding box center [1040, 18] width 15 height 15
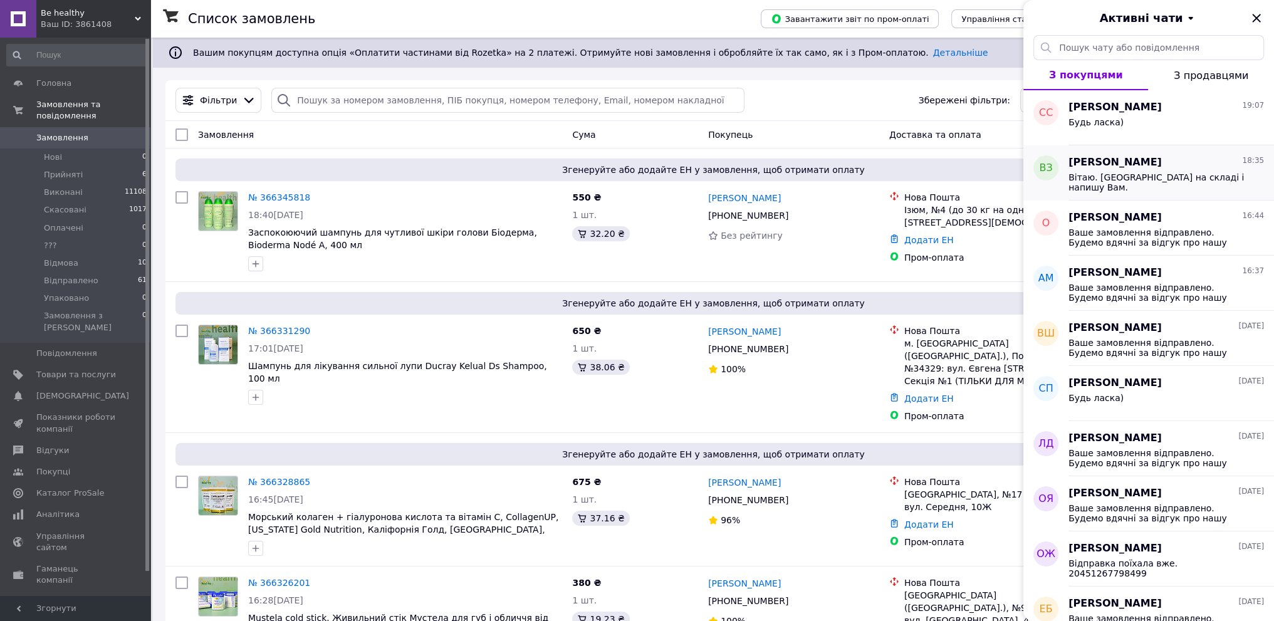
click at [1128, 175] on span "Вітаю. Уточню на складі і напишу Вам." at bounding box center [1157, 182] width 178 height 20
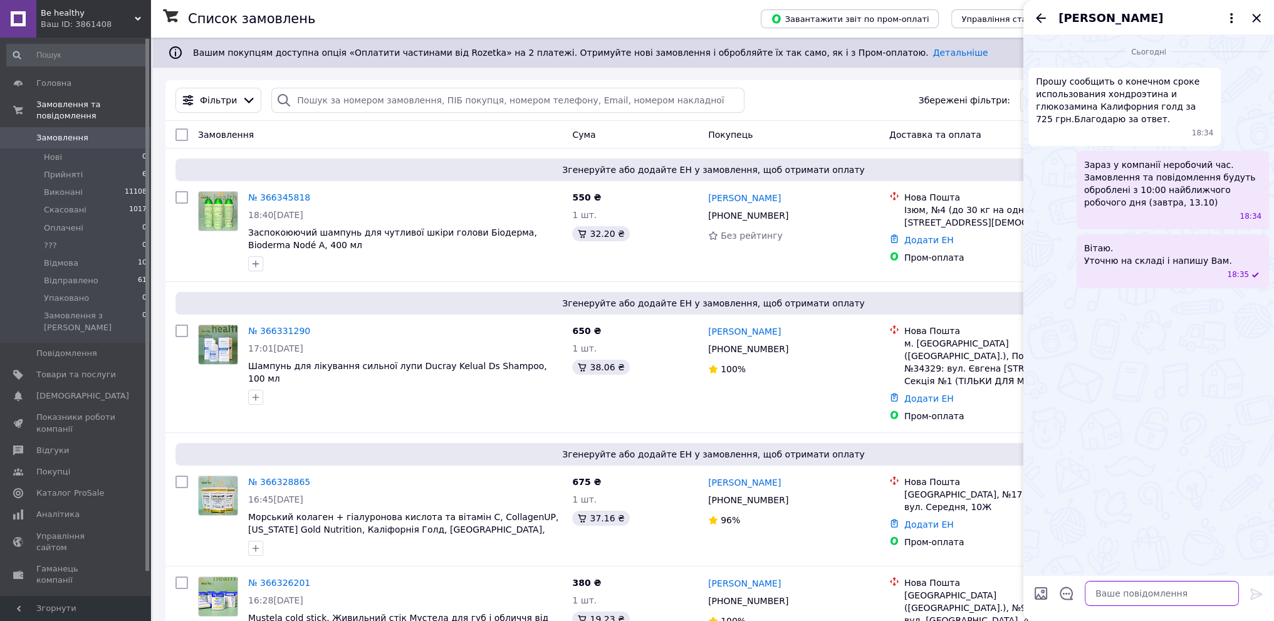
click at [1106, 593] on textarea at bounding box center [1161, 593] width 154 height 25
paste textarea "08.2028"
type textarea "Термін придатності 08.2028."
click at [1254, 17] on icon "Закрити" at bounding box center [1256, 18] width 8 height 8
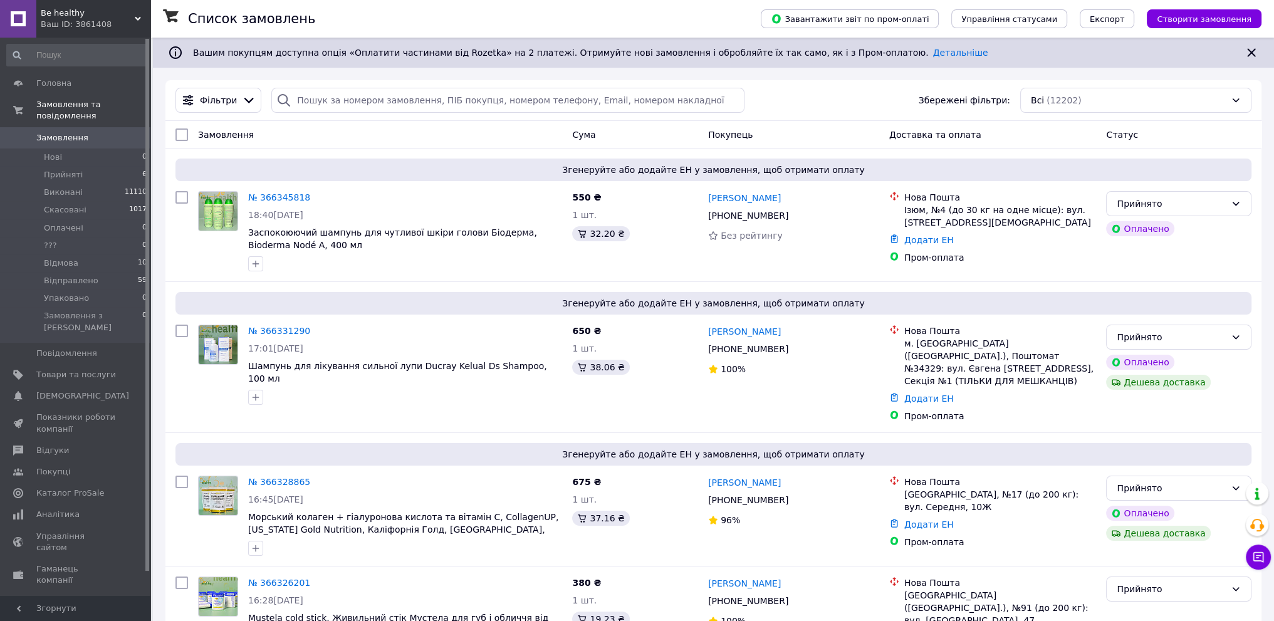
scroll to position [543, 0]
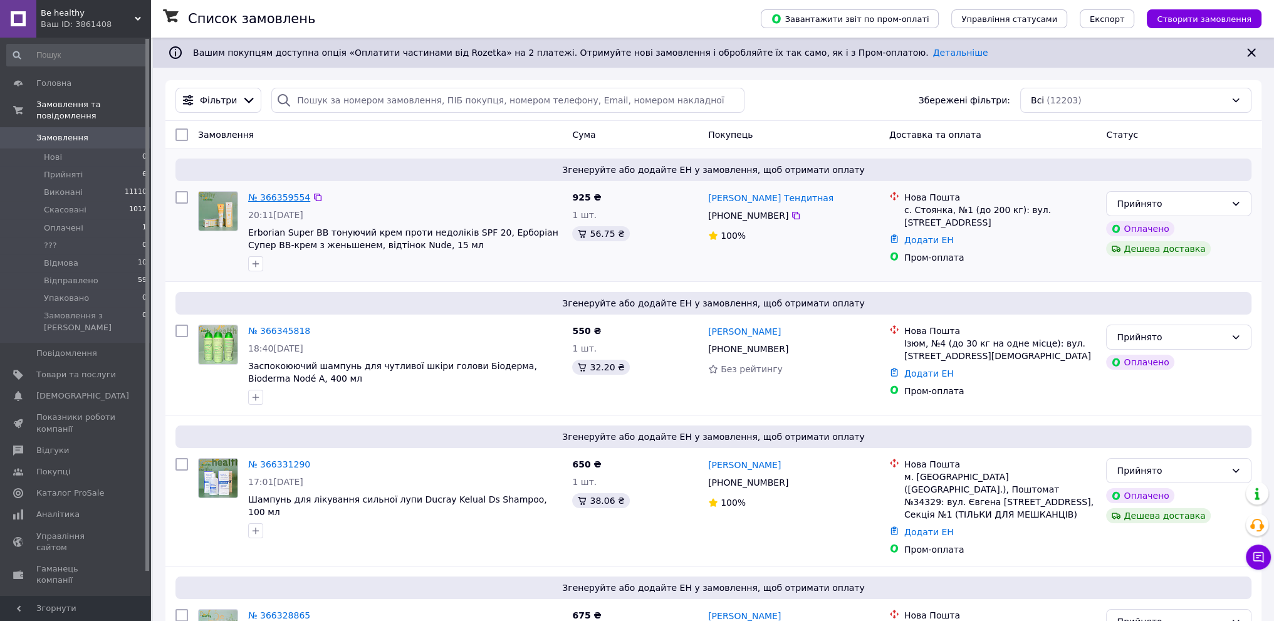
click at [279, 192] on link "№ 366359554" at bounding box center [279, 197] width 62 height 10
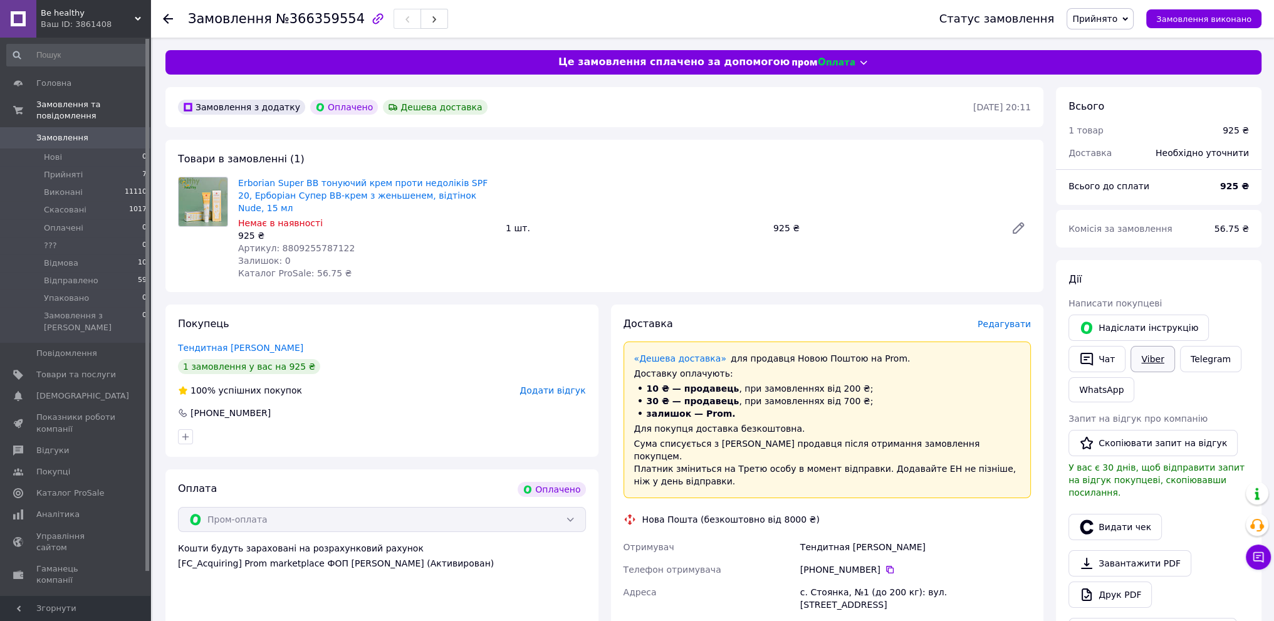
click at [1159, 360] on link "Viber" at bounding box center [1152, 359] width 44 height 26
click at [110, 132] on span "Замовлення" at bounding box center [76, 137] width 80 height 11
